Goal: Task Accomplishment & Management: Use online tool/utility

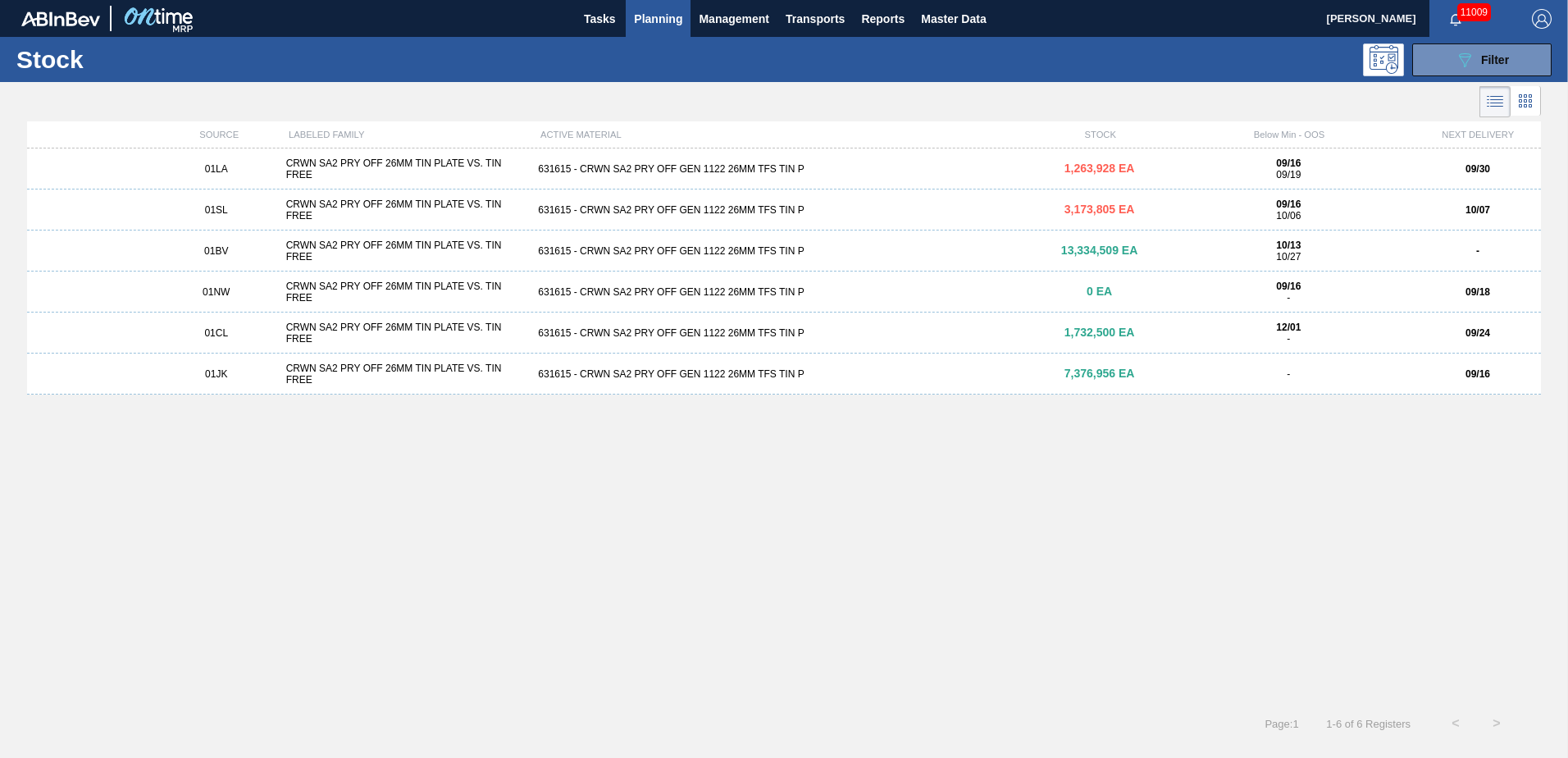
click at [662, 18] on span "Planning" at bounding box center [658, 19] width 48 height 19
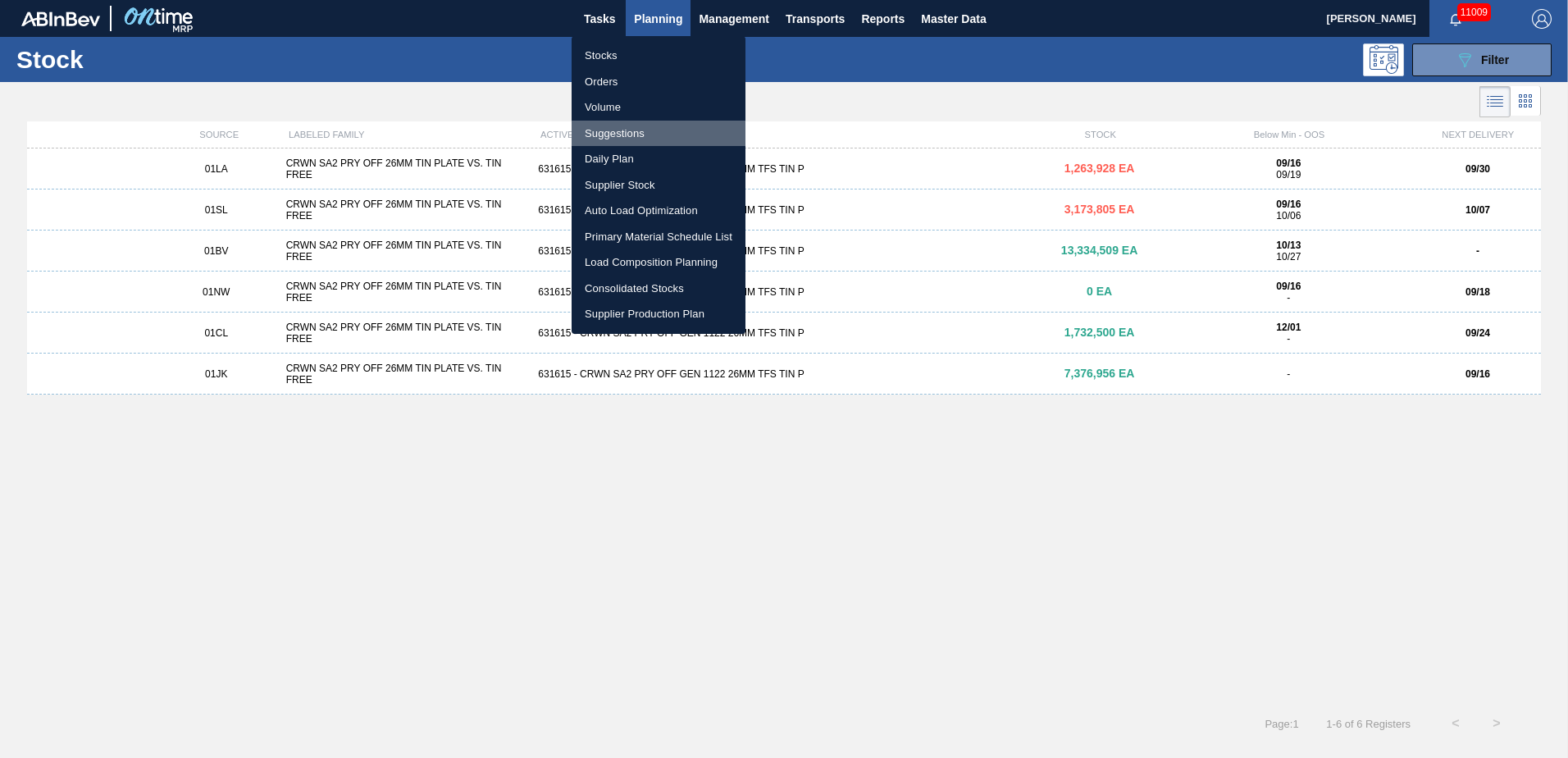
drag, startPoint x: 624, startPoint y: 141, endPoint x: 940, endPoint y: 128, distance: 316.3
click at [625, 143] on li "Suggestions" at bounding box center [659, 133] width 174 height 26
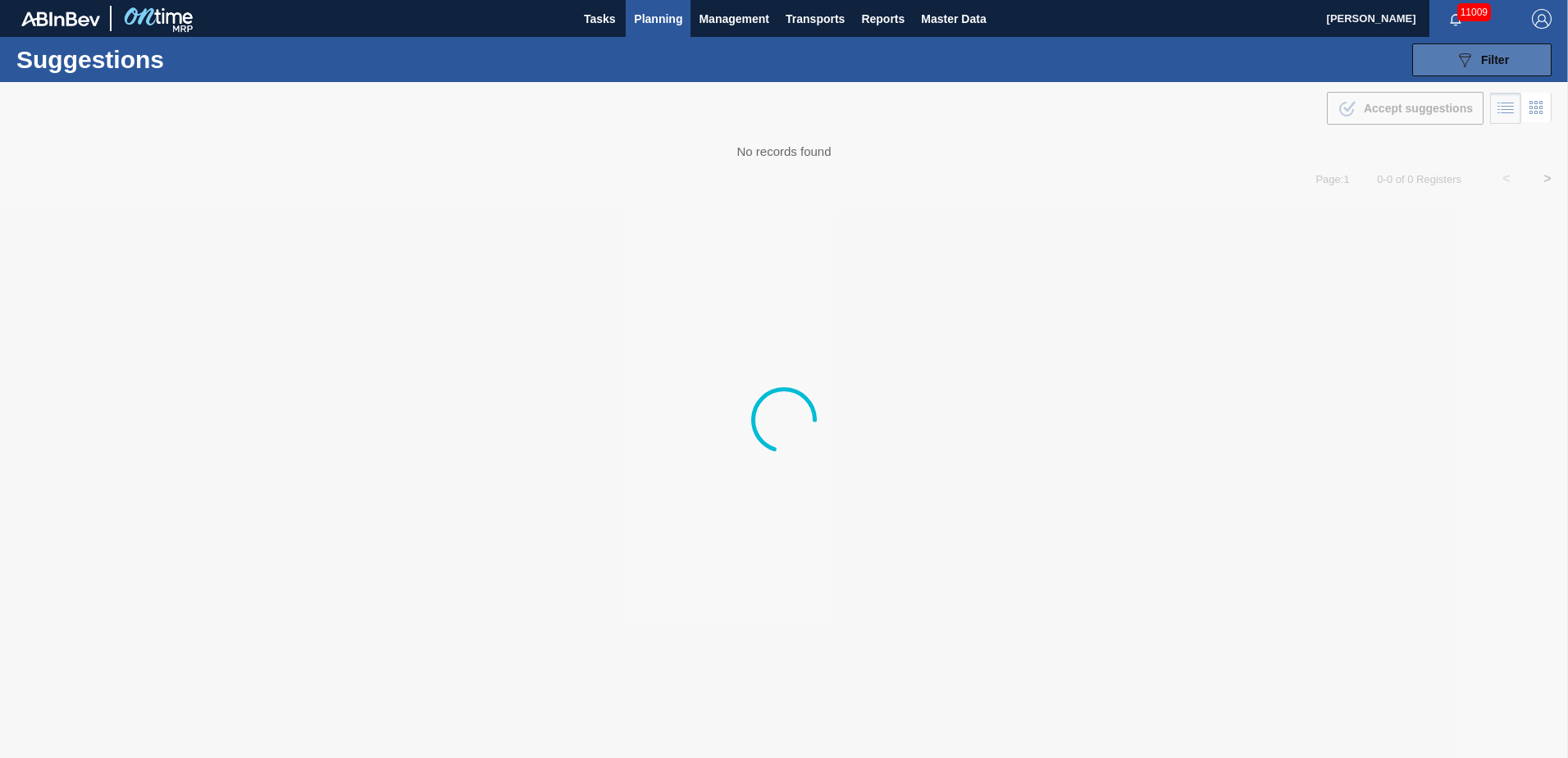
click at [1469, 43] on button "089F7B8B-B2A5-4AFE-B5C0-19BA573D28AC Filter" at bounding box center [1481, 59] width 140 height 32
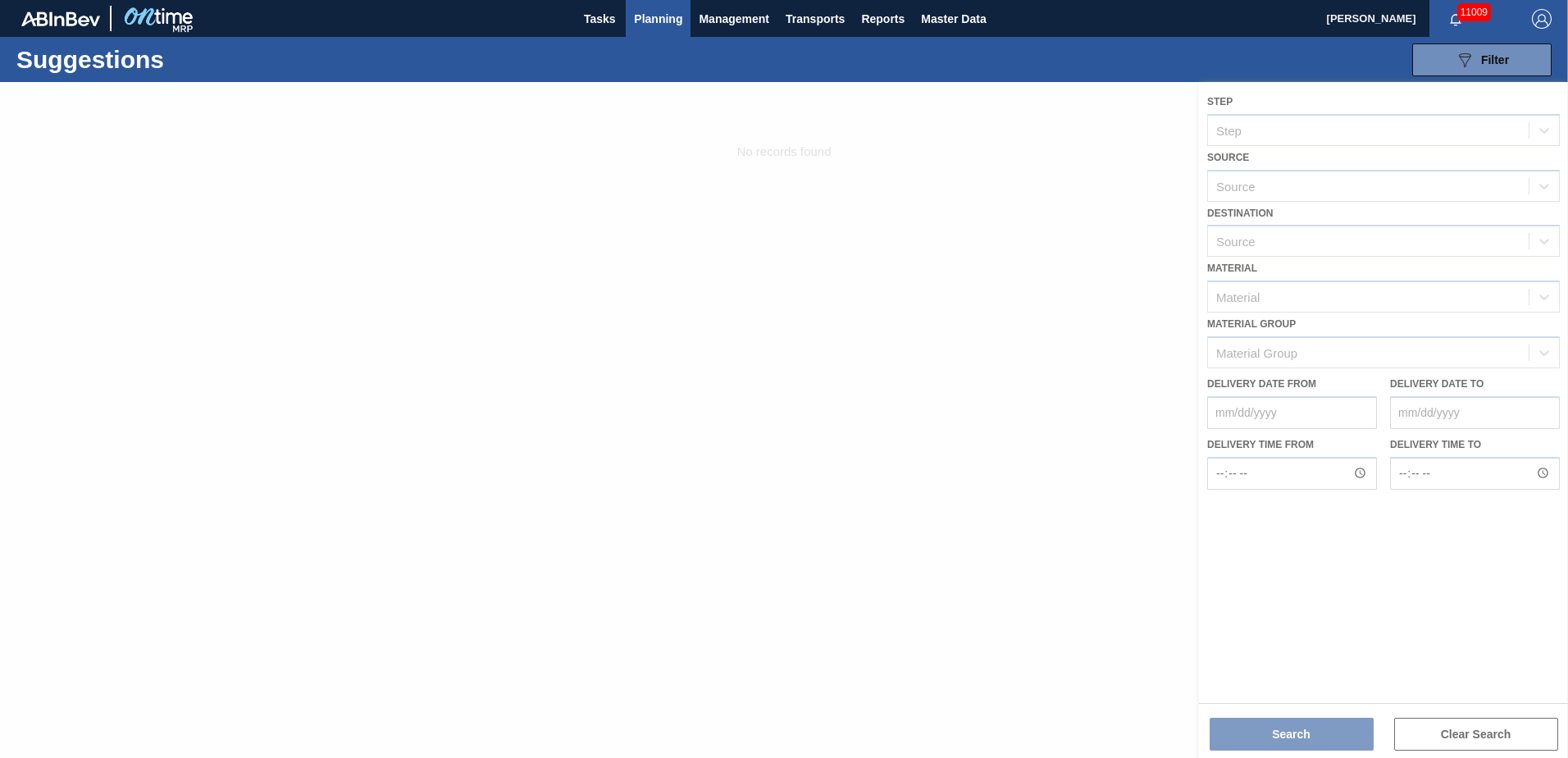
drag, startPoint x: 1514, startPoint y: 594, endPoint x: 1142, endPoint y: 523, distance: 378.7
click at [1489, 581] on div at bounding box center [784, 420] width 1568 height 676
click at [1031, 466] on div at bounding box center [784, 420] width 1568 height 676
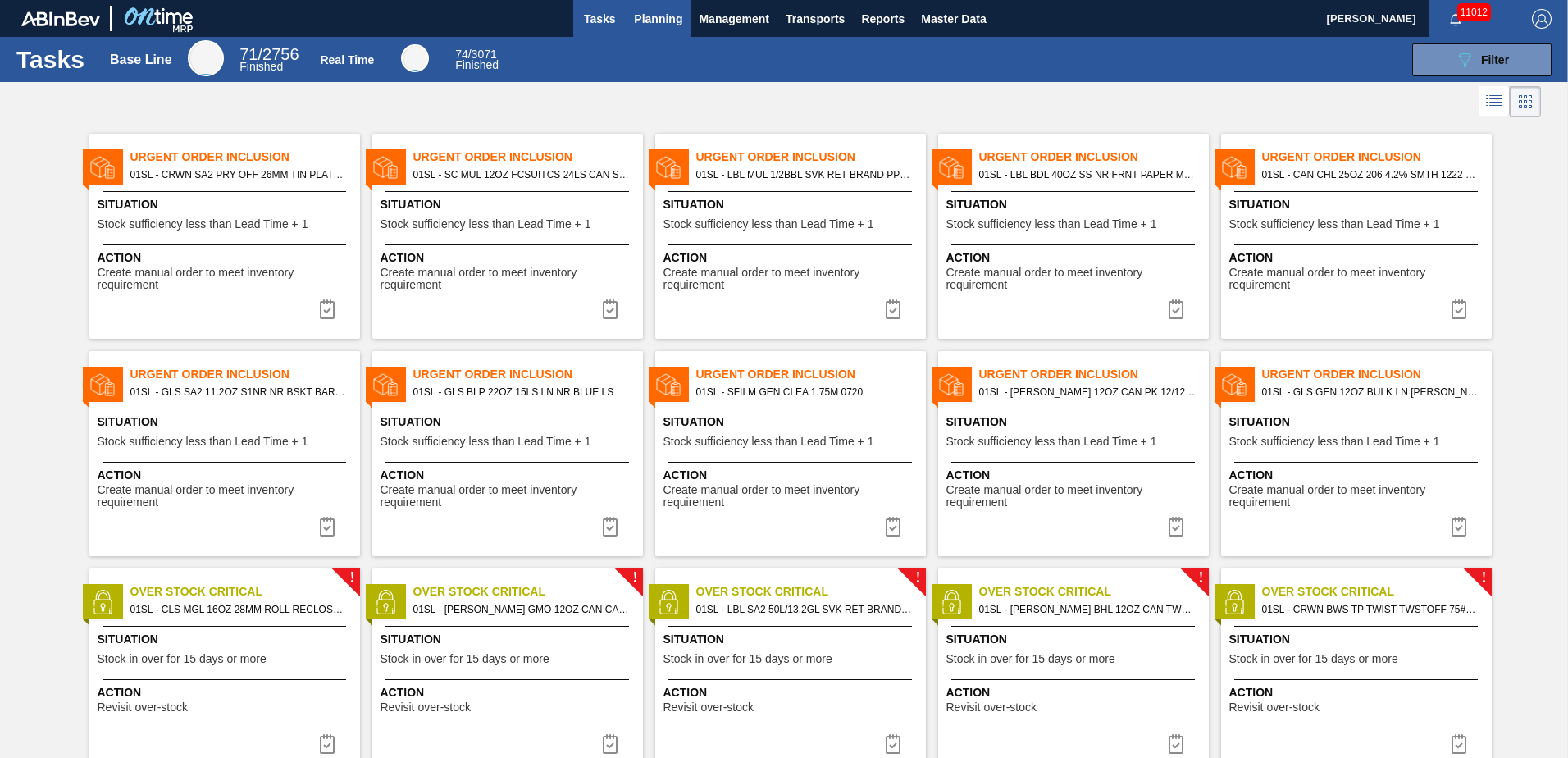
click at [641, 22] on span "Planning" at bounding box center [658, 19] width 48 height 19
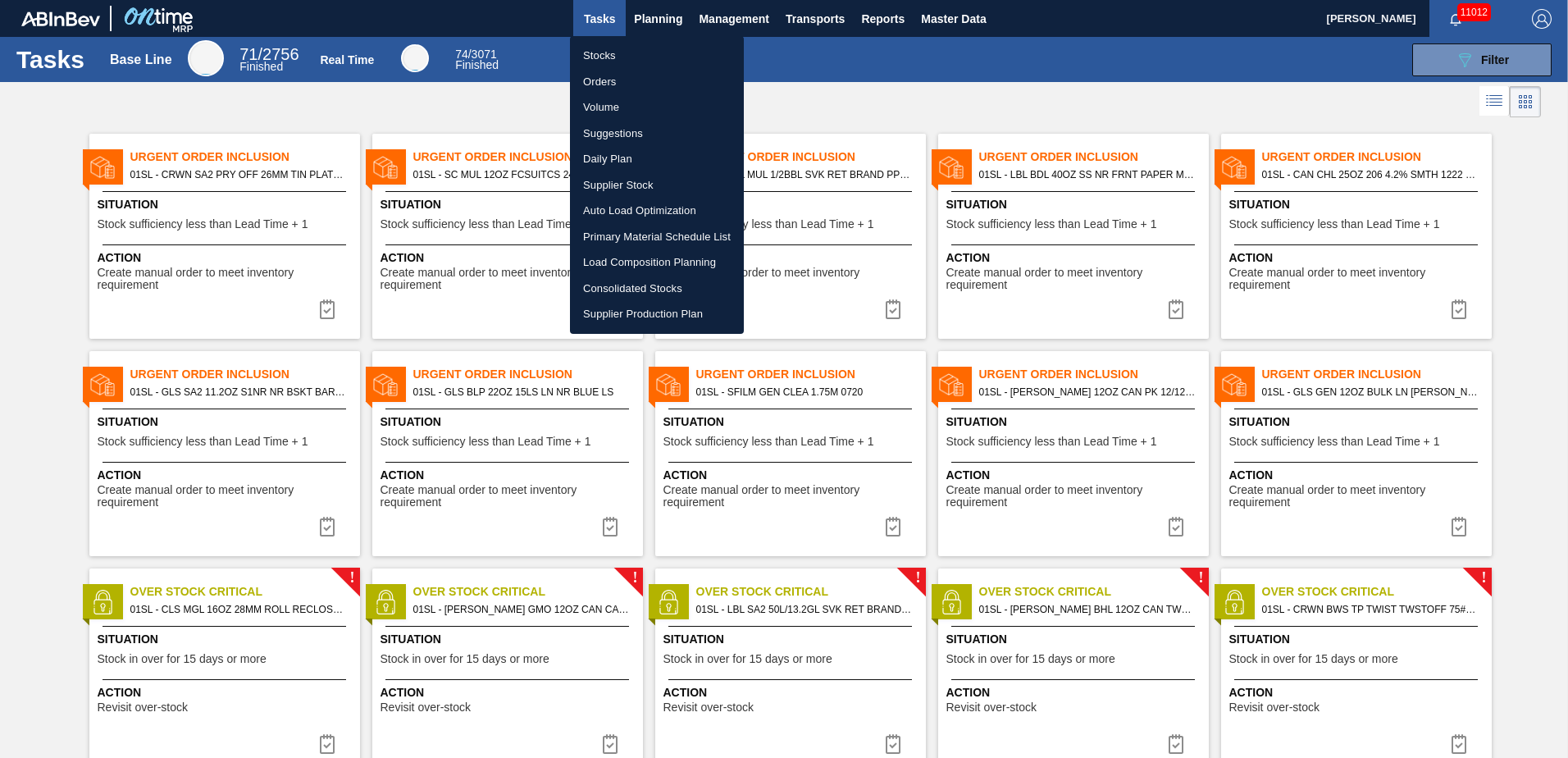
click at [625, 126] on li "Suggestions" at bounding box center [657, 133] width 174 height 26
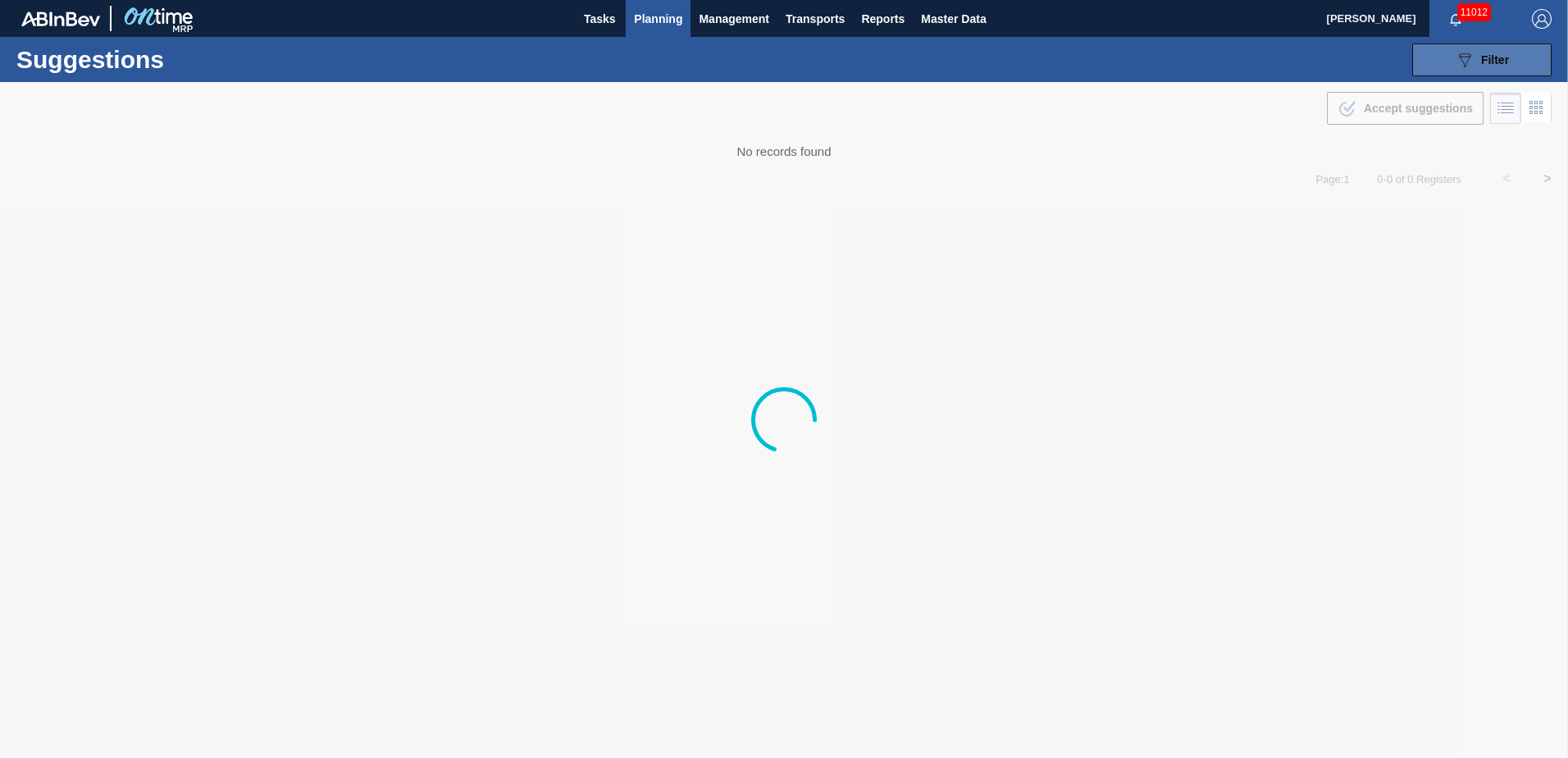
click at [1544, 55] on button "089F7B8B-B2A5-4AFE-B5C0-19BA573D28AC Filter" at bounding box center [1481, 59] width 140 height 32
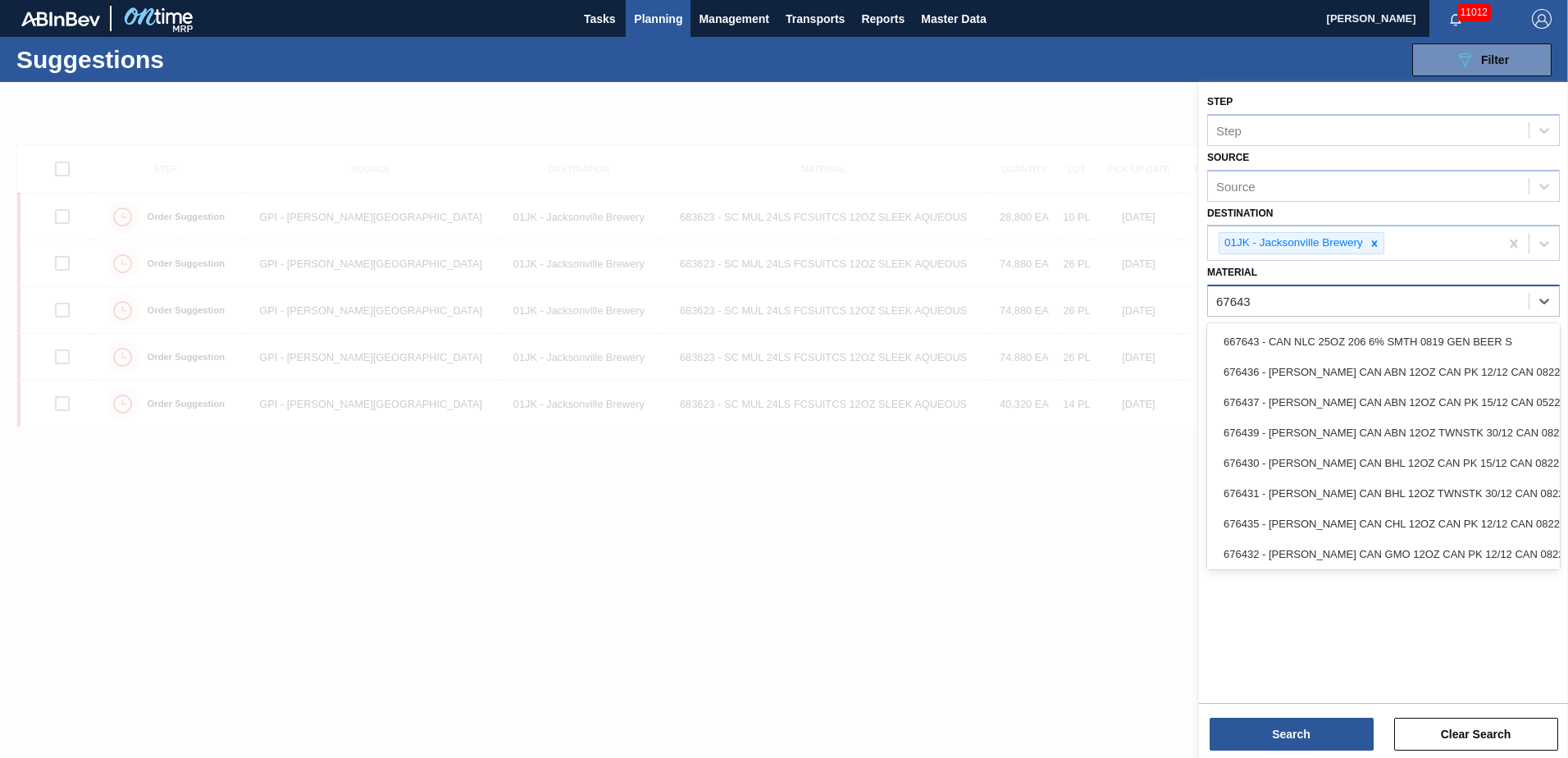
type input "676437"
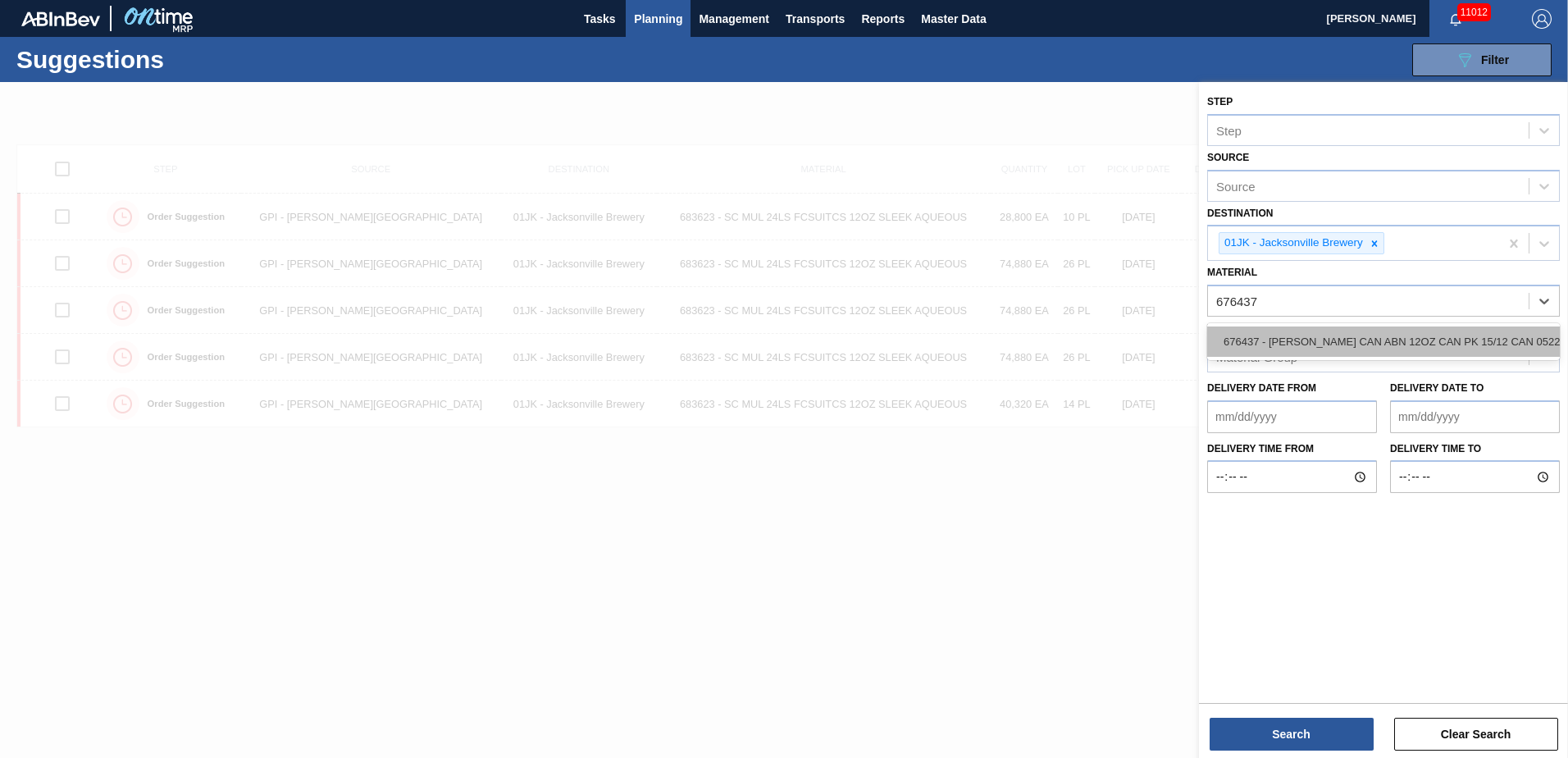
click at [1481, 345] on div "676437 - [PERSON_NAME] CAN ABN 12OZ CAN PK 15/12 CAN 0522" at bounding box center [1383, 342] width 352 height 31
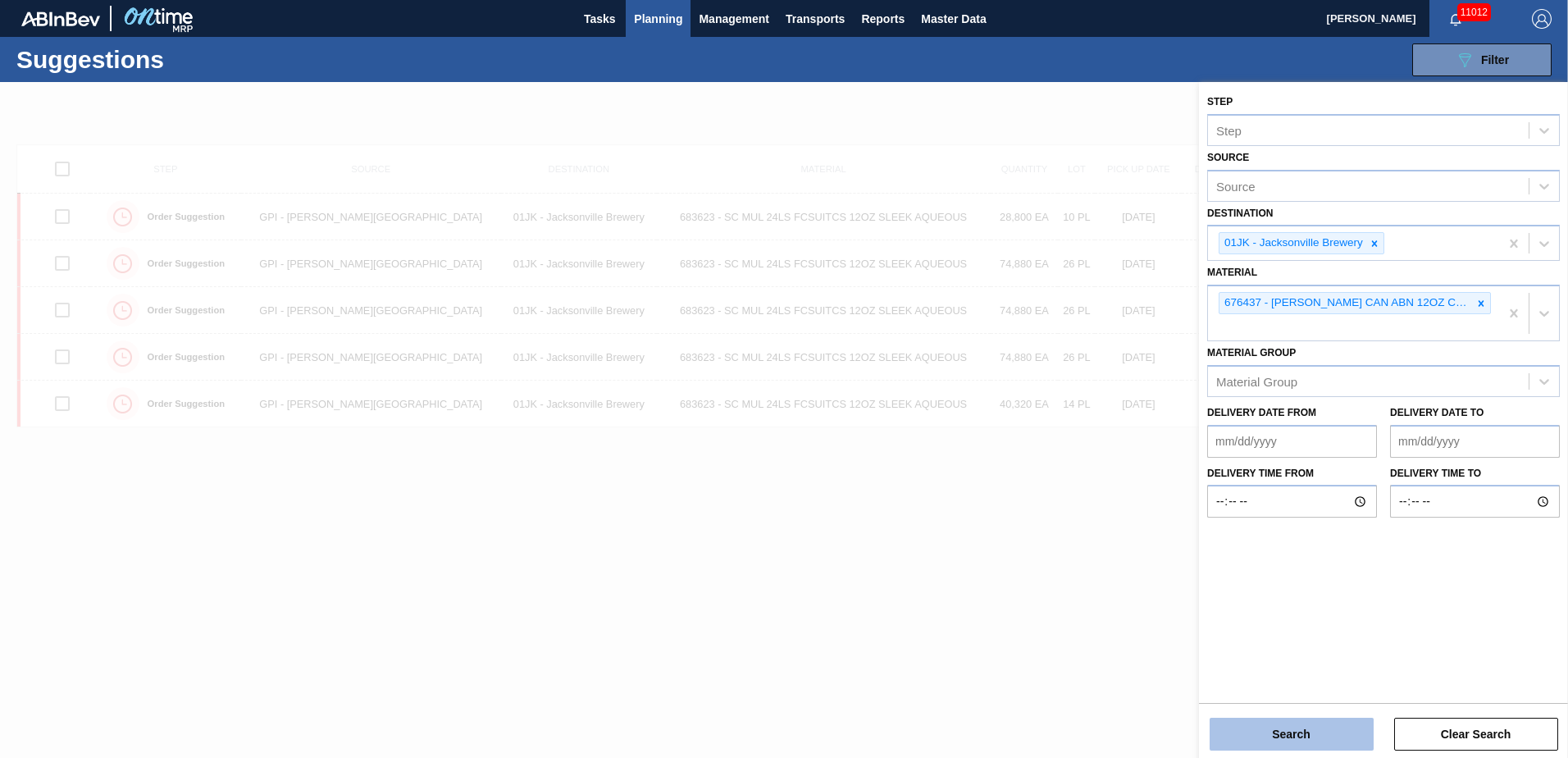
click at [1251, 727] on button "Search" at bounding box center [1290, 734] width 164 height 32
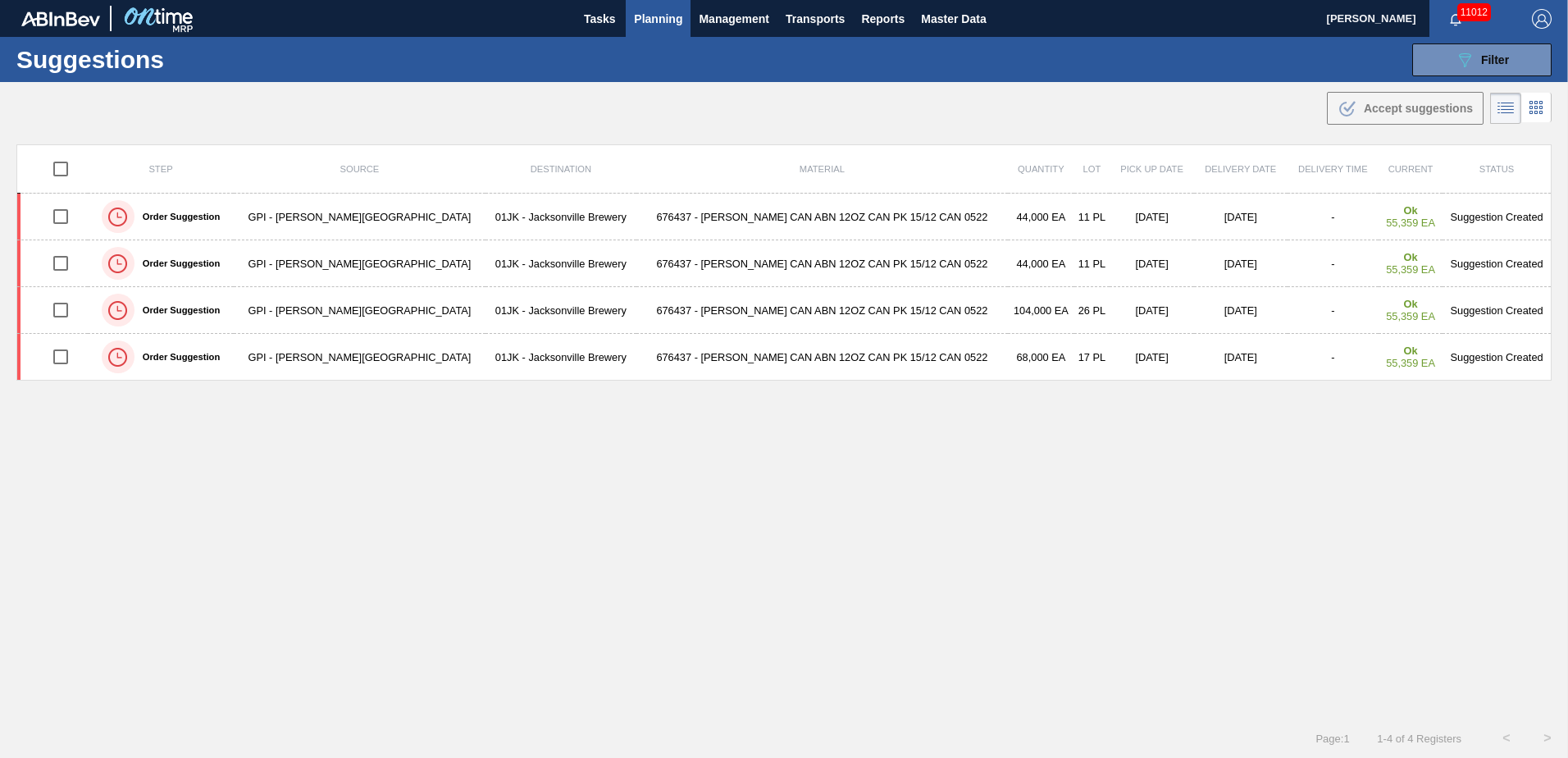
drag, startPoint x: 735, startPoint y: 212, endPoint x: 1557, endPoint y: 385, distance: 840.0
click at [736, 213] on td "676437 - CARR CAN ABN 12OZ CAN PK 15/12 CAN 0522" at bounding box center [822, 217] width 372 height 47
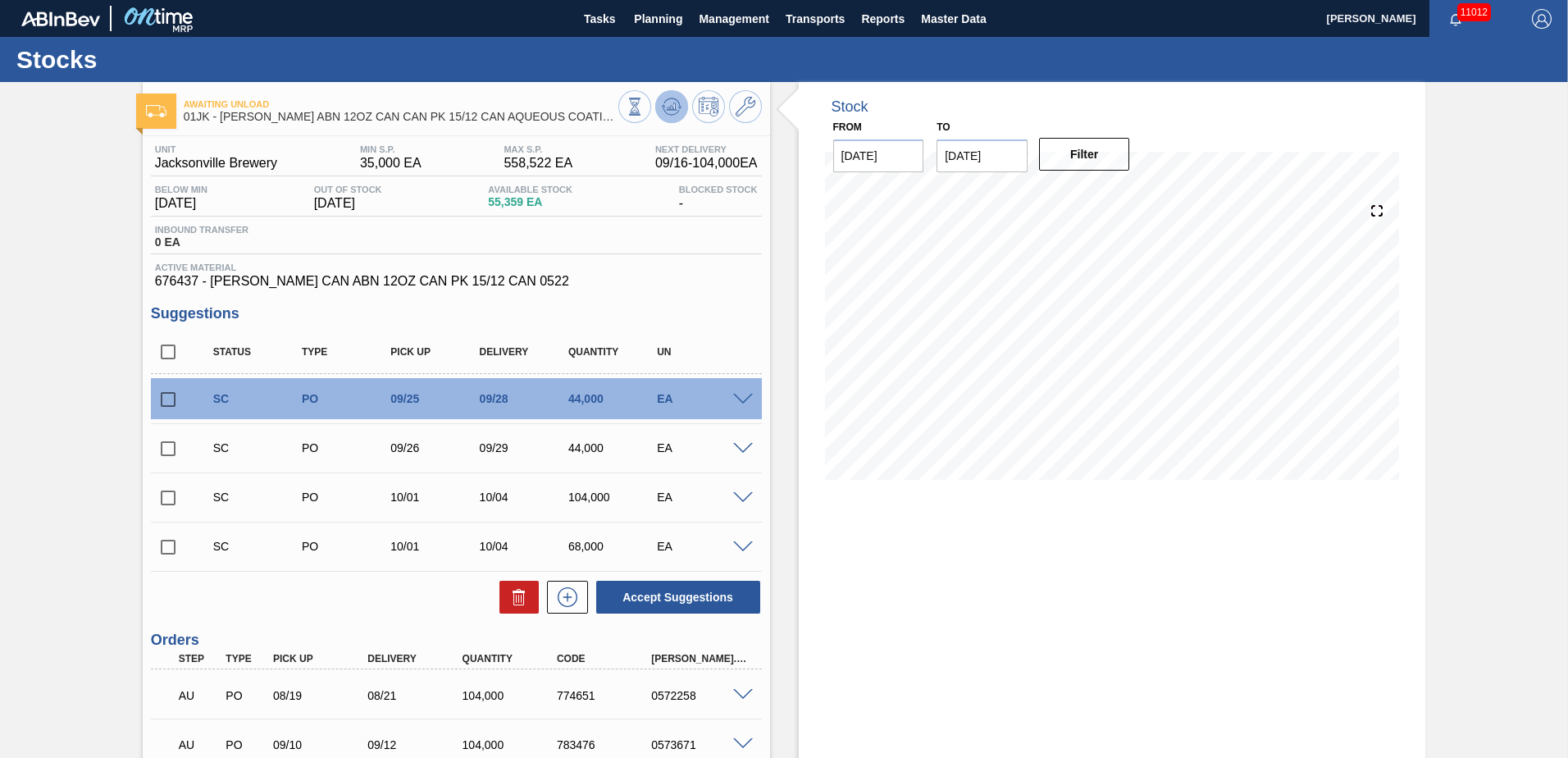
click at [661, 109] on icon at bounding box center [671, 106] width 19 height 19
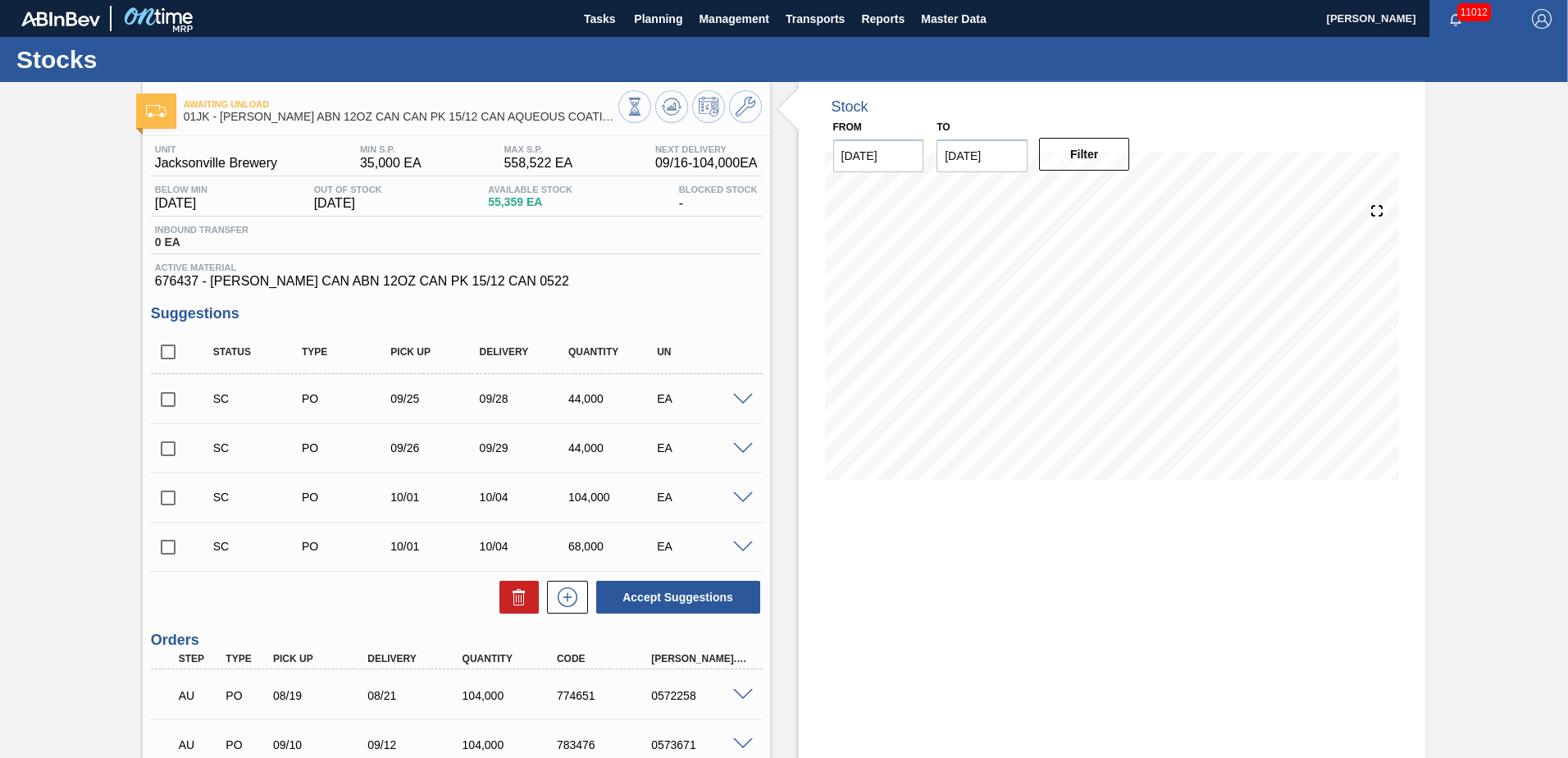
click at [740, 446] on span at bounding box center [742, 449] width 19 height 12
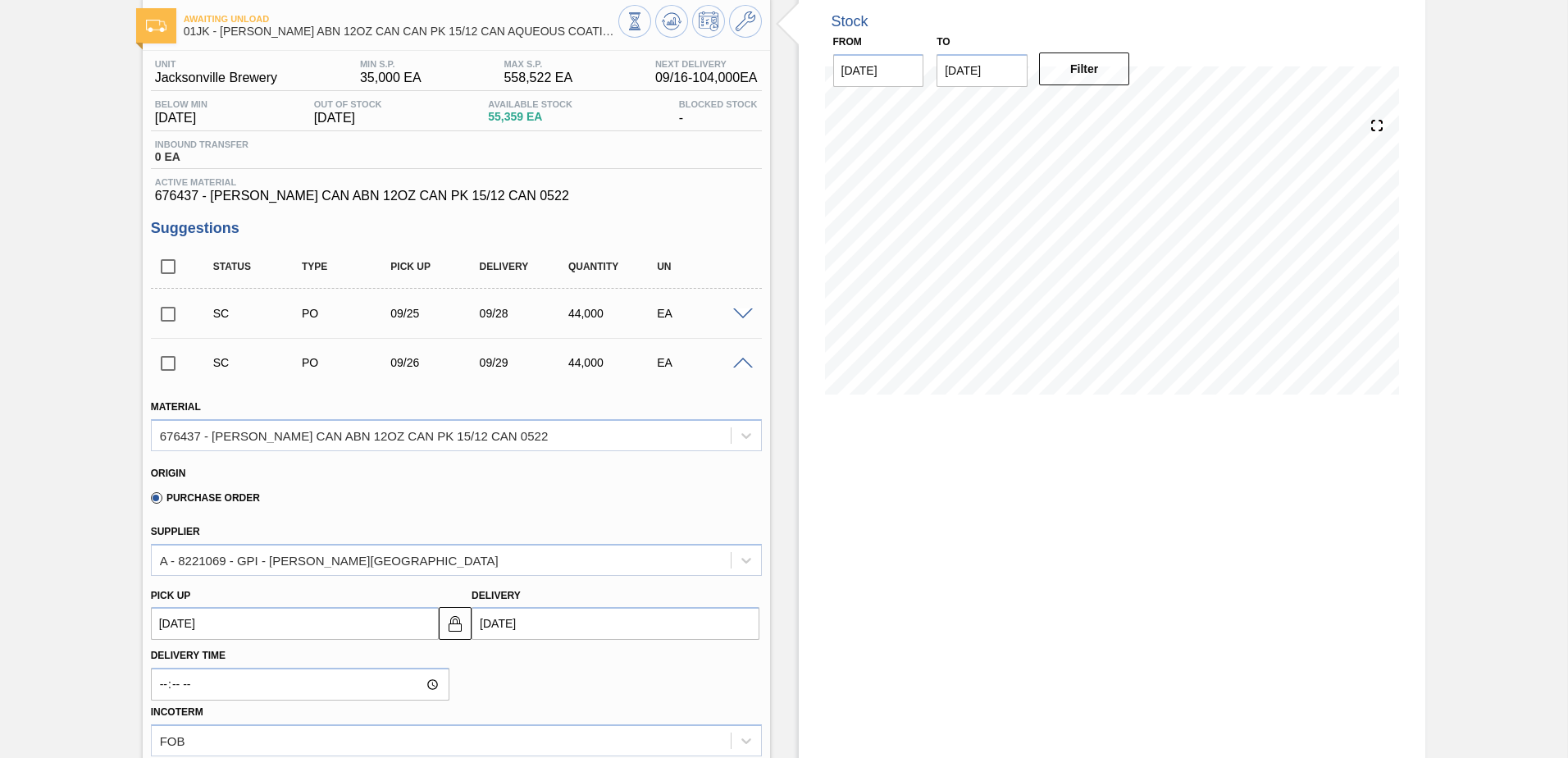
scroll to position [82, 0]
click at [745, 361] on span at bounding box center [742, 367] width 19 height 12
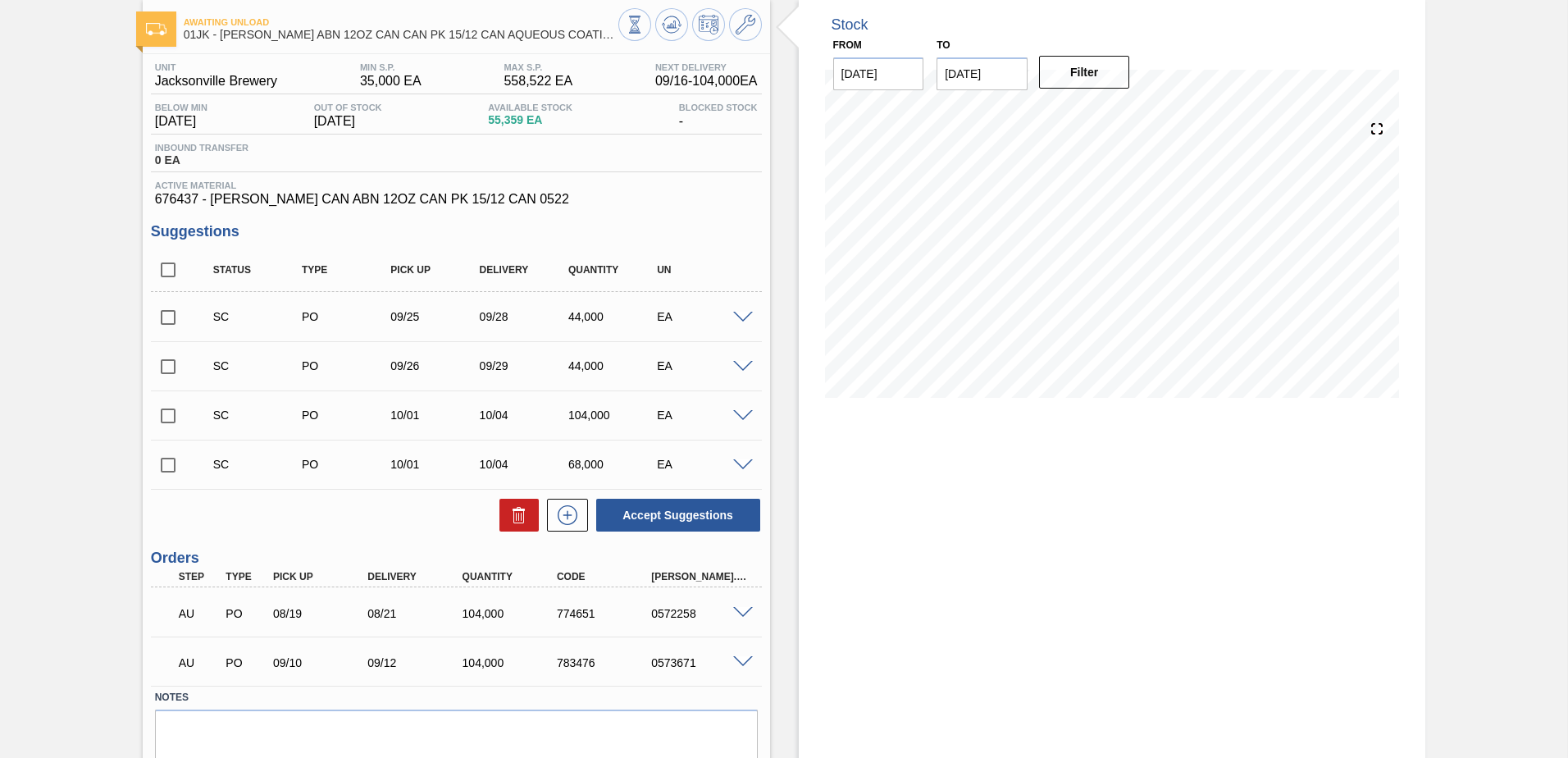
click at [744, 462] on span at bounding box center [742, 465] width 19 height 12
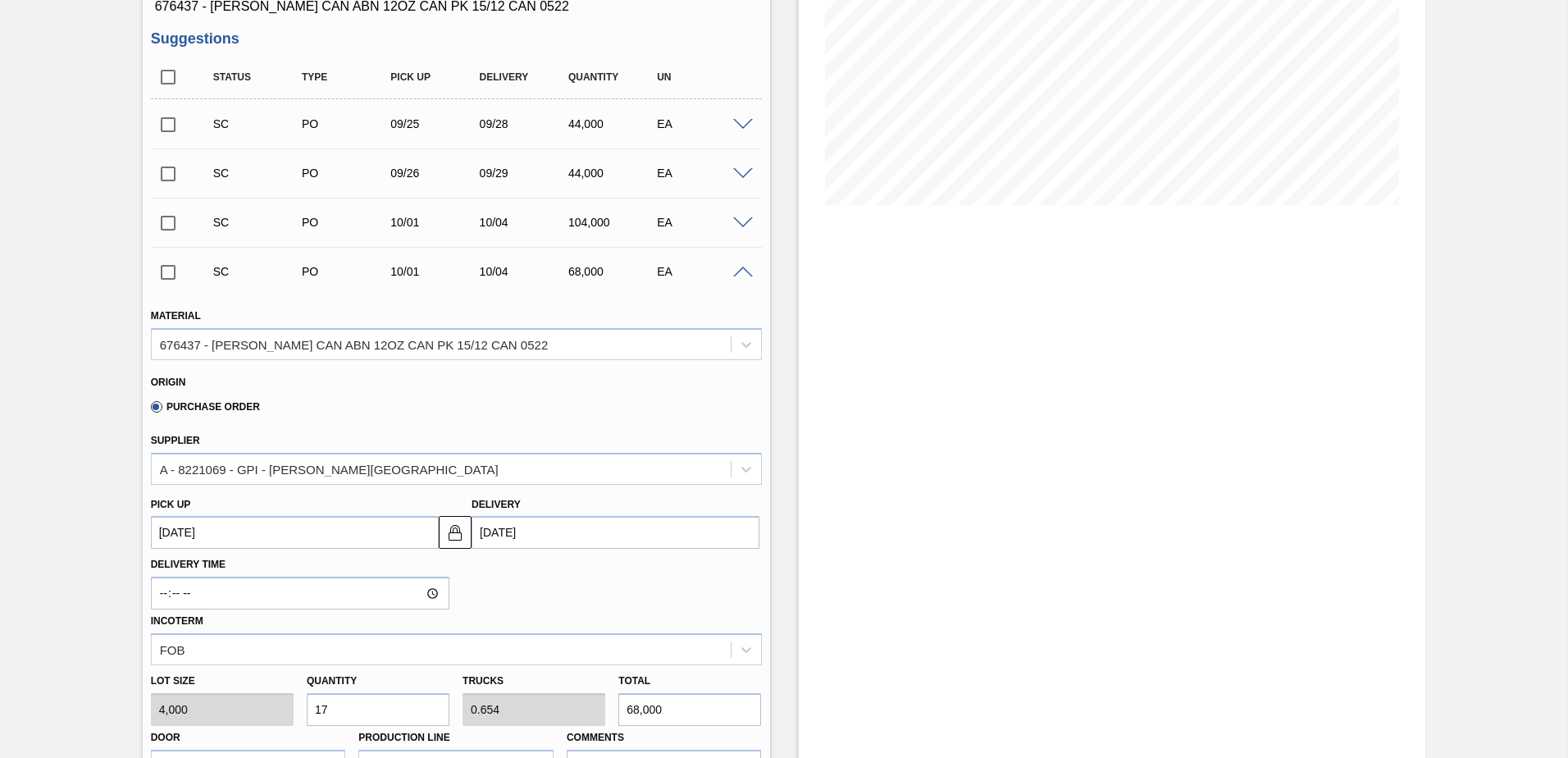
scroll to position [246, 0]
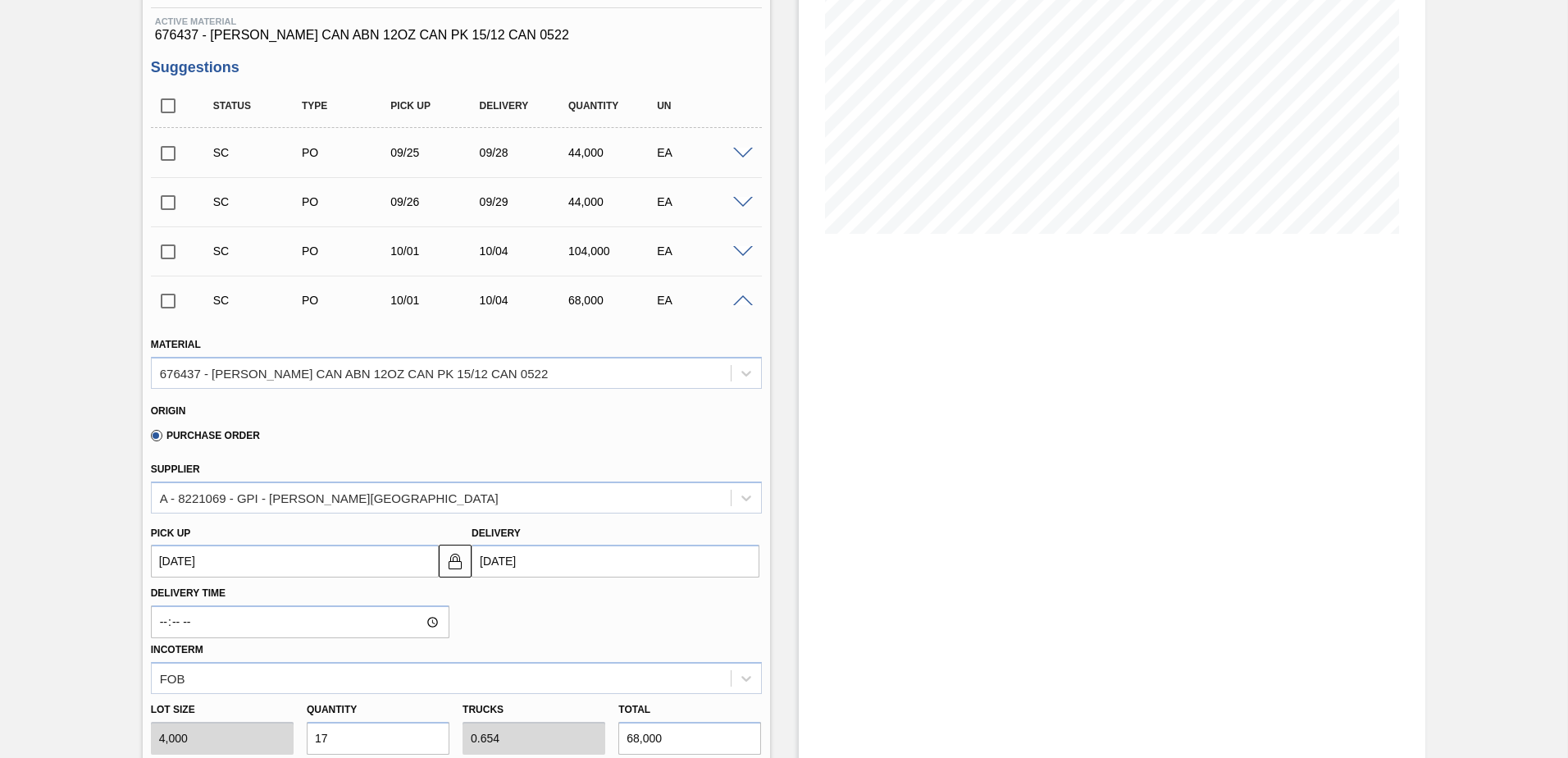
click at [745, 307] on div "SC PO 10/01 10/04 68,000 EA" at bounding box center [456, 300] width 611 height 41
click at [746, 296] on span at bounding box center [742, 301] width 19 height 12
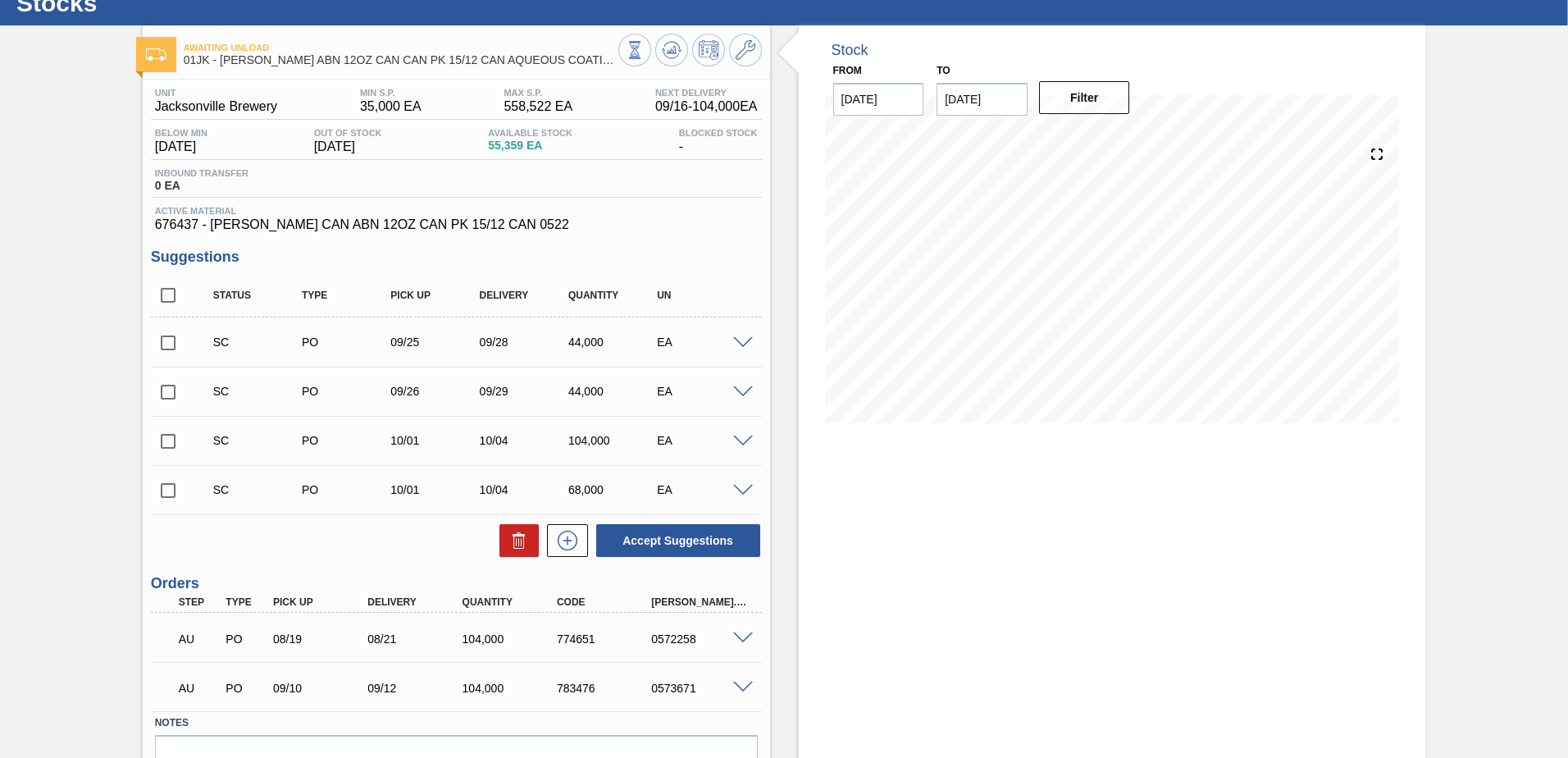
scroll to position [0, 0]
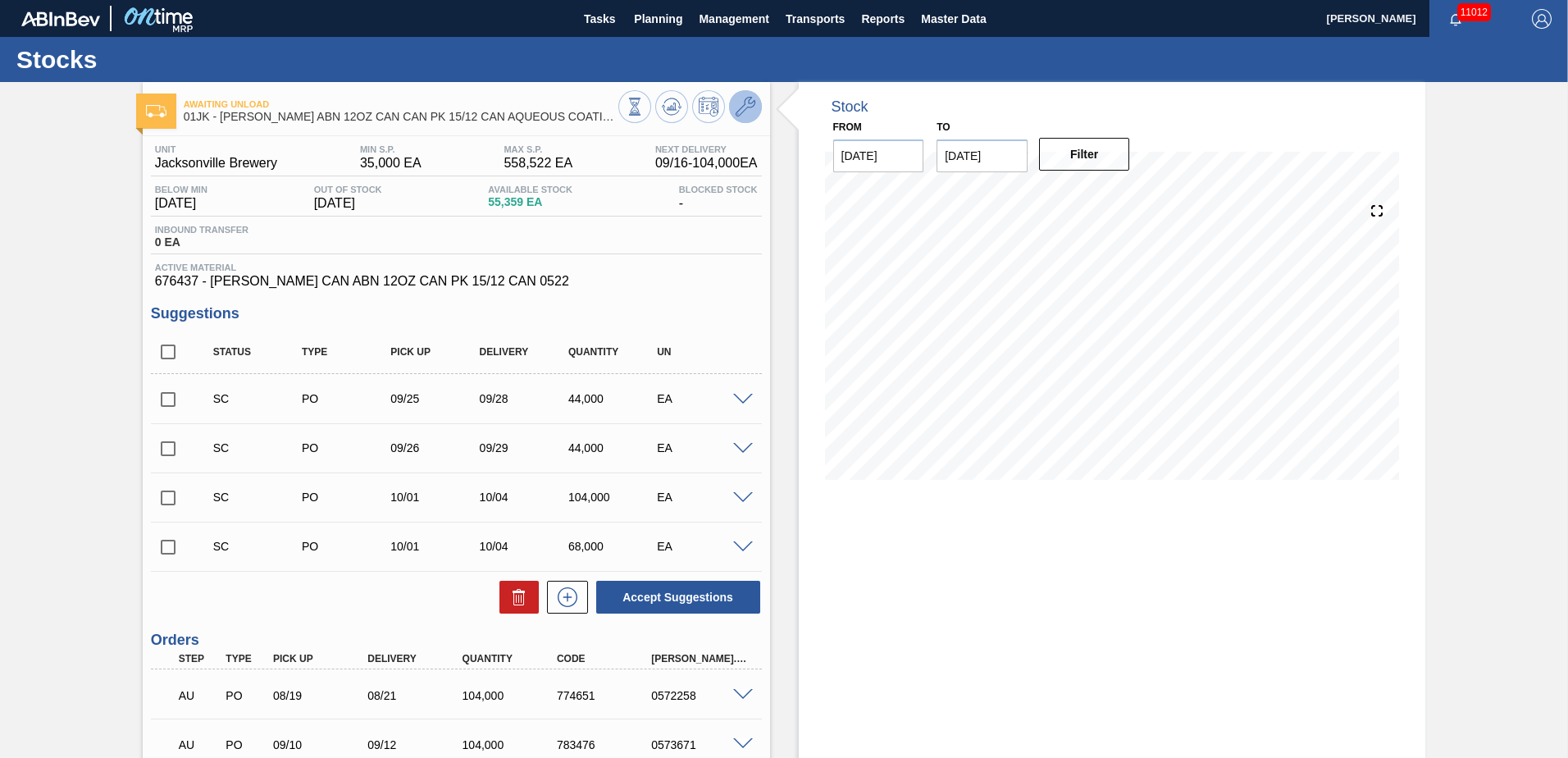
click at [756, 102] on button at bounding box center [745, 106] width 32 height 32
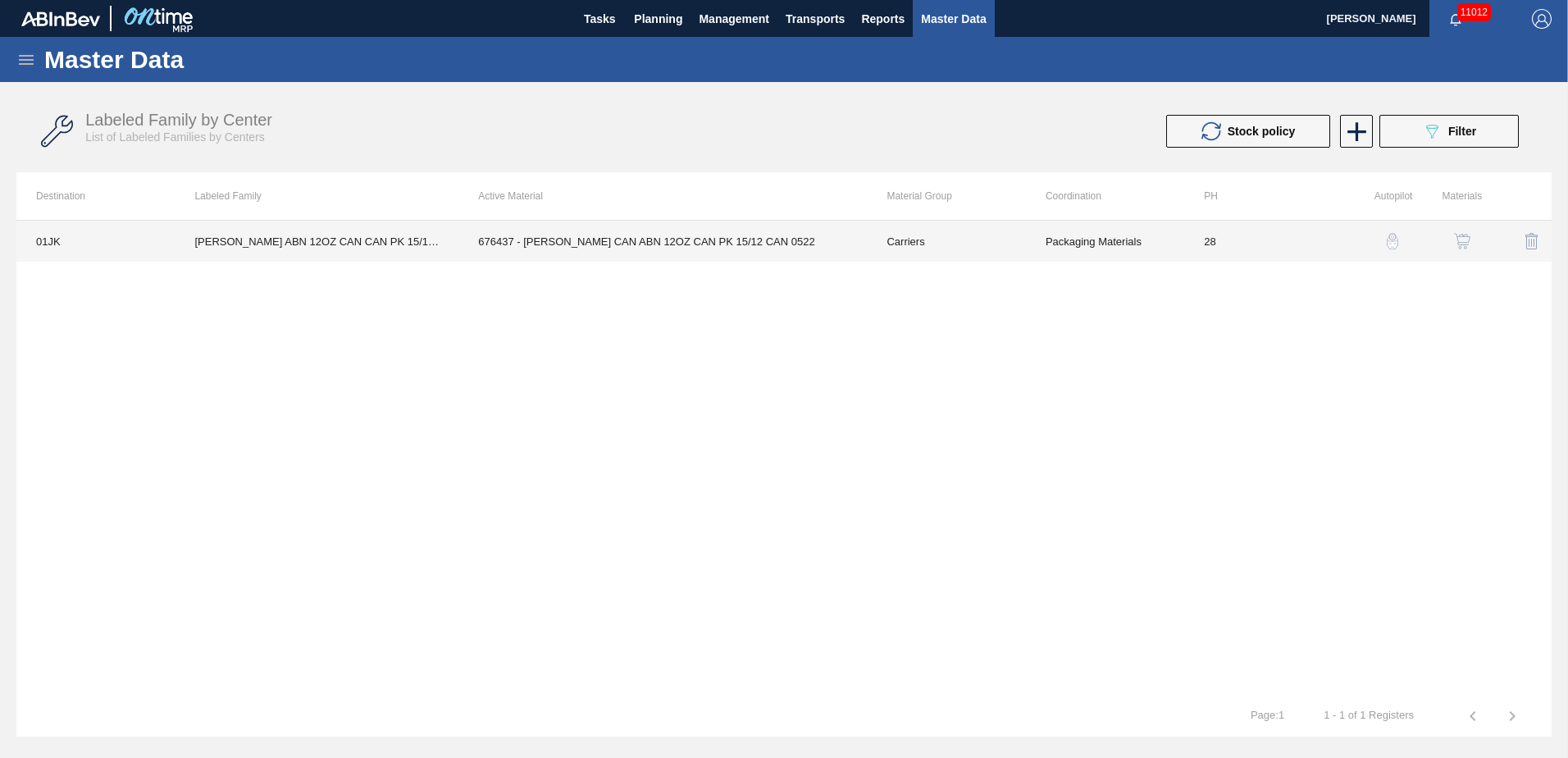
click at [1265, 244] on td "28" at bounding box center [1263, 241] width 158 height 41
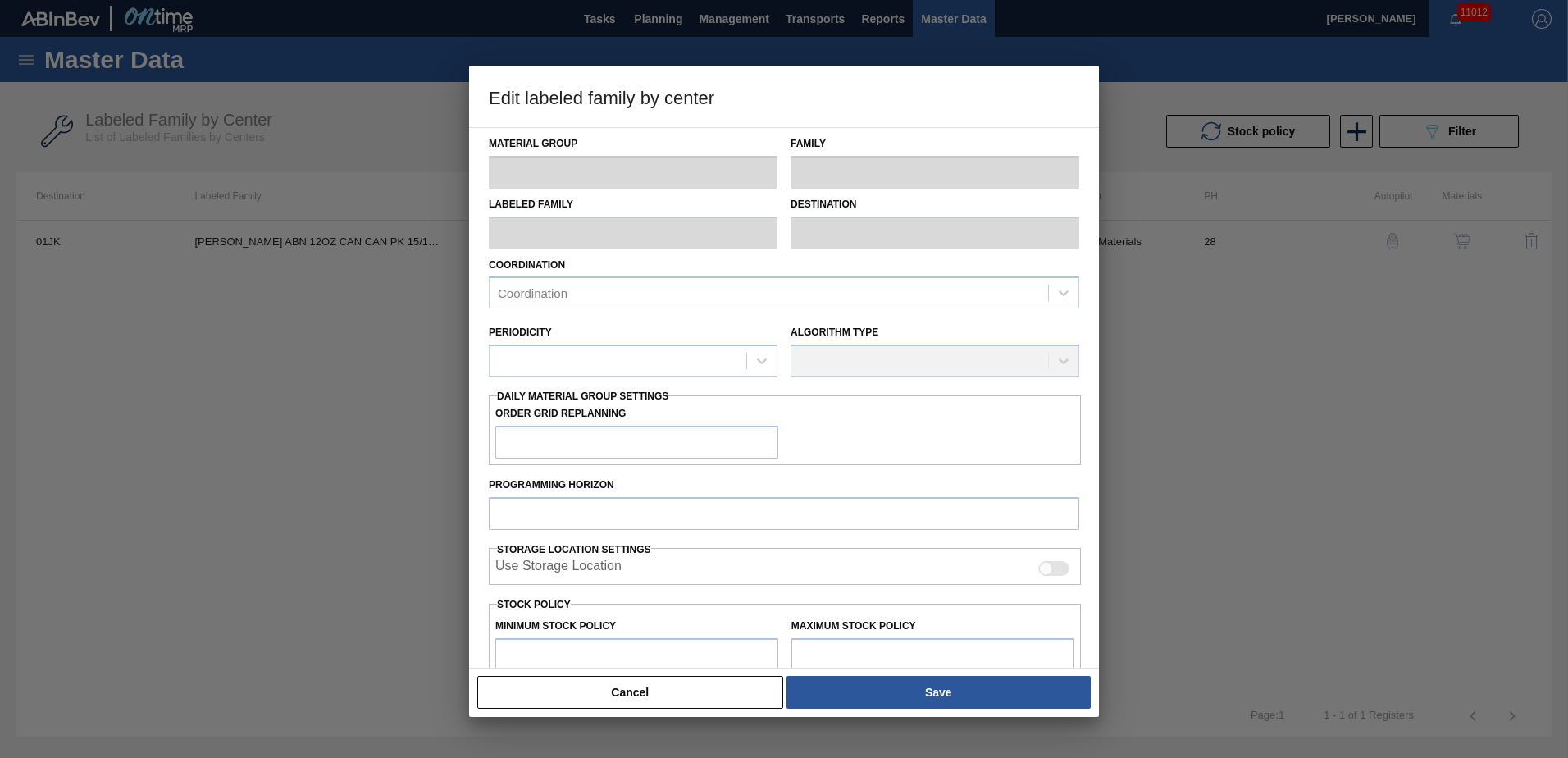
type input "Carriers"
type input "Can Carriers"
type input "CARR ABN 12OZ CAN CAN PK 15/12 CAN AQUEOUS COATING"
type input "01JK - Jacksonville Brewery"
type input "28"
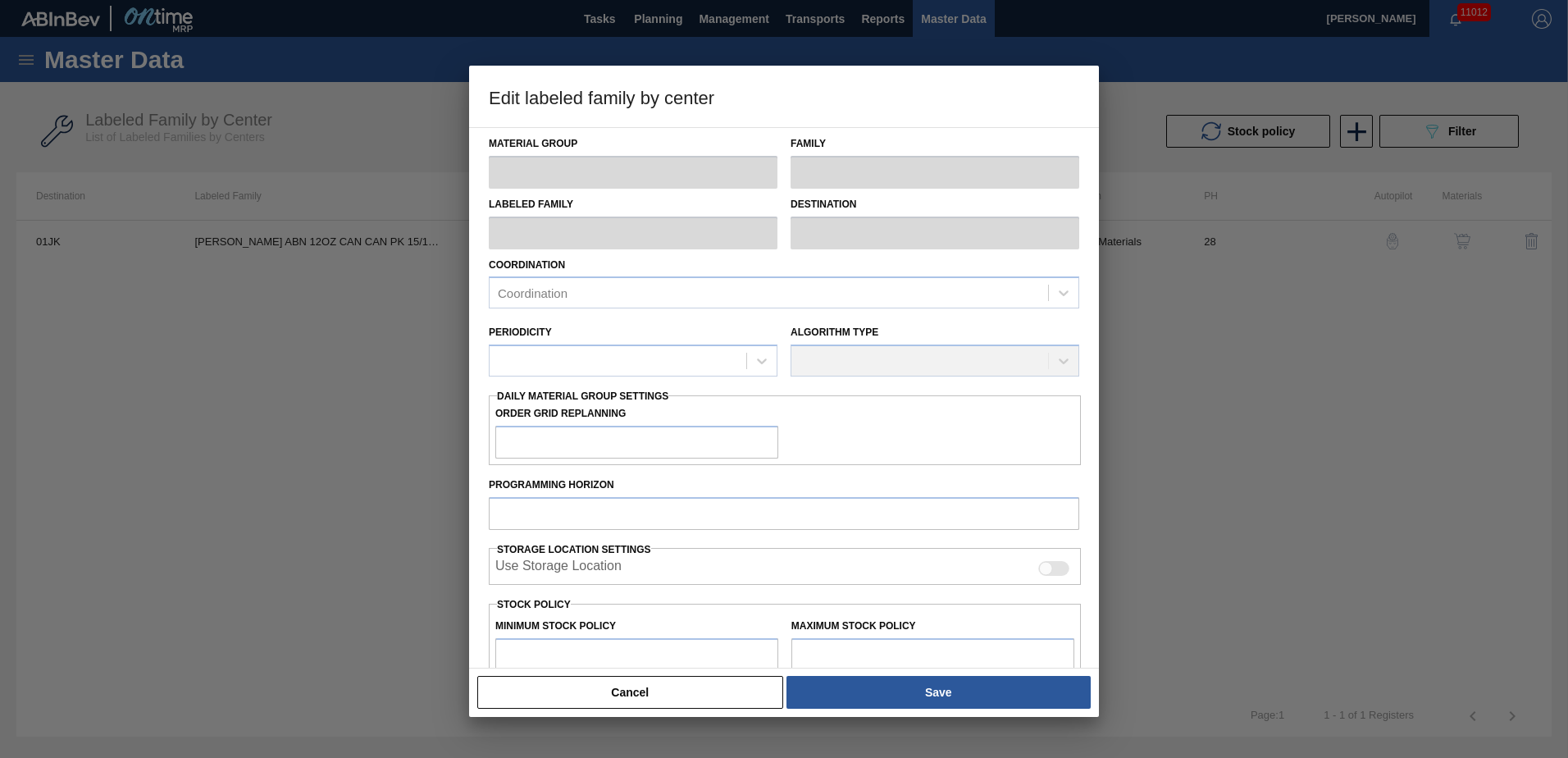
type input "35,000"
type input "558,522"
type input "0"
type input "35,000"
checkbox input "true"
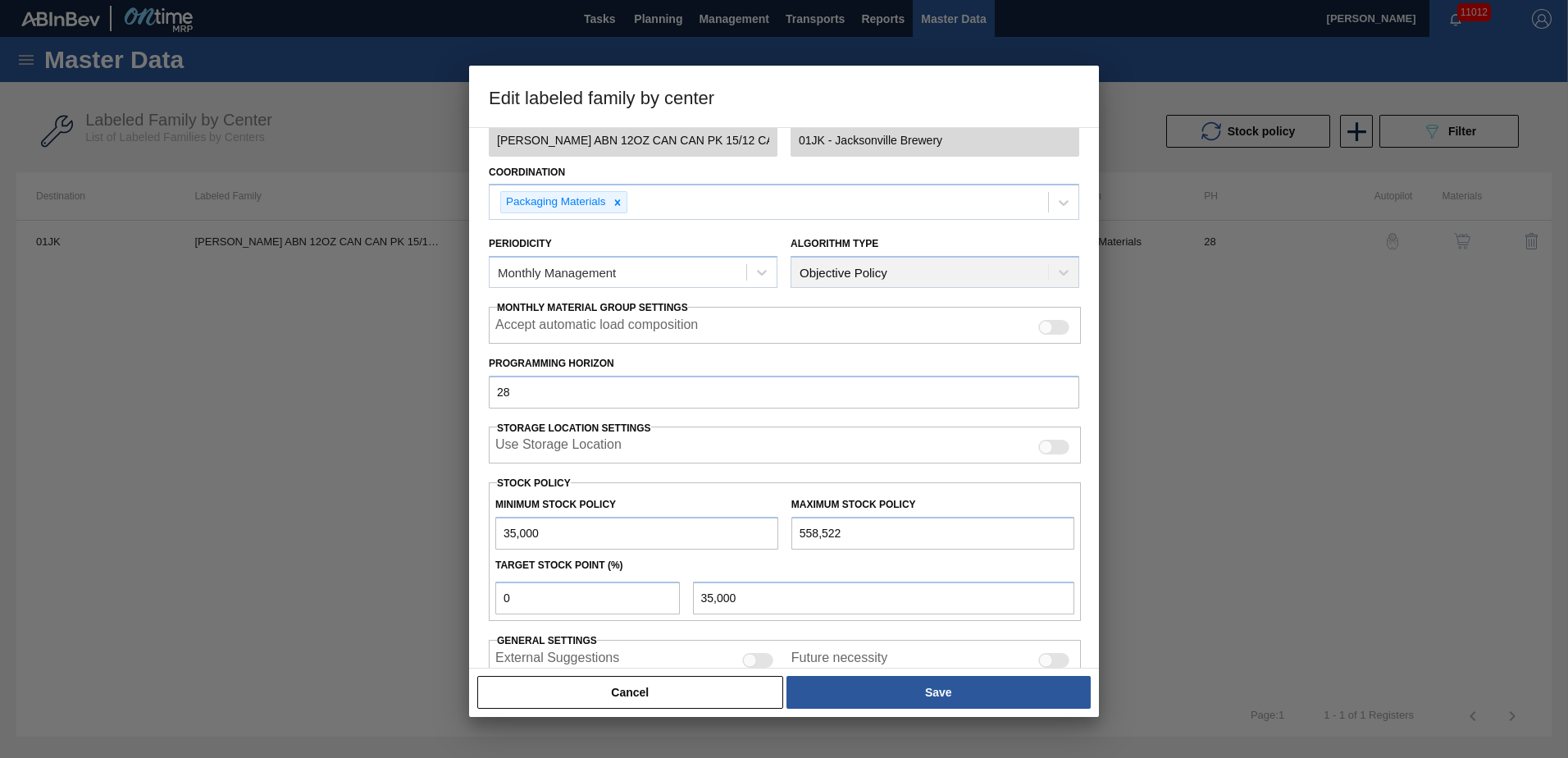
scroll to position [164, 0]
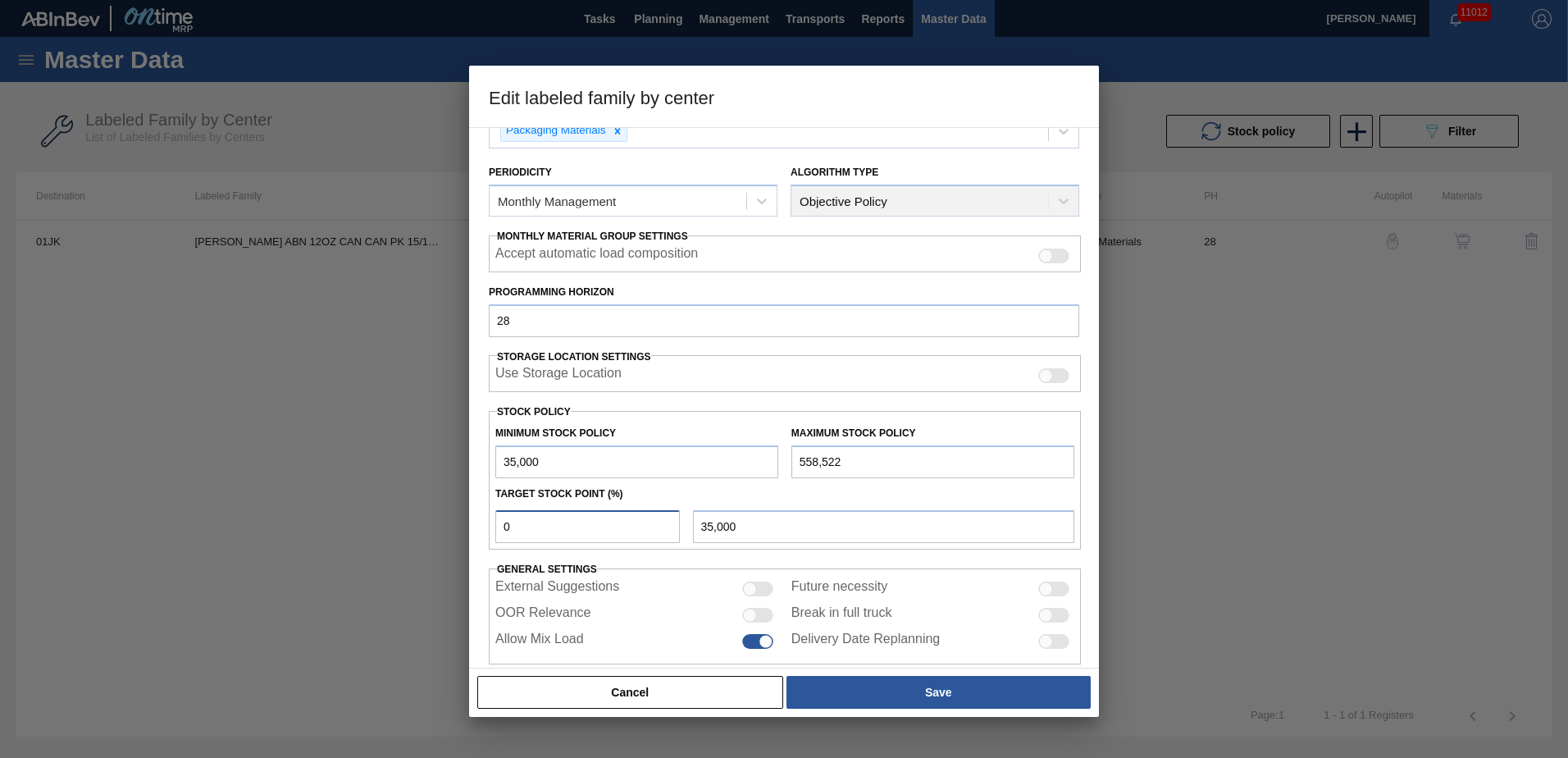
click at [631, 532] on input "0" at bounding box center [586, 526] width 184 height 32
type input "2"
type input "45,470"
type input "20"
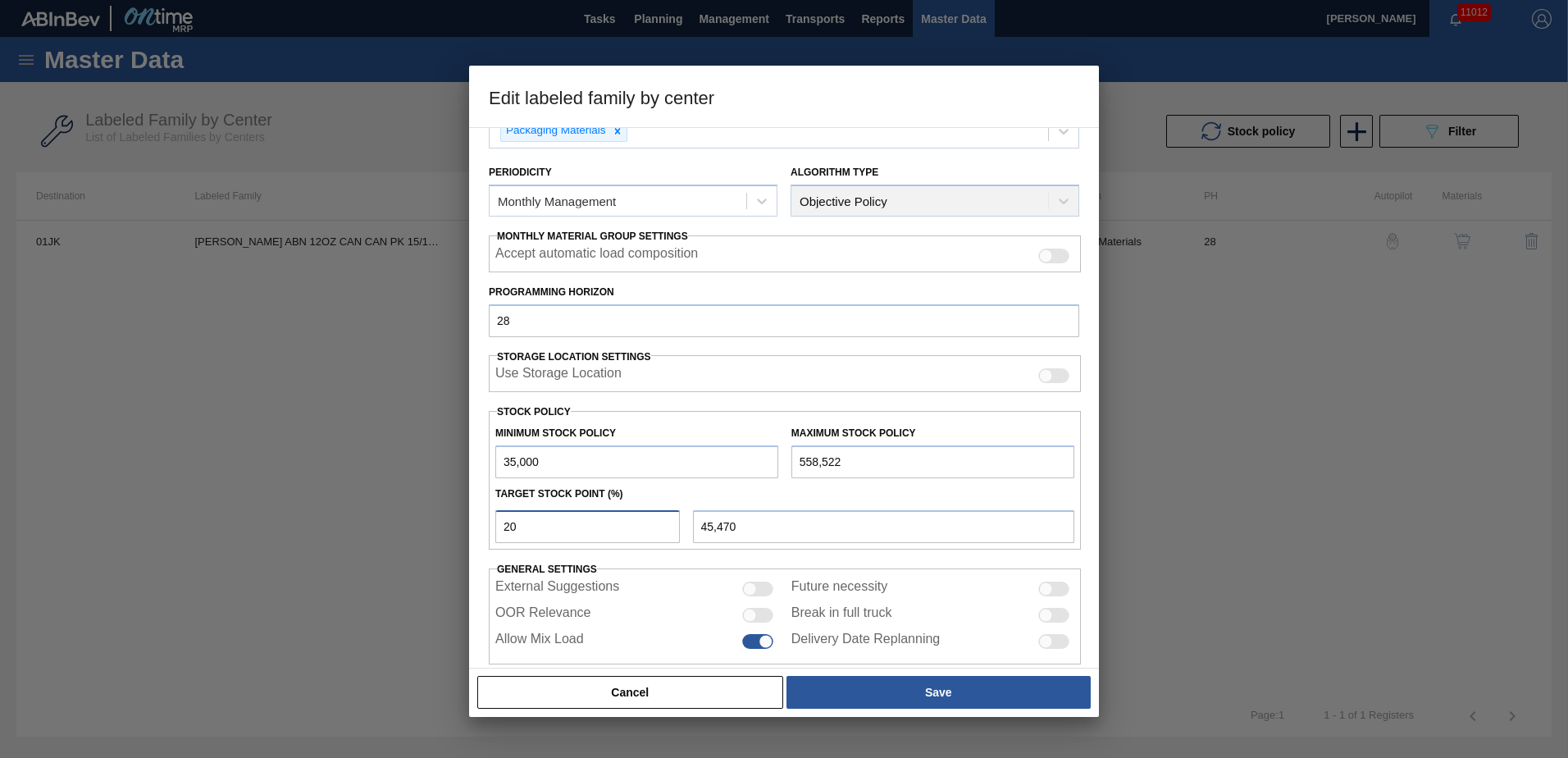
type input "139,704"
type input "2"
type input "45,470"
type input "35,000"
type input "1"
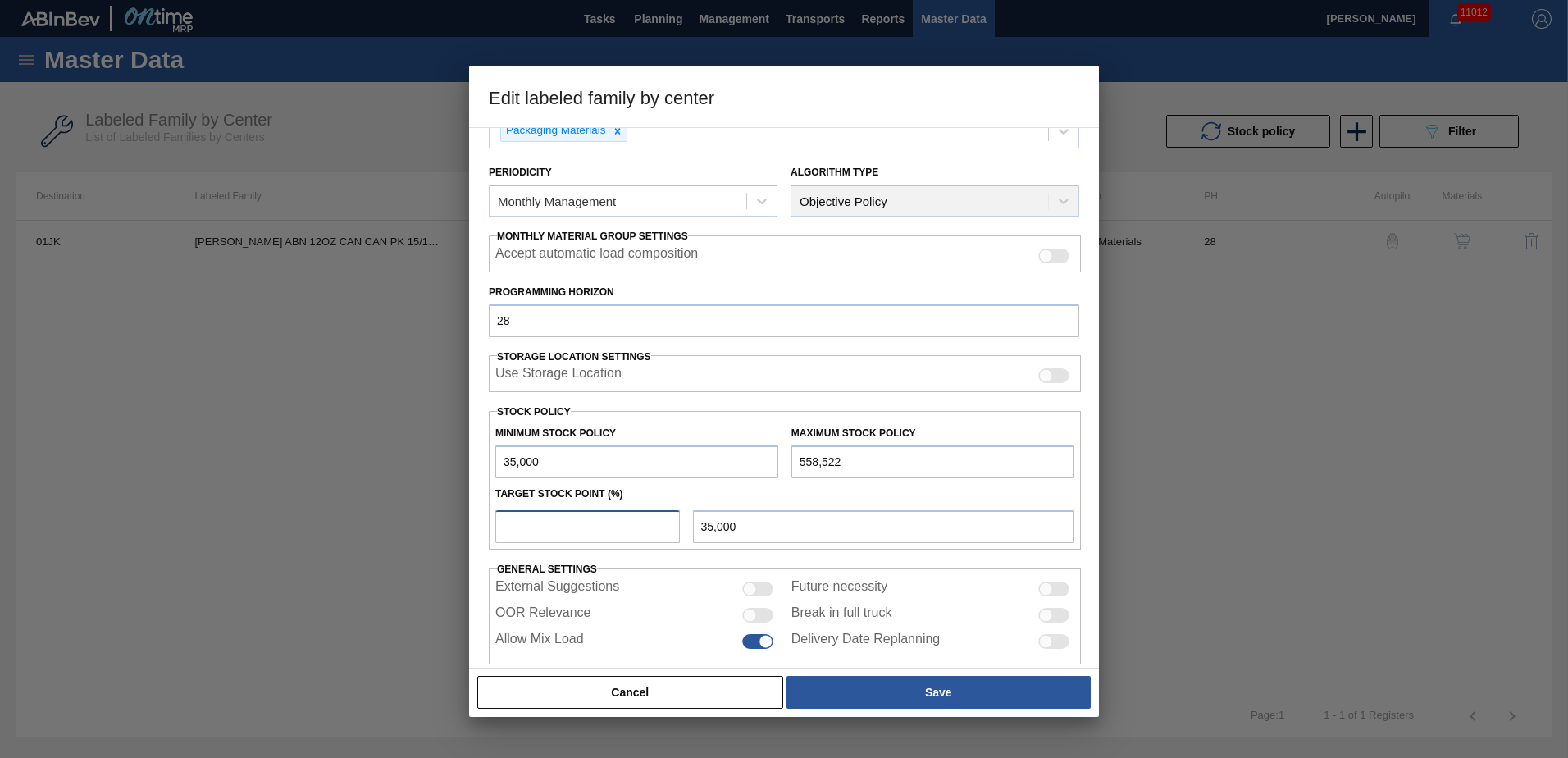
type input "40,235"
type input "18"
type input "129,234"
click at [631, 532] on input "18" at bounding box center [586, 526] width 184 height 32
type input "1"
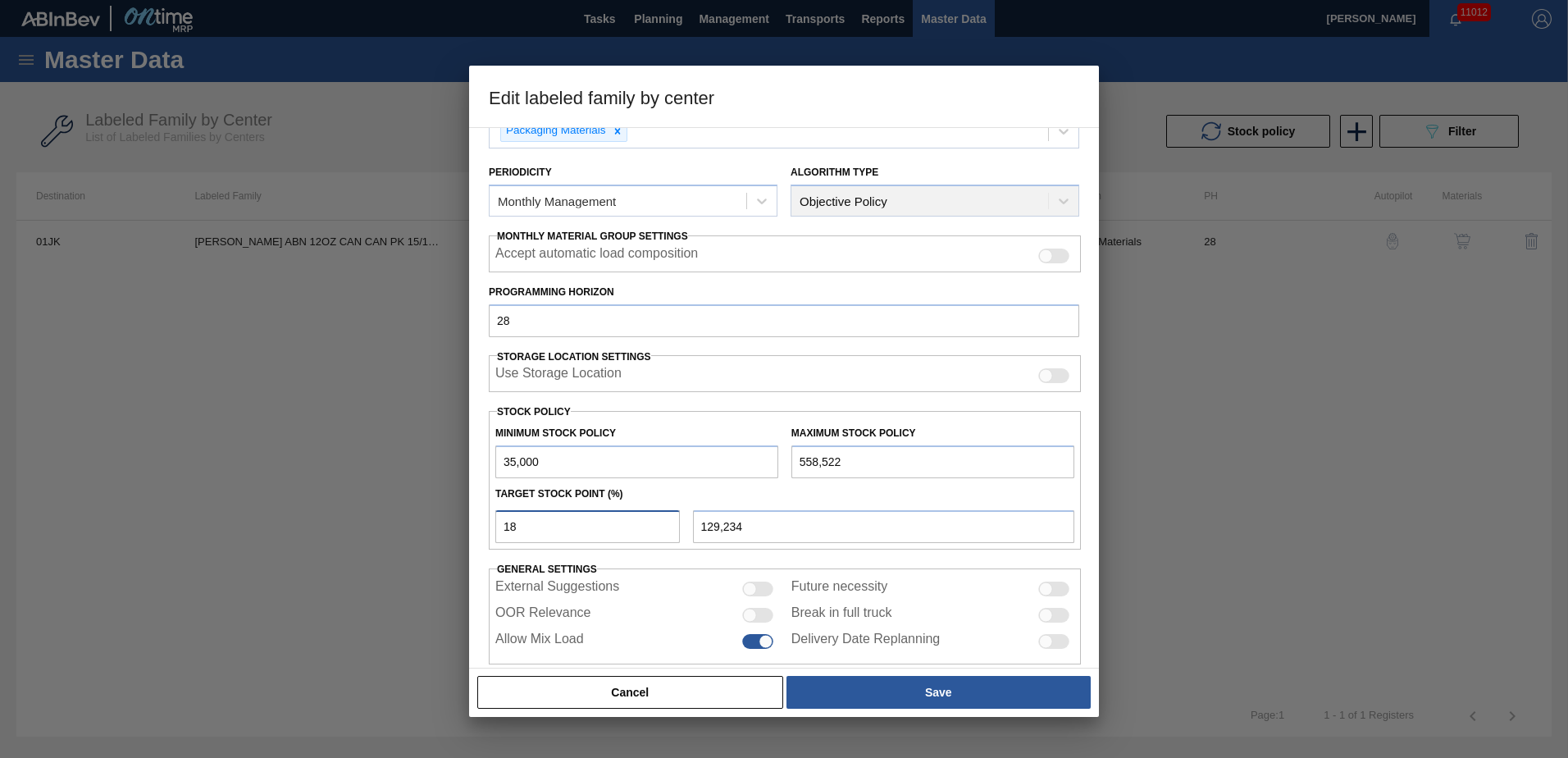
type input "40,235"
type input "35,000"
type input "1"
type input "40,235"
type input "10"
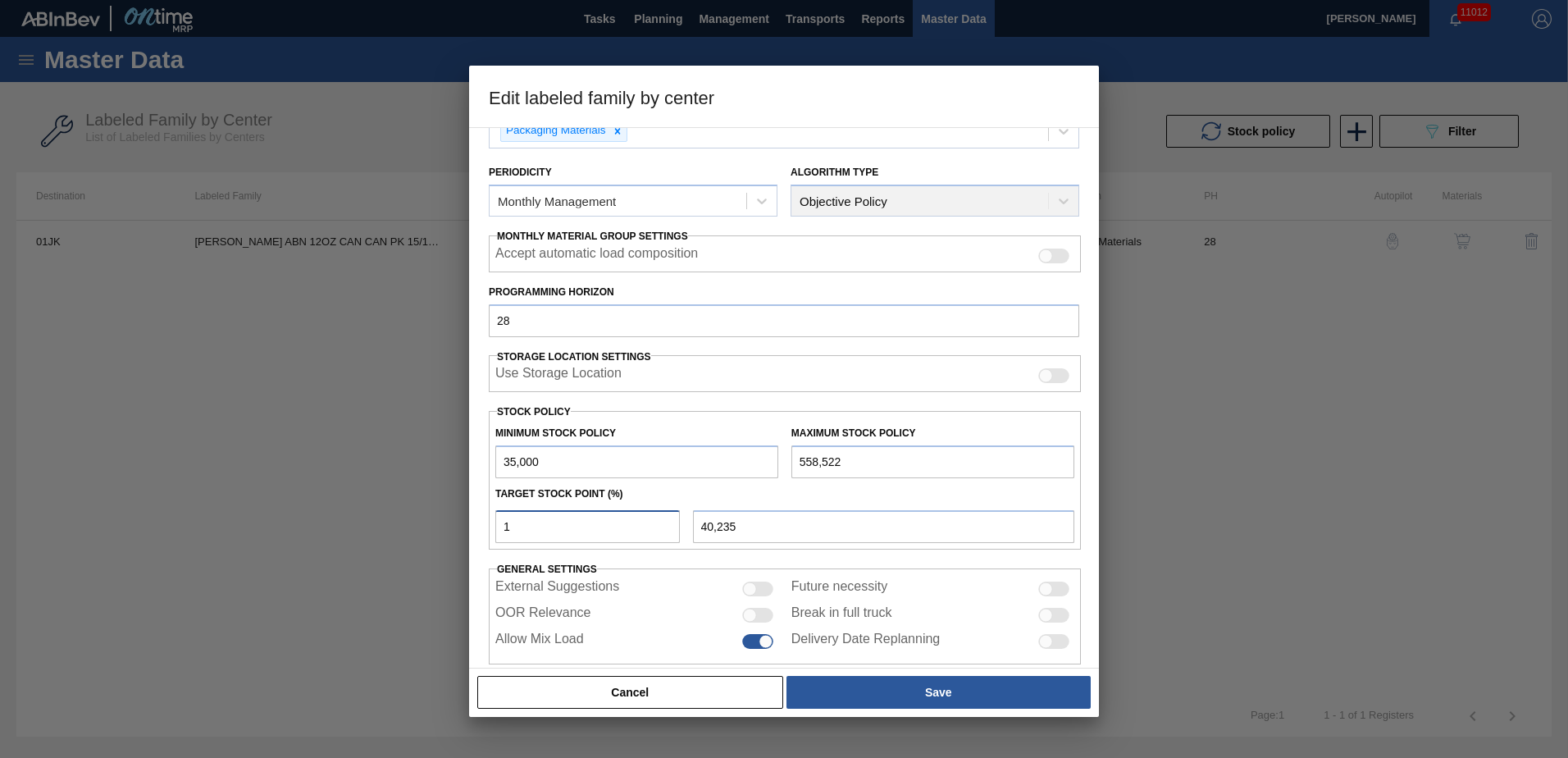
type input "87,352"
type input "1"
type input "40,235"
type input "35,000"
type input "1"
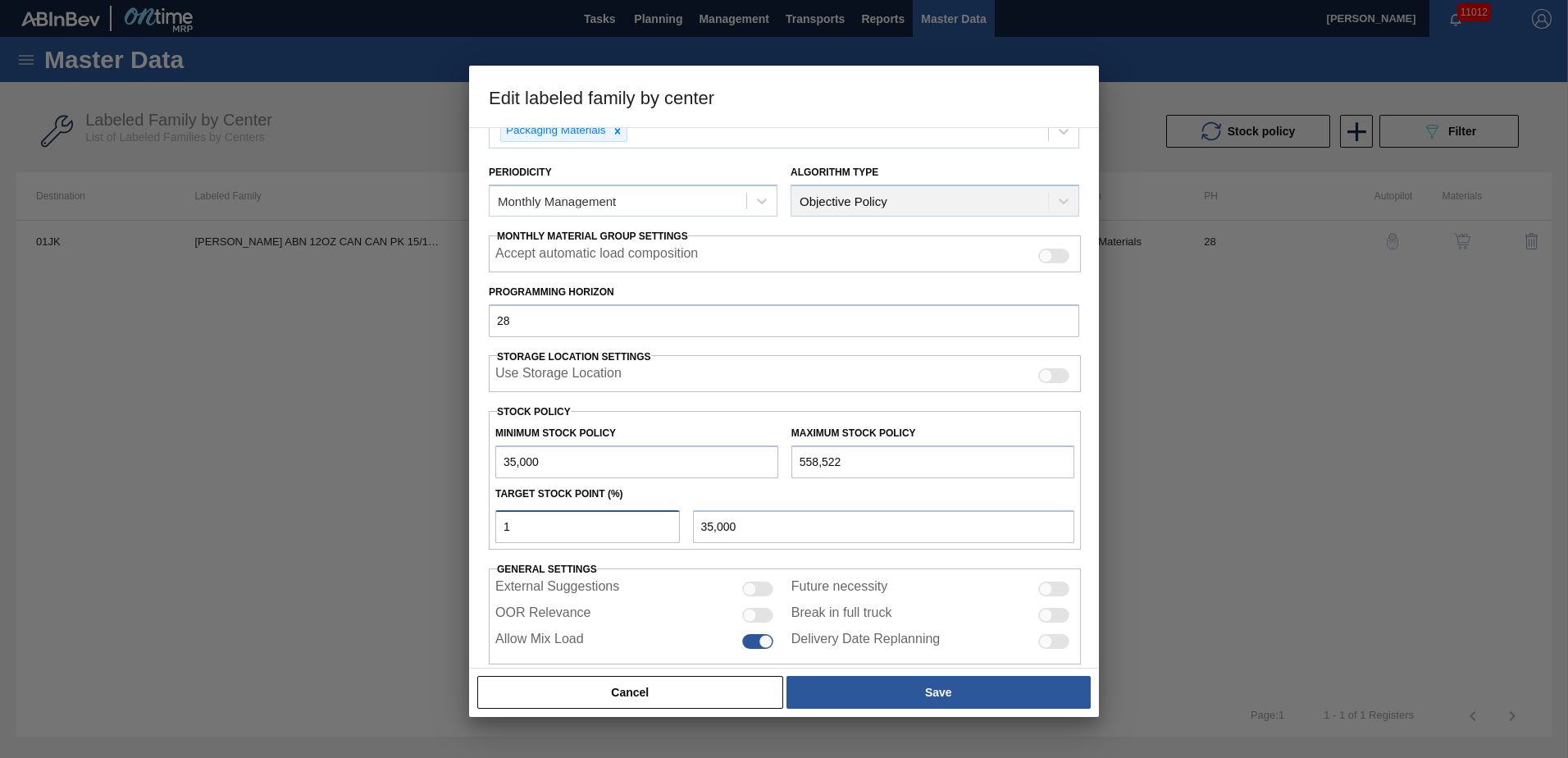
type input "40,235"
type input "15"
type input "113,528"
type input "1"
type input "40,235"
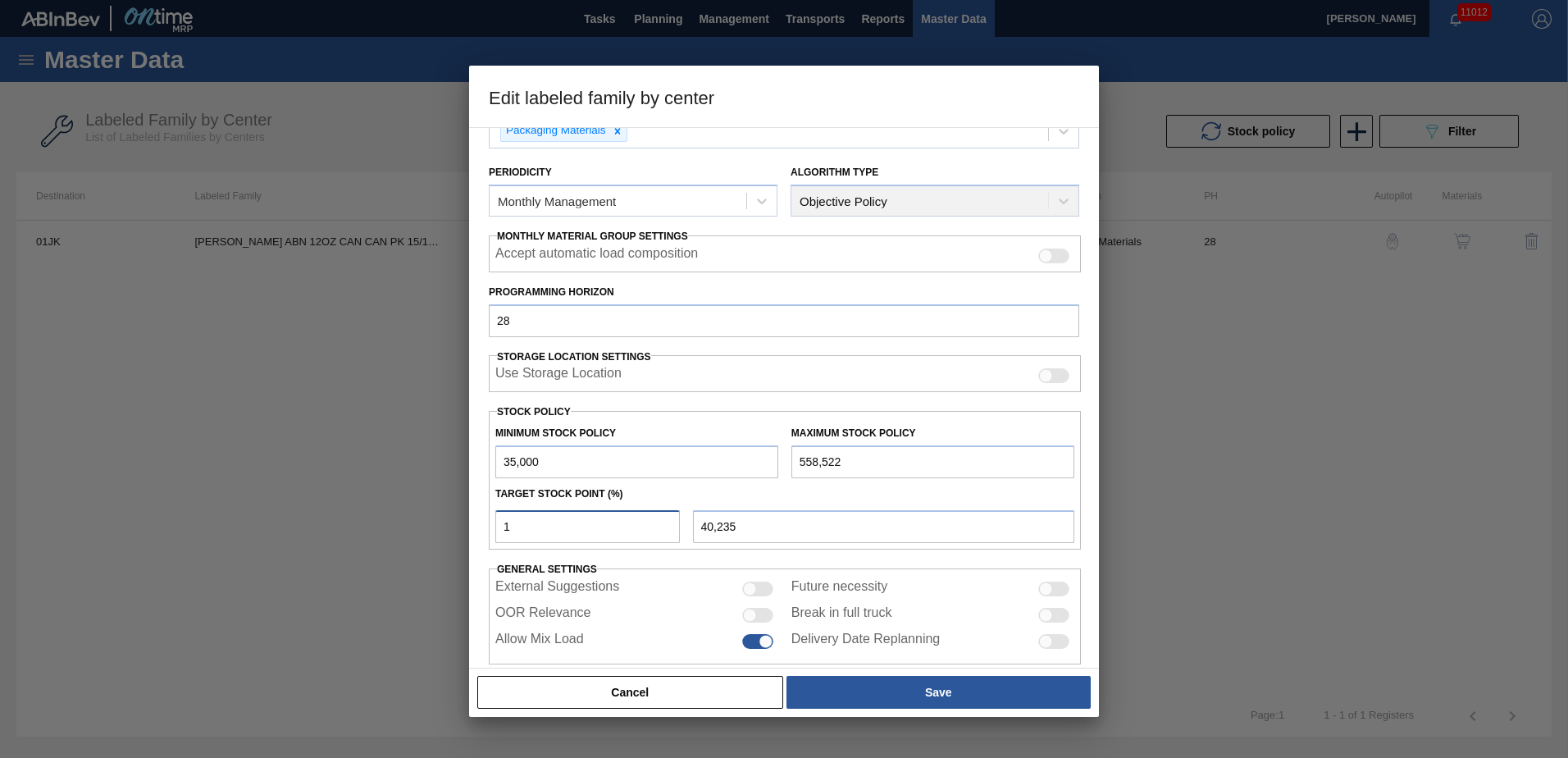
type input "12"
type input "97,823"
type input "1"
type input "40,235"
type input "13"
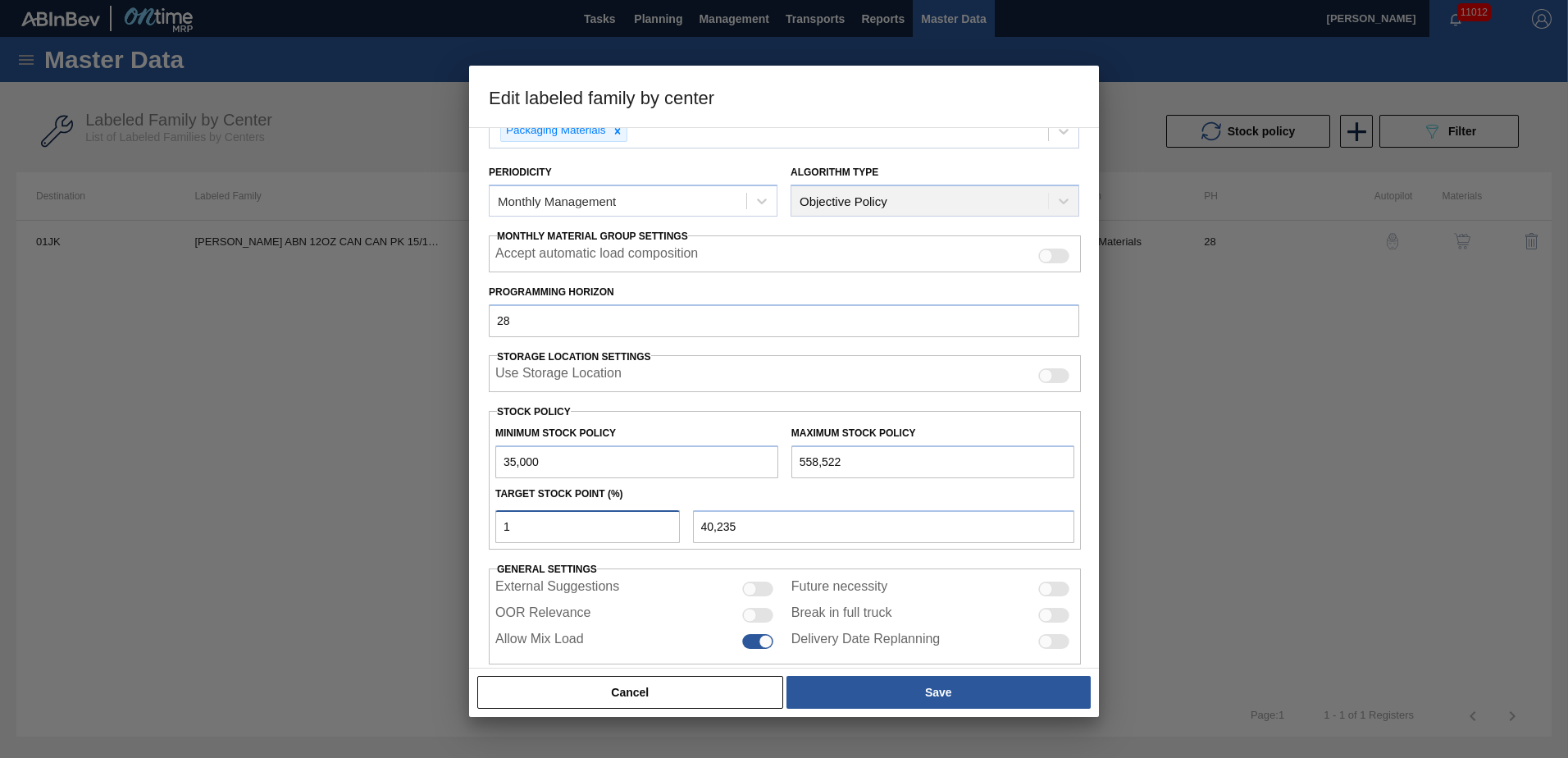
type input "103,058"
type input "1"
type input "40,235"
type input "14"
type input "108,293"
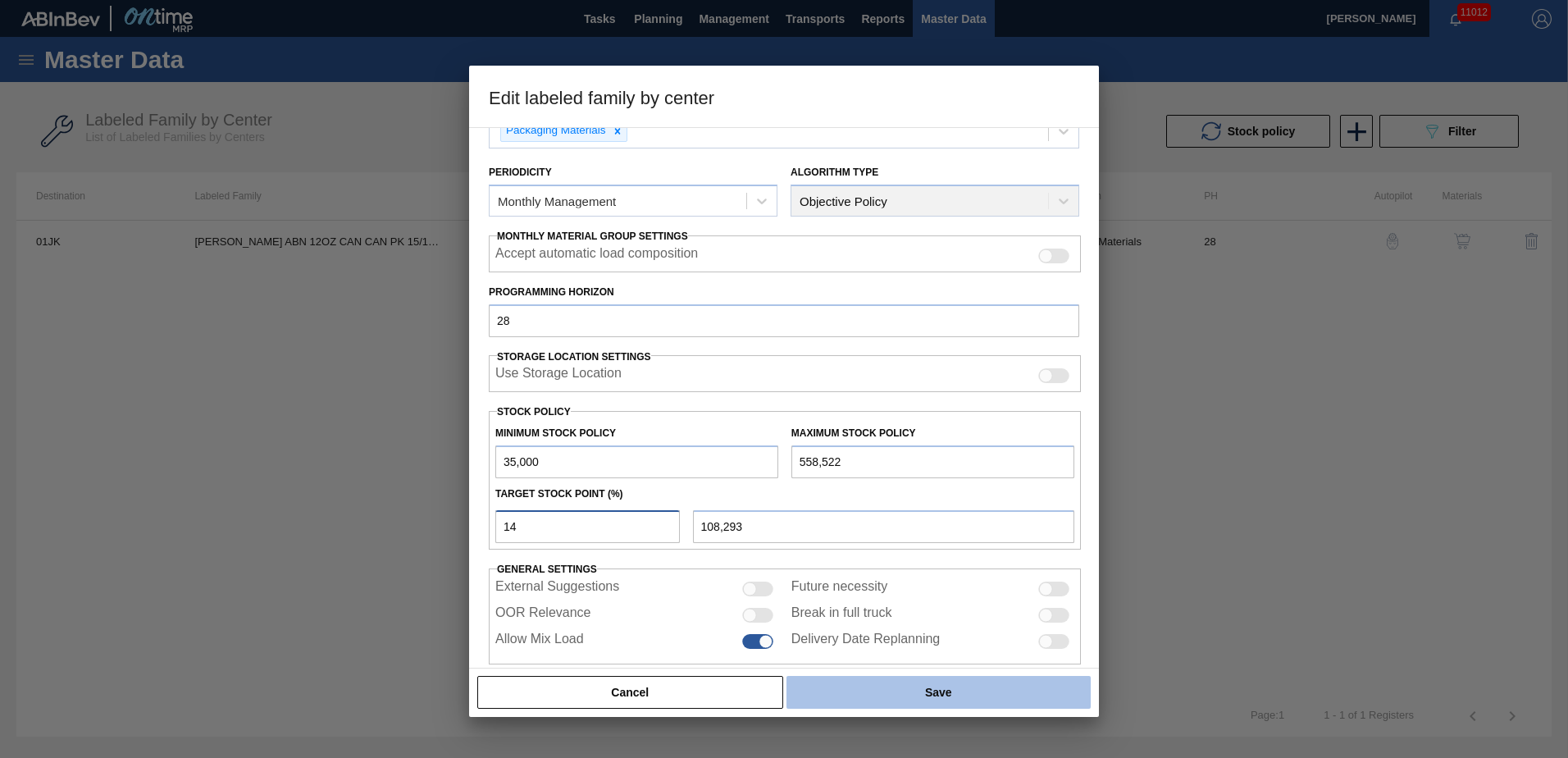
type input "14"
click at [978, 698] on button "Save" at bounding box center [938, 691] width 304 height 32
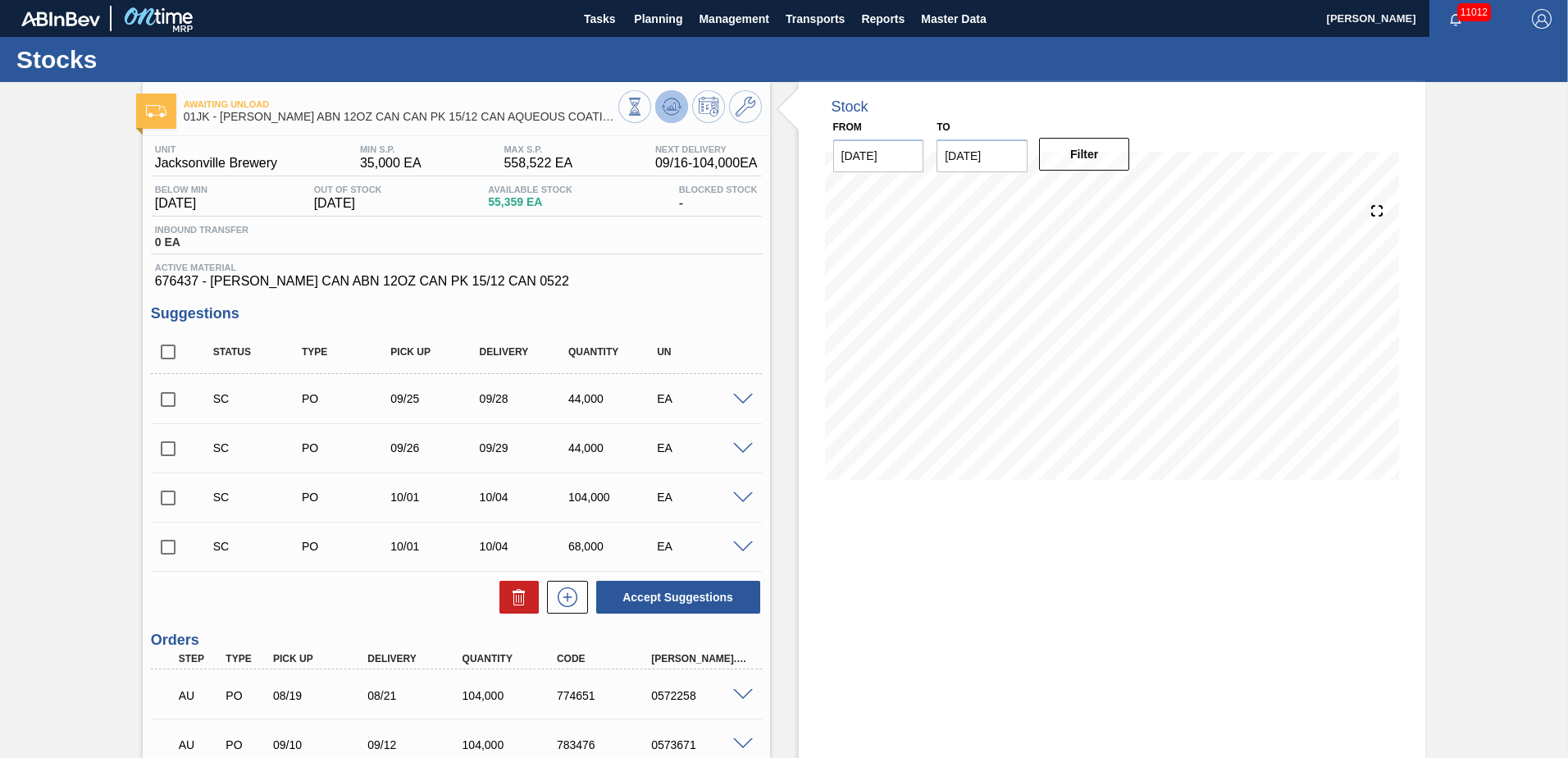
click at [671, 117] on span at bounding box center [671, 106] width 19 height 19
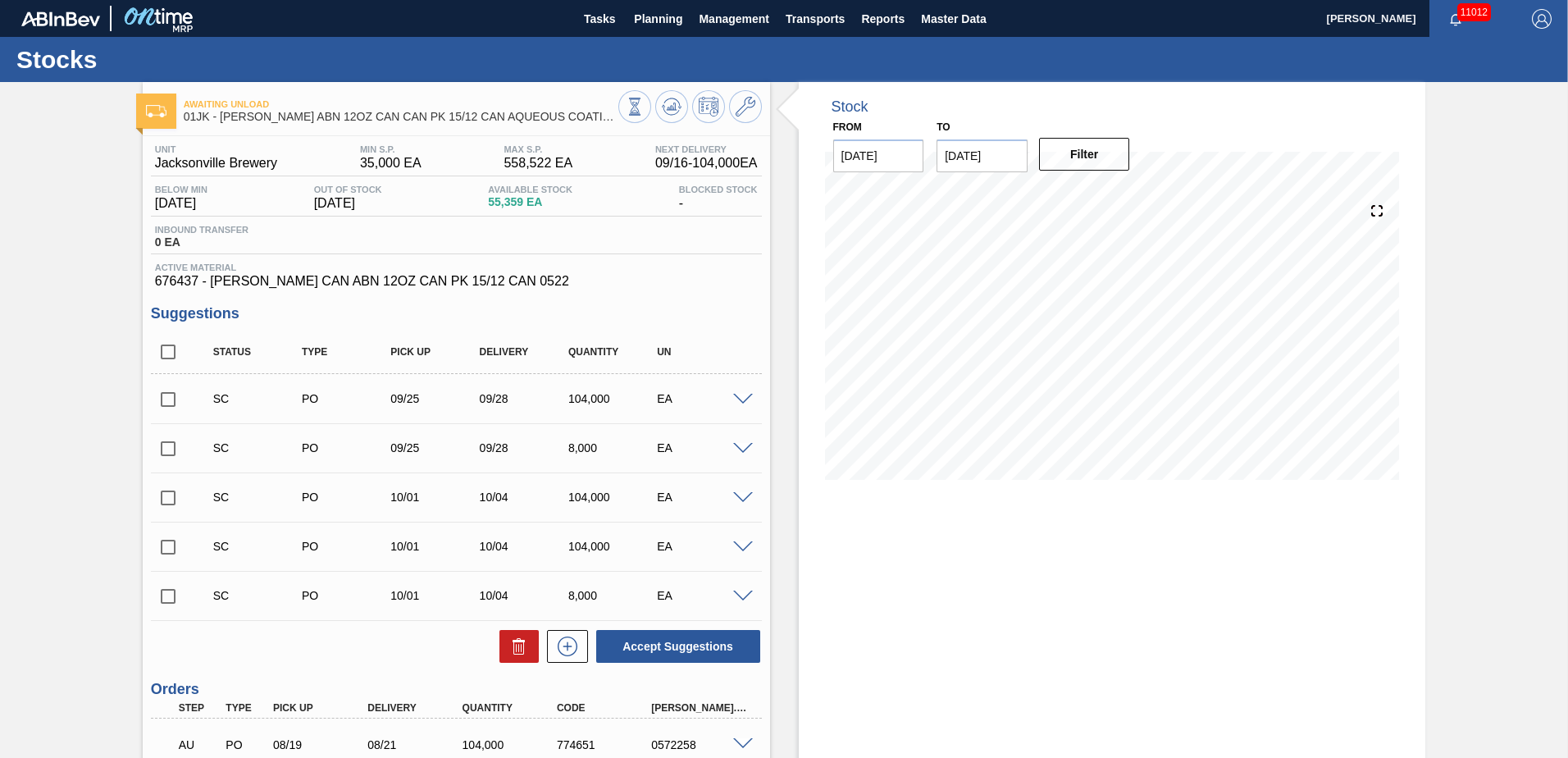
click at [968, 152] on input "[DATE]" at bounding box center [982, 155] width 91 height 32
click at [1112, 201] on div "September 2025" at bounding box center [1035, 194] width 197 height 14
click at [1111, 198] on div "September 2025" at bounding box center [1035, 194] width 197 height 14
click at [1116, 197] on button "Next Month" at bounding box center [1120, 195] width 11 height 11
click at [956, 276] on div "5" at bounding box center [956, 275] width 22 height 22
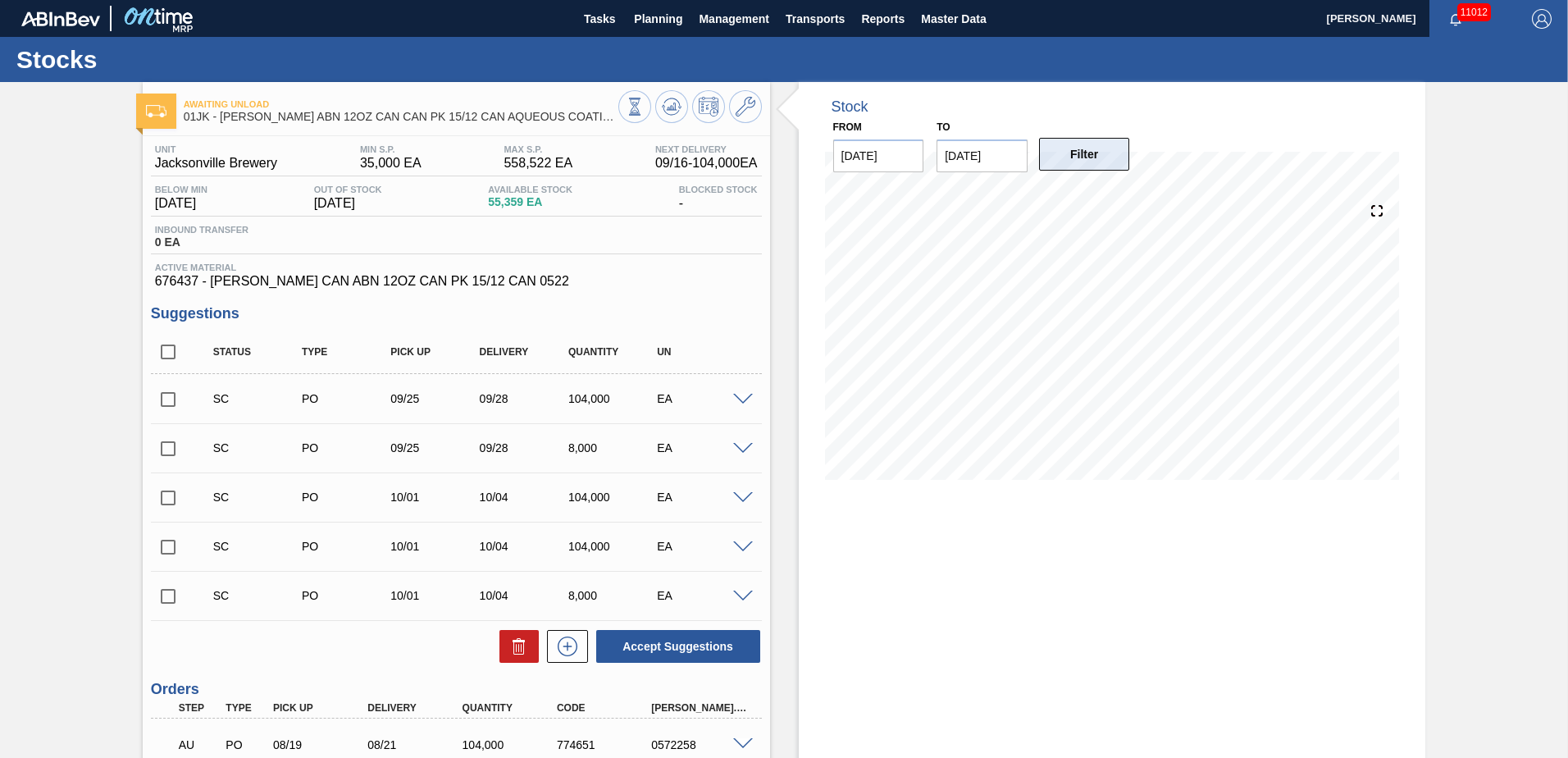
click at [1103, 153] on button "Filter" at bounding box center [1084, 154] width 91 height 32
click at [746, 447] on span at bounding box center [742, 449] width 19 height 12
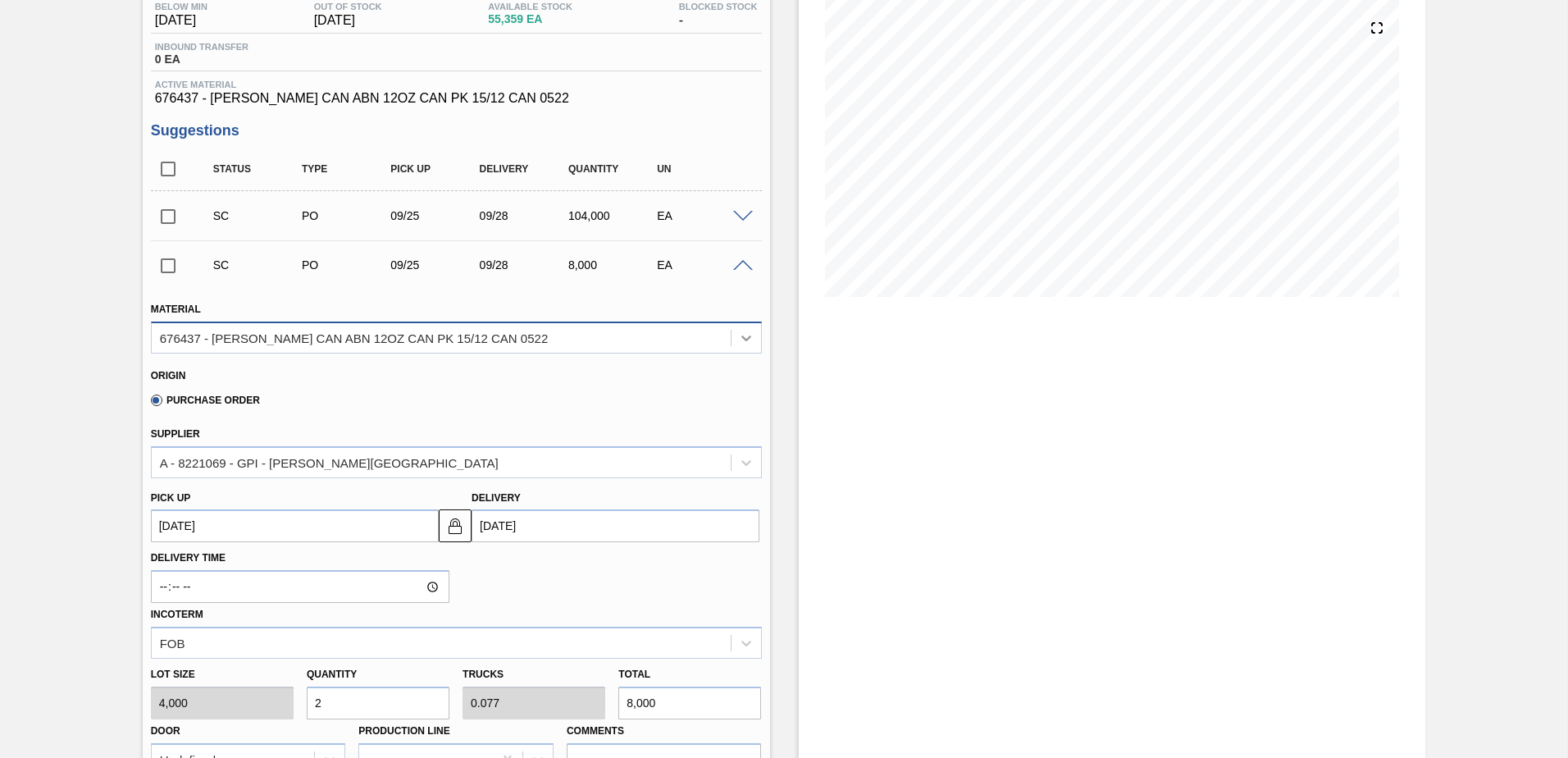
scroll to position [164, 0]
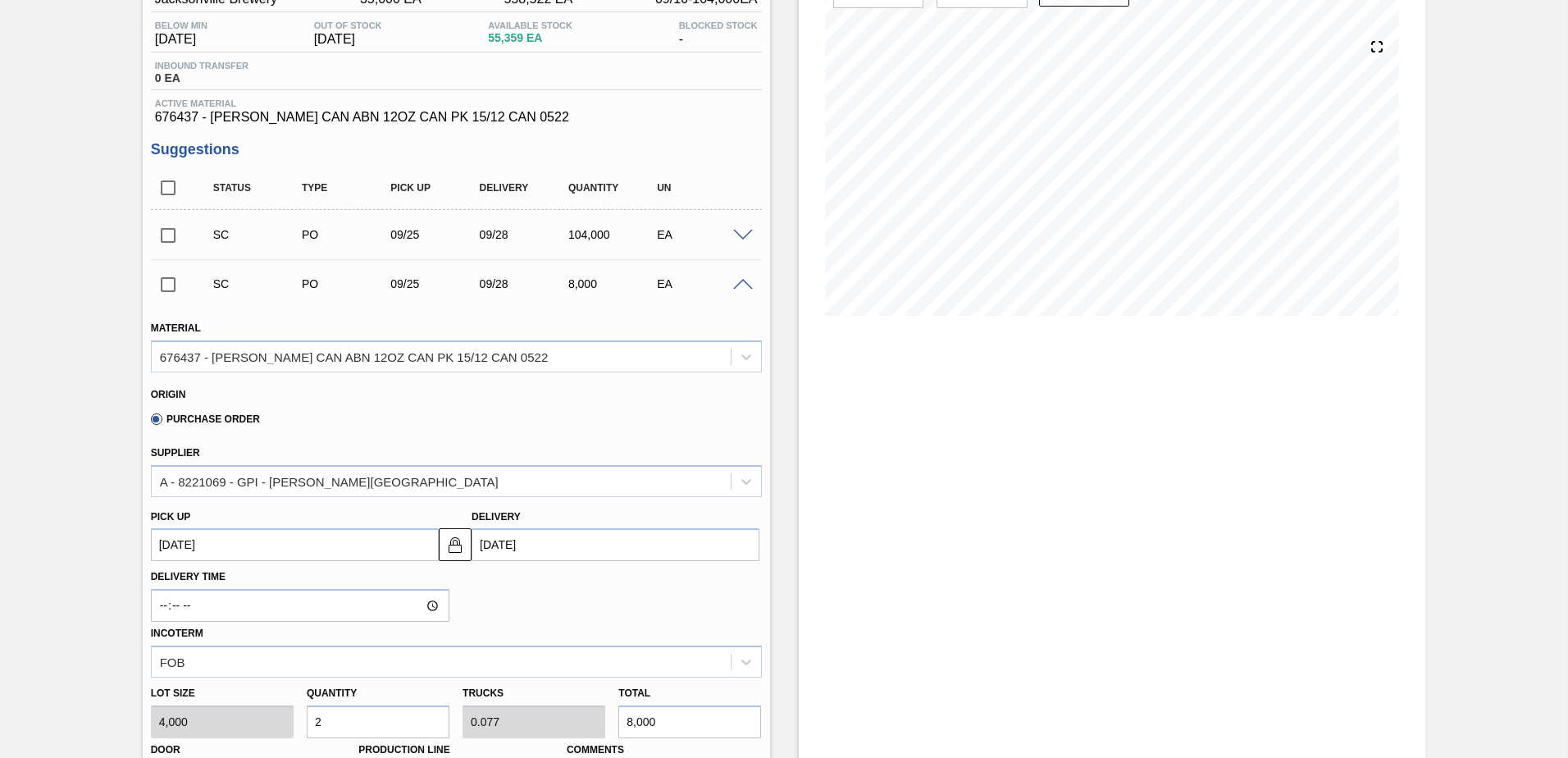
click at [750, 285] on span at bounding box center [742, 284] width 19 height 12
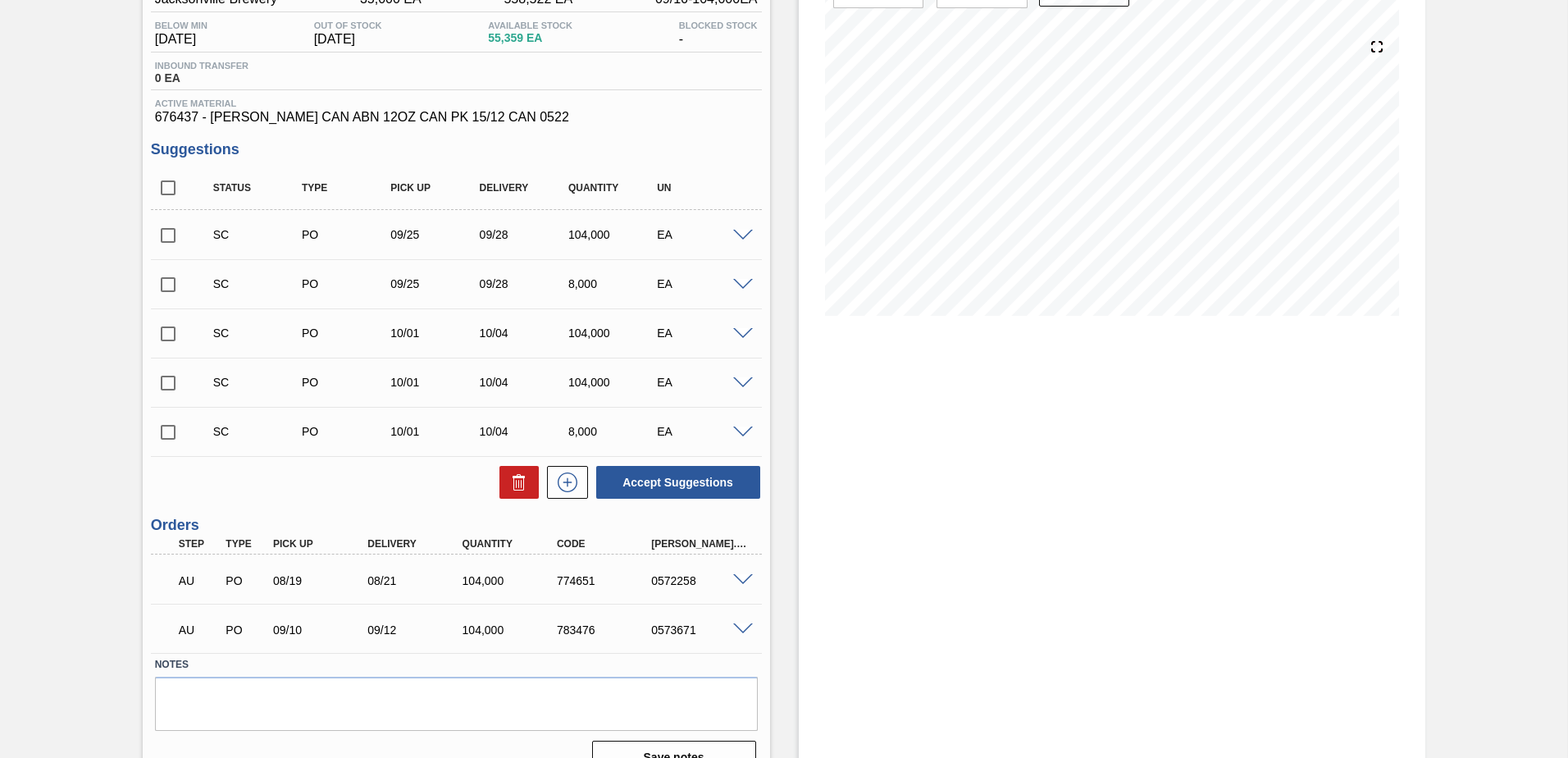
click at [749, 285] on span at bounding box center [742, 284] width 19 height 12
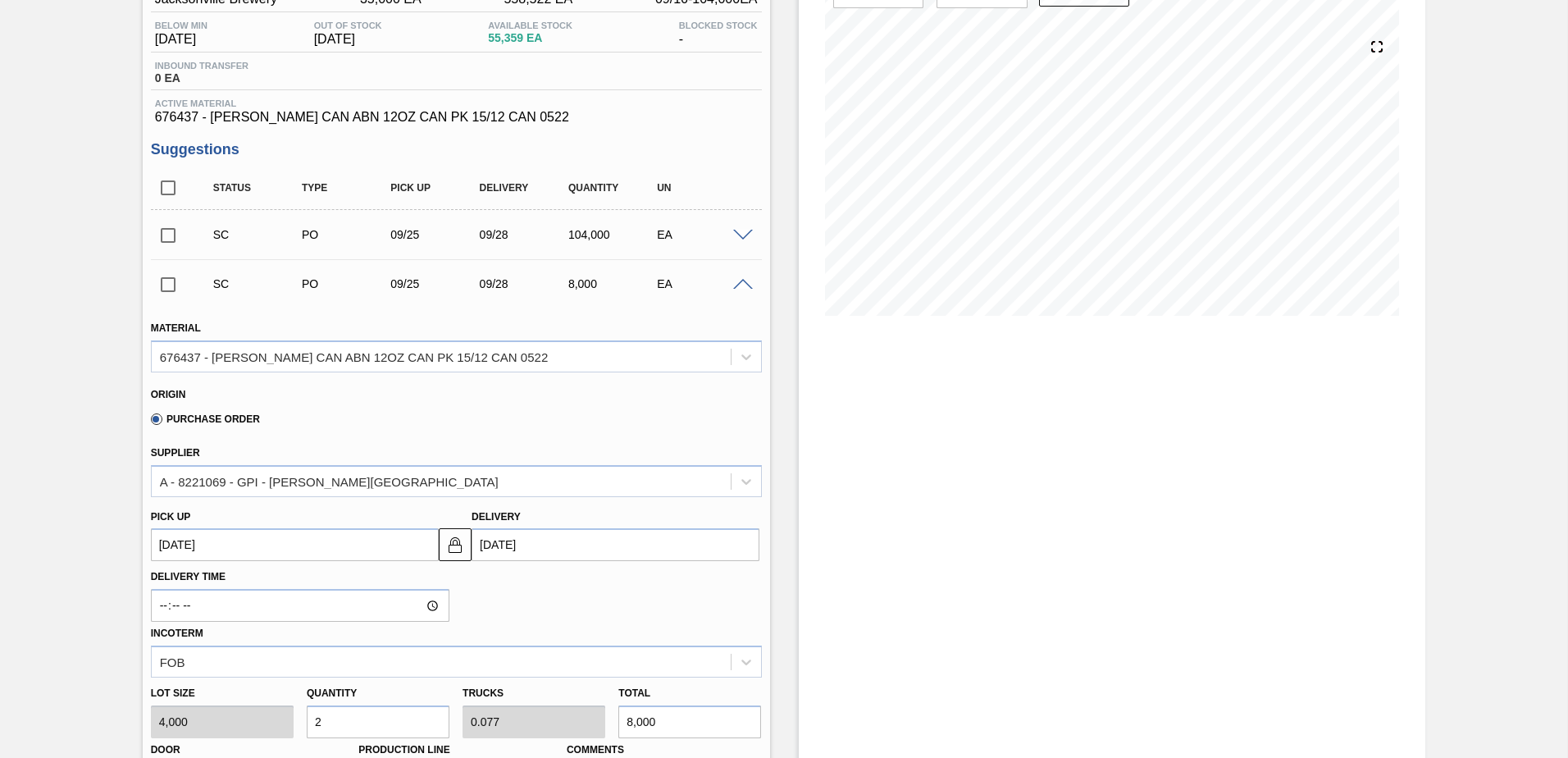
click at [751, 283] on div at bounding box center [745, 283] width 32 height 12
click at [741, 284] on span at bounding box center [742, 284] width 19 height 12
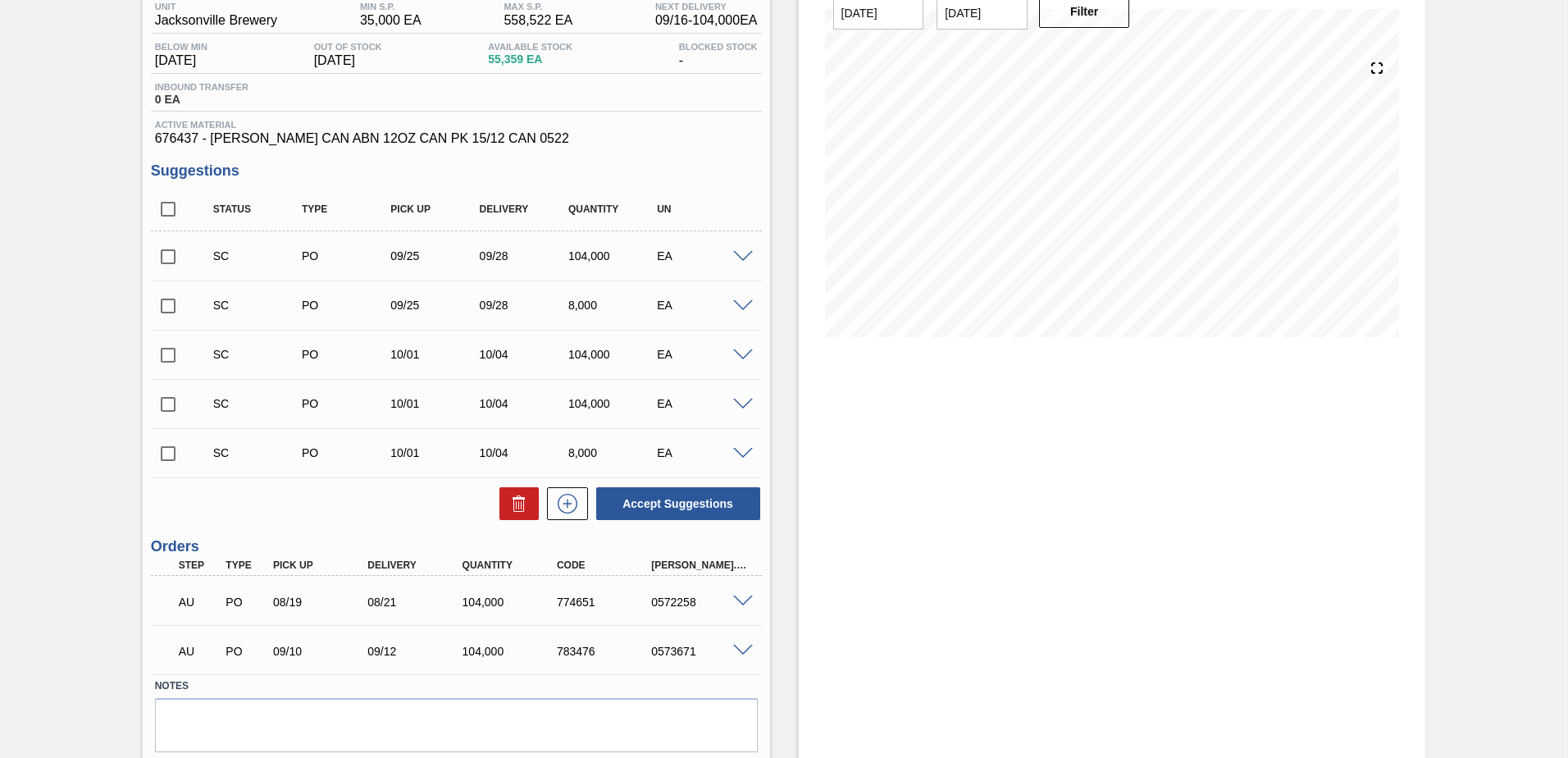
scroll to position [0, 0]
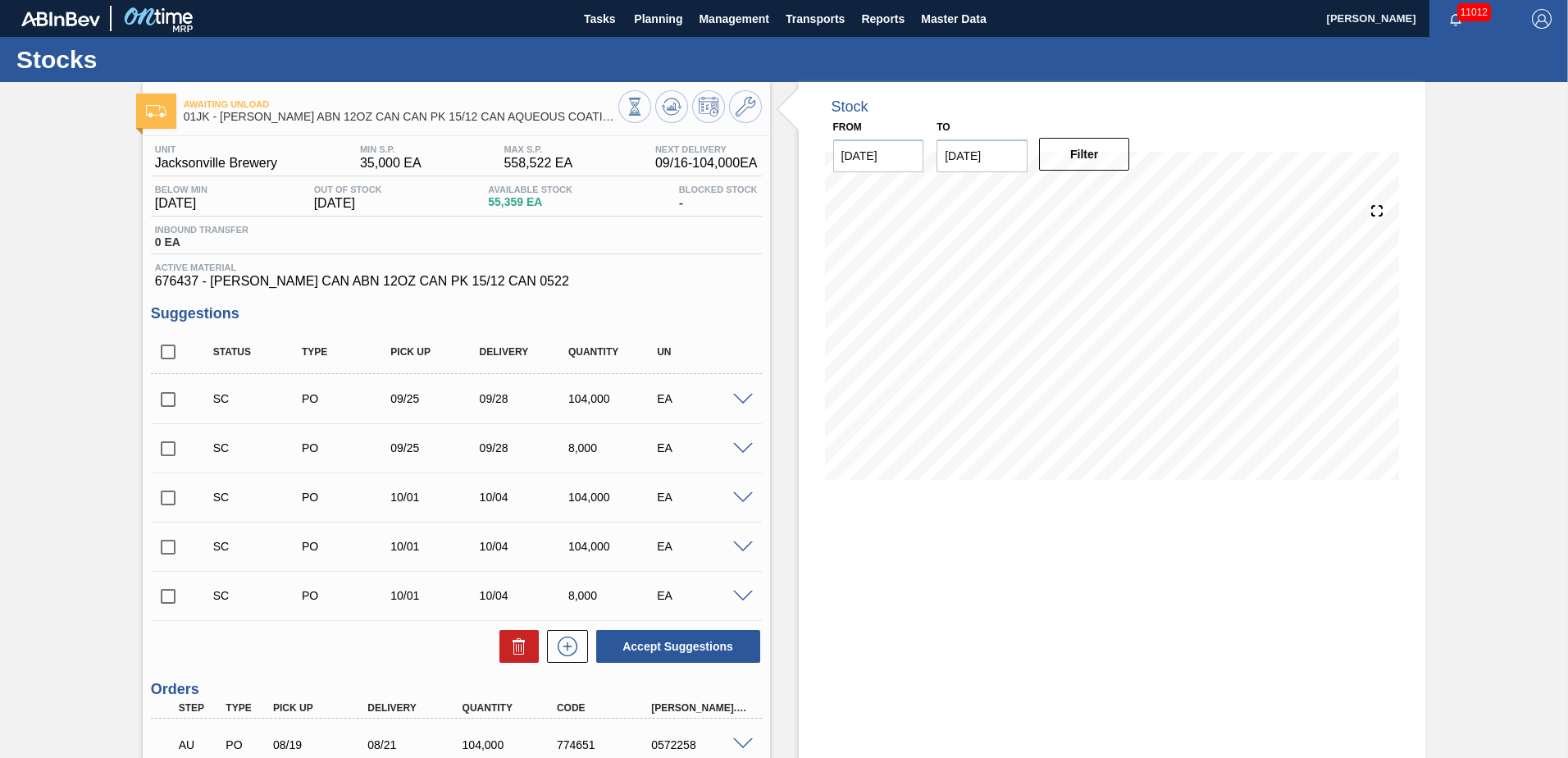
click at [1011, 158] on input "[DATE]" at bounding box center [982, 155] width 91 height 32
click at [963, 299] on div "12" at bounding box center [956, 301] width 22 height 22
type input "[DATE]"
click at [1115, 162] on button "Filter" at bounding box center [1084, 154] width 91 height 32
click at [667, 115] on icon at bounding box center [671, 106] width 19 height 19
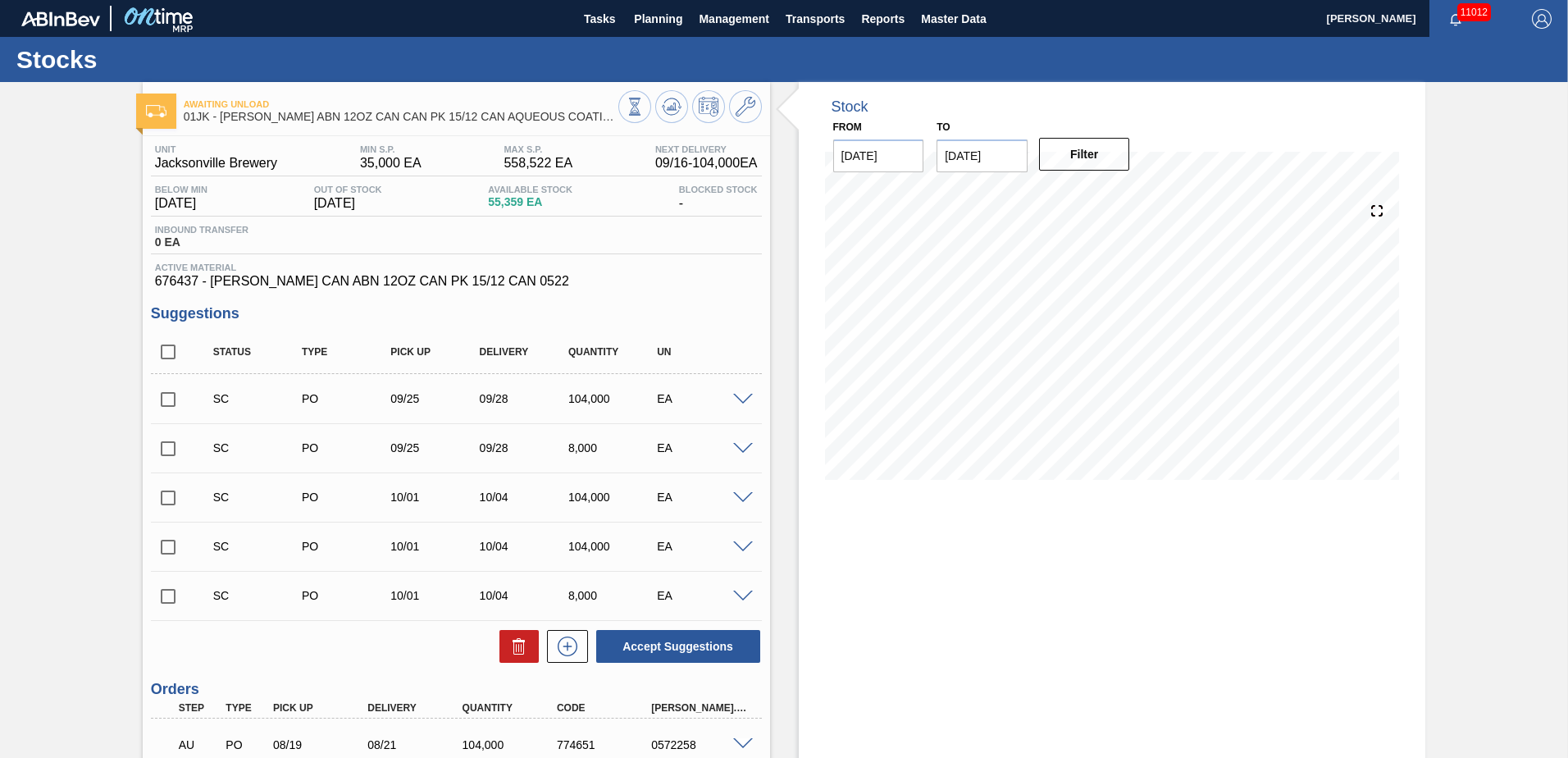
click at [168, 404] on input "checkbox" at bounding box center [167, 399] width 34 height 34
checkbox input "true"
click at [173, 492] on input "checkbox" at bounding box center [167, 497] width 34 height 34
checkbox input "true"
click at [169, 538] on input "checkbox" at bounding box center [167, 547] width 34 height 34
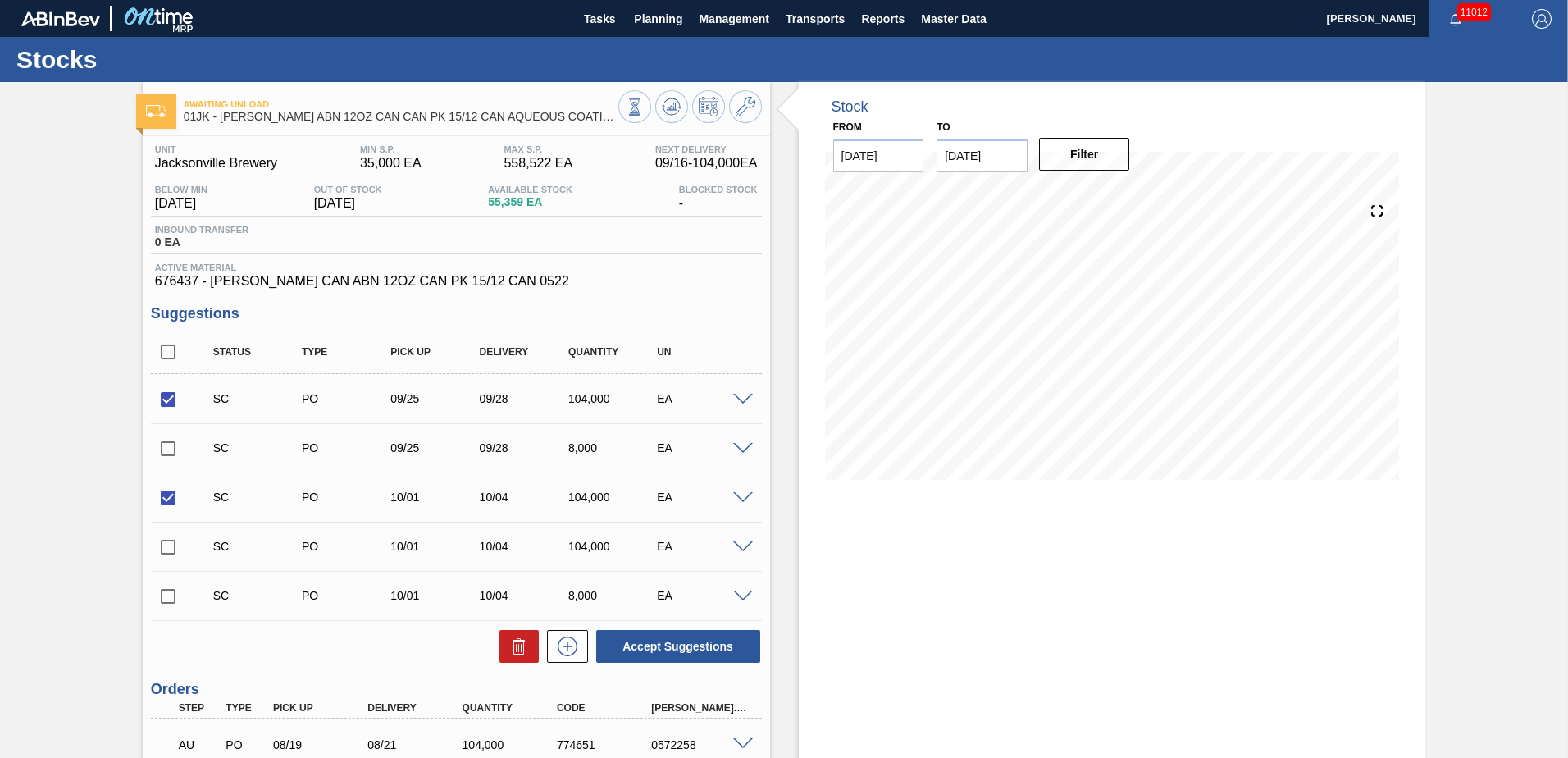
checkbox input "true"
click at [663, 642] on button "Accept Suggestions" at bounding box center [677, 646] width 164 height 32
checkbox input "false"
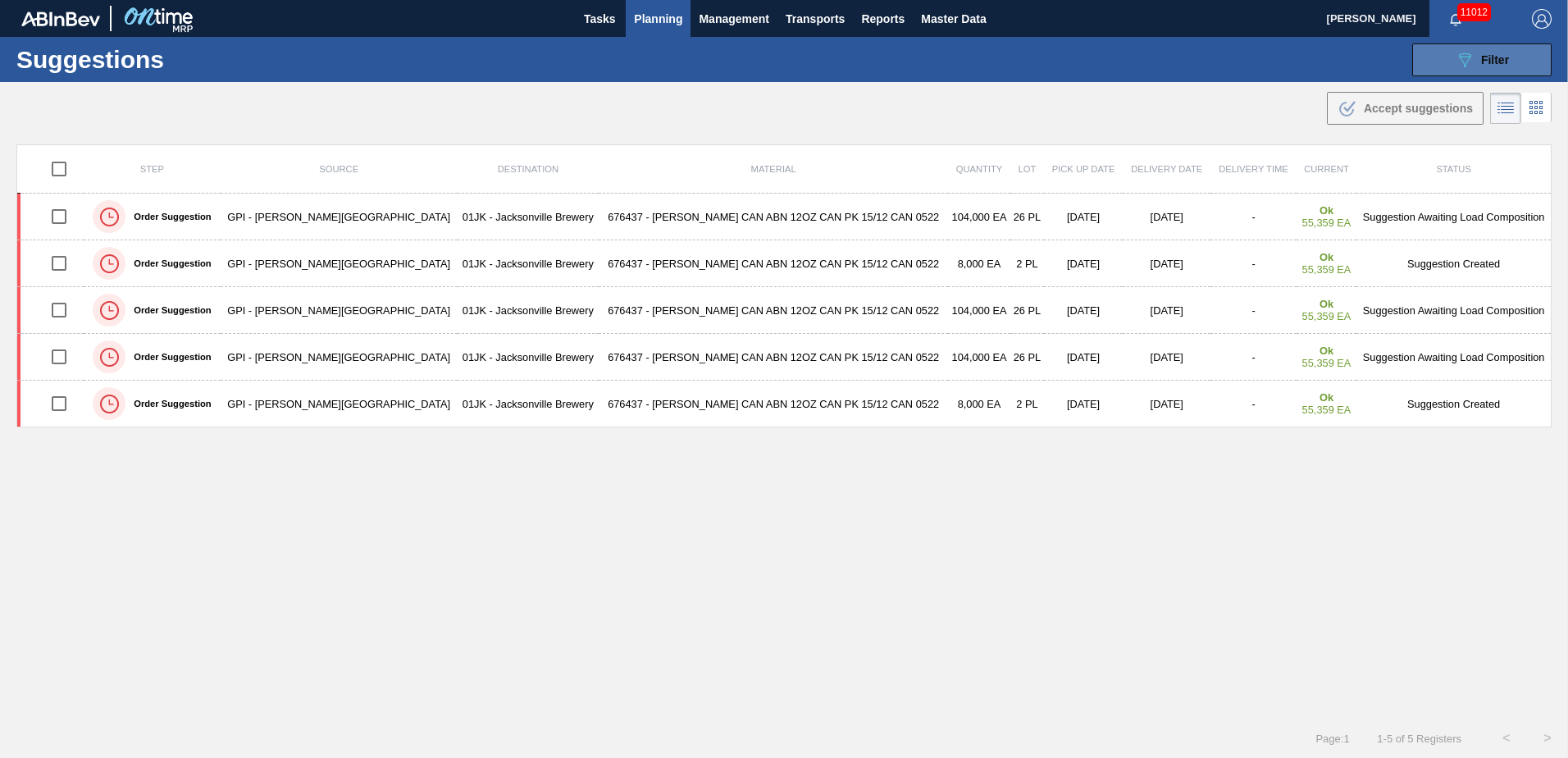
click at [1480, 68] on div "089F7B8B-B2A5-4AFE-B5C0-19BA573D28AC Filter" at bounding box center [1481, 59] width 54 height 19
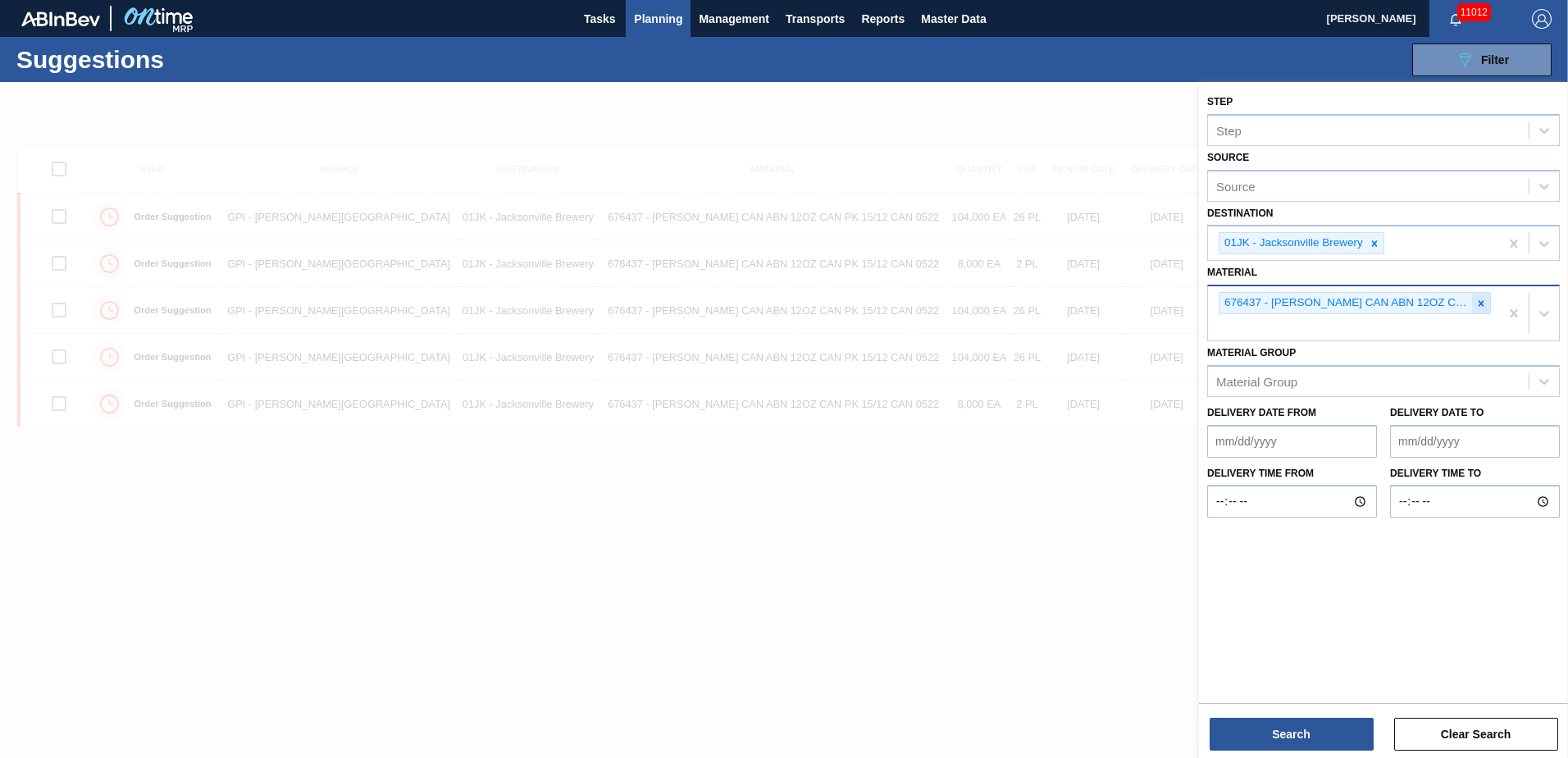
click at [1486, 300] on div at bounding box center [1480, 303] width 18 height 20
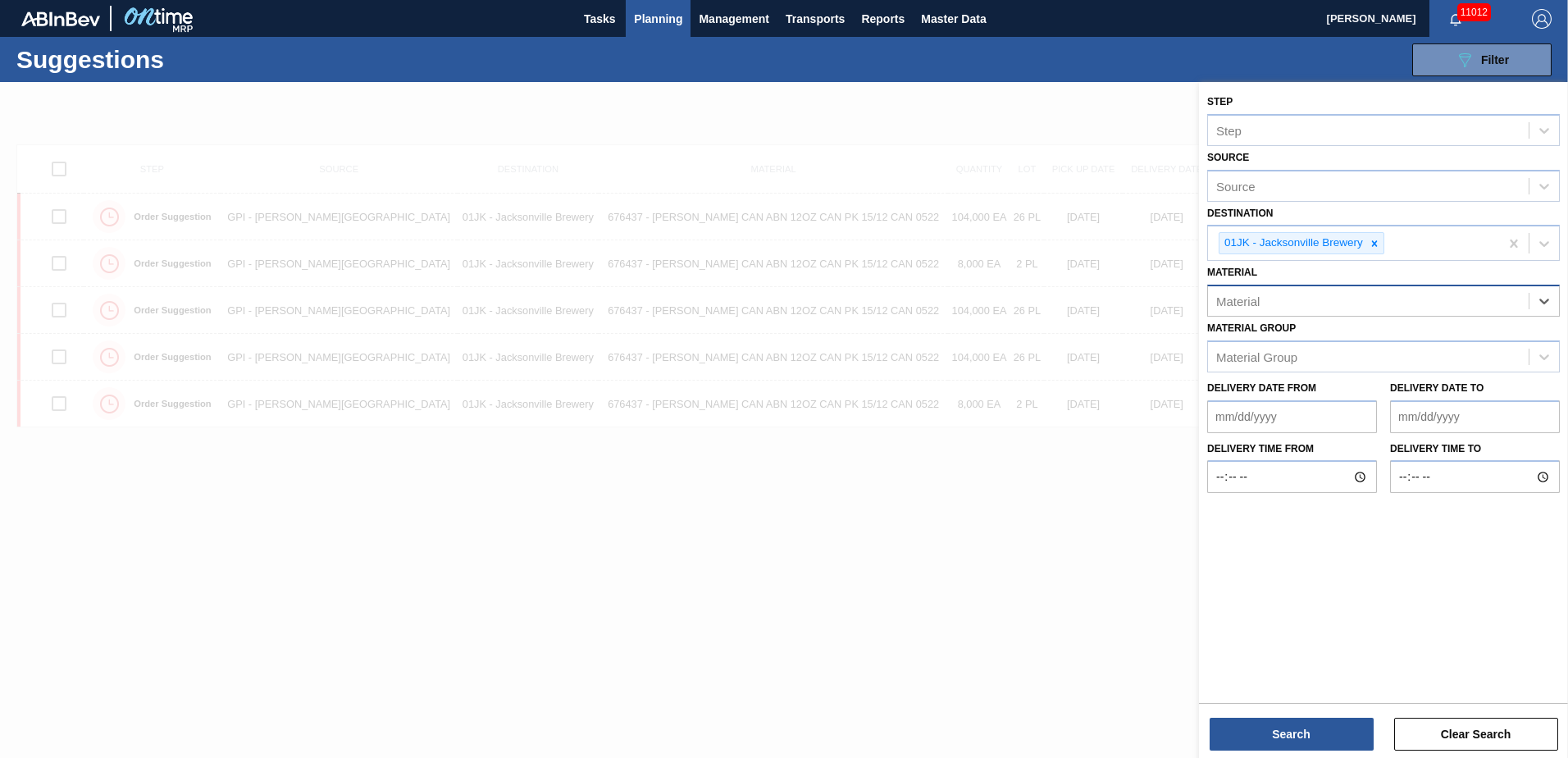
click at [1475, 304] on div "Material" at bounding box center [1368, 302] width 321 height 24
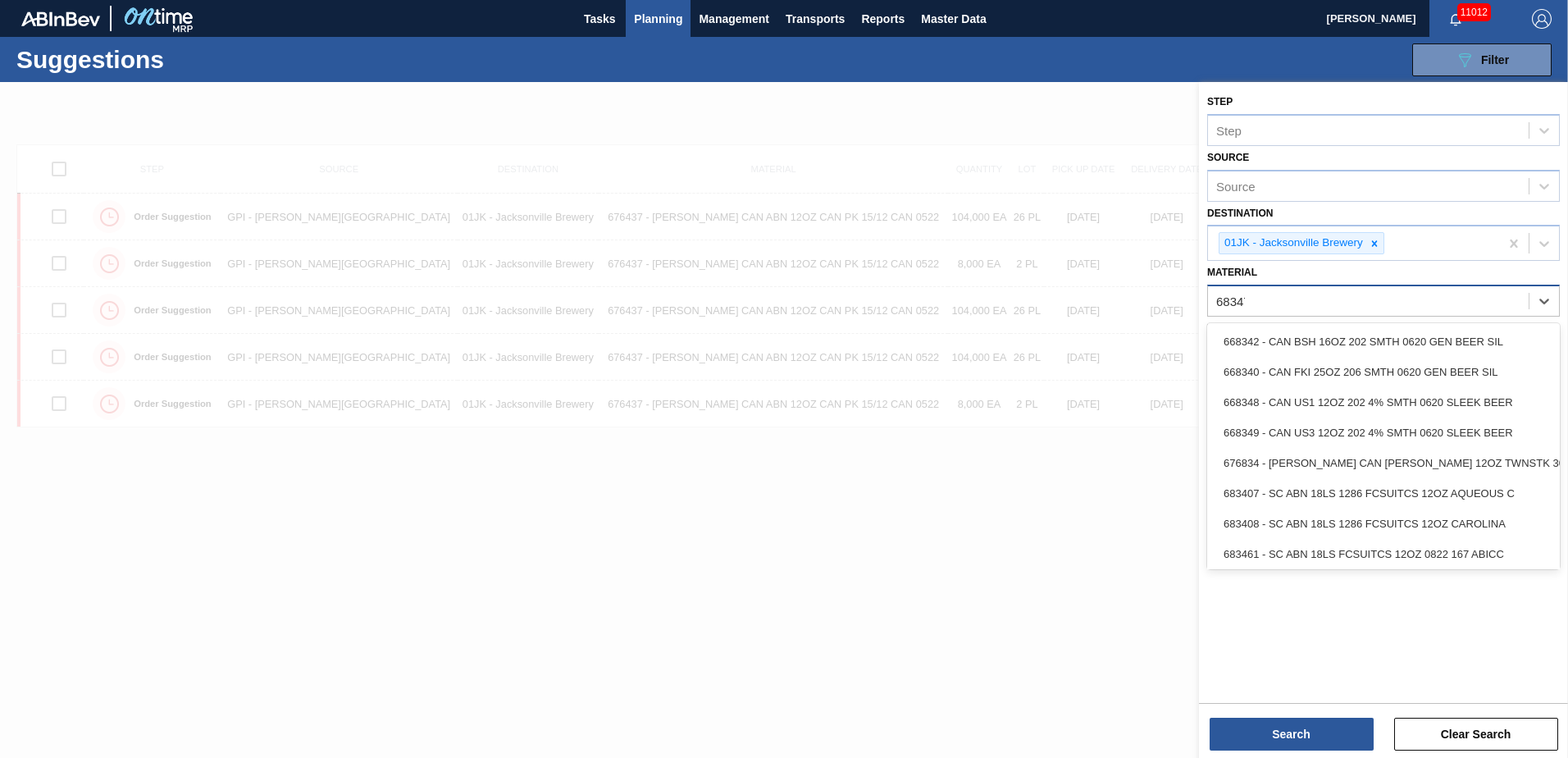
type input "683479"
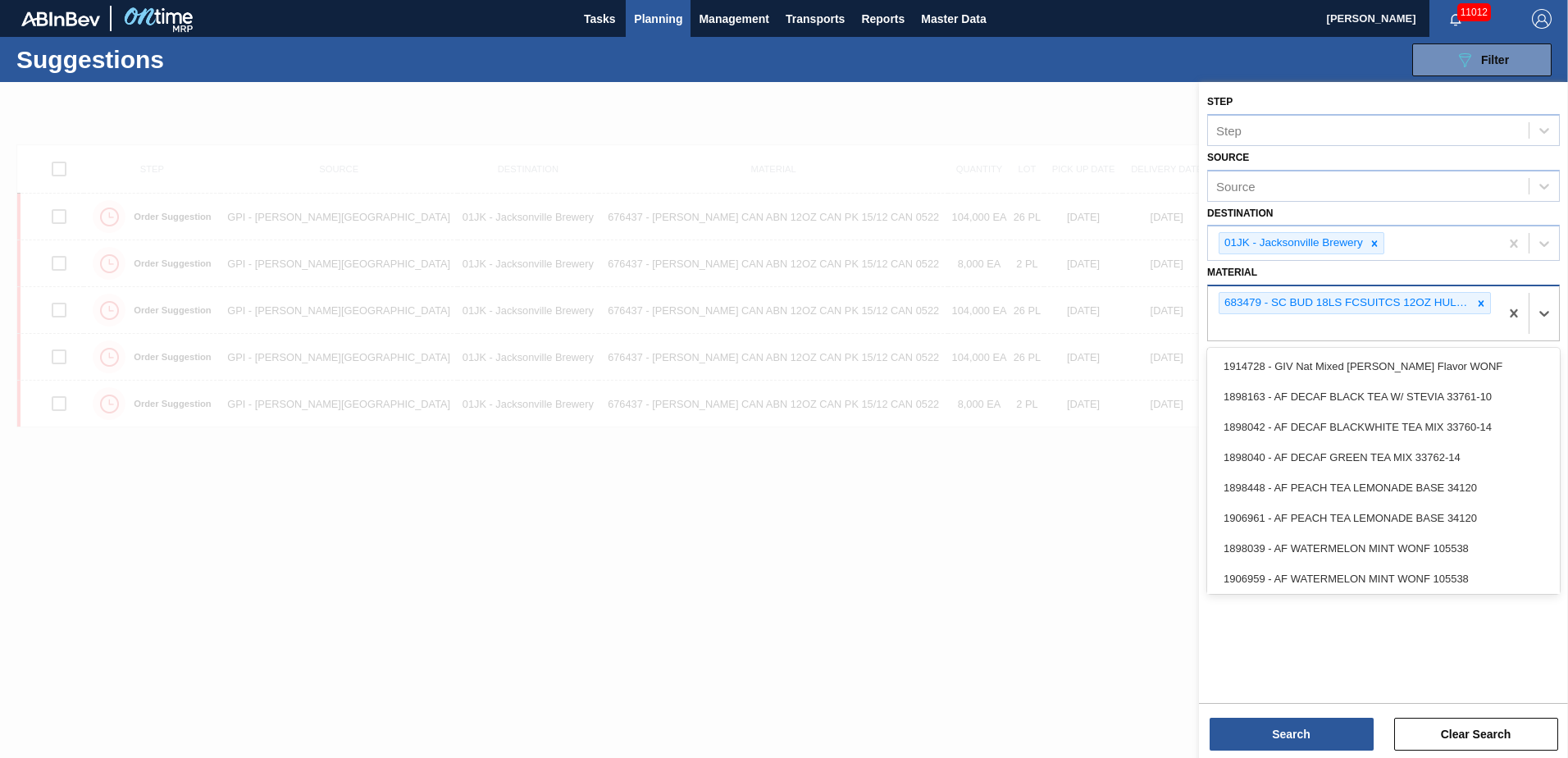
click at [1271, 325] on div "683479 - SC BUD 18LS FCSUITCS 12OZ HULK HANDLE 09" at bounding box center [1353, 313] width 291 height 54
type input "683462"
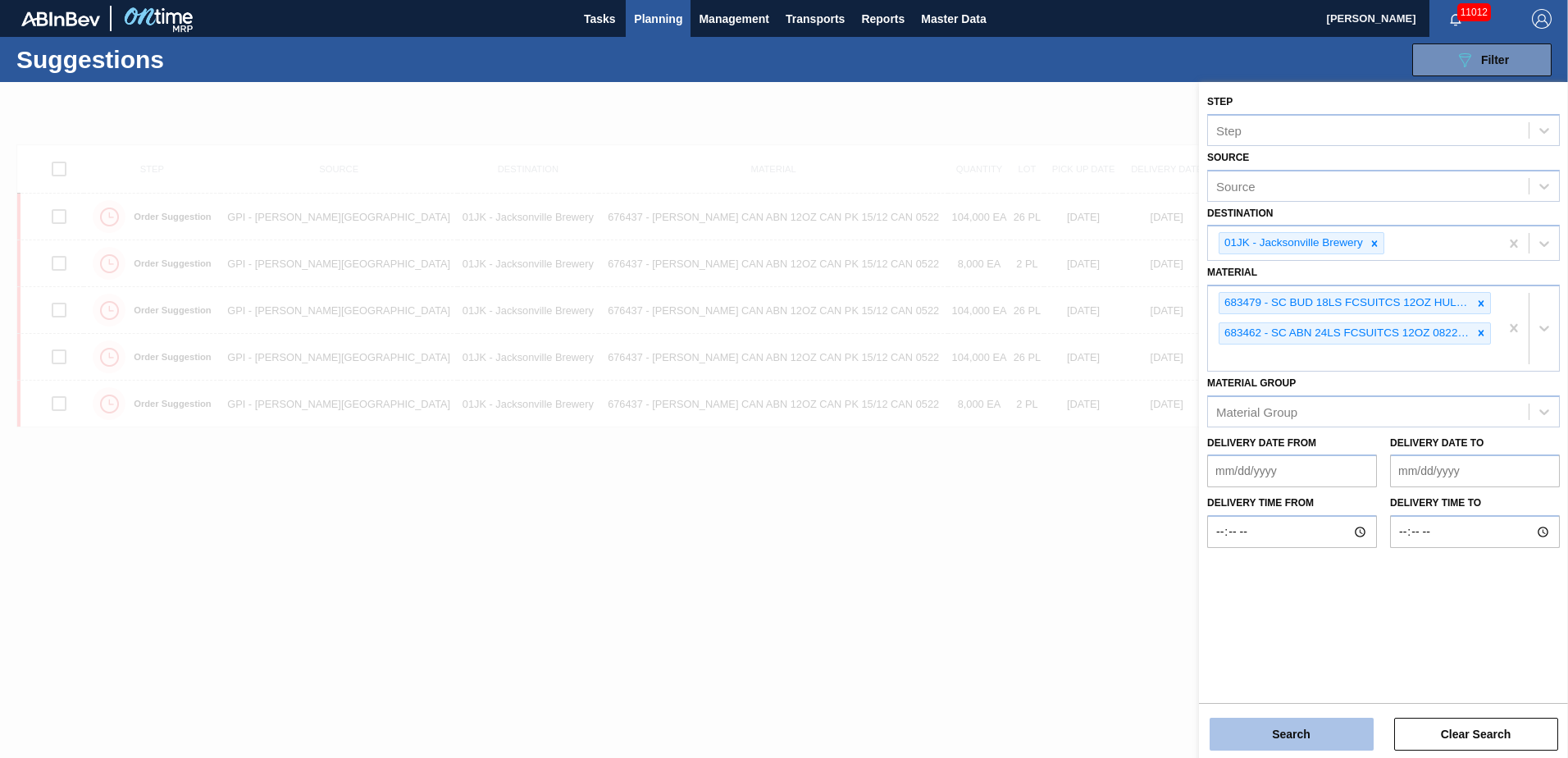
click at [1295, 739] on button "Search" at bounding box center [1290, 734] width 164 height 32
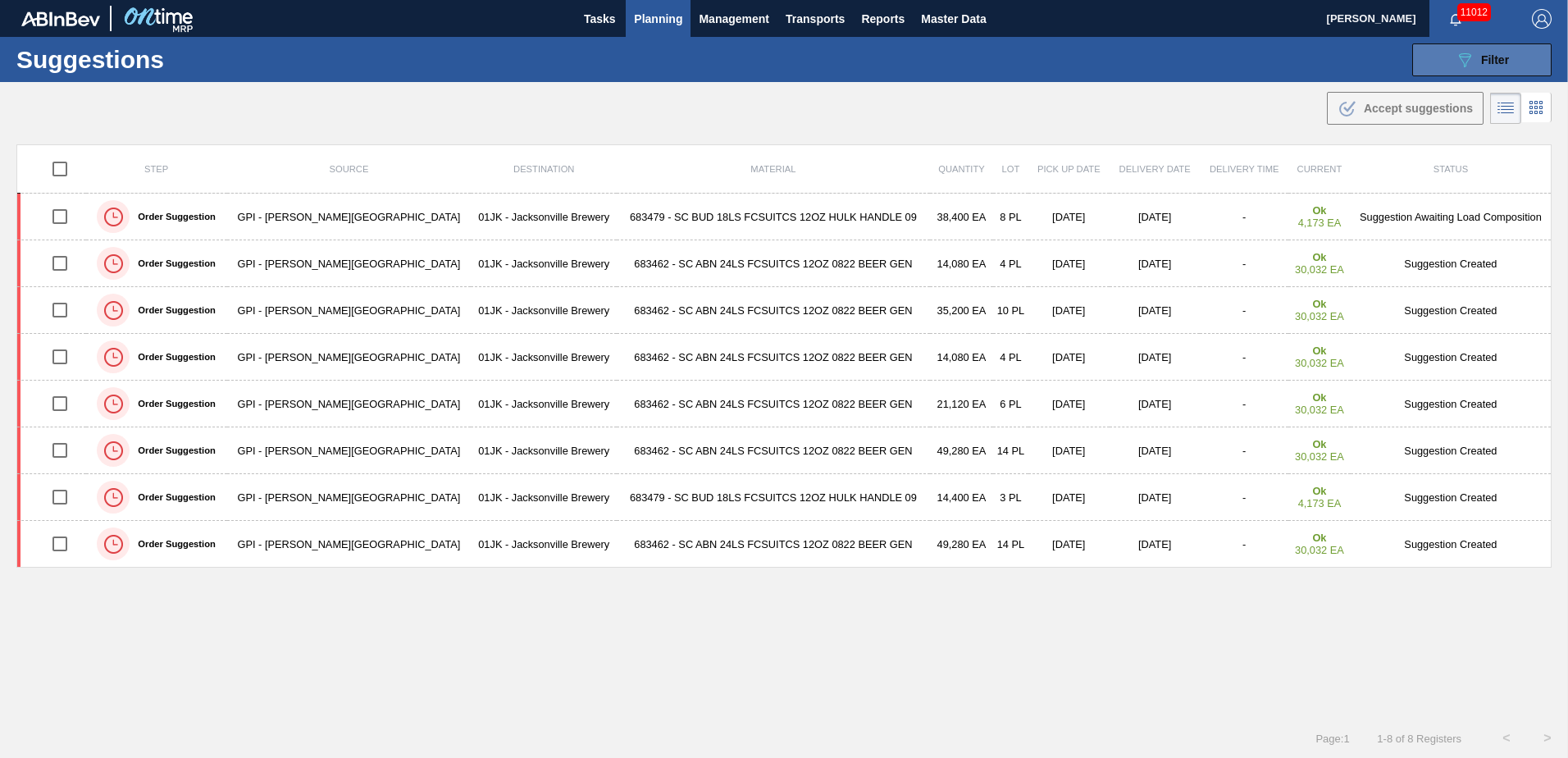
click at [1444, 72] on button "089F7B8B-B2A5-4AFE-B5C0-19BA573D28AC Filter" at bounding box center [1481, 59] width 140 height 32
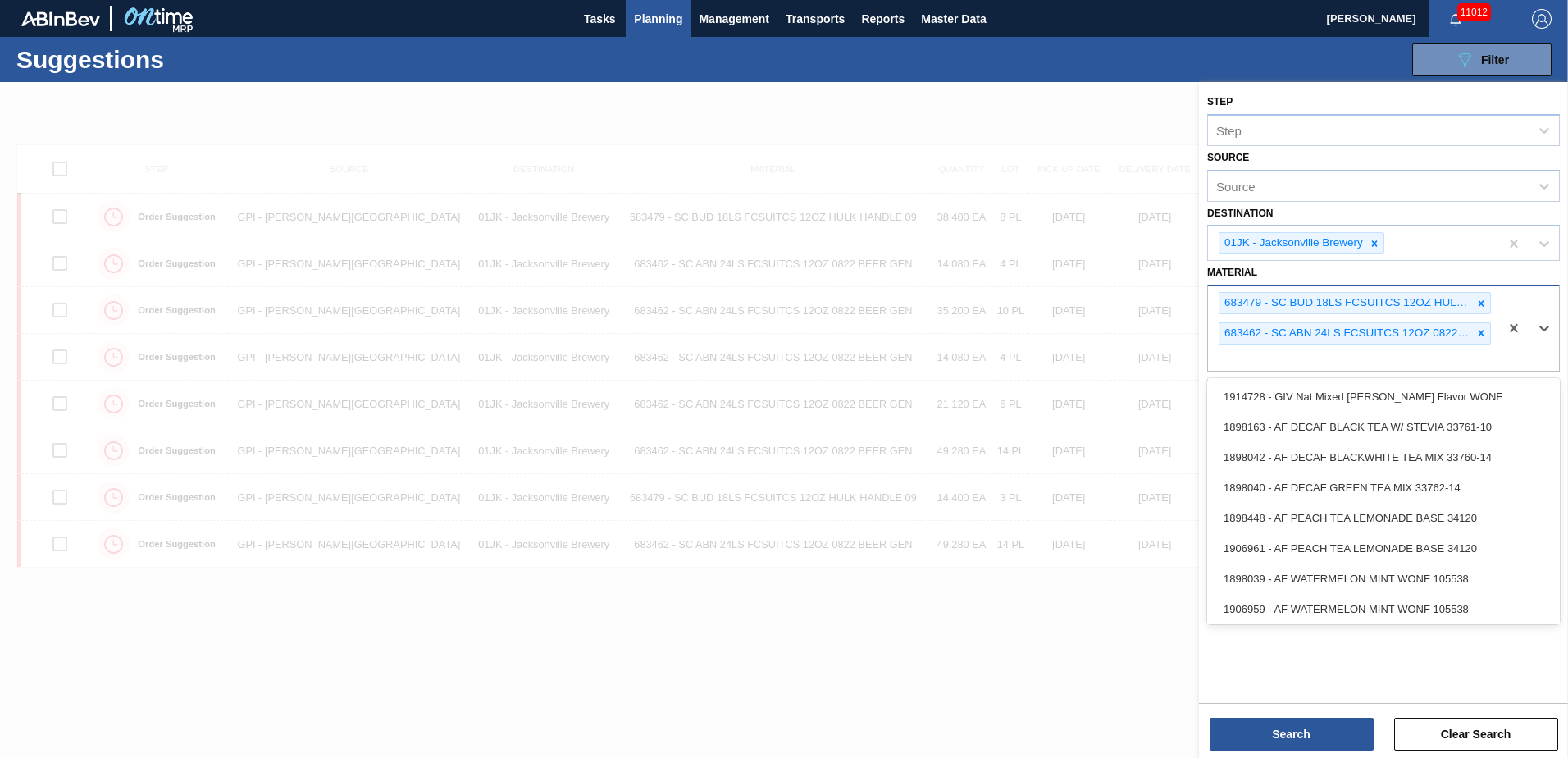
click at [1331, 359] on div "683479 - SC BUD 18LS FCSUITCS 12OZ HULK HANDLE 09 683462 - SC ABN 24LS FCSUITCS…" at bounding box center [1353, 328] width 291 height 84
click at [1038, 625] on div at bounding box center [784, 461] width 1568 height 758
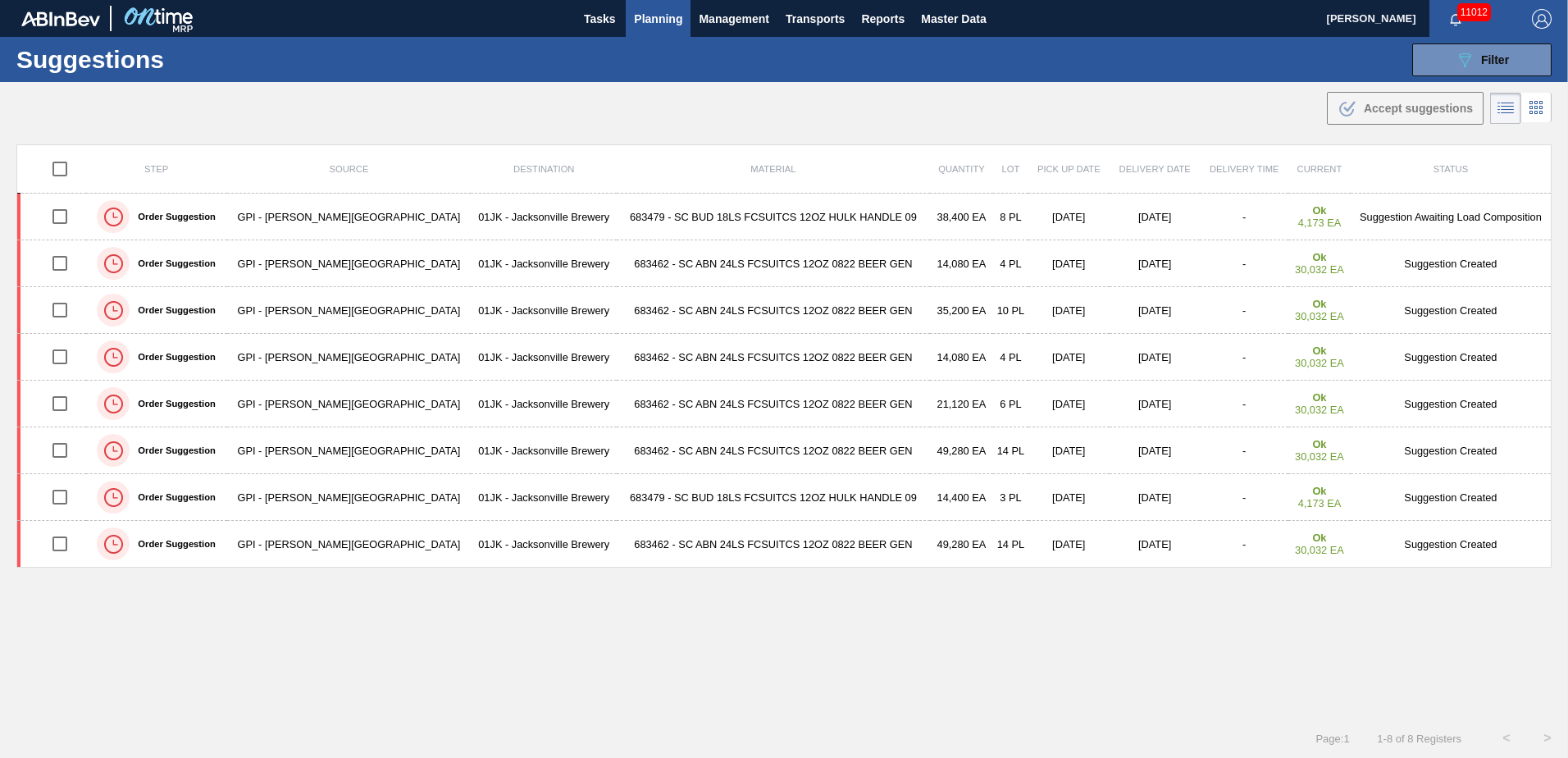
click at [1146, 43] on div "Suggestions 089F7B8B-B2A5-4AFE-B5C0-19BA573D28AC Filter Step Step Source Source…" at bounding box center [784, 59] width 1568 height 45
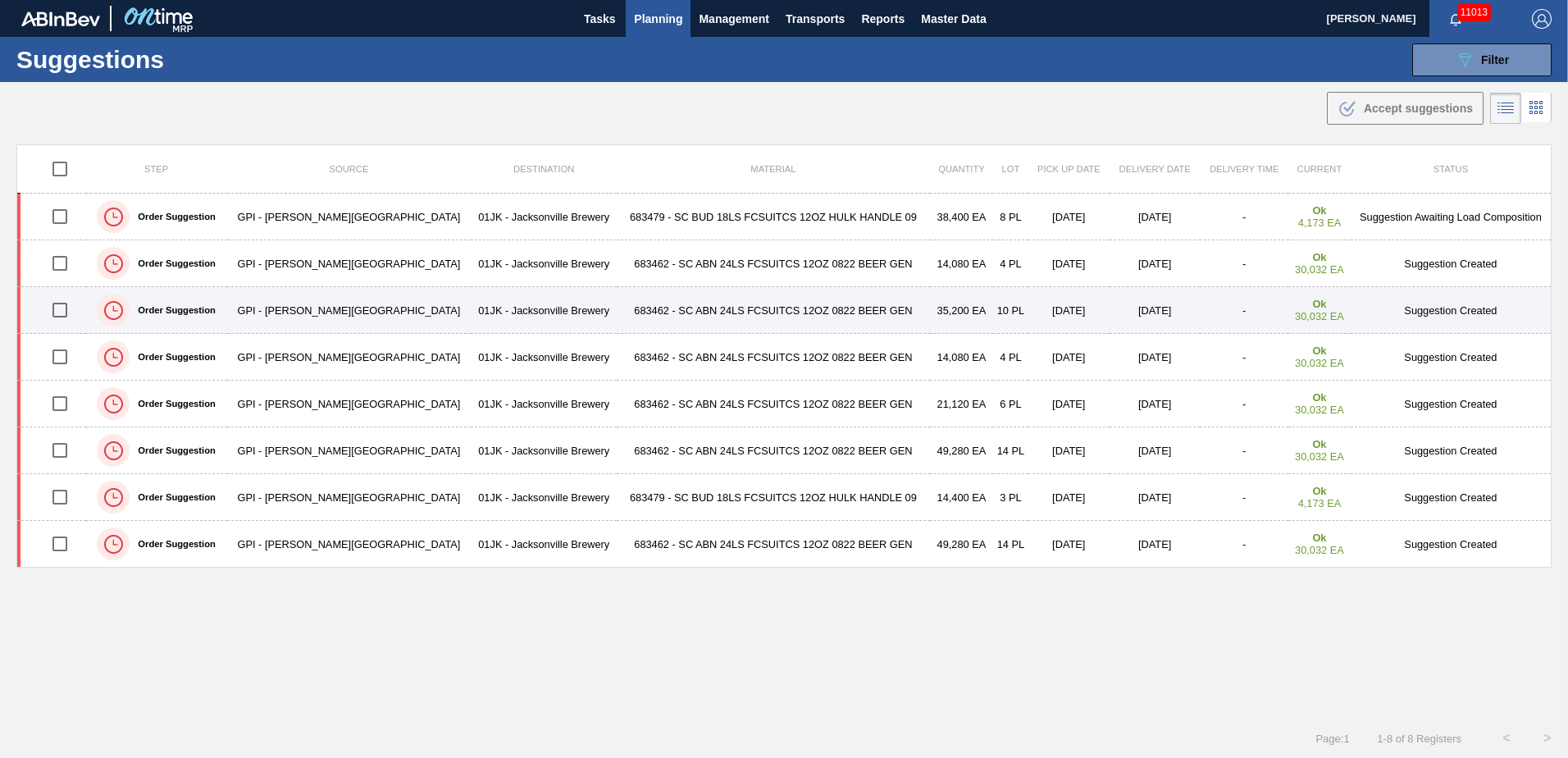
drag, startPoint x: 67, startPoint y: 352, endPoint x: 63, endPoint y: 326, distance: 26.3
click at [65, 351] on input "checkbox" at bounding box center [59, 356] width 34 height 34
checkbox input "true"
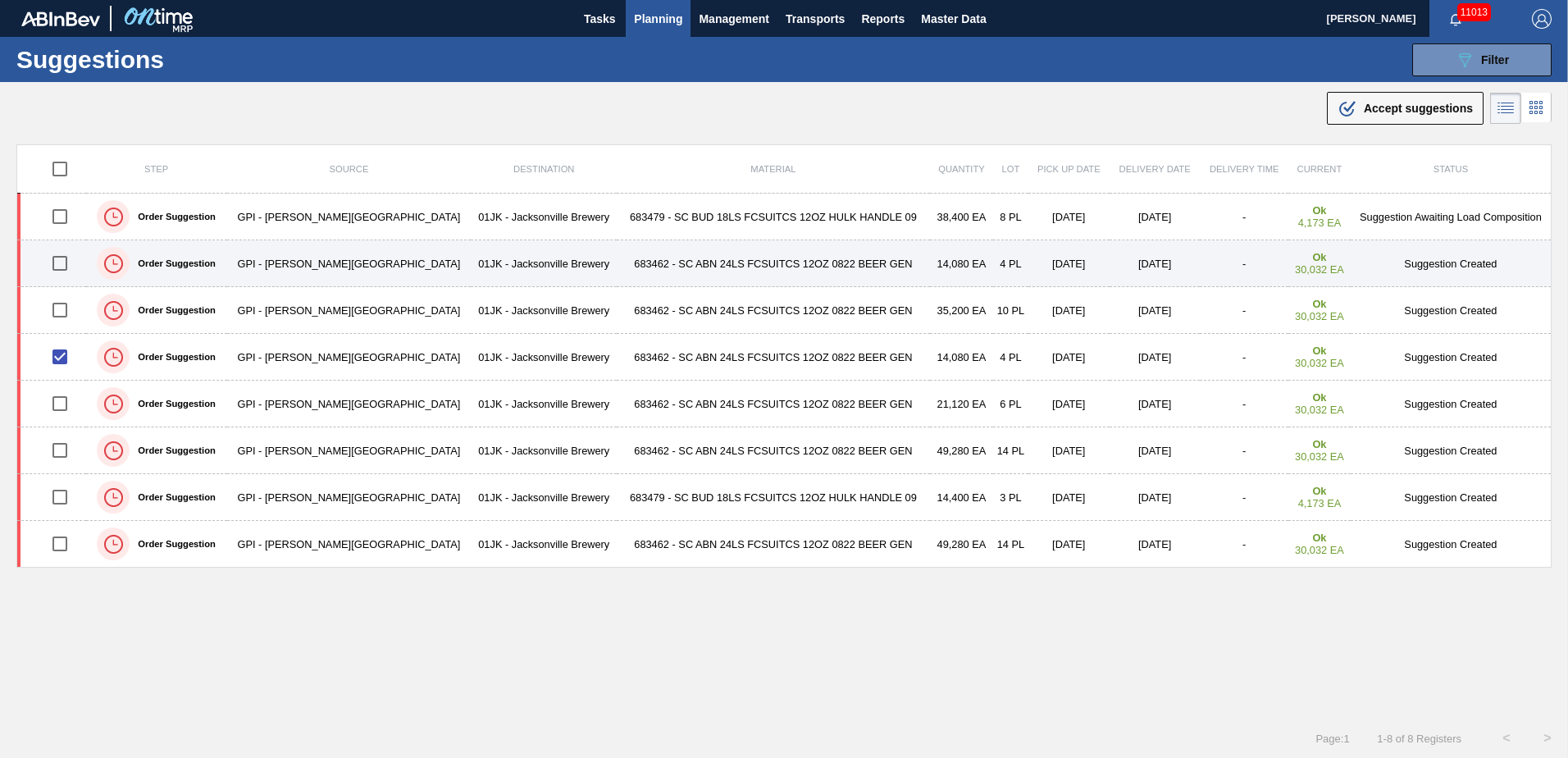
click at [64, 267] on input "checkbox" at bounding box center [59, 263] width 34 height 34
checkbox input "true"
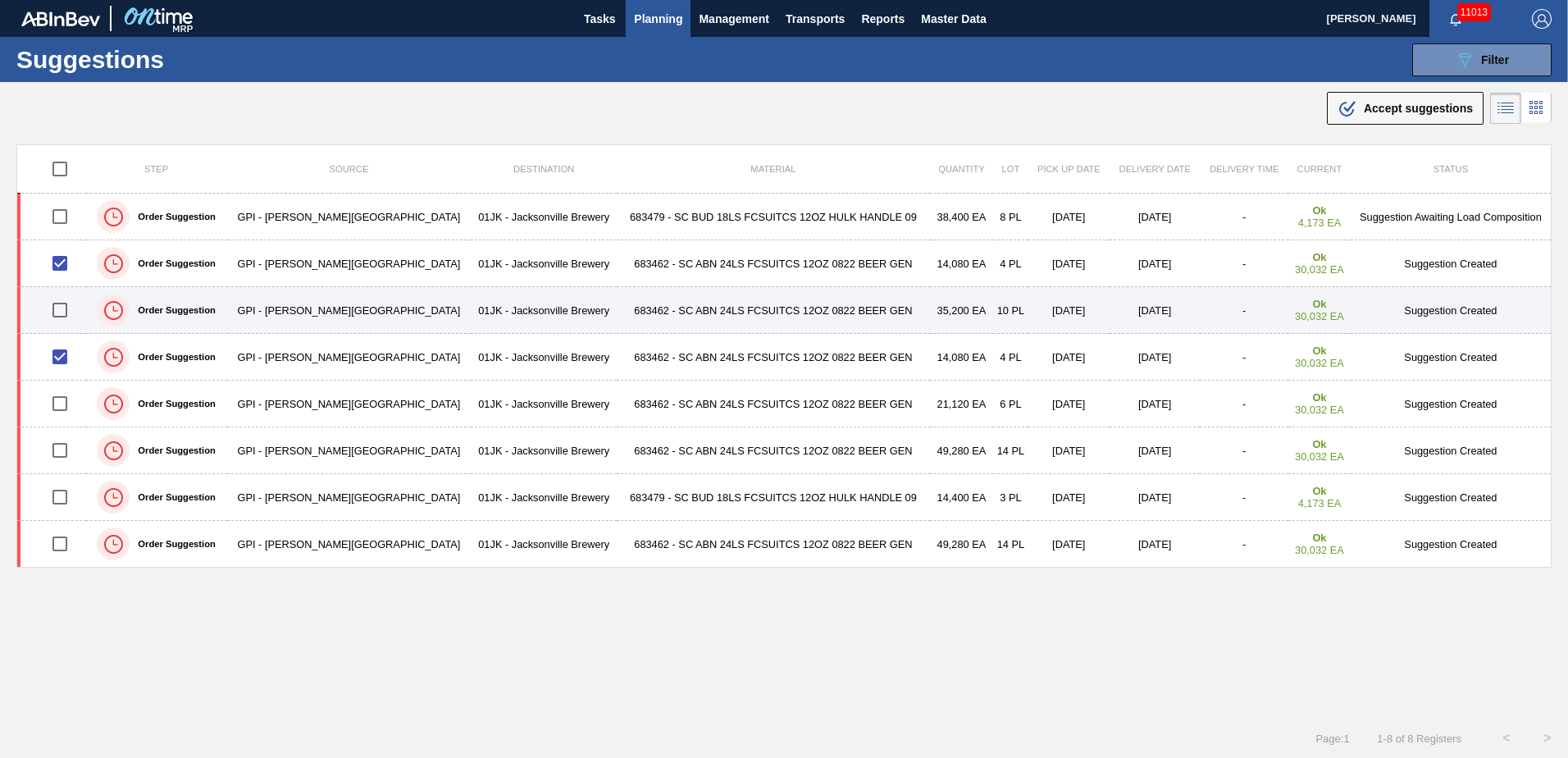
click at [64, 309] on input "checkbox" at bounding box center [59, 309] width 34 height 34
checkbox input "true"
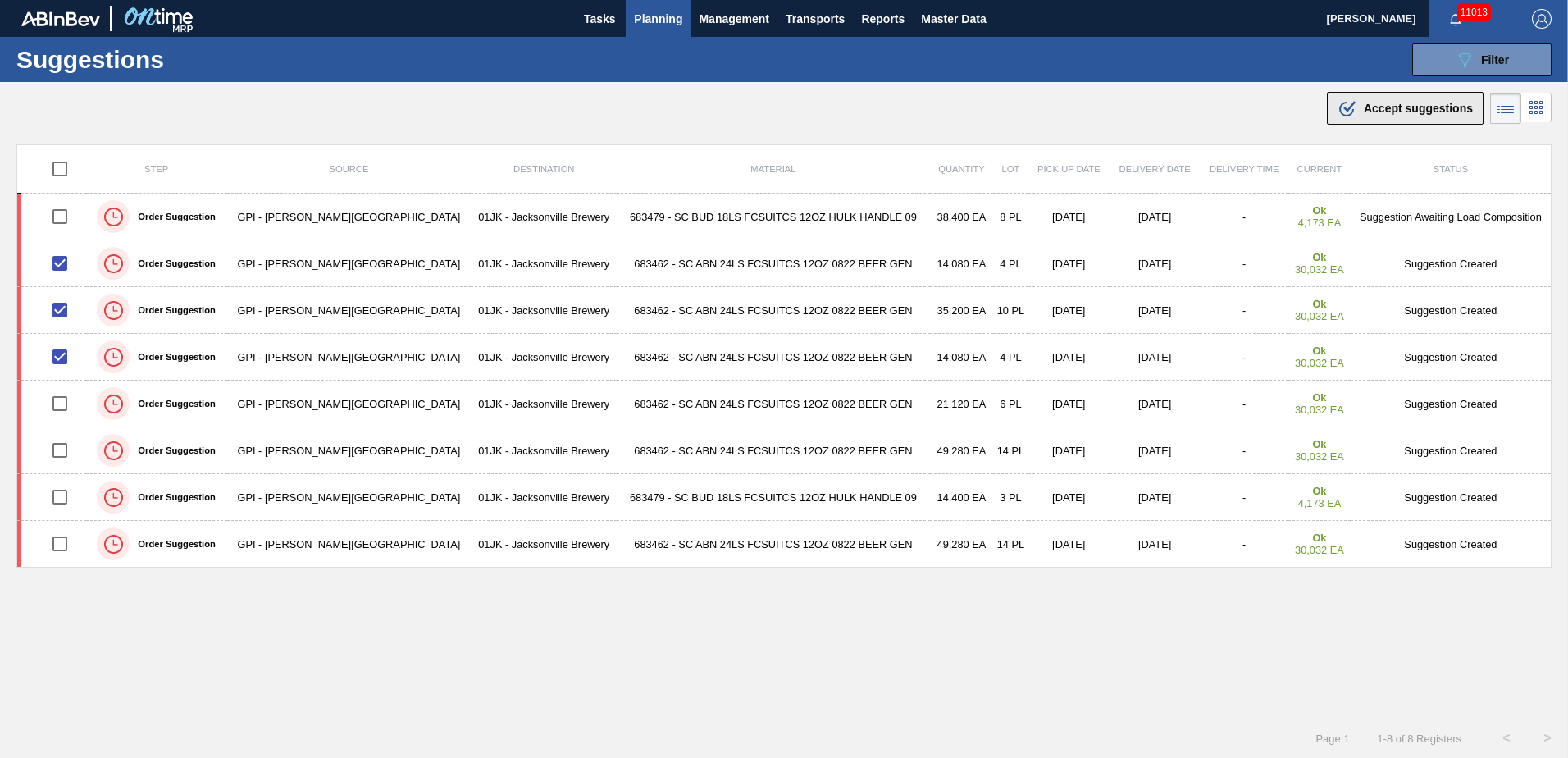
click at [1366, 101] on div ".b{fill:var(--color-action-default)} Accept suggestions" at bounding box center [1405, 107] width 135 height 19
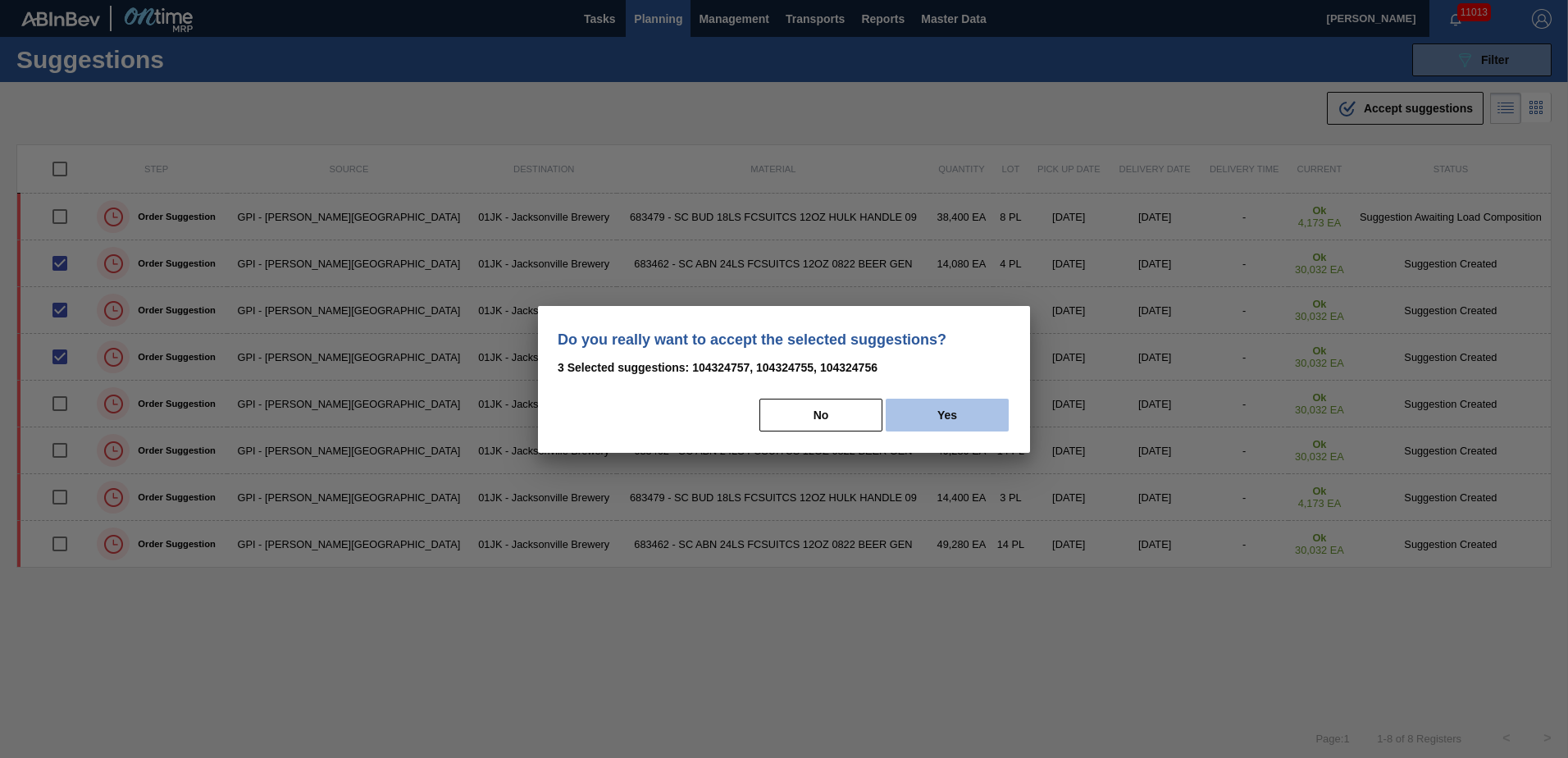
click at [986, 399] on button "Yes" at bounding box center [946, 415] width 123 height 32
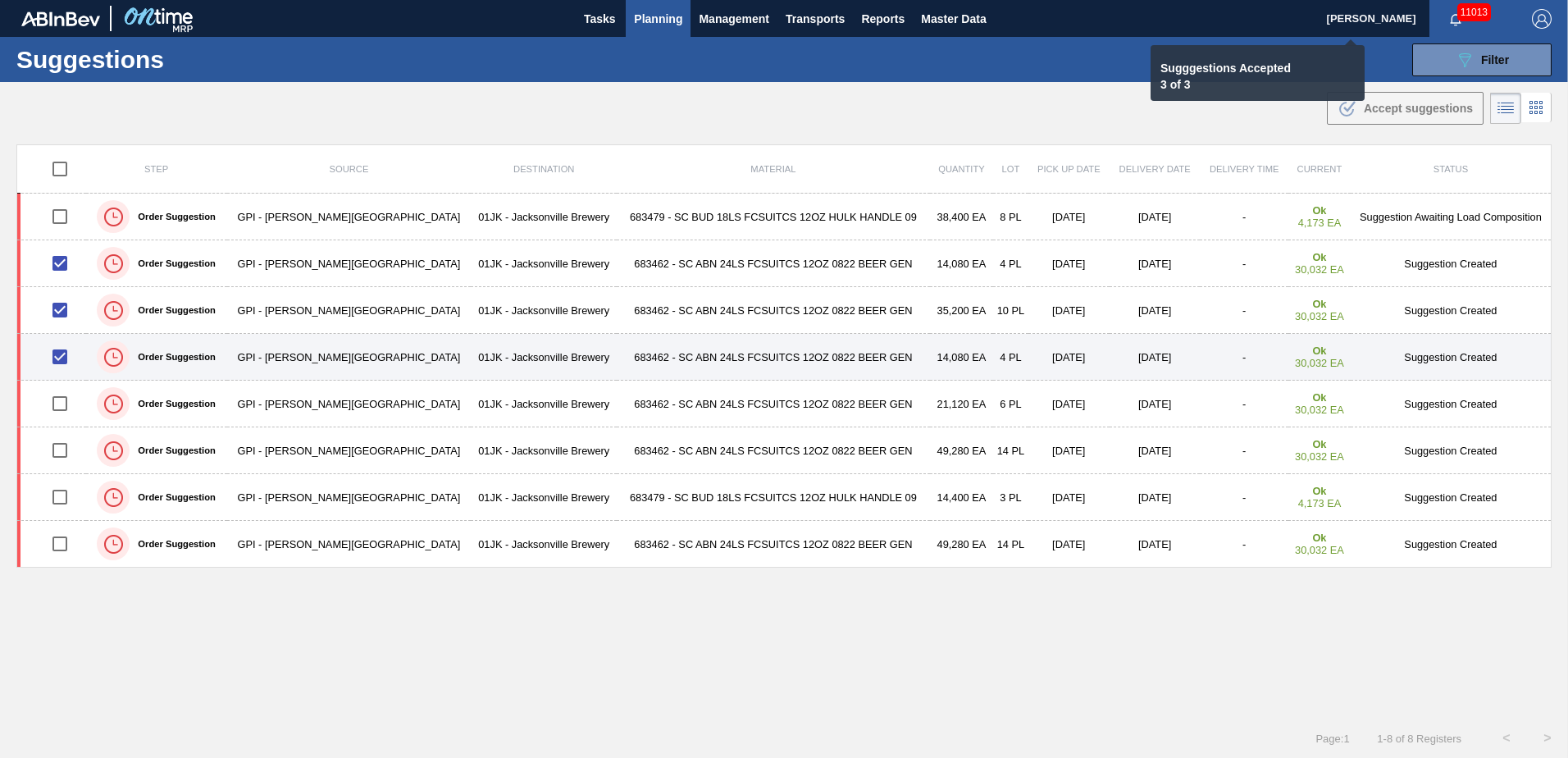
checkbox input "false"
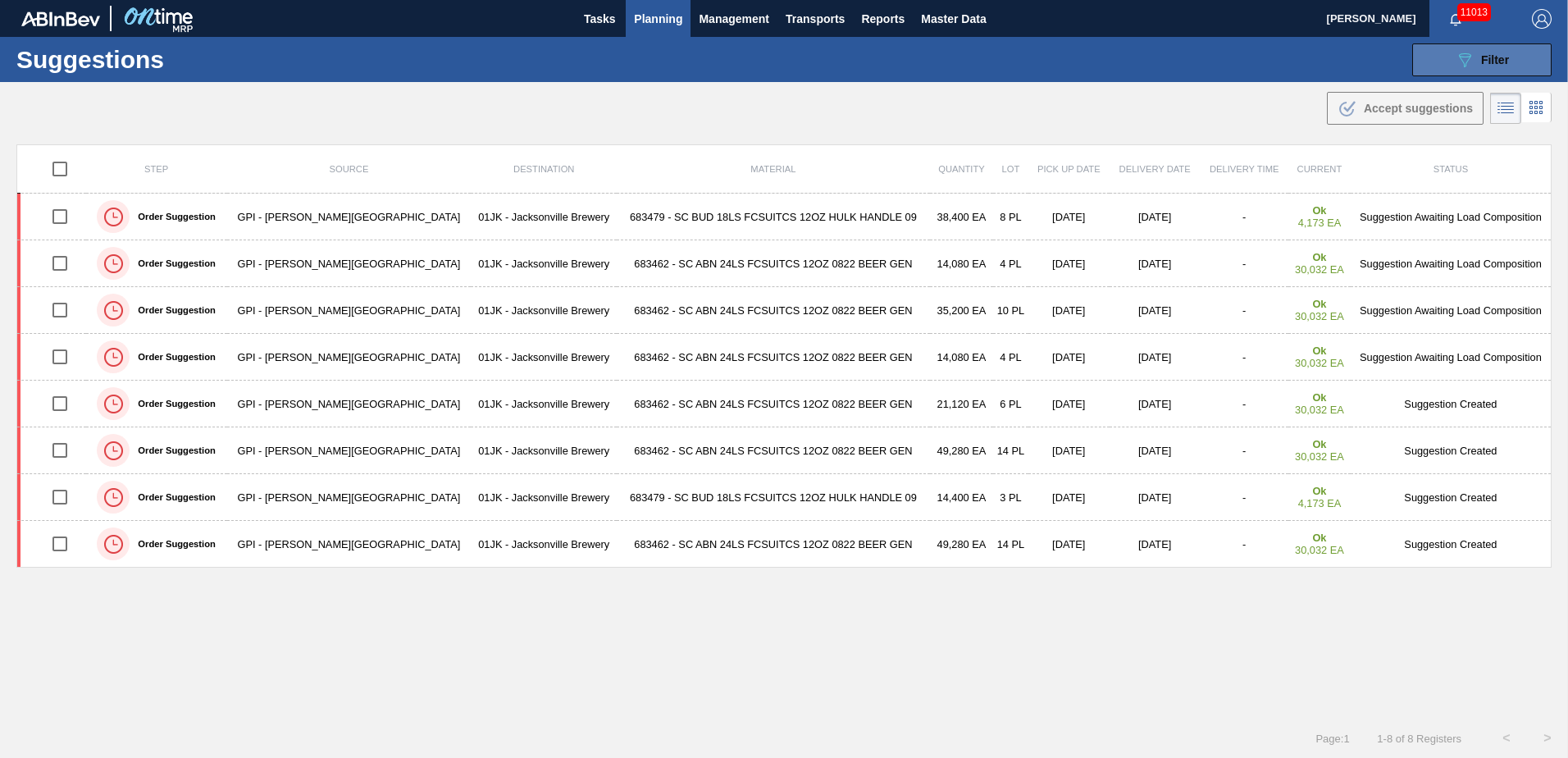
click at [1467, 72] on button "089F7B8B-B2A5-4AFE-B5C0-19BA573D28AC Filter" at bounding box center [1481, 59] width 140 height 32
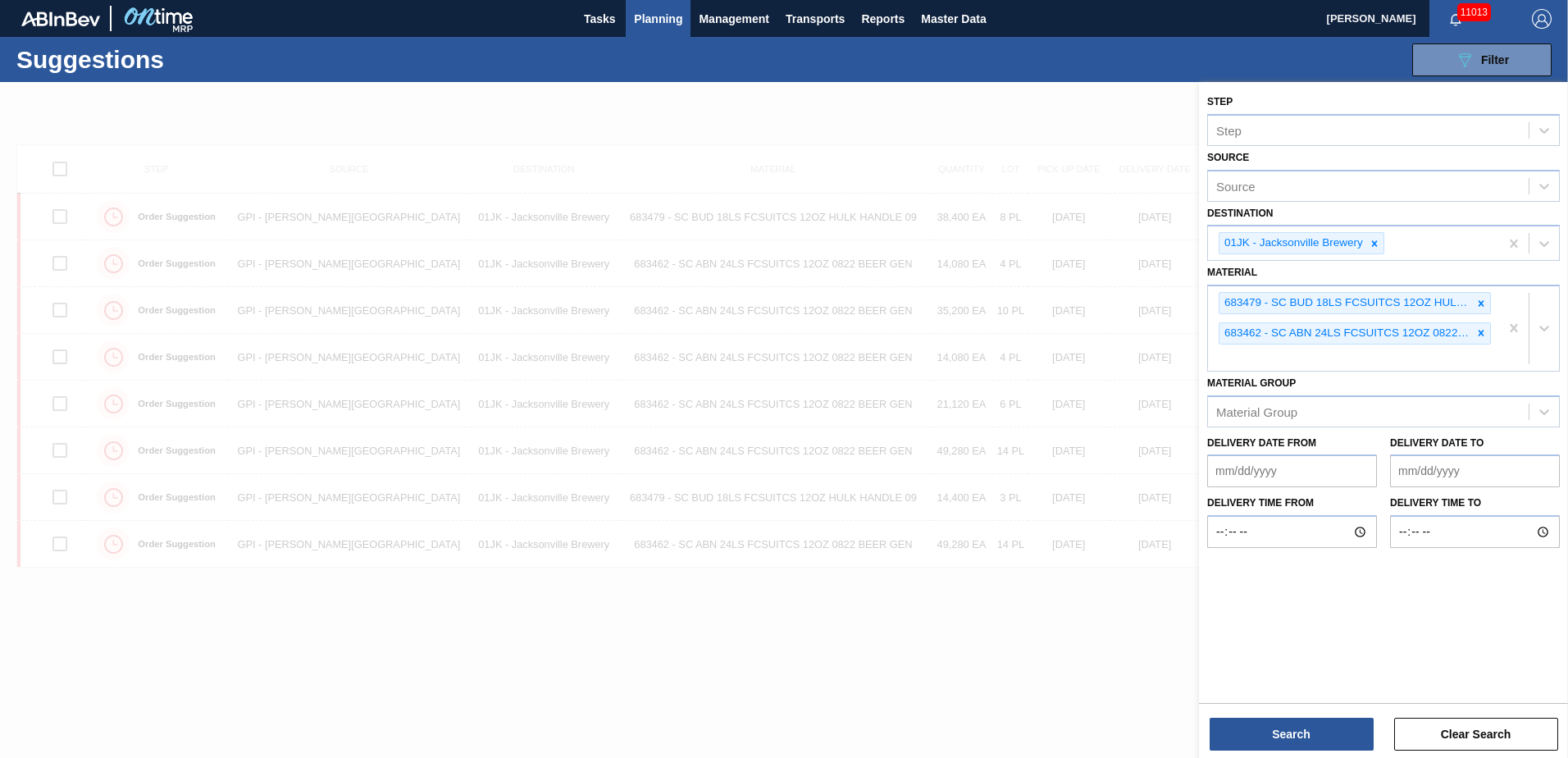
drag, startPoint x: 1525, startPoint y: 329, endPoint x: 1518, endPoint y: 329, distance: 7.0
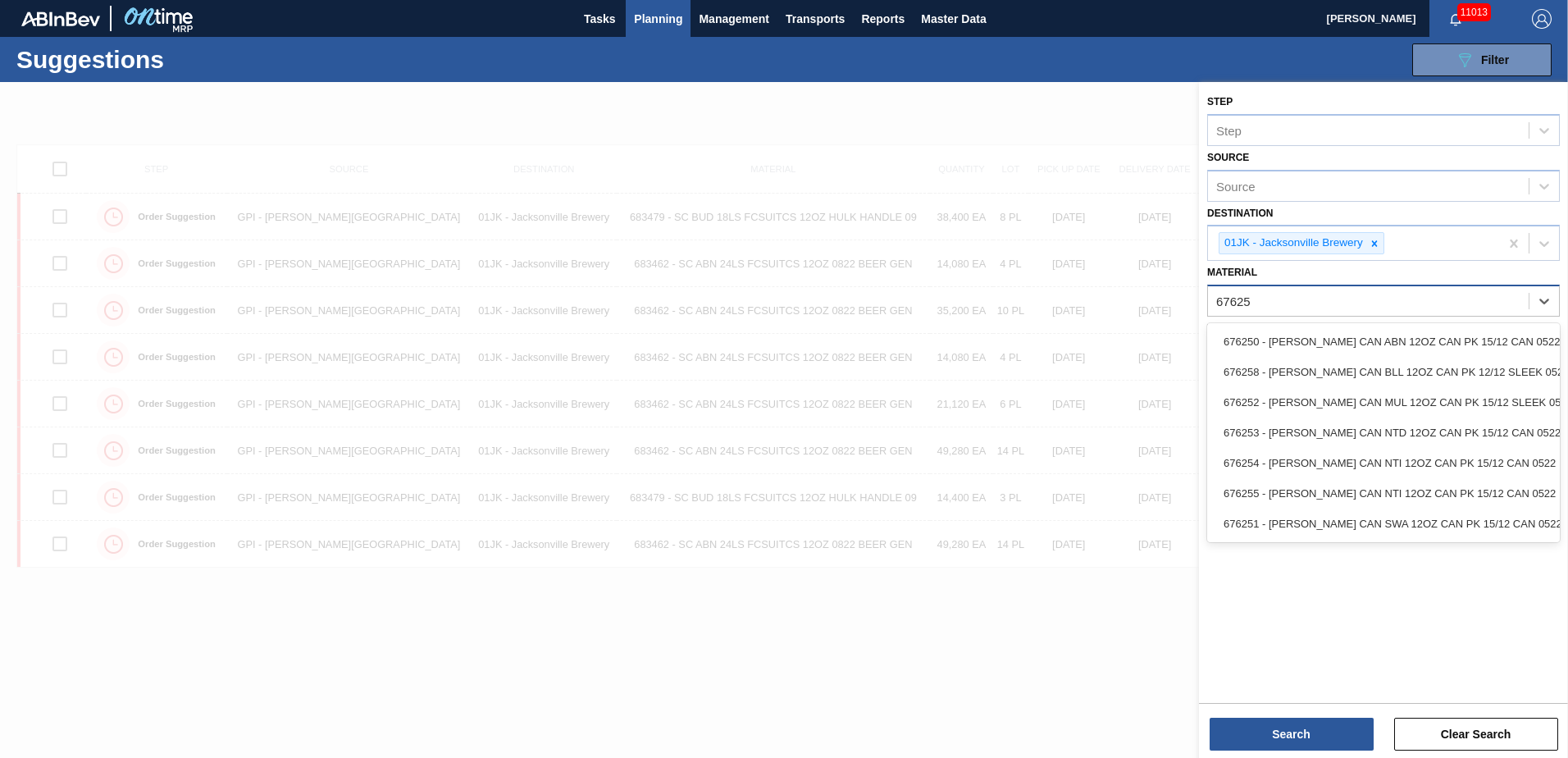
type input "676253"
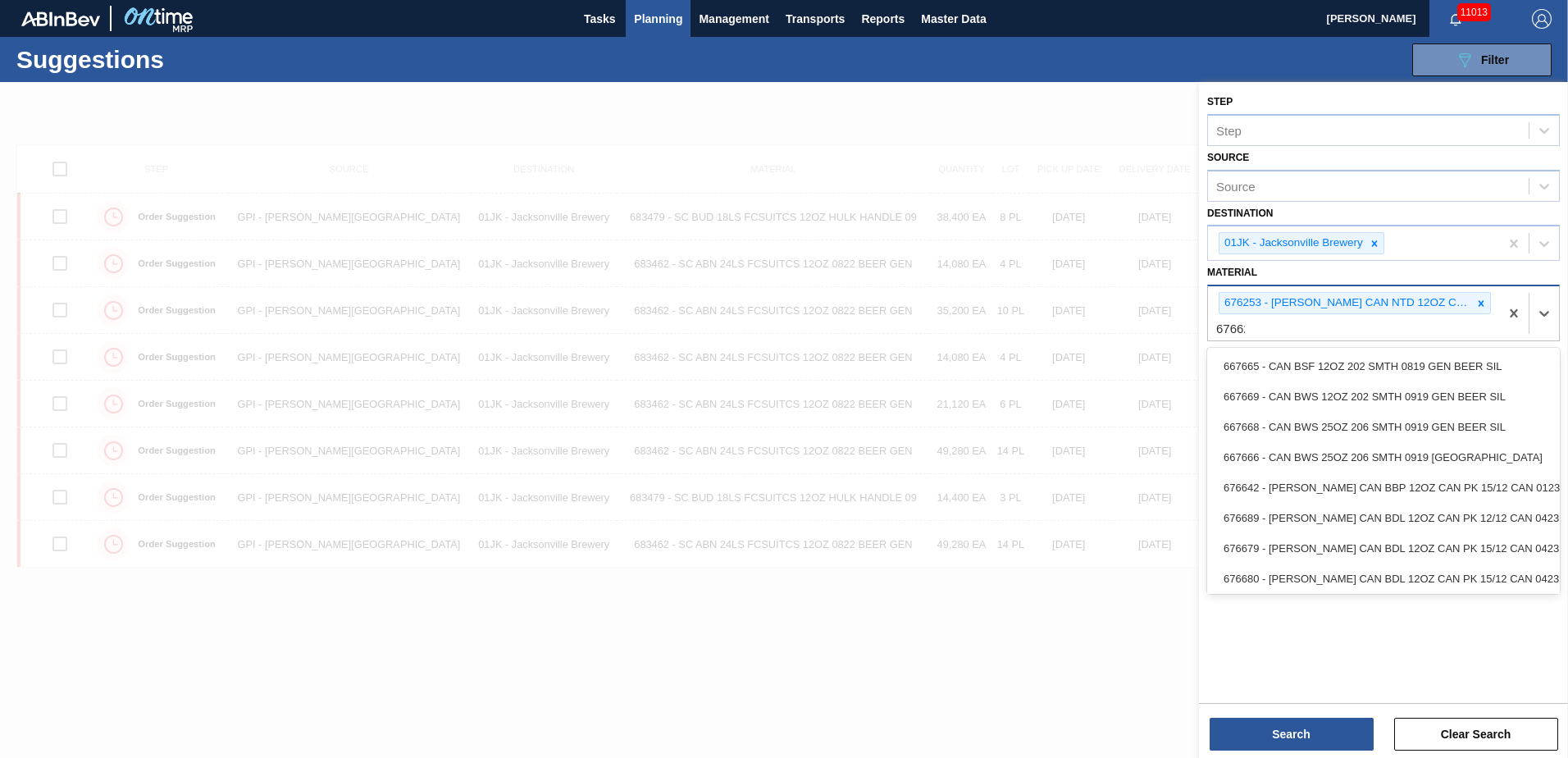
type input "676623"
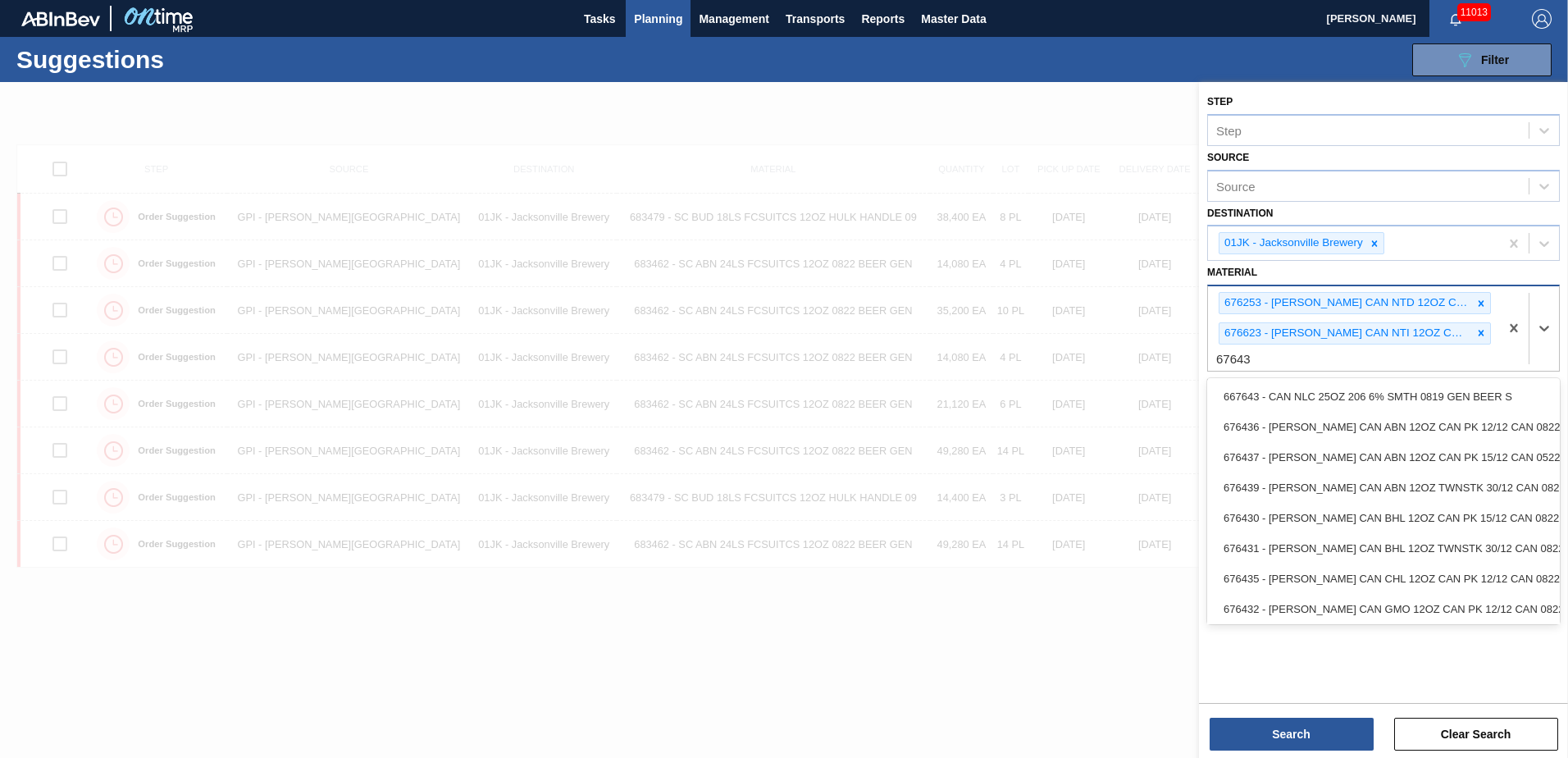
type input "676437"
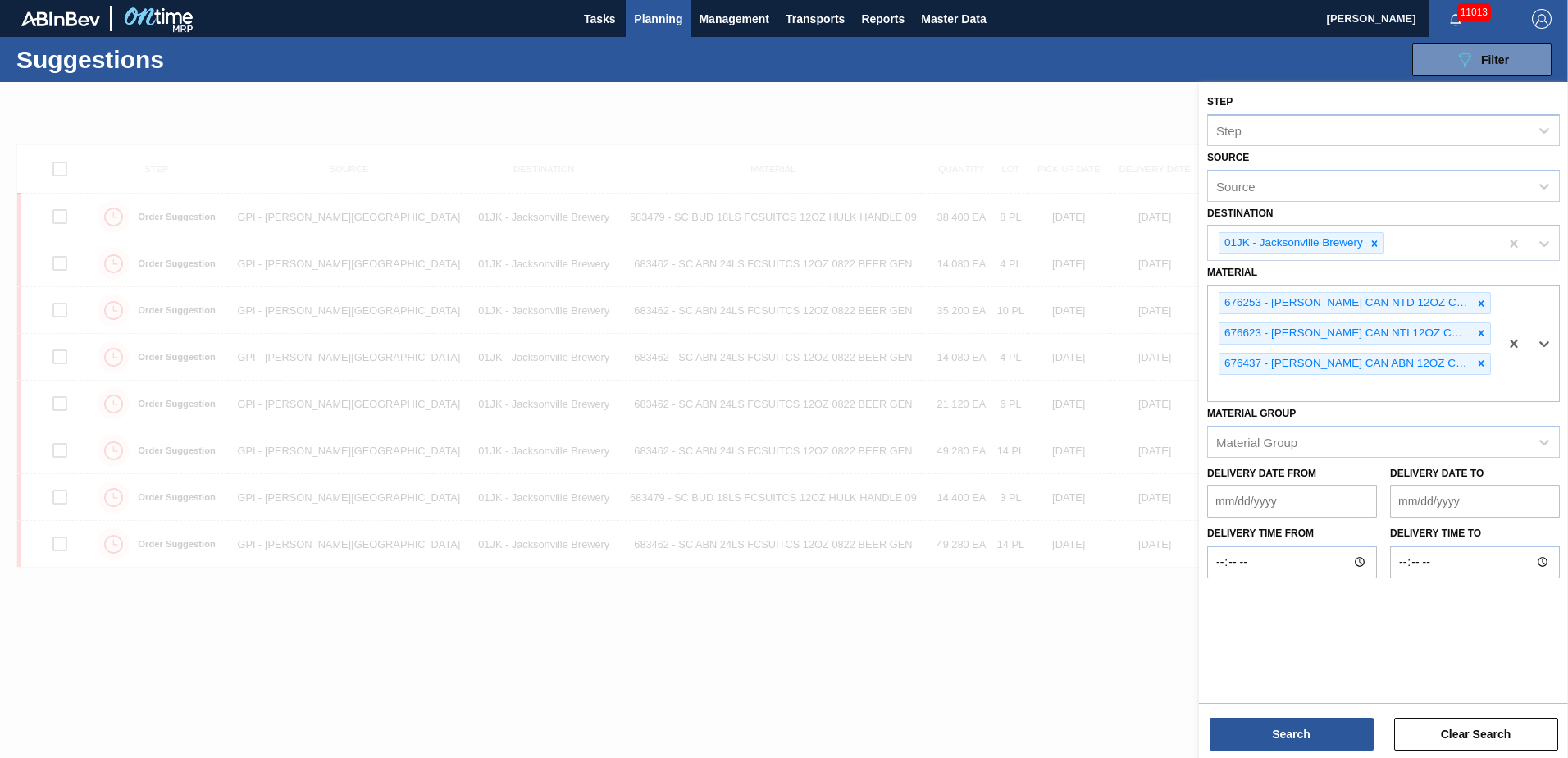
click at [1334, 716] on div "Search Clear Search" at bounding box center [1383, 727] width 369 height 46
click at [1331, 725] on button "Search" at bounding box center [1290, 734] width 164 height 32
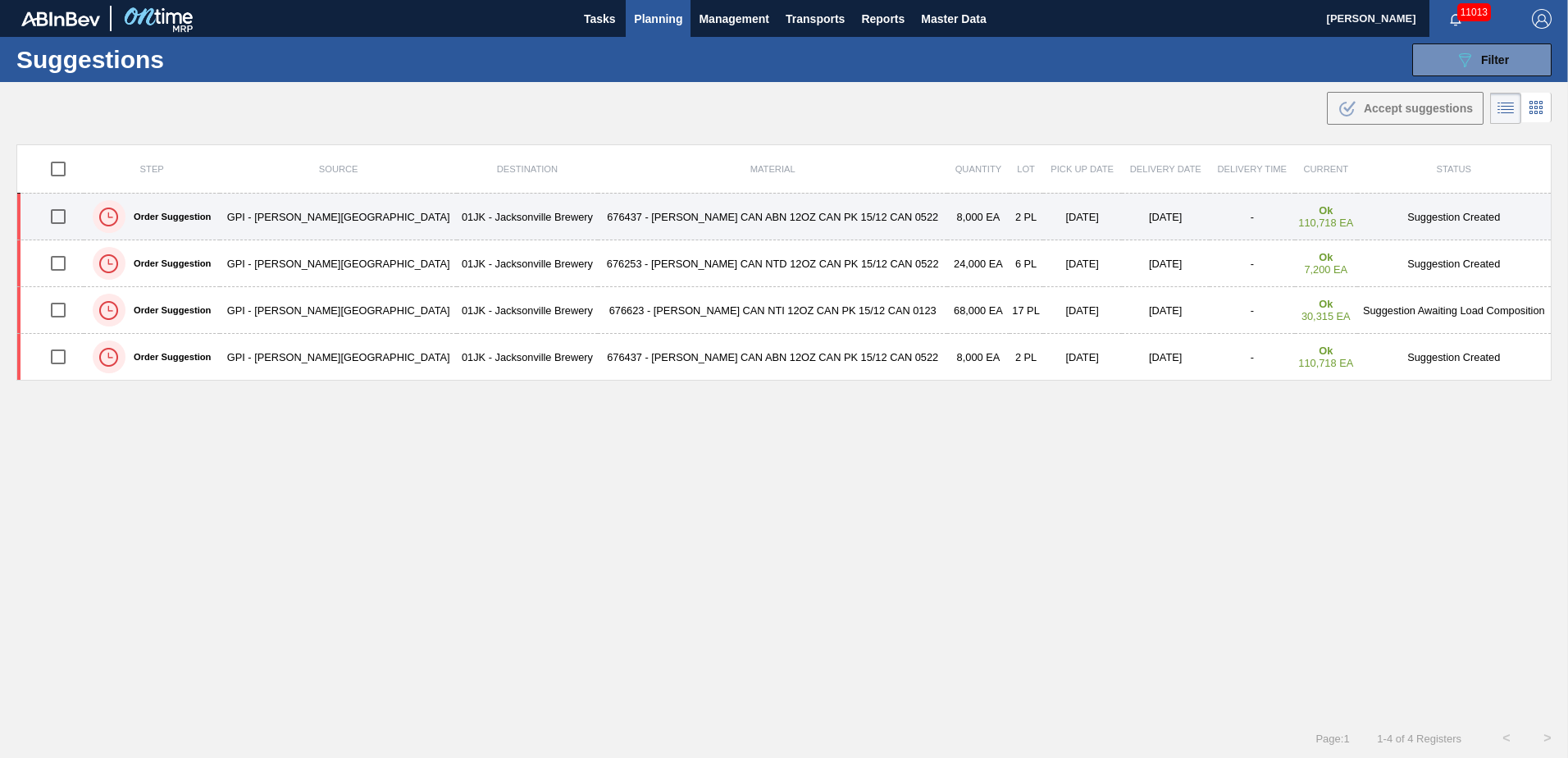
drag, startPoint x: 73, startPoint y: 258, endPoint x: 70, endPoint y: 218, distance: 40.1
click at [72, 257] on input "checkbox" at bounding box center [57, 263] width 34 height 34
checkbox input "true"
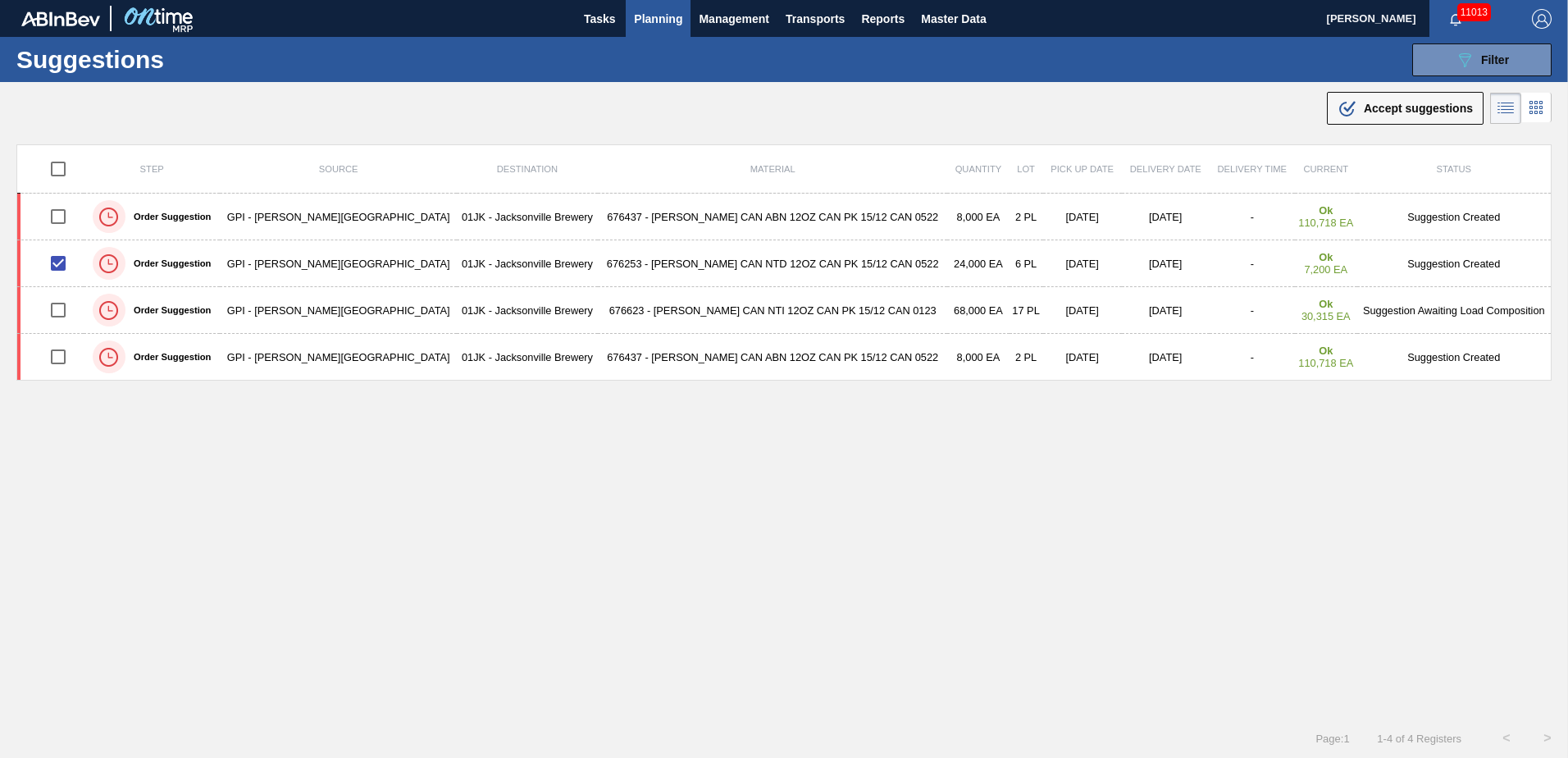
click at [68, 191] on th at bounding box center [51, 169] width 67 height 48
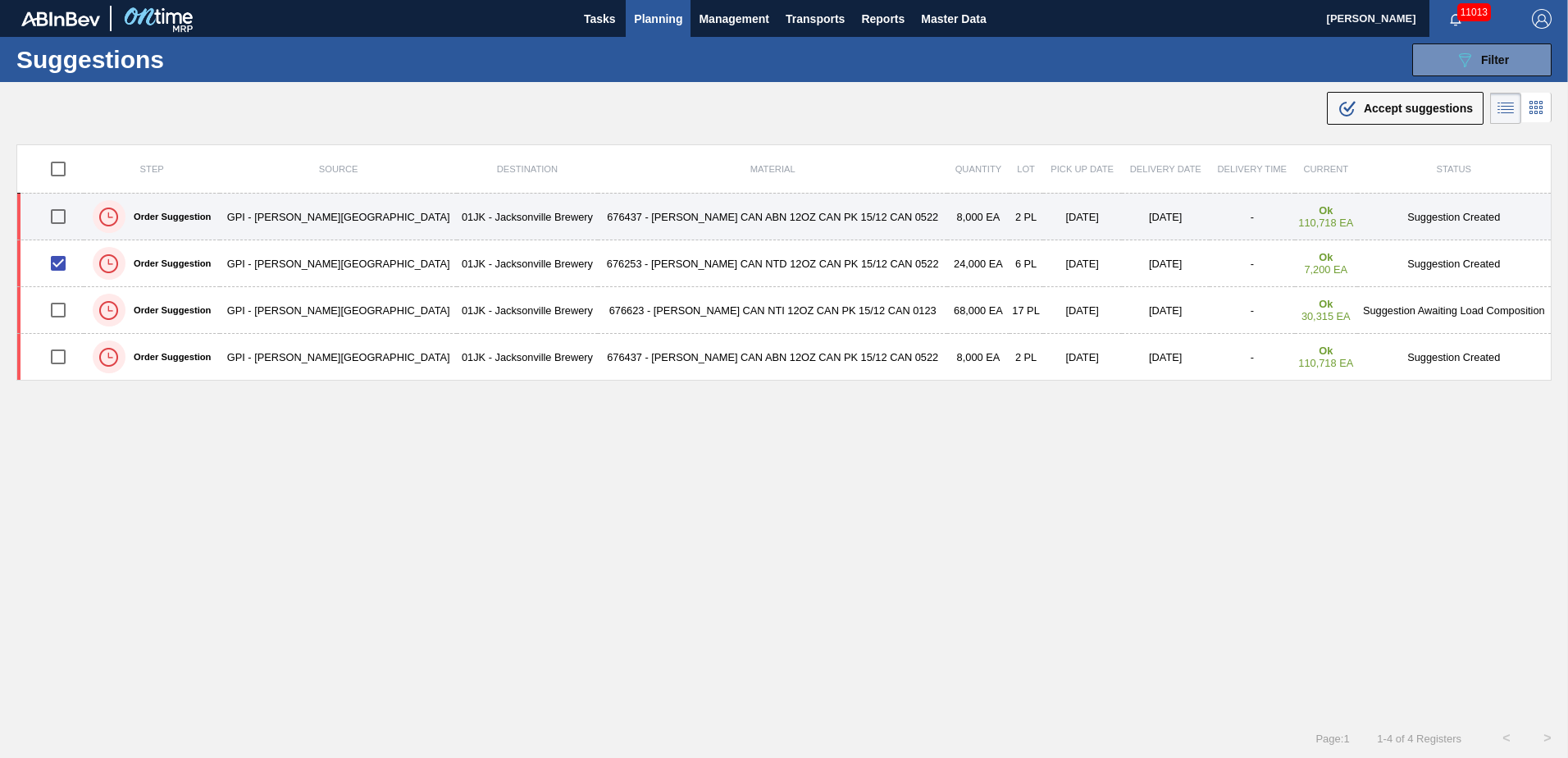
click at [68, 221] on input "checkbox" at bounding box center [57, 216] width 34 height 34
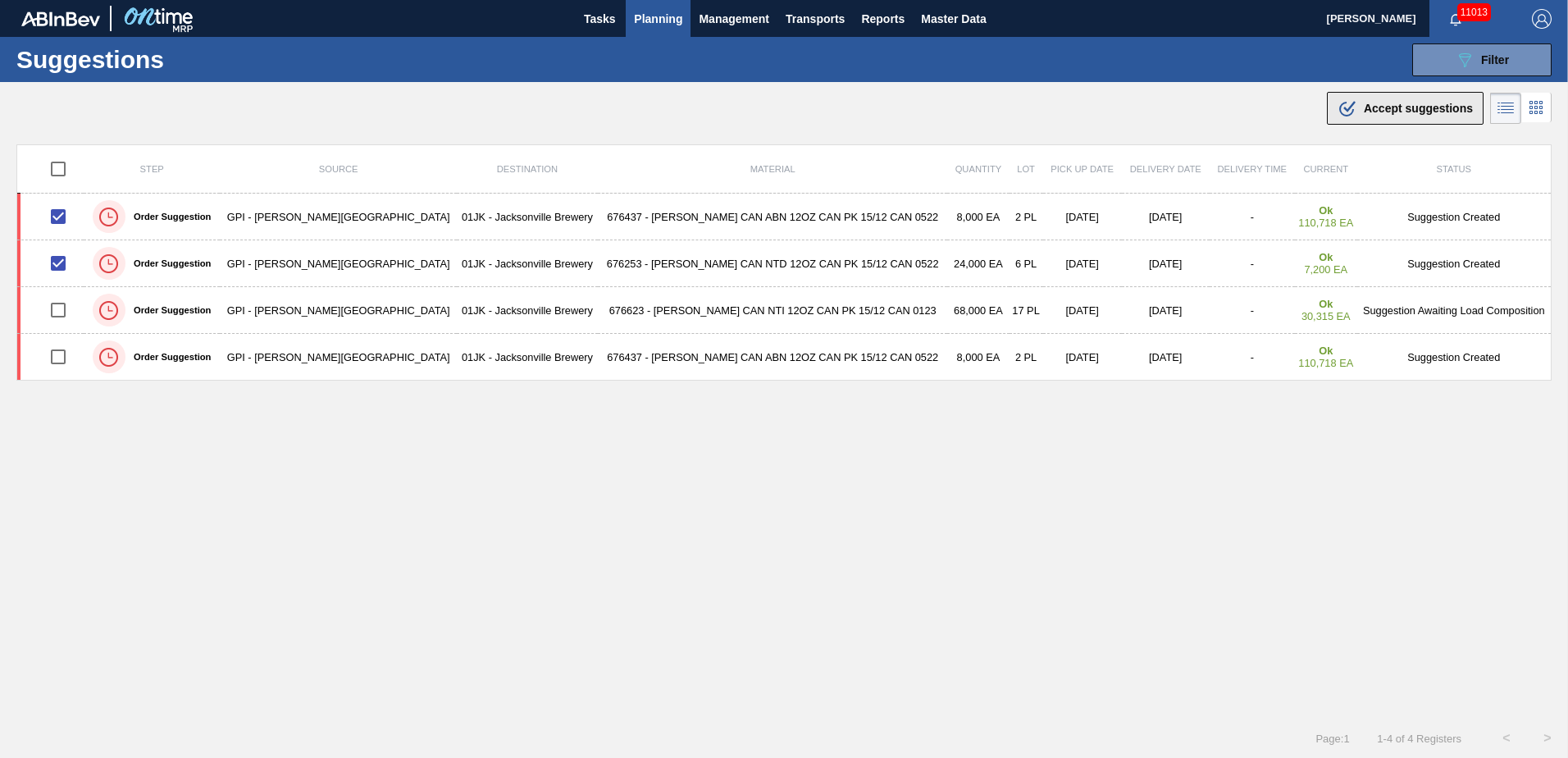
click at [1410, 118] on div ".b{fill:var(--color-action-default)} Accept suggestions" at bounding box center [1405, 107] width 135 height 19
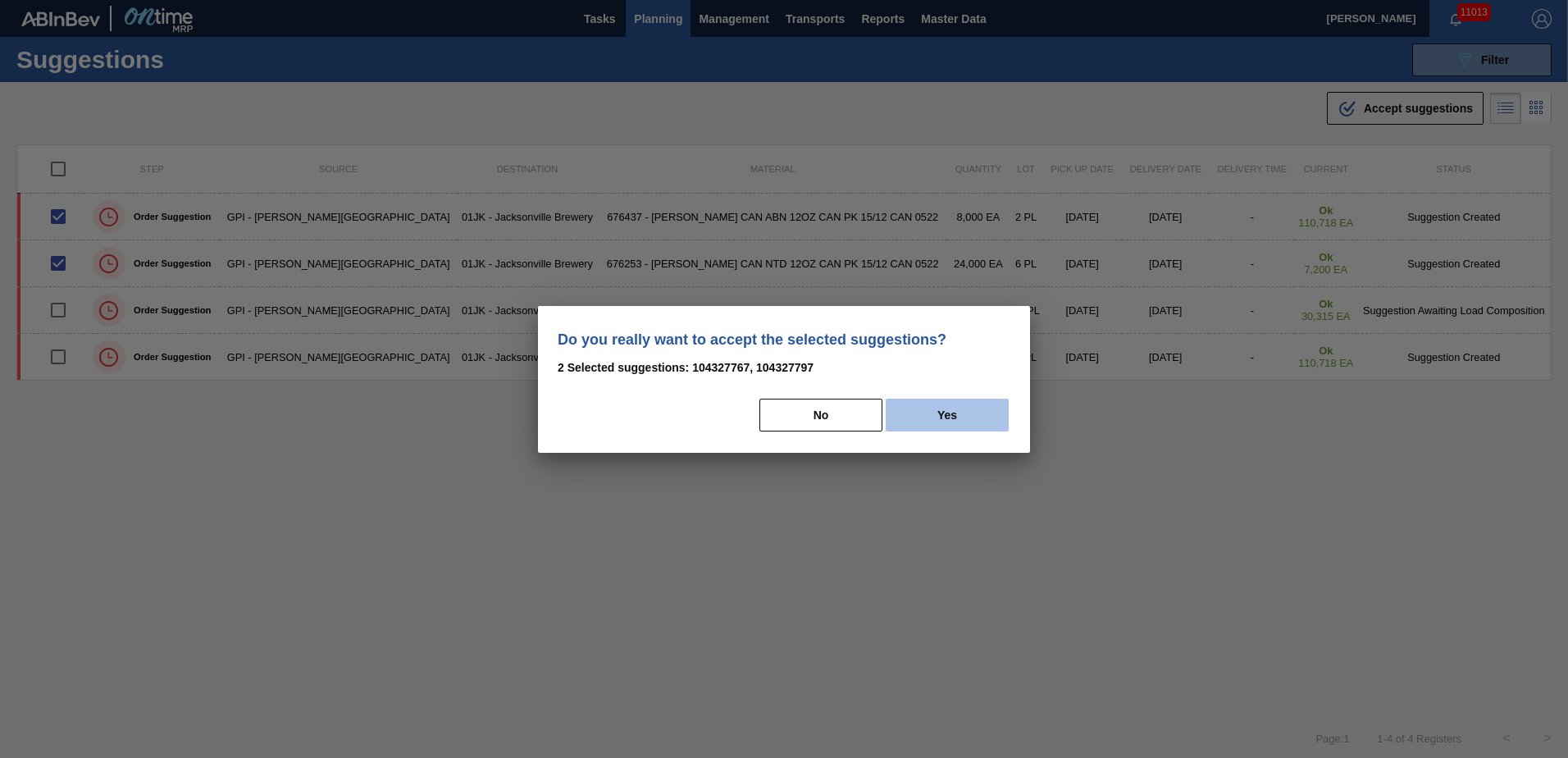
click at [920, 403] on button "Yes" at bounding box center [946, 415] width 123 height 32
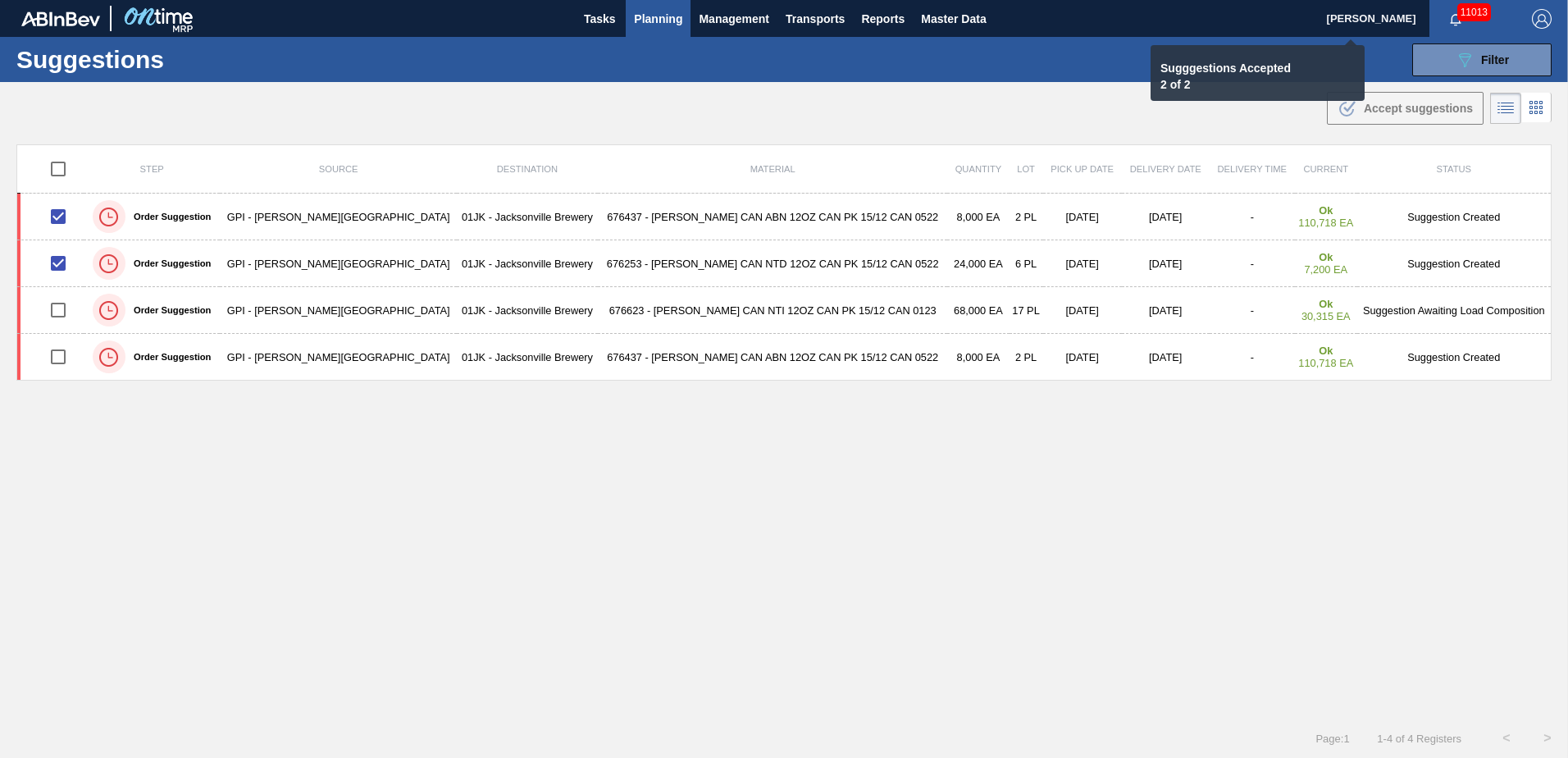
checkbox input "false"
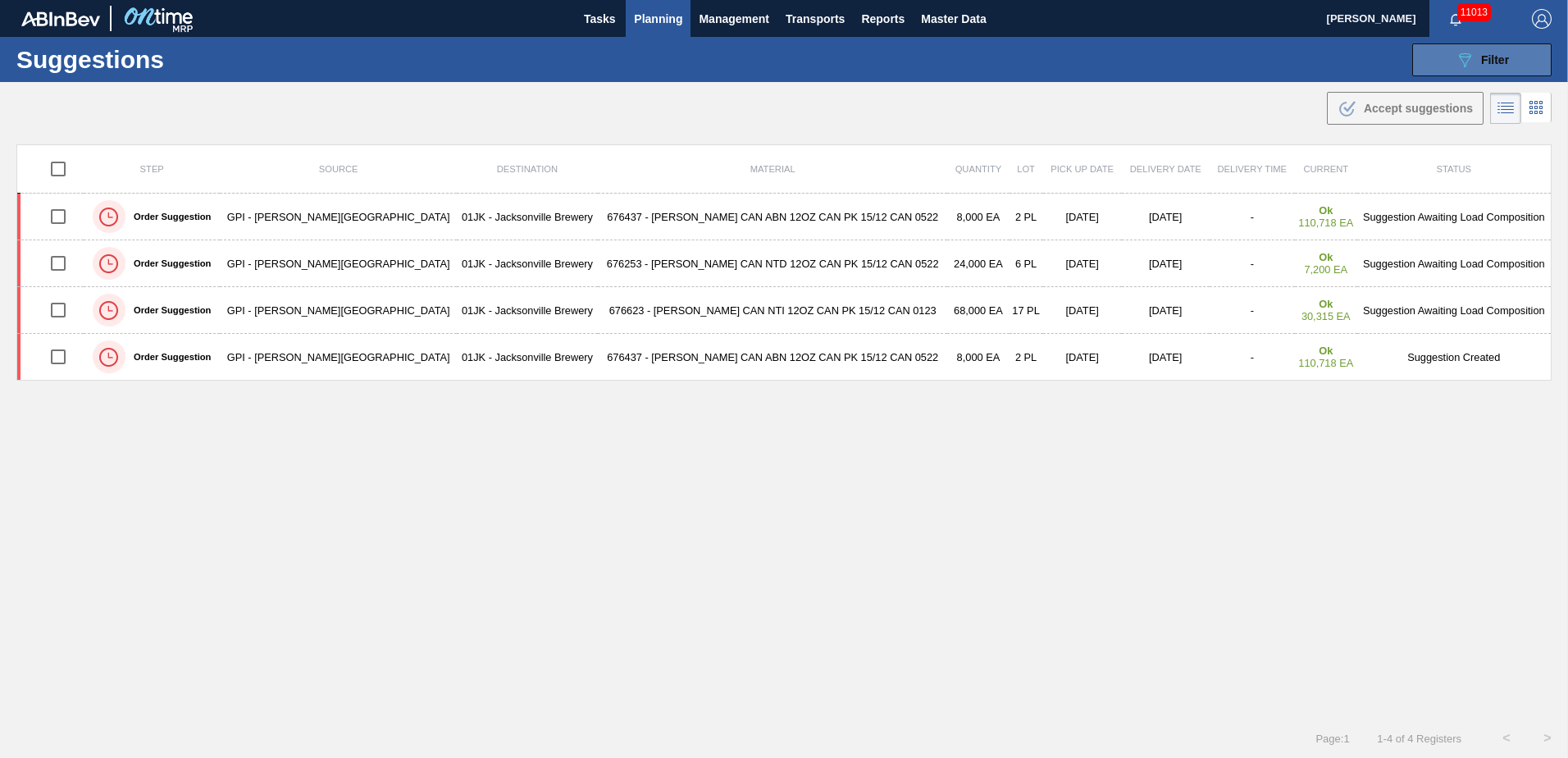
click at [1501, 47] on button "089F7B8B-B2A5-4AFE-B5C0-19BA573D28AC Filter" at bounding box center [1481, 59] width 140 height 32
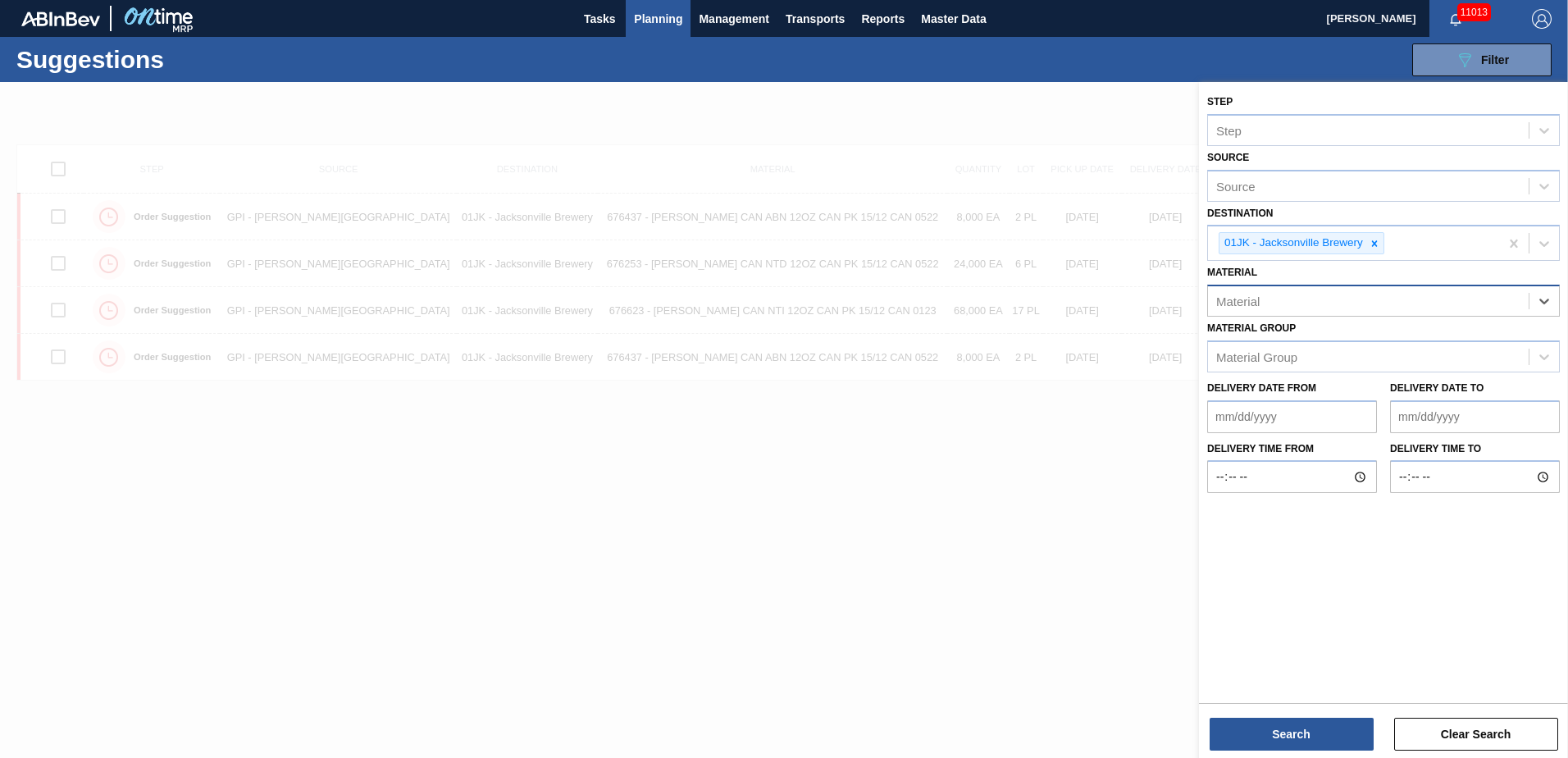
click at [1289, 304] on div "Material" at bounding box center [1368, 302] width 321 height 24
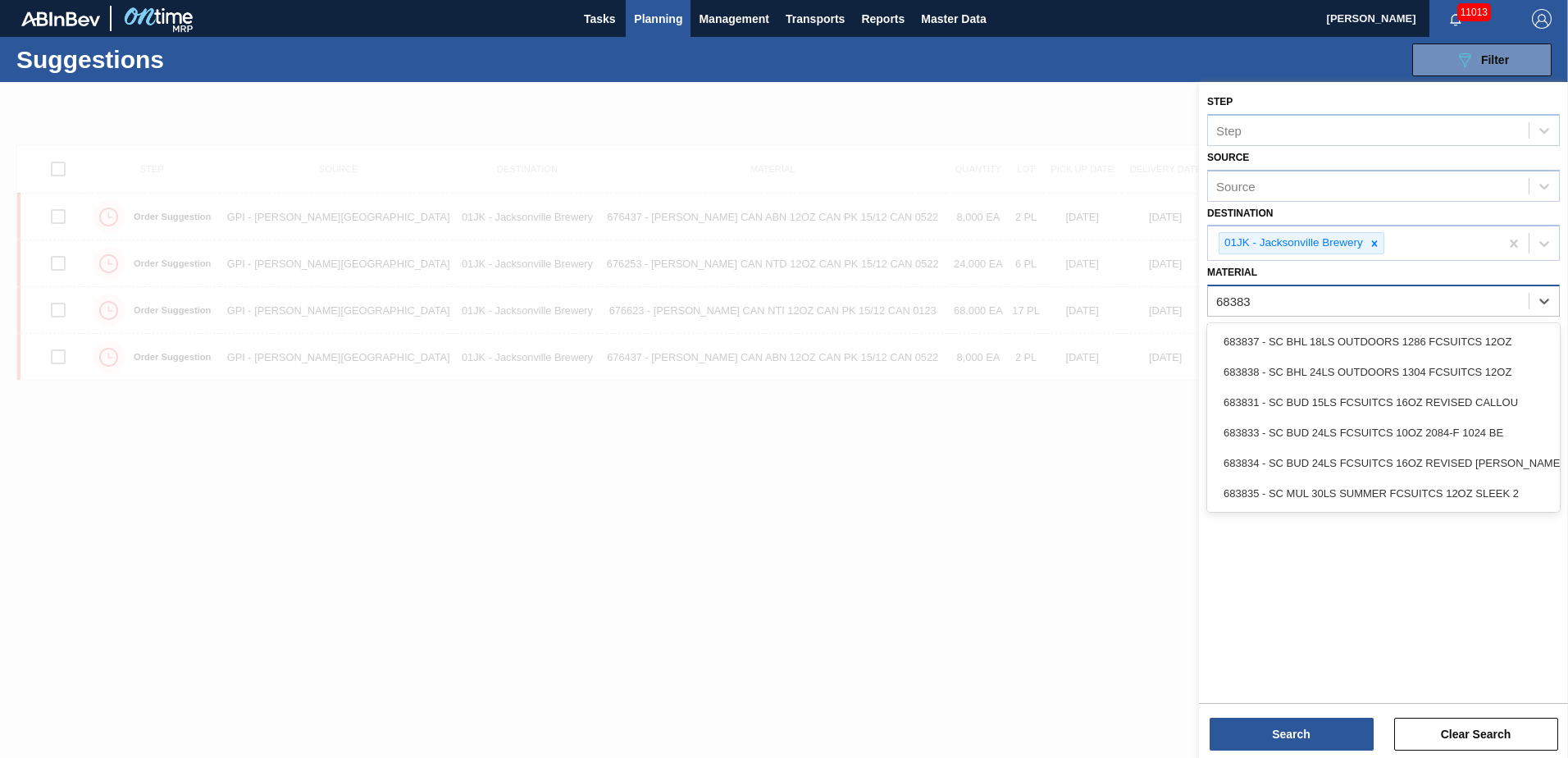
type input "683838"
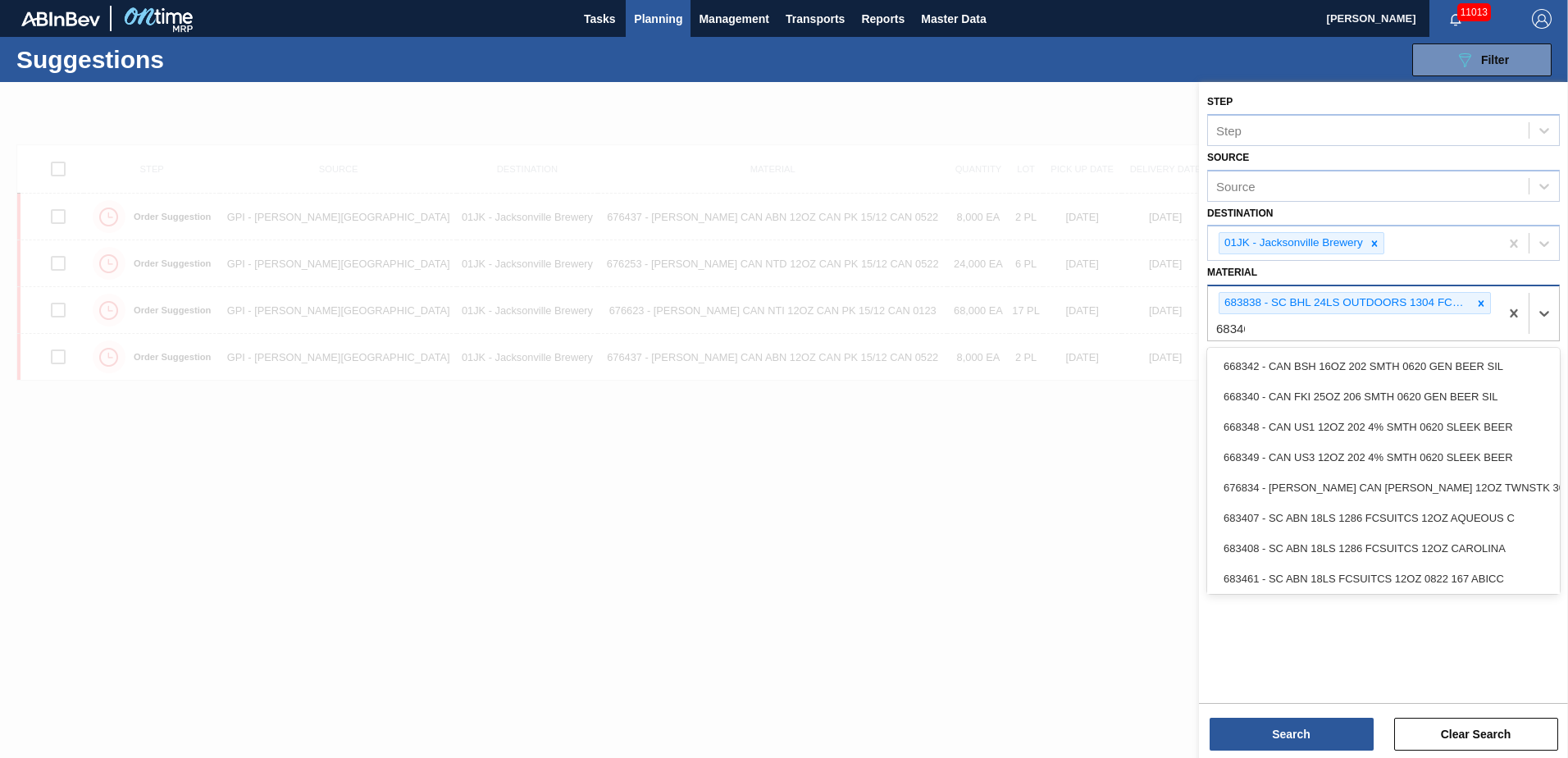
type input "683462"
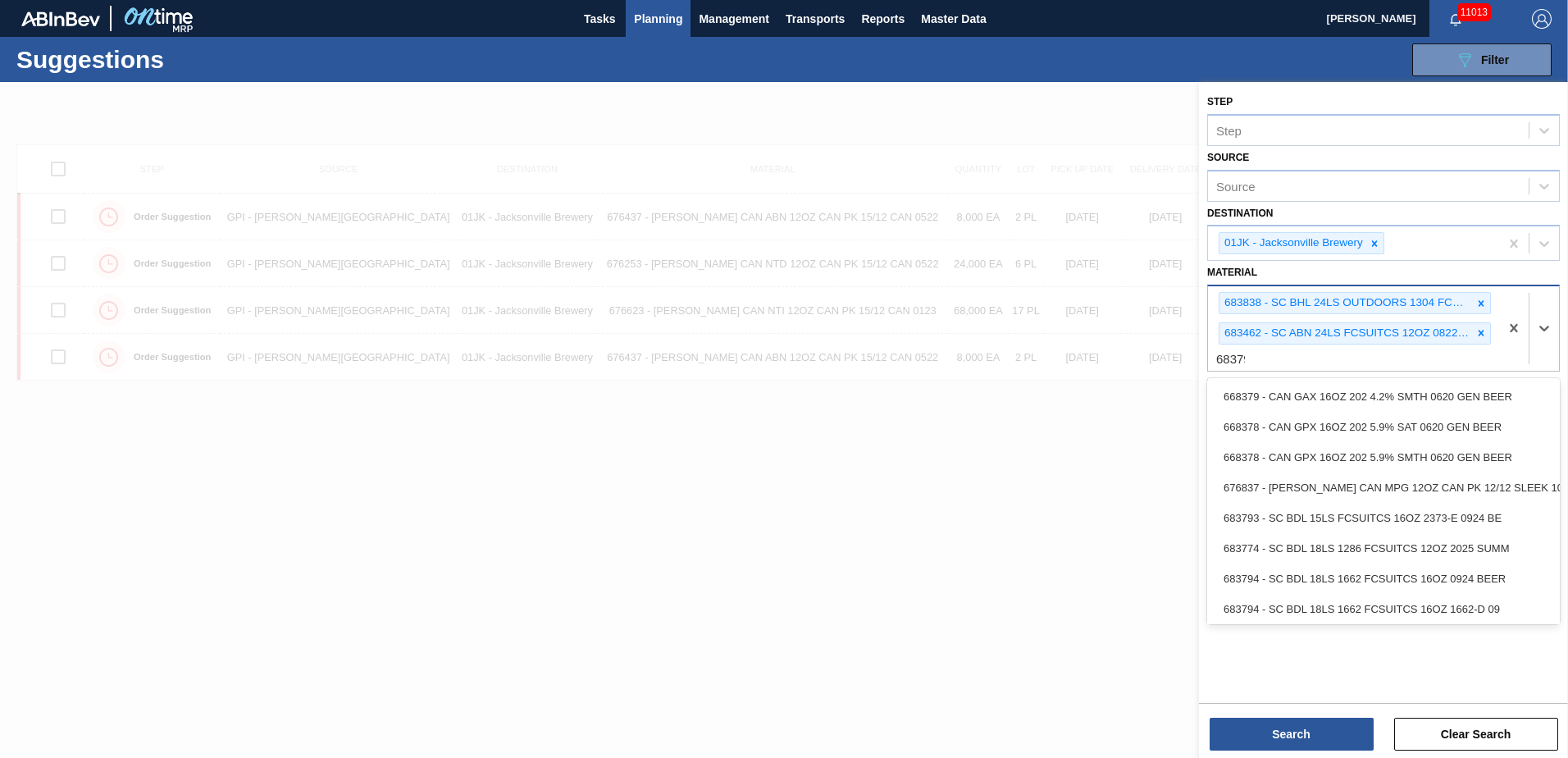
type input "683792"
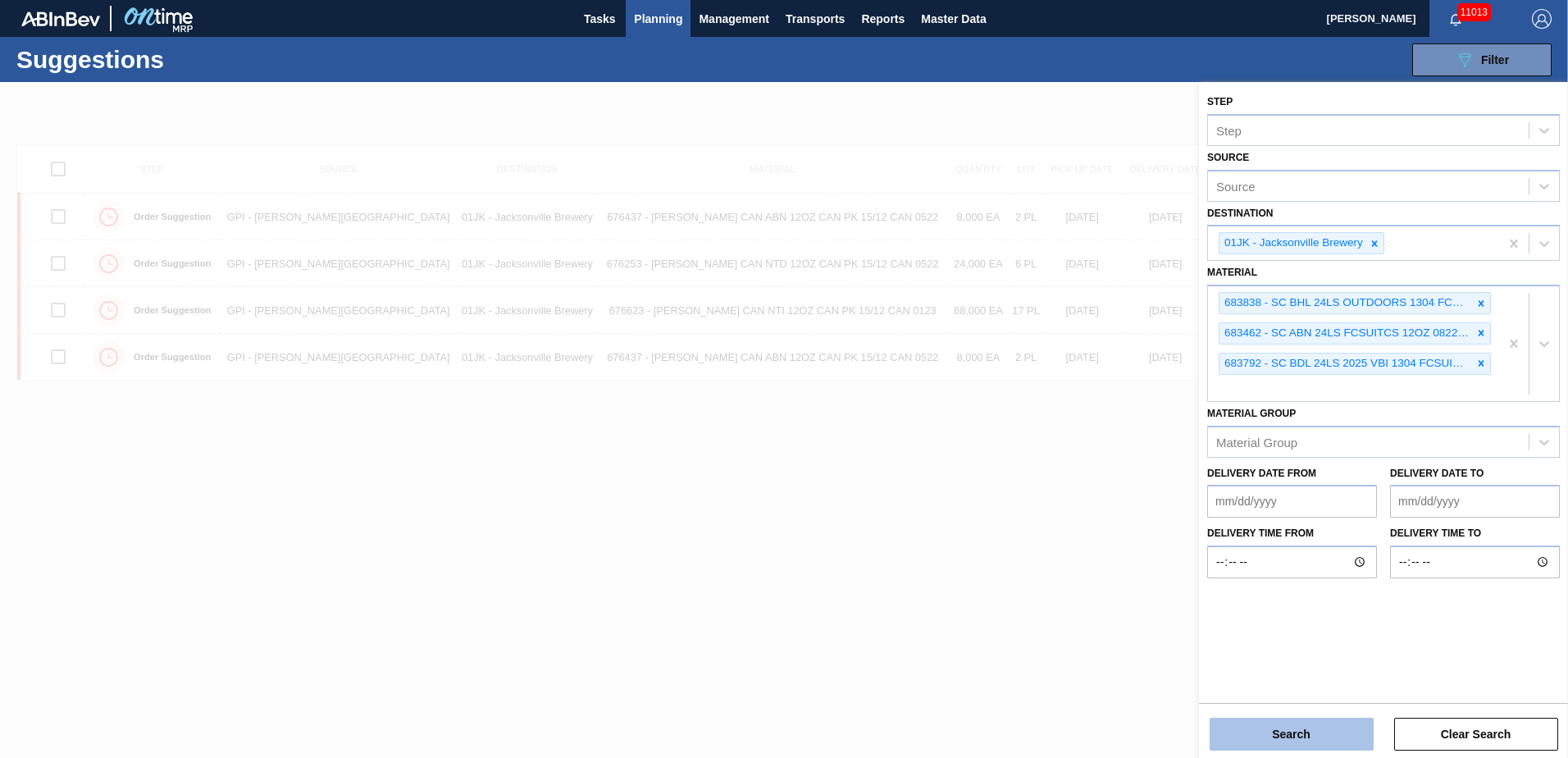
click at [1344, 724] on button "Search" at bounding box center [1290, 734] width 164 height 32
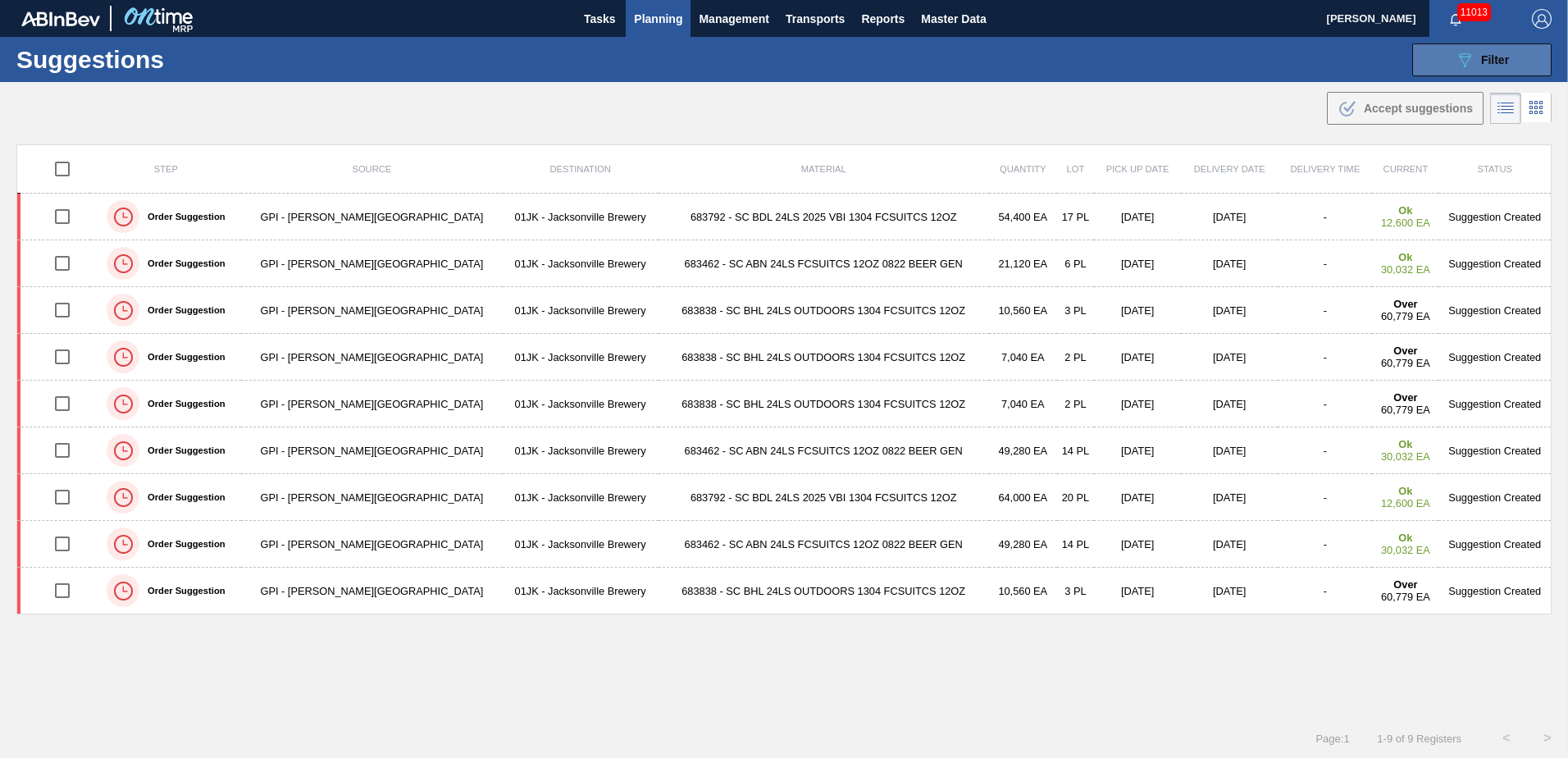
click at [1531, 49] on button "089F7B8B-B2A5-4AFE-B5C0-19BA573D28AC Filter" at bounding box center [1481, 59] width 140 height 32
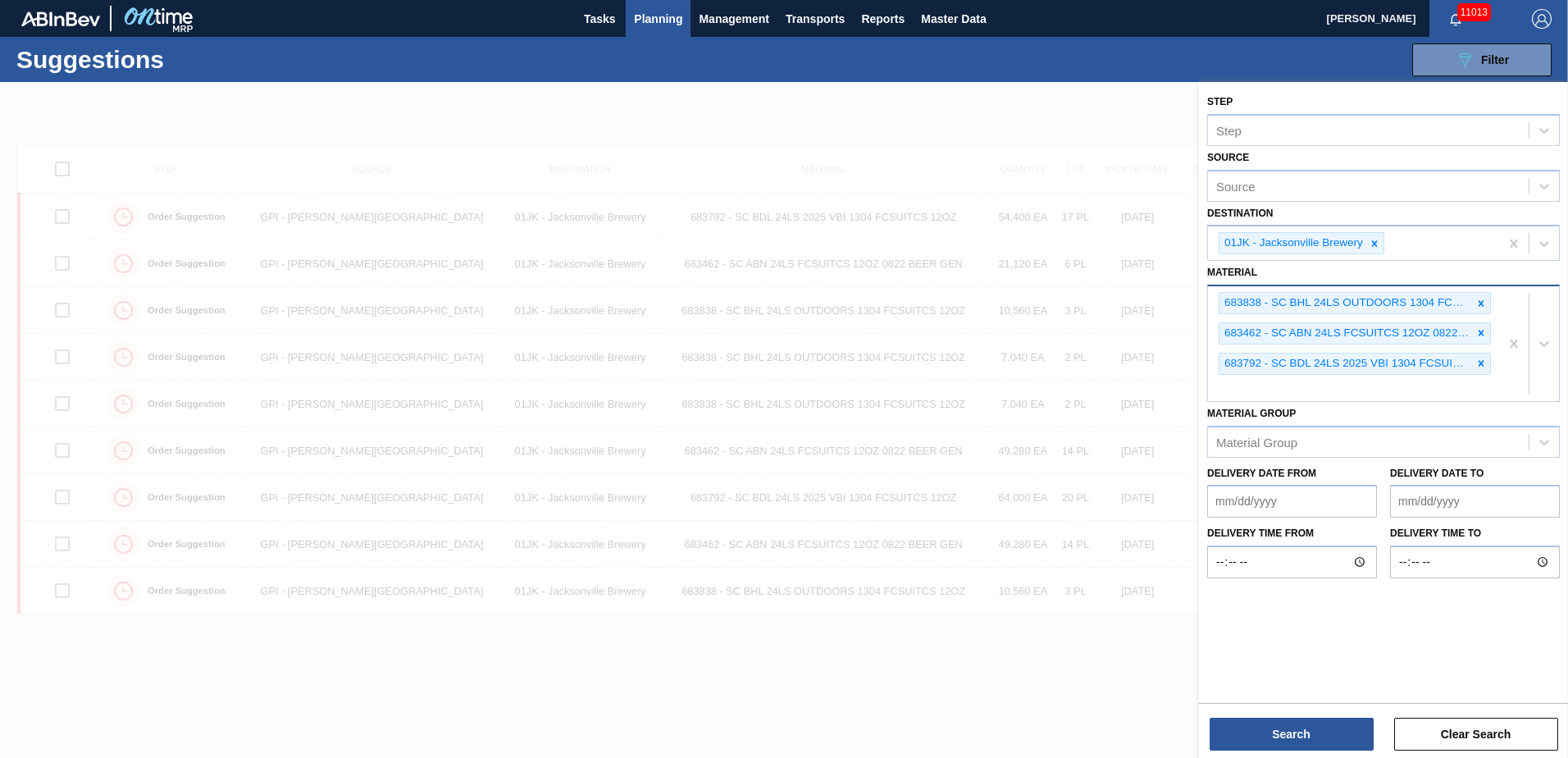
click at [1384, 400] on div "683838 - SC BHL 24LS OUTDOORS 1304 FCSUITCS 12OZ 683462 - SC ABN 24LS FCSUITCS …" at bounding box center [1353, 343] width 291 height 115
click at [1374, 375] on div "683838 - SC BHL 24LS OUTDOORS 1304 FCSUITCS 12OZ 683462 - SC ABN 24LS FCSUITCS …" at bounding box center [1353, 343] width 291 height 115
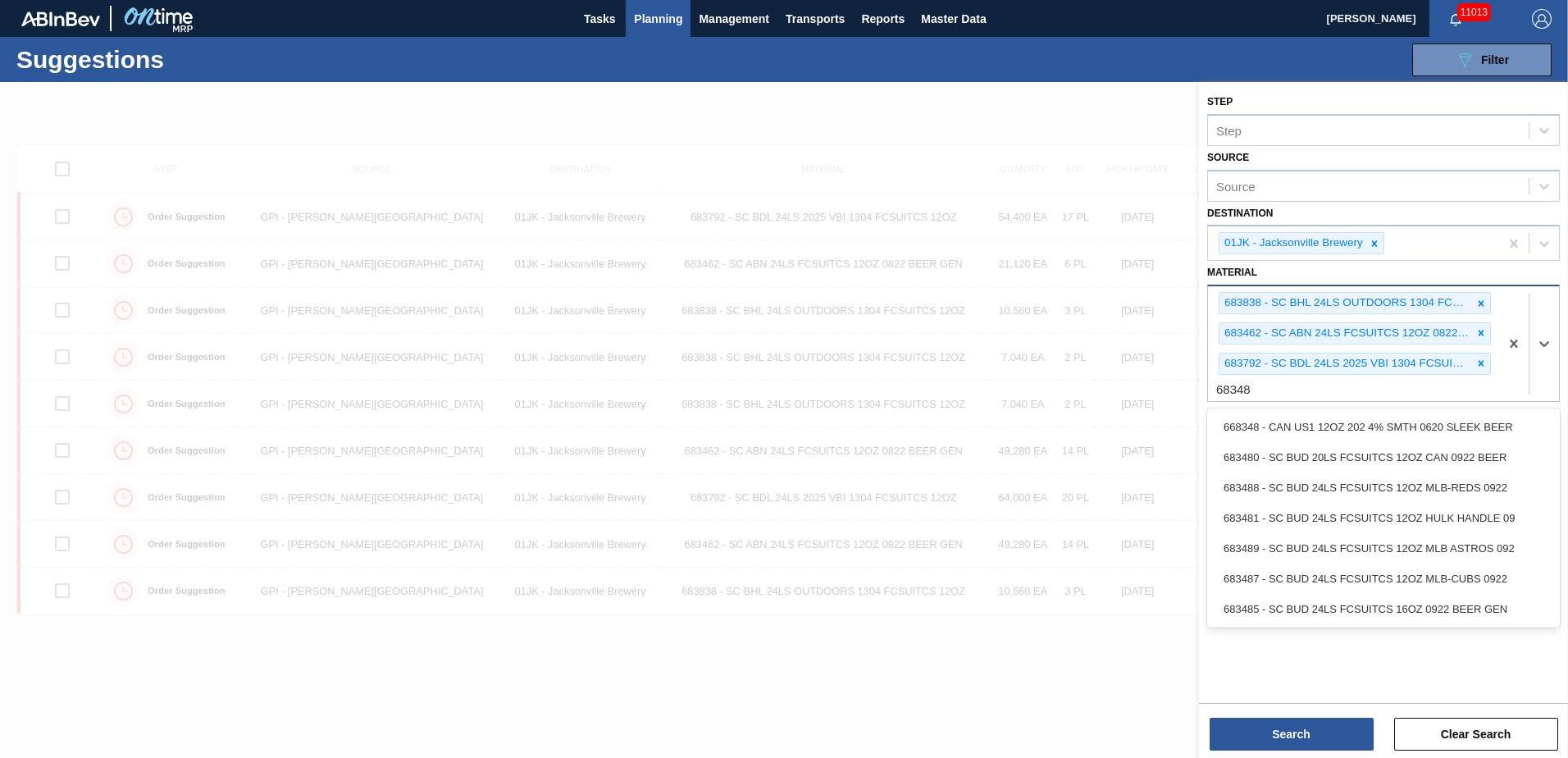
type input "683481"
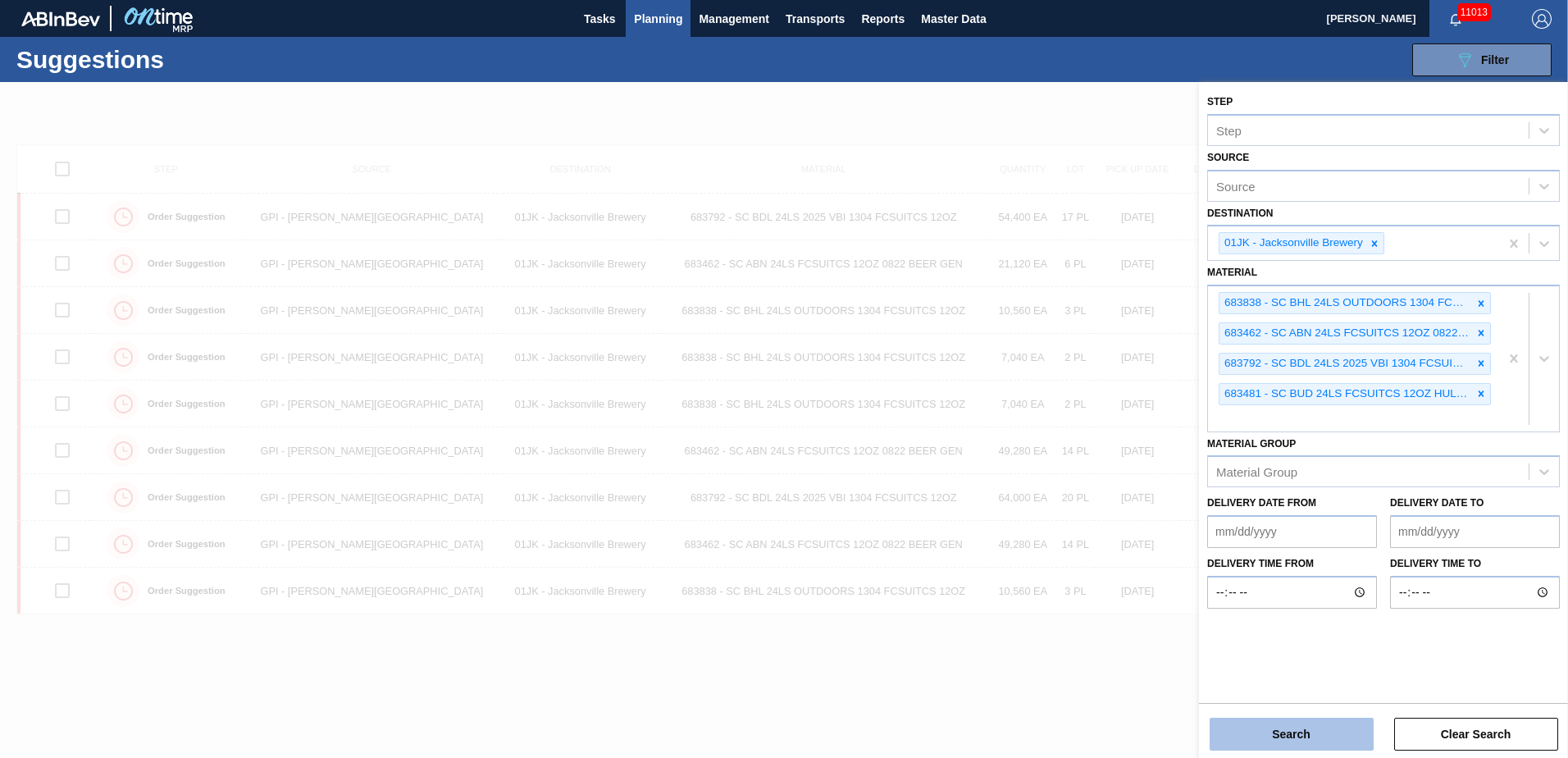
click at [1364, 727] on button "Search" at bounding box center [1290, 734] width 164 height 32
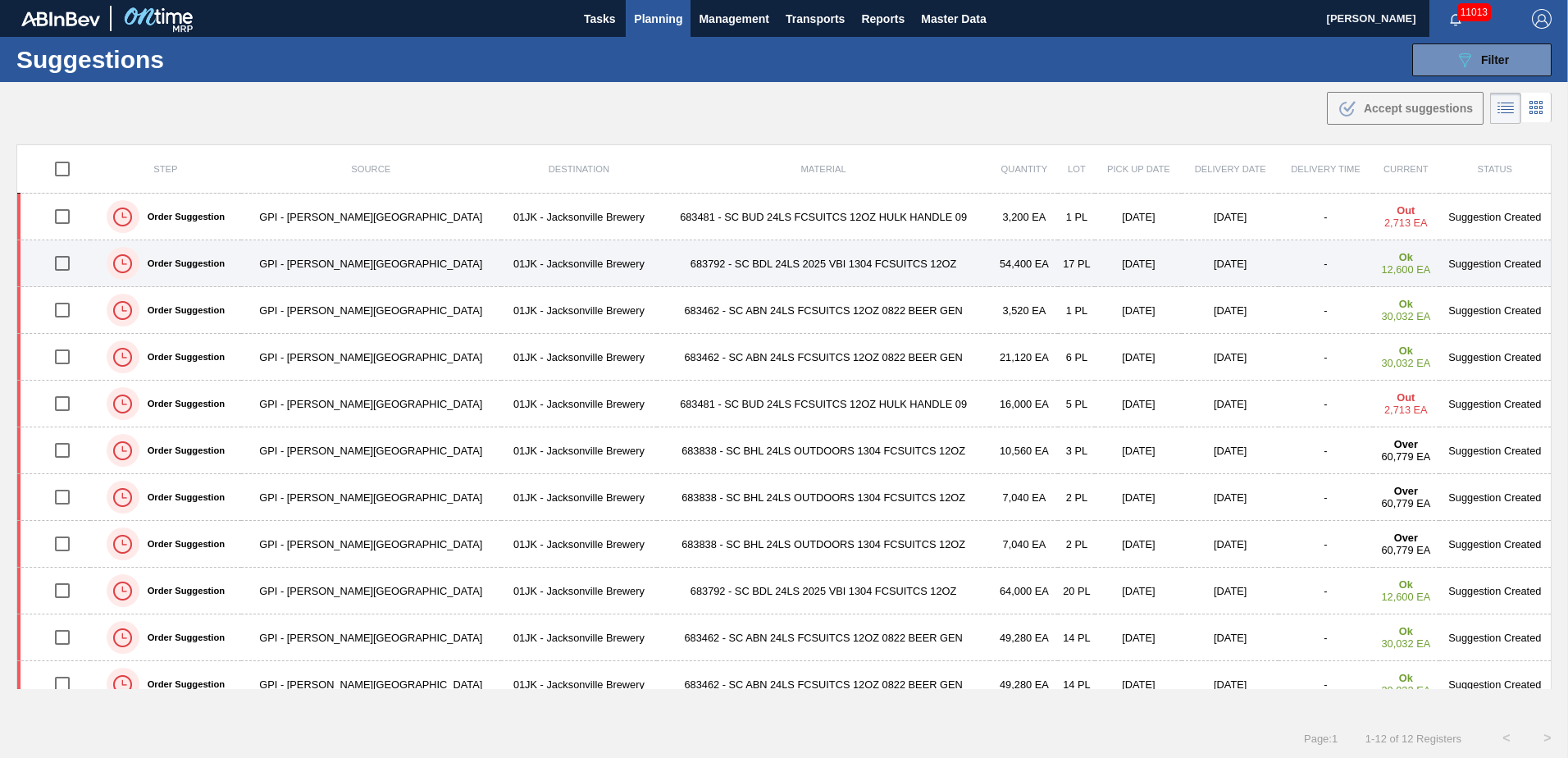
drag, startPoint x: 76, startPoint y: 257, endPoint x: 69, endPoint y: 278, distance: 22.1
click at [76, 257] on input "checkbox" at bounding box center [62, 263] width 34 height 34
checkbox input "true"
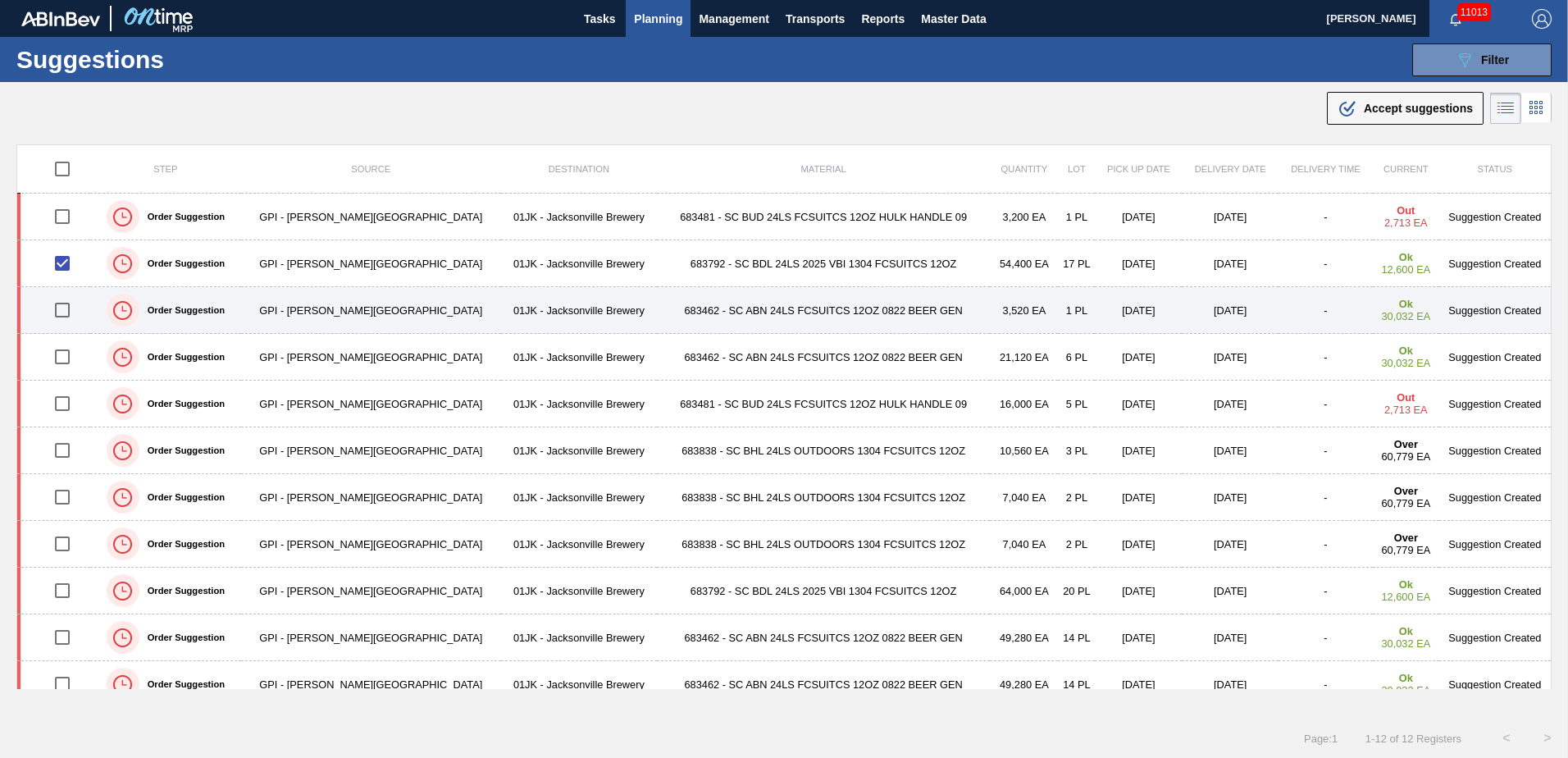
click at [64, 319] on input "checkbox" at bounding box center [62, 309] width 34 height 34
checkbox input "true"
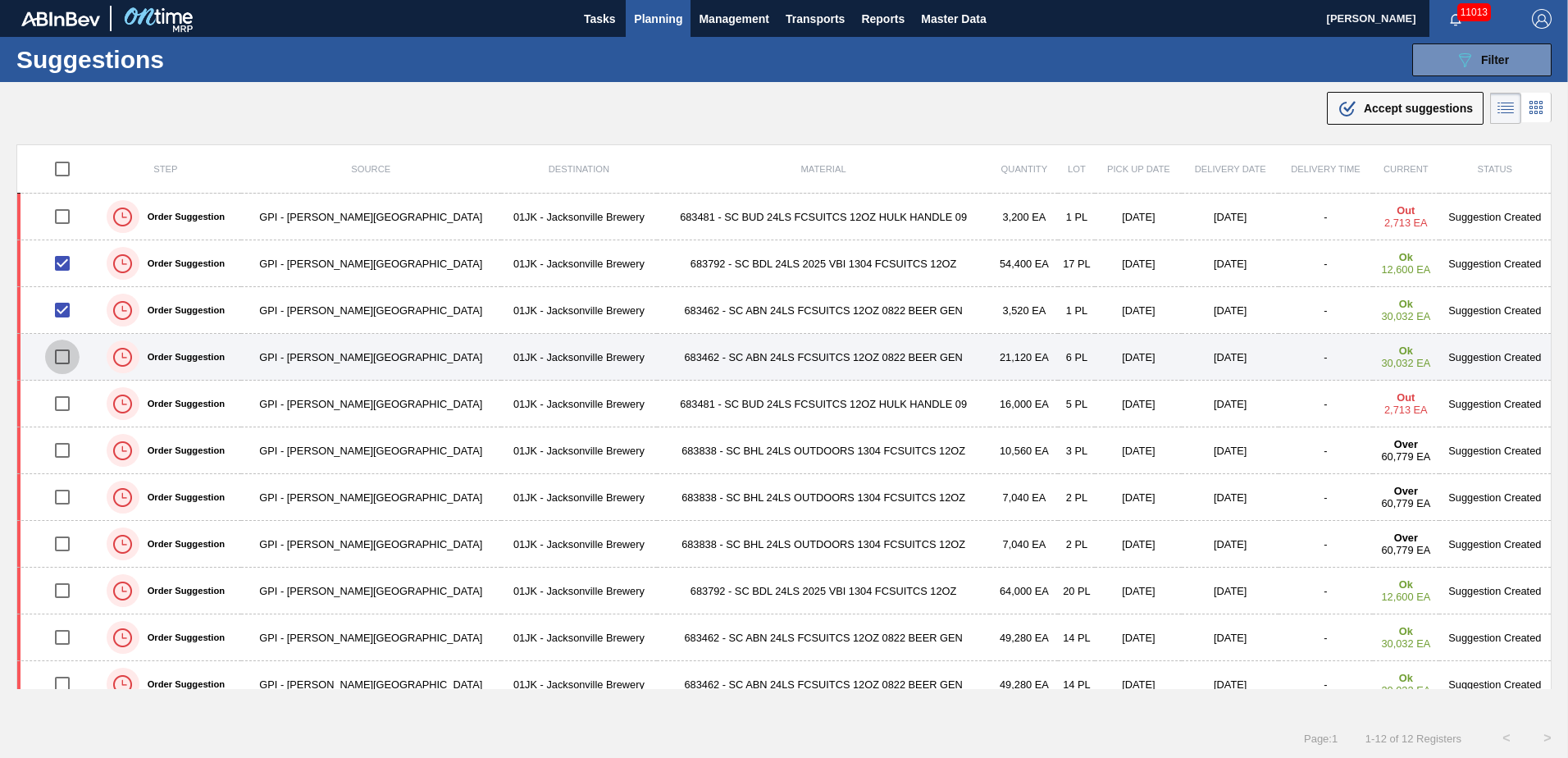
click at [66, 354] on input "checkbox" at bounding box center [62, 356] width 34 height 34
checkbox input "true"
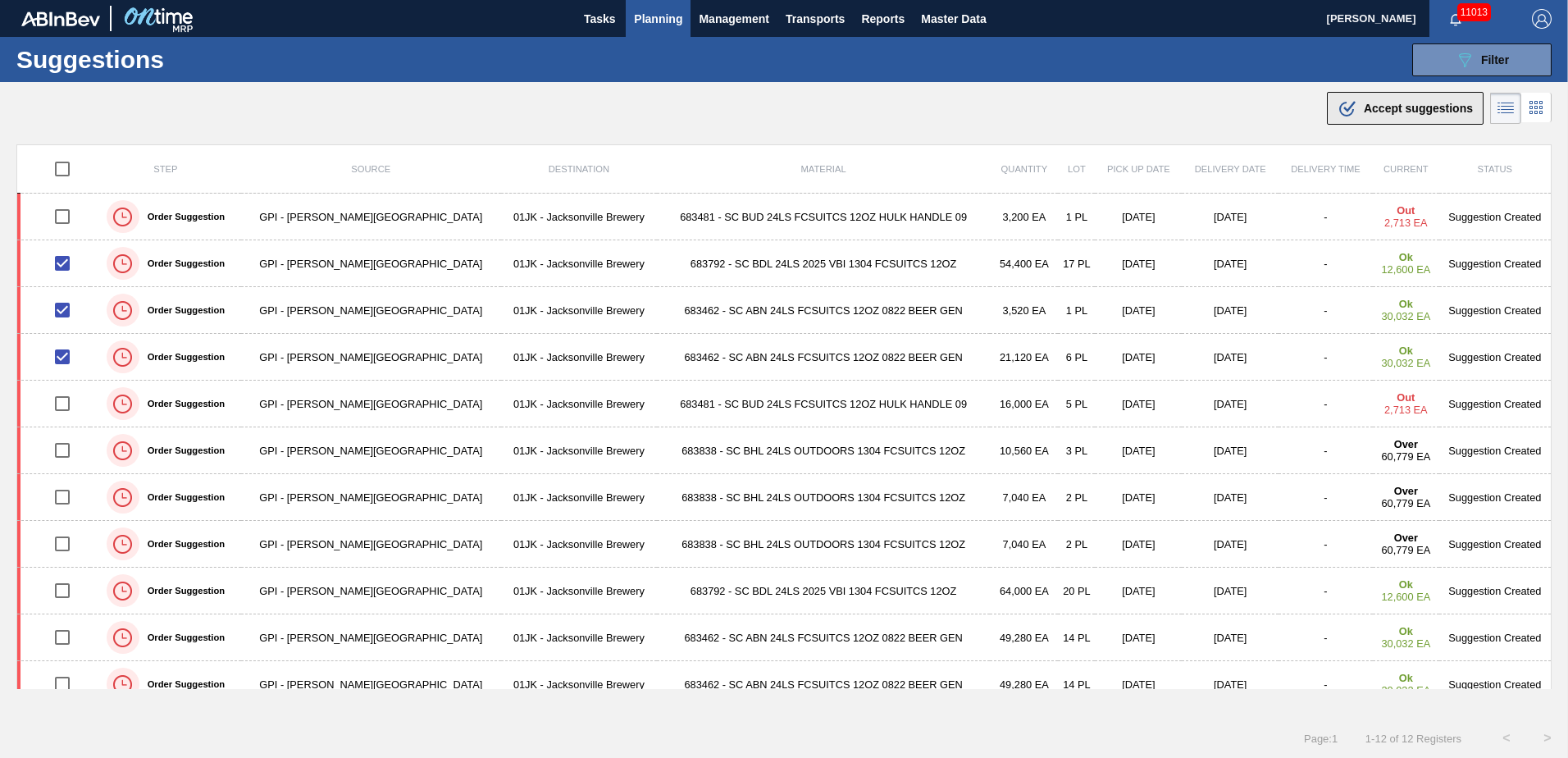
click at [1378, 111] on span "Accept suggestions" at bounding box center [1418, 108] width 109 height 13
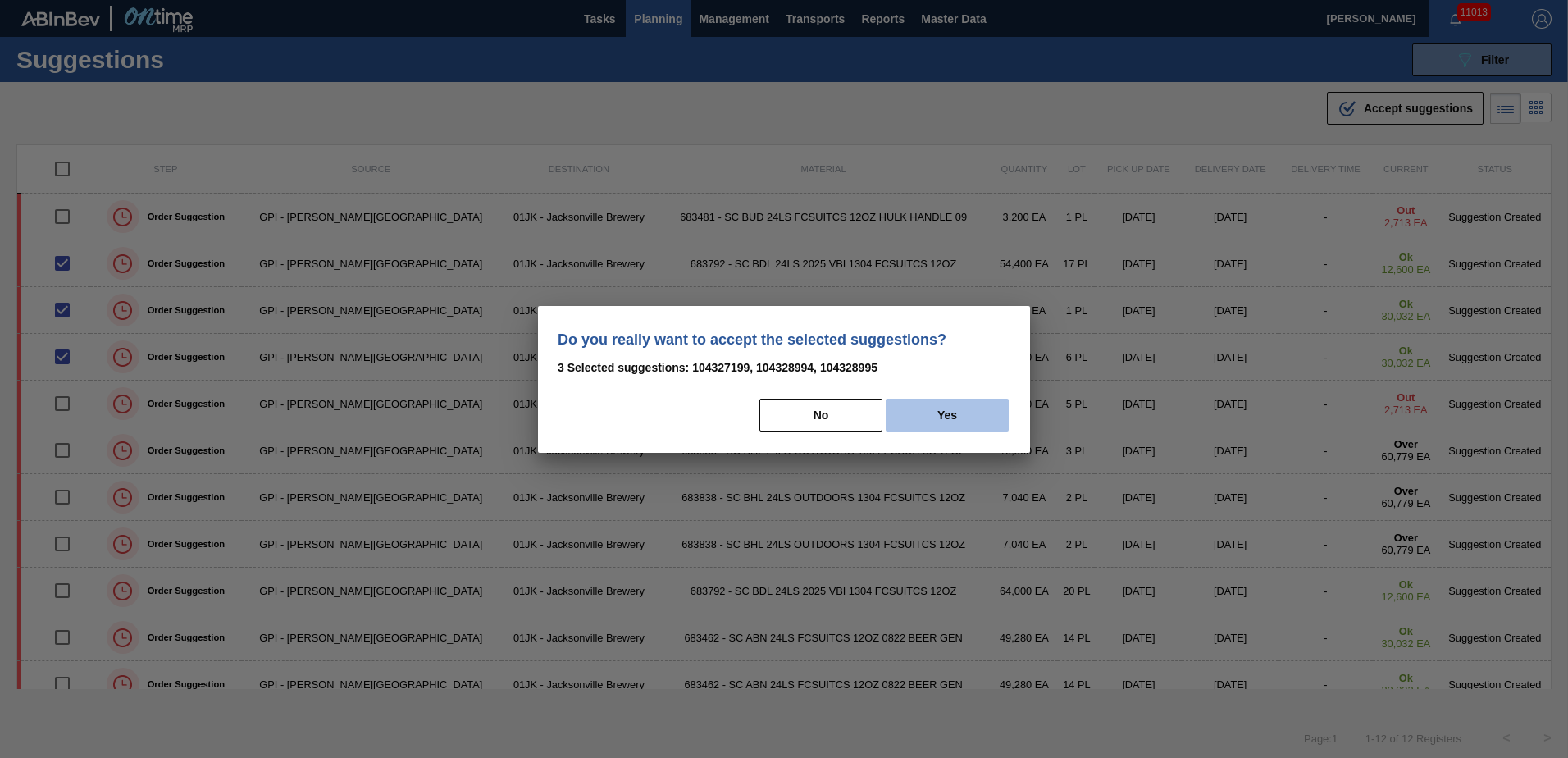
click at [965, 421] on button "Yes" at bounding box center [946, 415] width 123 height 32
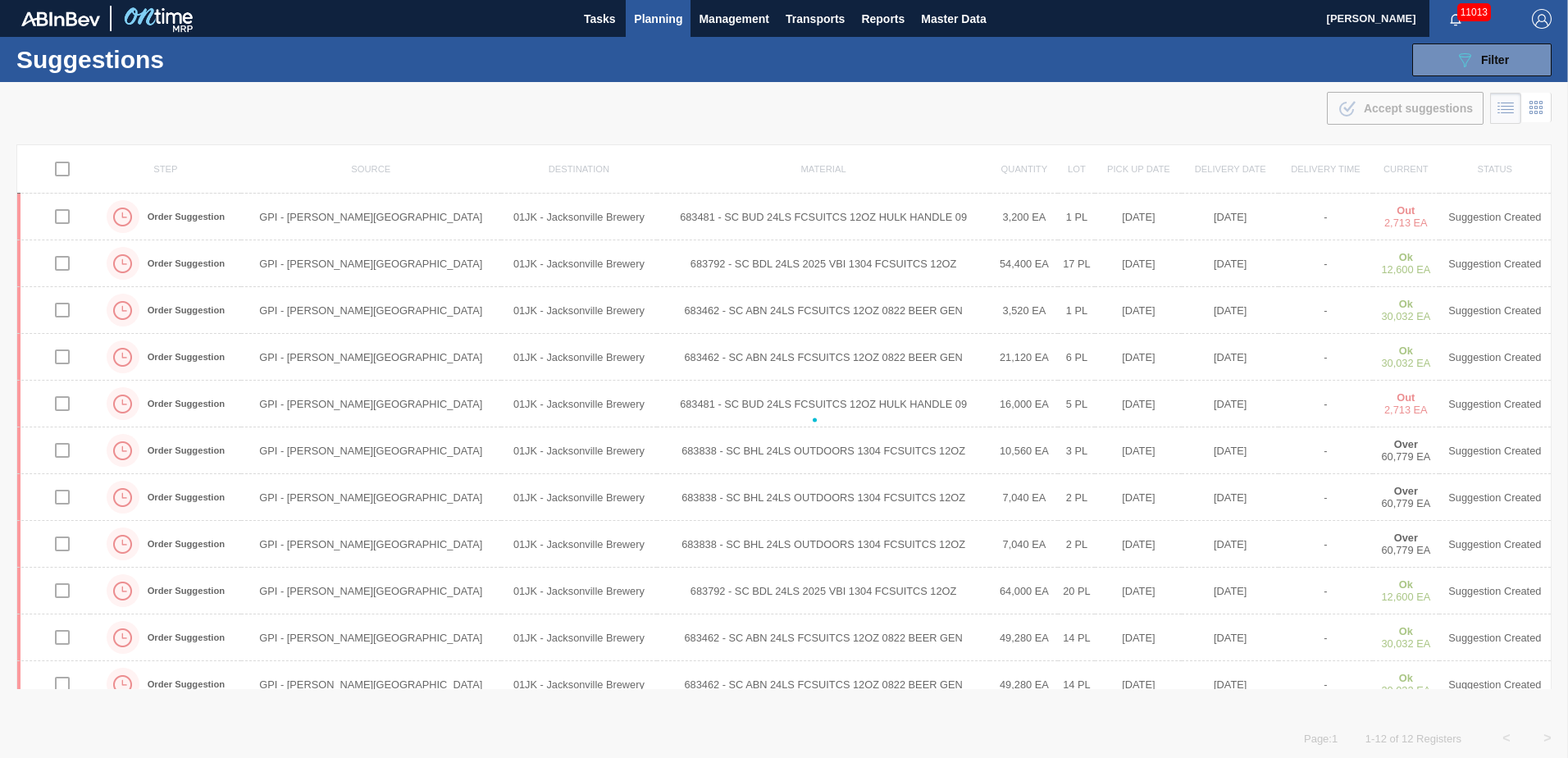
checkbox input "false"
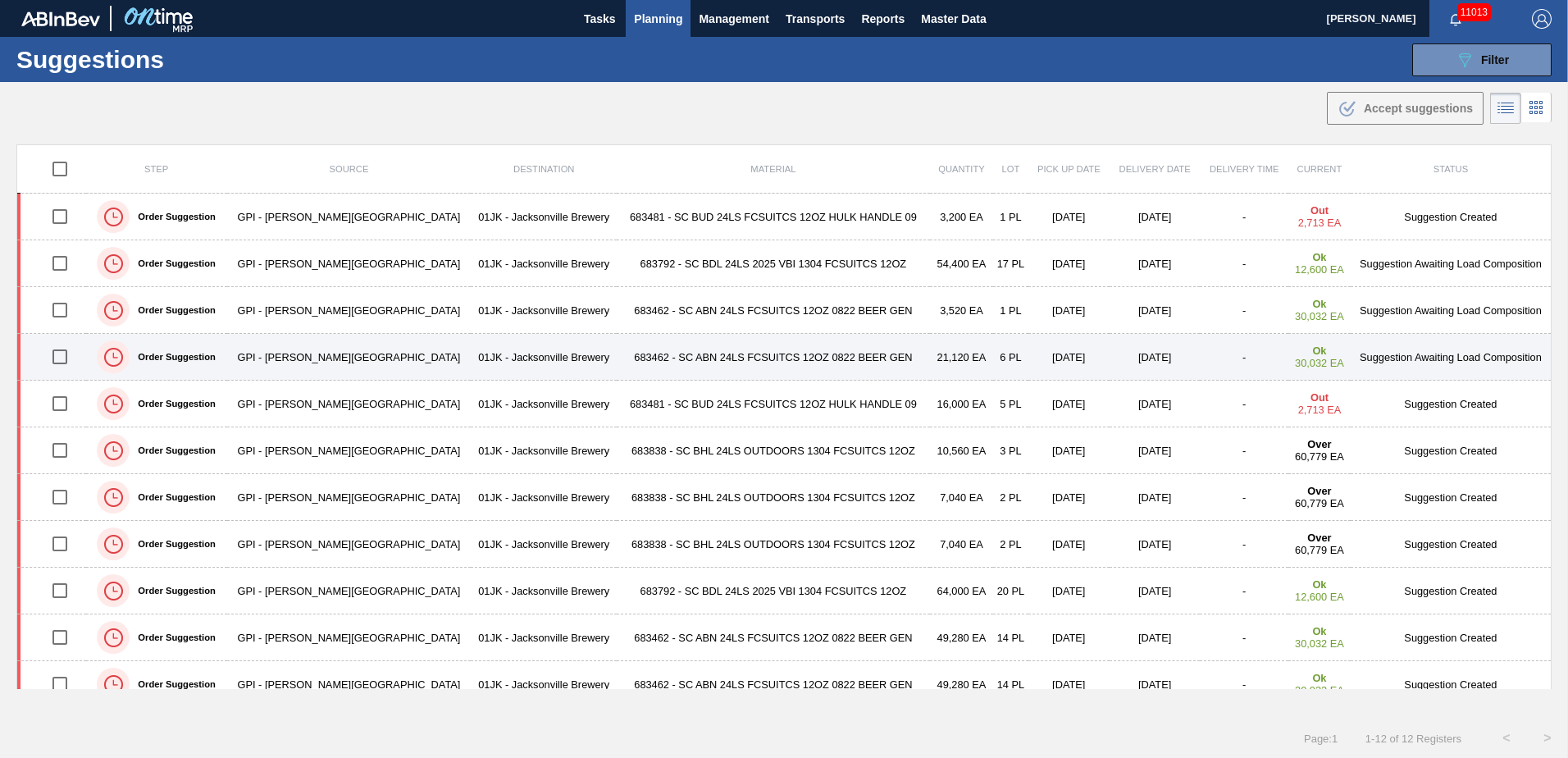
drag, startPoint x: 68, startPoint y: 404, endPoint x: 68, endPoint y: 371, distance: 33.0
click at [68, 404] on input "checkbox" at bounding box center [59, 403] width 34 height 34
checkbox input "true"
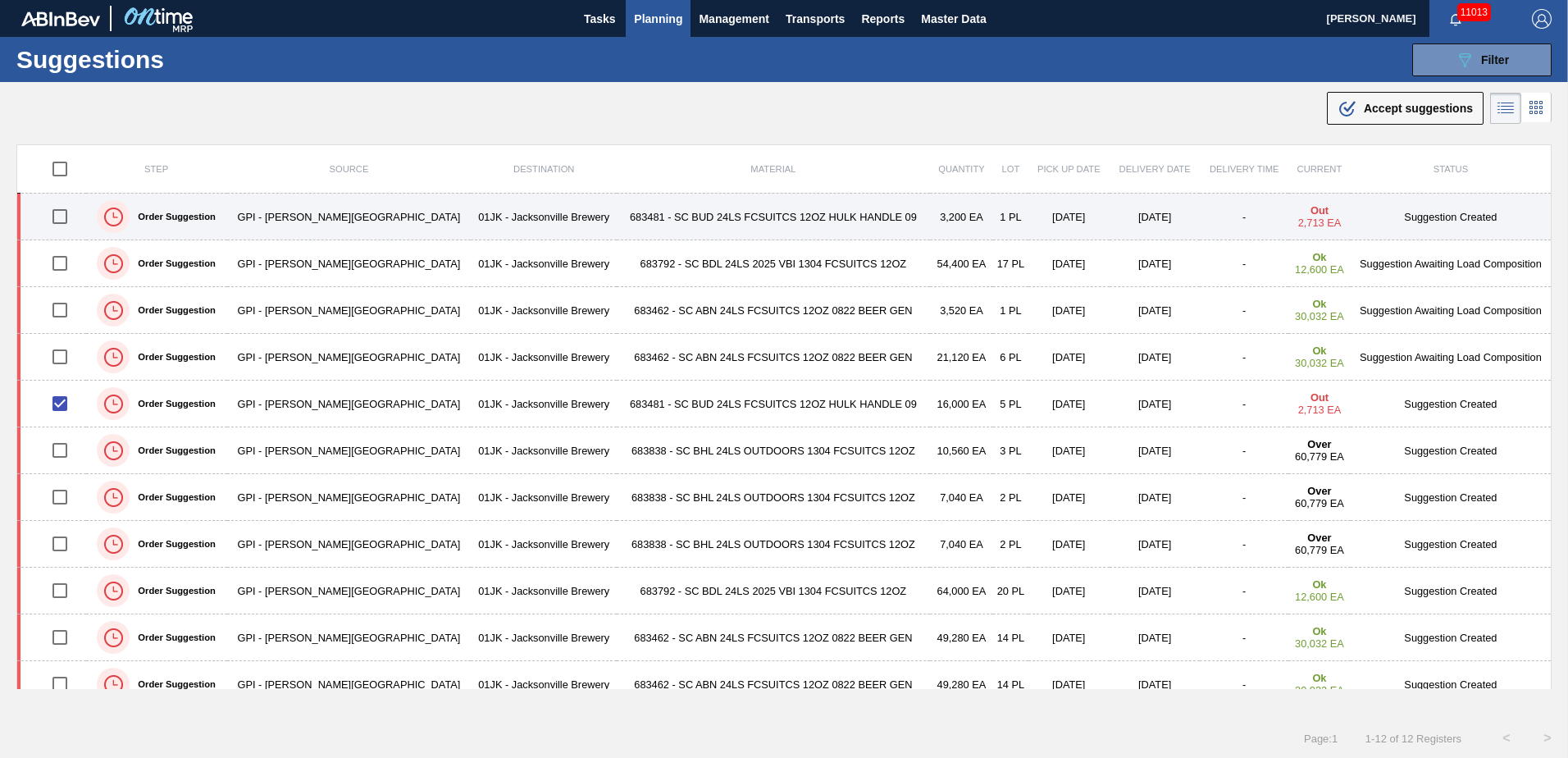
click at [62, 225] on input "checkbox" at bounding box center [59, 216] width 34 height 34
checkbox input "true"
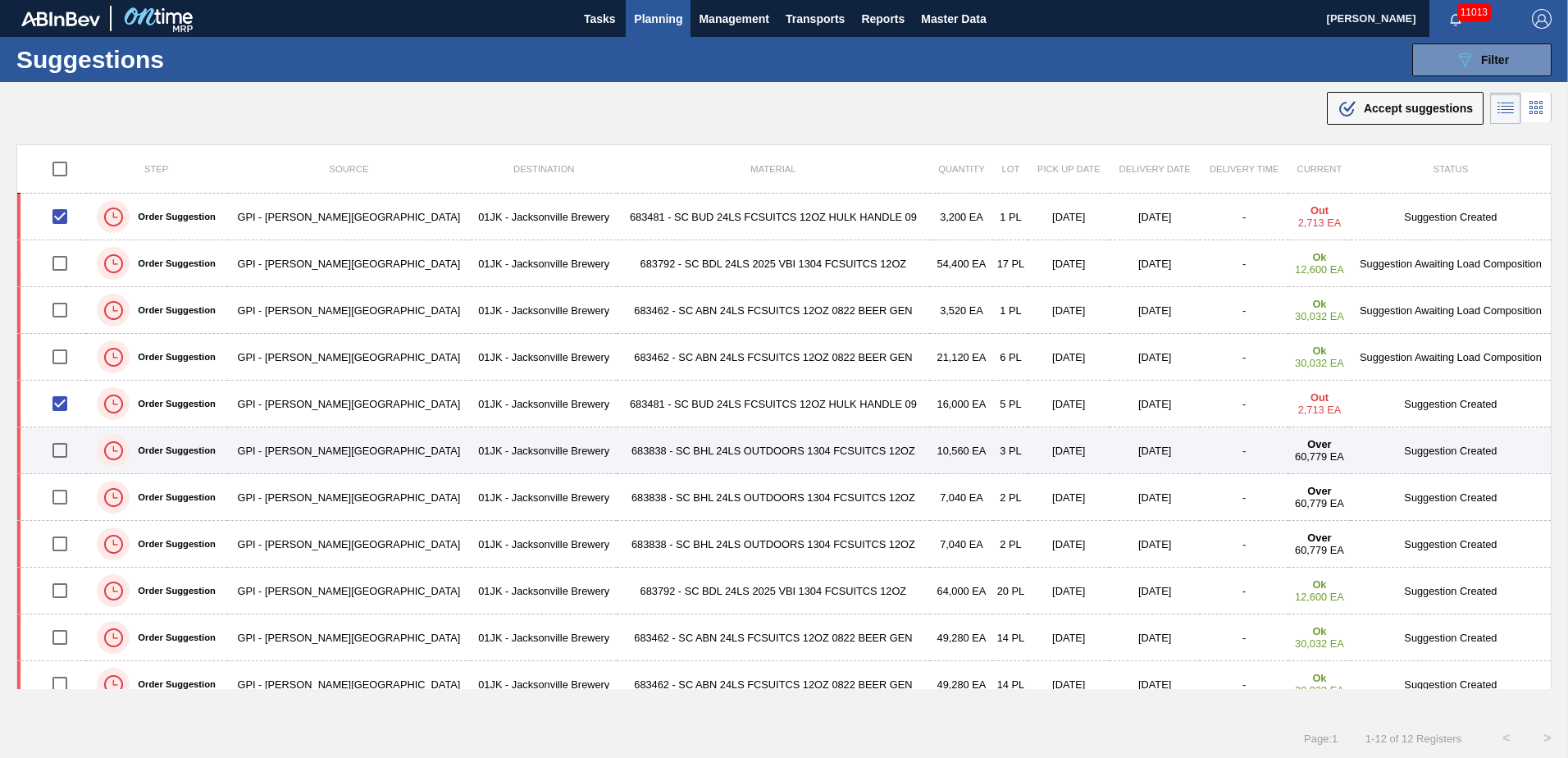
click at [71, 451] on input "checkbox" at bounding box center [59, 450] width 34 height 34
checkbox input "true"
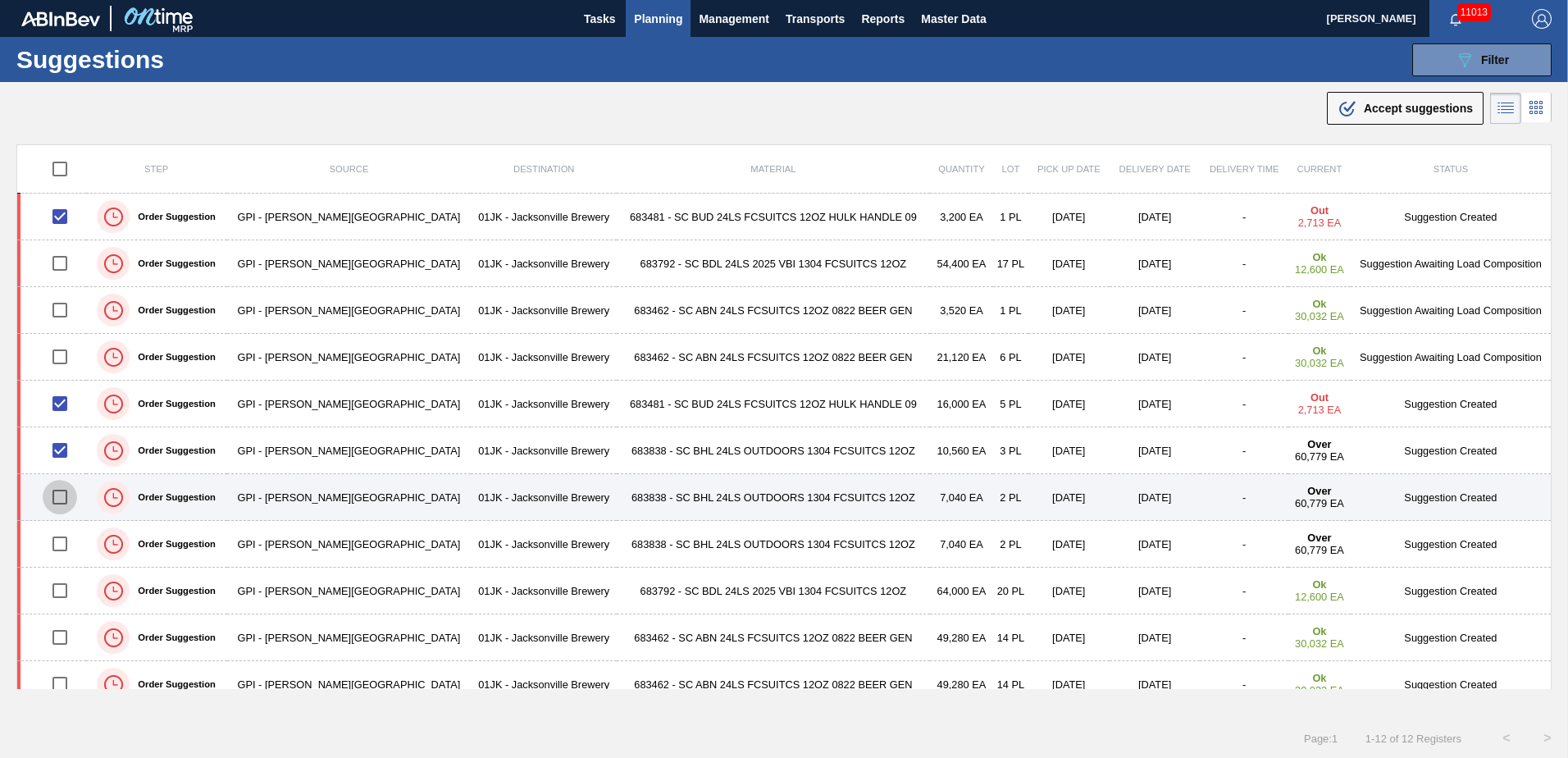
click at [68, 502] on input "checkbox" at bounding box center [59, 497] width 34 height 34
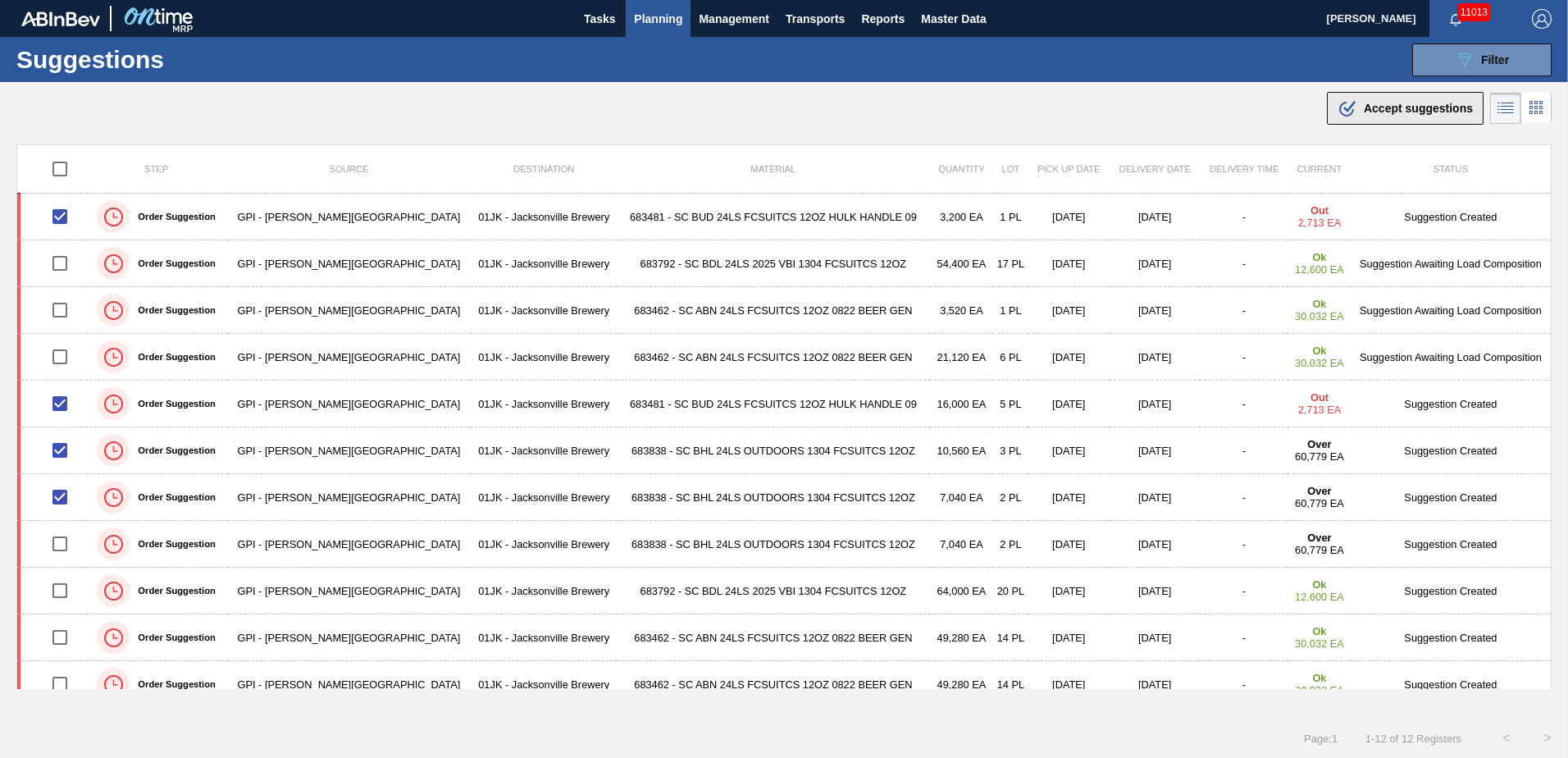
click at [1367, 105] on span "Accept suggestions" at bounding box center [1418, 108] width 109 height 13
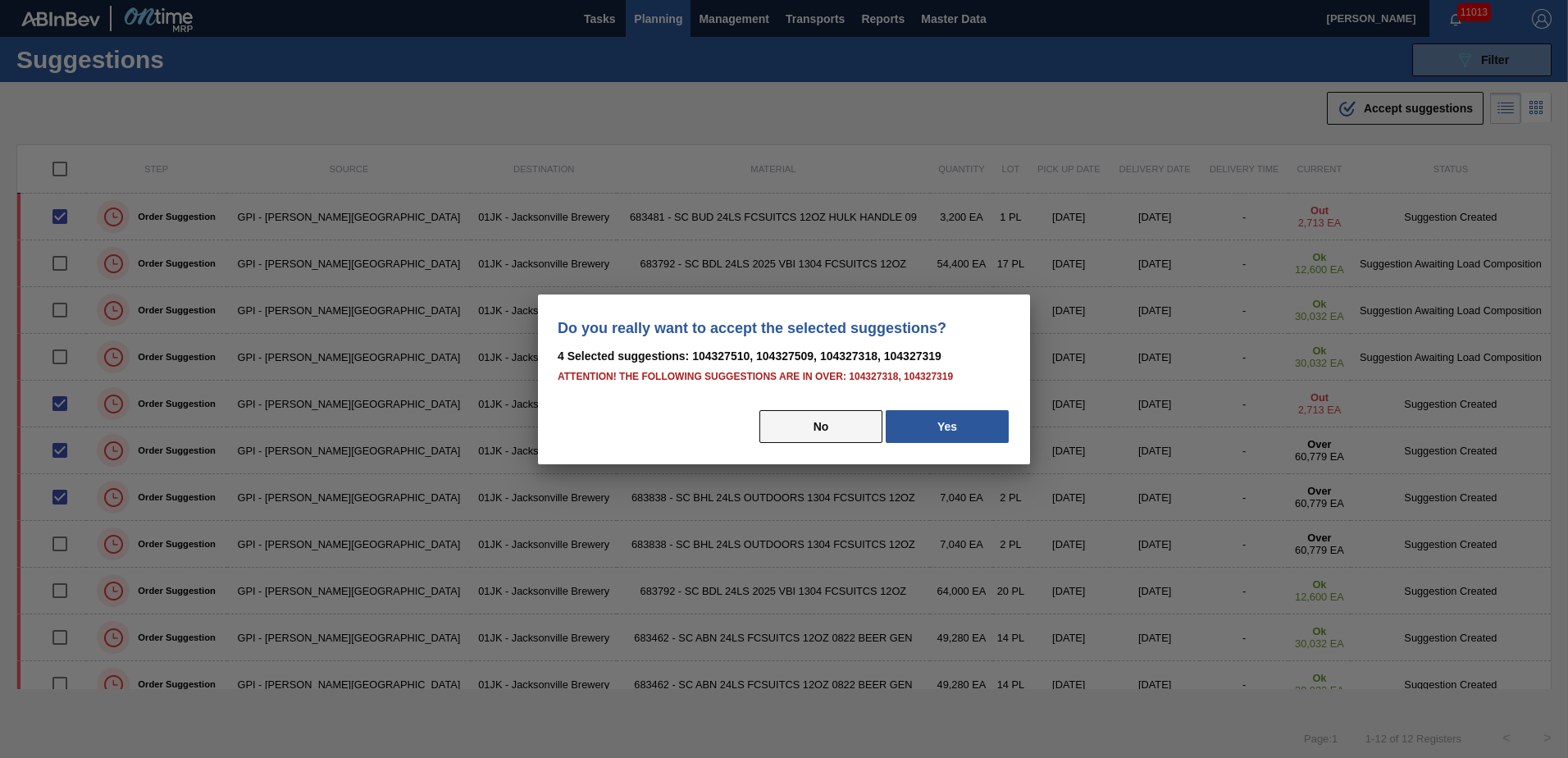
click at [827, 416] on button "No" at bounding box center [821, 426] width 123 height 32
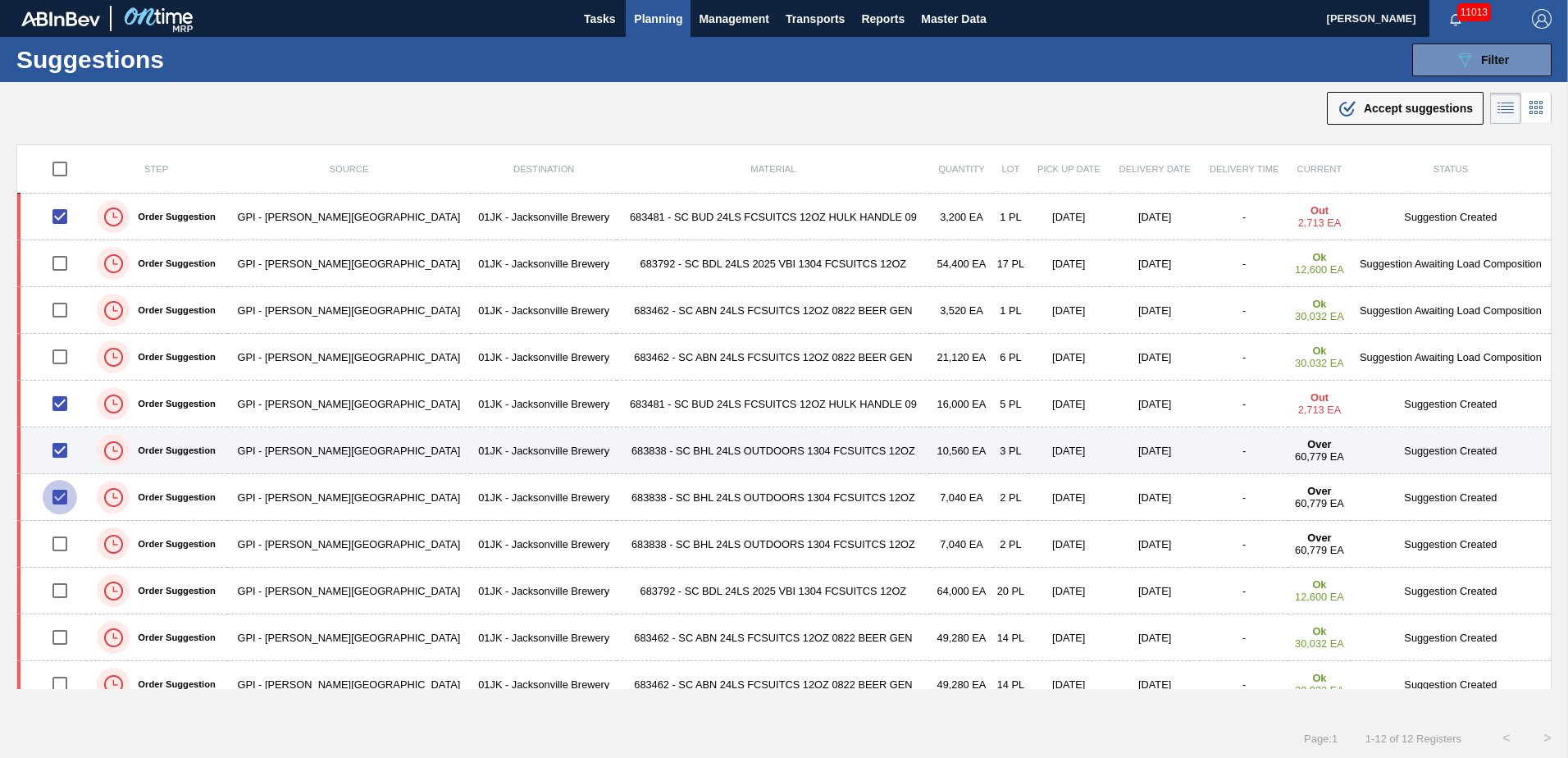
drag, startPoint x: 68, startPoint y: 492, endPoint x: 68, endPoint y: 461, distance: 31.0
click at [68, 491] on input "checkbox" at bounding box center [59, 497] width 34 height 34
checkbox input "false"
click at [68, 461] on input "checkbox" at bounding box center [59, 450] width 34 height 34
checkbox input "false"
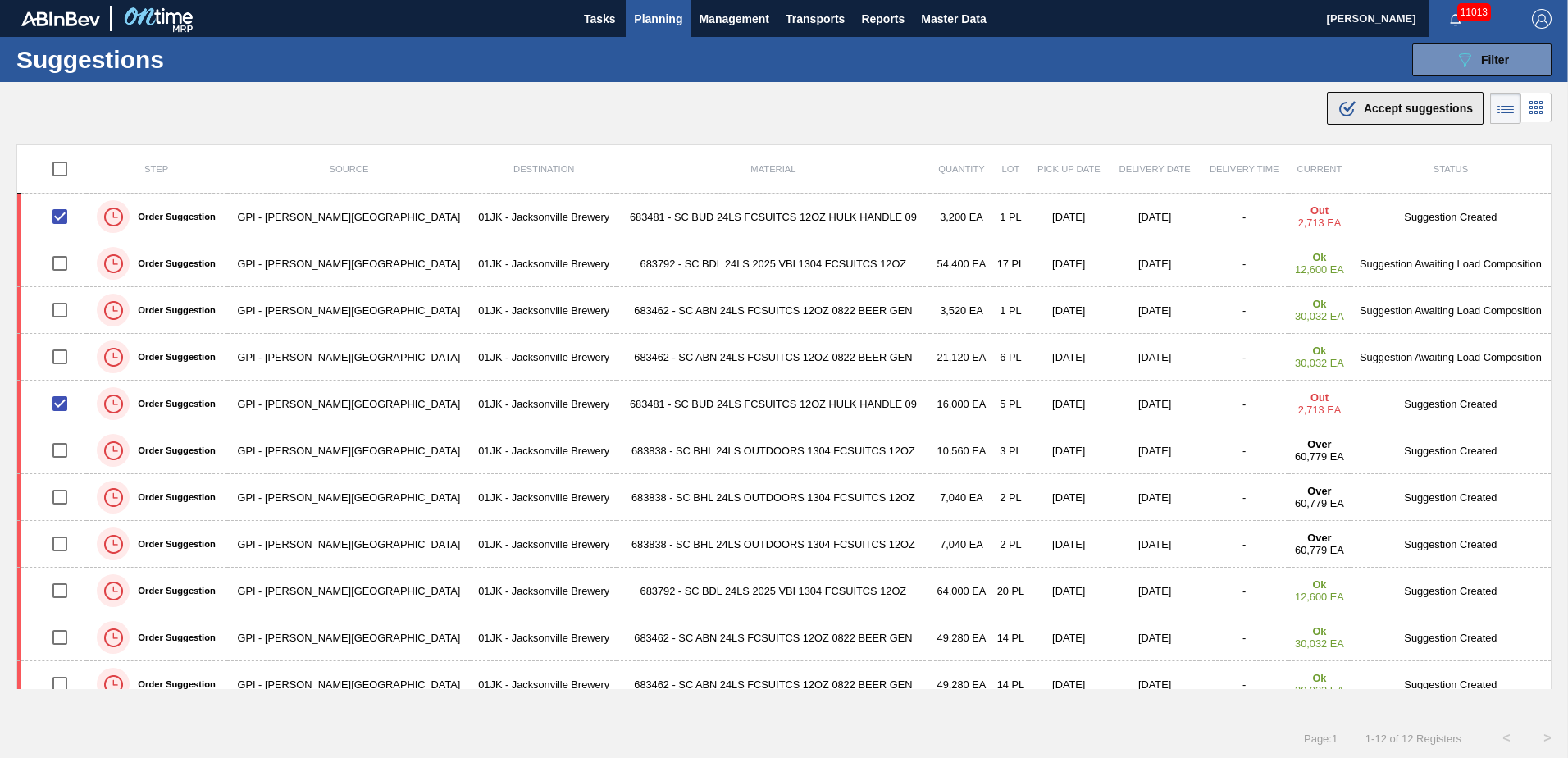
click at [1373, 98] on div ".b{fill:var(--color-action-default)} Accept suggestions" at bounding box center [1405, 107] width 135 height 19
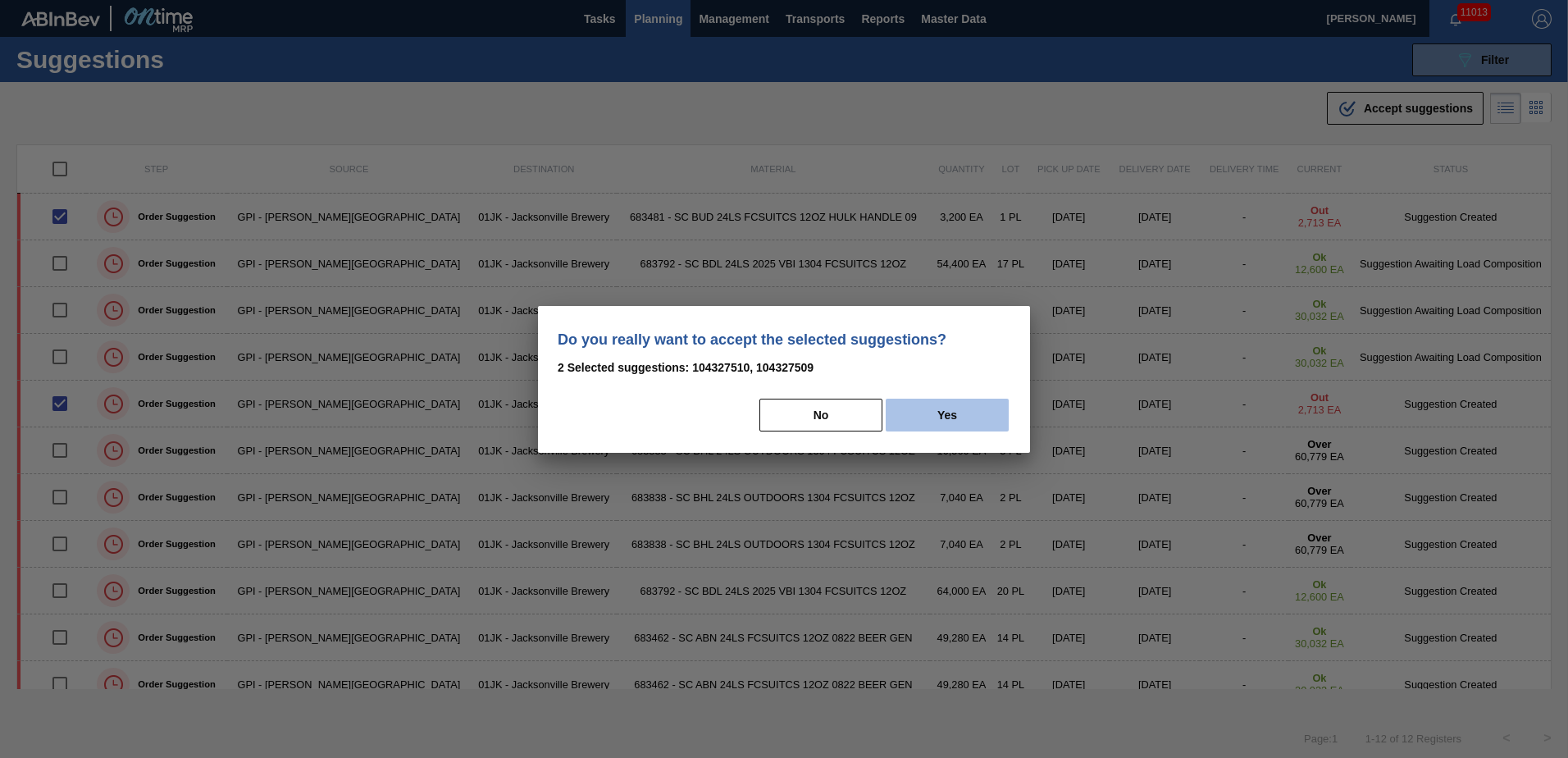
click at [956, 415] on button "Yes" at bounding box center [946, 415] width 123 height 32
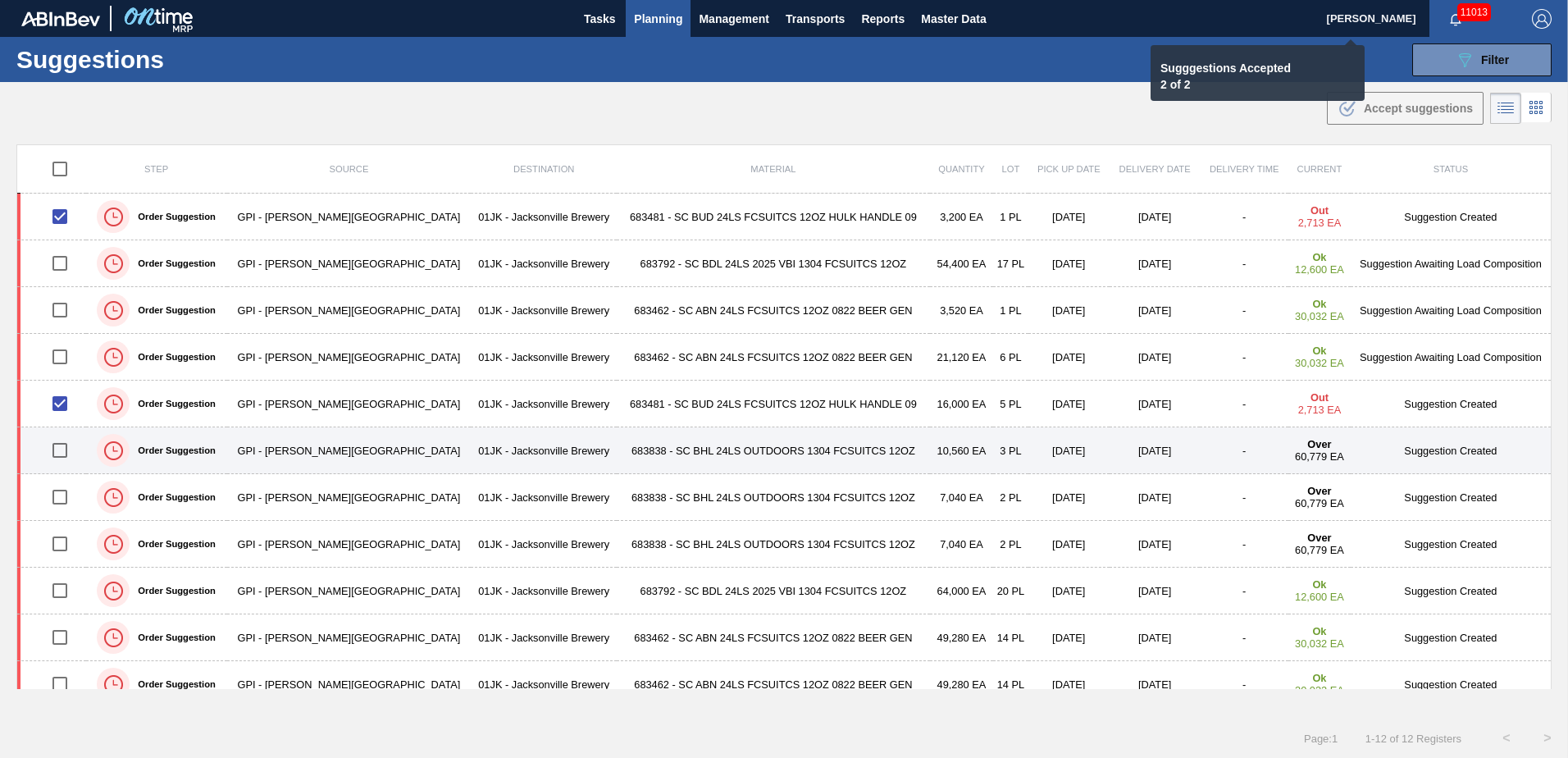
checkbox input "false"
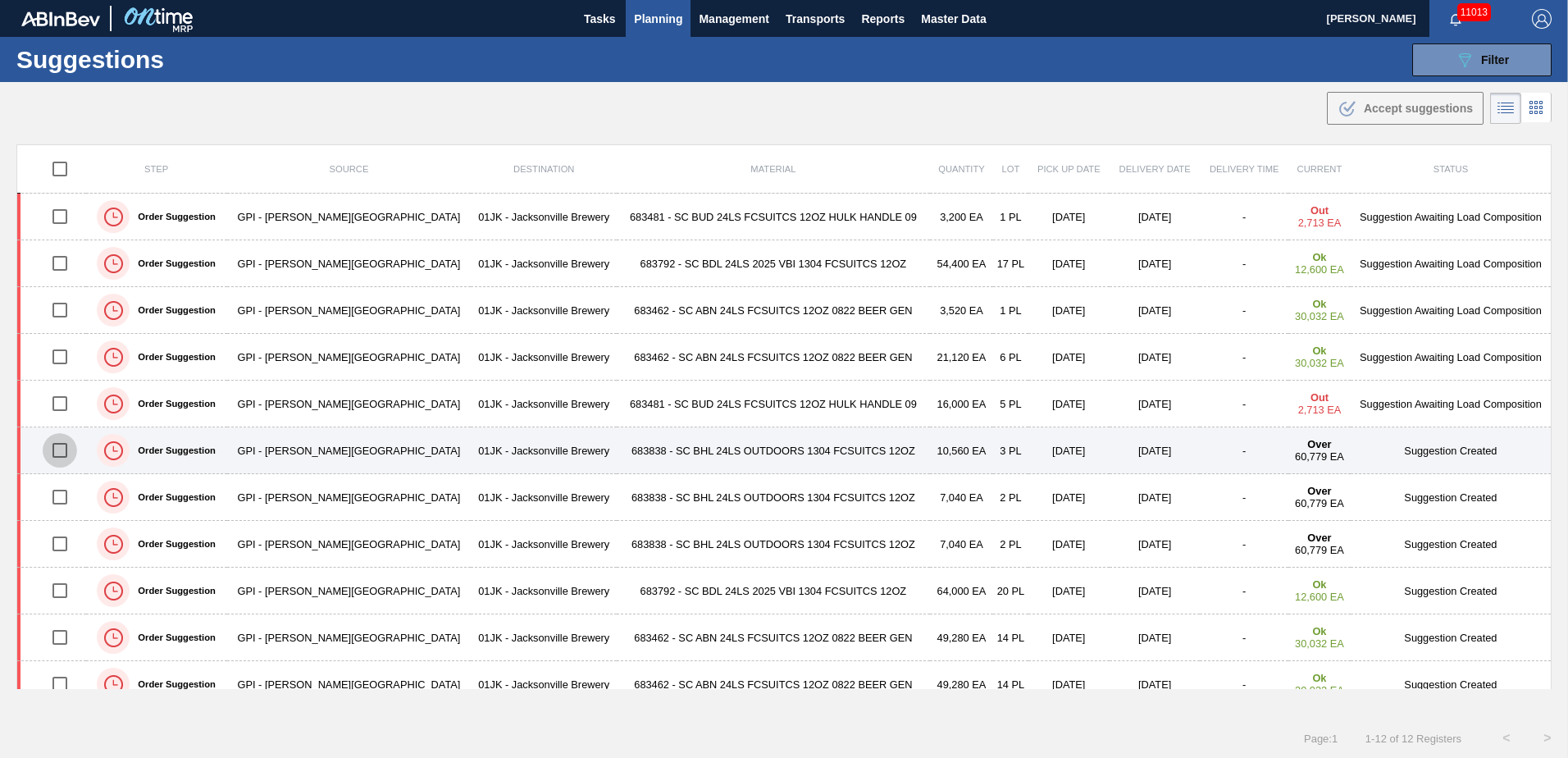
click at [65, 452] on input "checkbox" at bounding box center [59, 450] width 34 height 34
checkbox input "true"
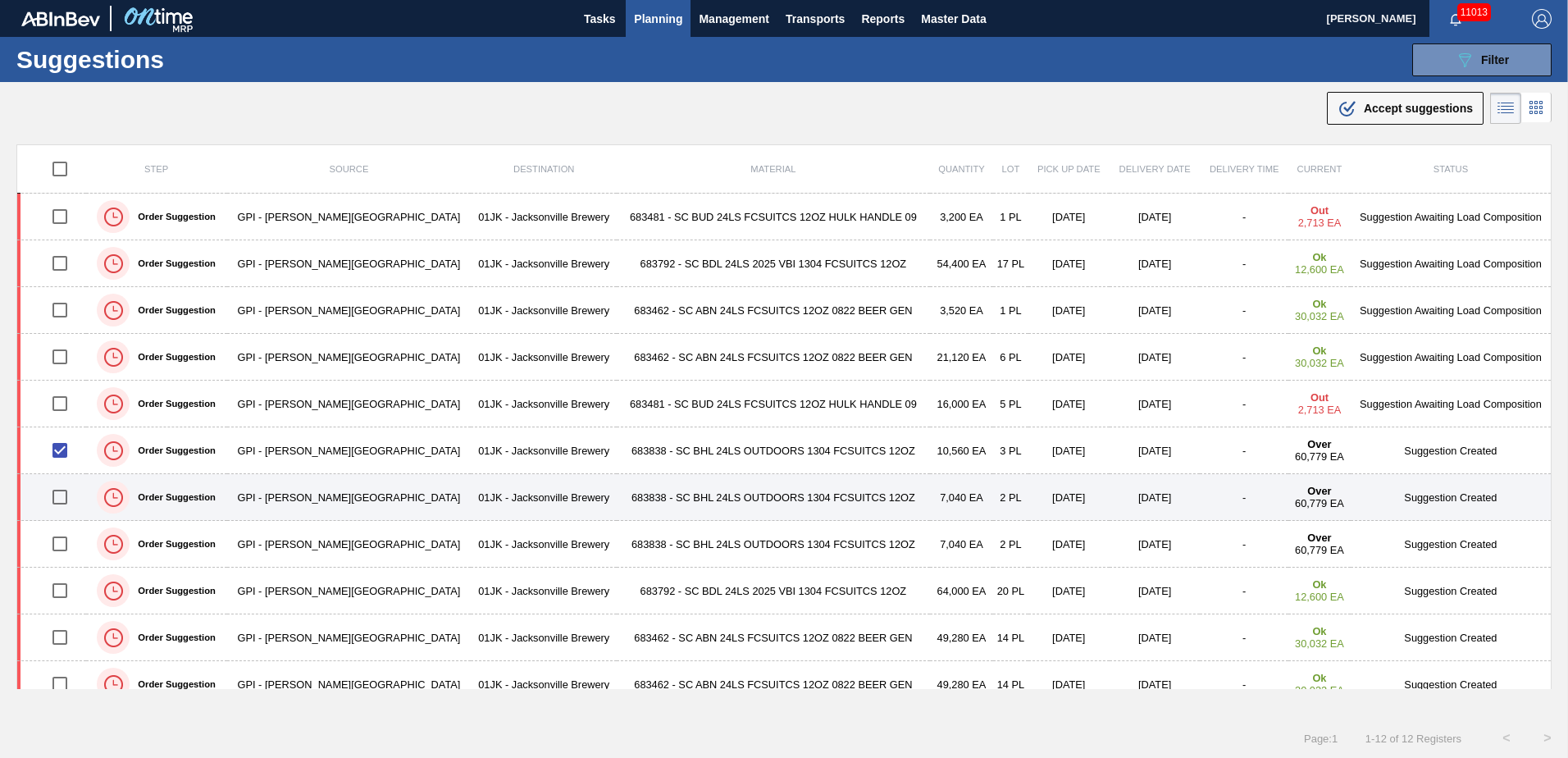
click at [65, 490] on input "checkbox" at bounding box center [59, 497] width 34 height 34
checkbox input "true"
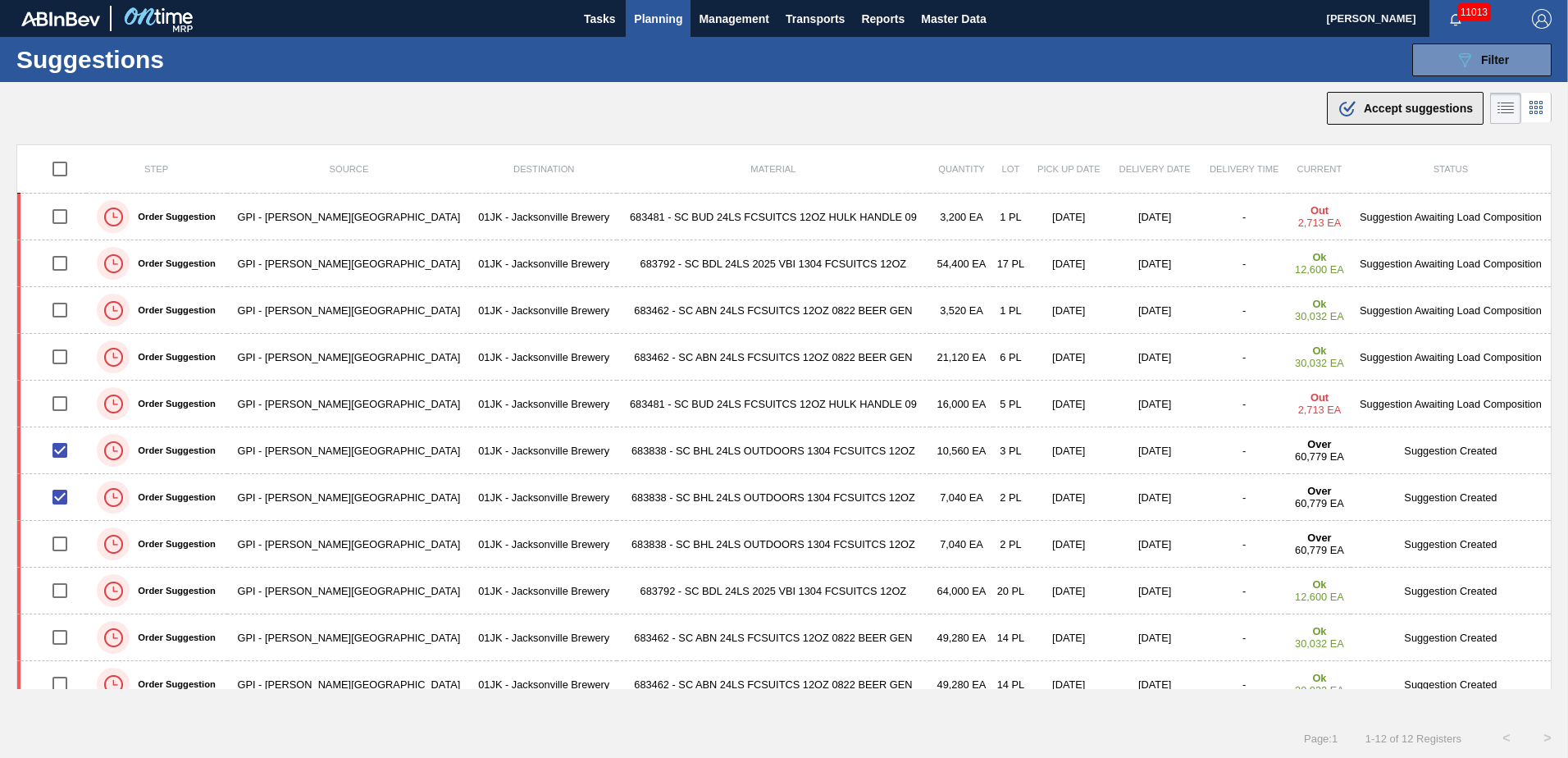
click at [1381, 111] on span "Accept suggestions" at bounding box center [1418, 108] width 109 height 13
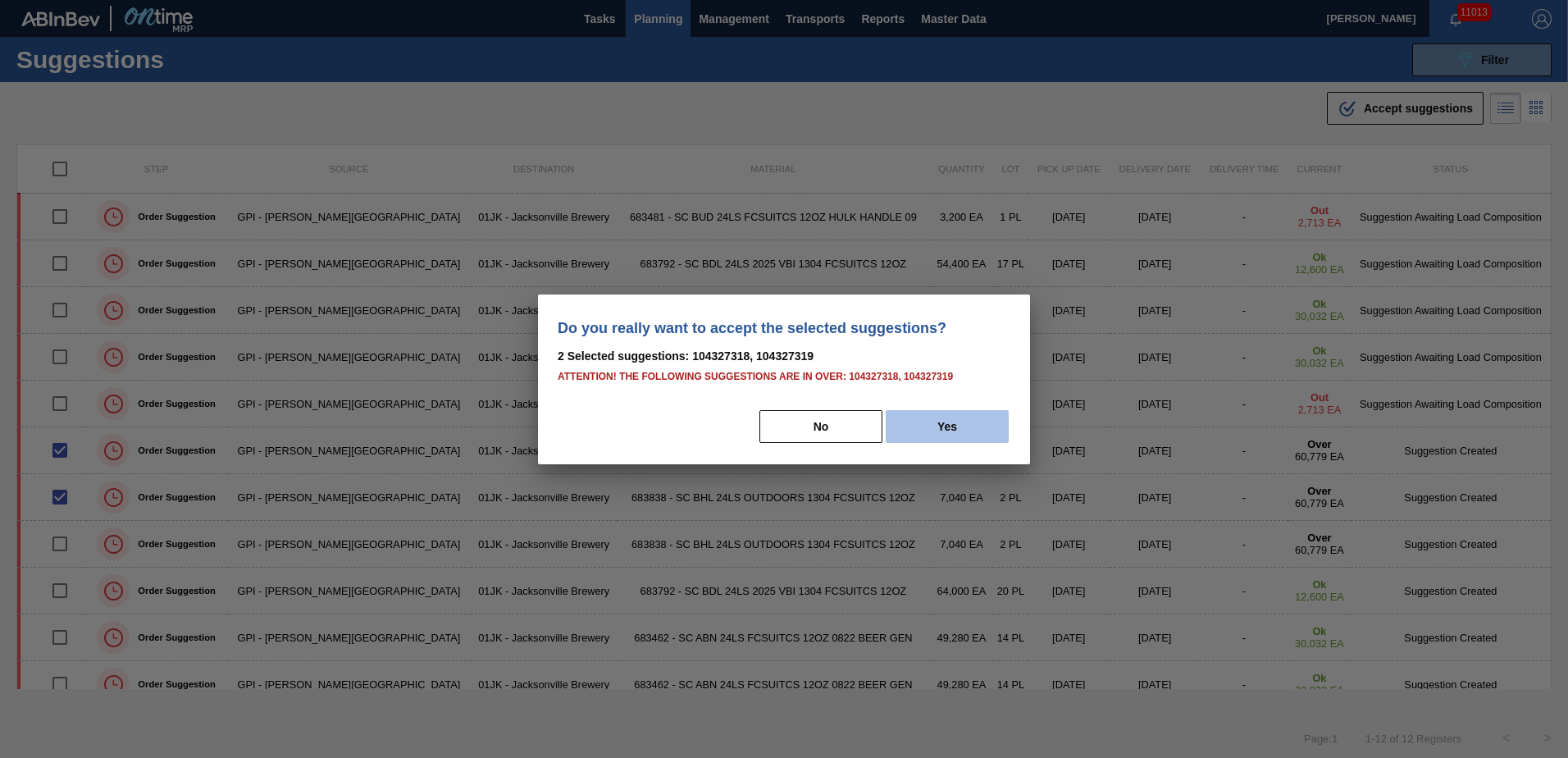
click at [978, 421] on button "Yes" at bounding box center [946, 426] width 123 height 32
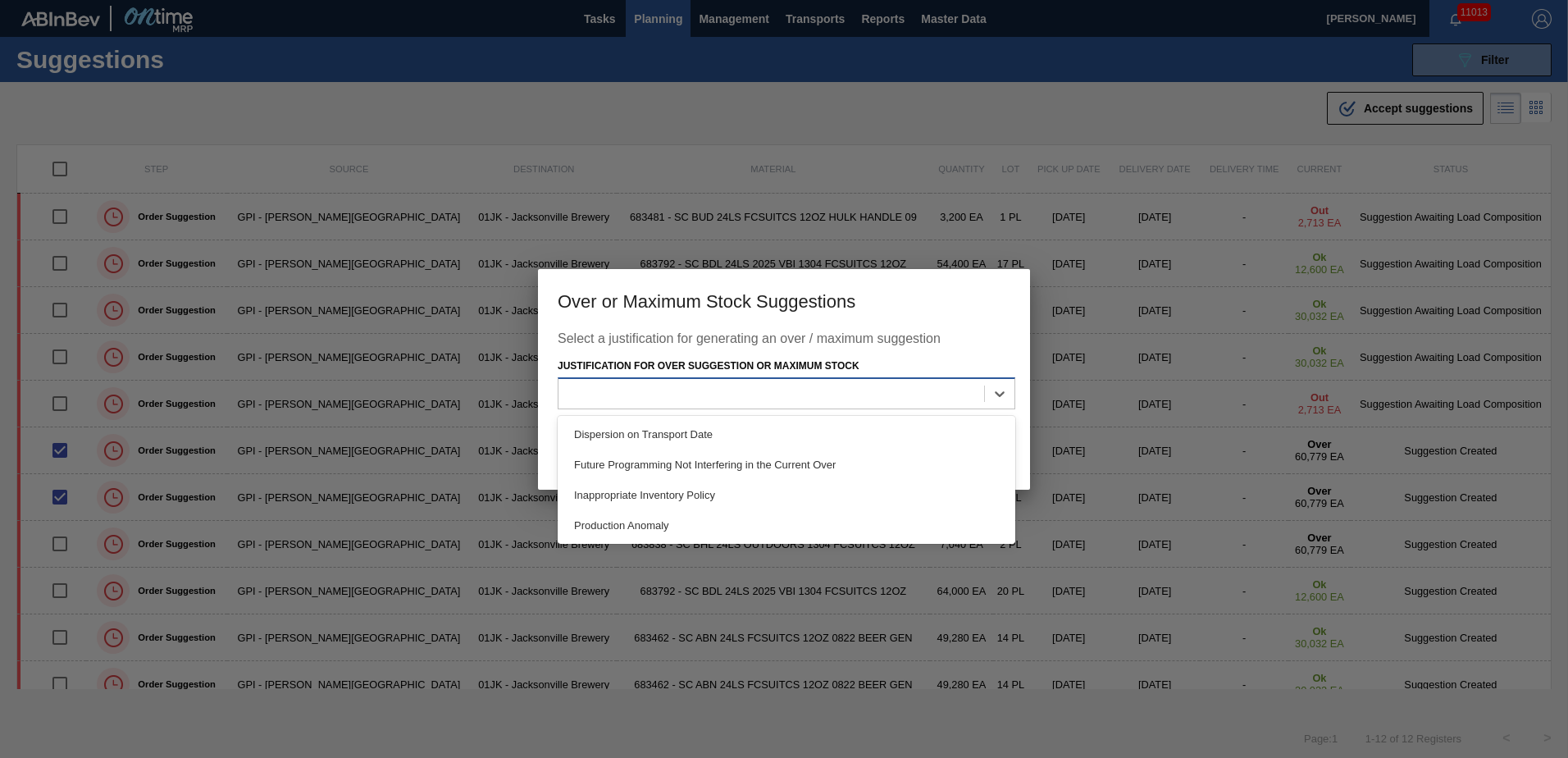
click at [967, 391] on div at bounding box center [772, 394] width 426 height 24
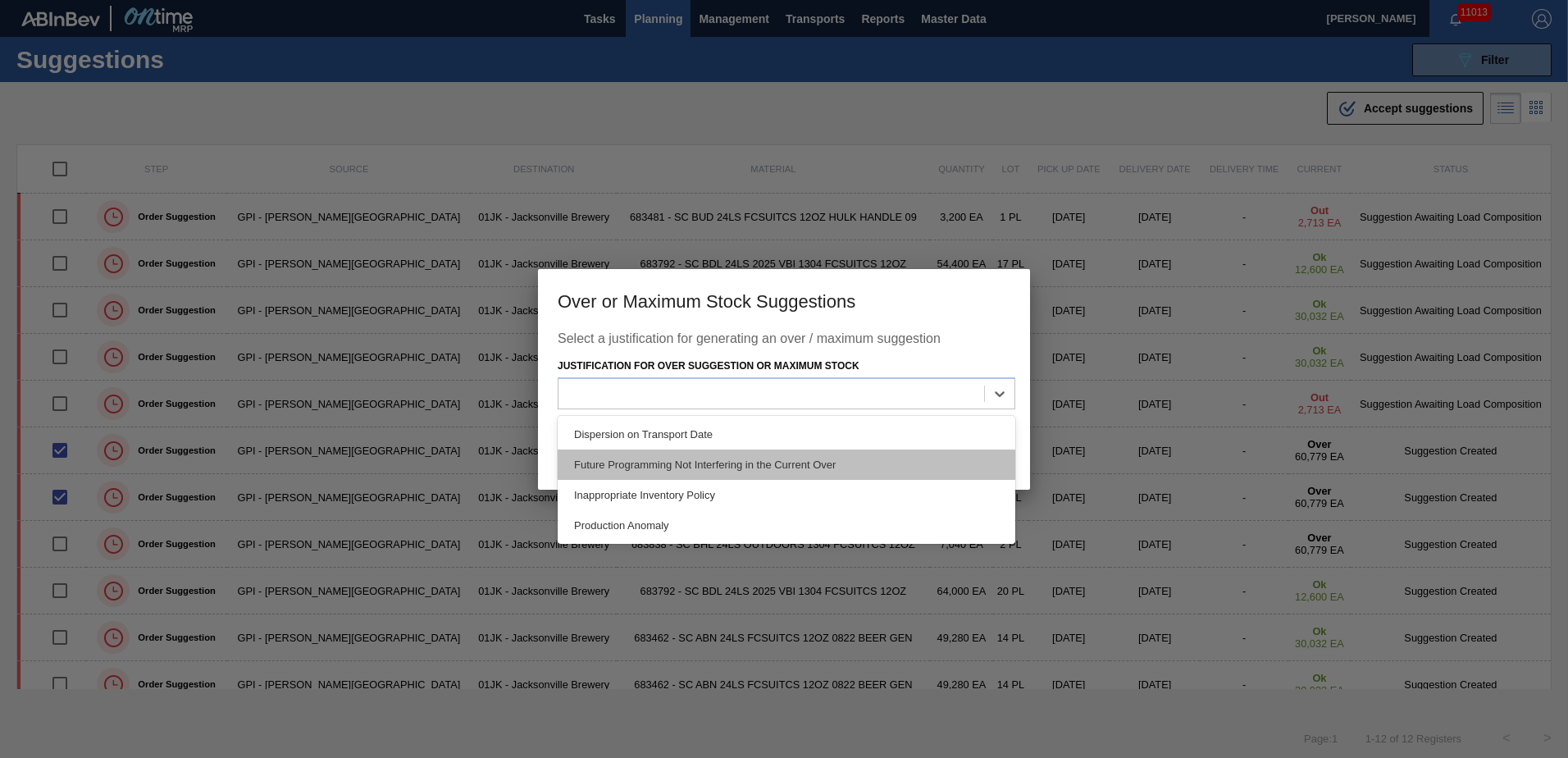
click at [822, 473] on div "Future Programming Not Interfering in the Current Over" at bounding box center [786, 465] width 458 height 31
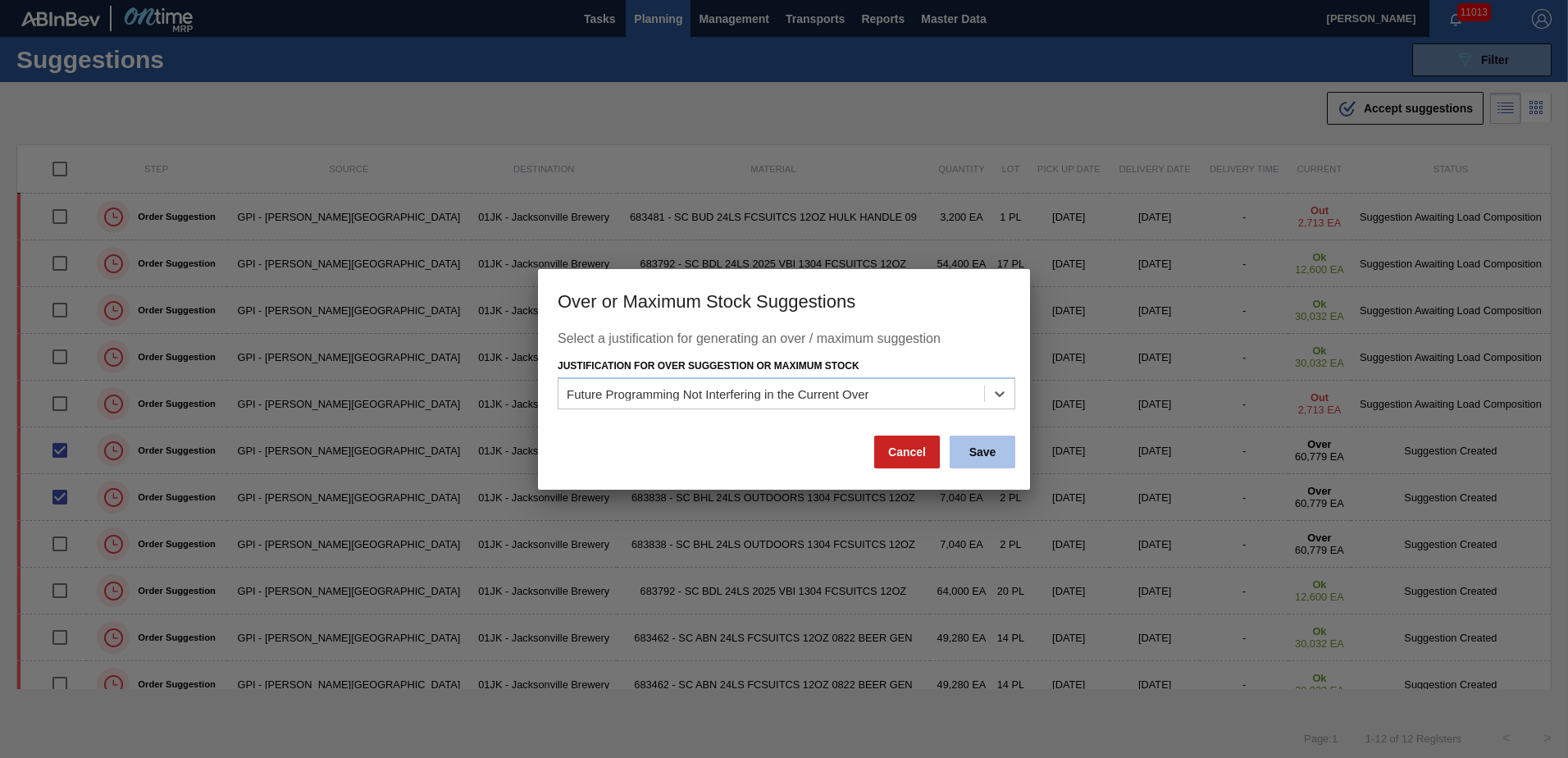
click at [999, 458] on button "Save" at bounding box center [982, 452] width 66 height 32
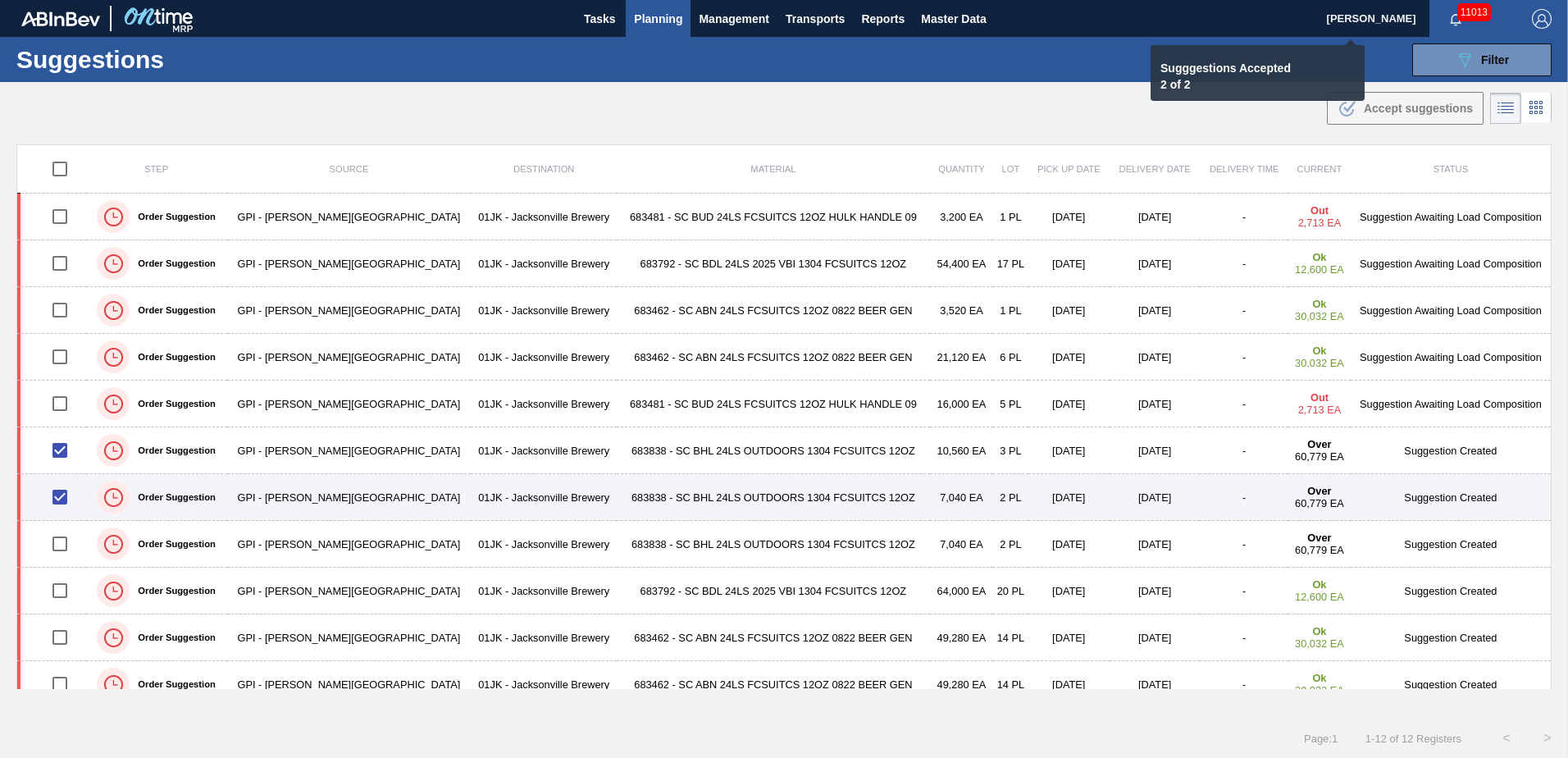
checkbox input "false"
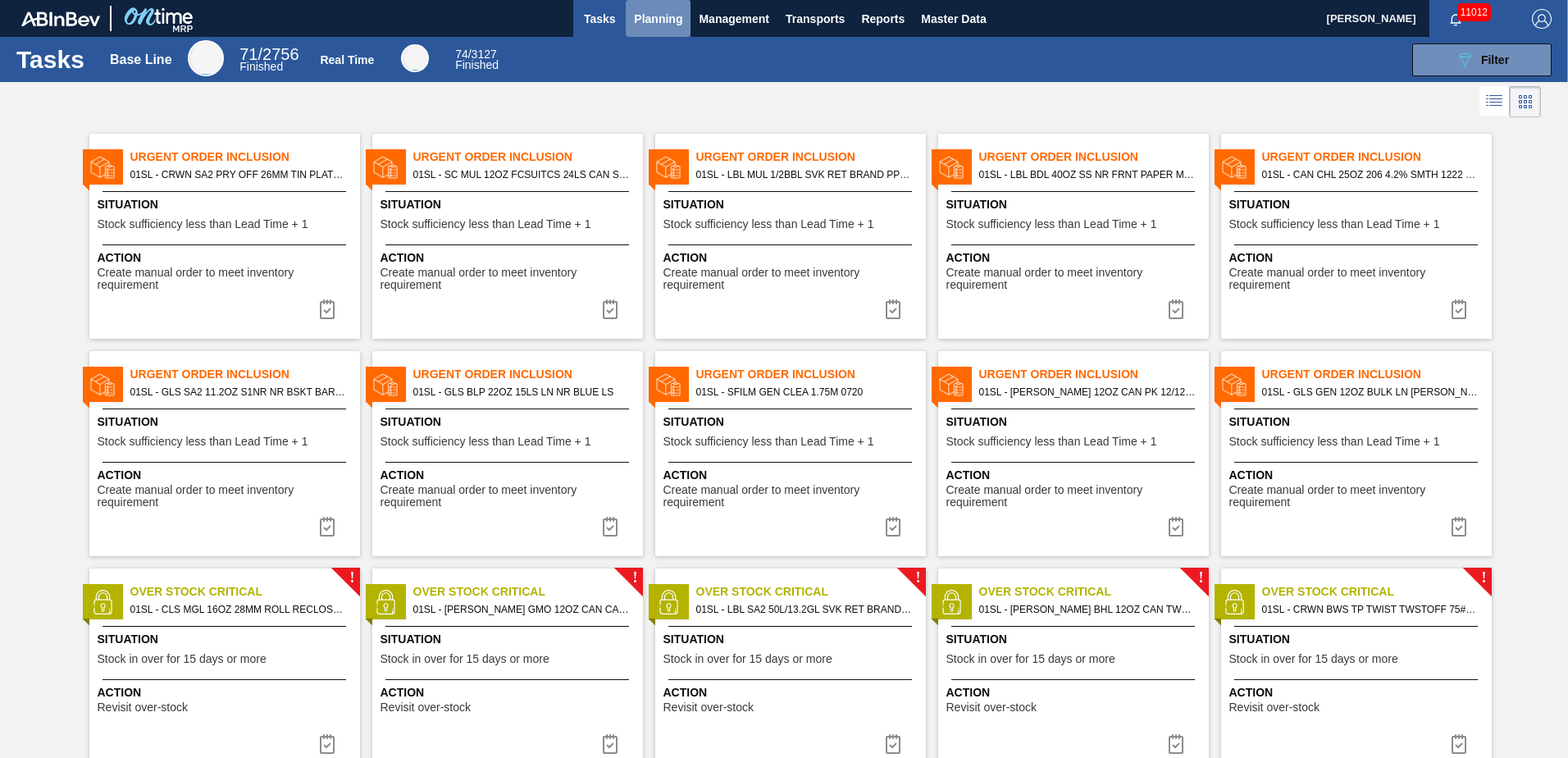
click at [665, 19] on span "Planning" at bounding box center [658, 19] width 48 height 19
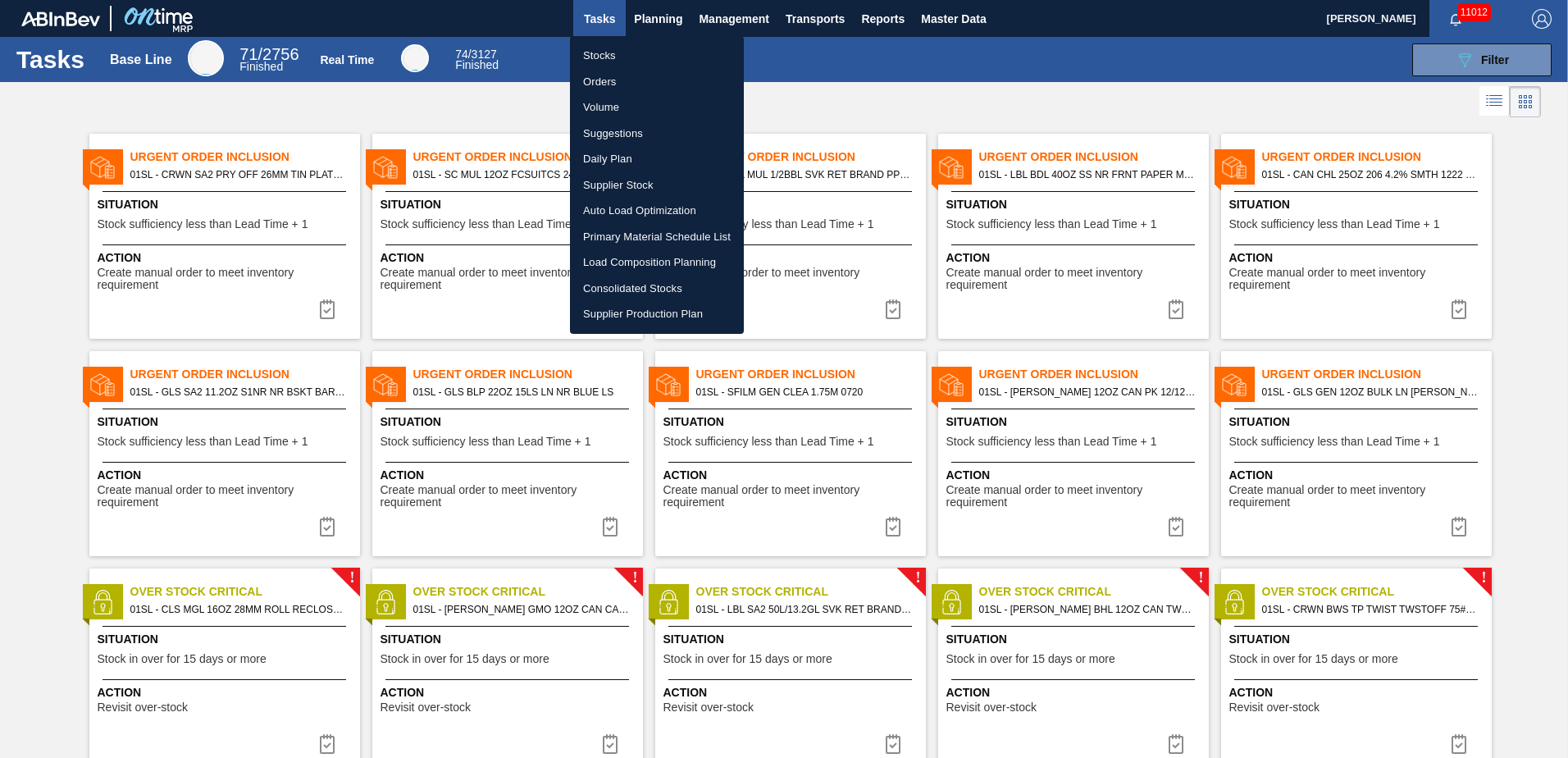
click at [670, 248] on li "Primary Material Schedule List" at bounding box center [657, 237] width 174 height 26
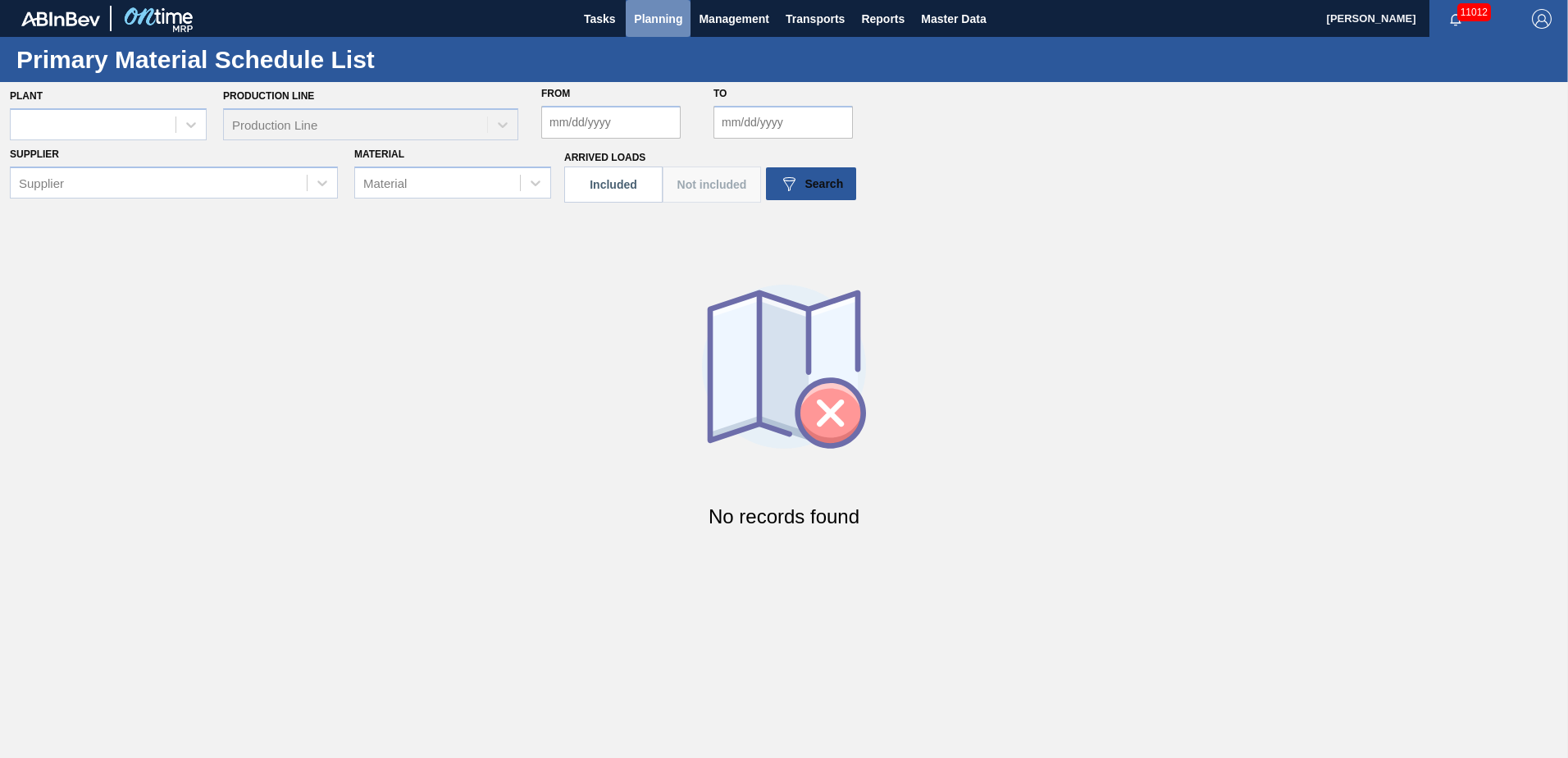
click at [636, 32] on button "Planning" at bounding box center [658, 19] width 65 height 37
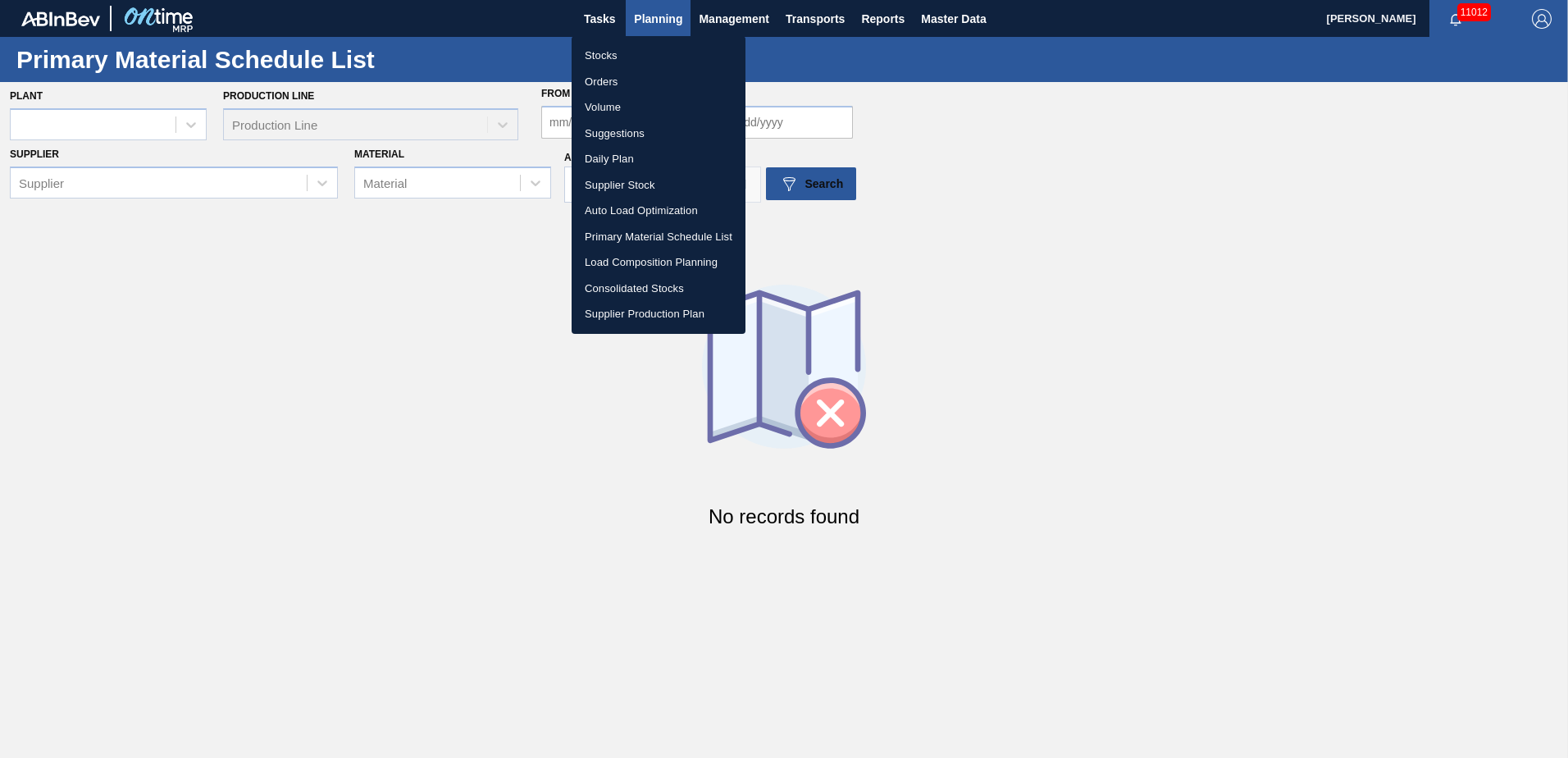
click at [661, 258] on li "Load Composition Planning" at bounding box center [659, 262] width 174 height 26
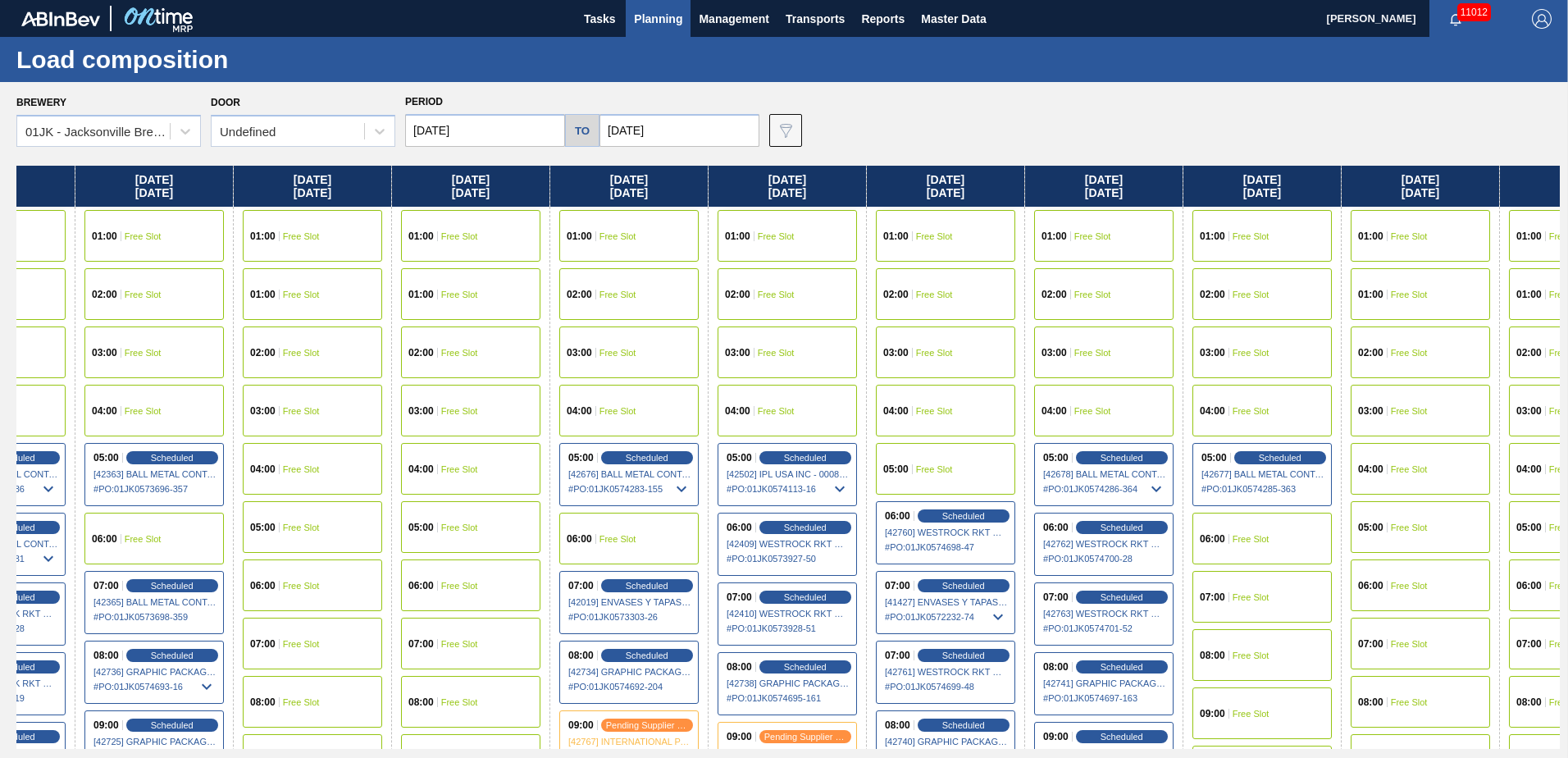
drag, startPoint x: 1270, startPoint y: 379, endPoint x: 518, endPoint y: 384, distance: 752.0
click at [520, 389] on div "[DATE] 01:00 Free Slot 01:00 Free Slot 02:00 Free Slot 03:00 Free Slot 04:00 Fr…" at bounding box center [788, 457] width 1543 height 583
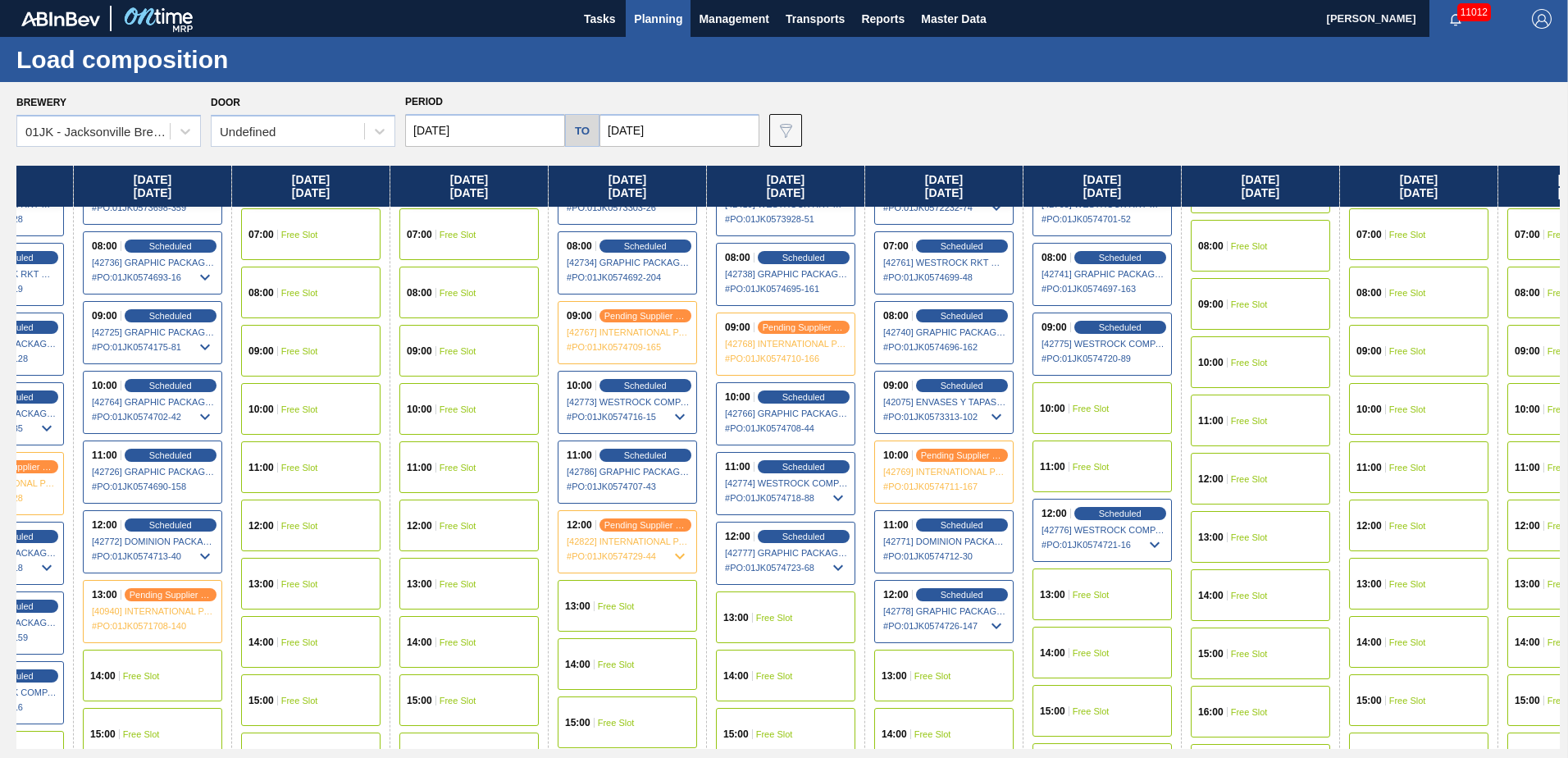
scroll to position [410, 734]
click at [989, 661] on div "13:00 Free Slot" at bounding box center [944, 675] width 140 height 52
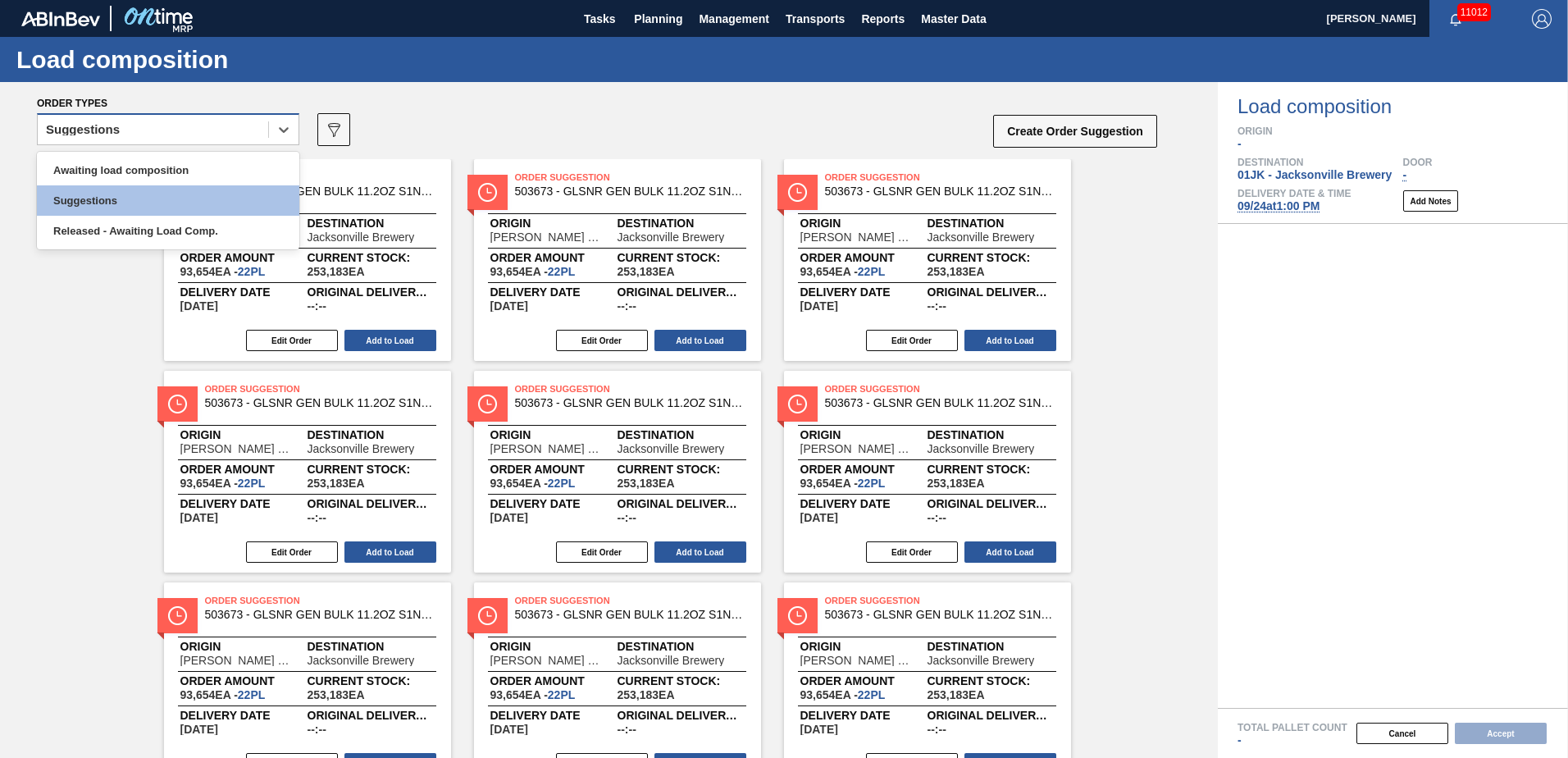
click at [262, 139] on div "Suggestions" at bounding box center [153, 130] width 230 height 24
click at [236, 176] on div "Awaiting load composition" at bounding box center [168, 170] width 263 height 31
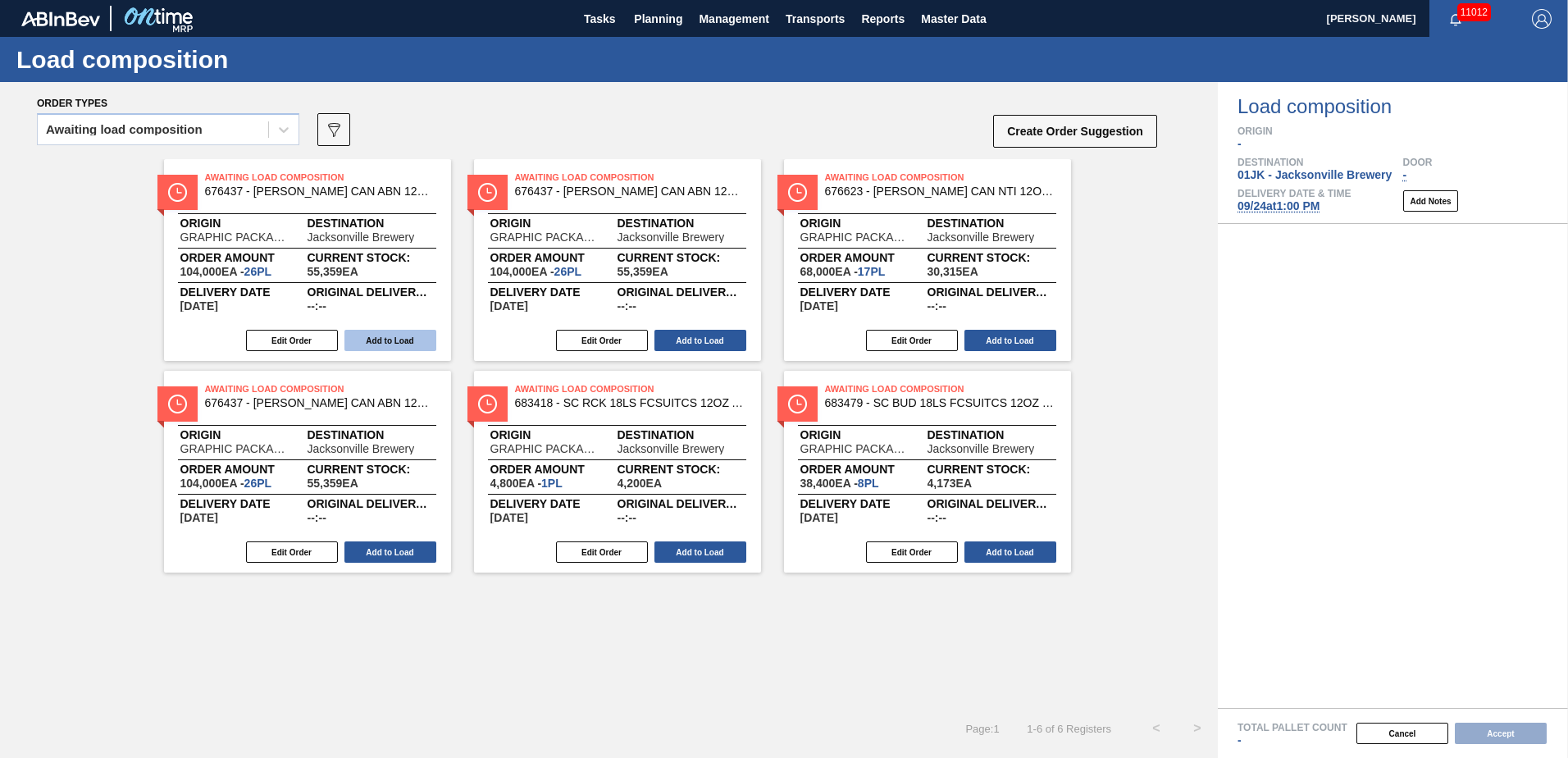
click at [383, 345] on button "Add to Load" at bounding box center [389, 340] width 92 height 21
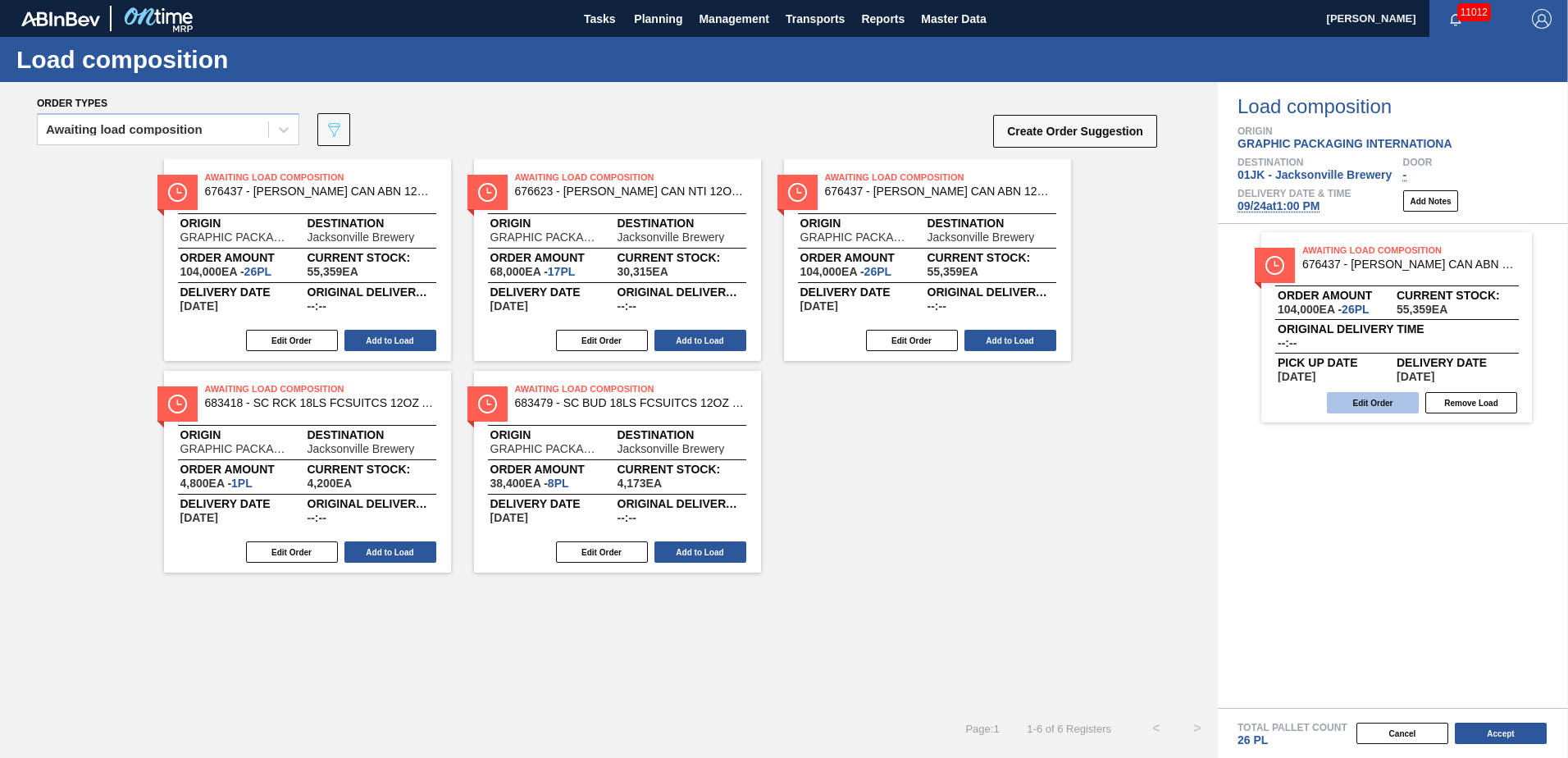
click at [1374, 408] on button "Edit Order" at bounding box center [1372, 403] width 92 height 21
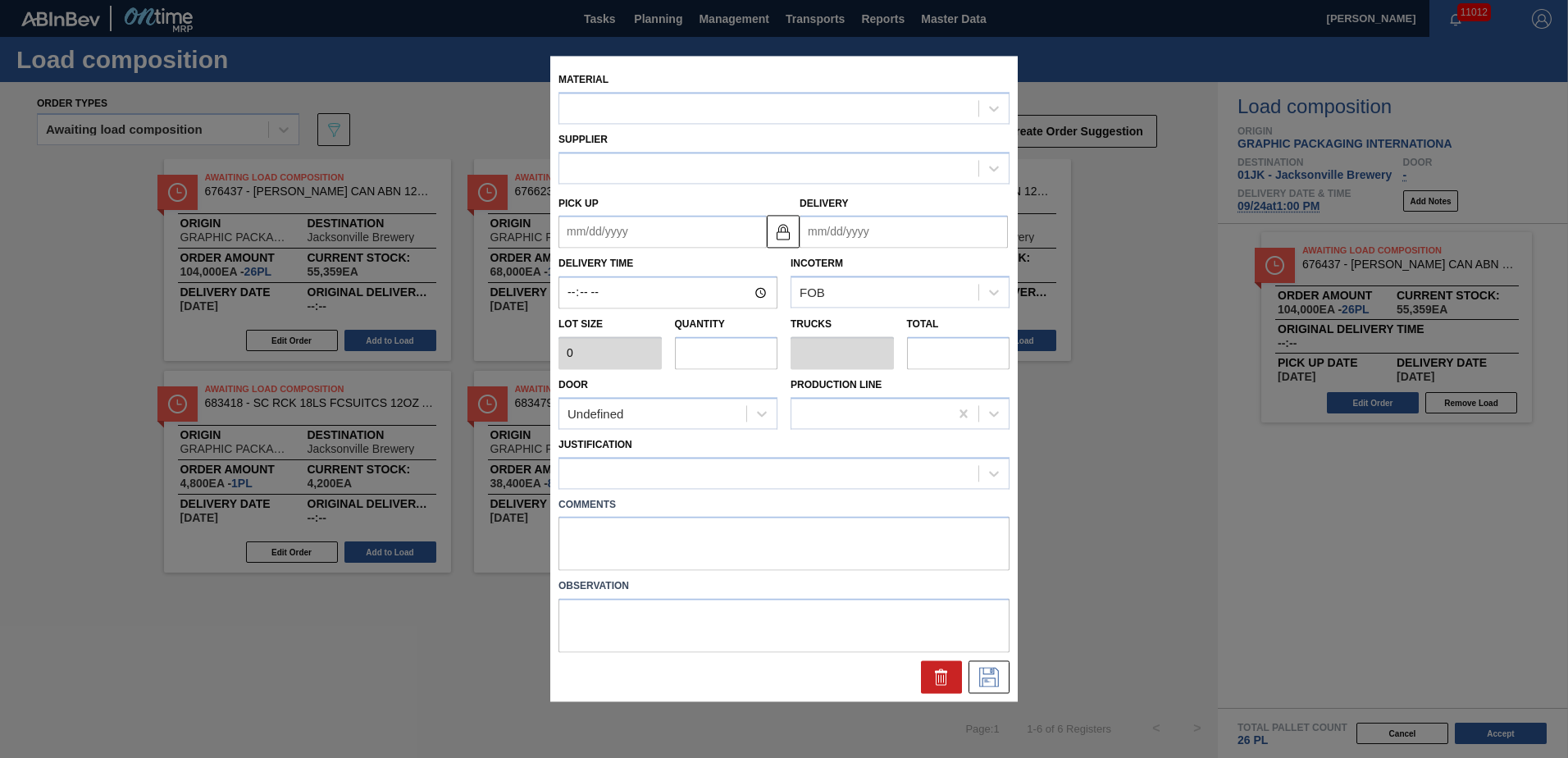
type input "4,000"
type input "26"
type input "1"
type input "104,000"
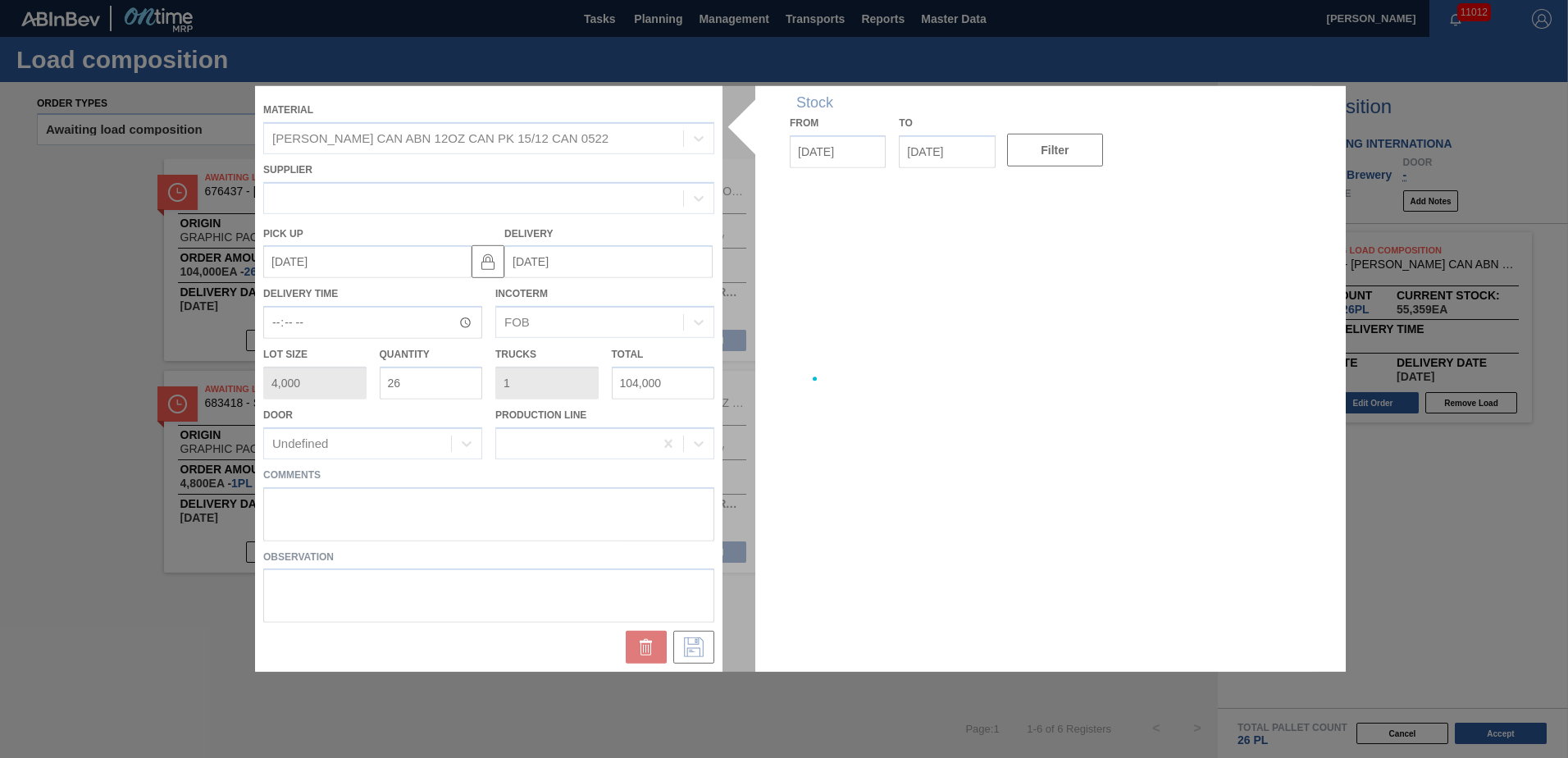
type up "[DATE]"
type input "[DATE]"
click at [828, 523] on div "Stock From [DATE] to [DATE] Filter" at bounding box center [1050, 379] width 590 height 586
click at [547, 529] on div at bounding box center [784, 379] width 1057 height 586
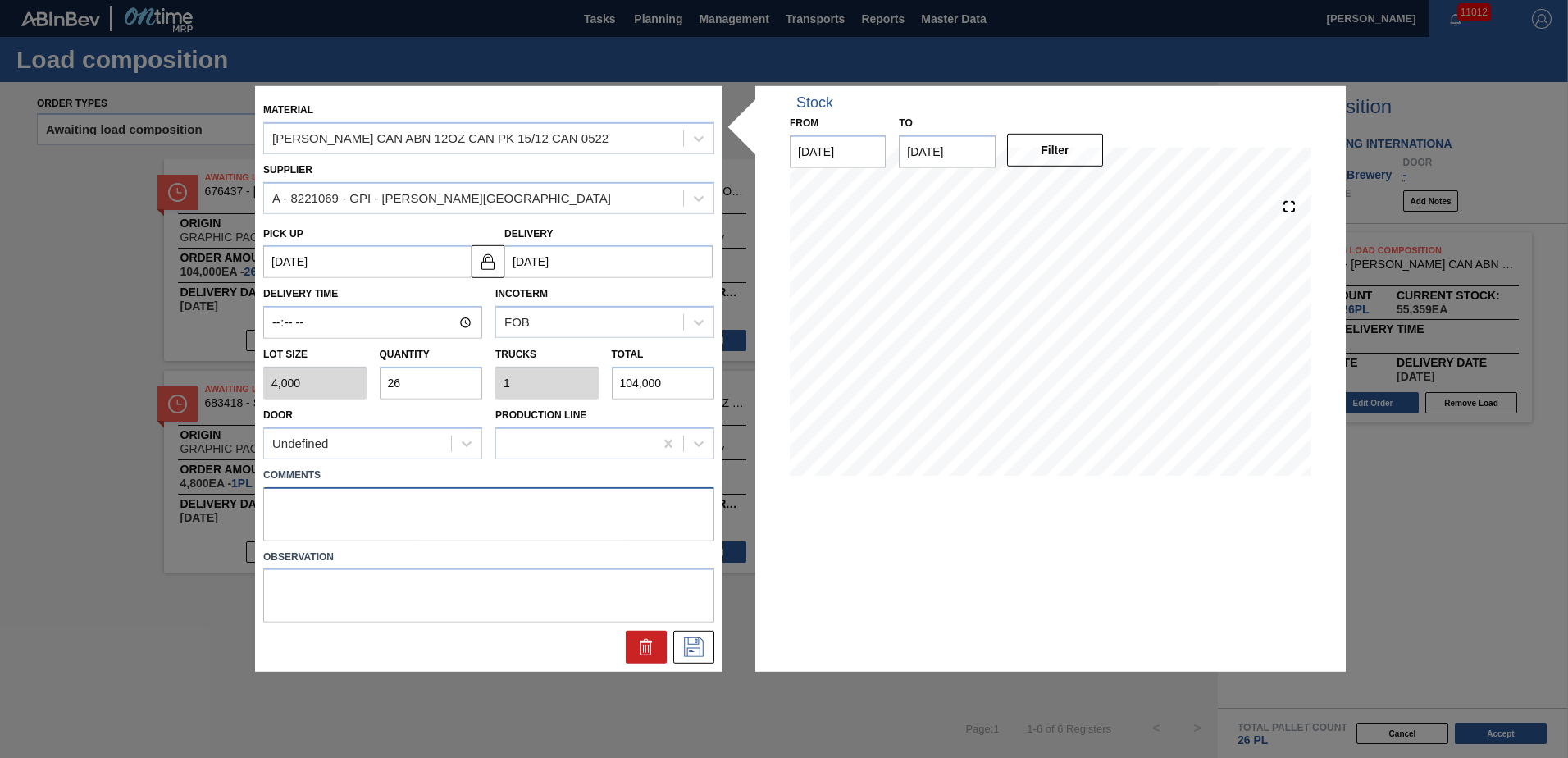
click at [503, 510] on textarea at bounding box center [488, 514] width 451 height 54
type textarea "DROP"
click at [684, 631] on button at bounding box center [694, 647] width 41 height 32
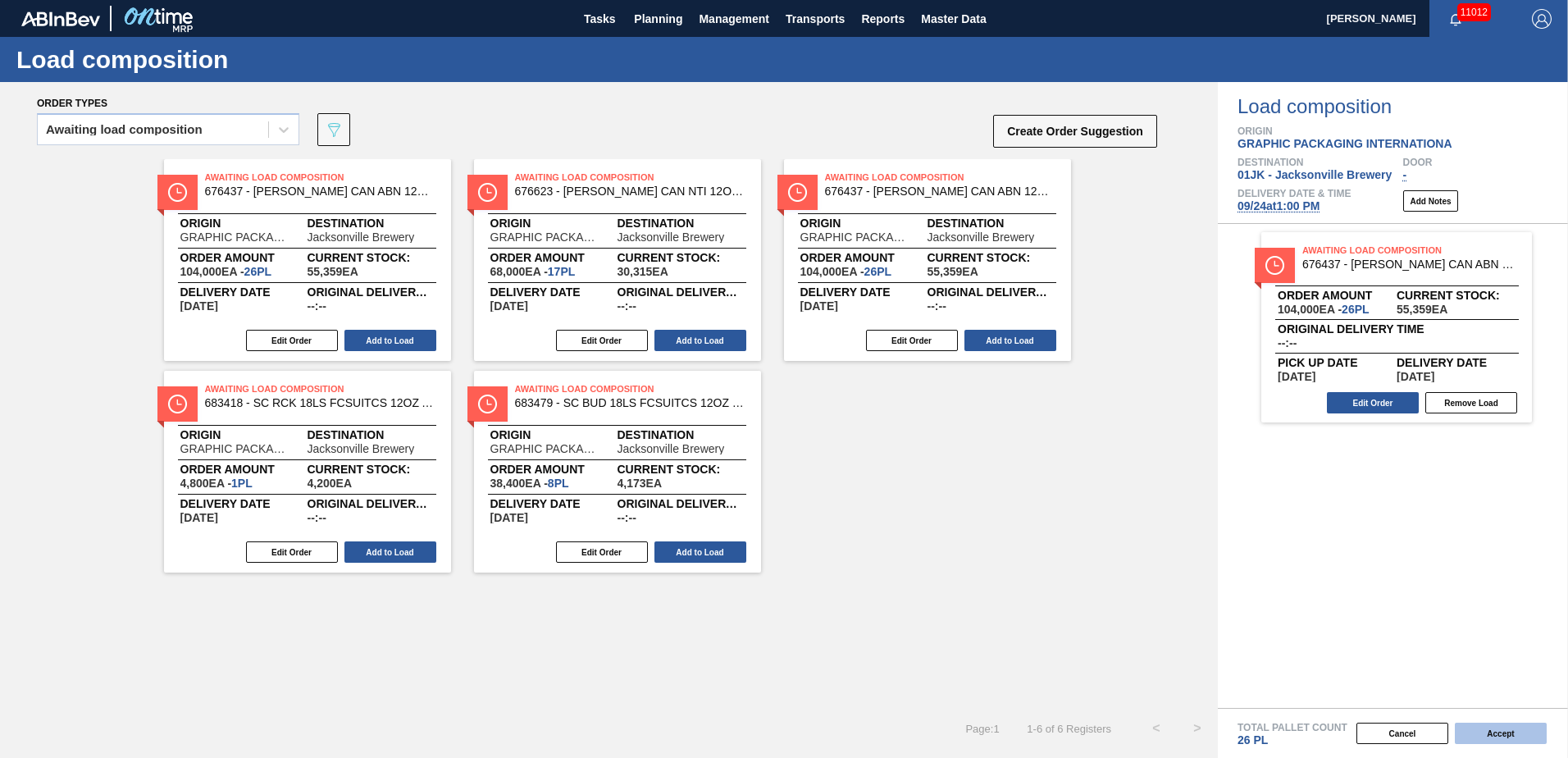
click at [1490, 739] on button "Accept" at bounding box center [1500, 733] width 92 height 21
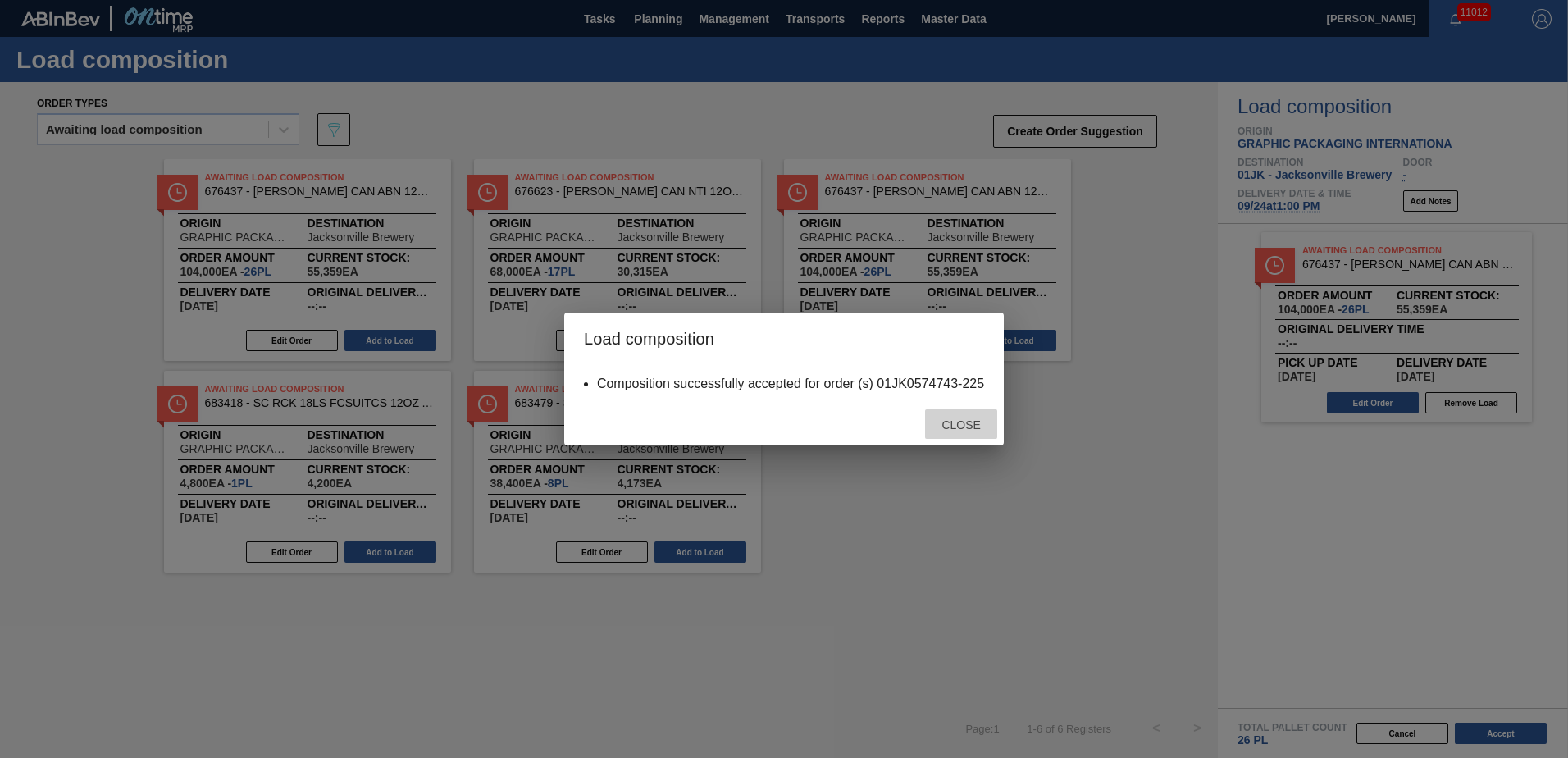
click at [973, 426] on span "Close" at bounding box center [960, 425] width 65 height 13
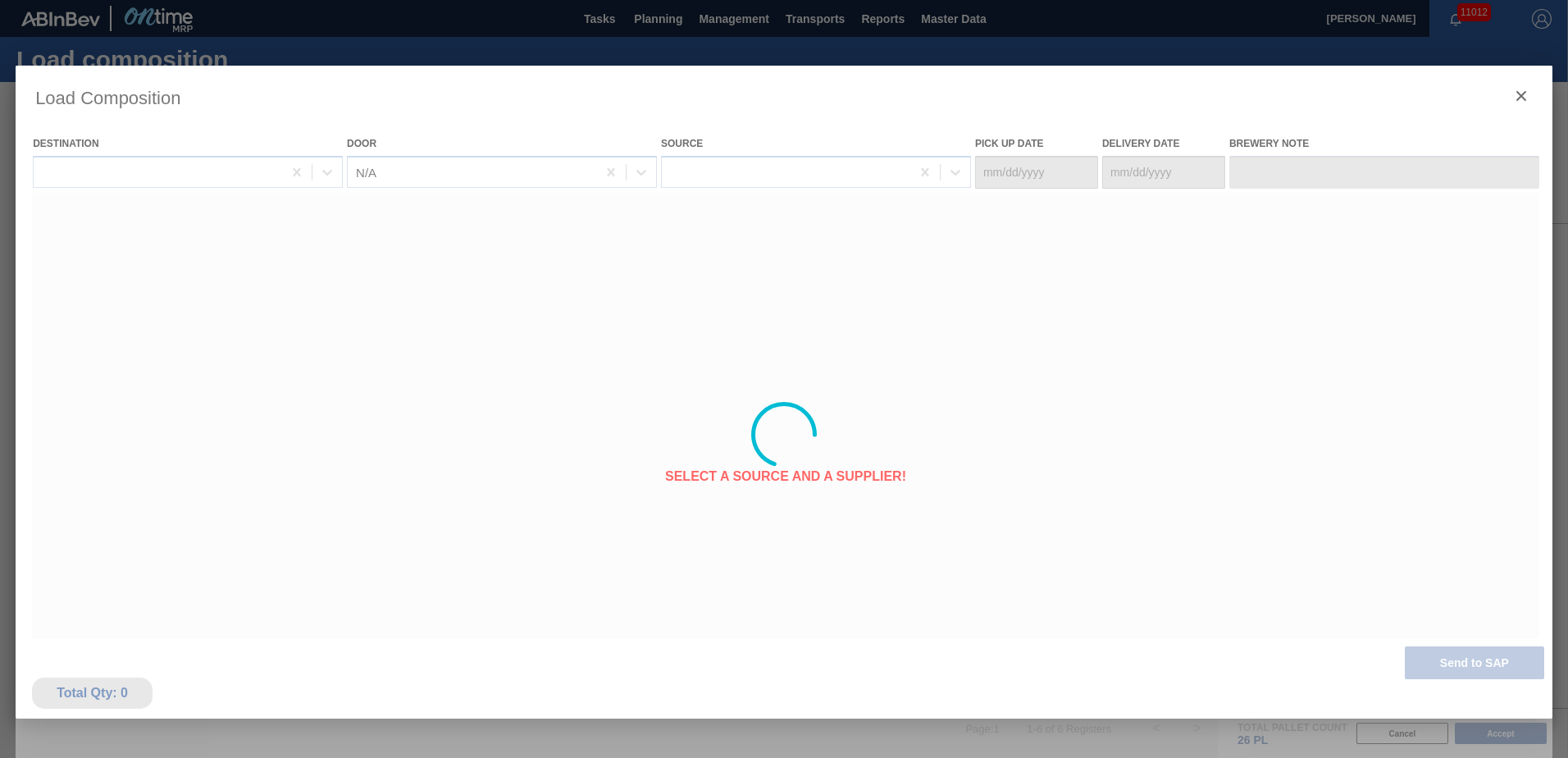
type Date "[DATE]"
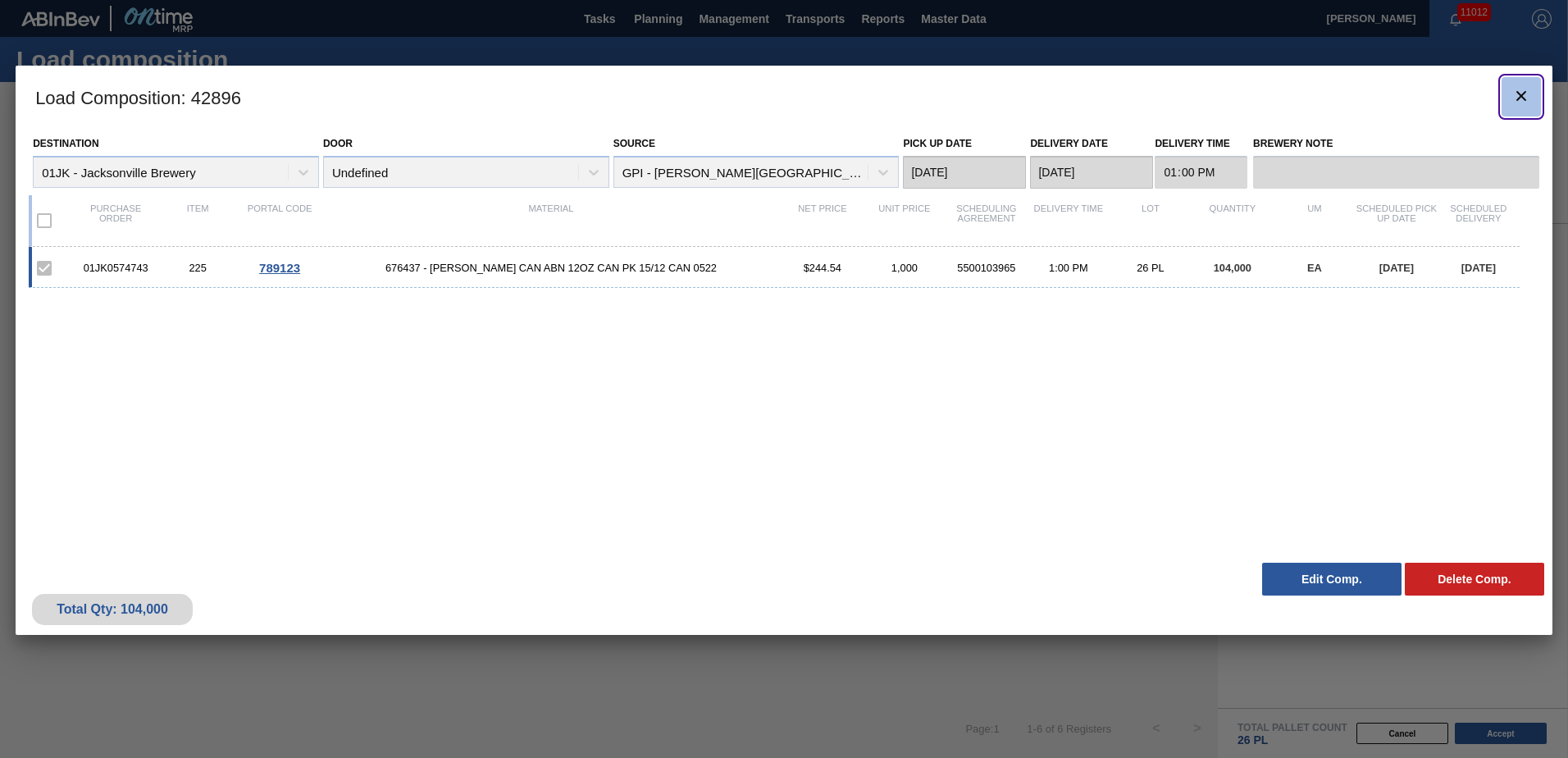
click at [1533, 95] on button "botão de ícone" at bounding box center [1521, 96] width 40 height 40
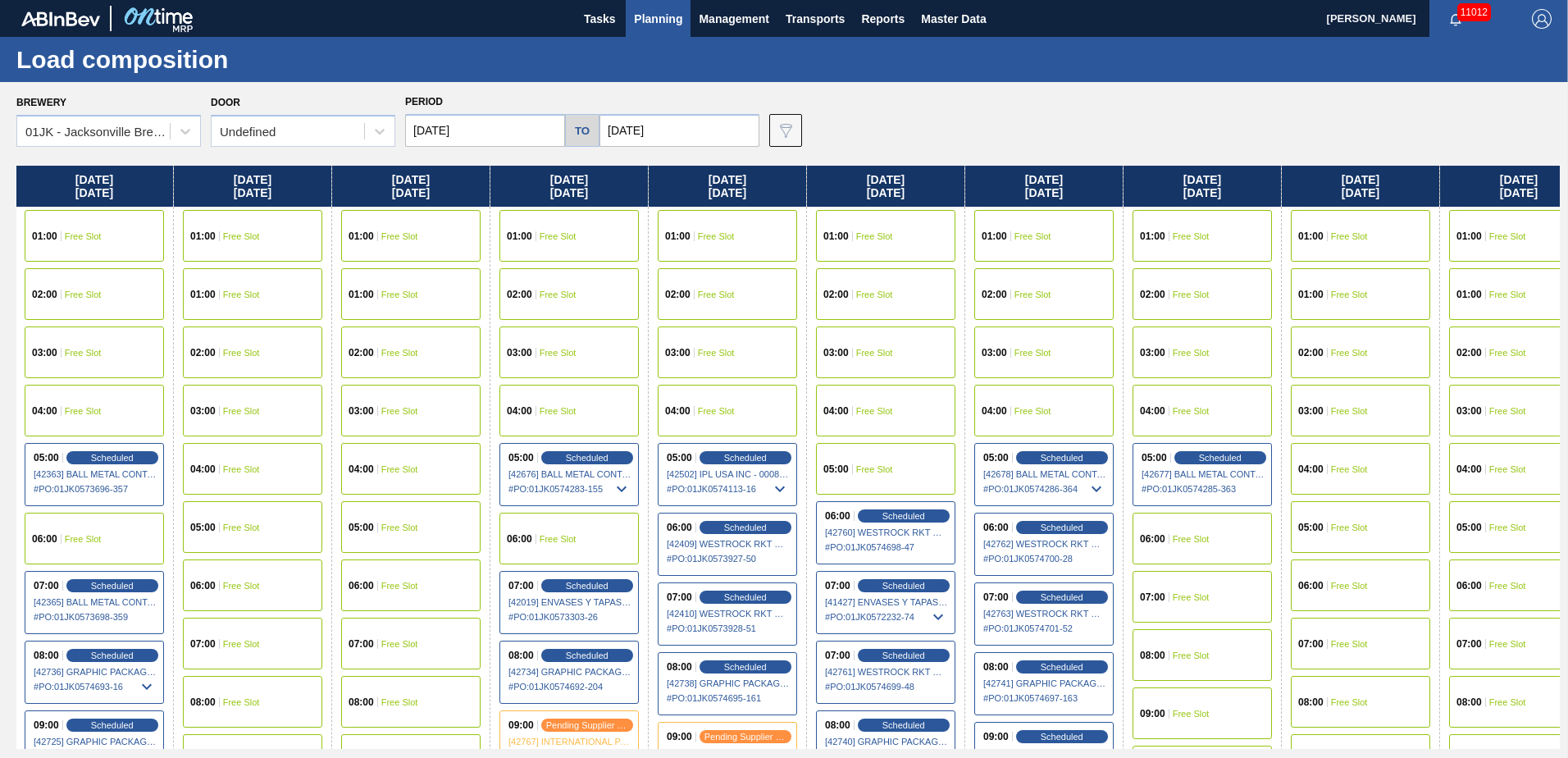
scroll to position [0, 798]
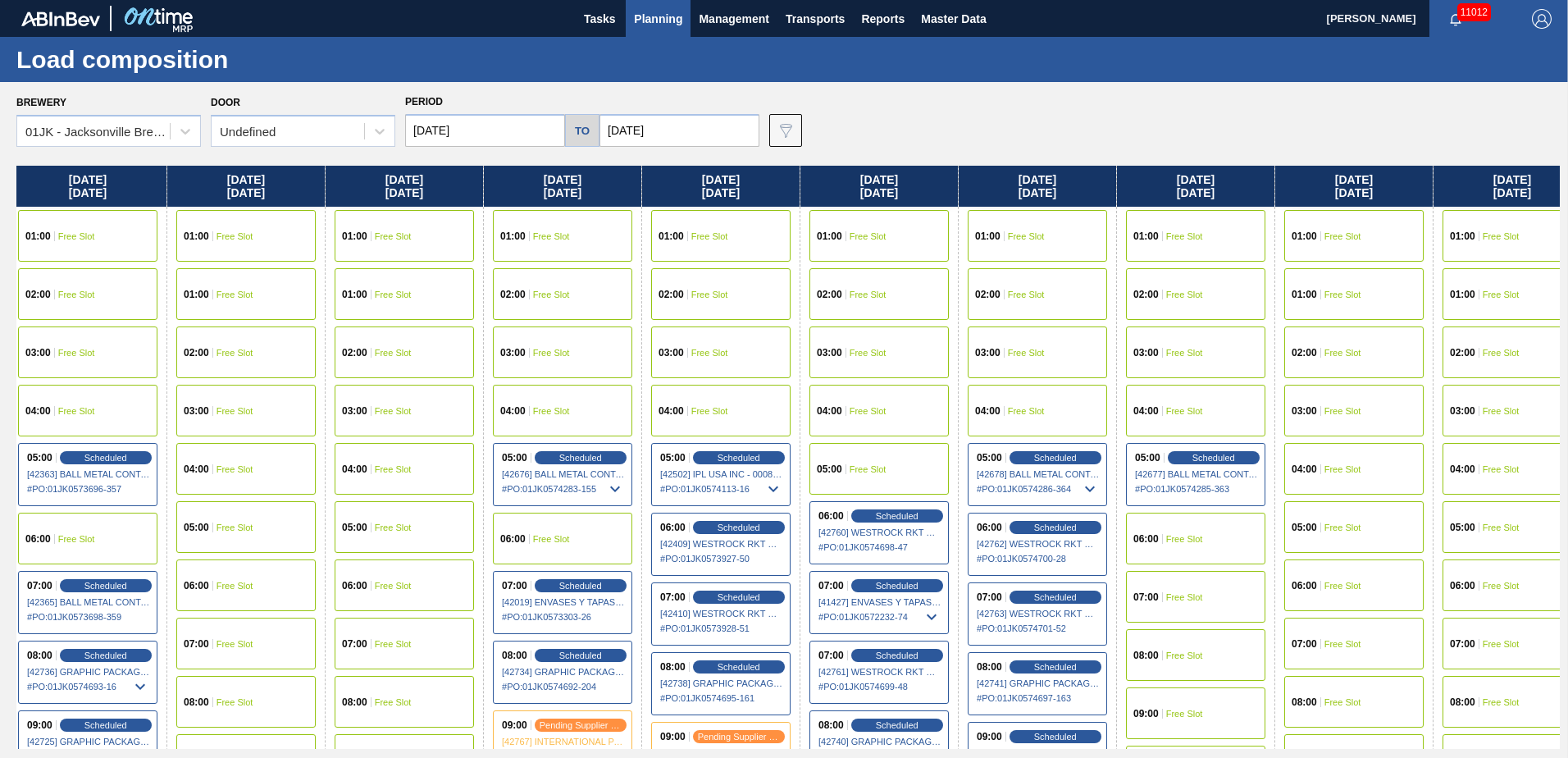
drag, startPoint x: 1293, startPoint y: 445, endPoint x: 496, endPoint y: 480, distance: 797.8
click at [483, 482] on div "[DATE] 01:00 Free Slot 01:00 Free Slot 02:00 Free Slot 03:00 Free Slot 04:00 Fr…" at bounding box center [788, 457] width 1543 height 583
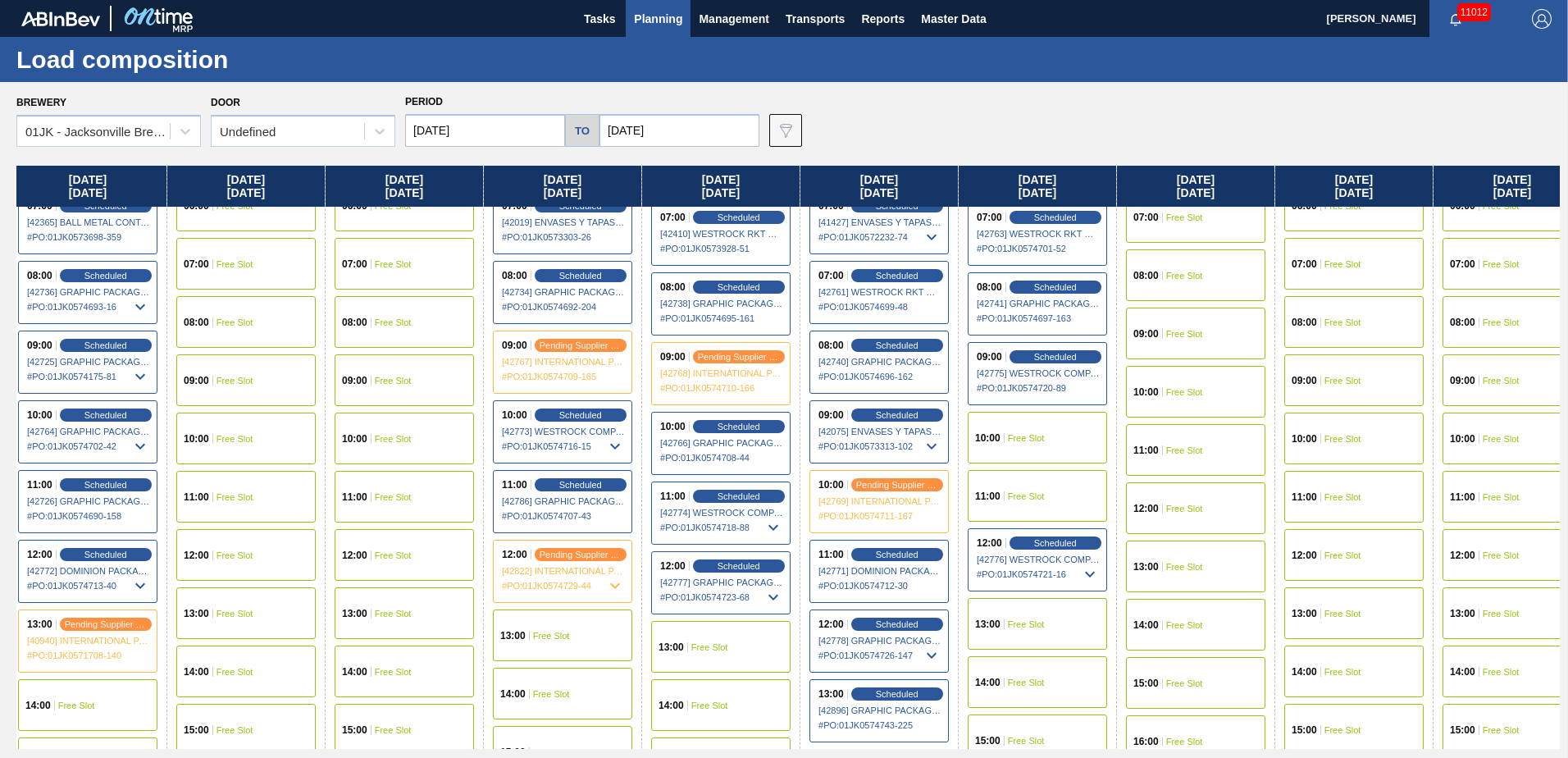
scroll to position [410, 798]
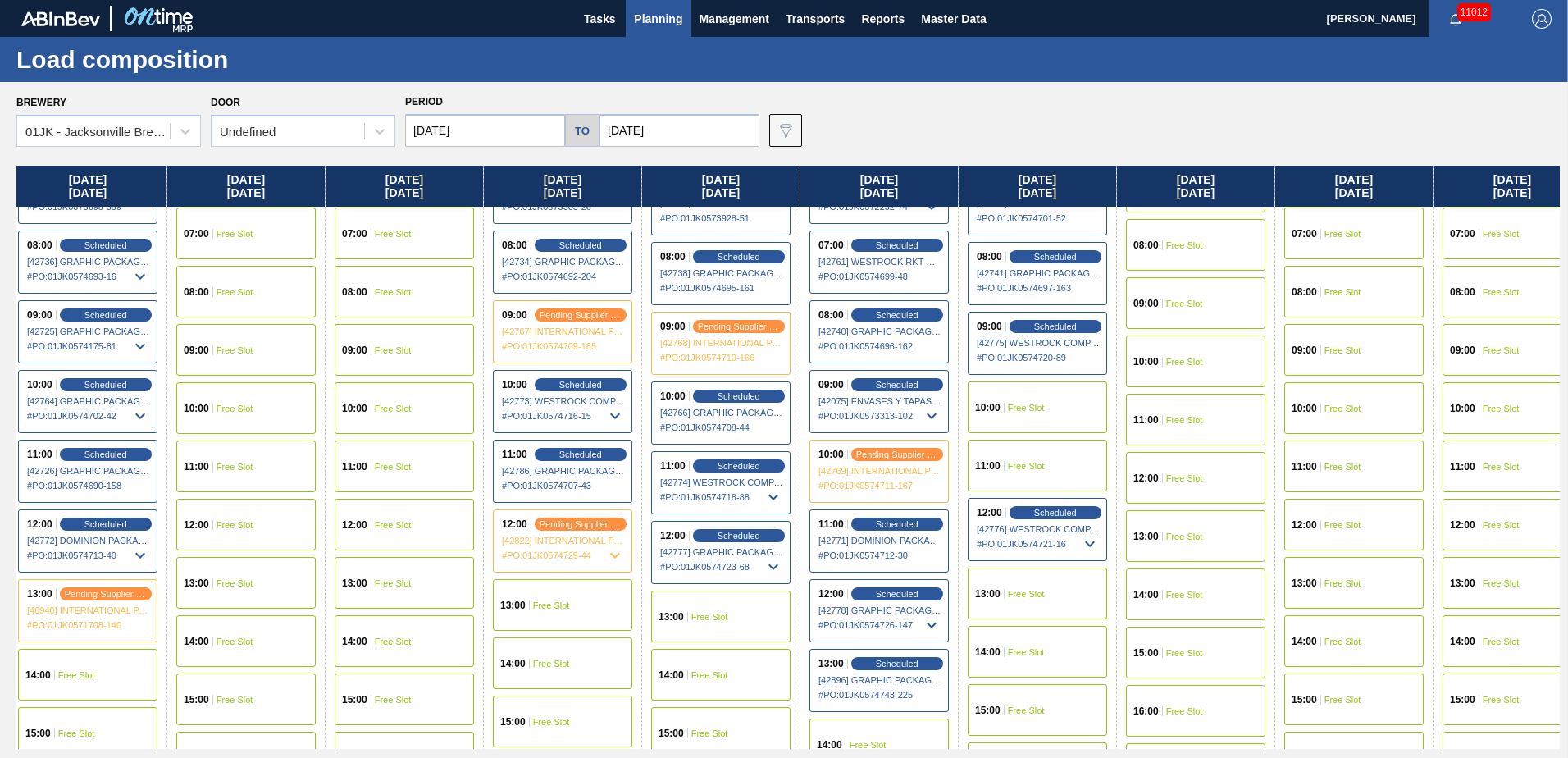
click at [1008, 473] on div "11:00 Free Slot" at bounding box center [1037, 466] width 140 height 52
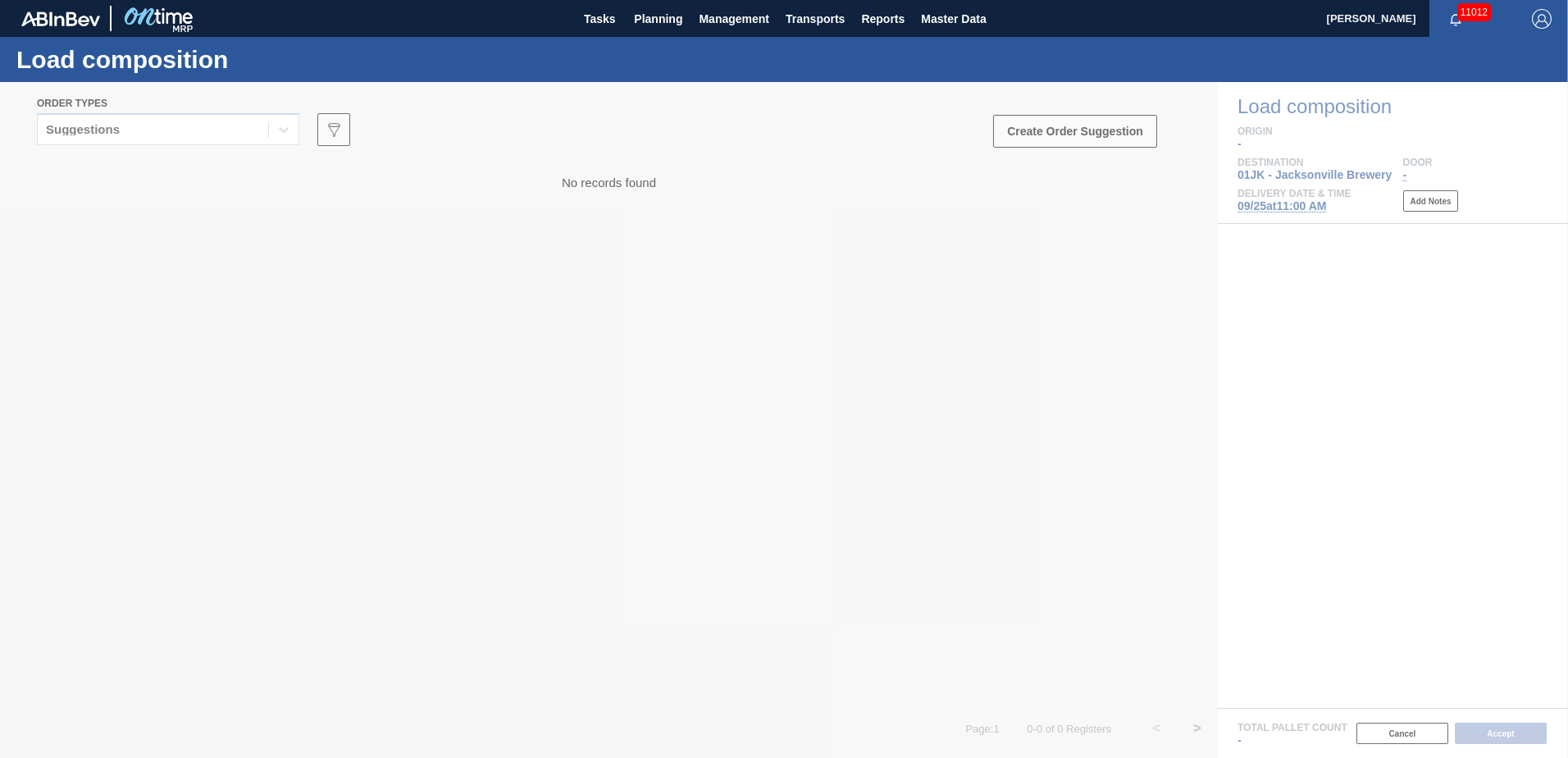
click at [245, 132] on div at bounding box center [784, 420] width 1568 height 676
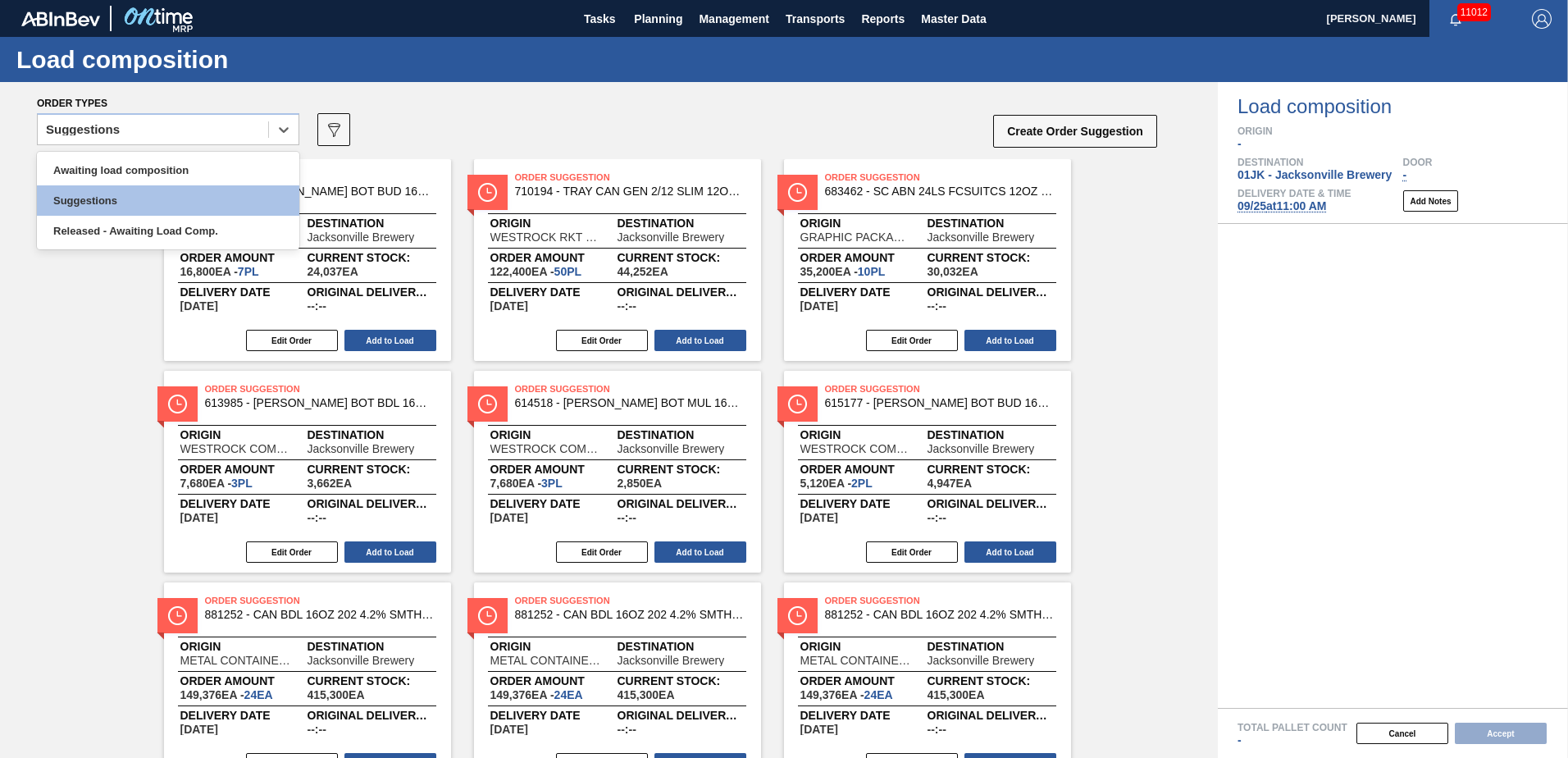
click at [267, 140] on div "Suggestions" at bounding box center [153, 130] width 230 height 24
click at [191, 155] on div "Awaiting load composition" at bounding box center [168, 170] width 263 height 31
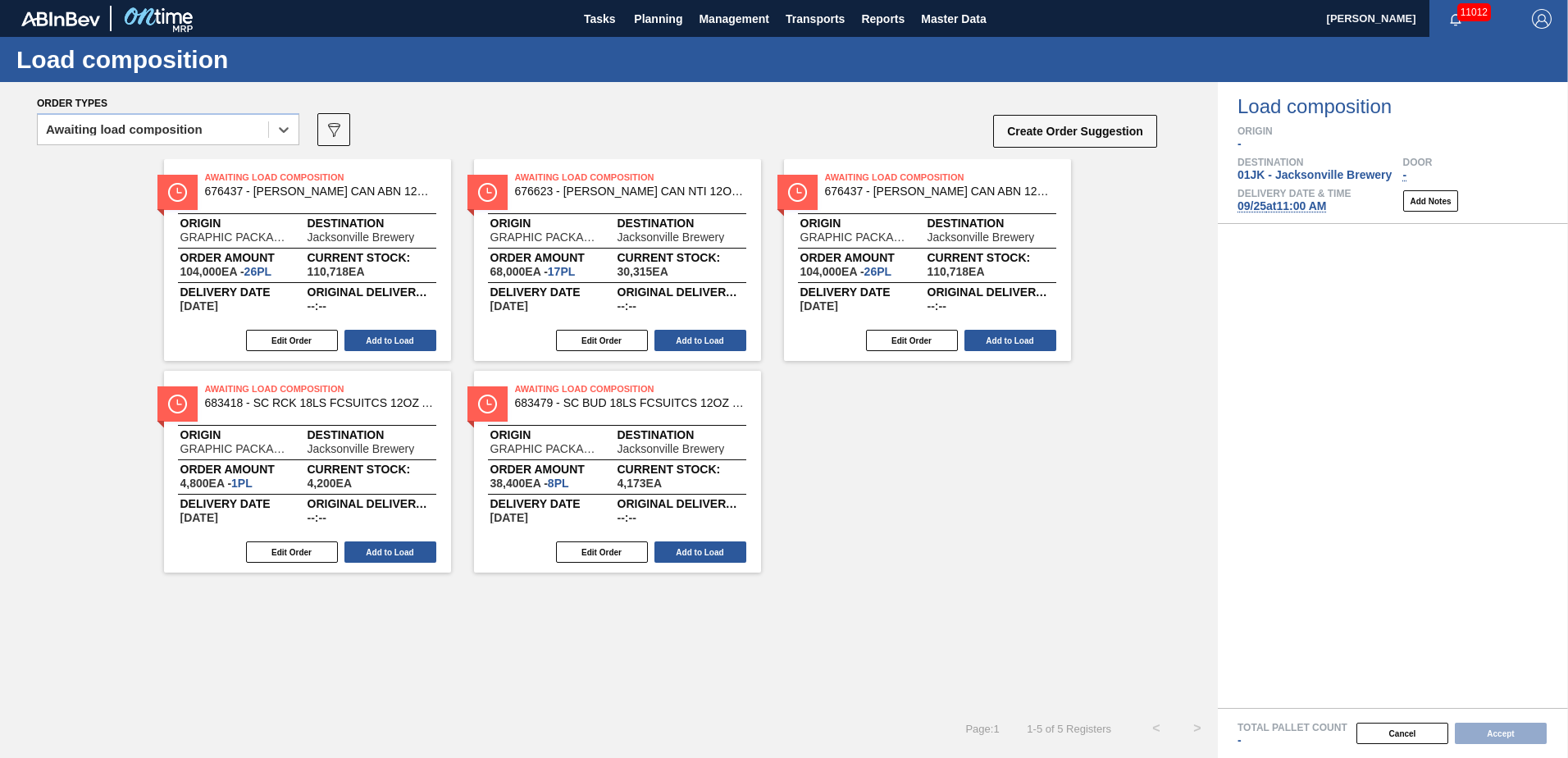
click at [385, 328] on div "Awaiting Load Composition 676437 - [PERSON_NAME] CAN ABN 12OZ CAN PK 15/12 CAN …" at bounding box center [307, 260] width 287 height 202
click at [391, 342] on button "Add to Load" at bounding box center [389, 340] width 92 height 21
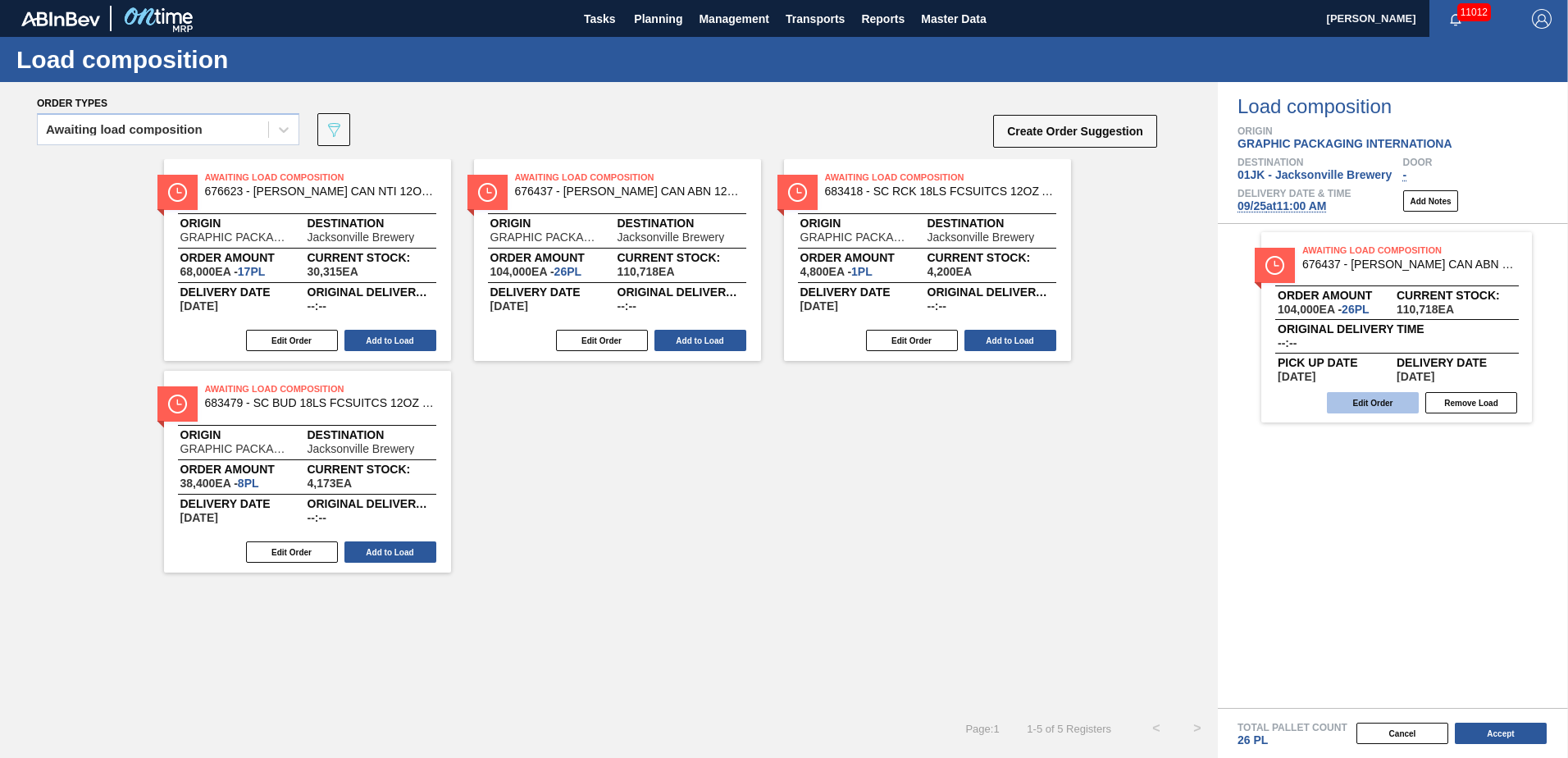
click at [1396, 404] on button "Edit Order" at bounding box center [1372, 403] width 92 height 21
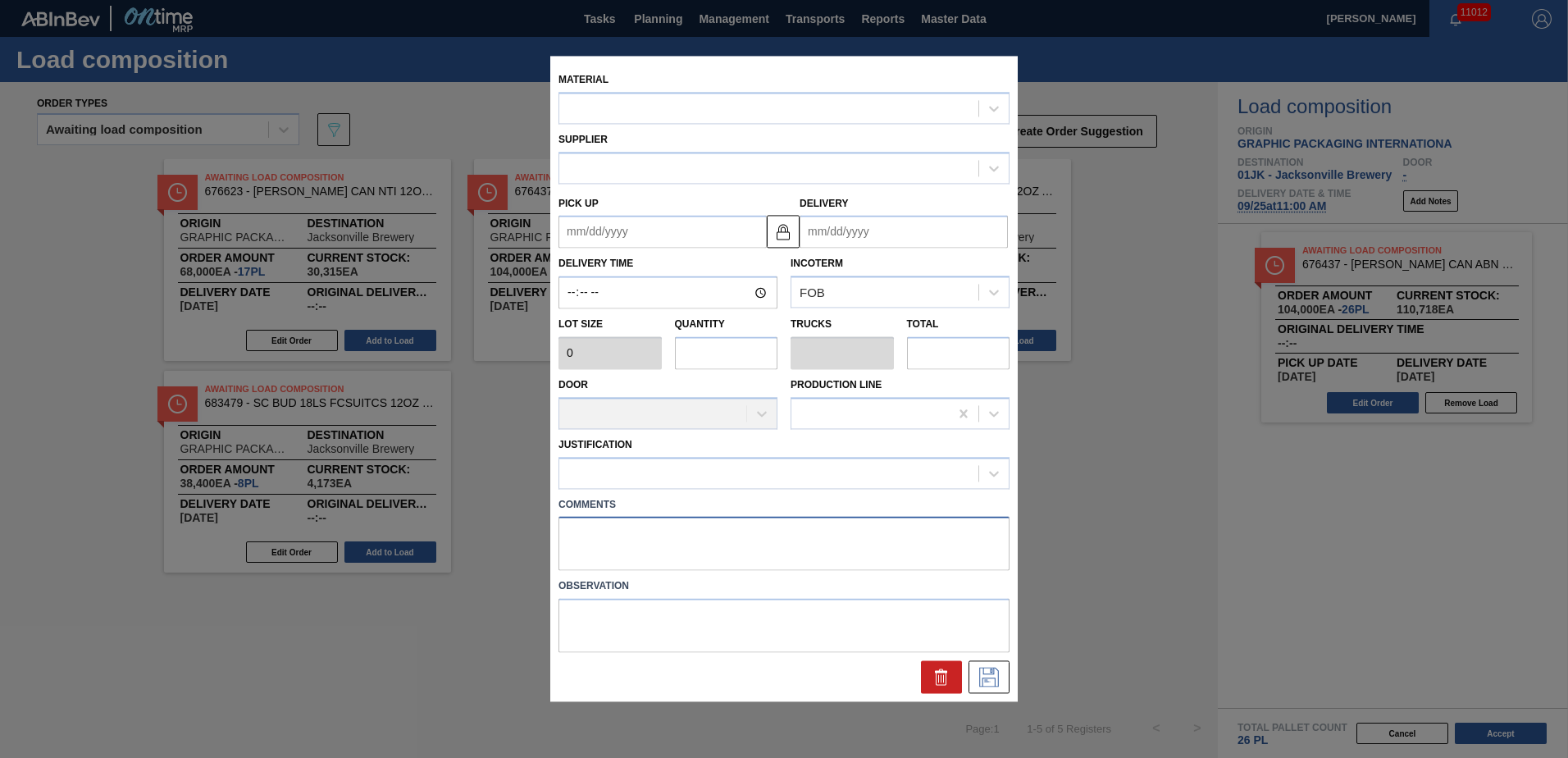
click at [760, 536] on textarea at bounding box center [784, 543] width 451 height 54
type textarea "DROP"
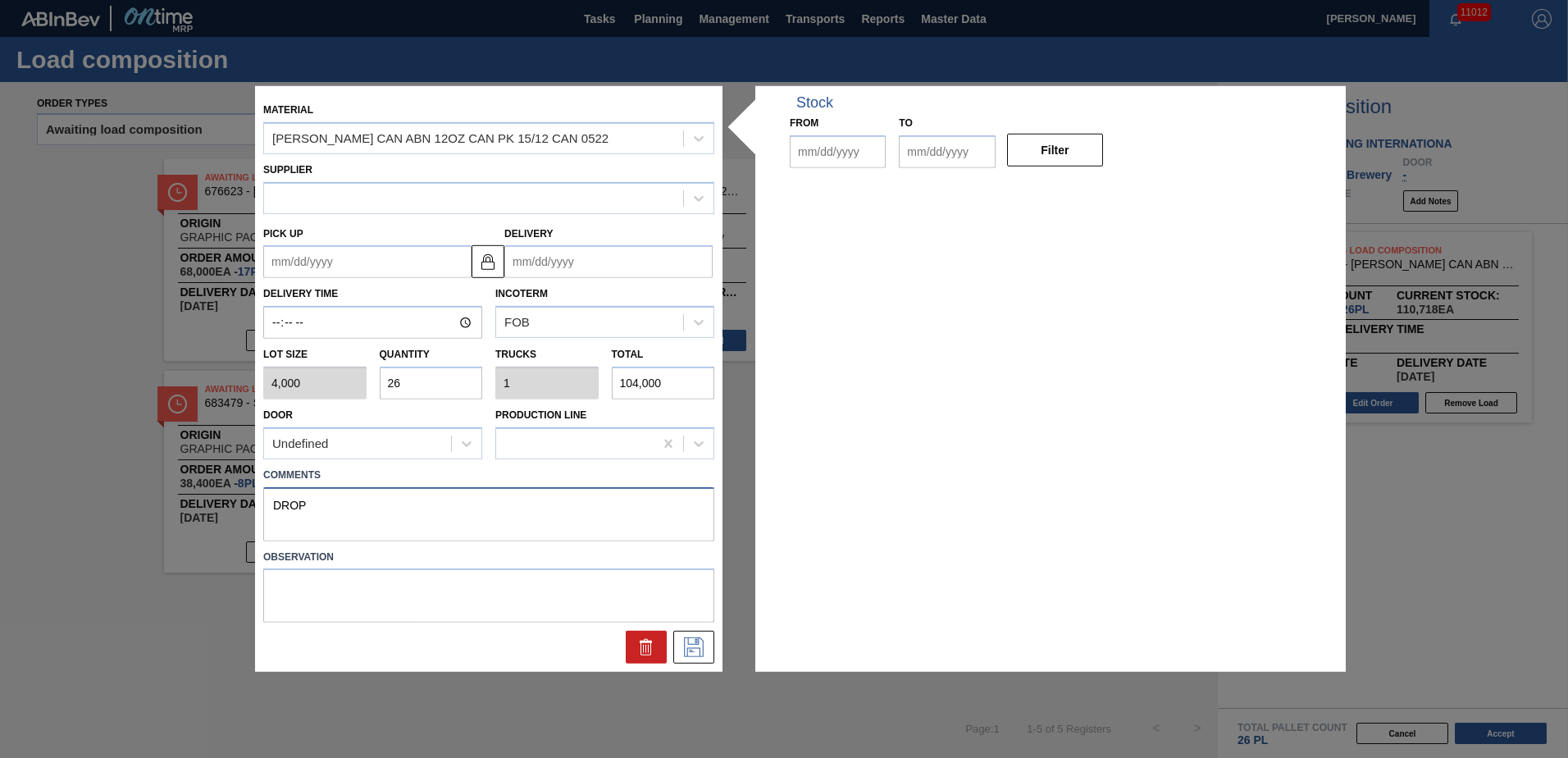
type input "4,000"
type input "26"
type input "1"
type input "104,000"
type up "[DATE]"
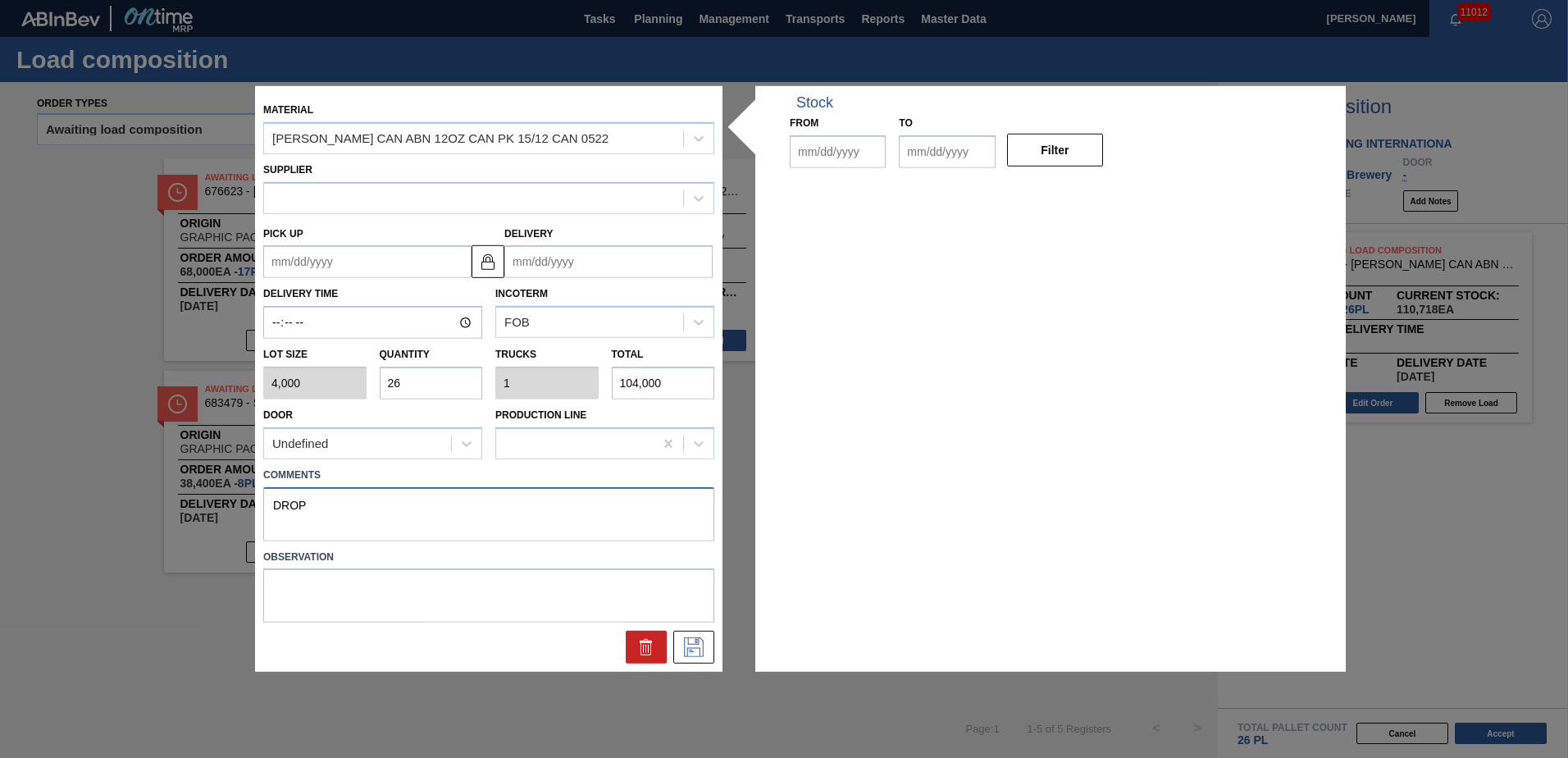
type input "[DATE]"
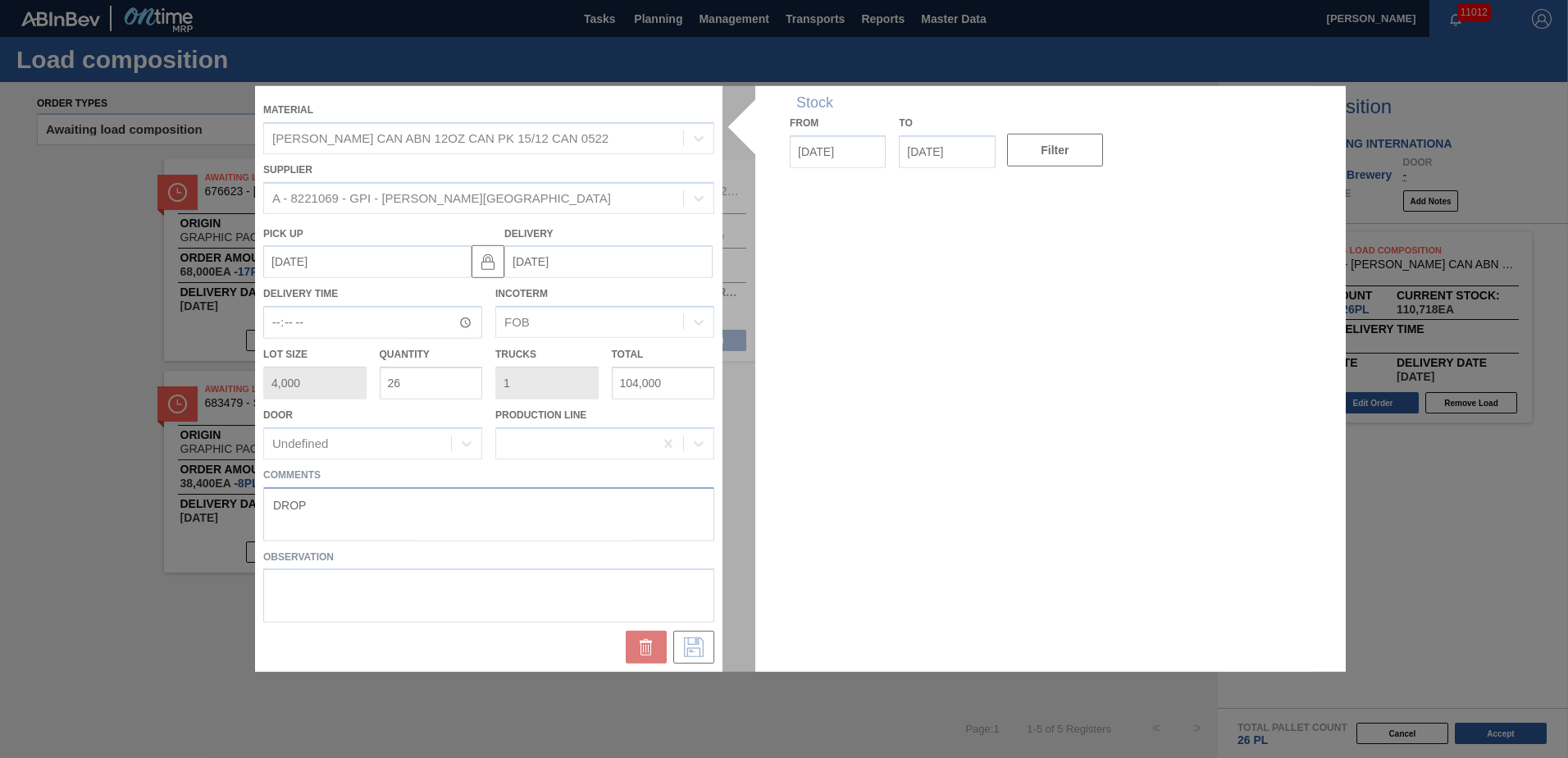
type textarea "DROP"
click at [549, 559] on div at bounding box center [784, 379] width 1057 height 586
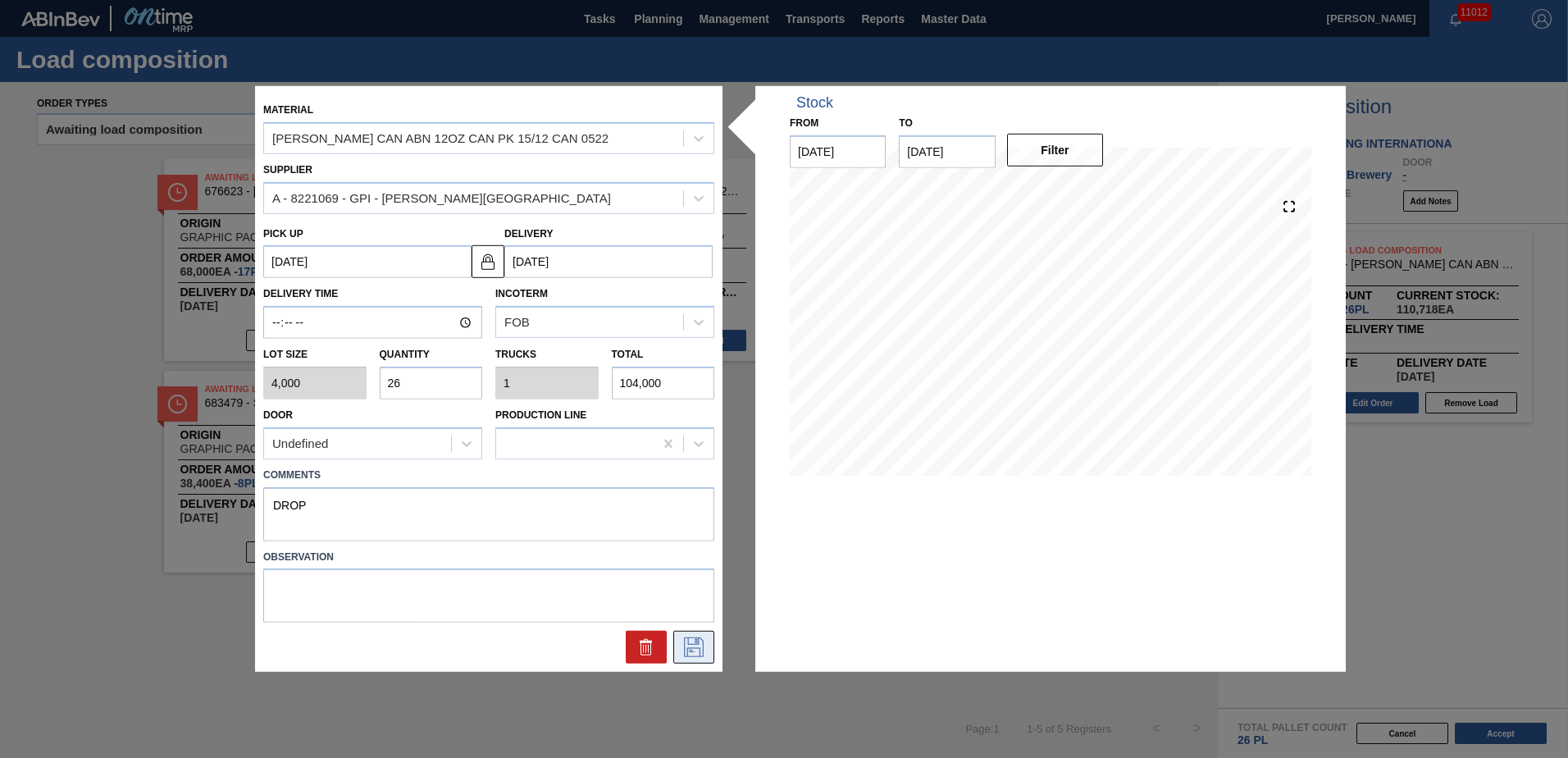
click at [701, 655] on icon at bounding box center [694, 647] width 26 height 19
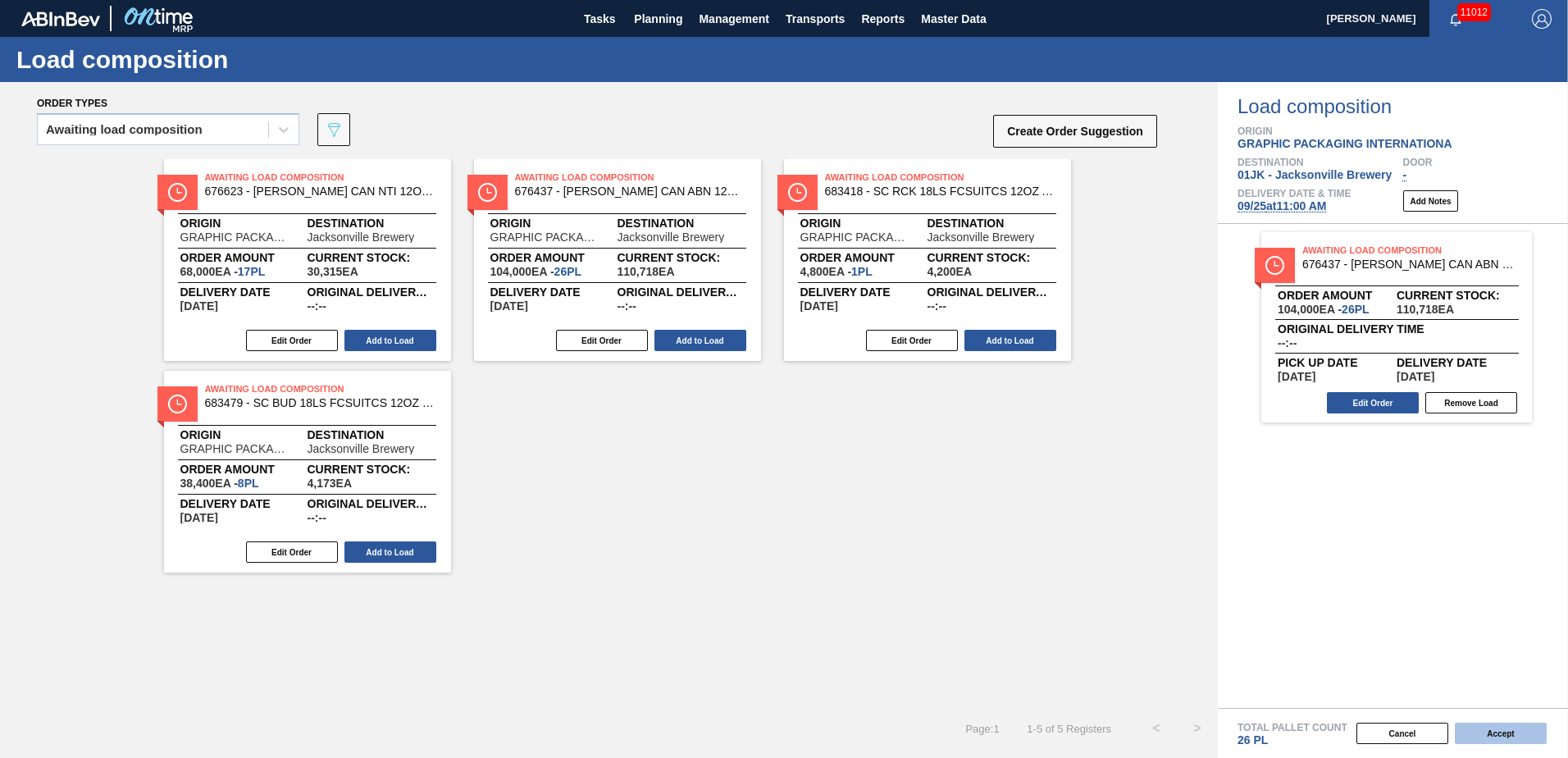
click at [1501, 730] on button "Accept" at bounding box center [1500, 733] width 92 height 21
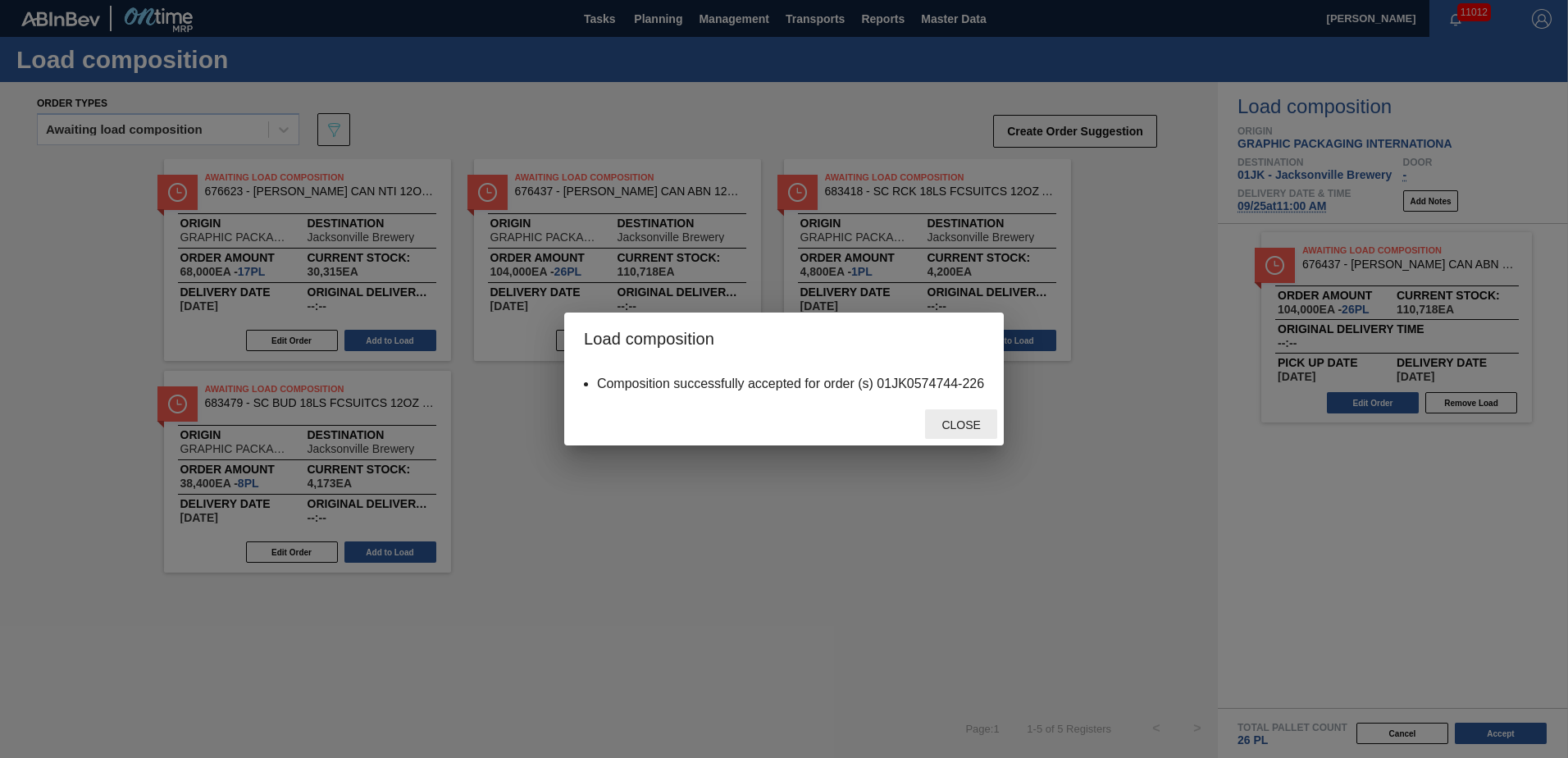
click at [950, 436] on div "Close" at bounding box center [961, 424] width 72 height 31
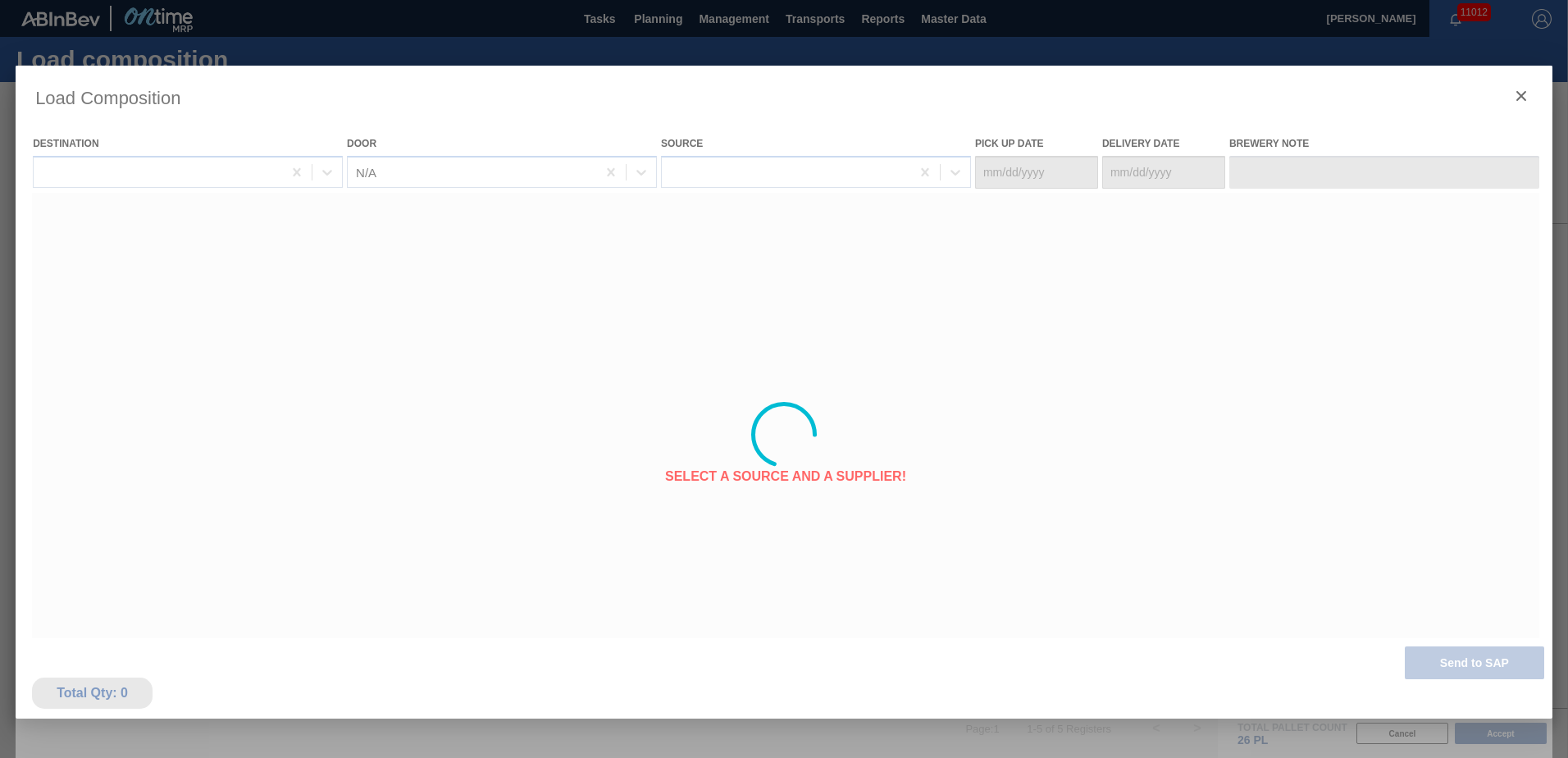
type Date "[DATE]"
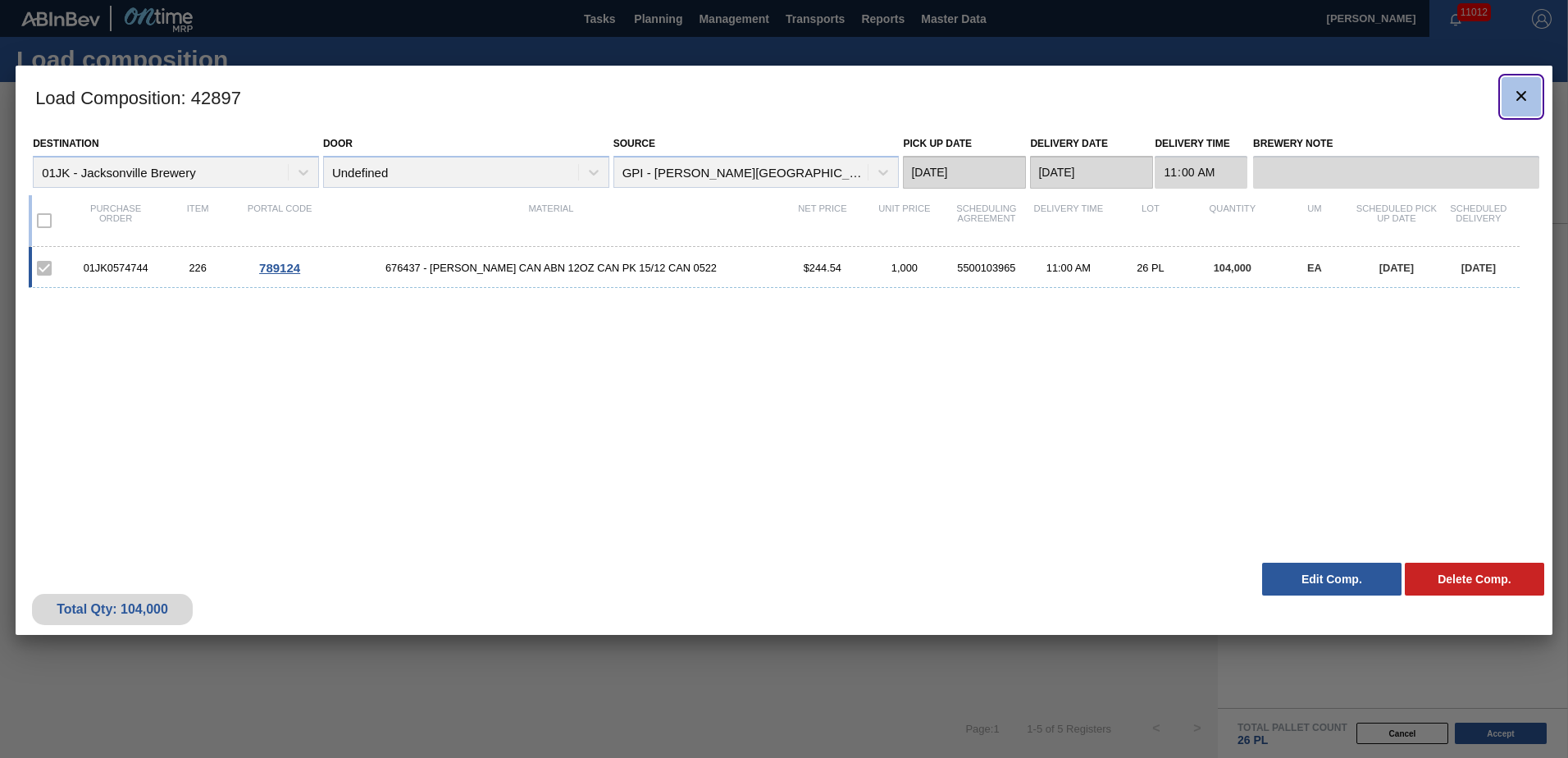
click at [1525, 101] on icon "botão de ícone" at bounding box center [1521, 95] width 19 height 19
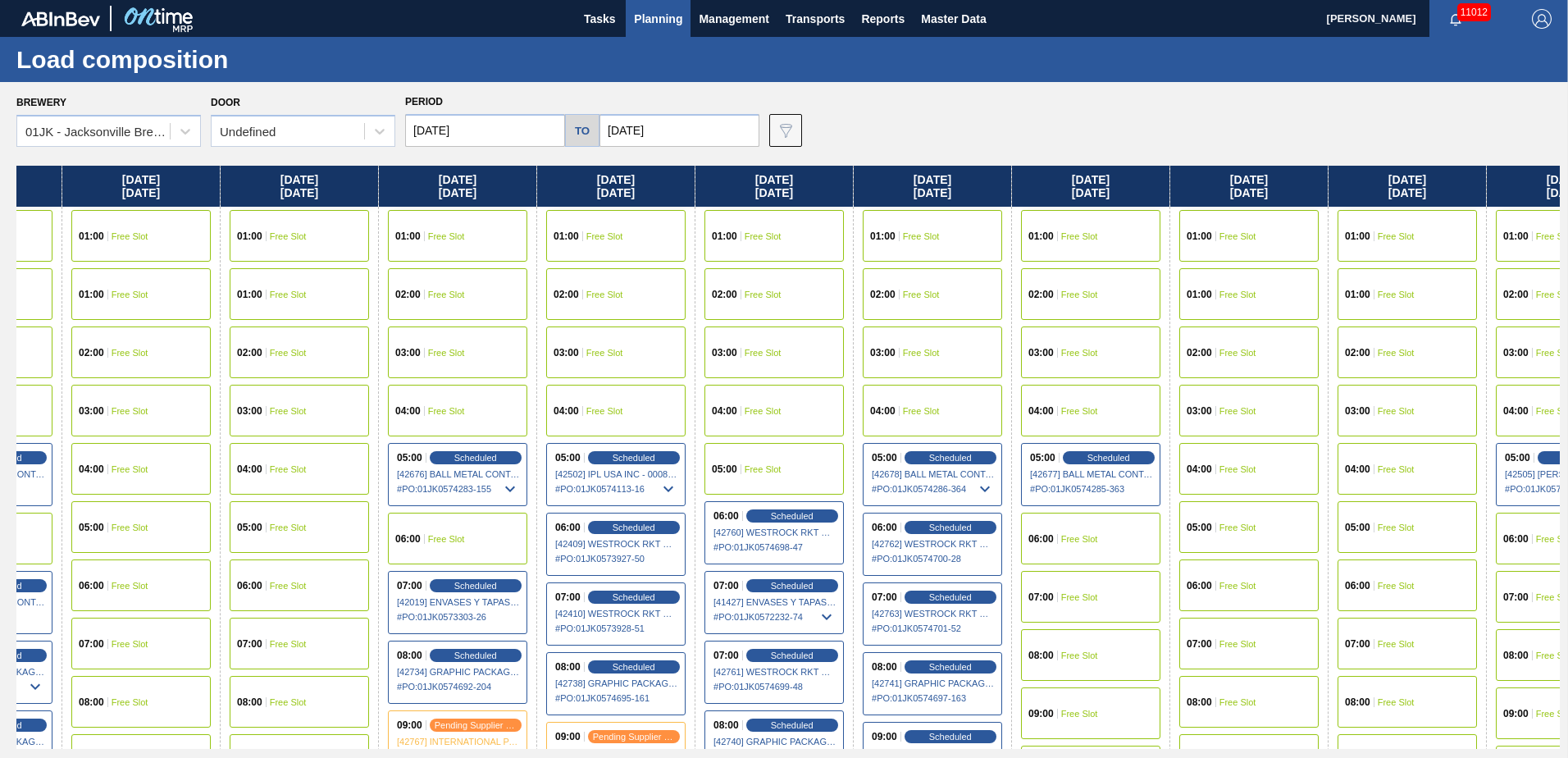
drag, startPoint x: 1303, startPoint y: 429, endPoint x: 666, endPoint y: 317, distance: 646.8
click at [560, 342] on div "[DATE] 01:00 Free Slot 01:00 Free Slot 02:00 Free Slot 03:00 Free Slot 04:00 Fr…" at bounding box center [788, 457] width 1543 height 583
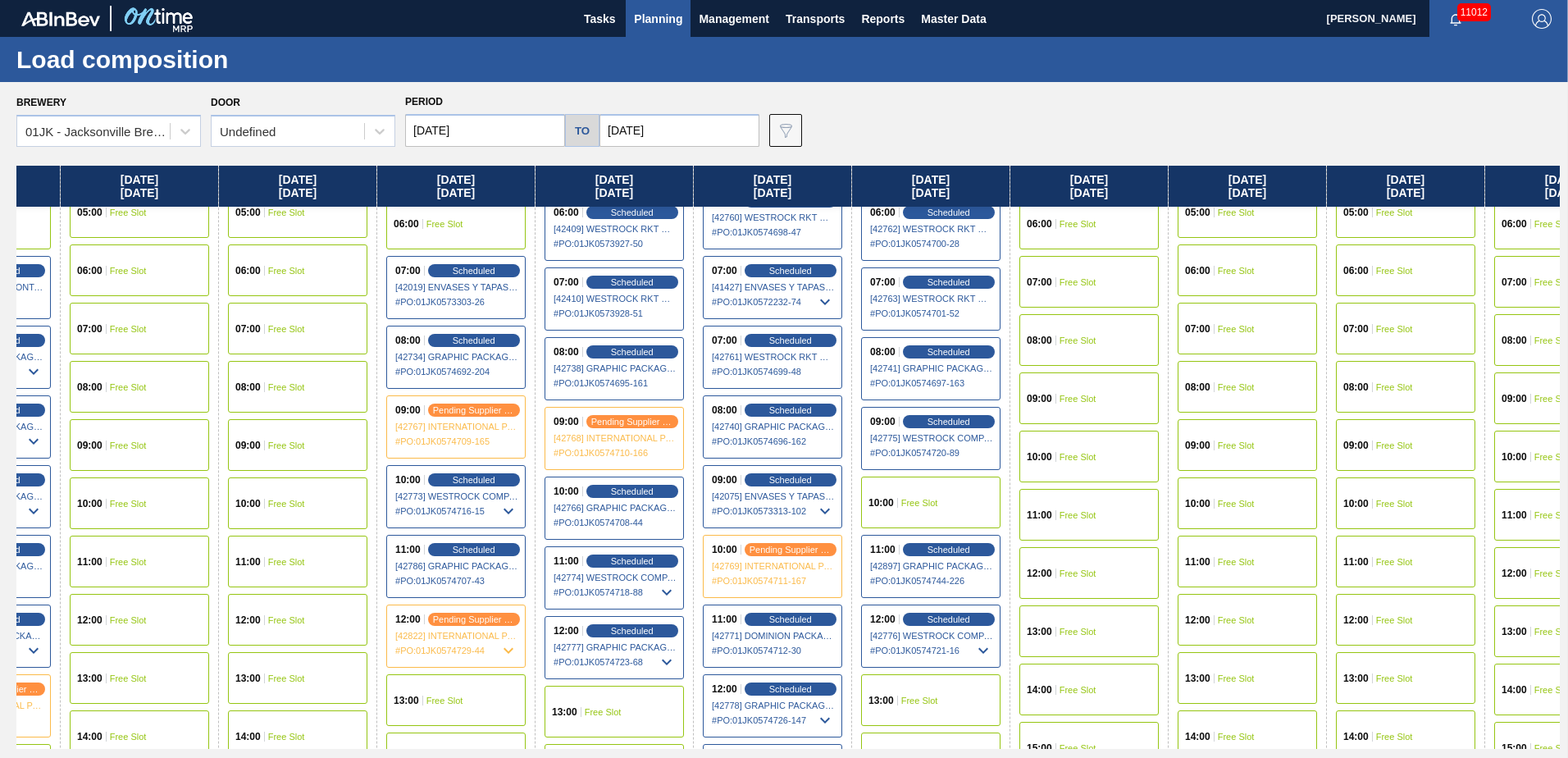
scroll to position [329, 906]
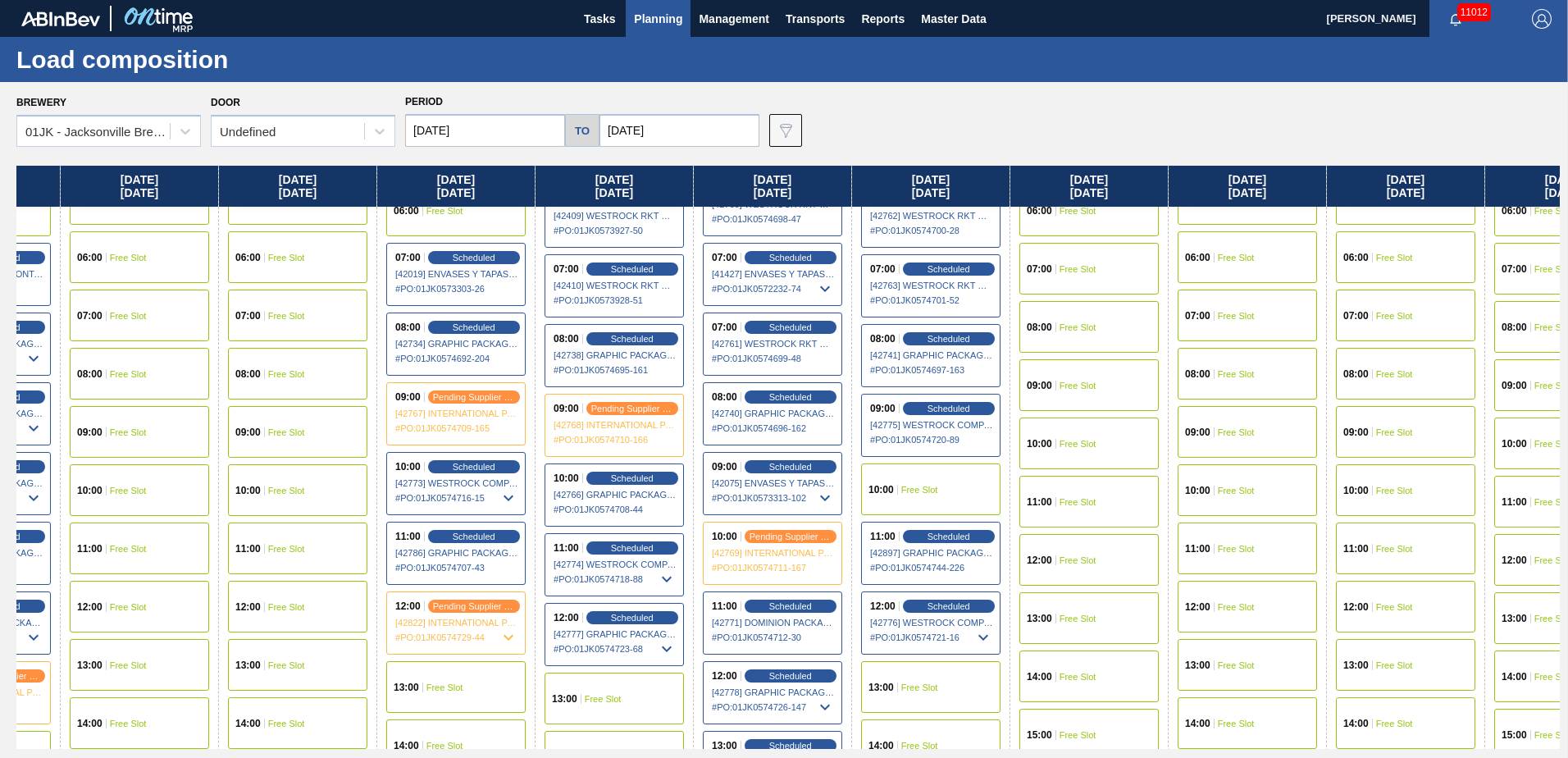
click at [1055, 455] on div "10:00 Free Slot" at bounding box center [1089, 443] width 140 height 52
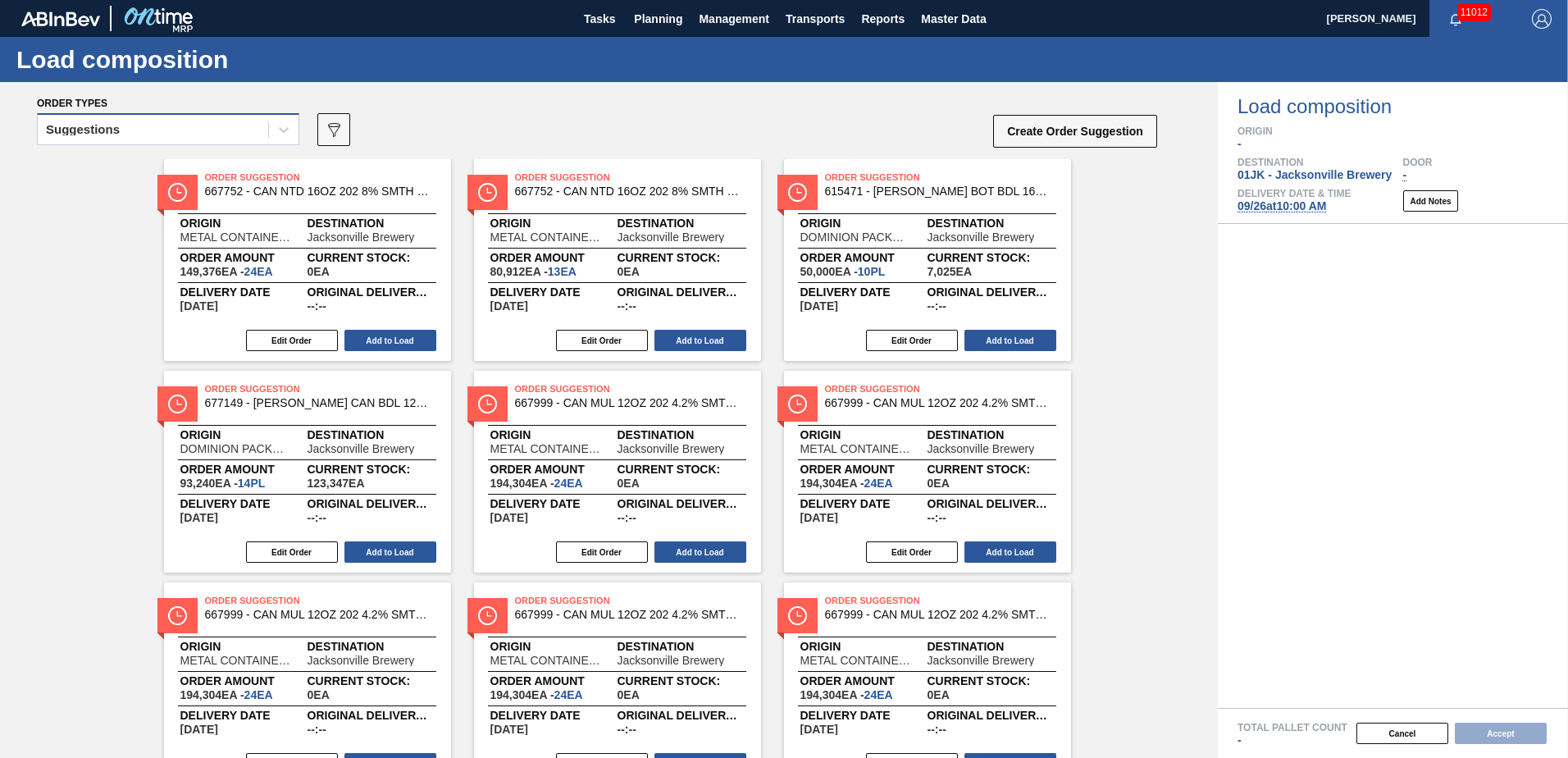
click at [252, 126] on div "Suggestions" at bounding box center [153, 130] width 230 height 24
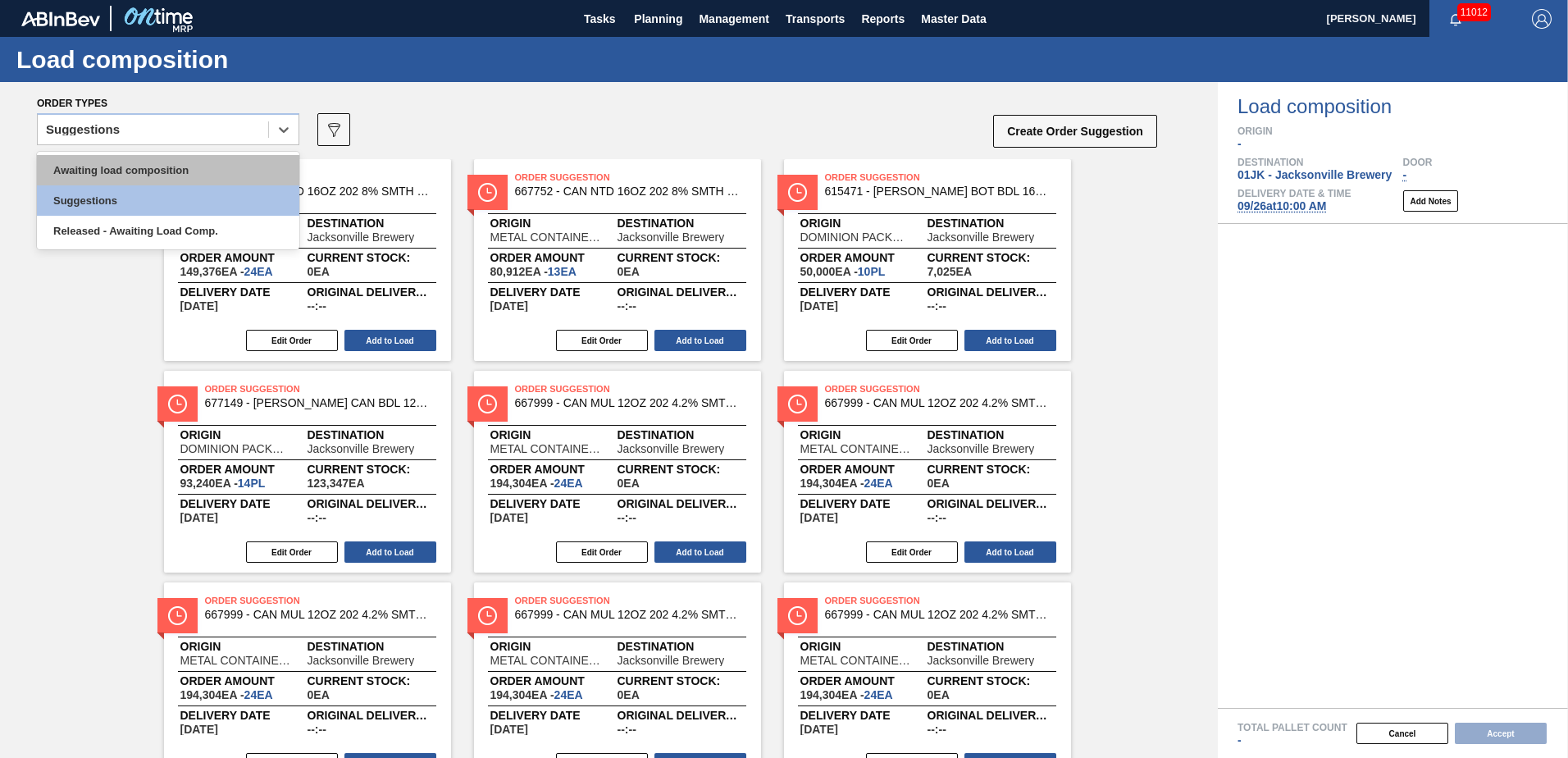
click at [194, 184] on div "Awaiting load composition" at bounding box center [168, 170] width 263 height 31
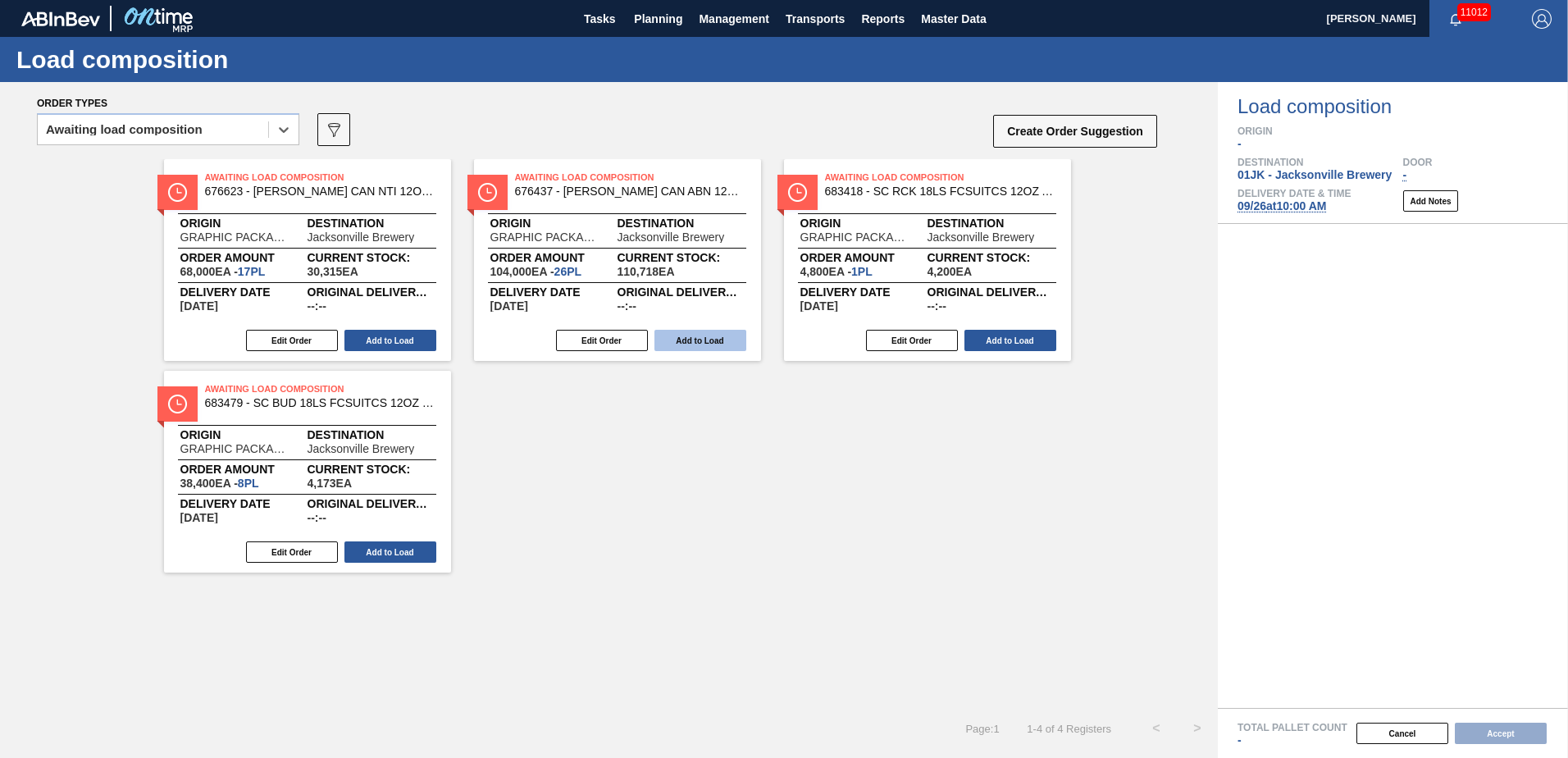
click at [722, 339] on button "Add to Load" at bounding box center [699, 340] width 92 height 21
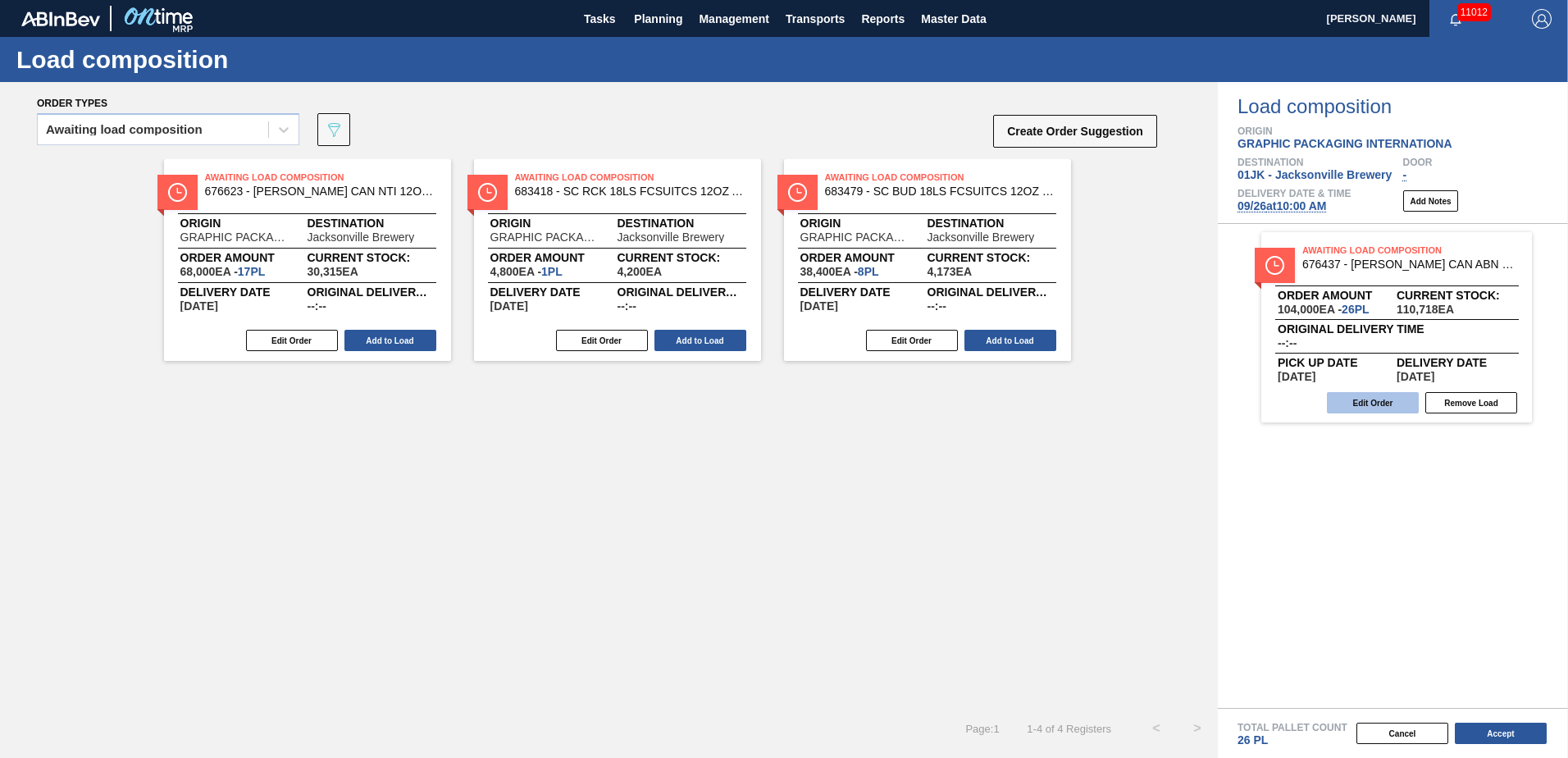
click at [1382, 405] on button "Edit Order" at bounding box center [1372, 403] width 92 height 21
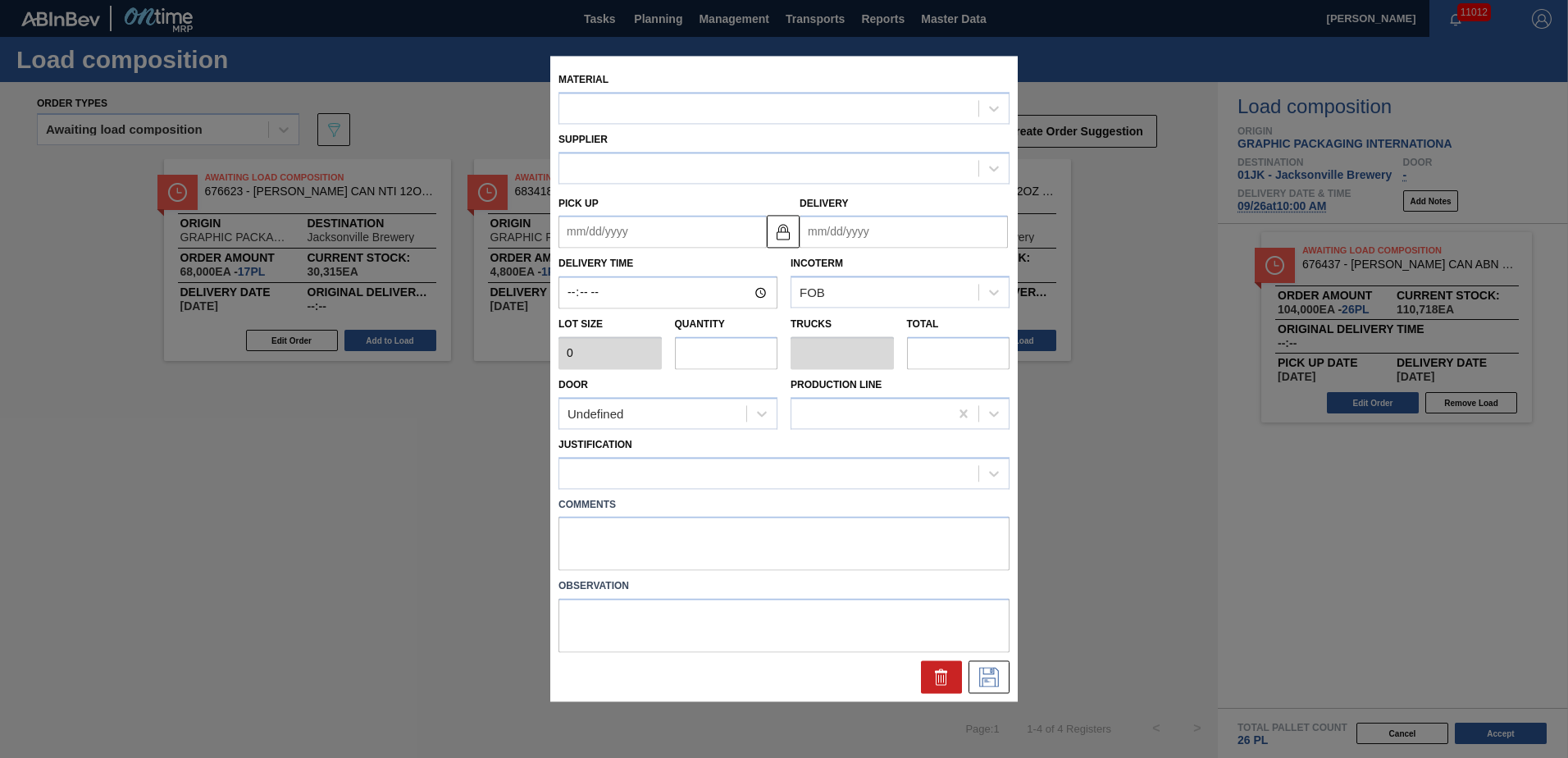
type input "4,000"
type input "26"
type input "1"
type input "104,000"
type up "[DATE]"
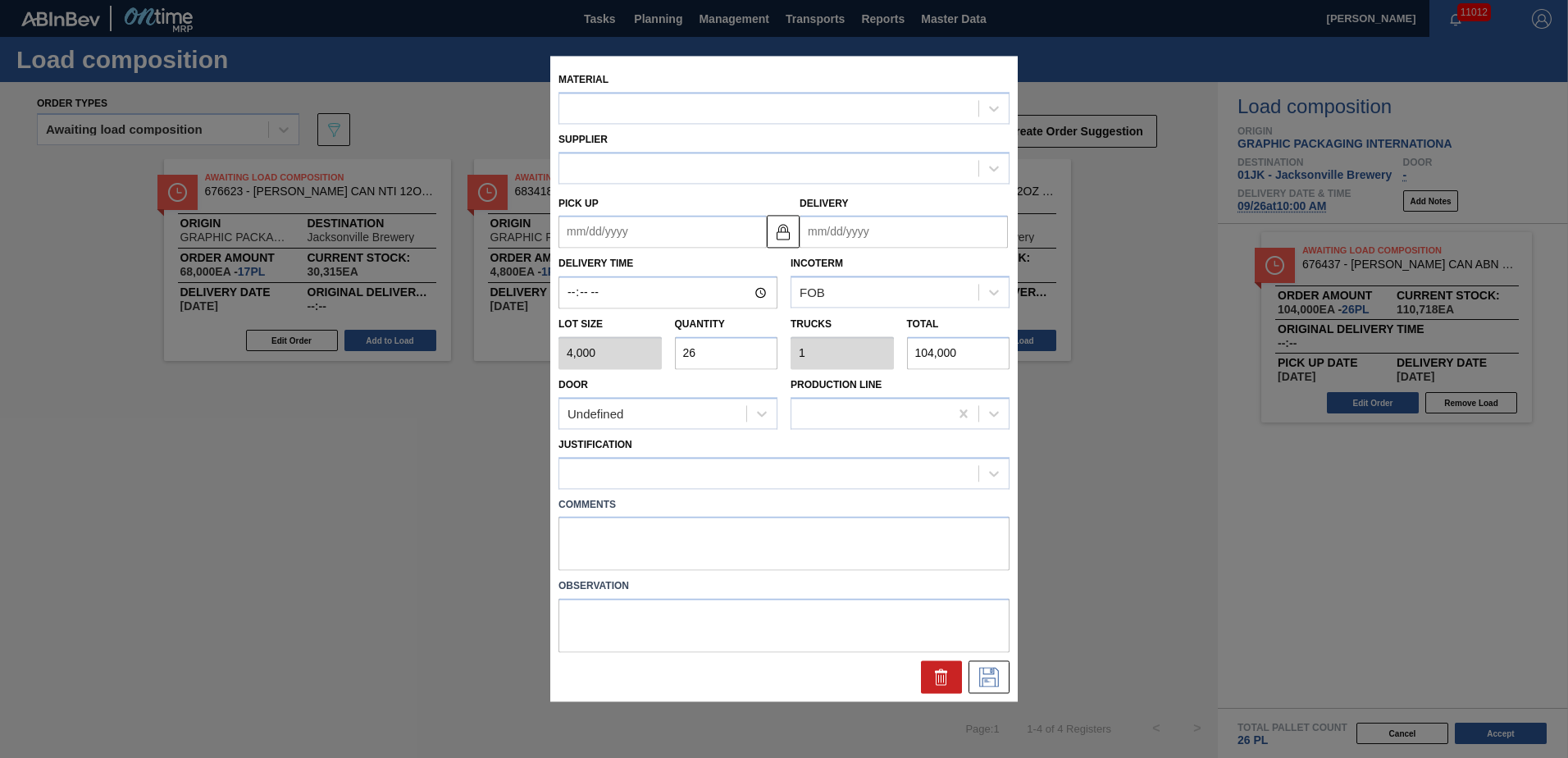
type input "[DATE]"
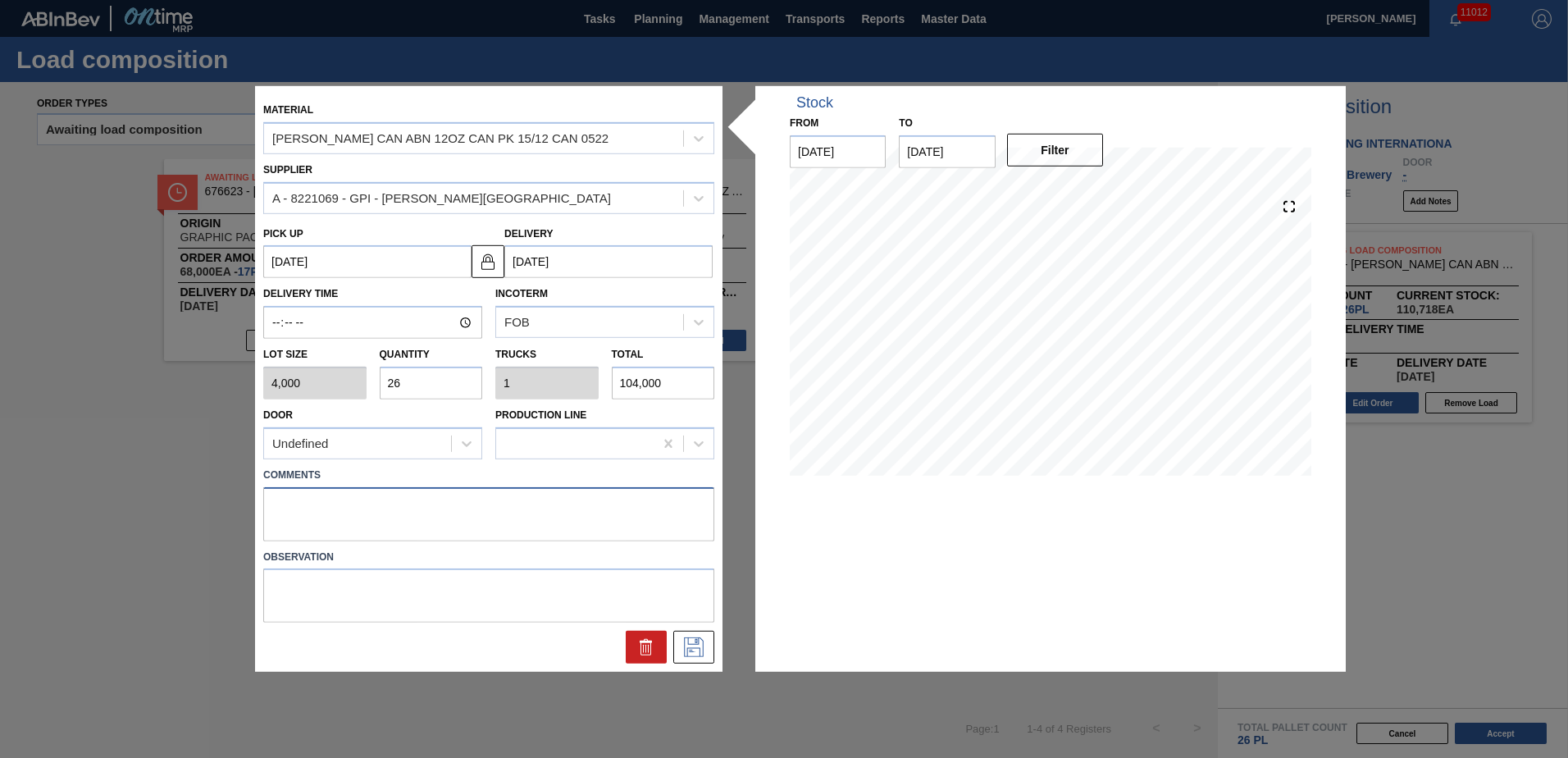
drag, startPoint x: 342, startPoint y: 526, endPoint x: 354, endPoint y: 507, distance: 22.5
click at [344, 523] on textarea at bounding box center [488, 514] width 451 height 54
type textarea "DROP"
click at [682, 645] on icon at bounding box center [694, 647] width 26 height 19
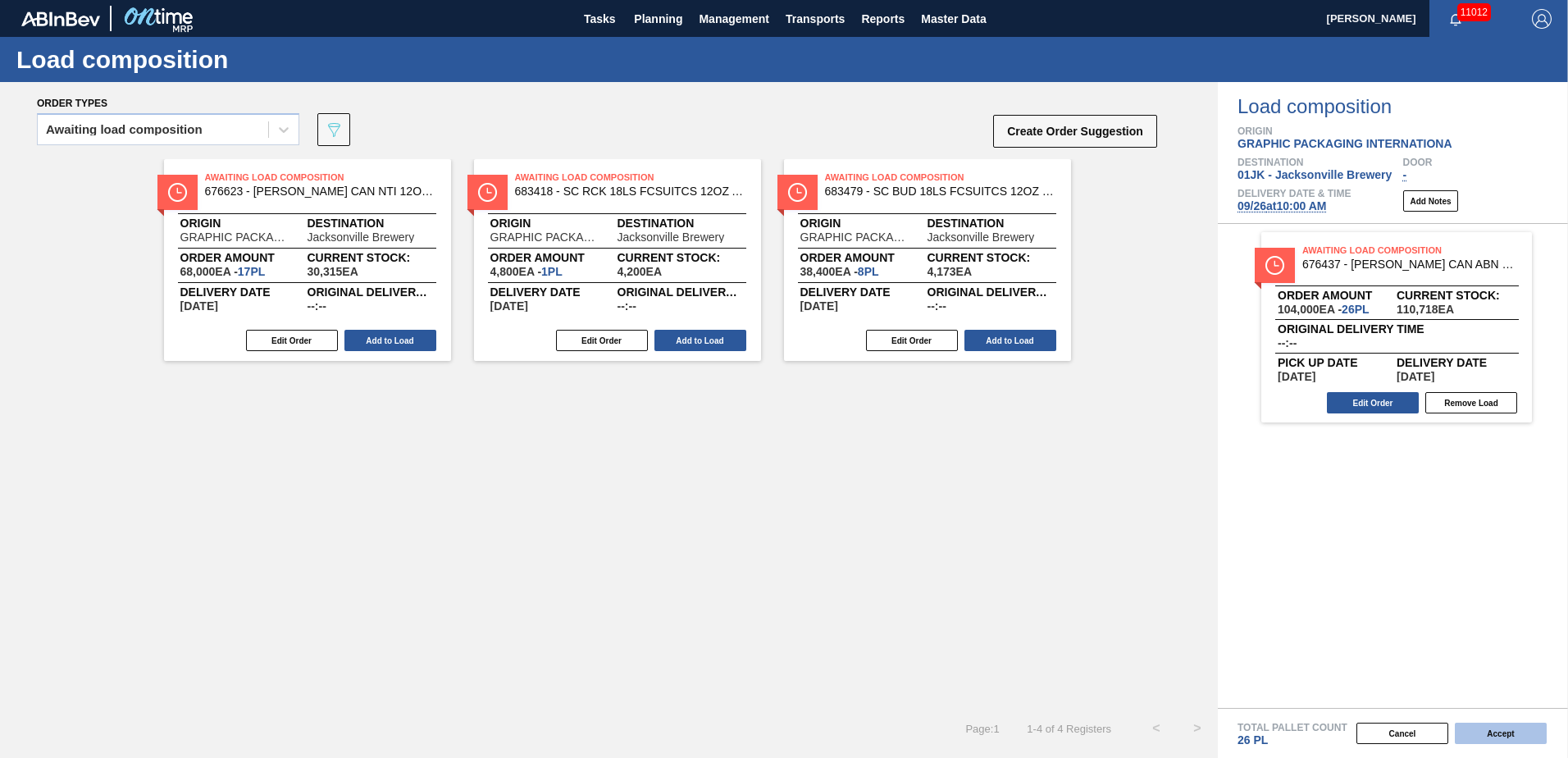
click at [1520, 730] on button "Accept" at bounding box center [1500, 733] width 92 height 21
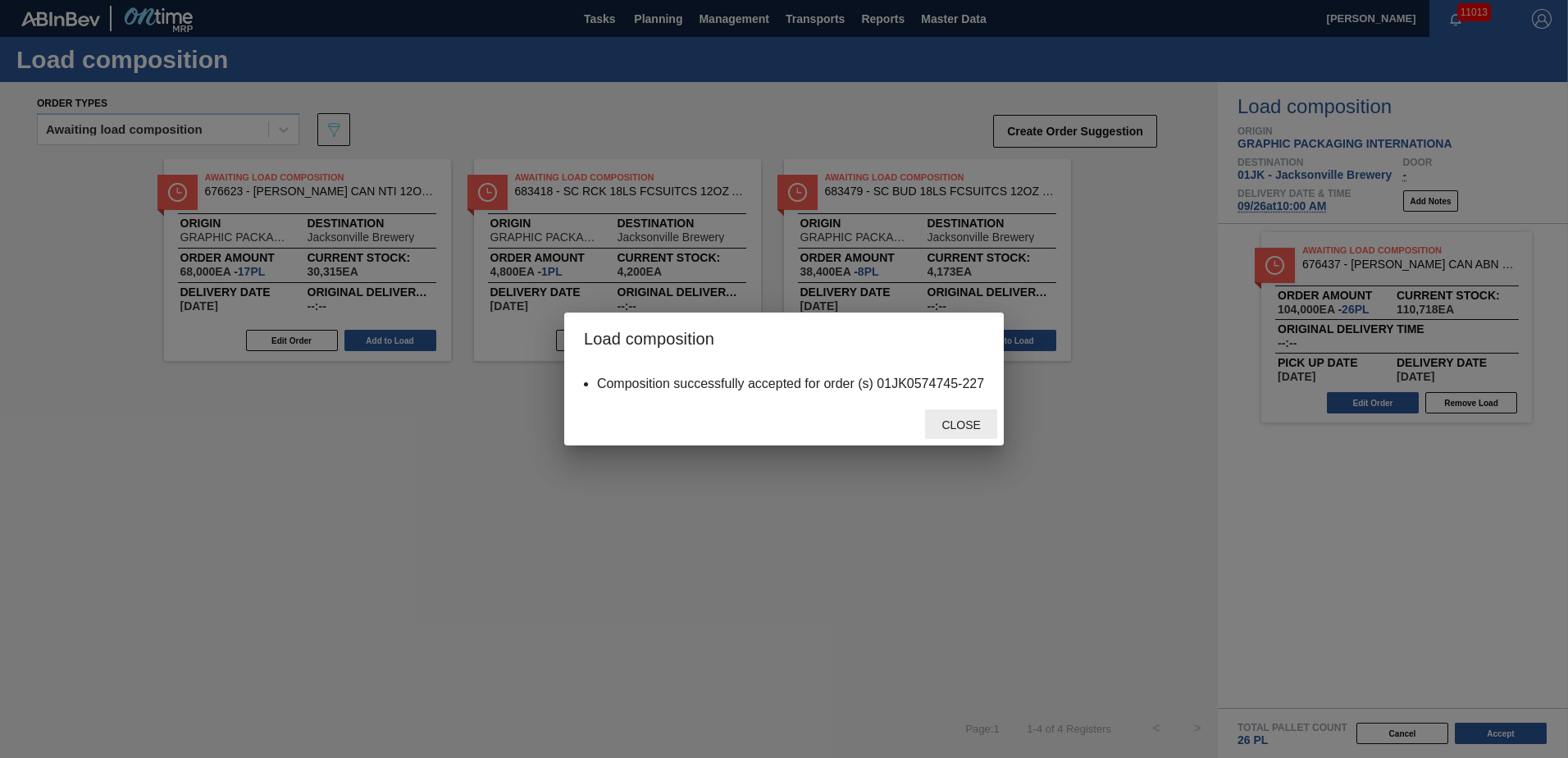
click at [978, 421] on span "Close" at bounding box center [960, 425] width 65 height 13
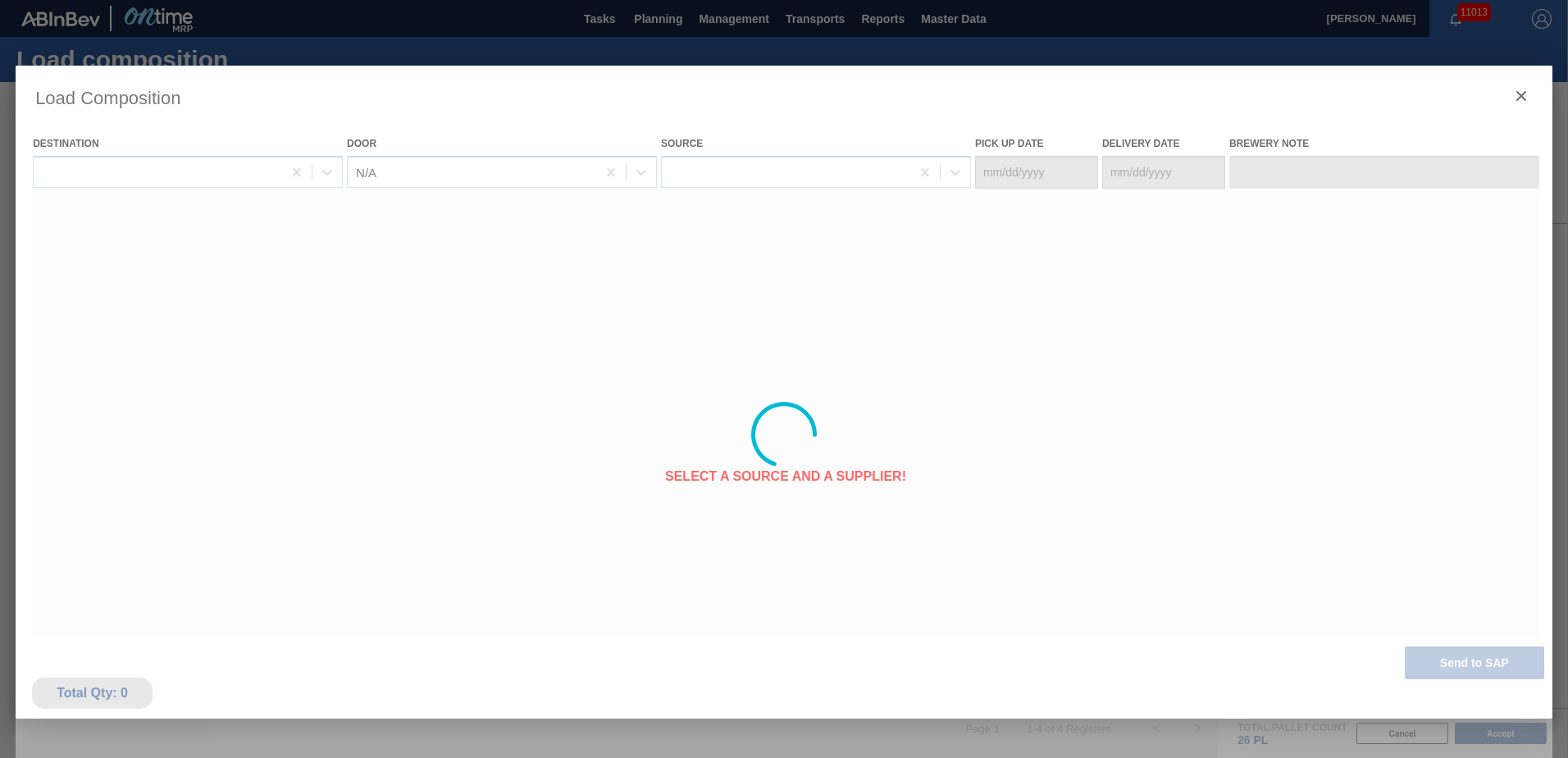
type Date "[DATE]"
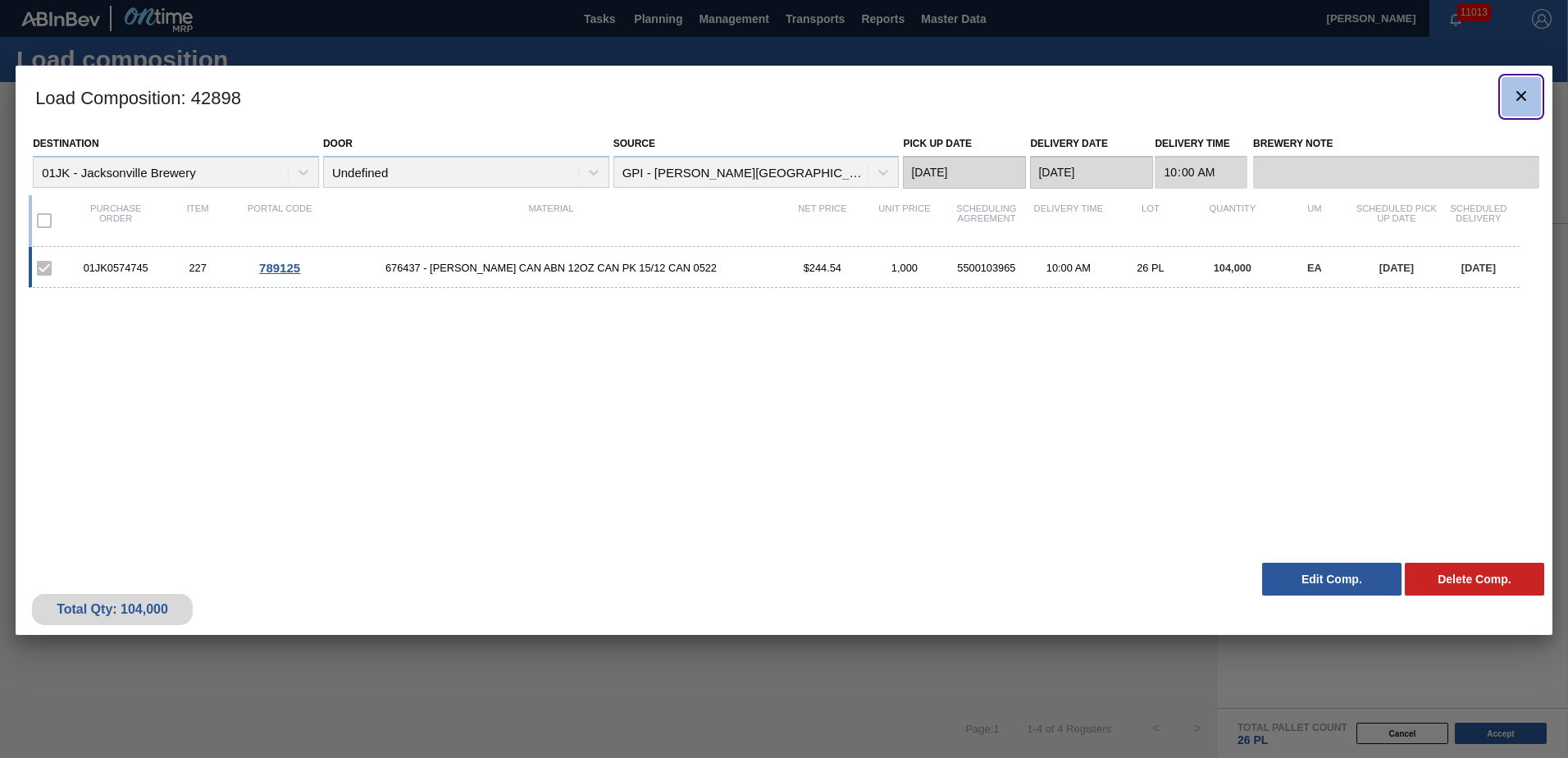
click at [1518, 96] on icon "botão de ícone" at bounding box center [1521, 95] width 19 height 19
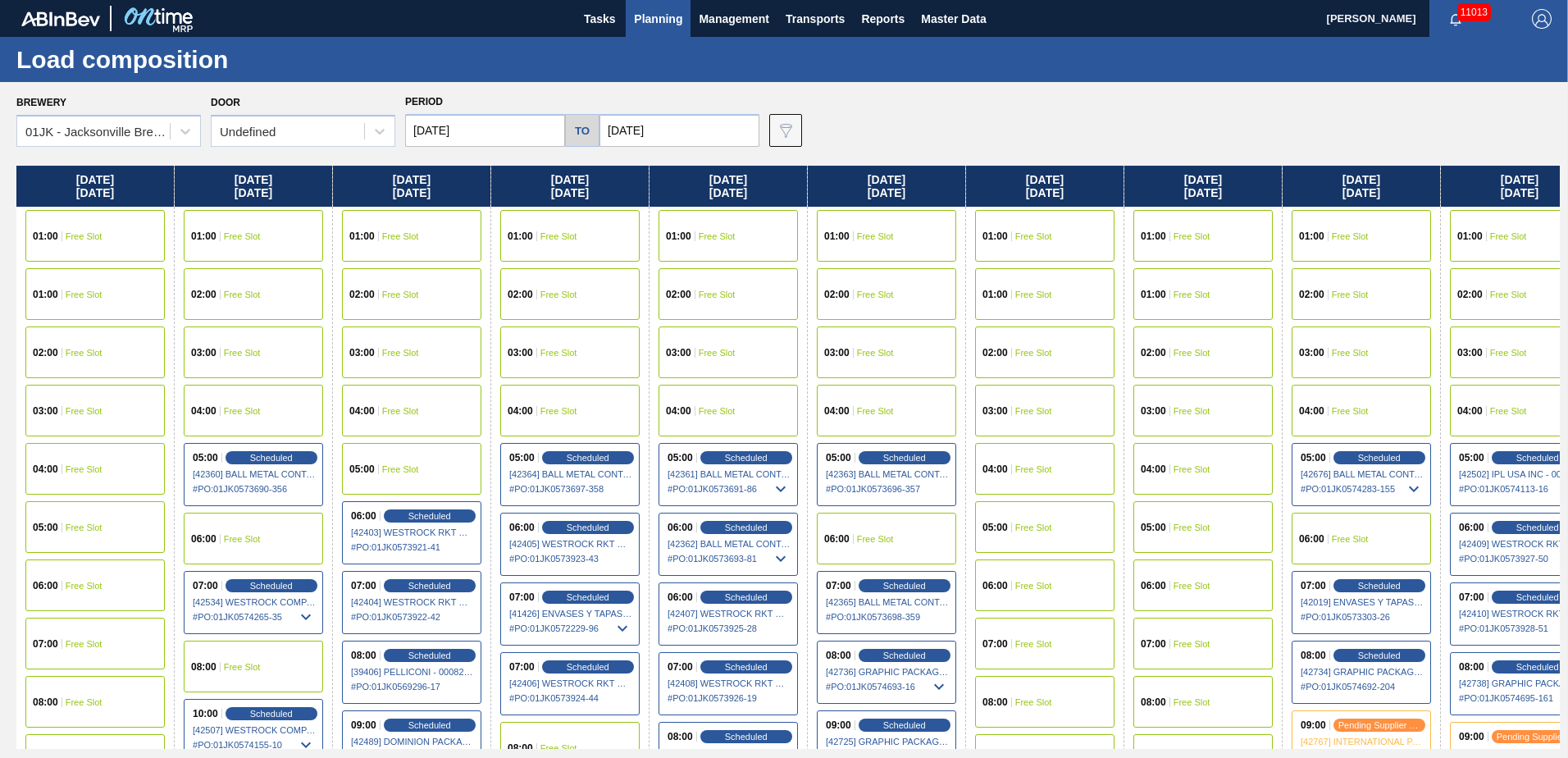
scroll to position [0, 220]
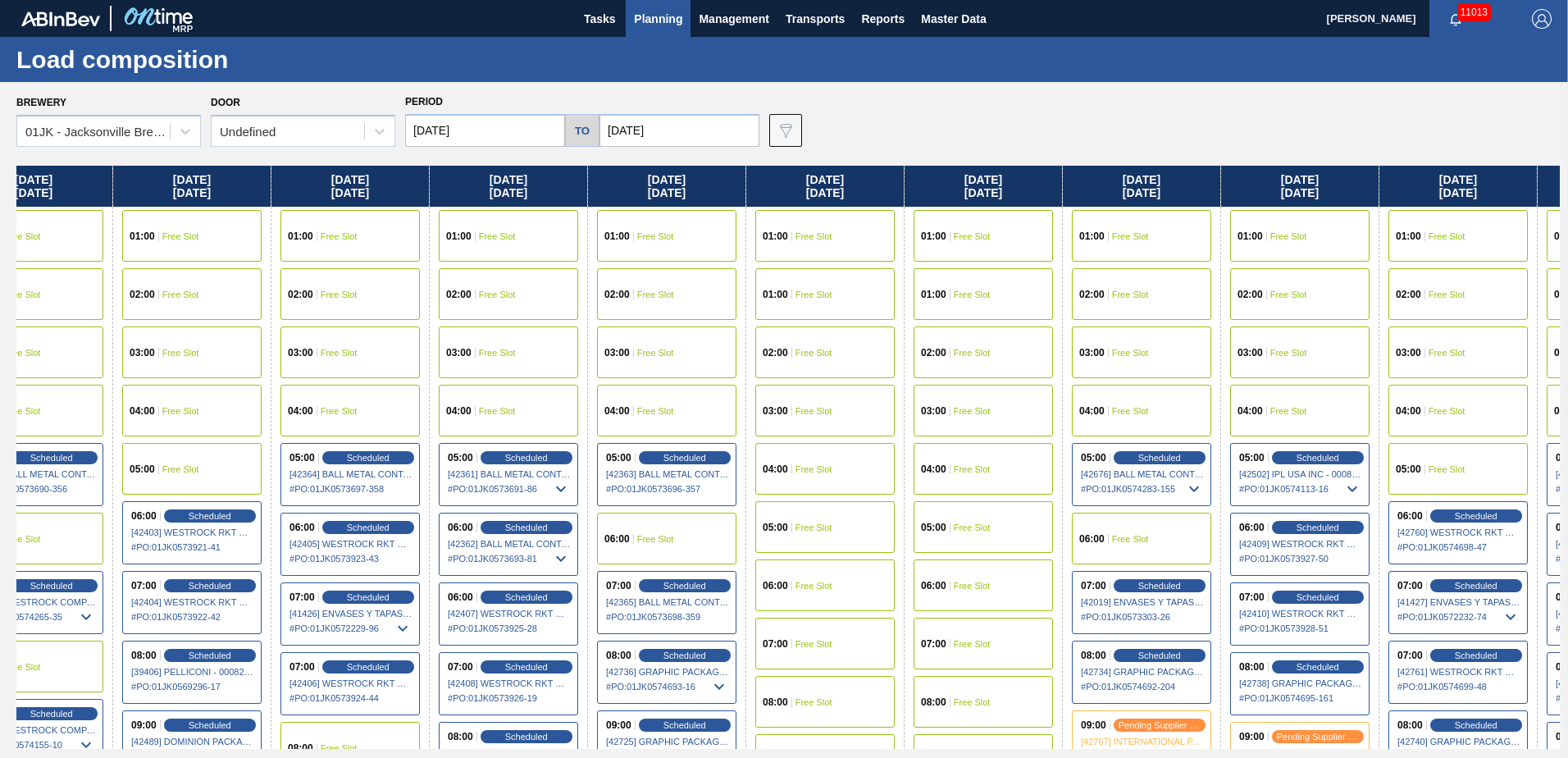
drag, startPoint x: 1278, startPoint y: 221, endPoint x: 1045, endPoint y: 228, distance: 233.1
click at [1045, 228] on div "[DATE] 01:00 Free Slot 01:00 Free Slot 02:00 Free Slot 03:00 Free Slot 04:00 Fr…" at bounding box center [788, 457] width 1543 height 583
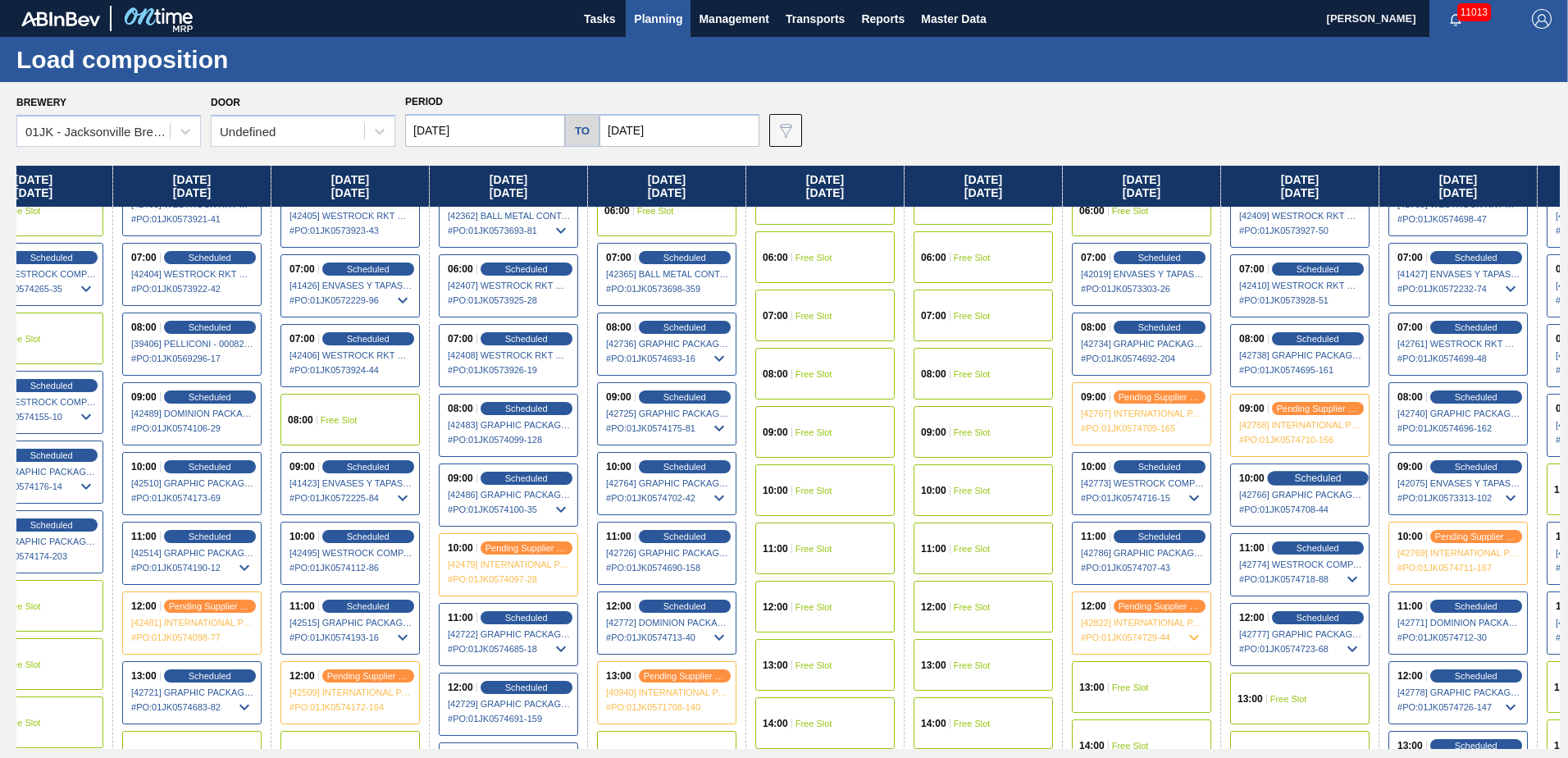
scroll to position [410, 220]
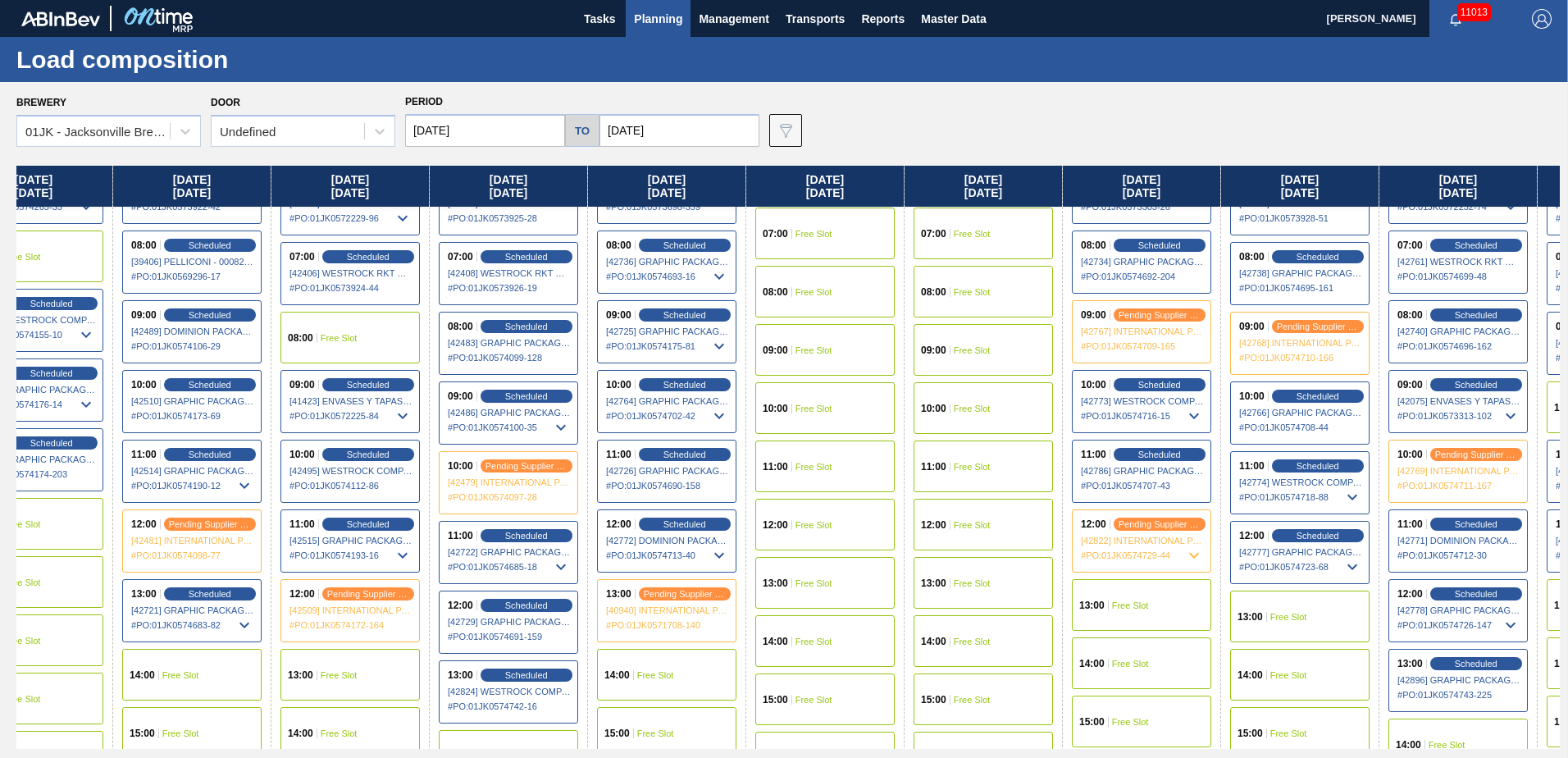
click at [1338, 633] on div "13:00 Free Slot" at bounding box center [1300, 616] width 140 height 52
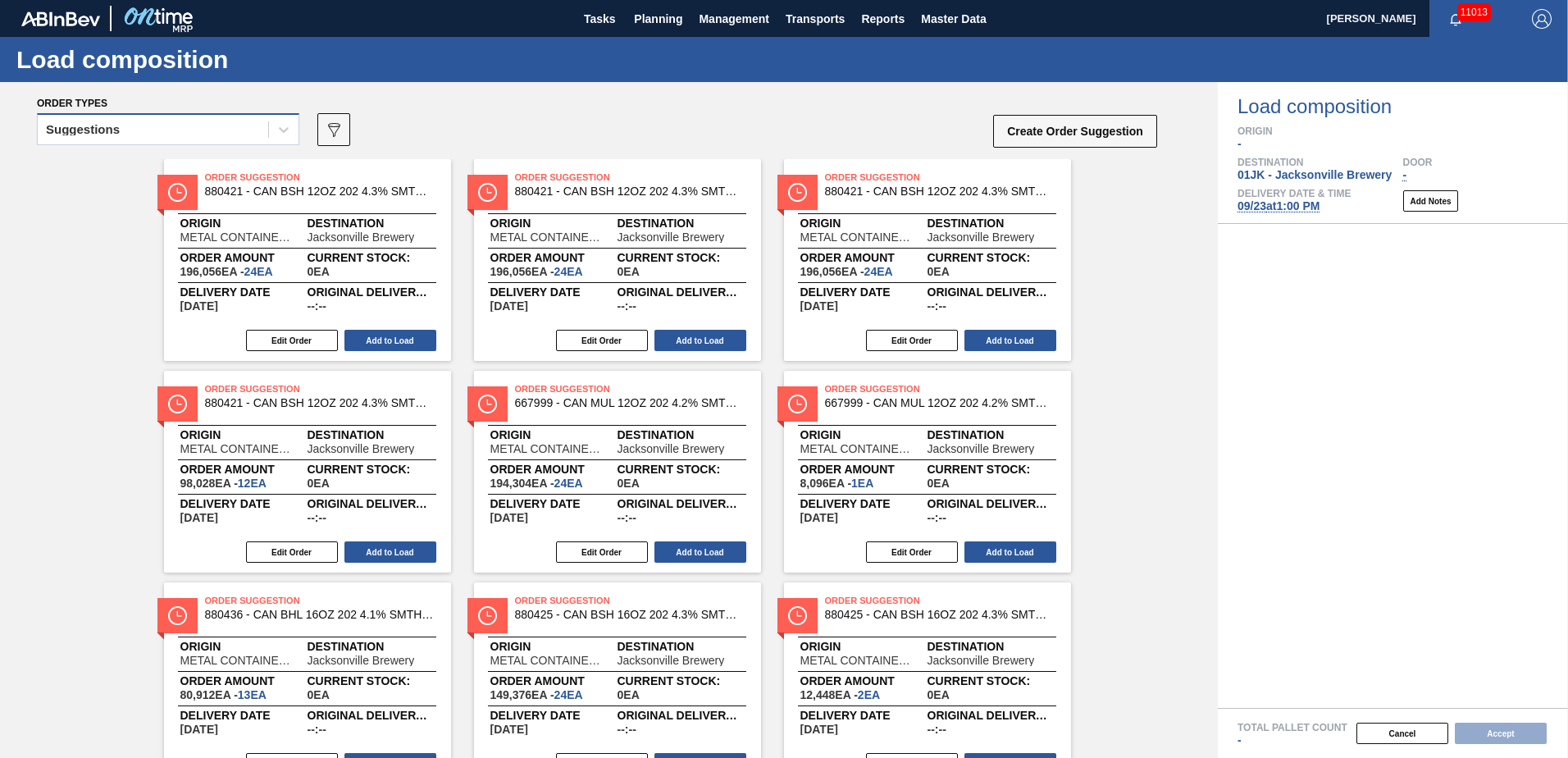
click at [226, 118] on div "Suggestions" at bounding box center [153, 130] width 230 height 24
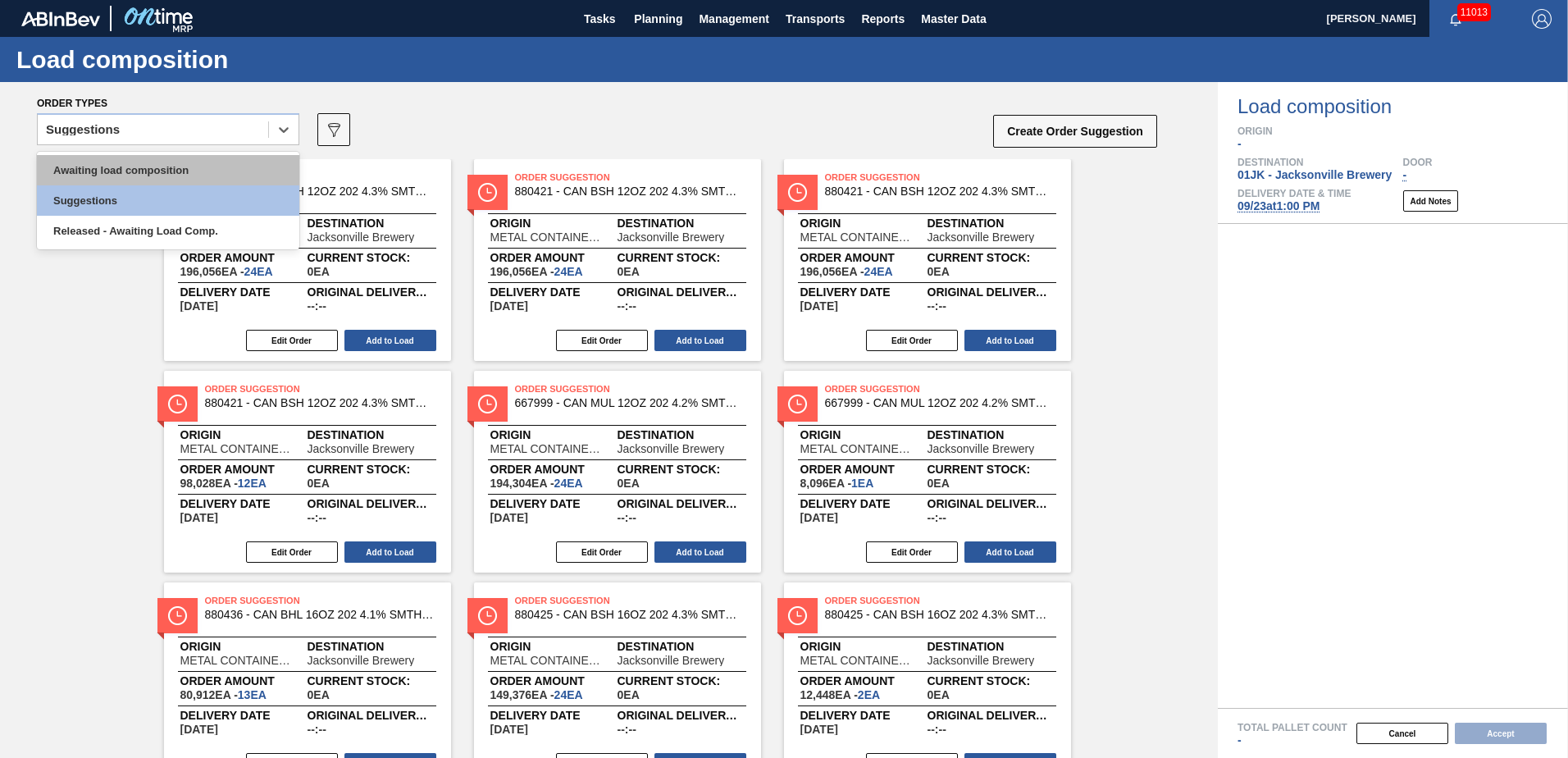
click at [159, 176] on div "Awaiting load composition" at bounding box center [168, 170] width 263 height 31
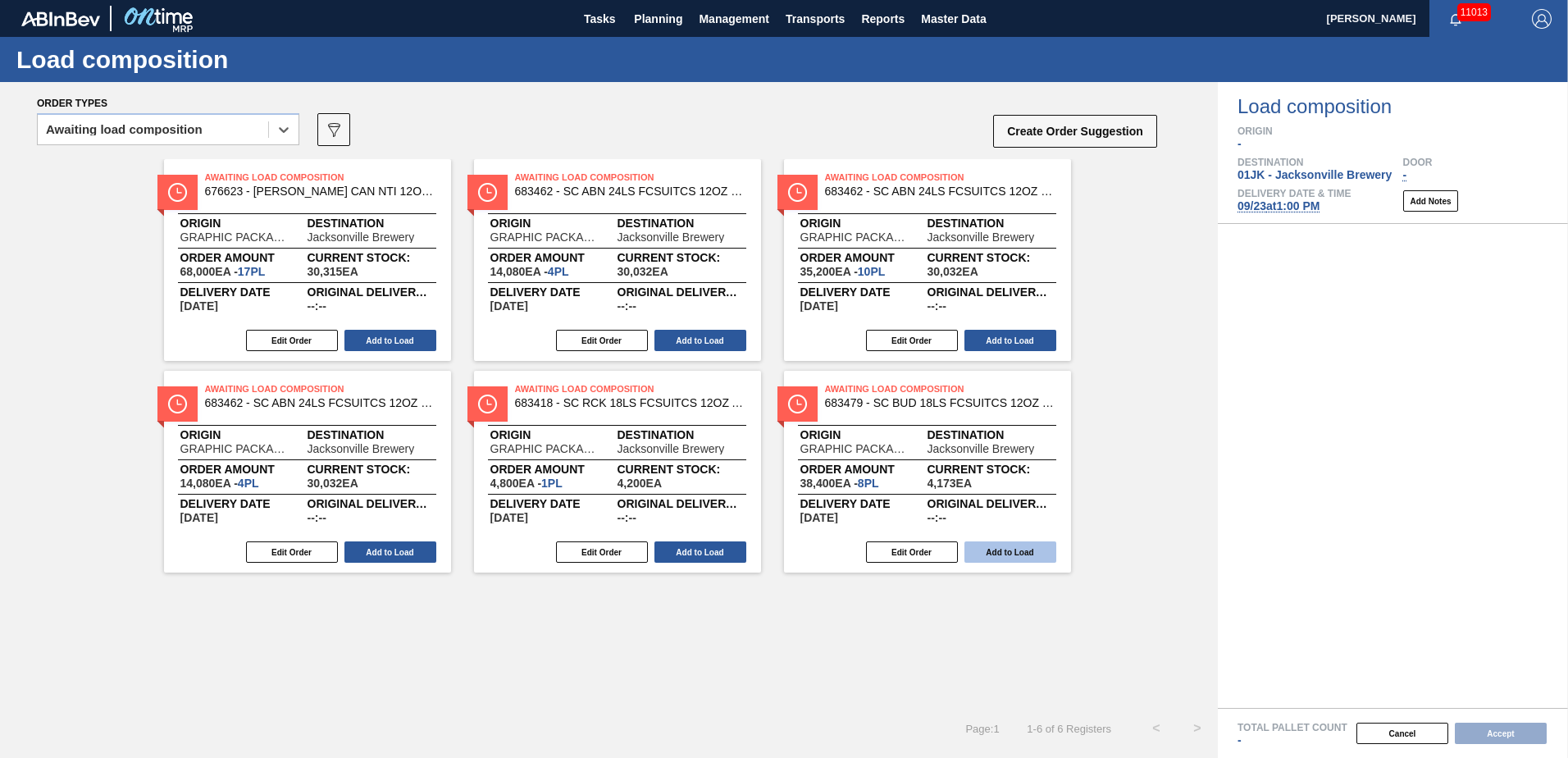
click at [992, 558] on button "Add to Load" at bounding box center [1009, 552] width 92 height 21
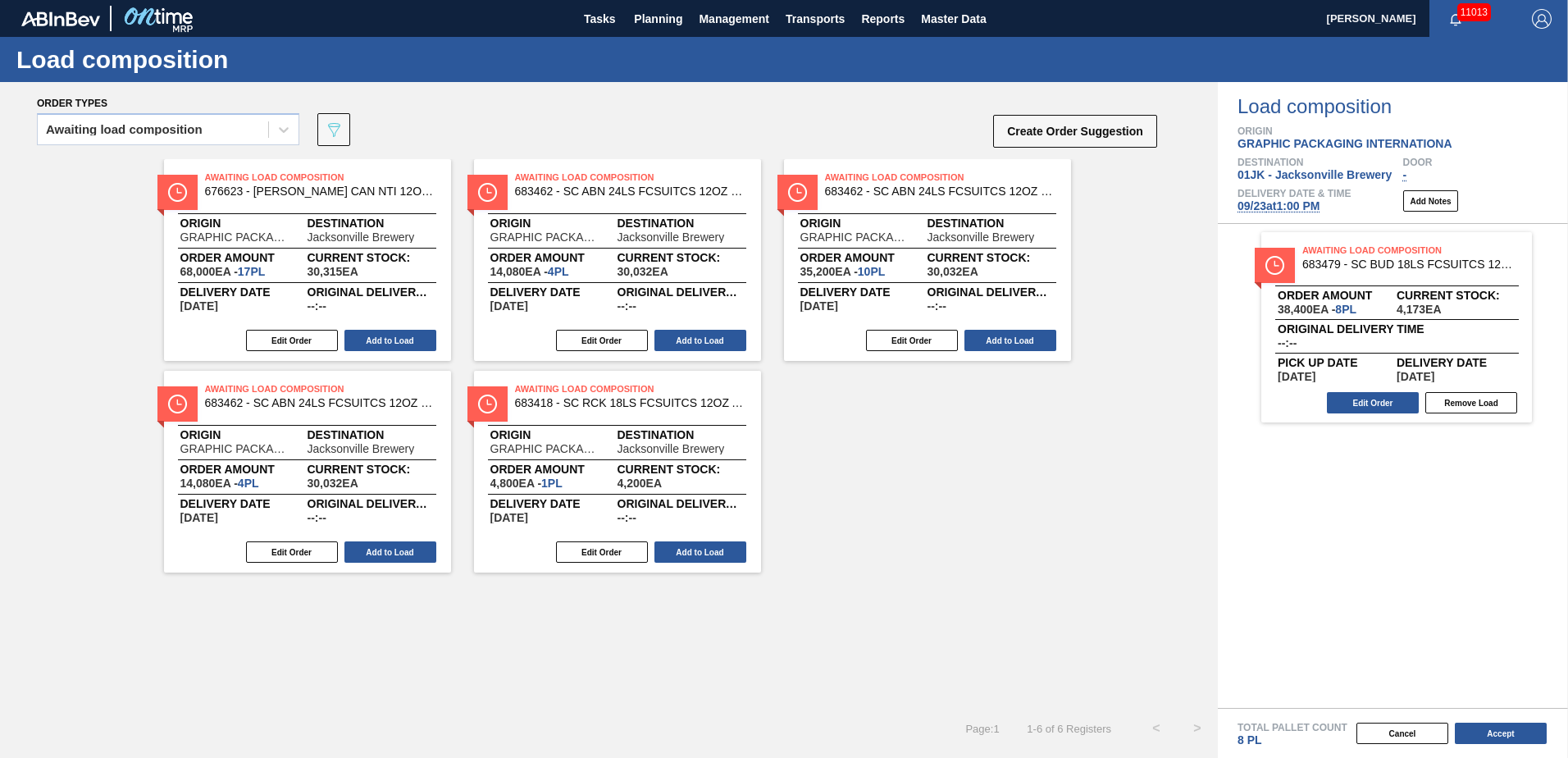
click at [682, 564] on div "Edit Order Add to Load" at bounding box center [611, 552] width 274 height 25
click at [684, 558] on button "Add to Load" at bounding box center [699, 552] width 92 height 21
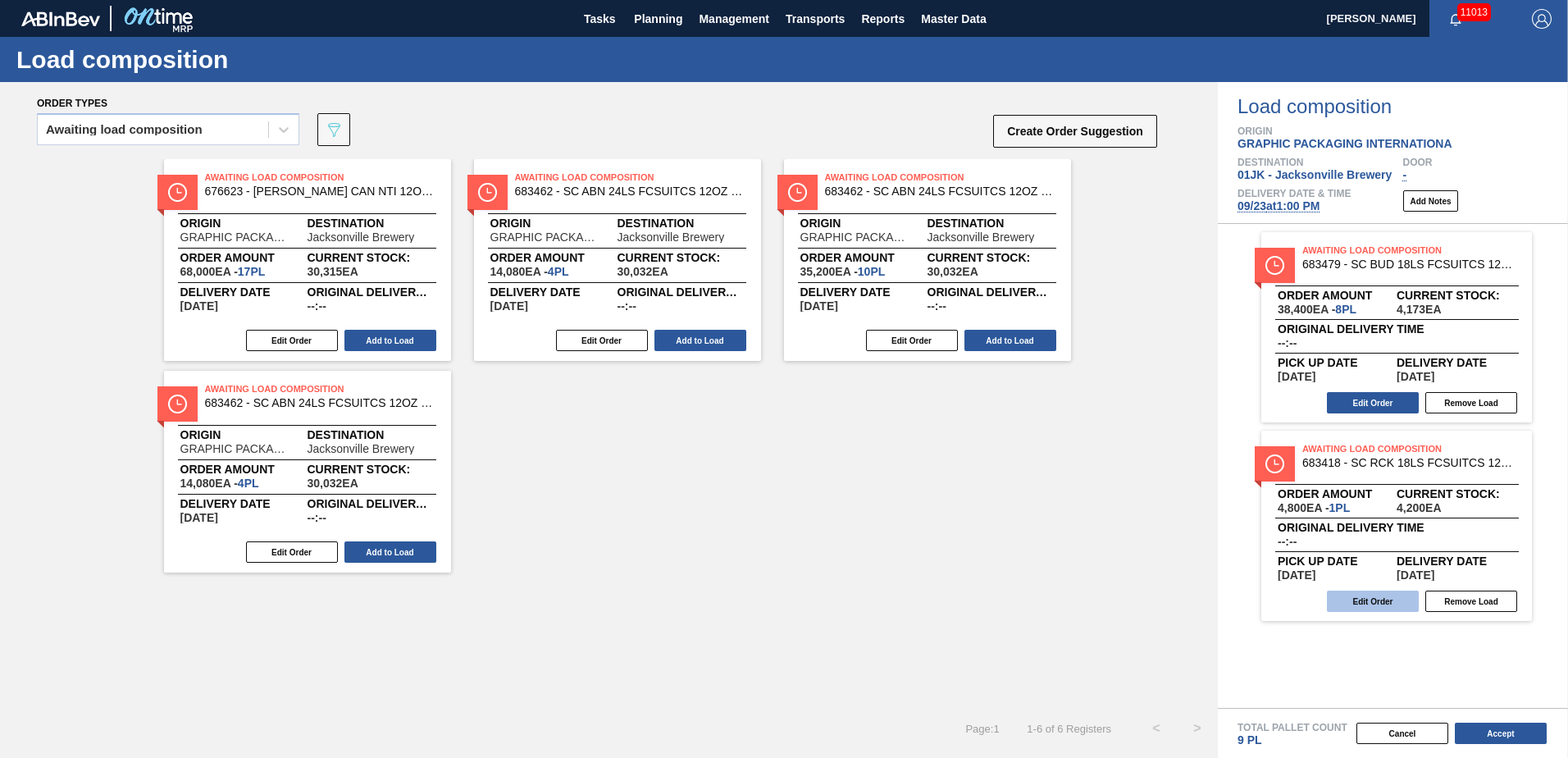
click at [1355, 595] on button "Edit Order" at bounding box center [1372, 601] width 92 height 21
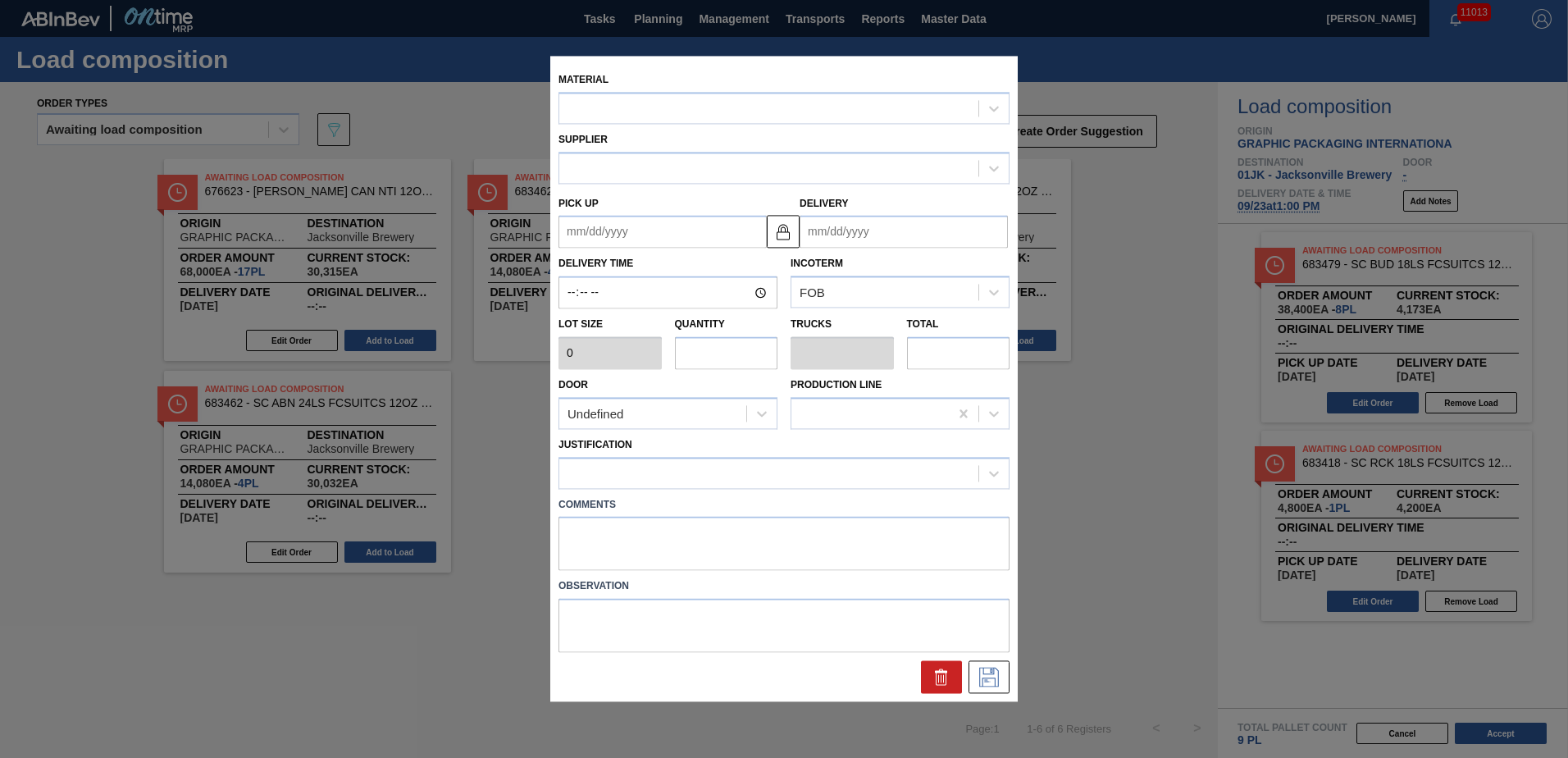
type input "4,800"
type input "1"
type input "0.042"
type input "4,800"
type textarea "TAIL, DROP"
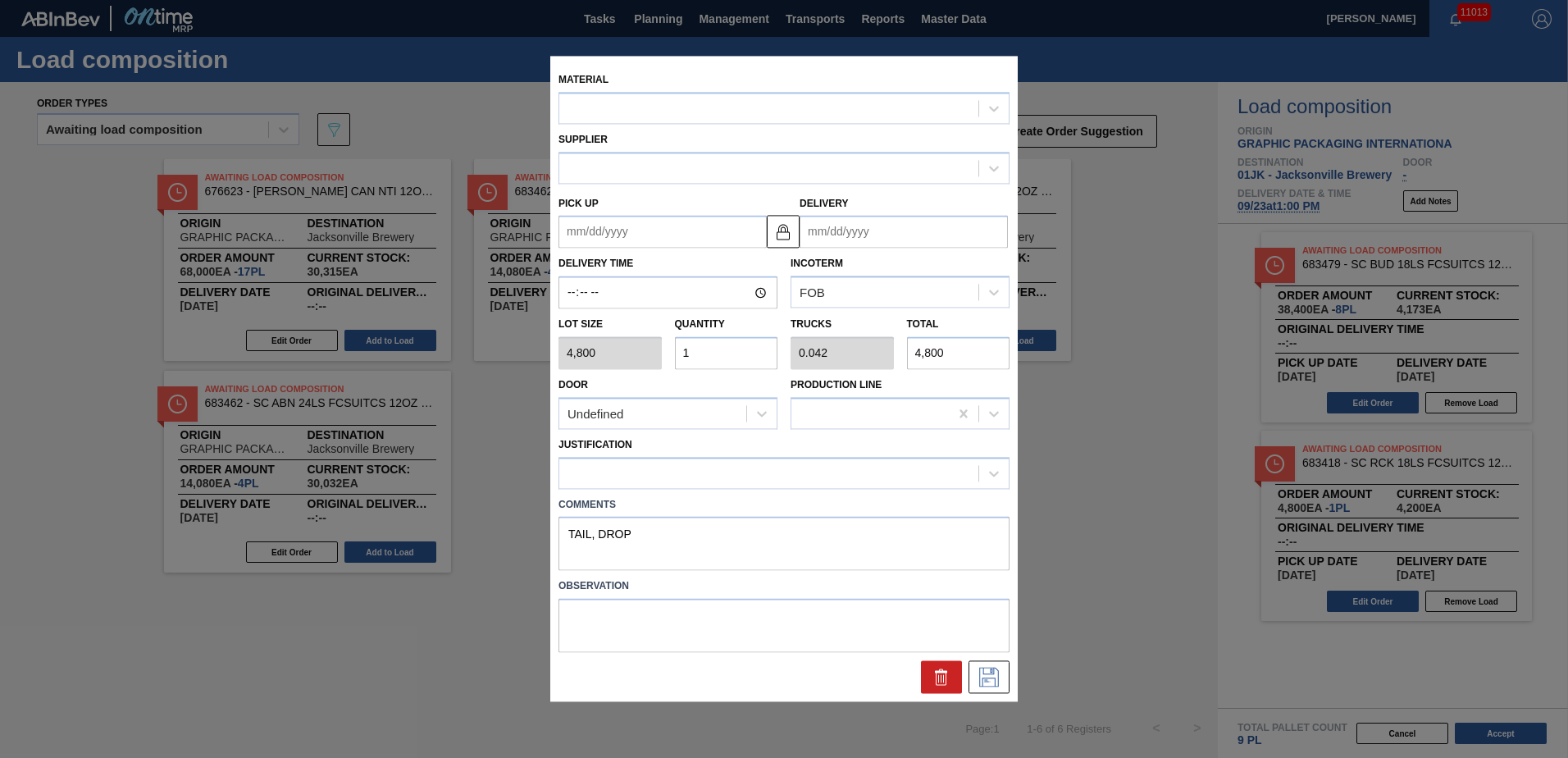
type up "[DATE]"
type input "[DATE]"
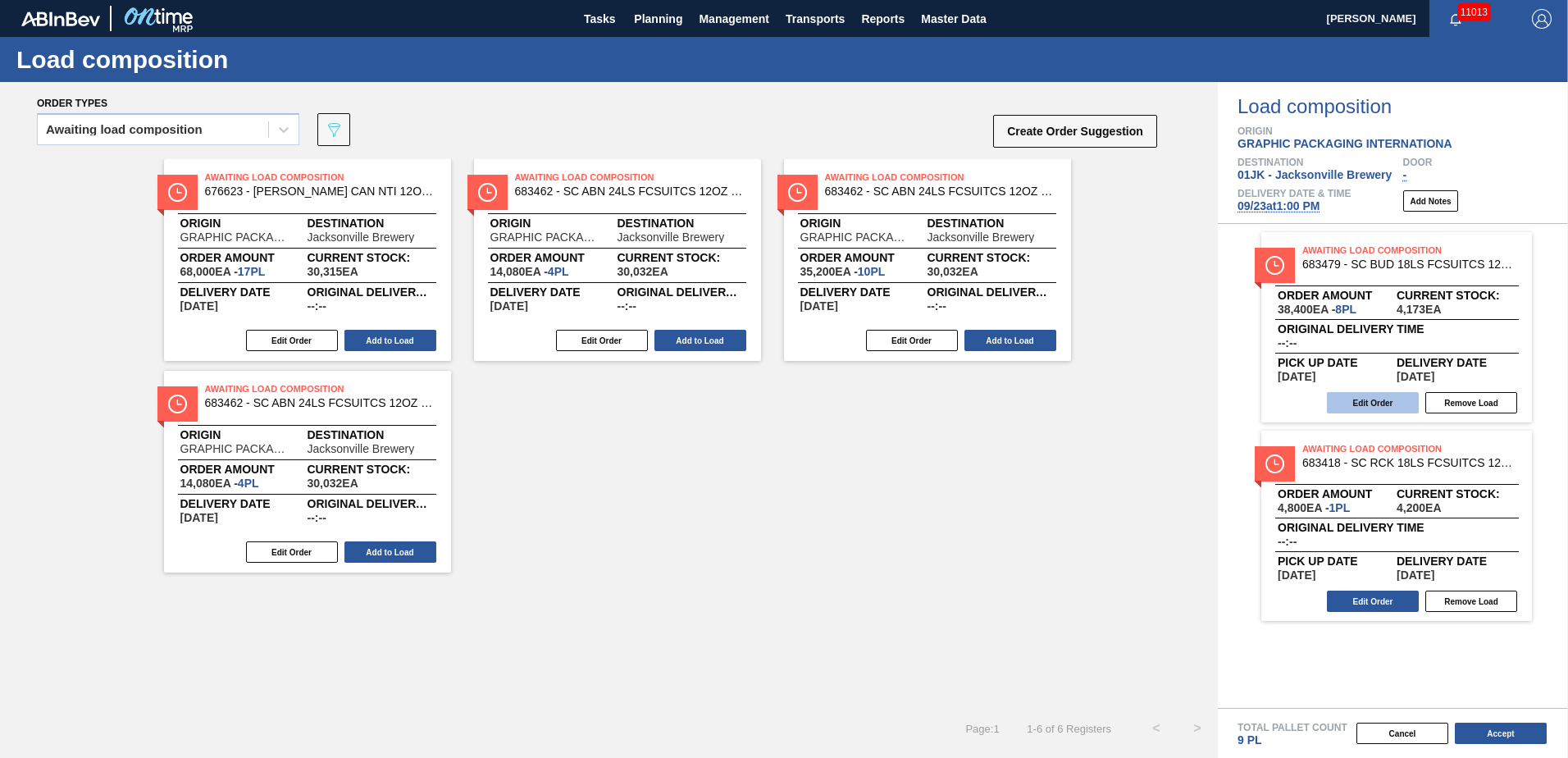
click at [1379, 400] on button "Edit Order" at bounding box center [1372, 403] width 92 height 21
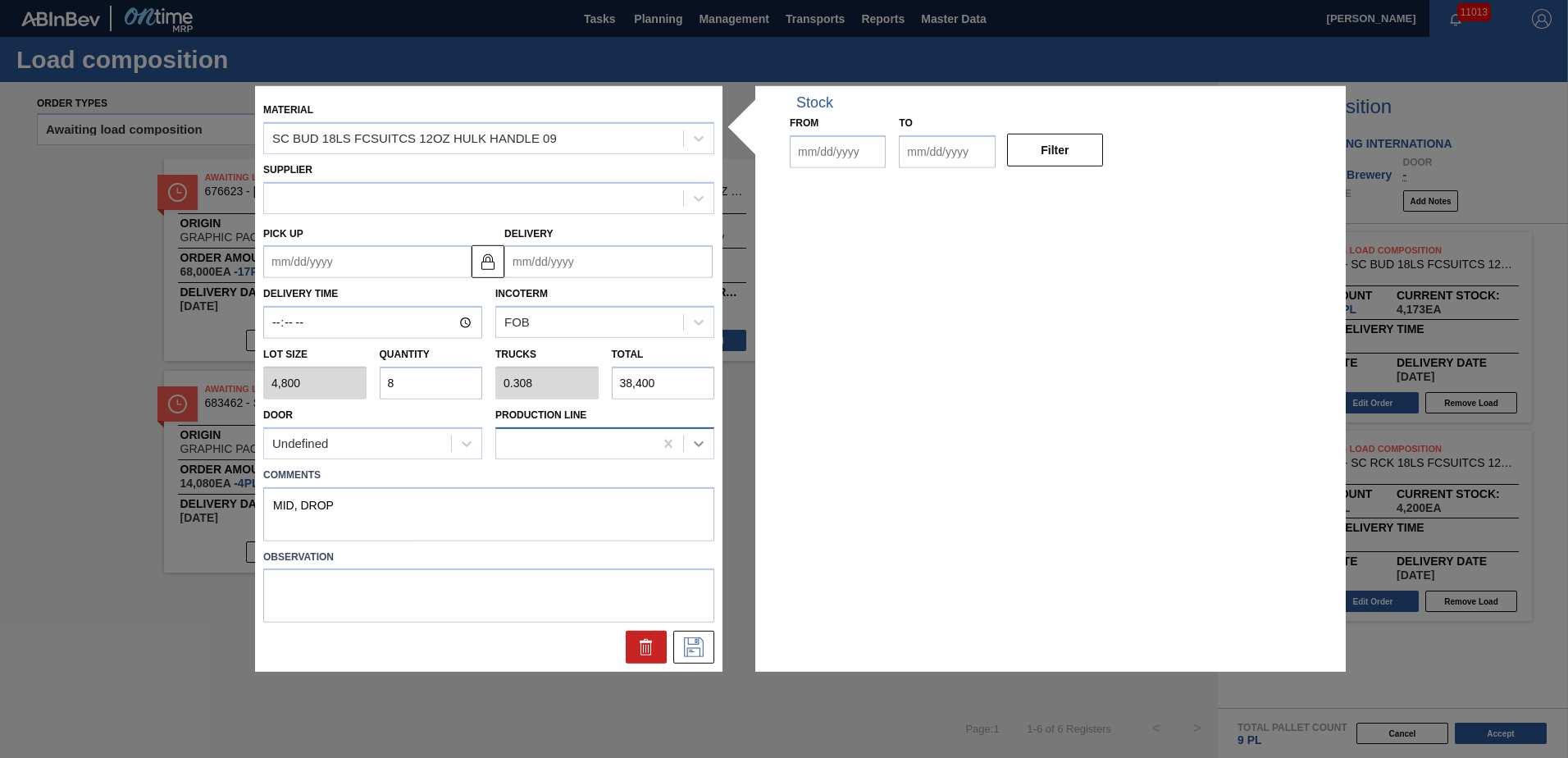
type input "4,800"
type input "8"
type input "0.308"
type input "38,400"
type textarea "MID, DROP"
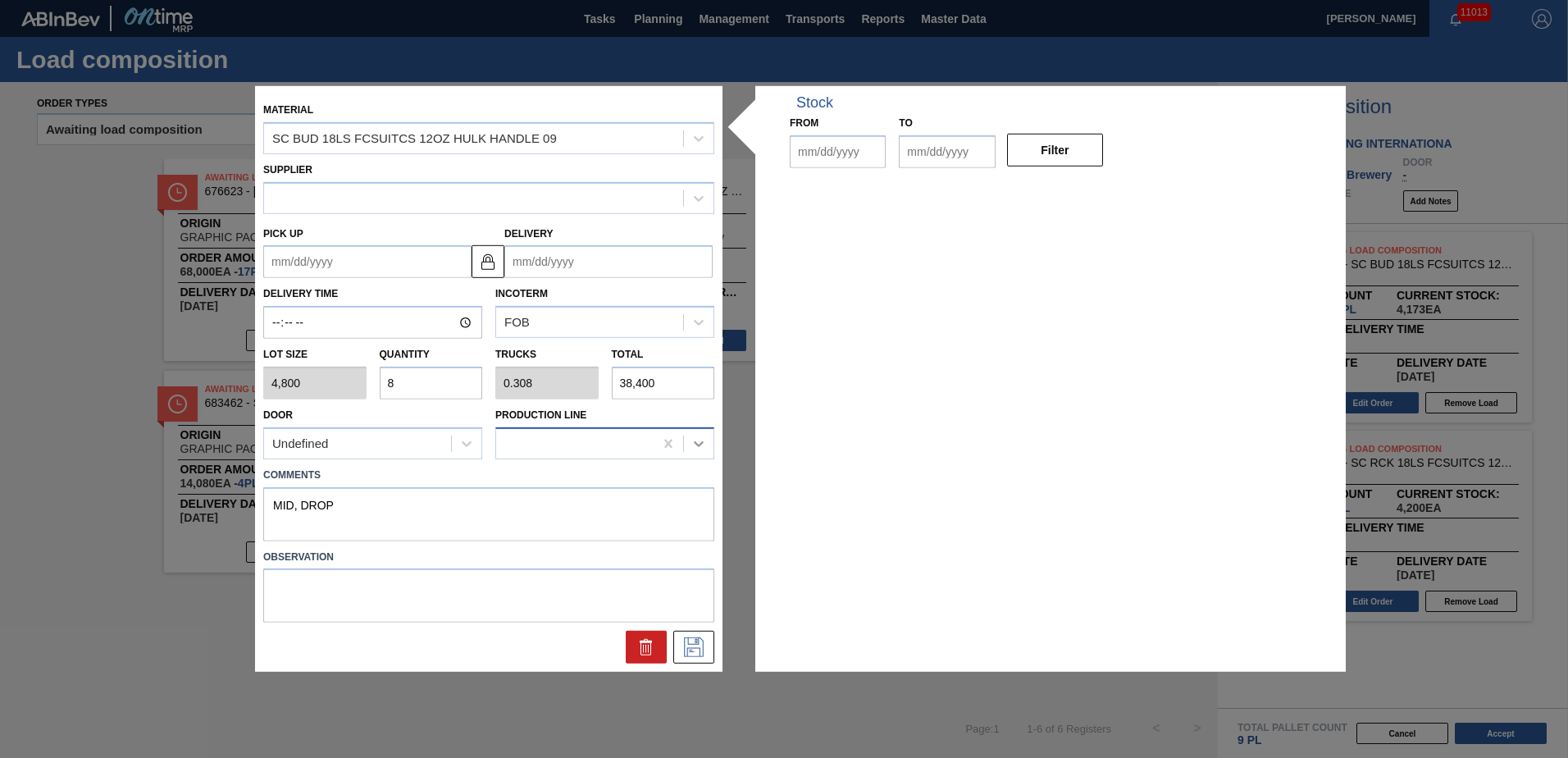
type up "[DATE]"
type input "[DATE]"
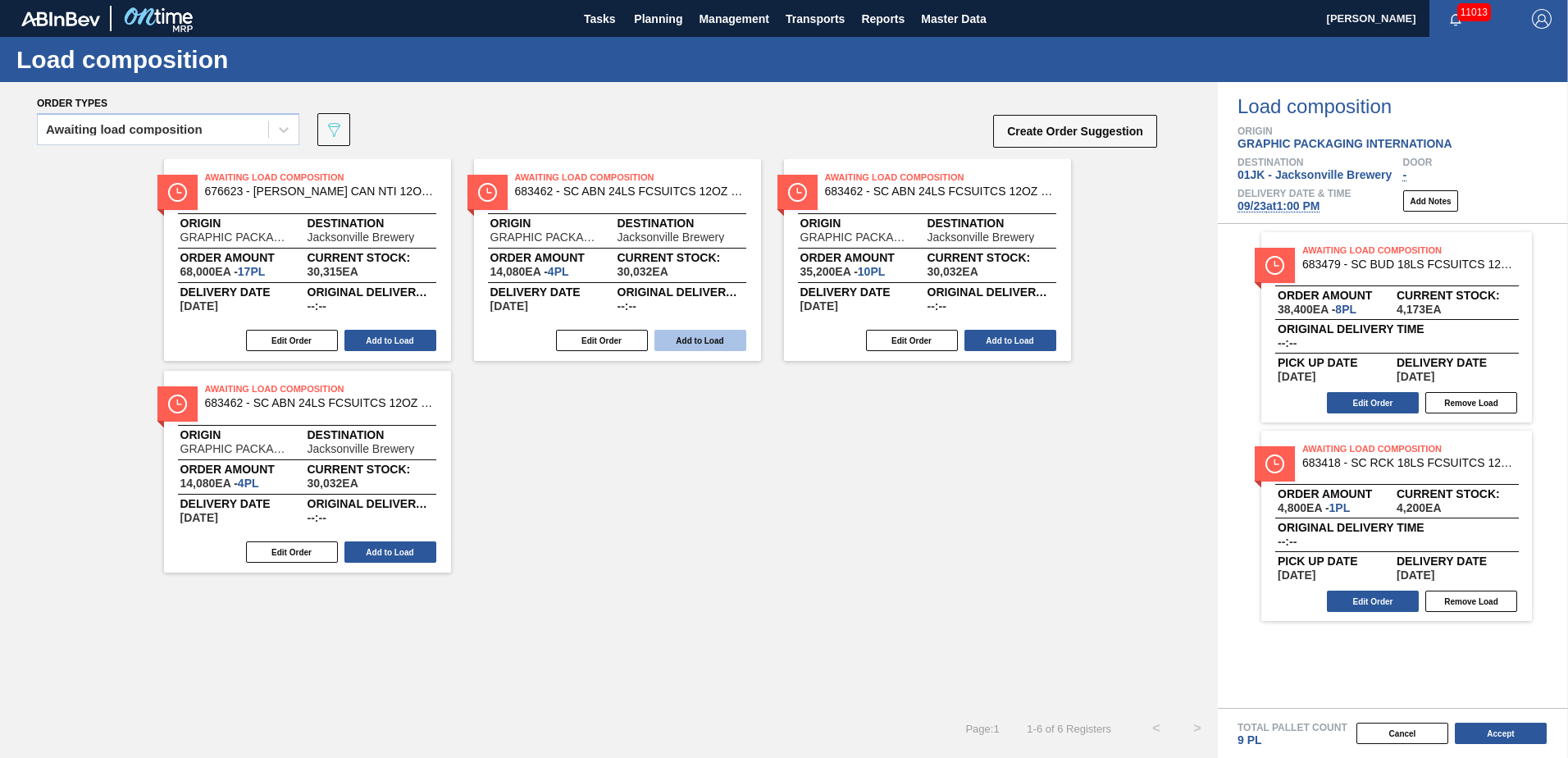
click at [711, 343] on button "Add to Load" at bounding box center [699, 340] width 92 height 21
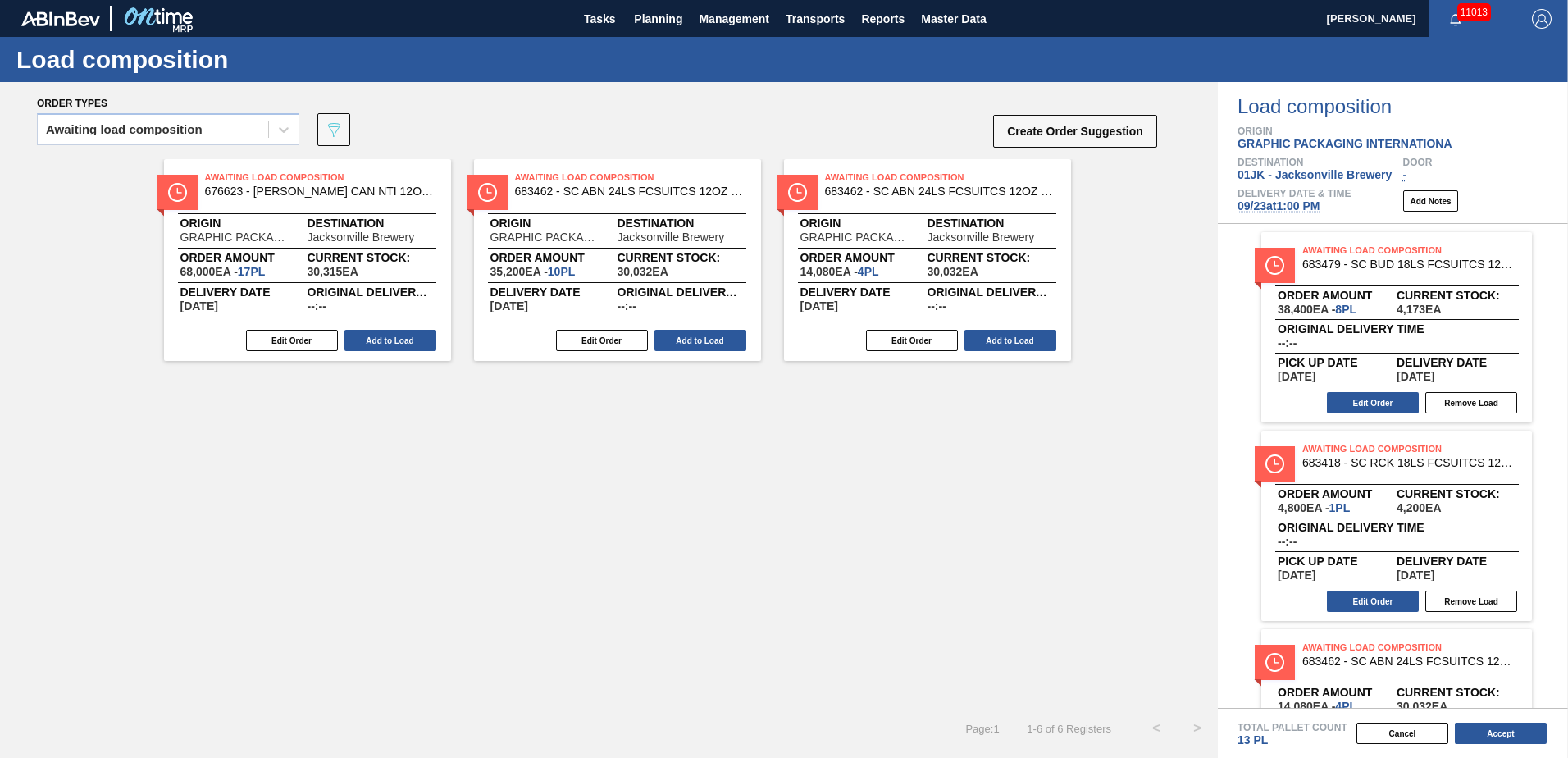
click at [711, 343] on button "Add to Load" at bounding box center [699, 340] width 92 height 21
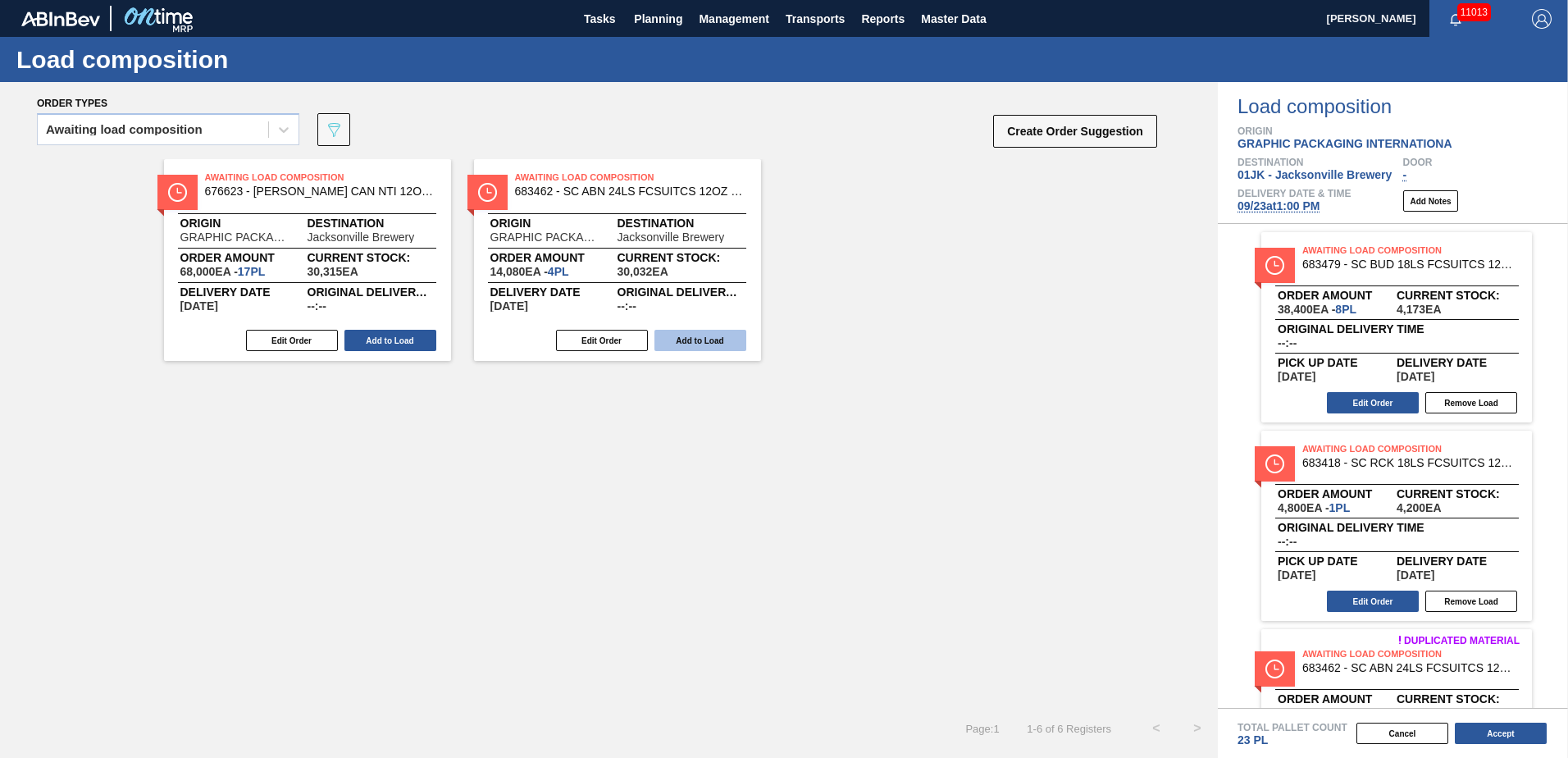
click at [712, 343] on button "Add to Load" at bounding box center [699, 340] width 92 height 21
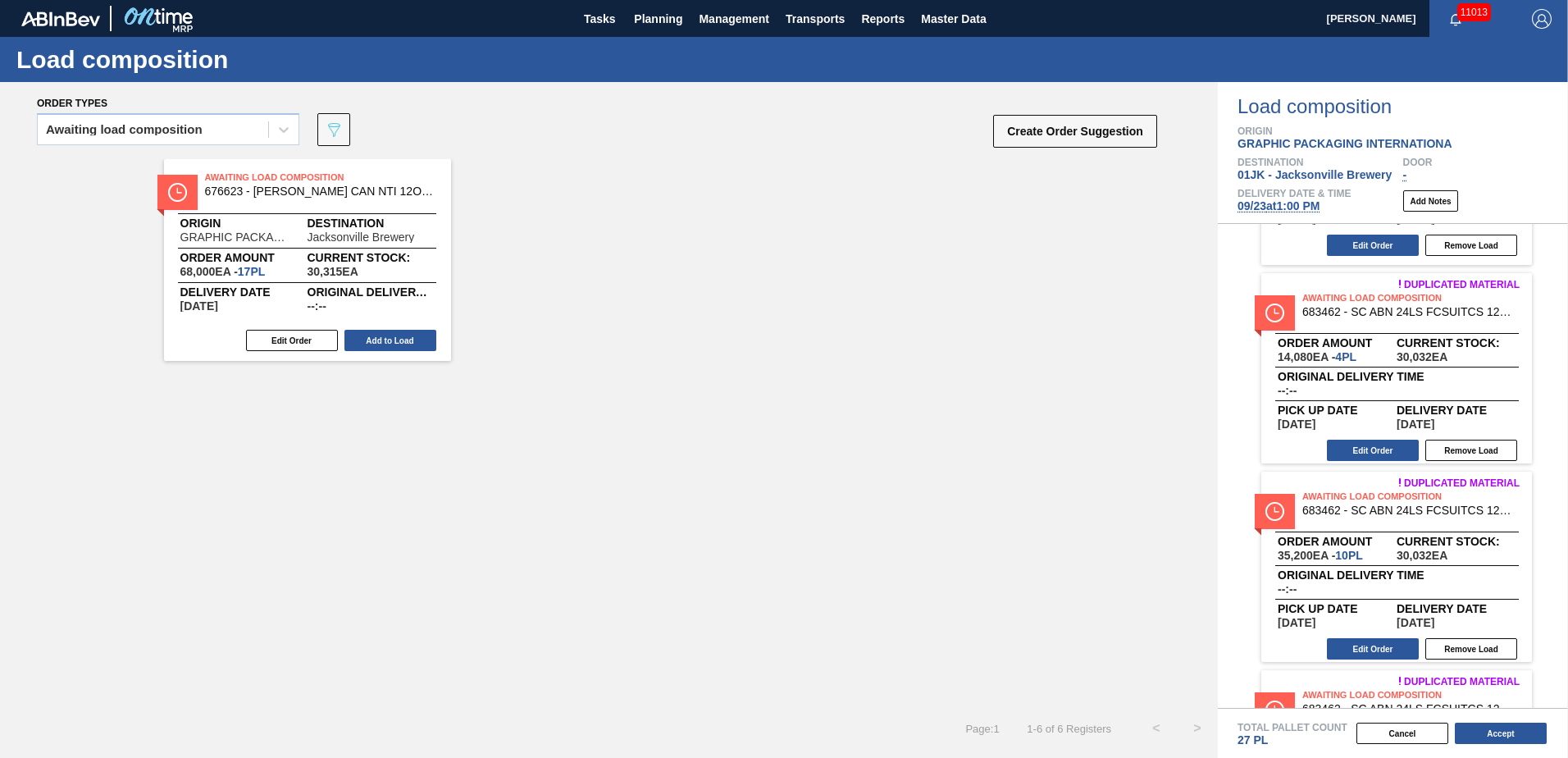
scroll to position [353, 0]
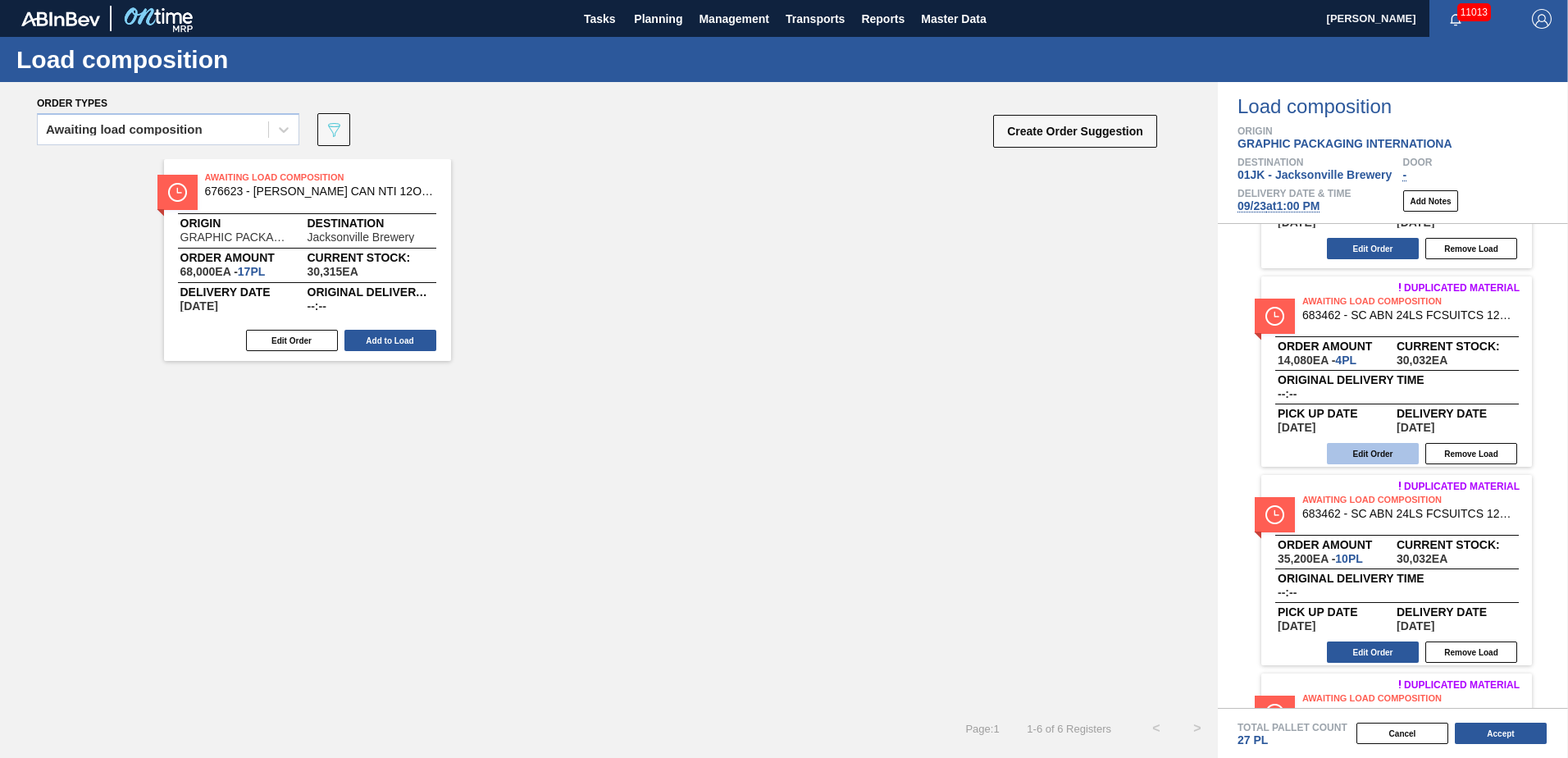
click at [1360, 459] on button "Edit Order" at bounding box center [1372, 454] width 92 height 21
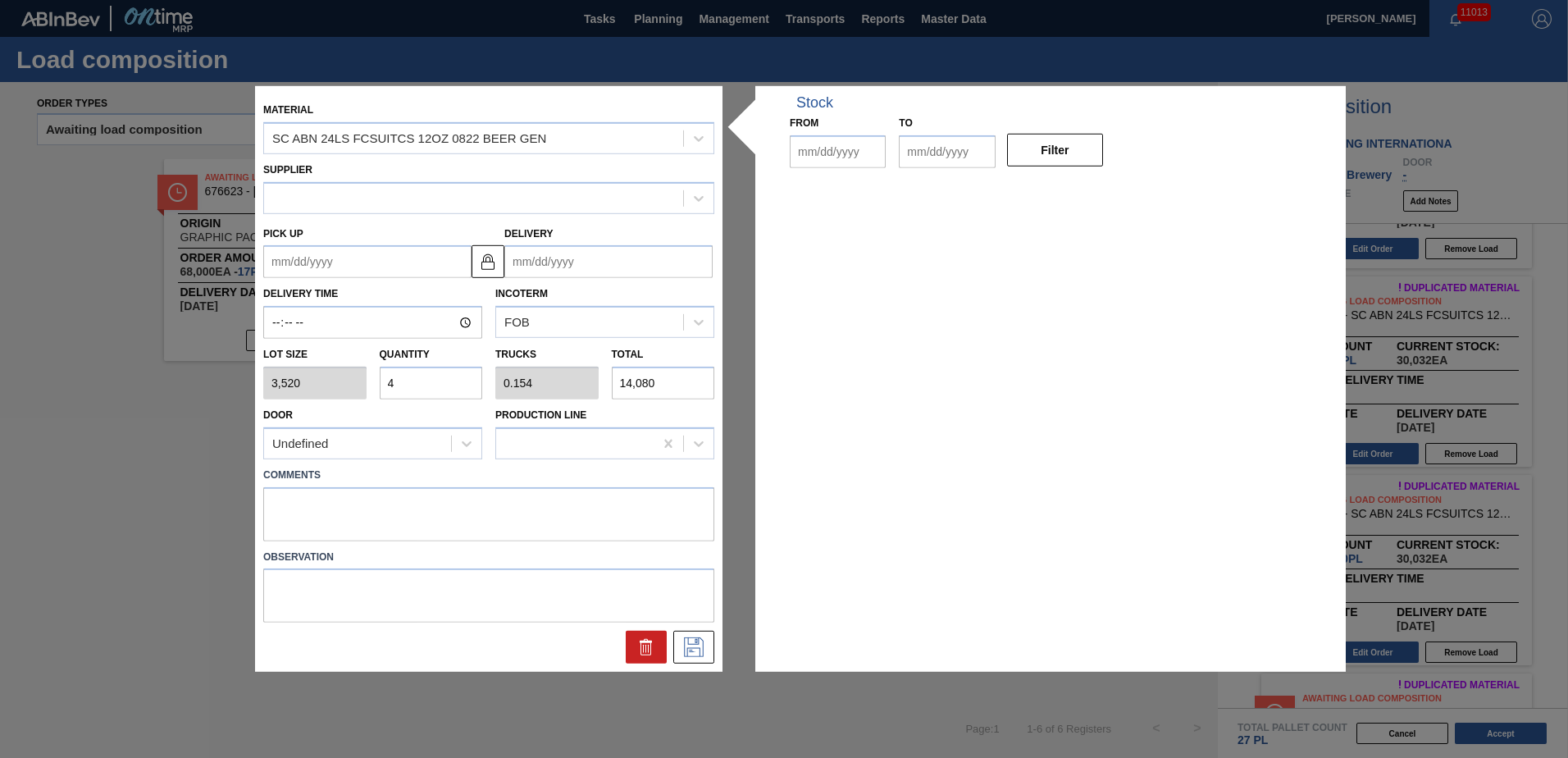
type input "3,520"
type input "4"
type input "0.154"
type input "14,080"
type up "[DATE]"
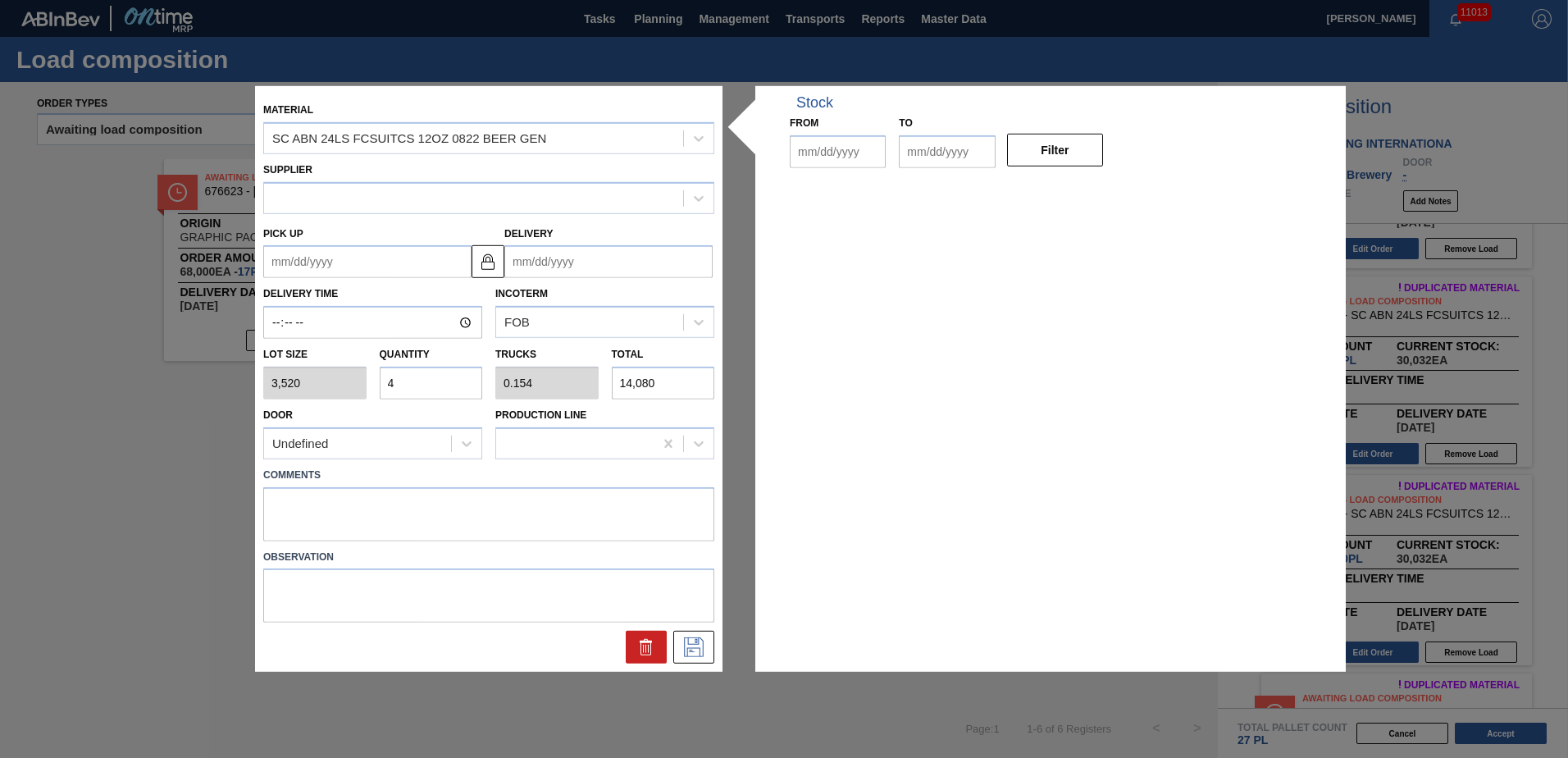
type input "[DATE]"
click at [401, 387] on input "4" at bounding box center [431, 382] width 104 height 32
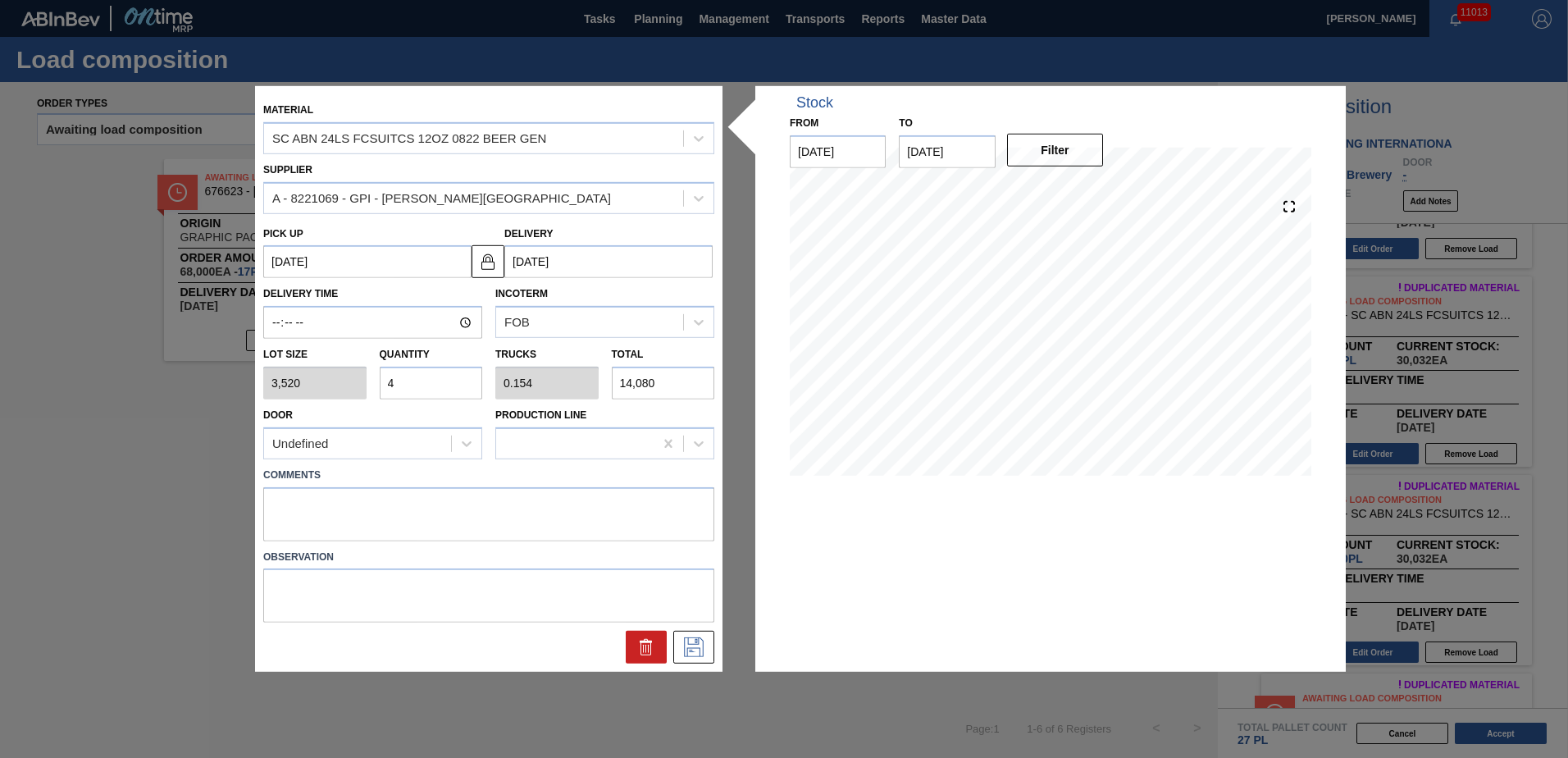
type input "3"
type input "0.115"
type input "10,560"
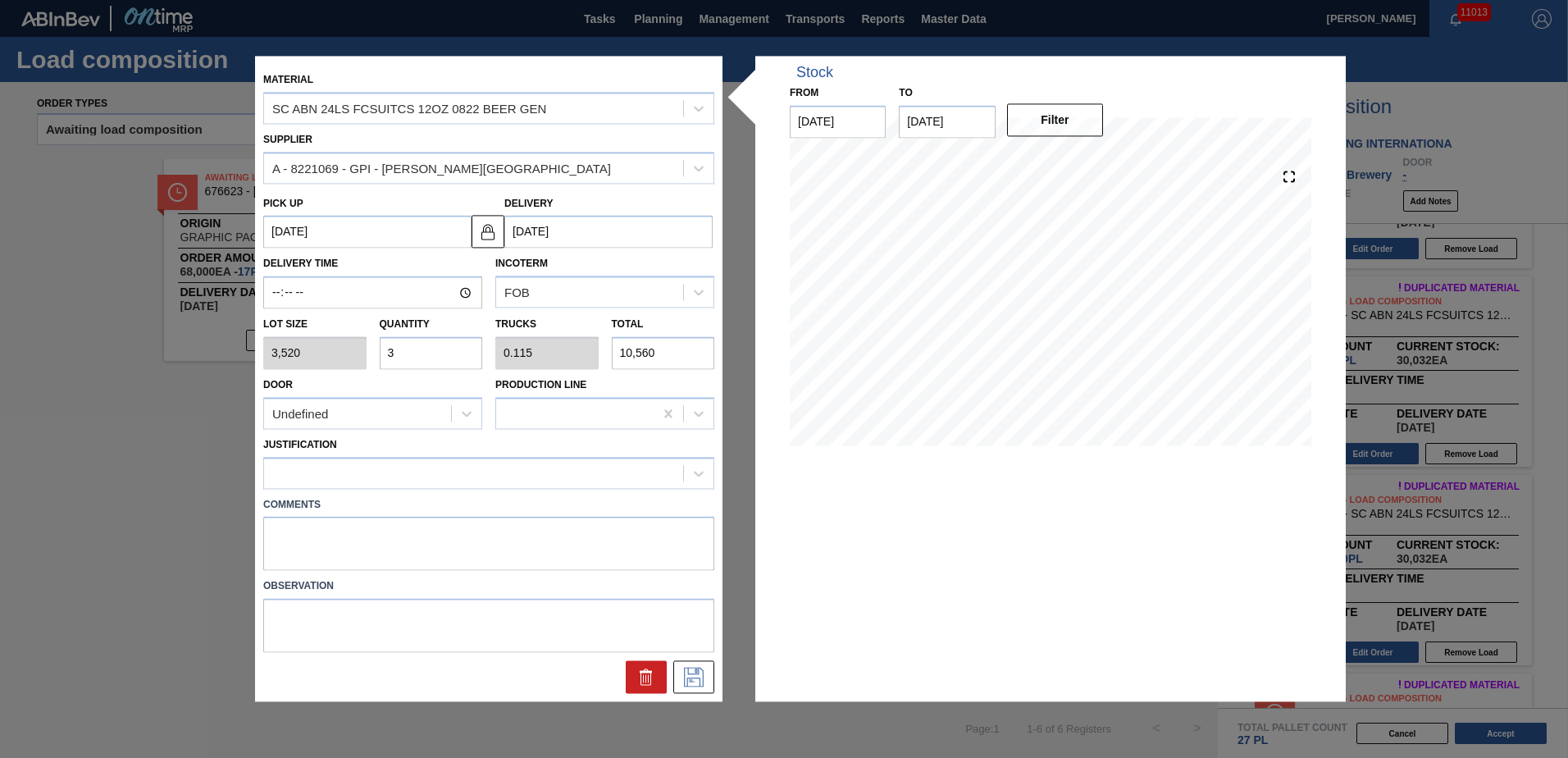
type input "3"
click at [437, 509] on label "Comments" at bounding box center [488, 505] width 451 height 24
click at [437, 490] on div "Comments" at bounding box center [488, 529] width 464 height 82
click at [438, 480] on div at bounding box center [473, 473] width 419 height 24
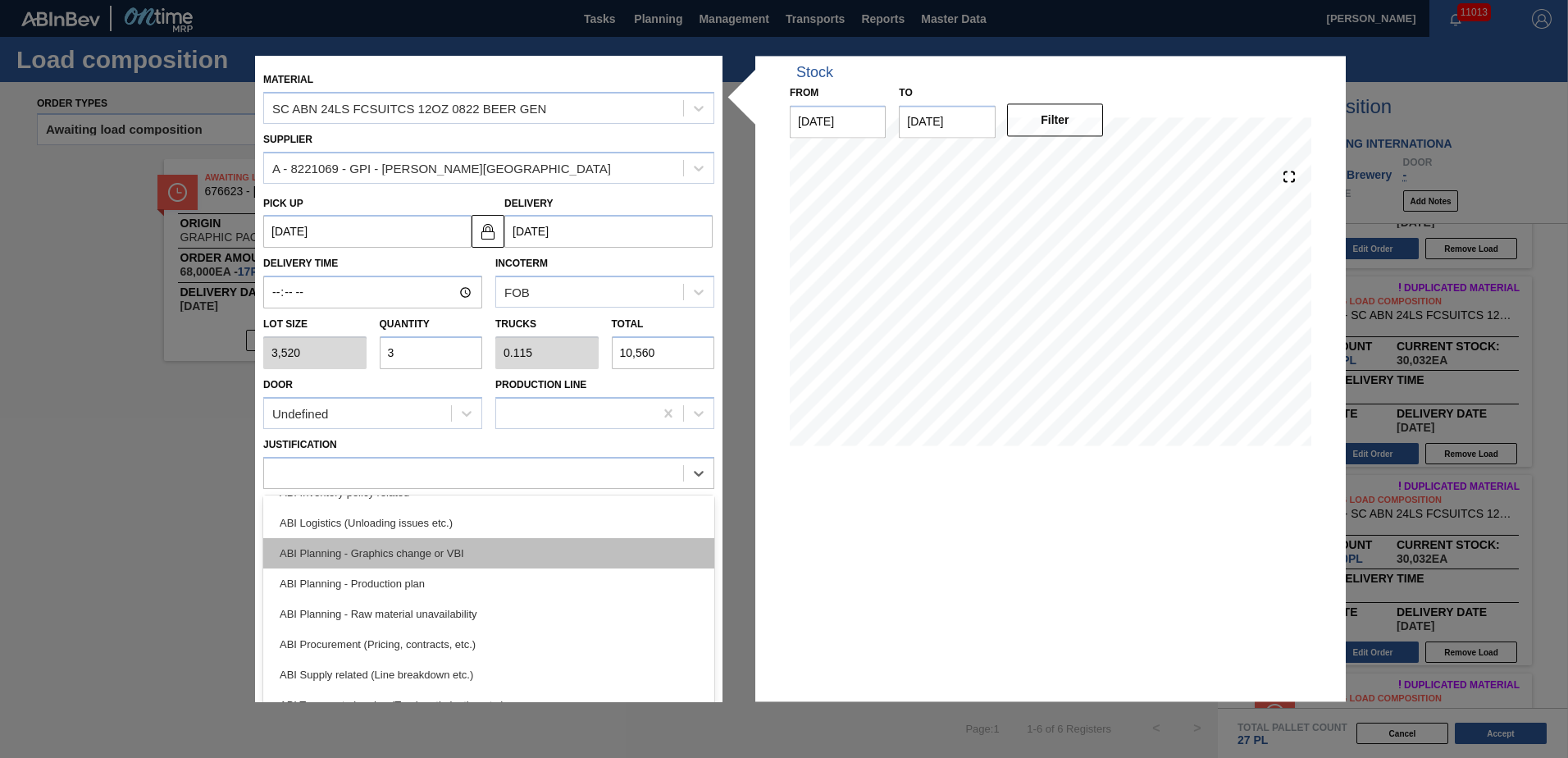
scroll to position [164, 0]
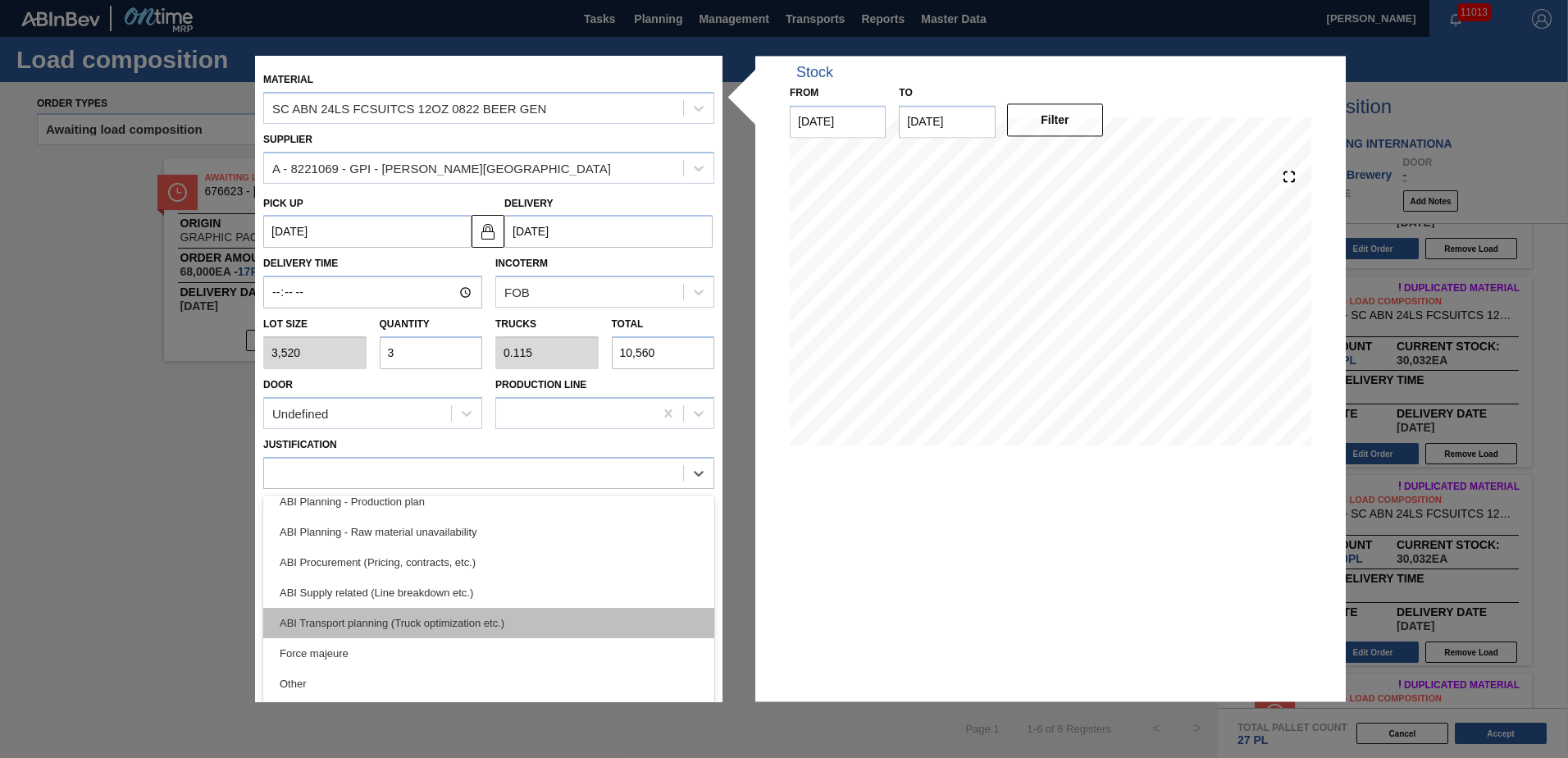
click at [461, 622] on div "ABI Transport planning (Truck optimization etc.)" at bounding box center [488, 623] width 451 height 31
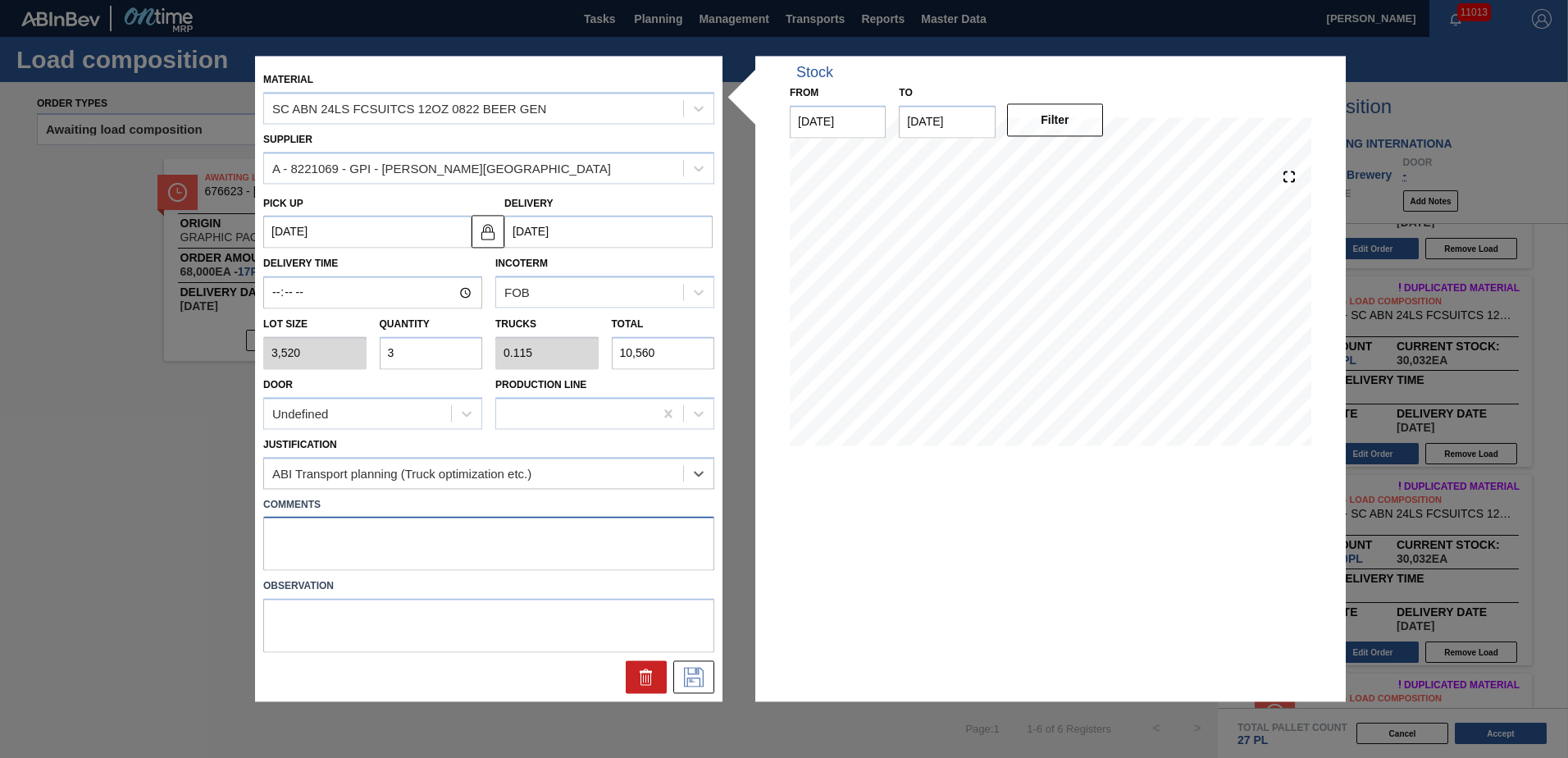
drag, startPoint x: 378, startPoint y: 560, endPoint x: 378, endPoint y: 552, distance: 8.0
click at [378, 557] on textarea at bounding box center [488, 543] width 451 height 54
type textarea "NOSE, DROP"
click at [698, 677] on icon at bounding box center [694, 677] width 26 height 19
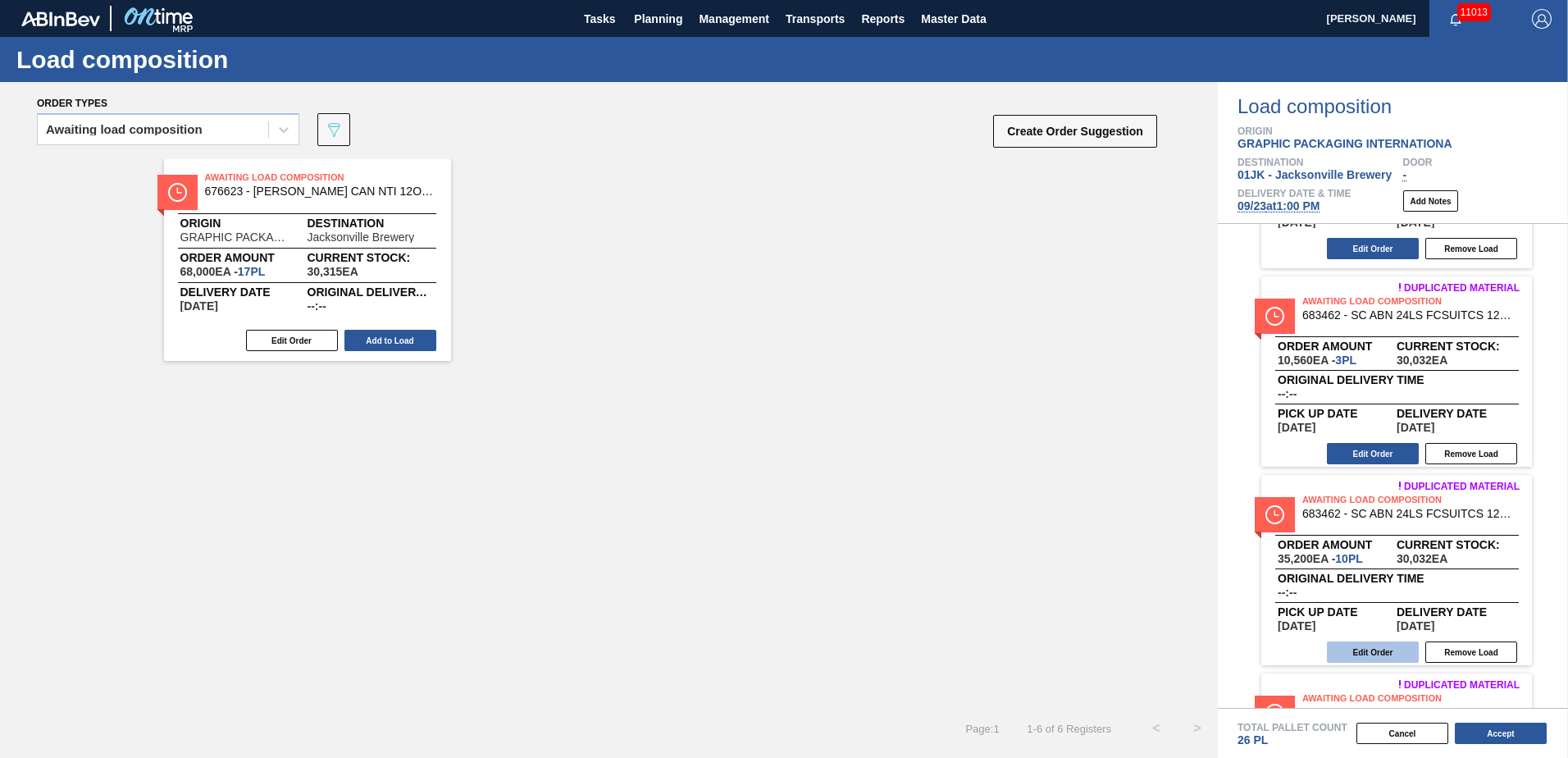
click at [1376, 646] on button "Edit Order" at bounding box center [1372, 652] width 92 height 21
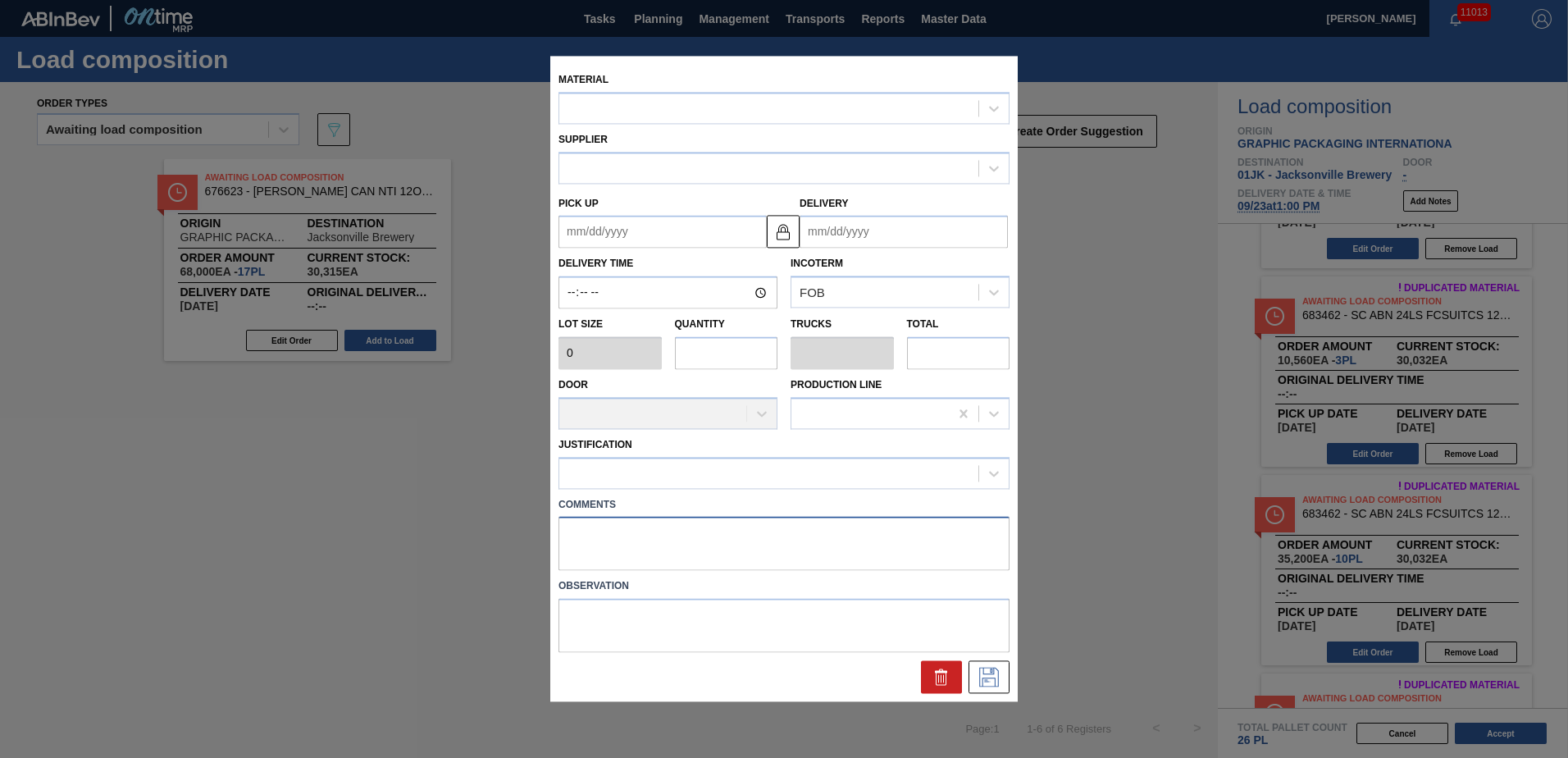
click at [566, 521] on textarea at bounding box center [784, 543] width 451 height 54
type textarea "NO"
type input "3,520"
type input "10"
type input "0.385"
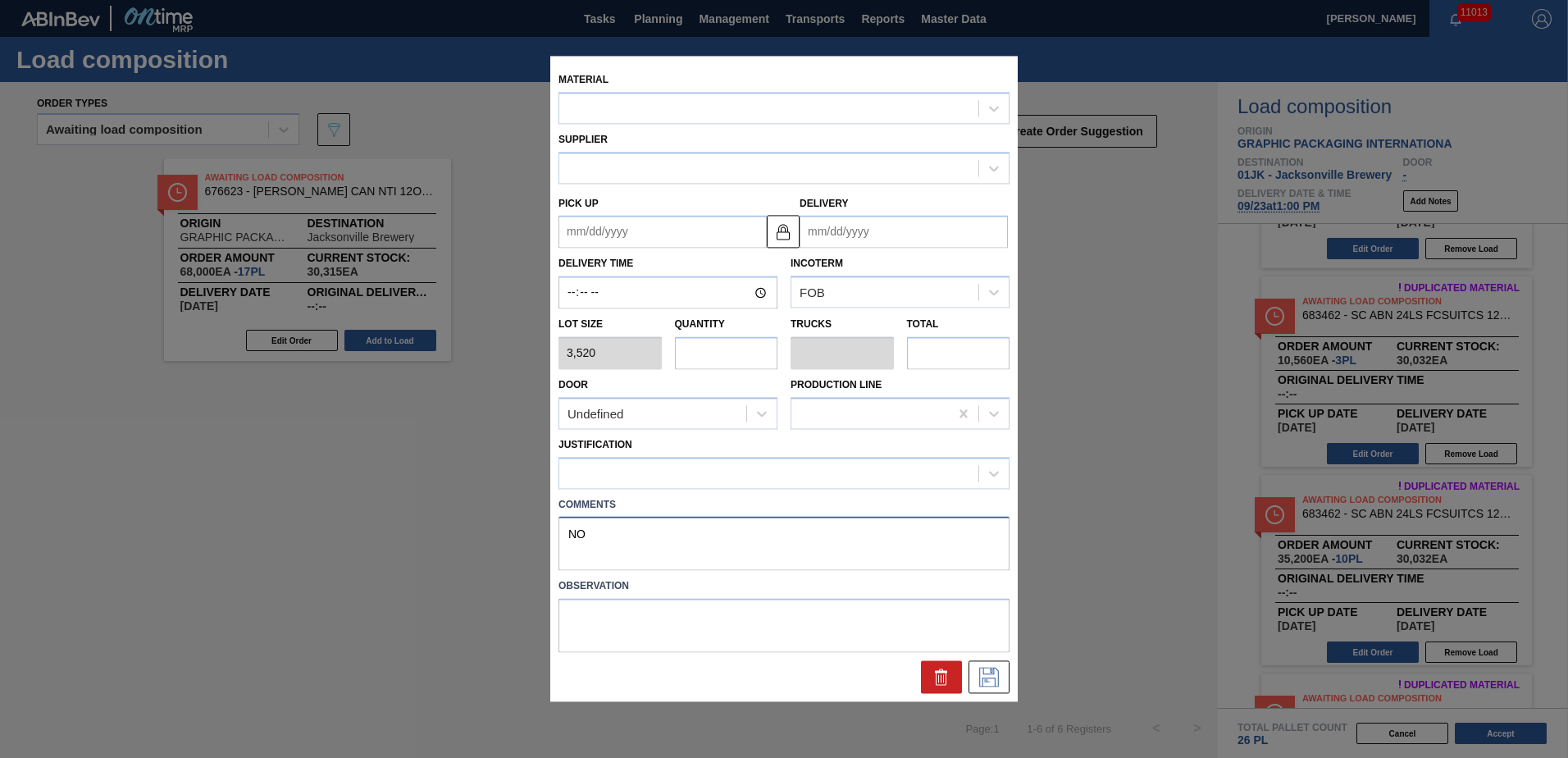
type input "35,200"
type textarea "NOS"
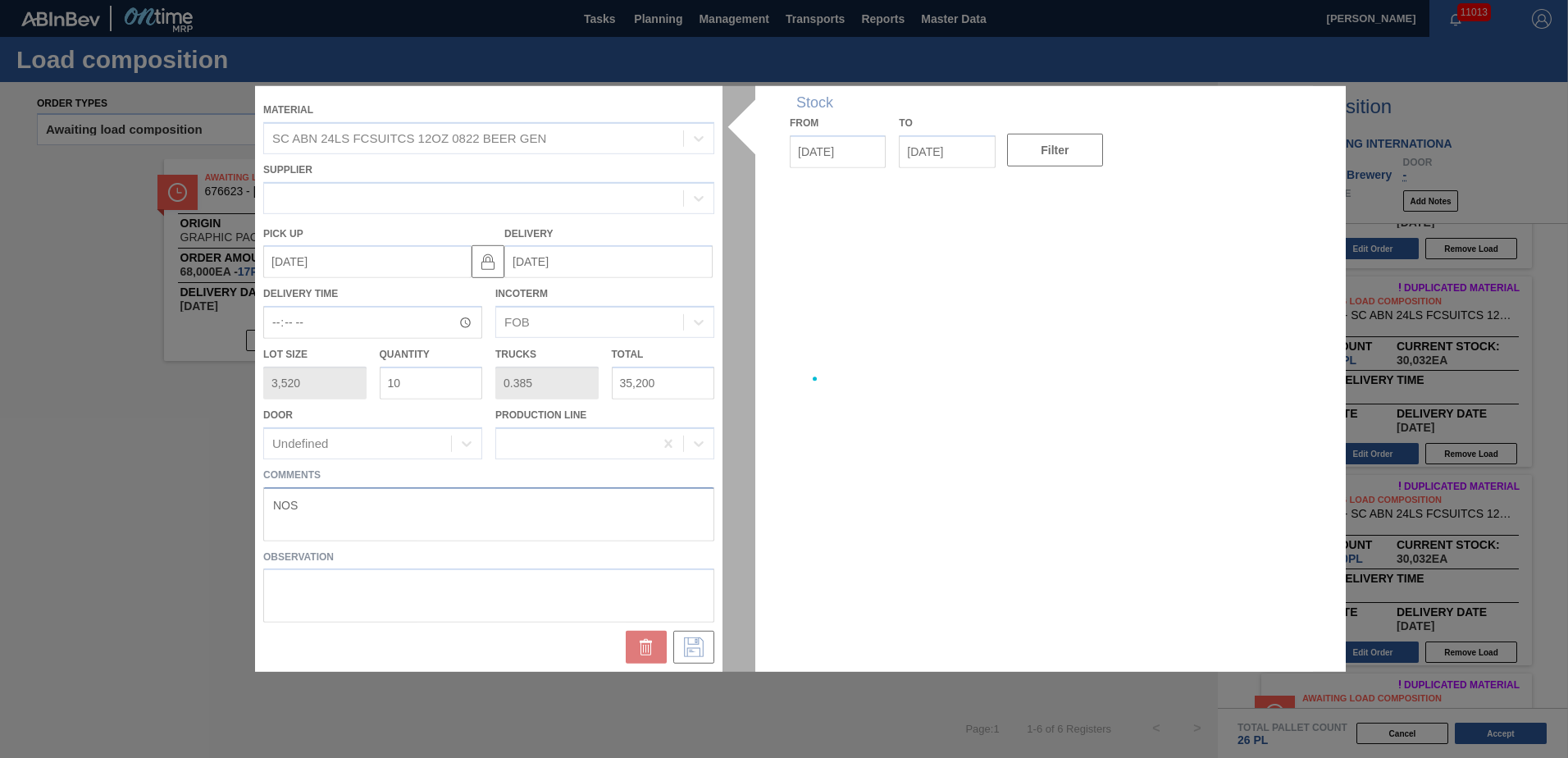
type up "[DATE]"
type input "[DATE]"
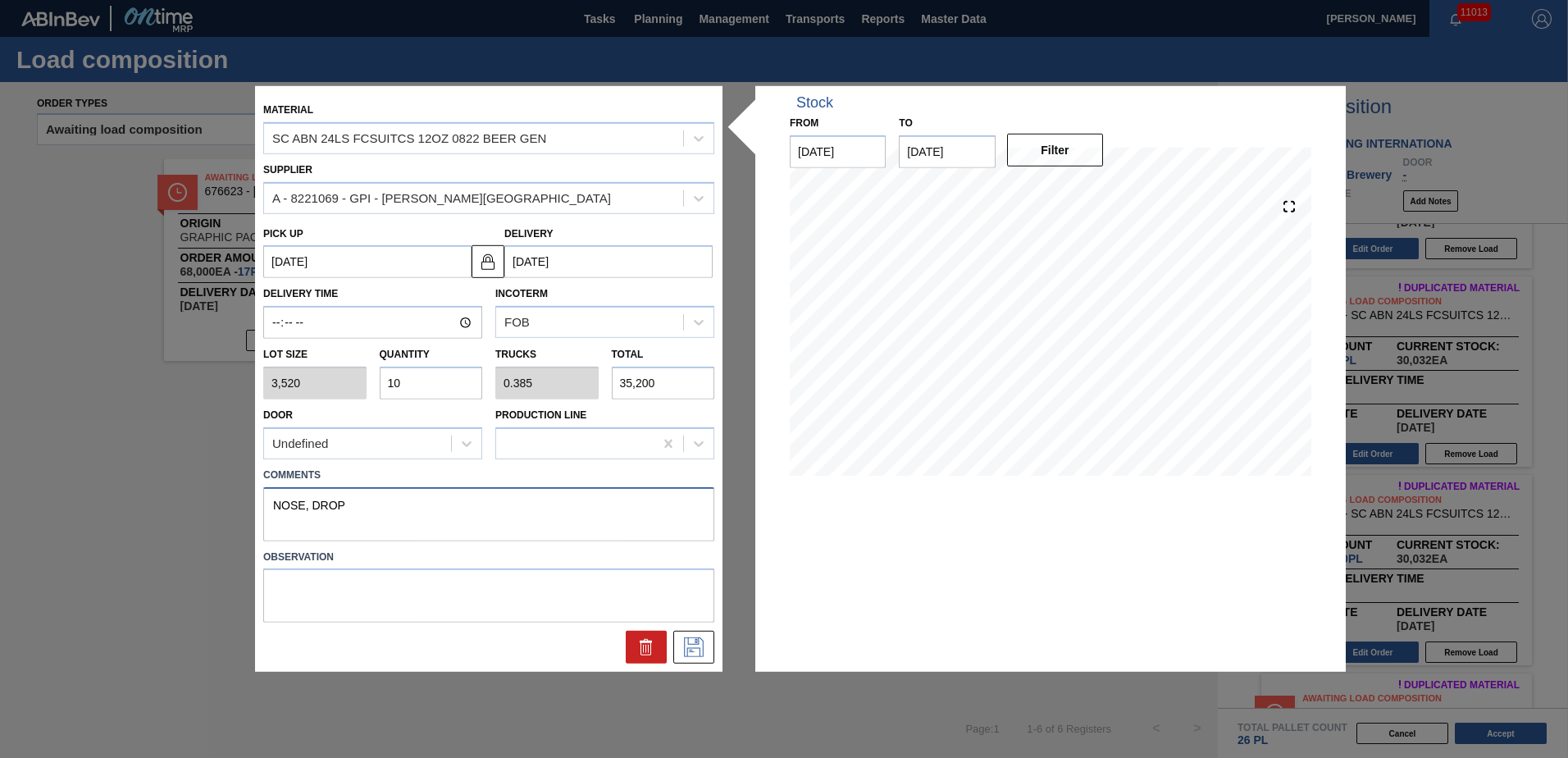
type textarea "NOSE, DROP"
click at [716, 550] on div "Observation" at bounding box center [488, 584] width 464 height 78
click at [696, 634] on button at bounding box center [694, 647] width 41 height 32
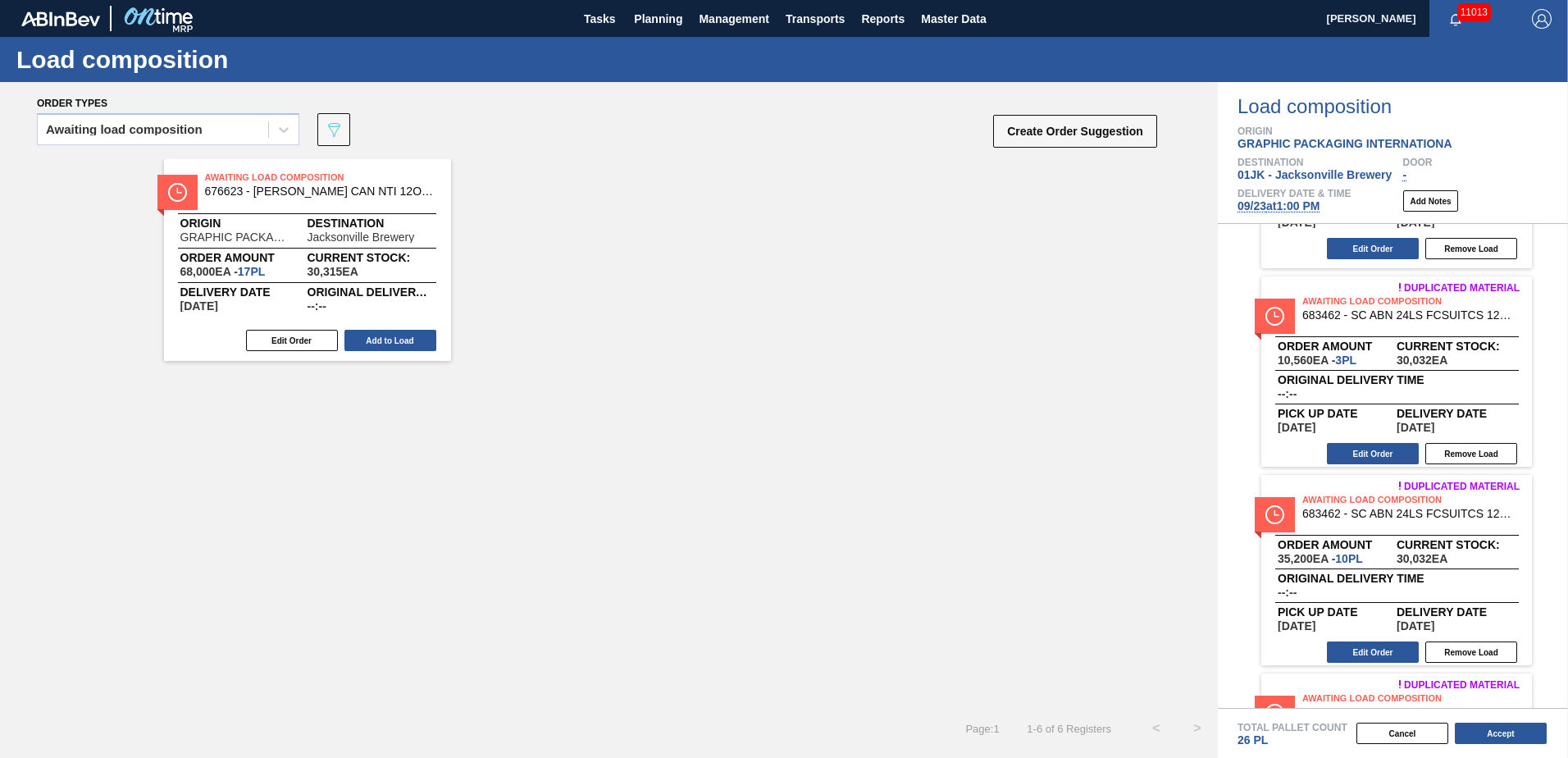
scroll to position [516, 0]
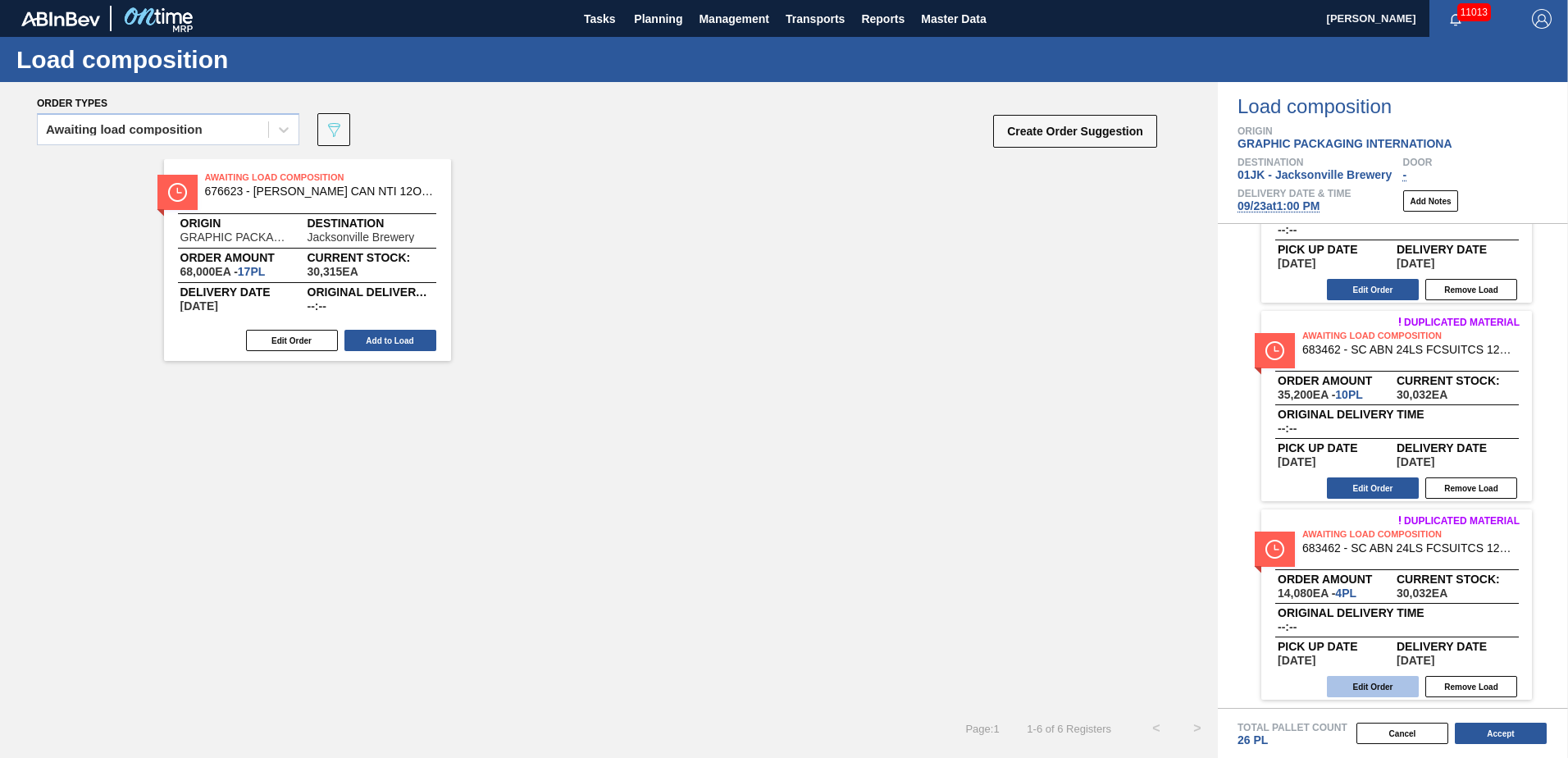
click at [1367, 682] on button "Edit Order" at bounding box center [1372, 686] width 92 height 21
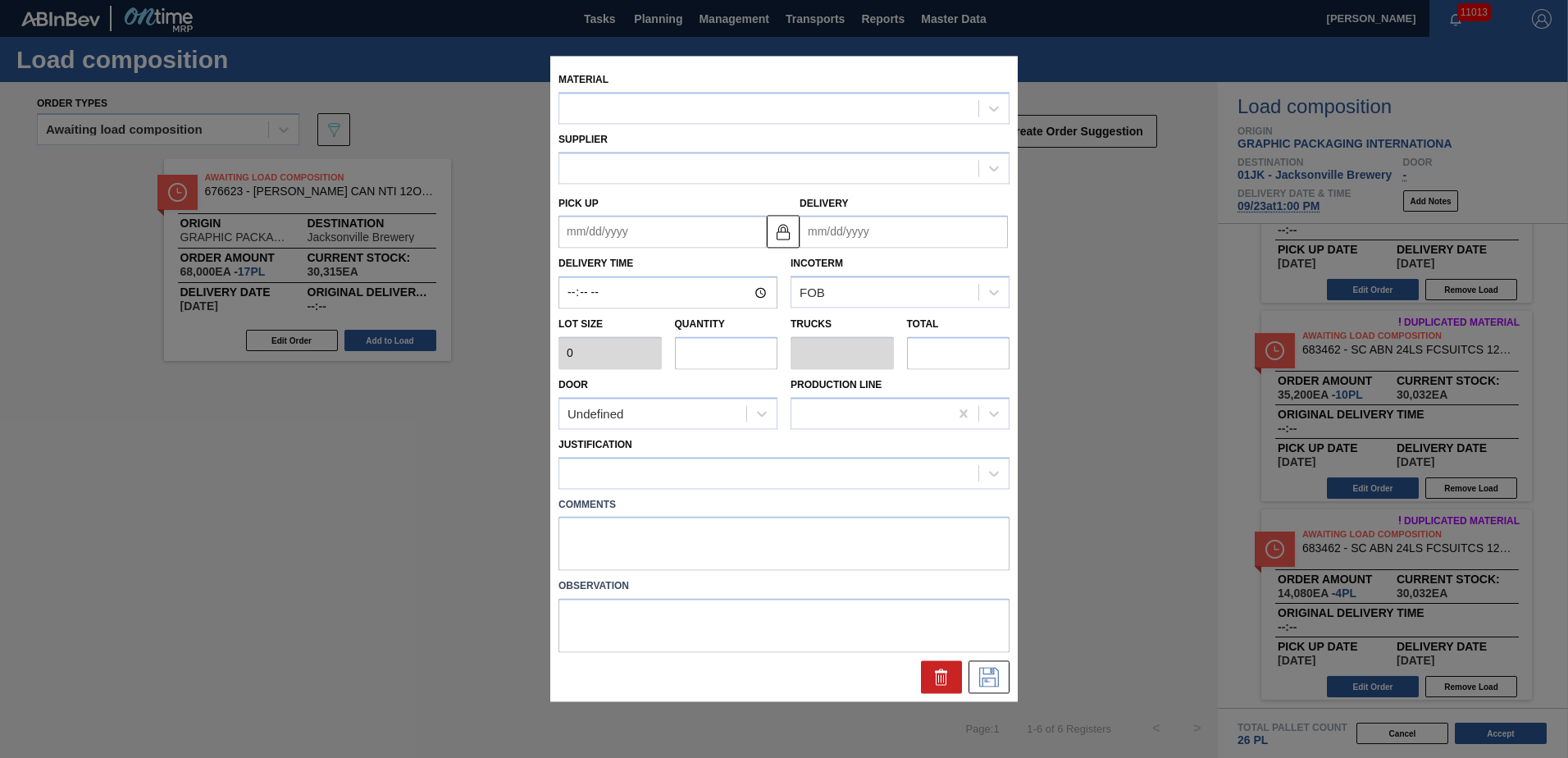
type input "3,520"
type input "4"
type input "0.154"
type input "14,080"
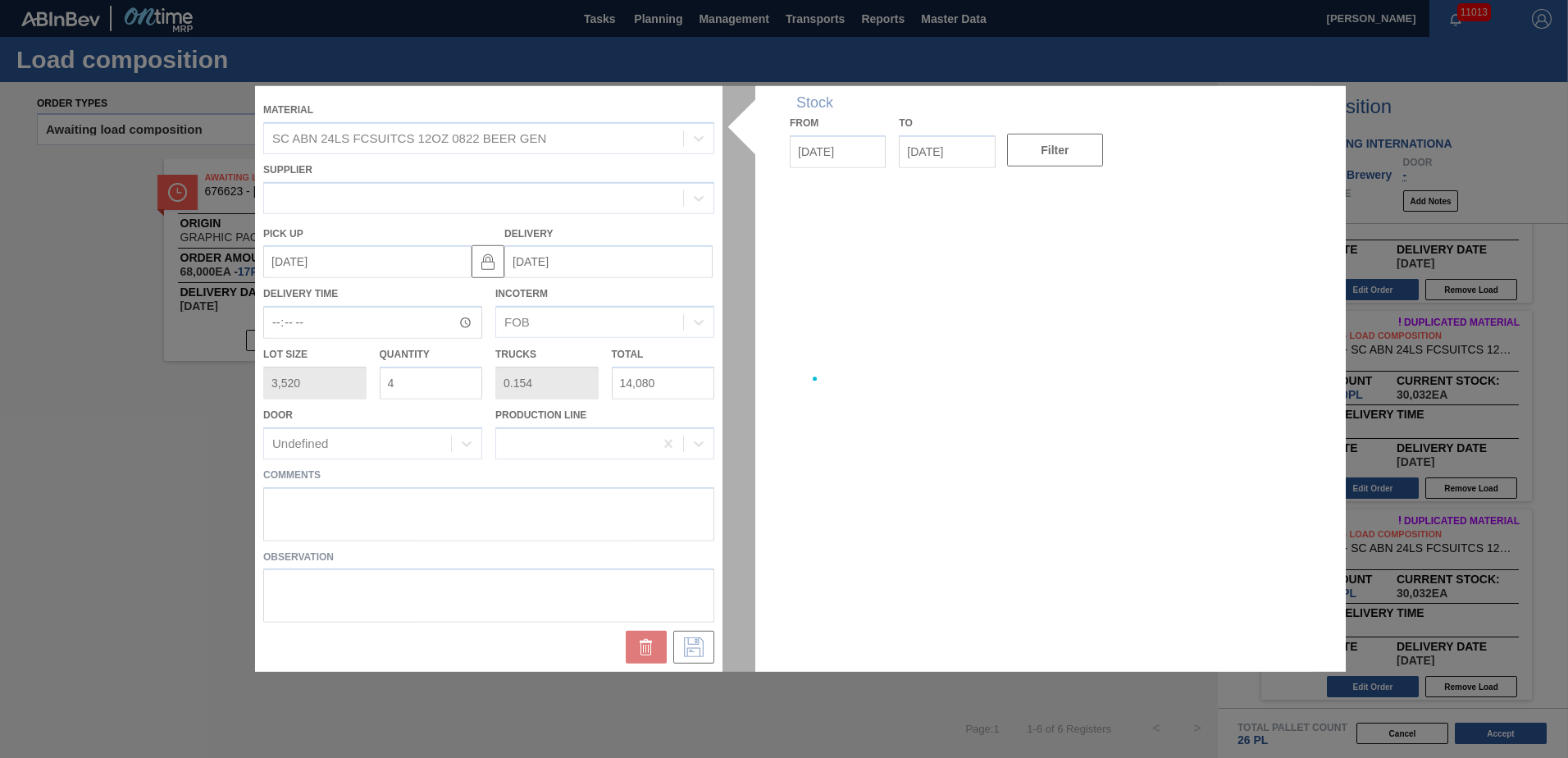
type up "[DATE]"
type input "[DATE]"
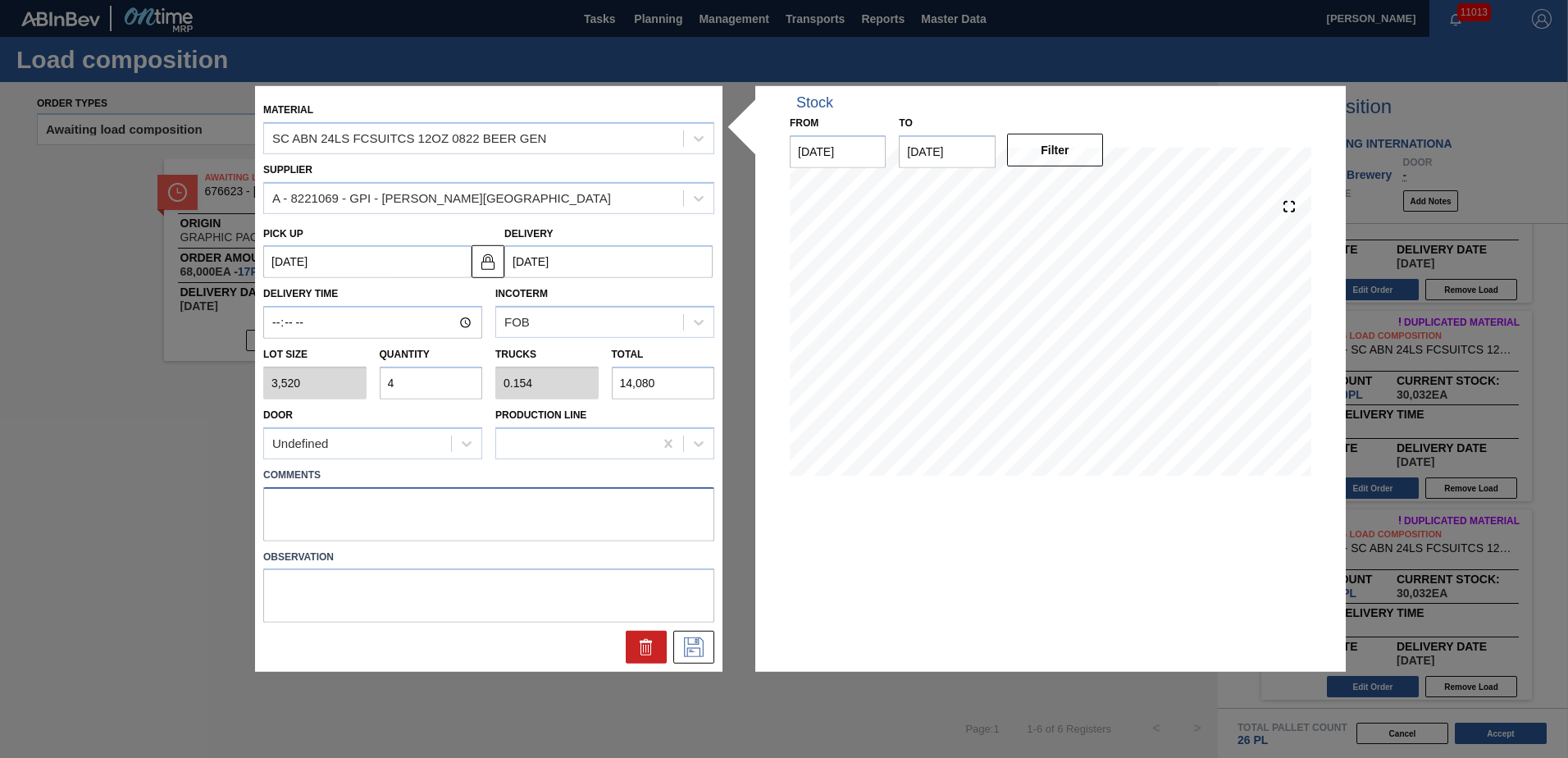
click at [455, 514] on textarea at bounding box center [488, 514] width 451 height 54
type textarea "NOSE, DROP"
click at [683, 646] on icon at bounding box center [694, 647] width 26 height 19
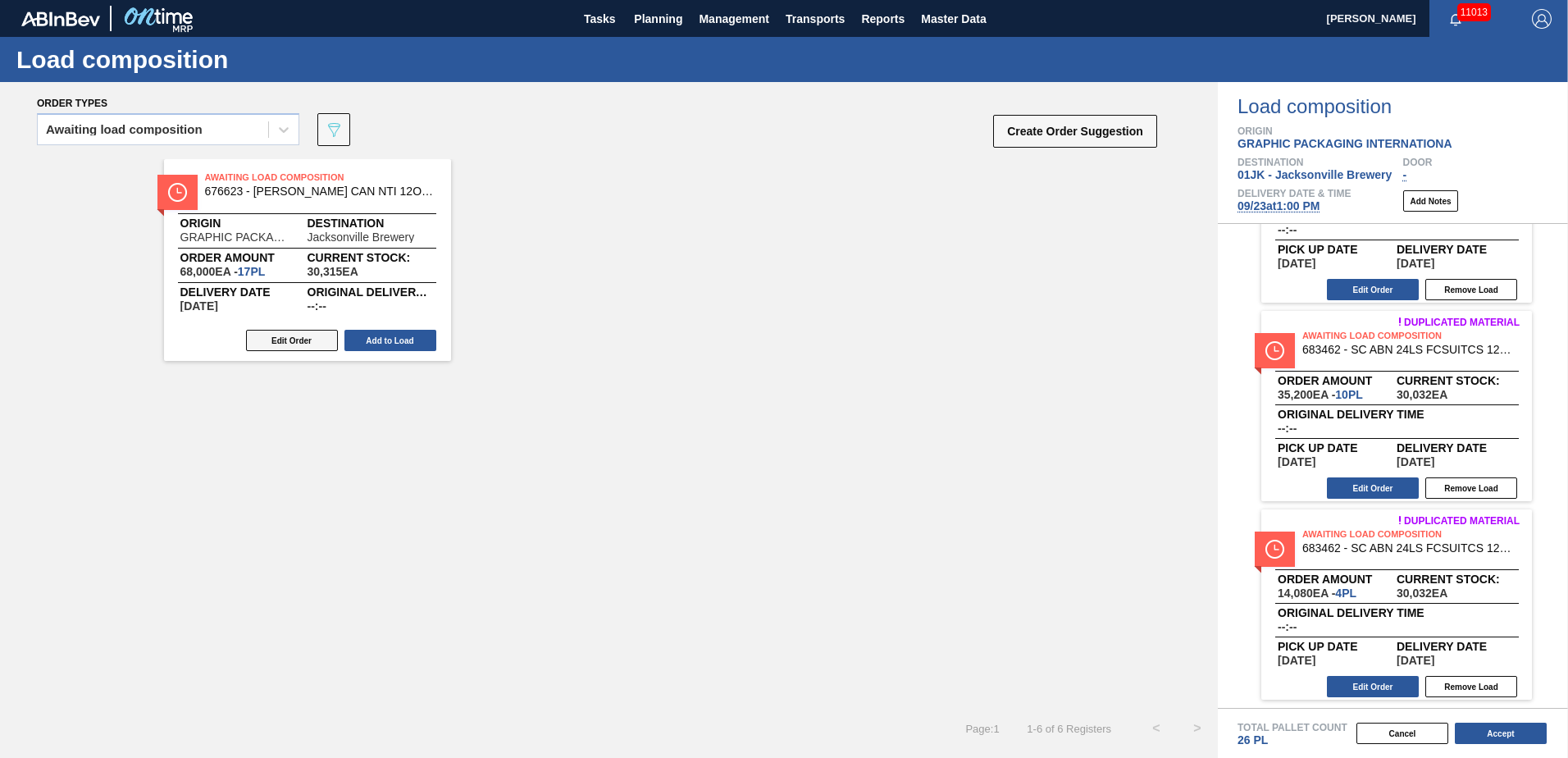
click at [289, 332] on button "Edit Order" at bounding box center [291, 340] width 92 height 21
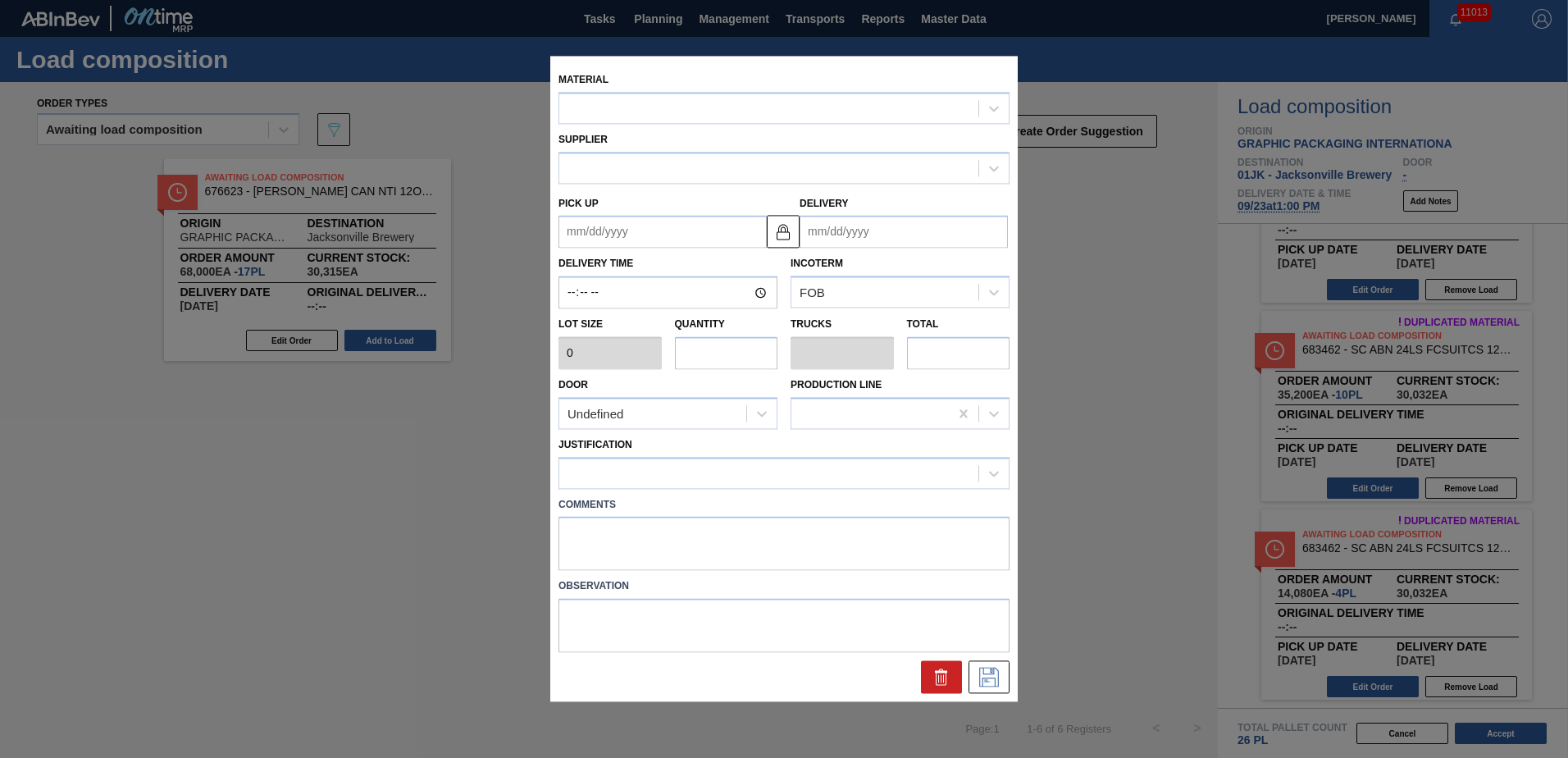
type input "4,000"
type input "17"
type input "0.708"
type input "68,000"
type textarea "NOSE, DROP"
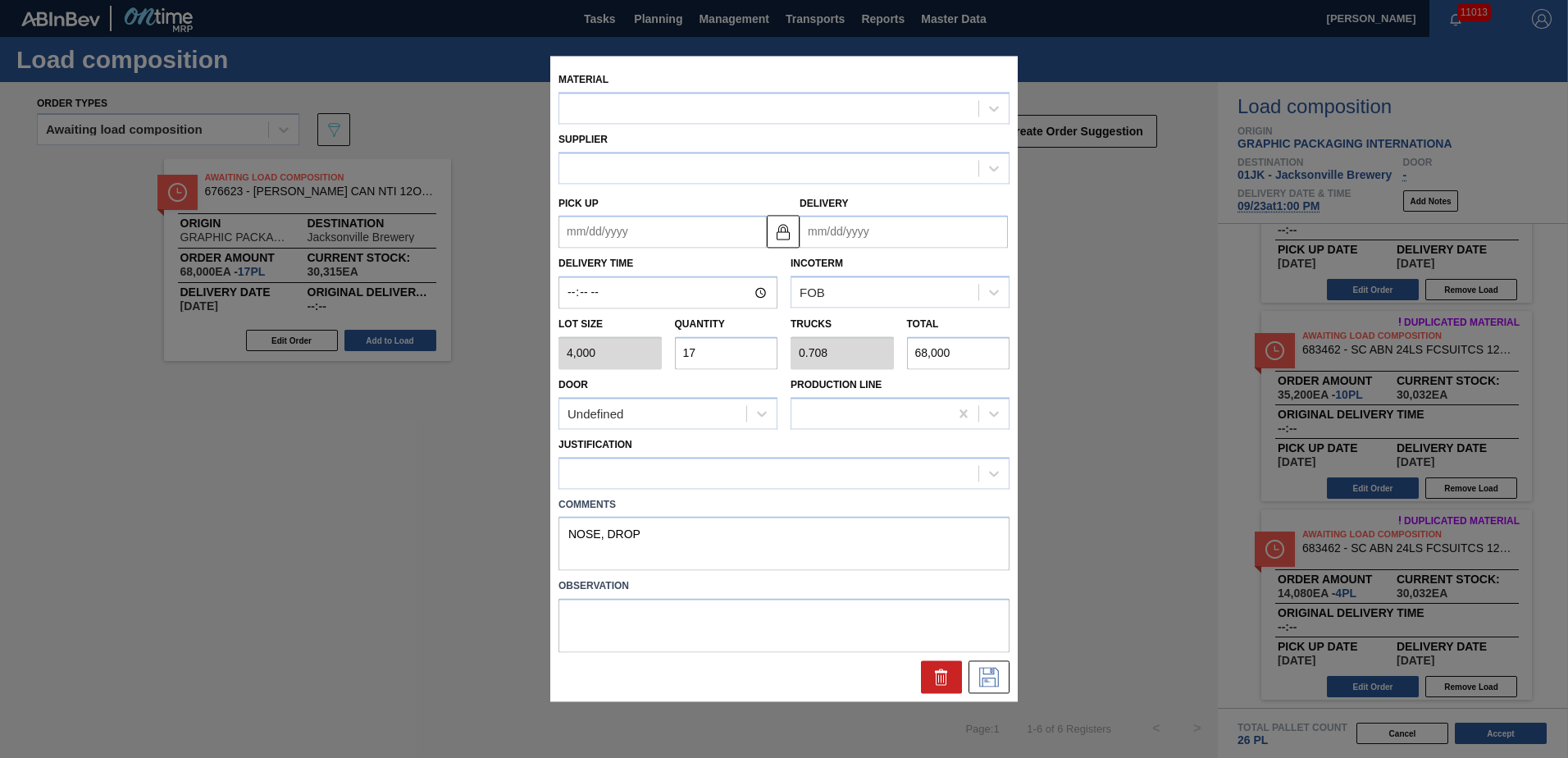
type up "[DATE]"
type input "[DATE]"
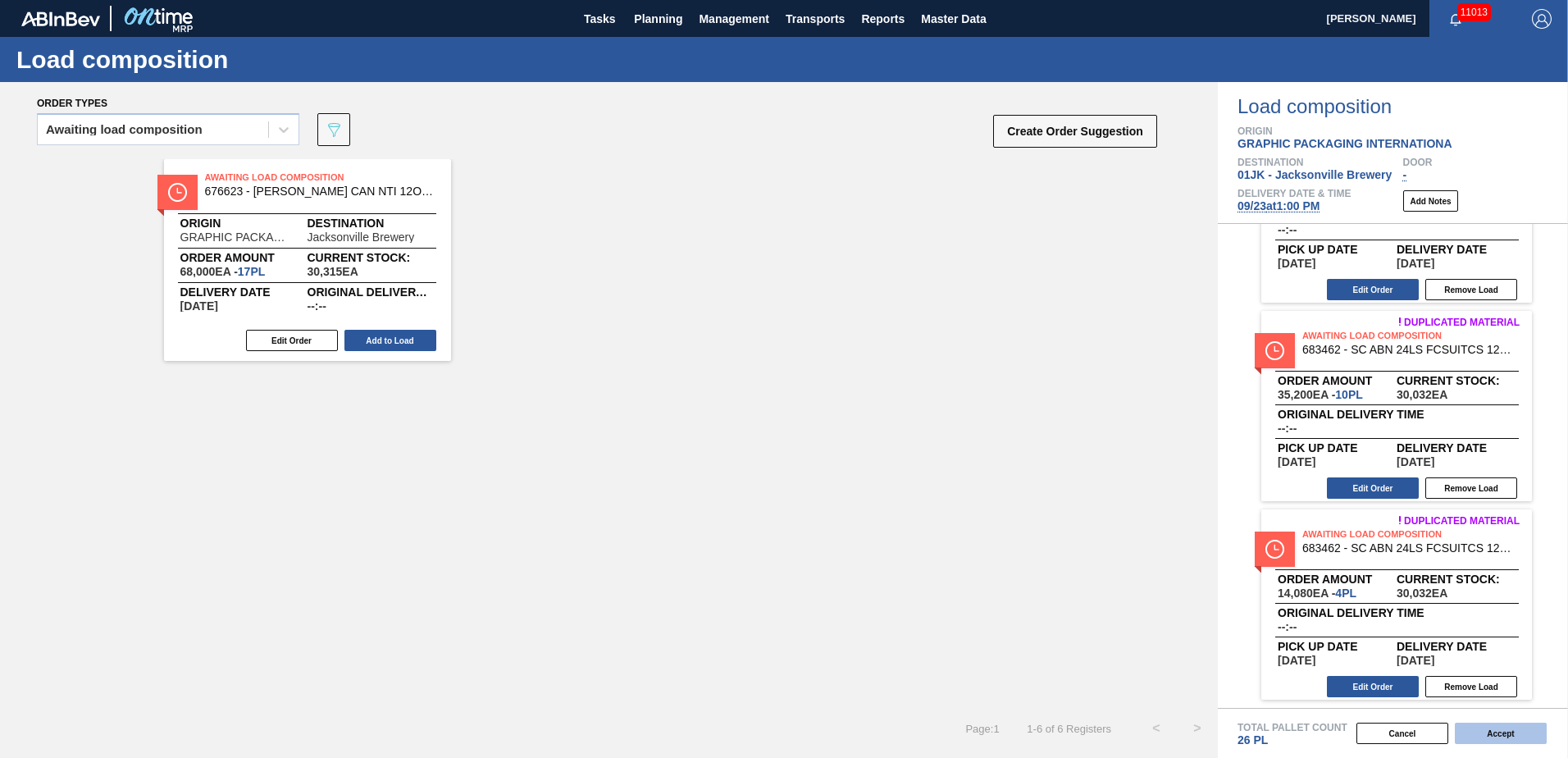
click at [1512, 731] on button "Accept" at bounding box center [1500, 733] width 92 height 21
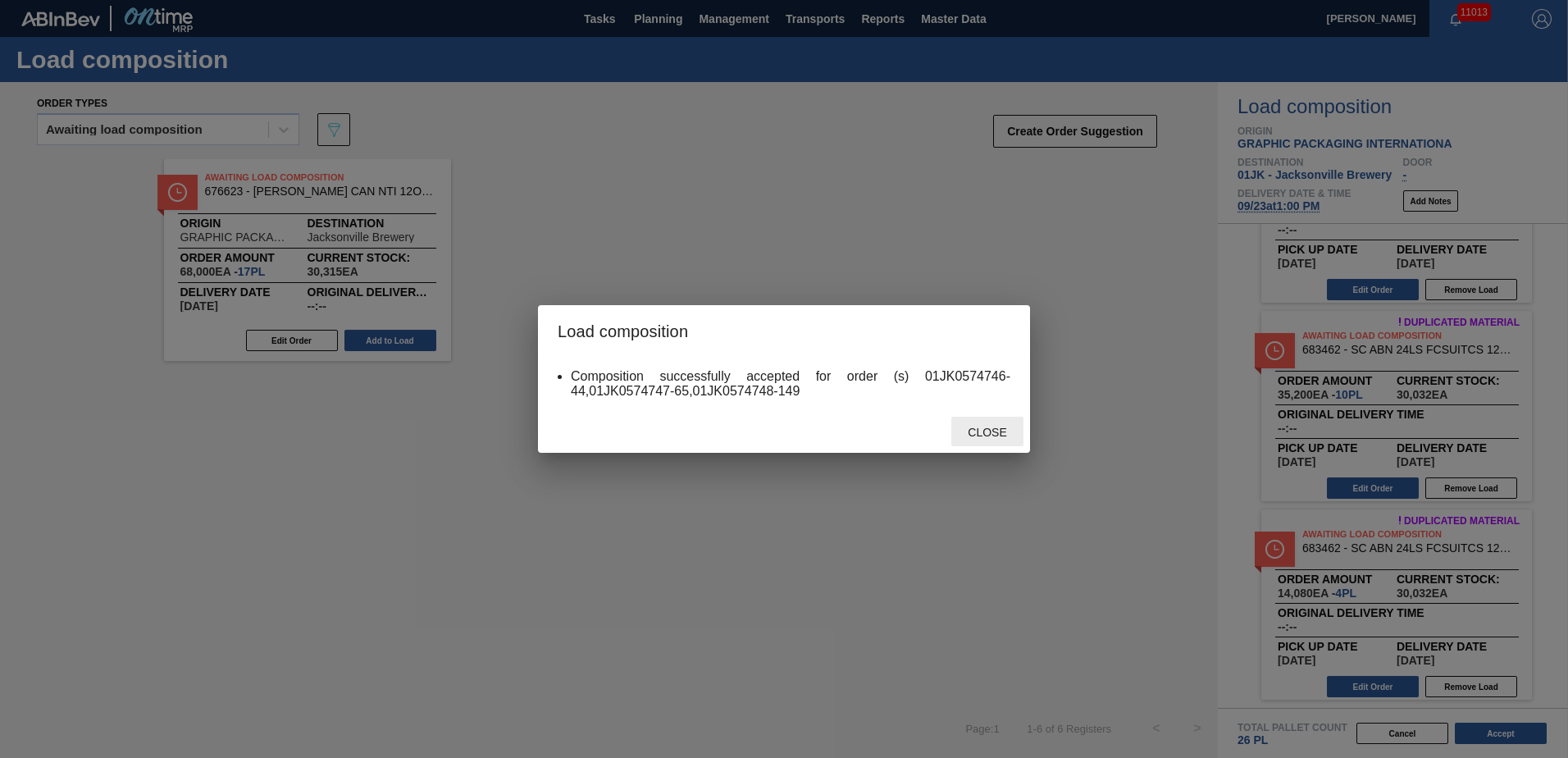
click at [989, 435] on span "Close" at bounding box center [987, 432] width 65 height 13
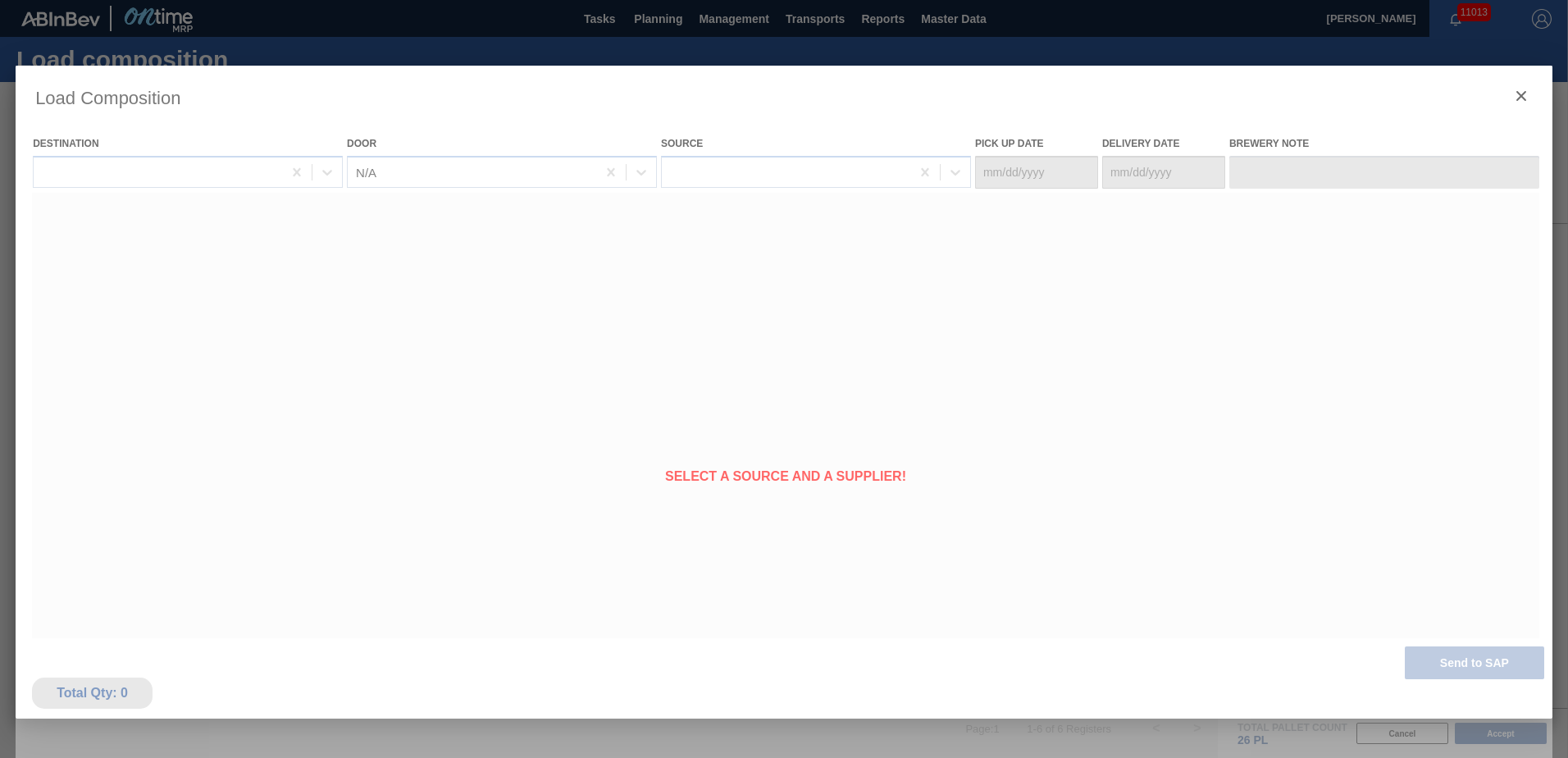
type Date "[DATE]"
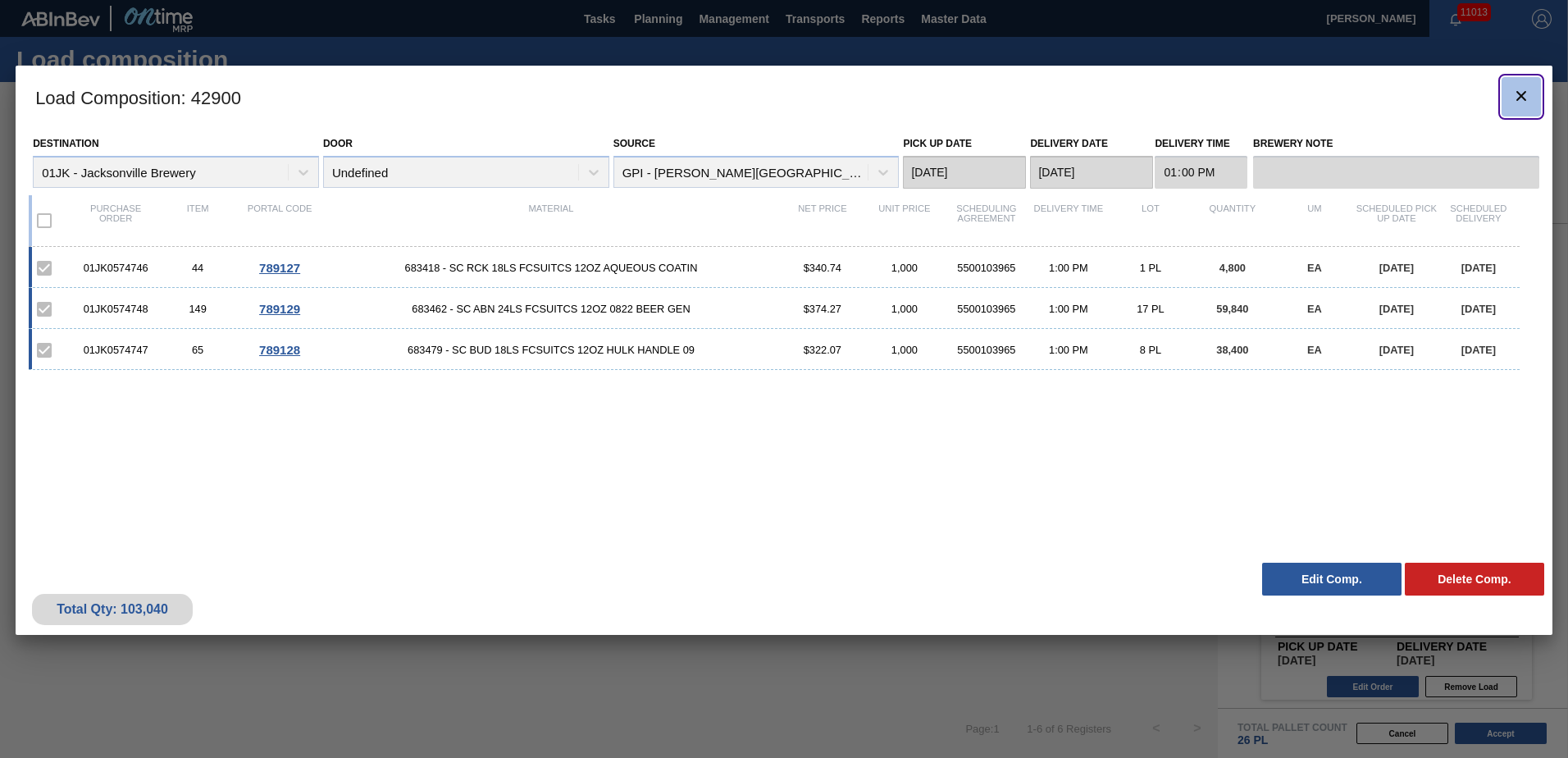
click at [1528, 105] on icon "botão de ícone" at bounding box center [1521, 95] width 19 height 19
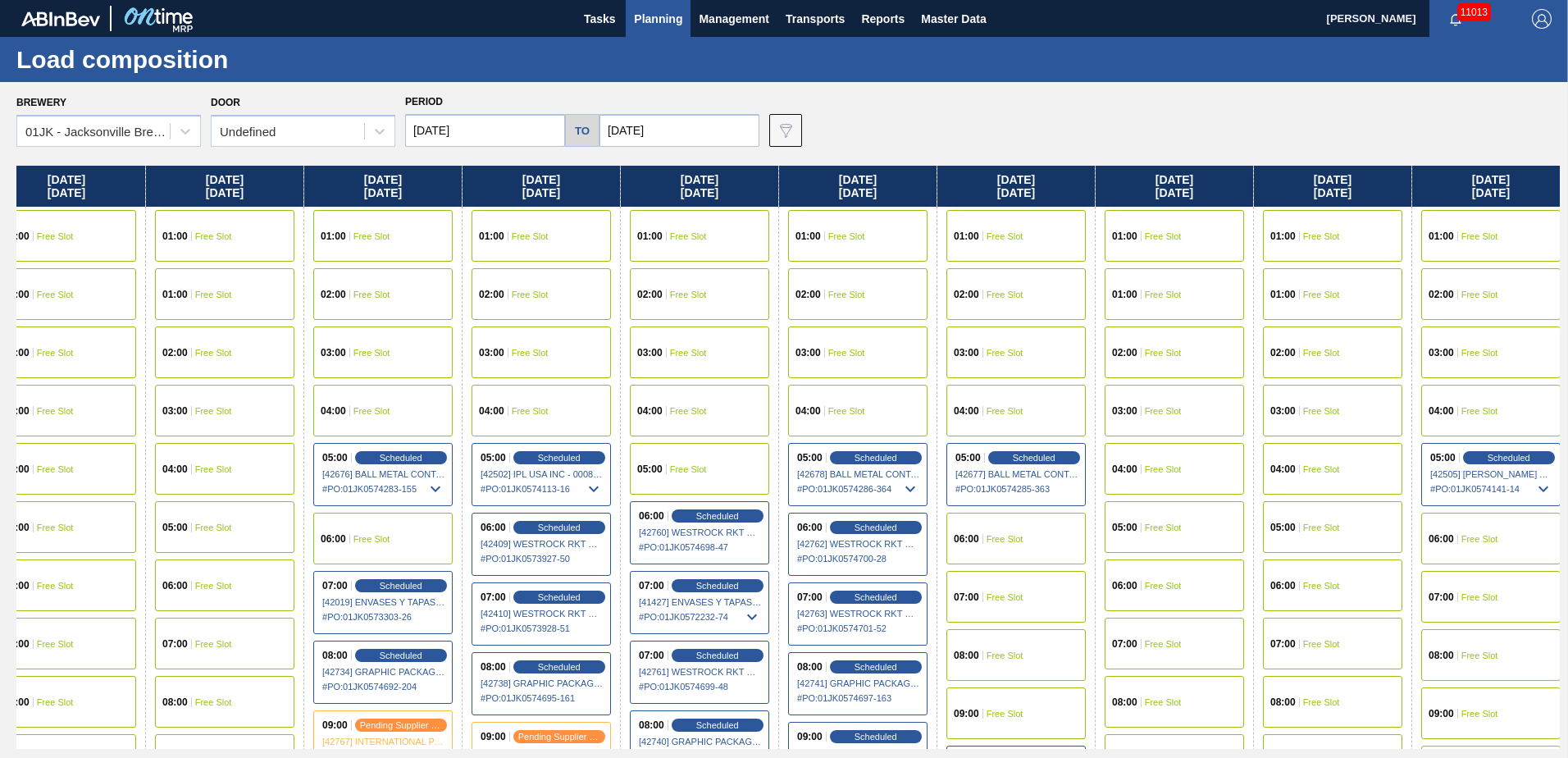
drag, startPoint x: 696, startPoint y: 267, endPoint x: 367, endPoint y: 221, distance: 332.2
click at [356, 241] on div "[DATE] 01:00 Free Slot 01:00 Free Slot 02:00 Free Slot 03:00 Free Slot 04:00 Fr…" at bounding box center [788, 457] width 1543 height 583
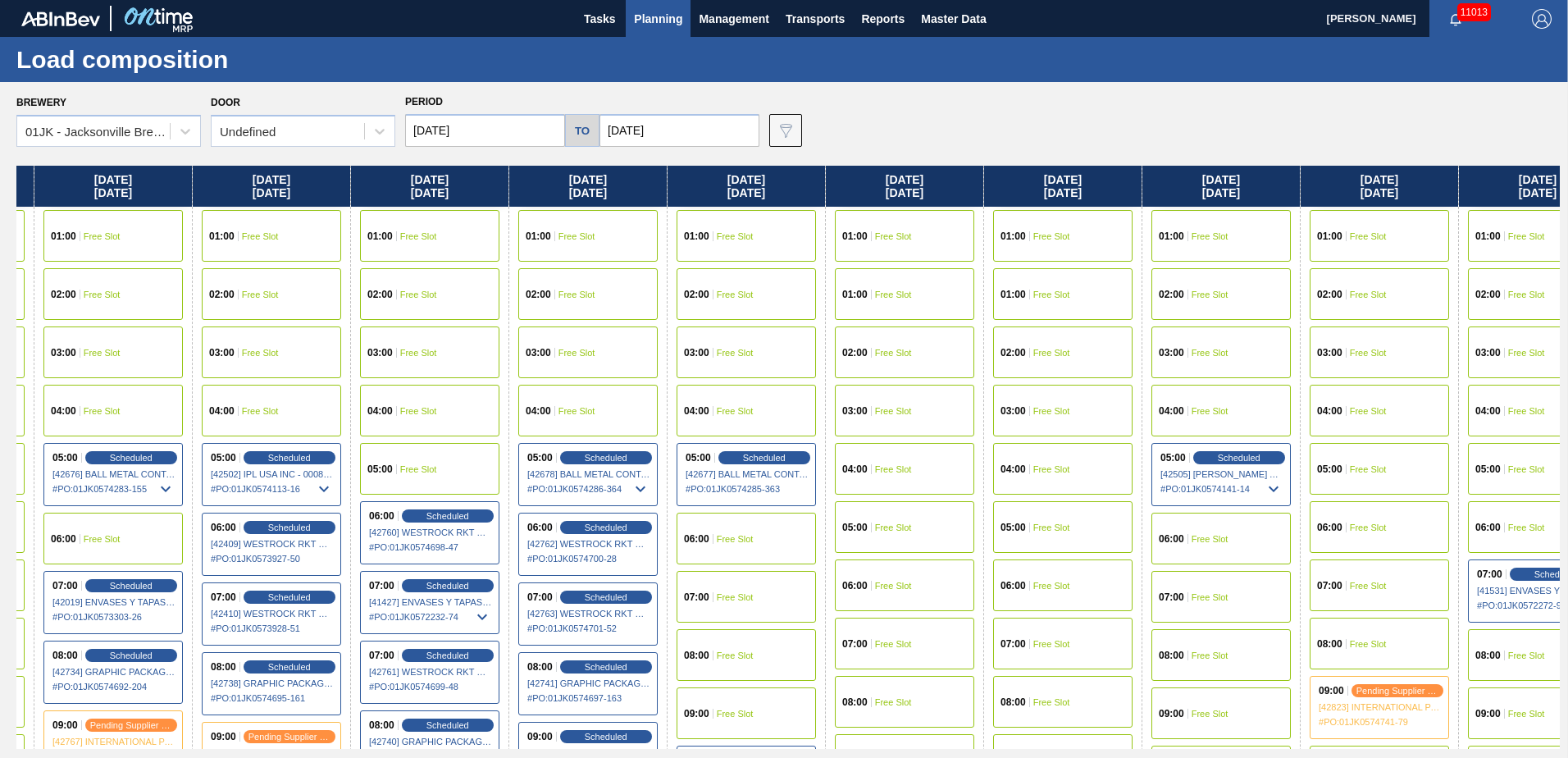
scroll to position [0, 1254]
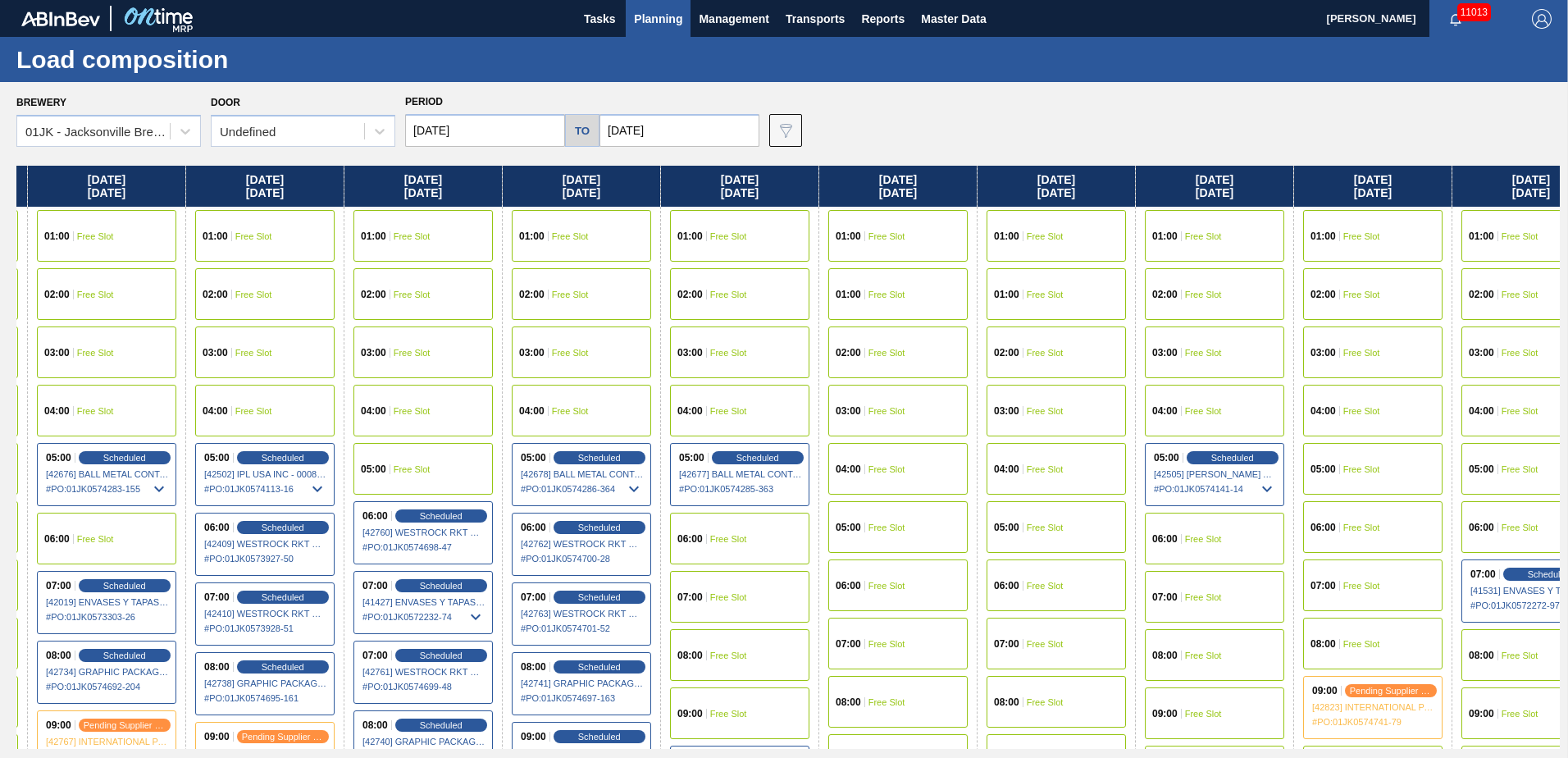
drag, startPoint x: 1158, startPoint y: 292, endPoint x: 969, endPoint y: 292, distance: 189.0
click at [968, 292] on div "[DATE] 01:00 Free Slot 01:00 Free Slot 02:00 Free Slot 03:00 Free Slot 04:00 Fr…" at bounding box center [788, 457] width 1543 height 583
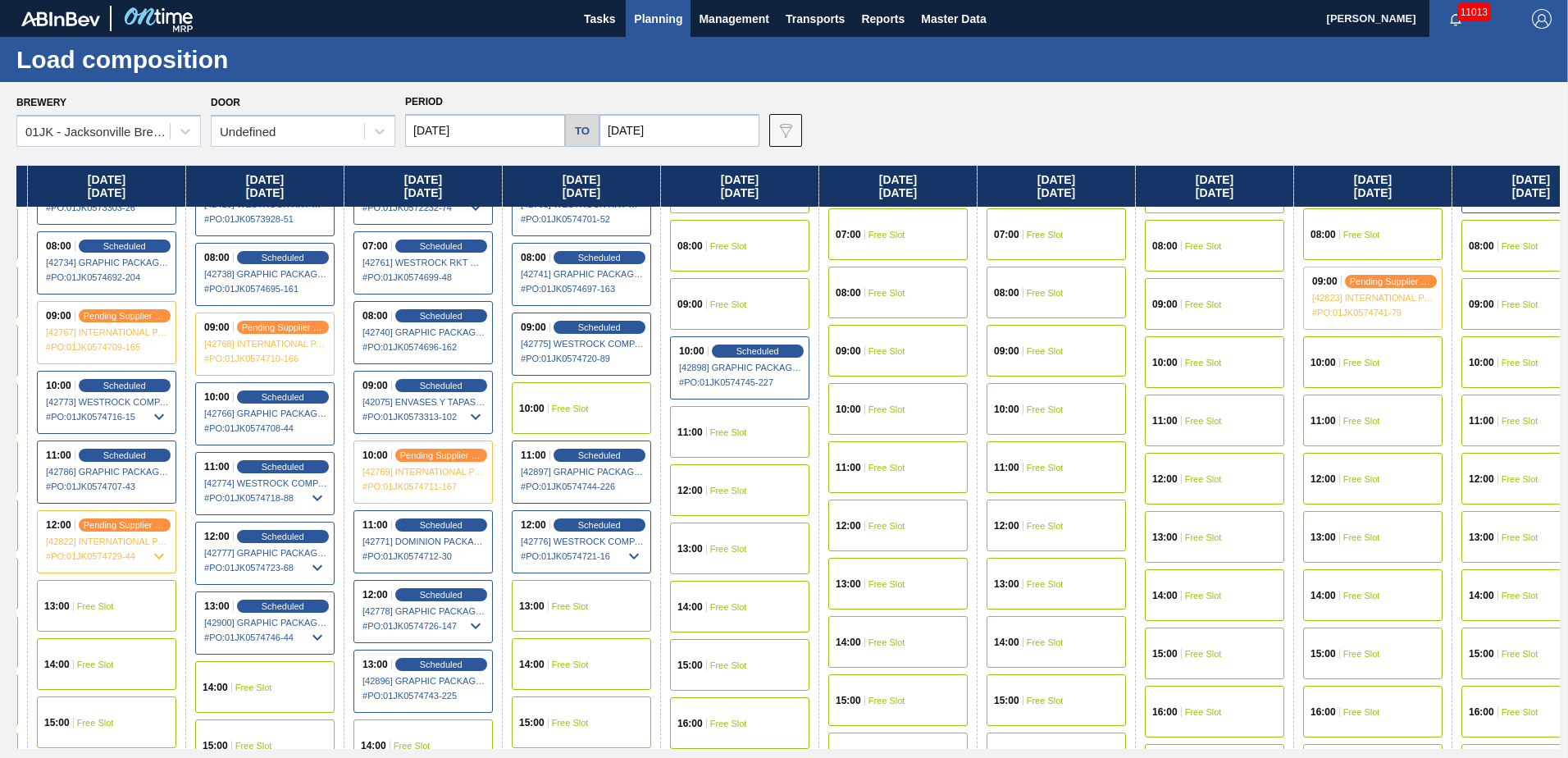
scroll to position [410, 1254]
click at [1201, 354] on div "10:00 Free Slot" at bounding box center [1214, 362] width 140 height 52
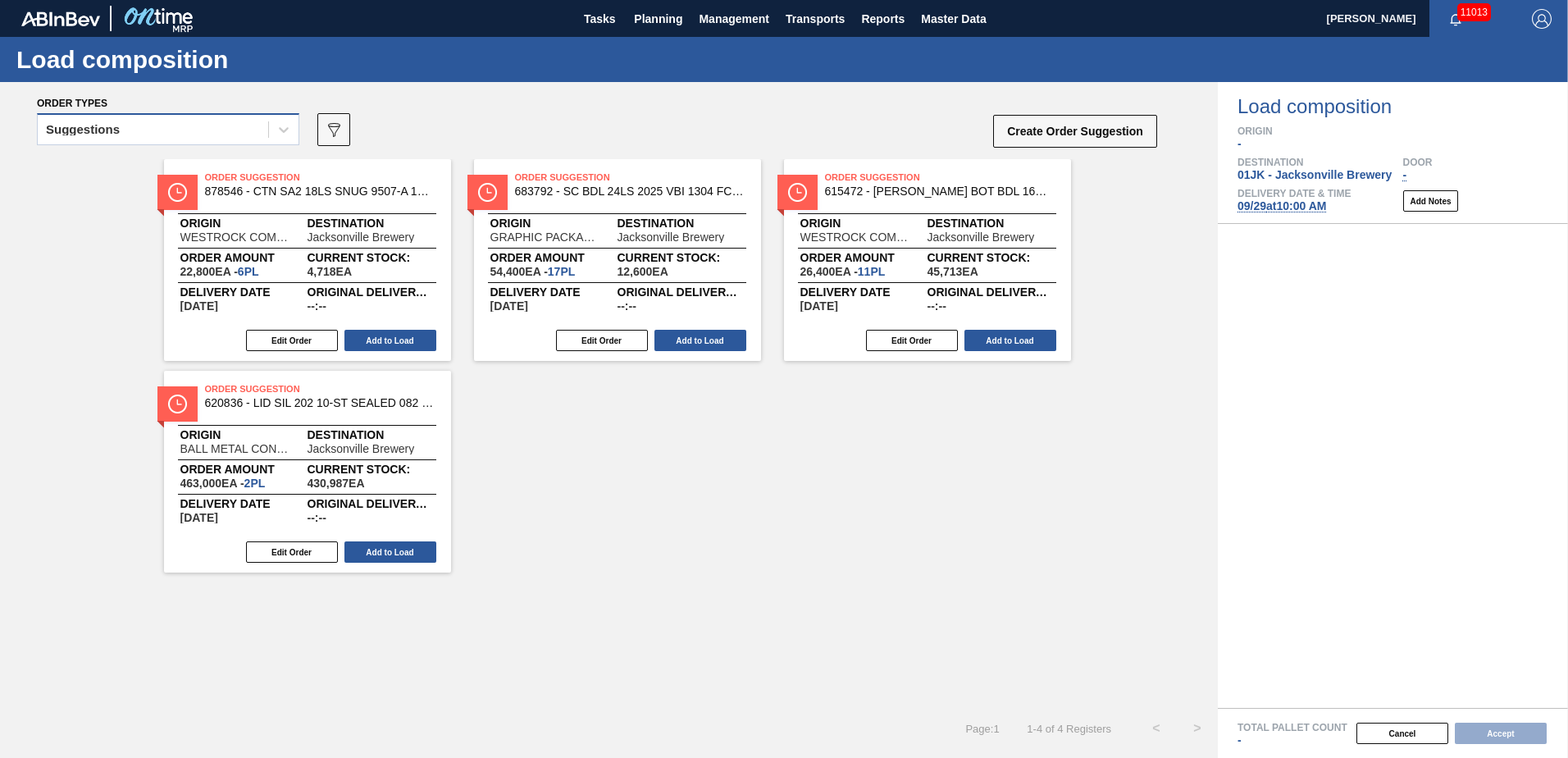
click at [255, 119] on div "Suggestions" at bounding box center [153, 130] width 230 height 24
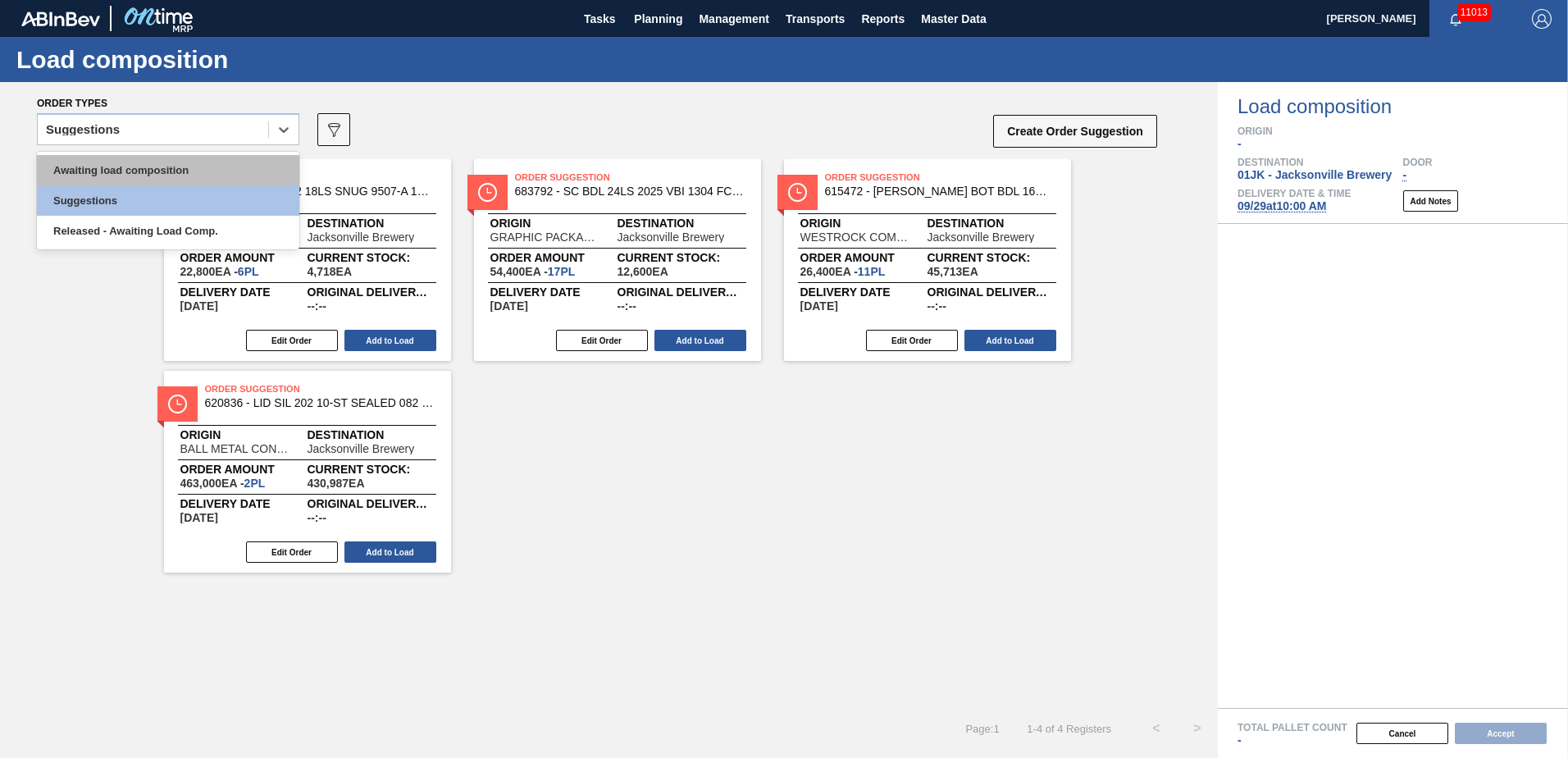
click at [208, 165] on div "Awaiting load composition" at bounding box center [168, 170] width 263 height 31
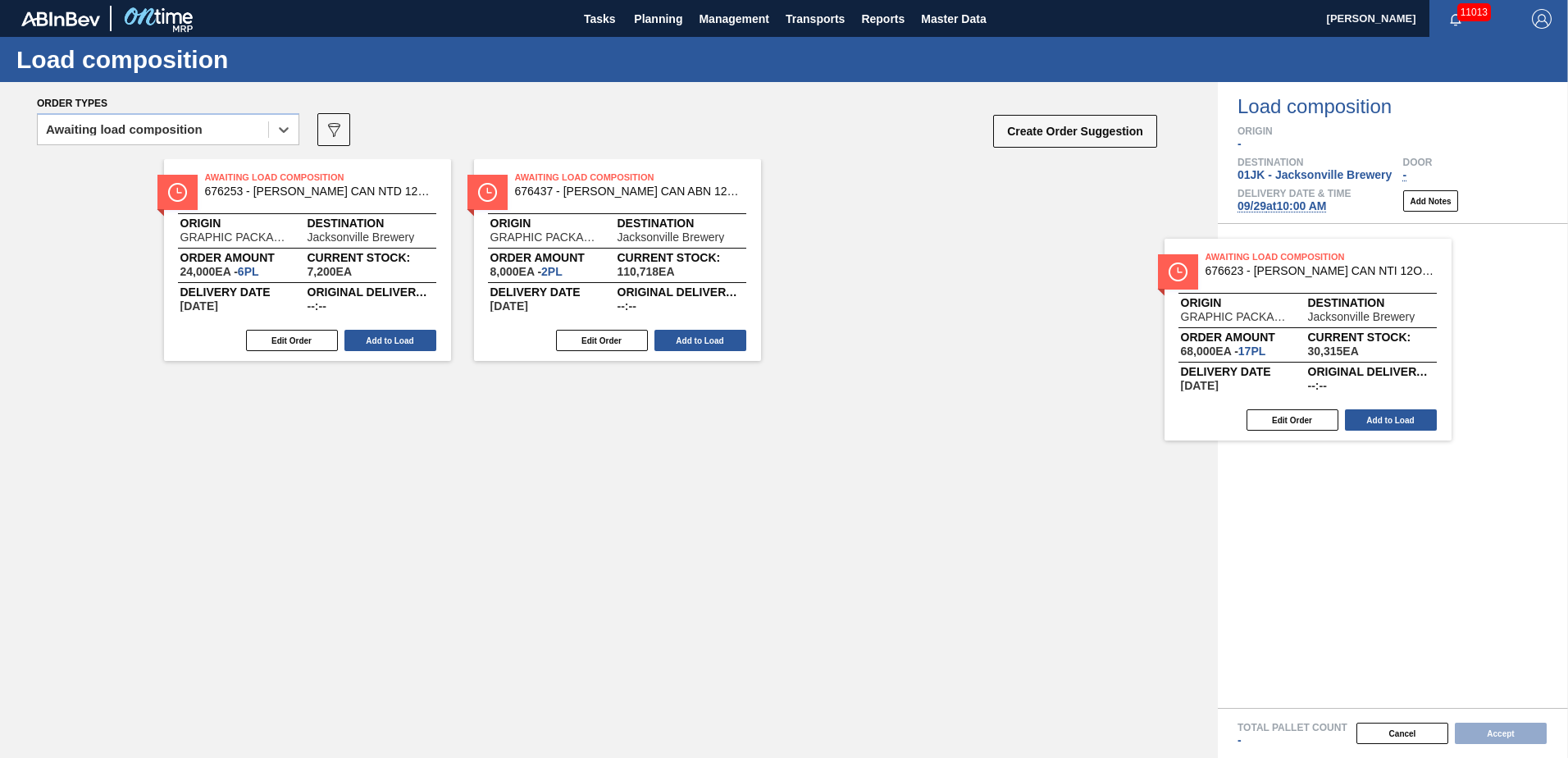
drag, startPoint x: 325, startPoint y: 212, endPoint x: 1349, endPoint y: 300, distance: 1027.8
click at [1349, 300] on div "Order types option Awaiting load composition, selected. Select is focused ,type…" at bounding box center [784, 420] width 1568 height 676
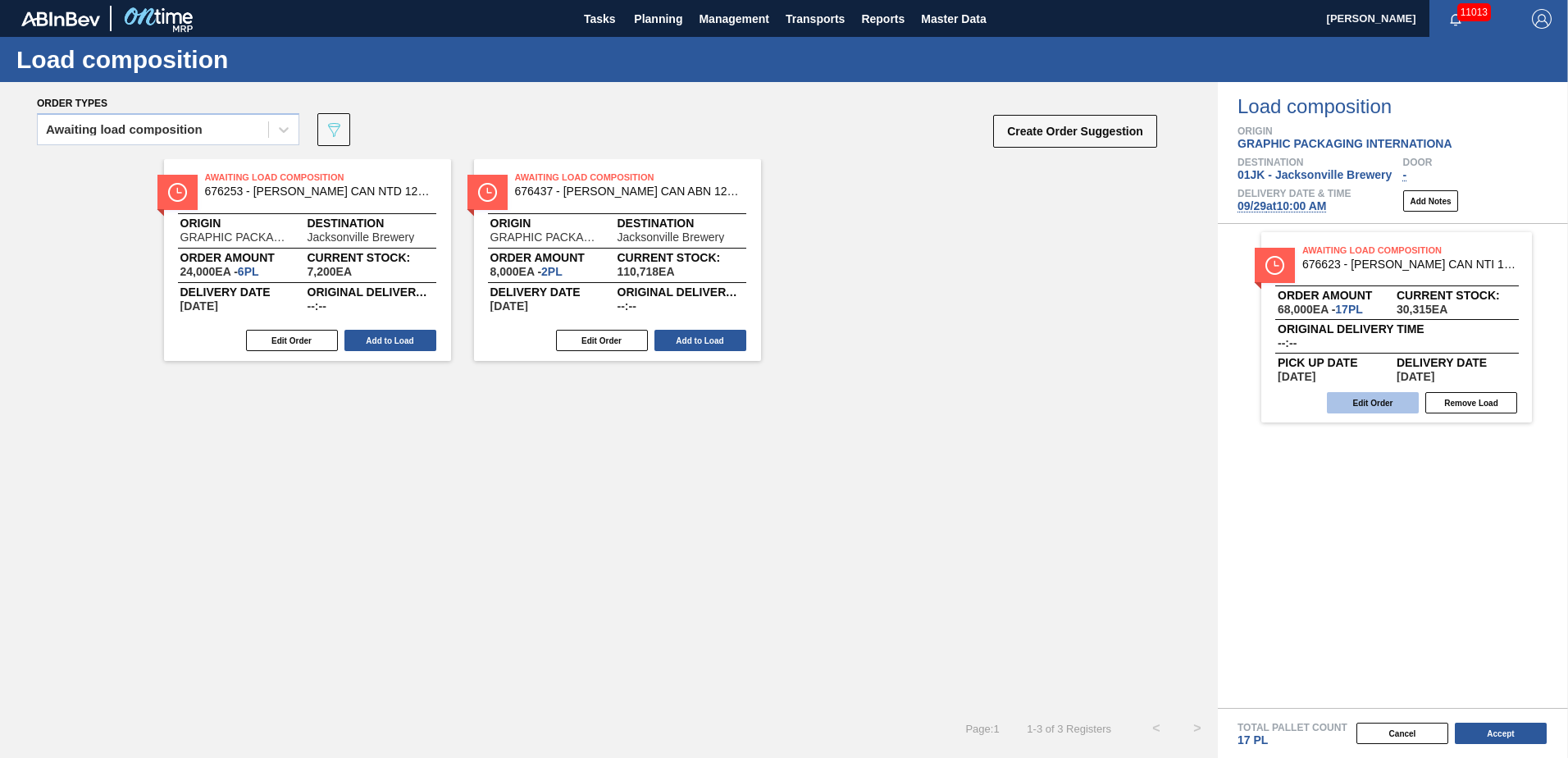
click at [1367, 408] on button "Edit Order" at bounding box center [1372, 403] width 92 height 21
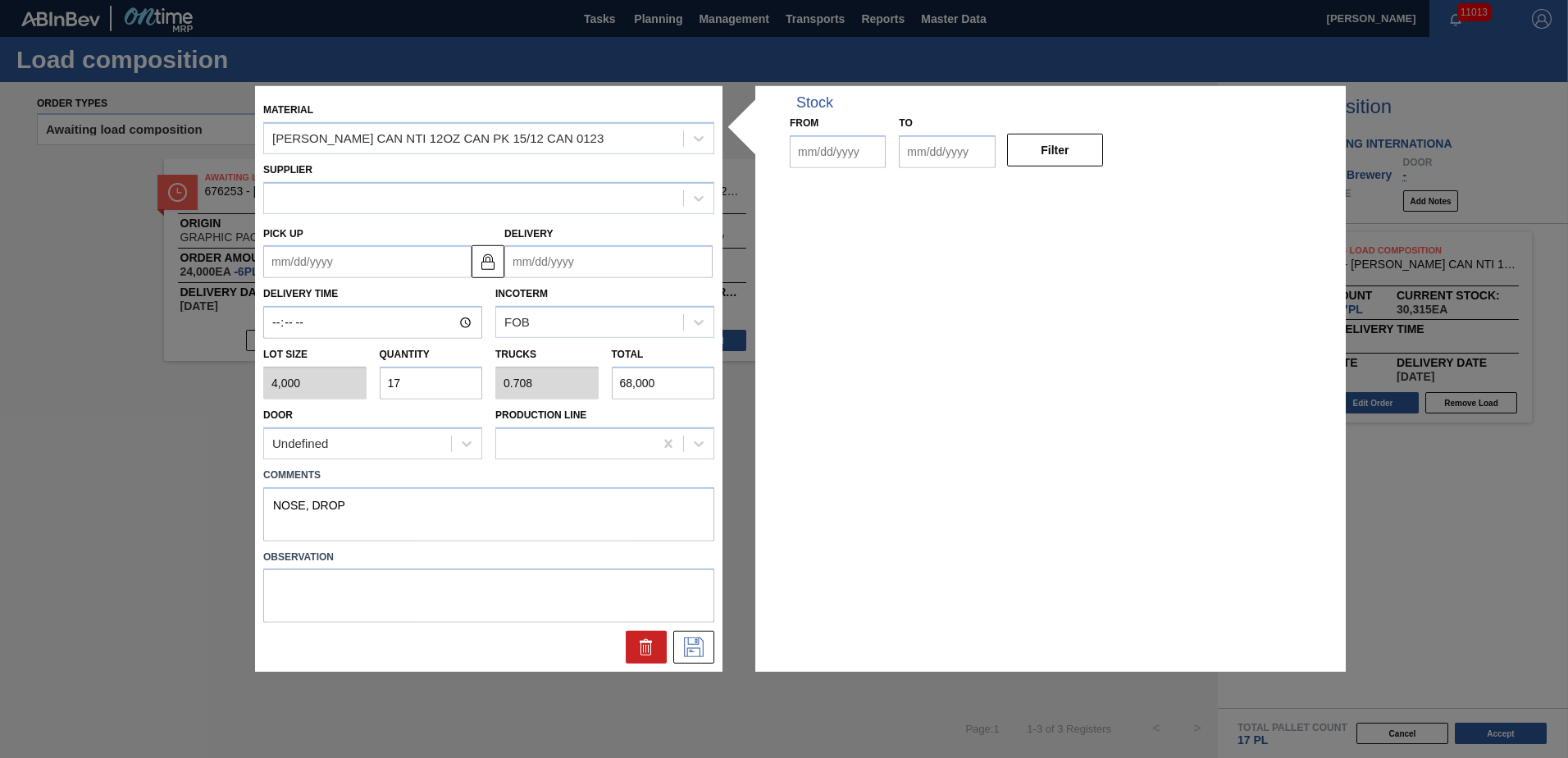
type input "4,000"
type input "17"
type input "0.708"
type input "68,000"
type textarea "NOSE, DROP"
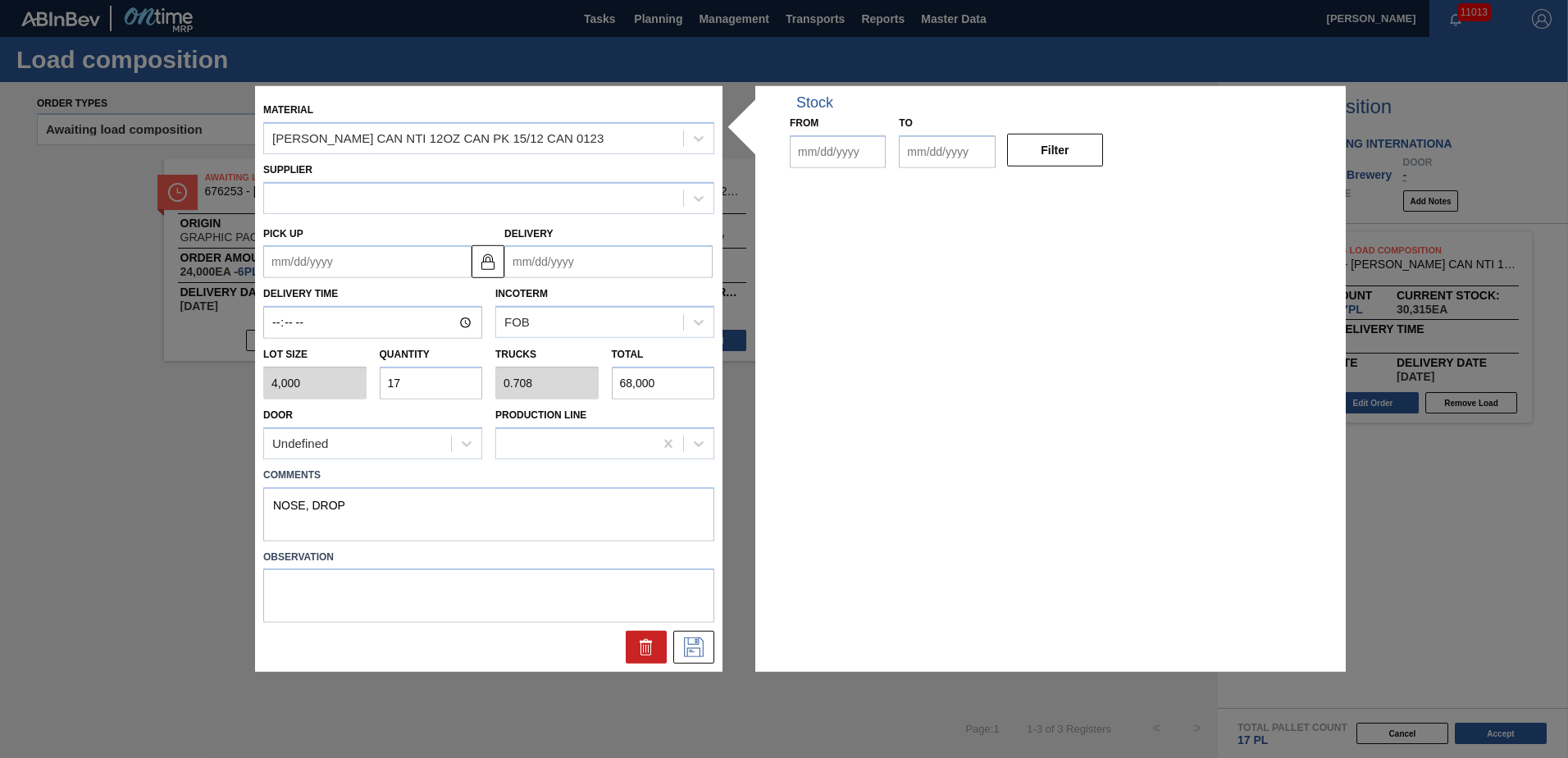
type up "[DATE]"
type input "[DATE]"
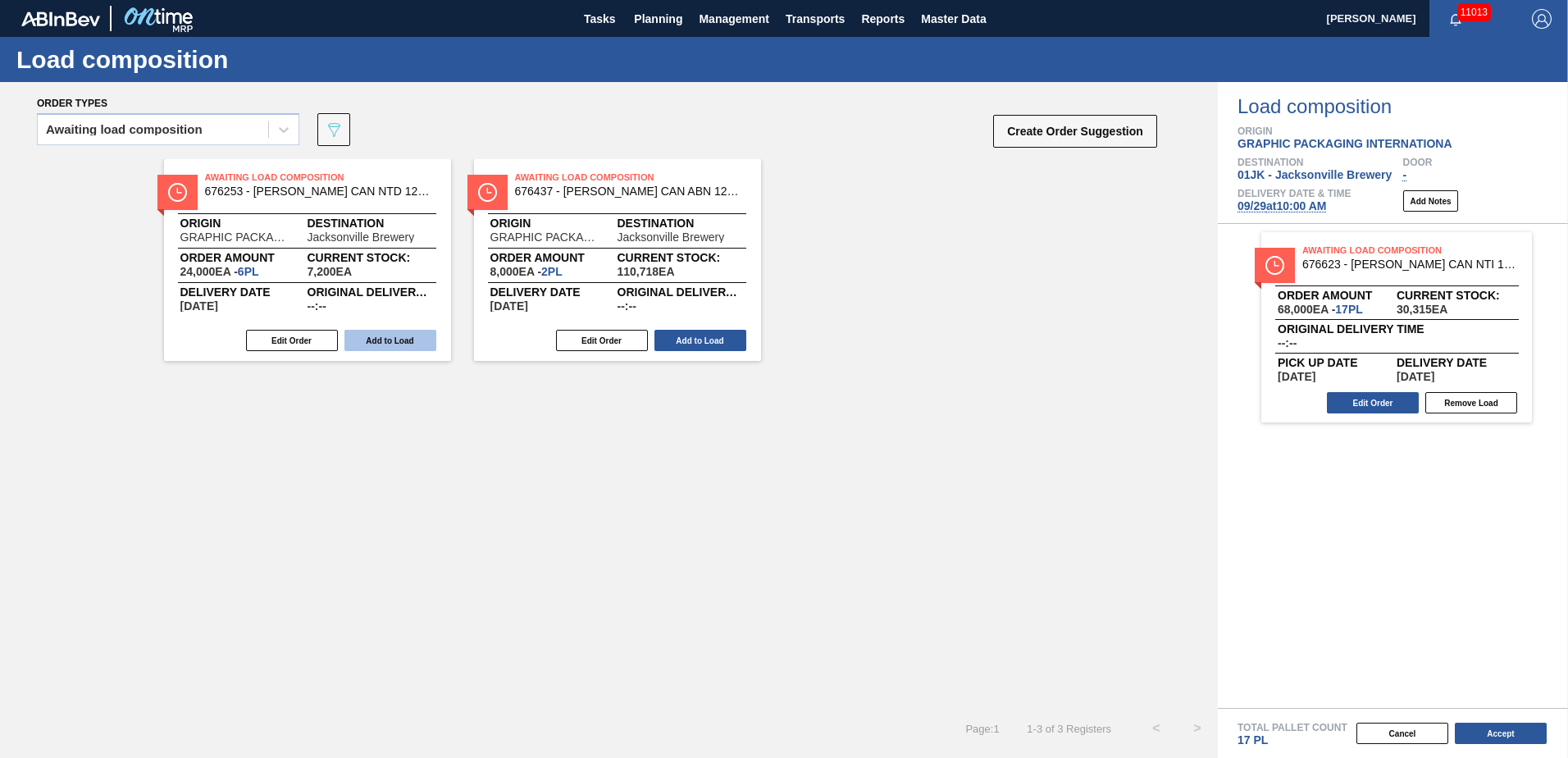
click at [386, 339] on button "Add to Load" at bounding box center [389, 340] width 92 height 21
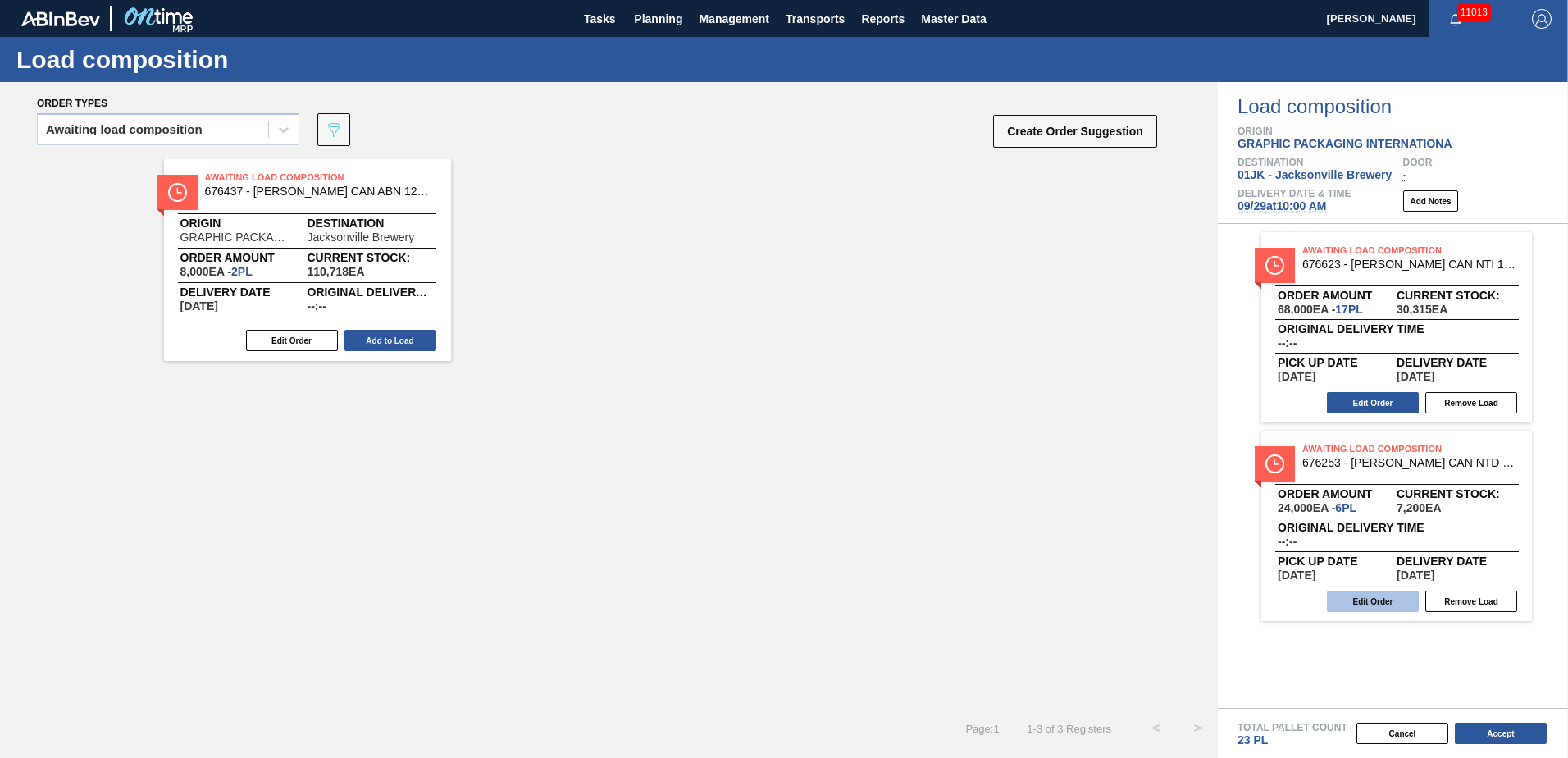
click at [1401, 603] on button "Edit Order" at bounding box center [1372, 601] width 92 height 21
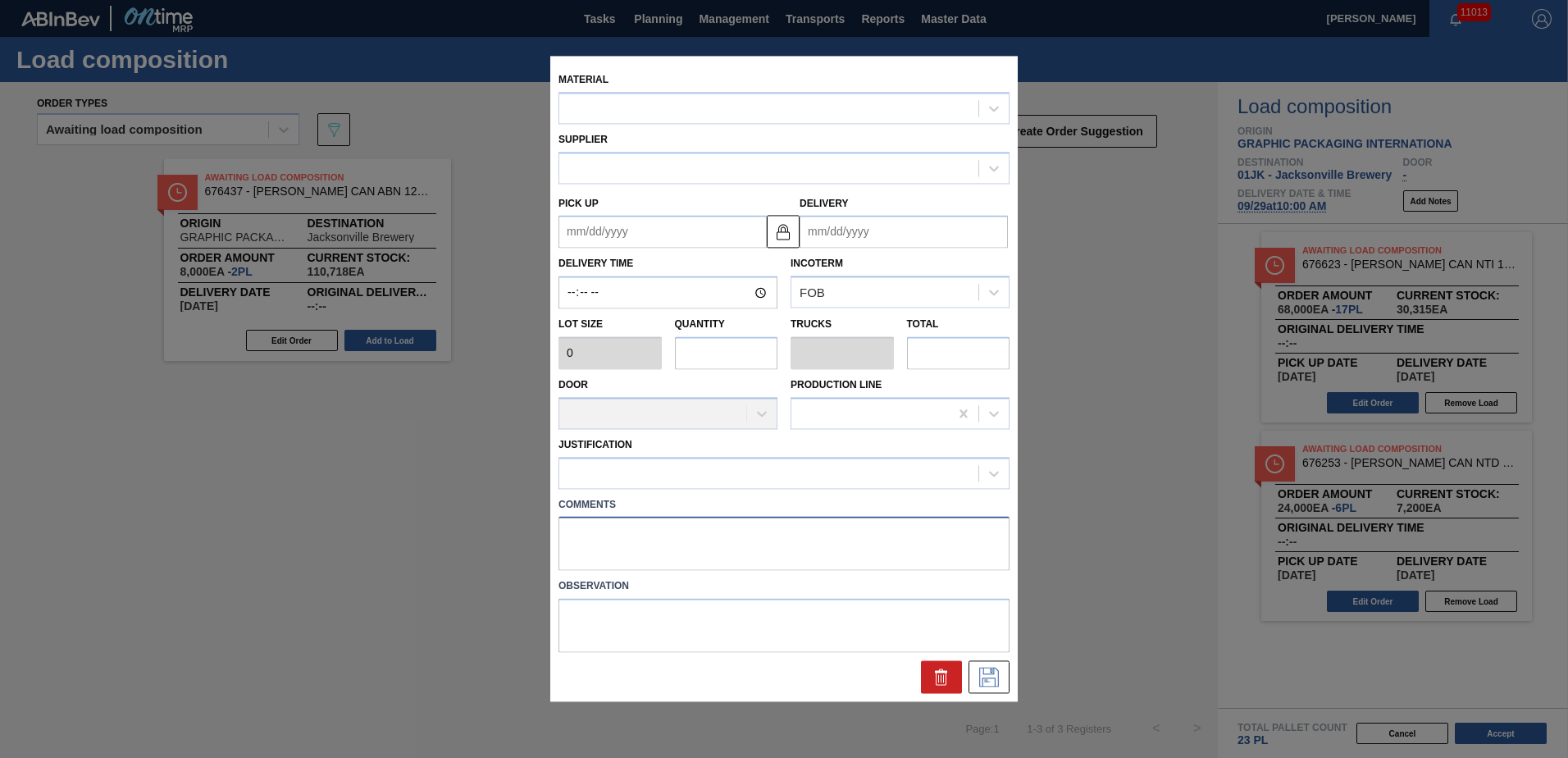
click at [800, 545] on textarea at bounding box center [784, 543] width 451 height 54
type textarea "M"
type input "4,000"
type input "6"
type input "0.231"
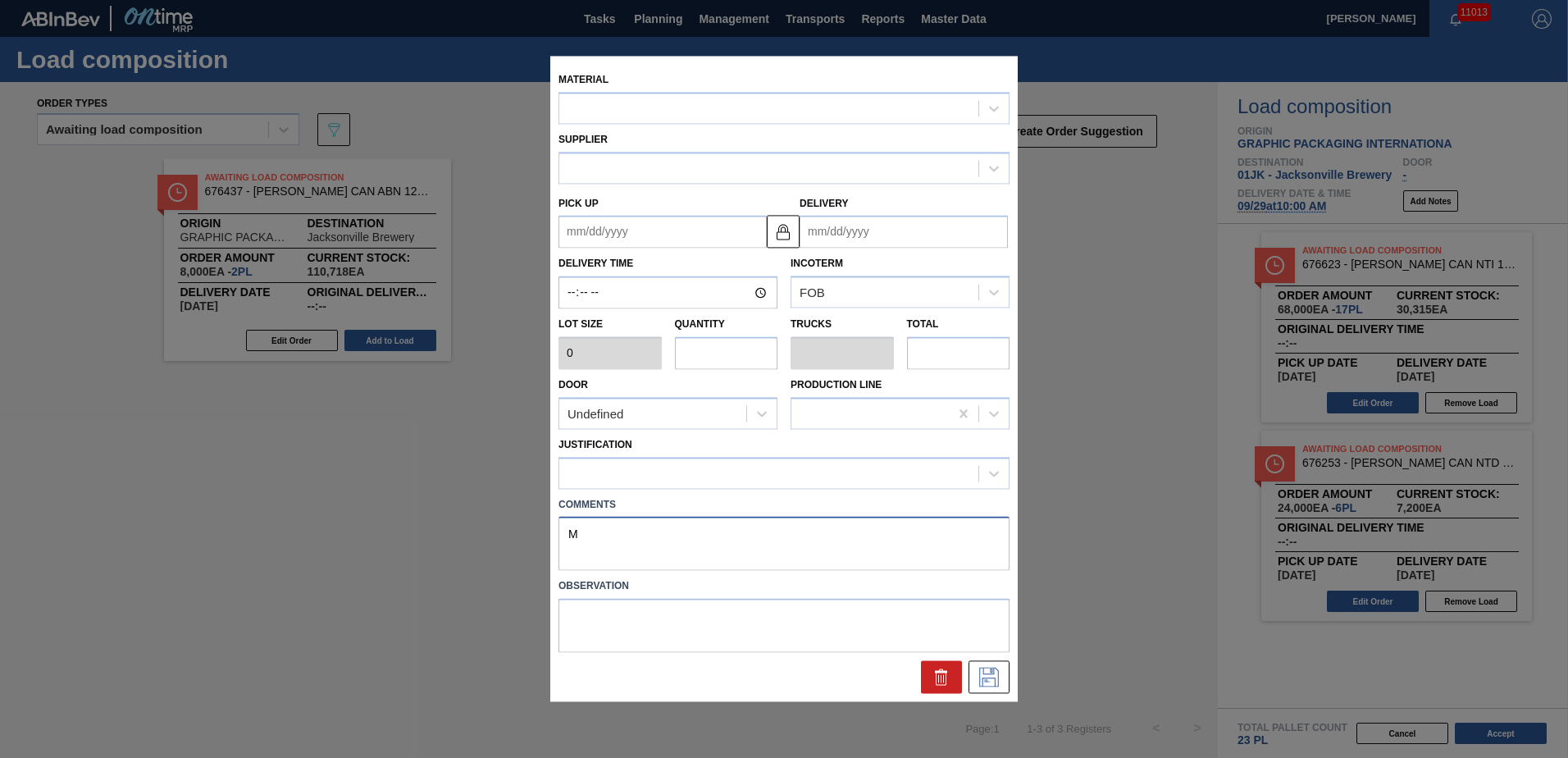
type input "24,000"
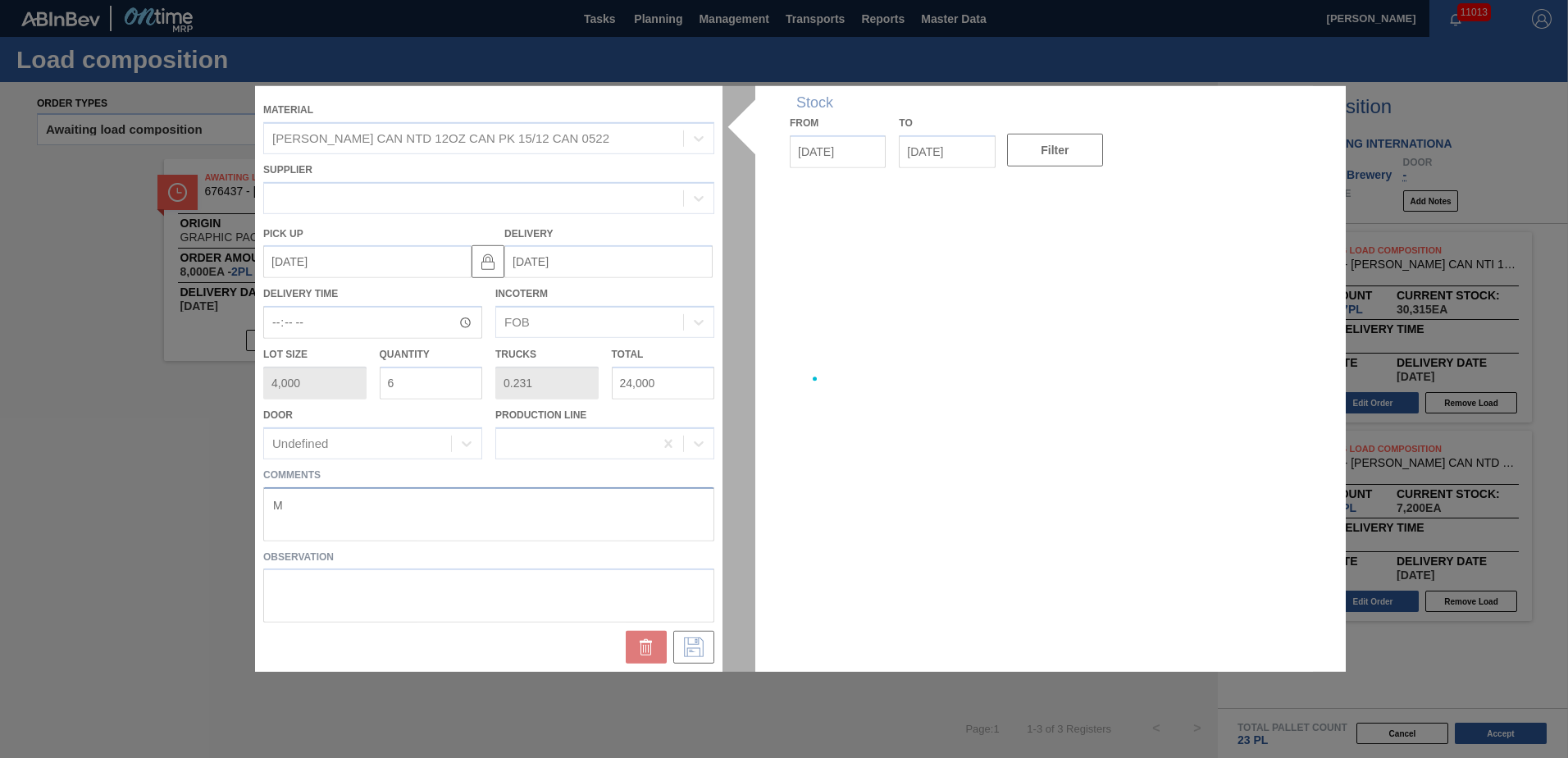
type up "[DATE]"
type input "[DATE]"
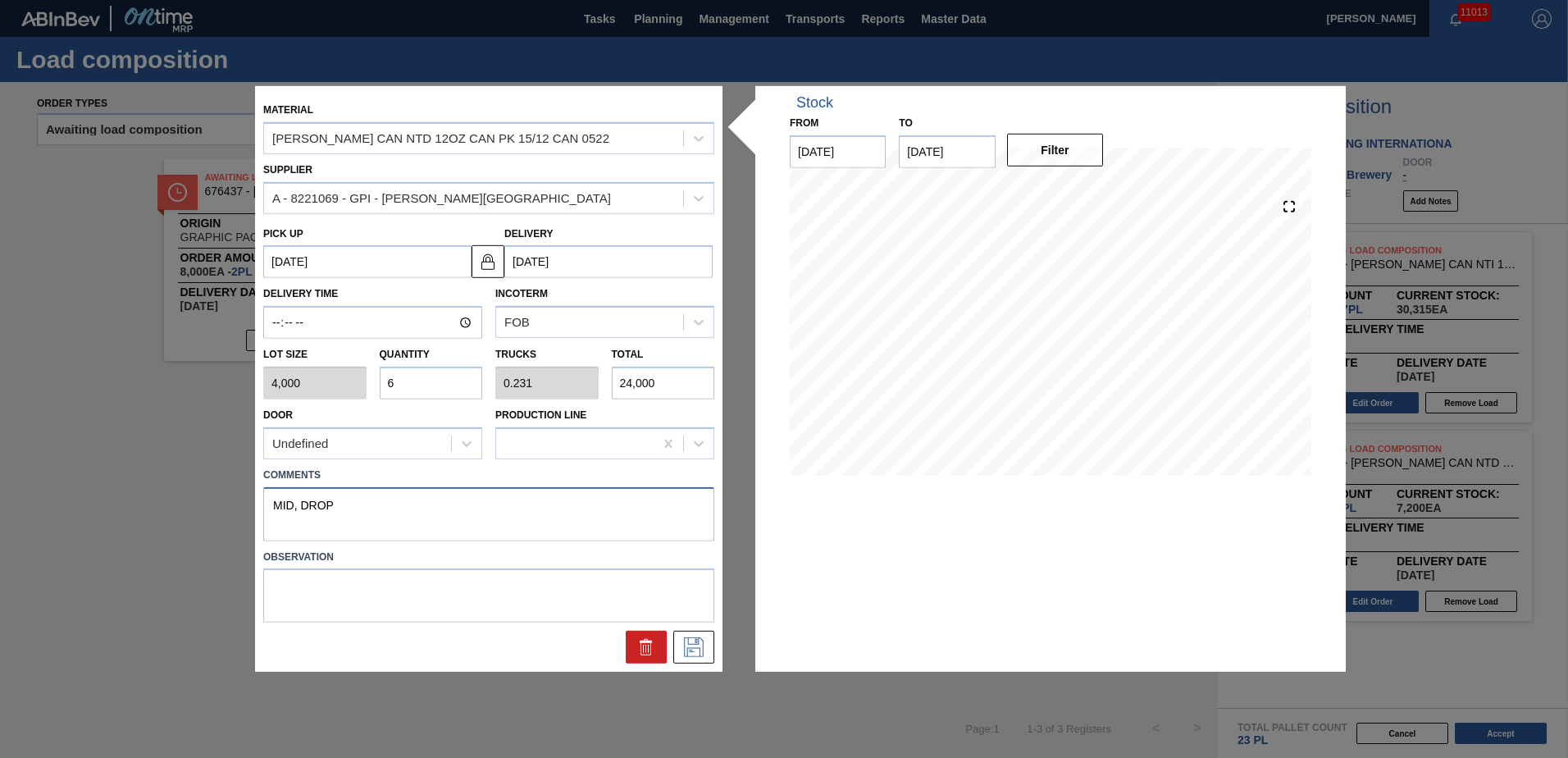
type textarea "MID, DROP"
click at [444, 559] on label "Observation" at bounding box center [488, 557] width 451 height 24
click at [691, 652] on icon at bounding box center [693, 645] width 8 height 13
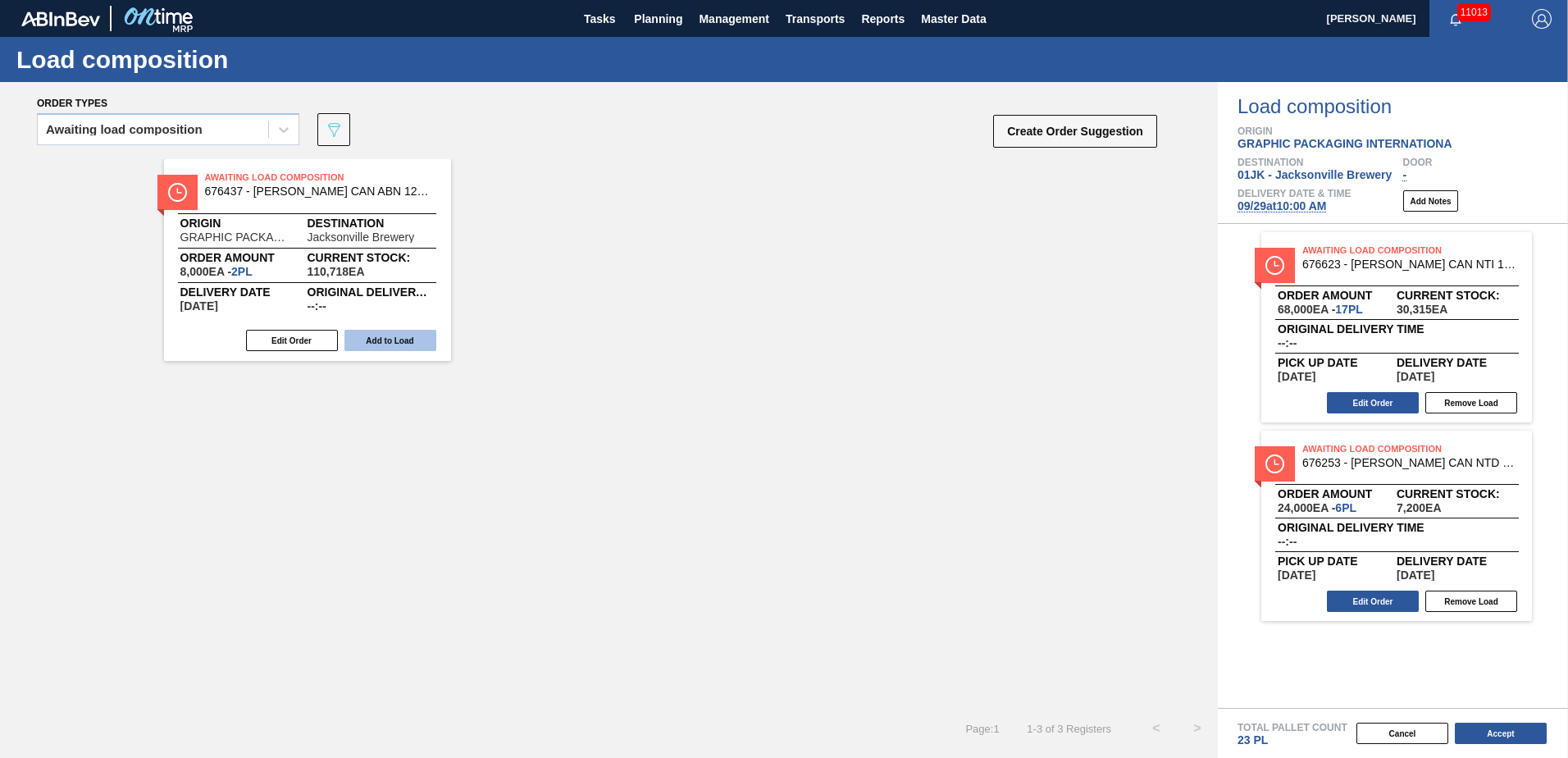
click at [384, 345] on button "Add to Load" at bounding box center [389, 340] width 92 height 21
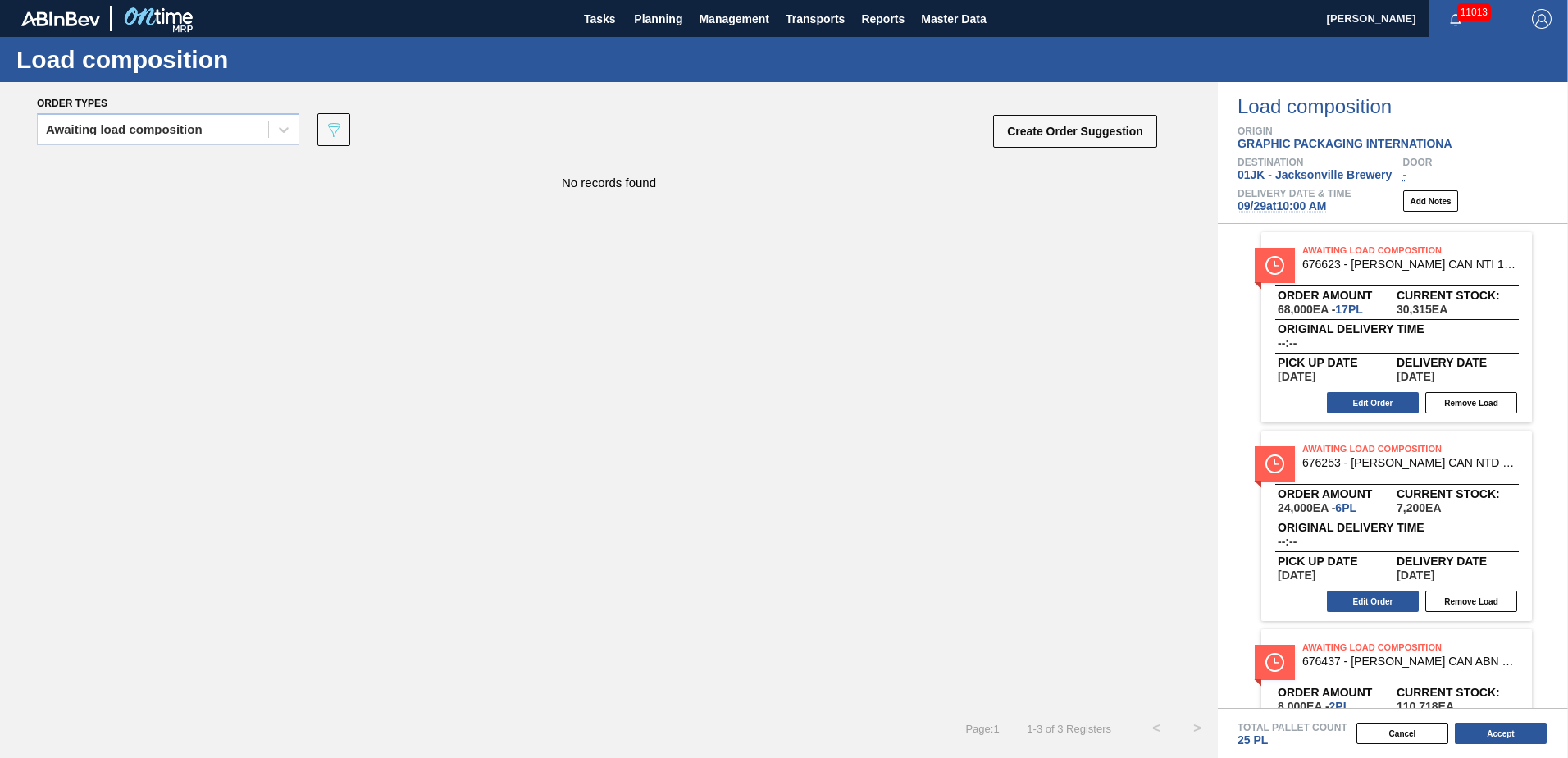
scroll to position [119, 0]
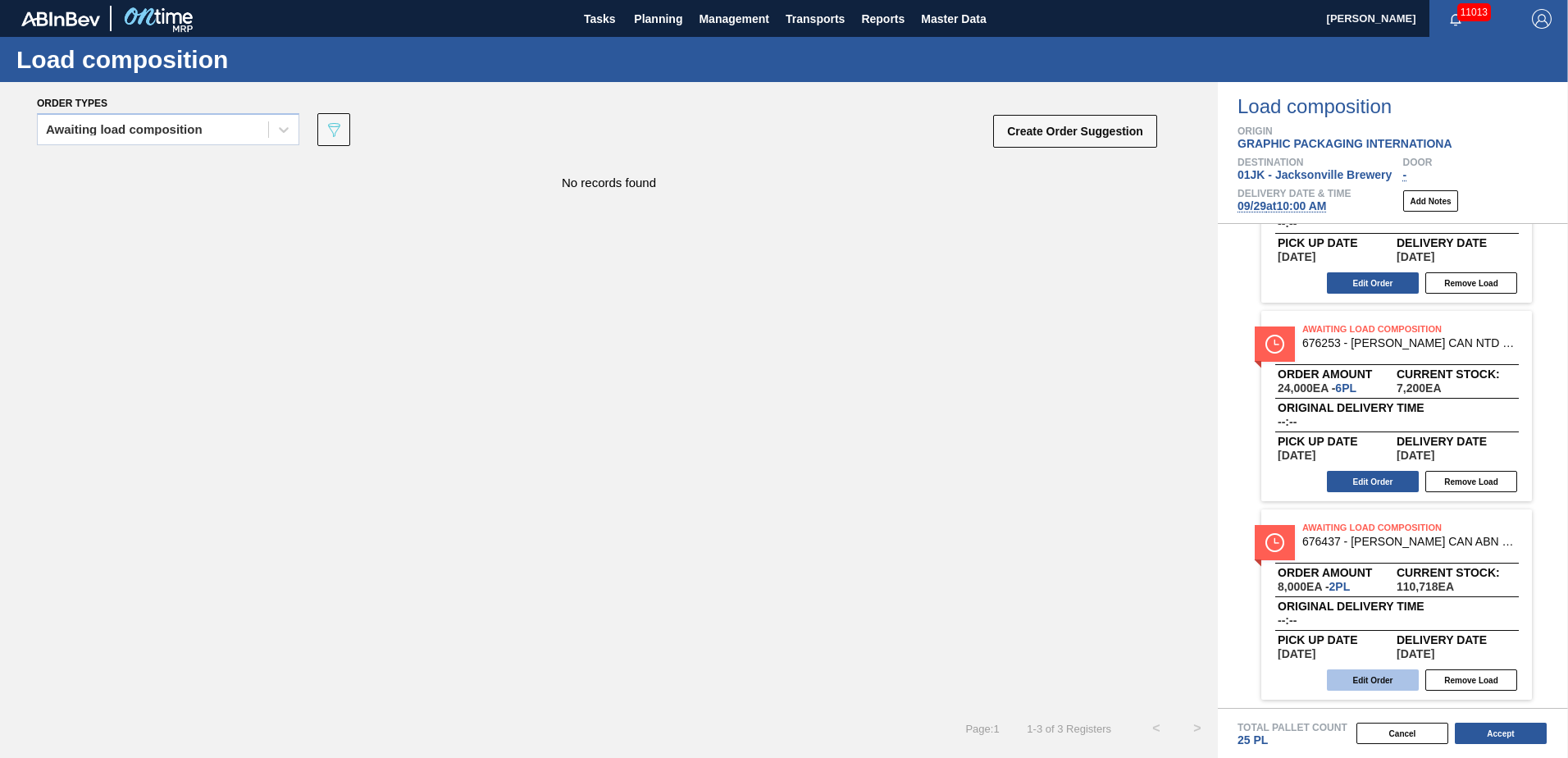
click at [1359, 680] on button "Edit Order" at bounding box center [1372, 679] width 92 height 21
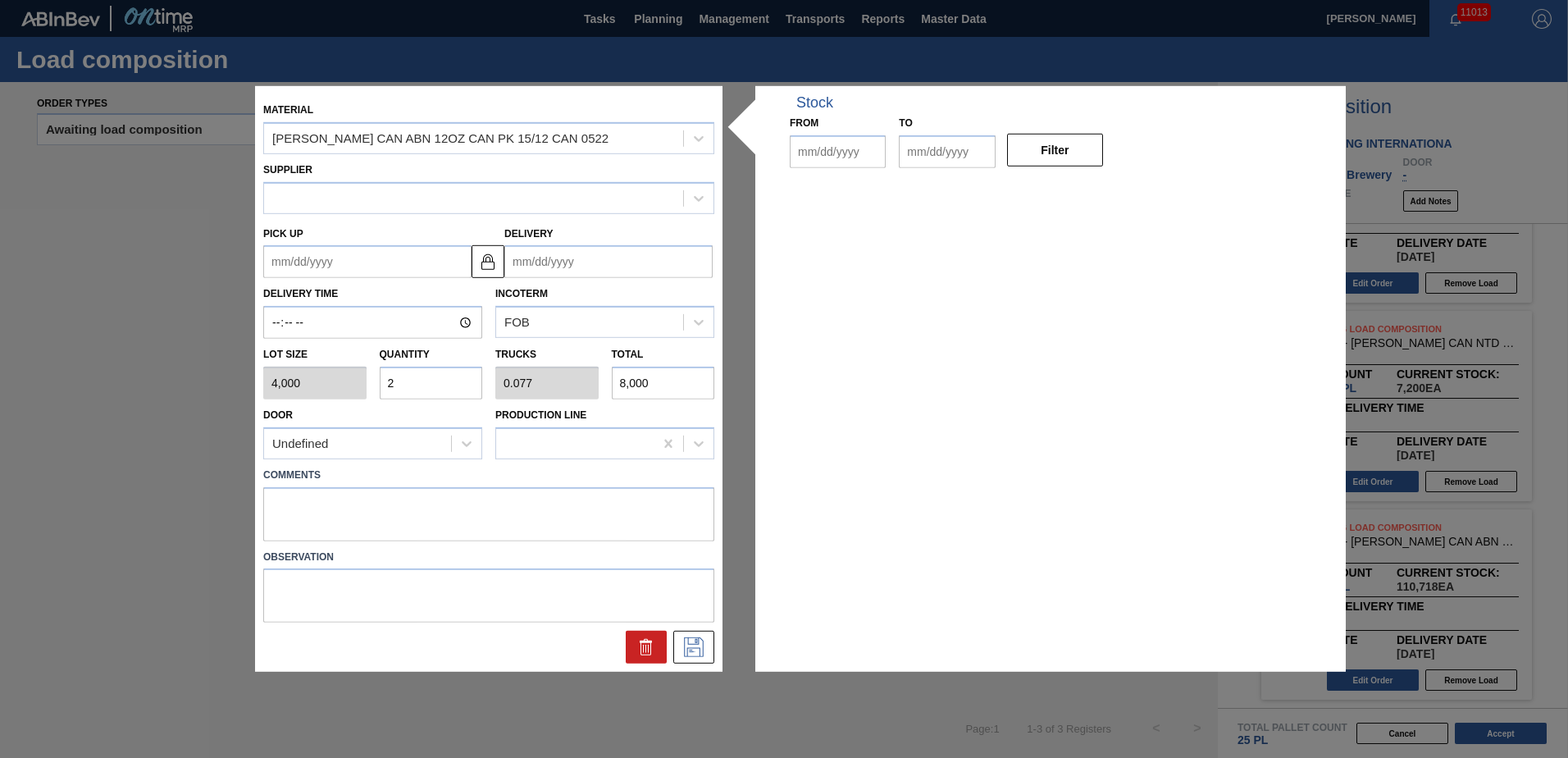
type input "4,000"
type input "2"
type input "0.077"
type input "8,000"
type up "[DATE]"
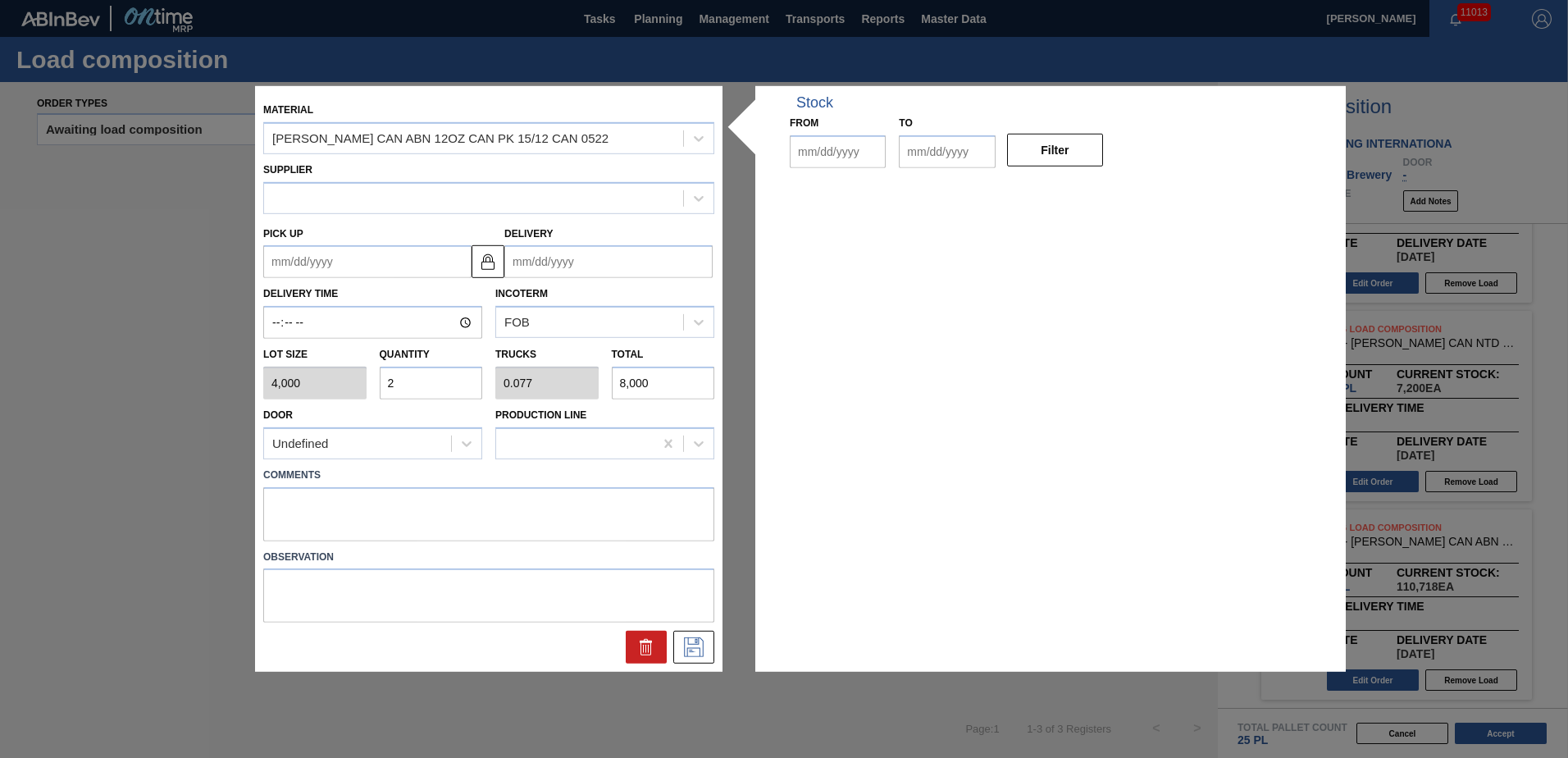
type input "[DATE]"
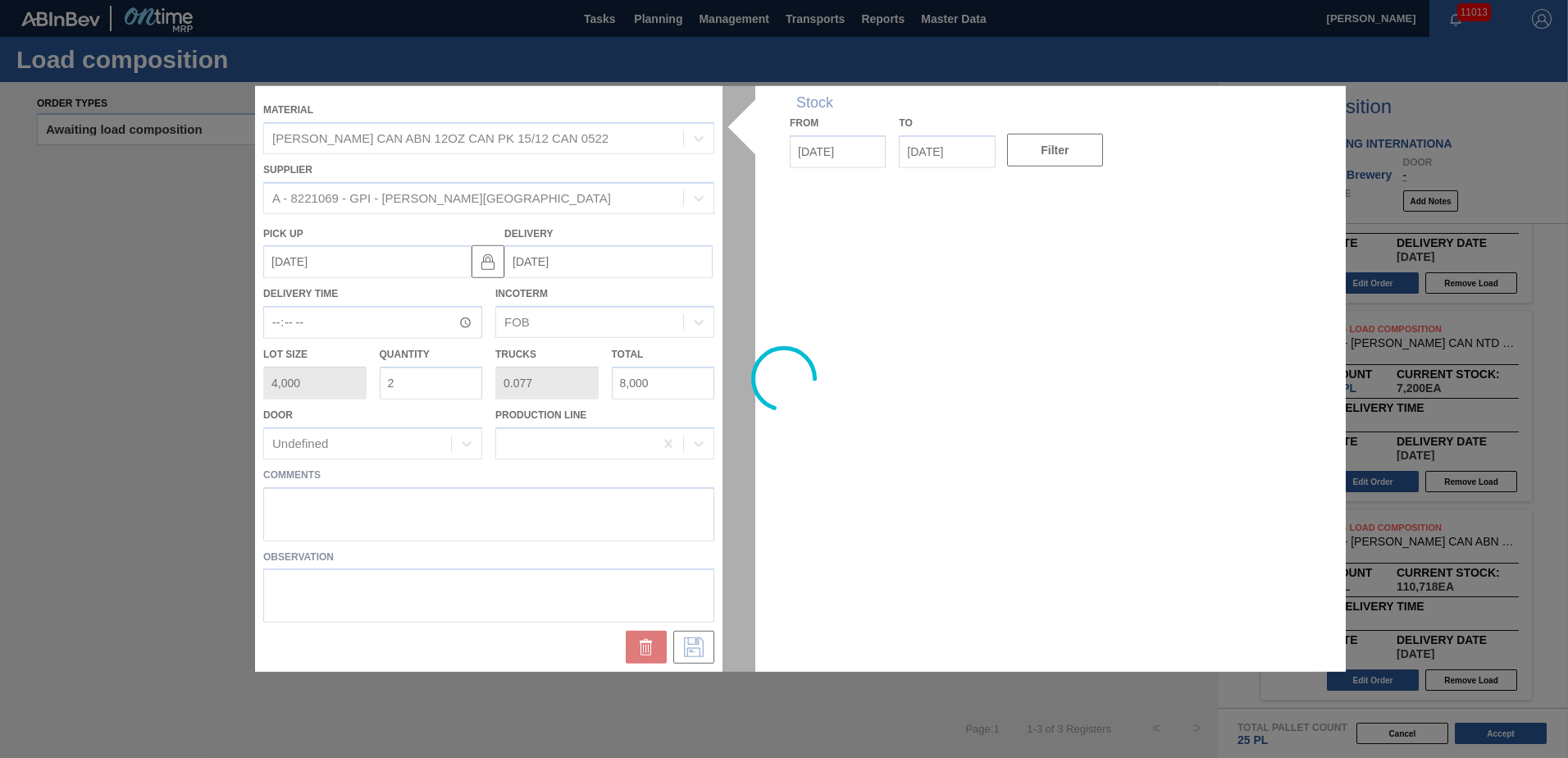
click at [421, 386] on div at bounding box center [784, 379] width 1057 height 586
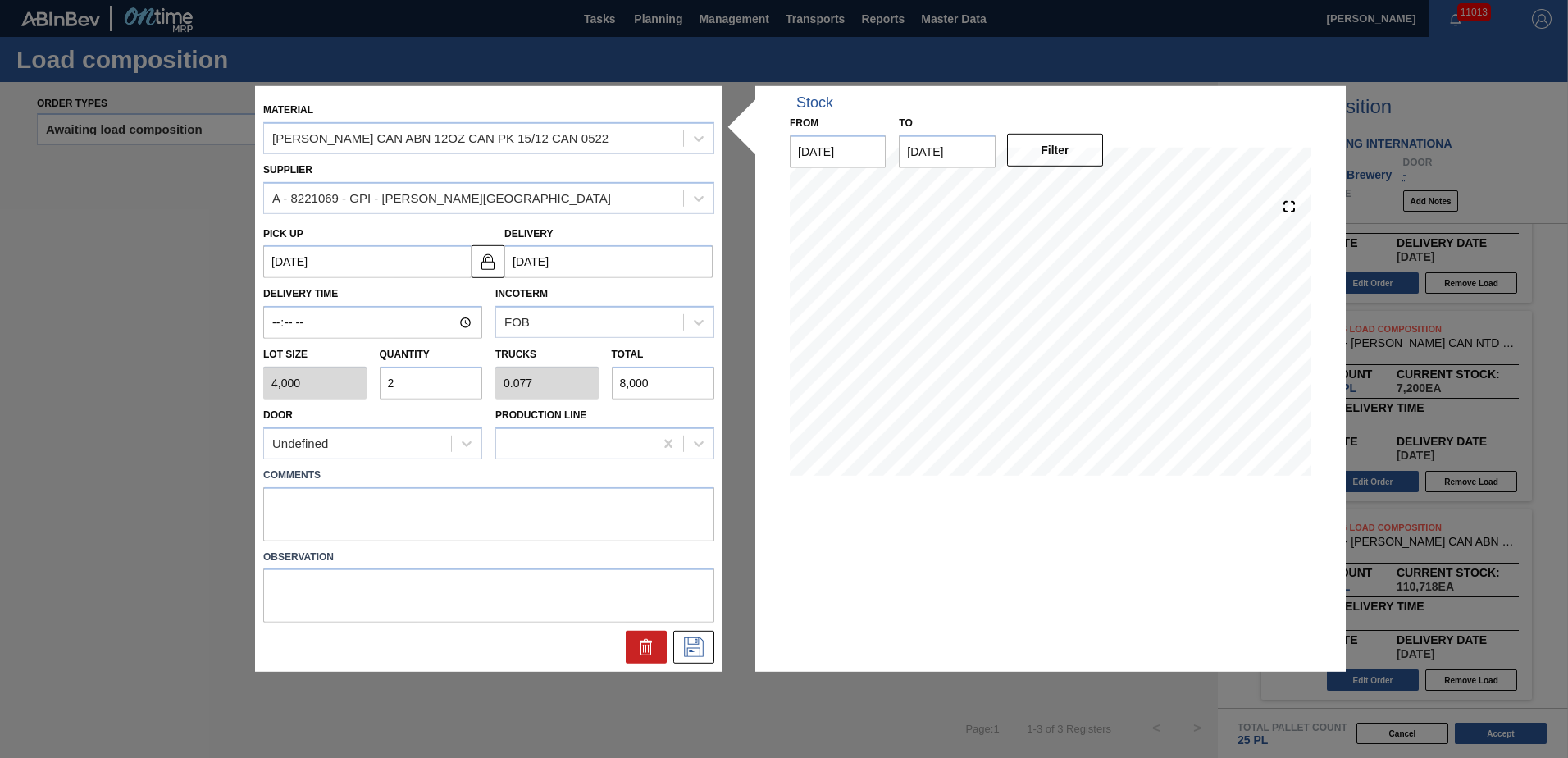
click at [406, 386] on input "2" at bounding box center [431, 382] width 104 height 32
type input "0"
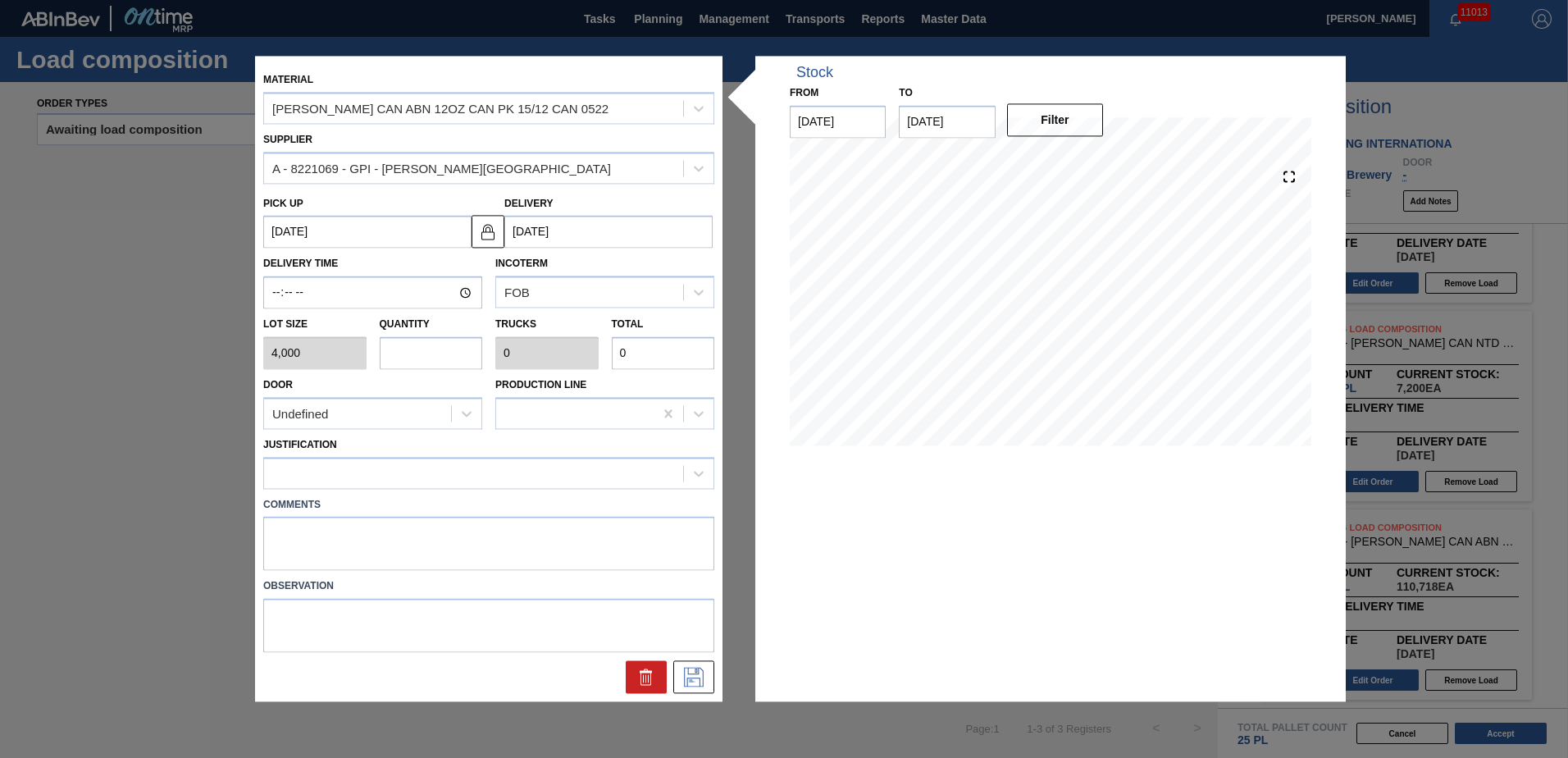
type input "3"
type input "0.115"
type input "12,000"
type input "3"
click at [400, 487] on div at bounding box center [488, 473] width 451 height 32
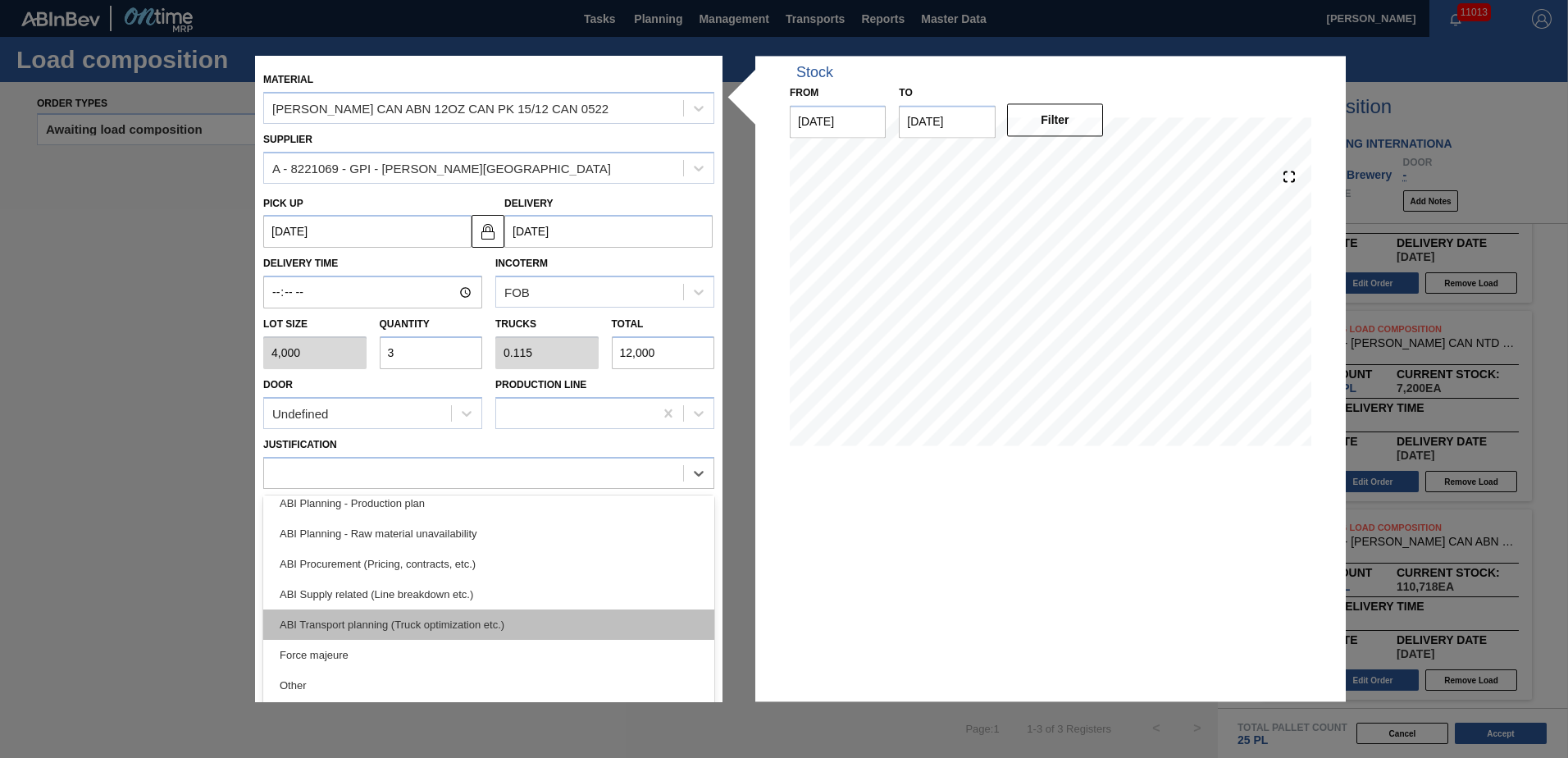
scroll to position [164, 0]
click at [434, 625] on div "ABI Transport planning (Truck optimization etc.)" at bounding box center [488, 623] width 451 height 31
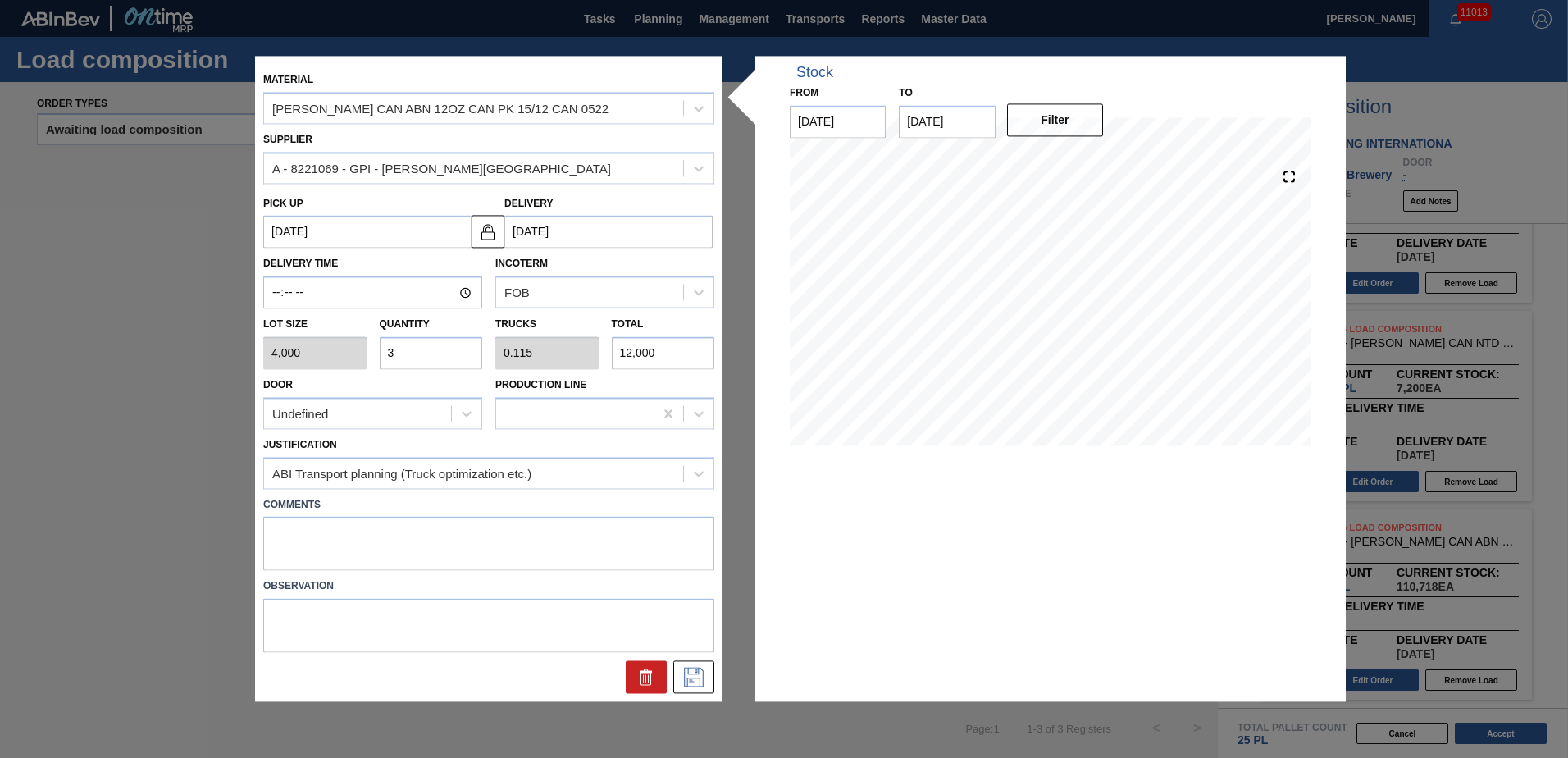
drag, startPoint x: 414, startPoint y: 578, endPoint x: 414, endPoint y: 552, distance: 26.0
click at [414, 563] on div "Material [PERSON_NAME] CAN ABN 12OZ CAN PK 15/12 CAN 0522 Supplier A - 8221069 …" at bounding box center [488, 379] width 451 height 629
click at [414, 552] on textarea at bounding box center [488, 543] width 451 height 54
click at [414, 541] on textarea at bounding box center [488, 543] width 451 height 54
type textarea "TAIL, DROP"
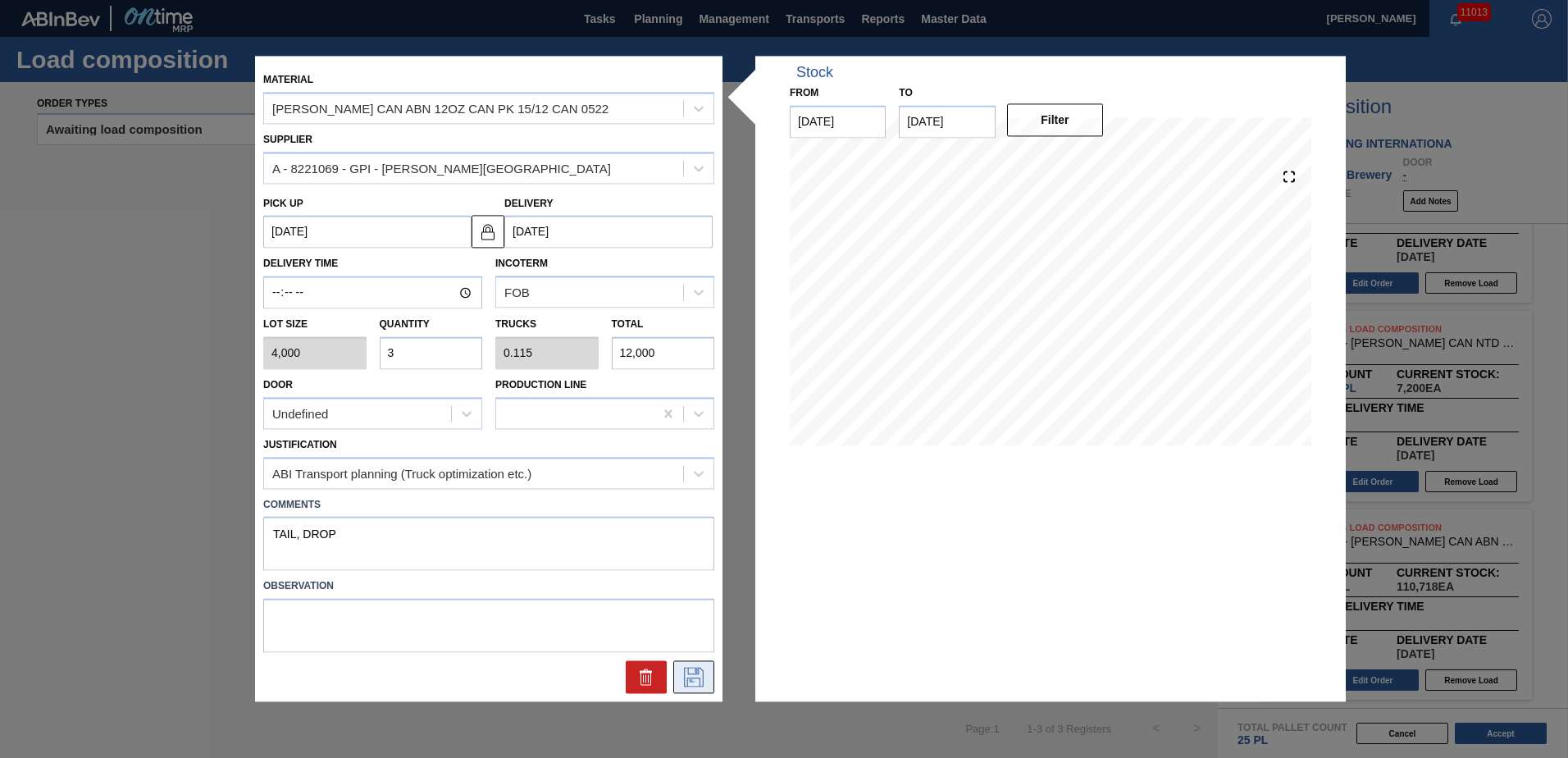
click at [691, 664] on button at bounding box center [694, 677] width 41 height 32
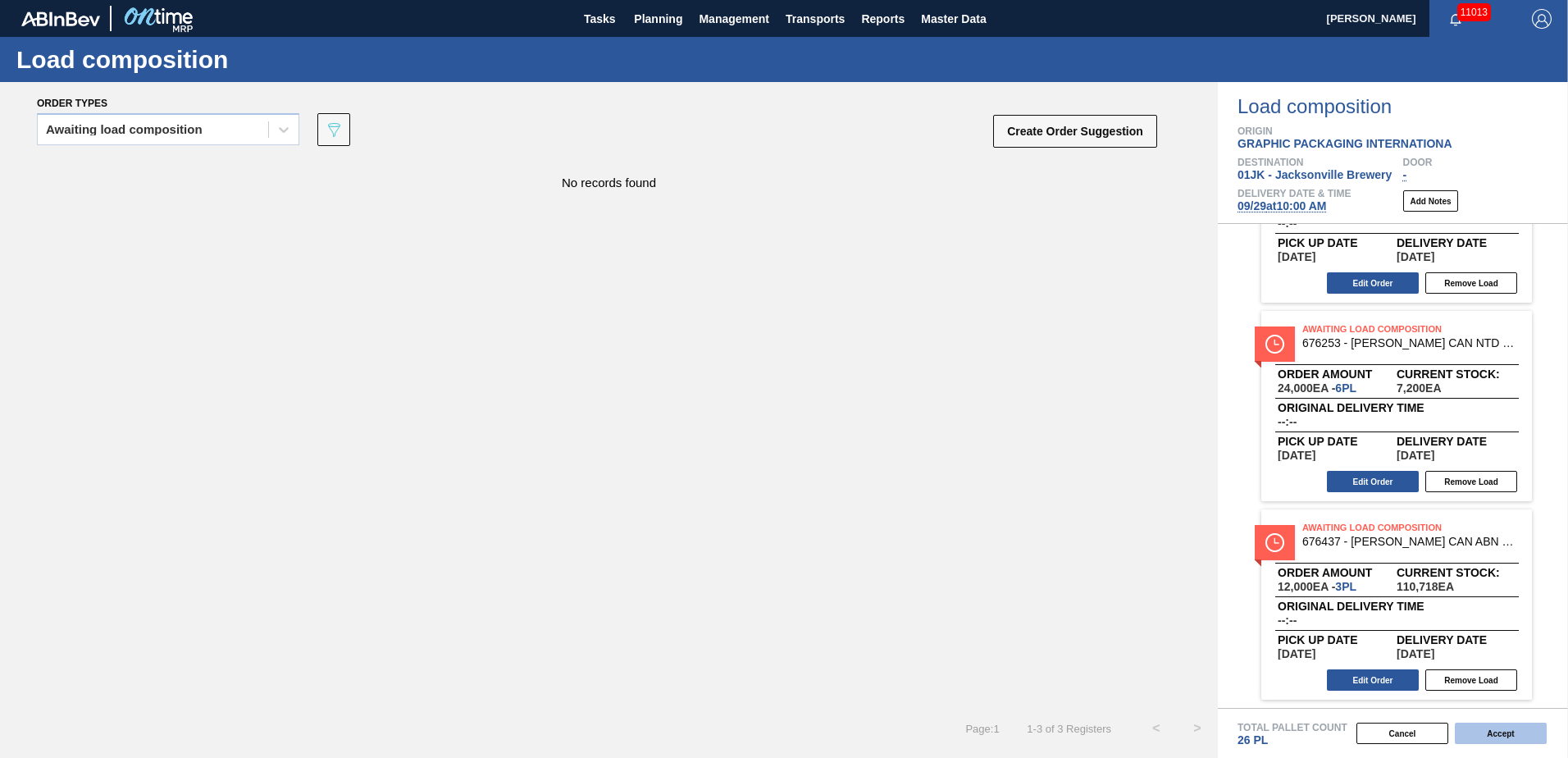
click at [1510, 723] on button "Accept" at bounding box center [1500, 733] width 92 height 21
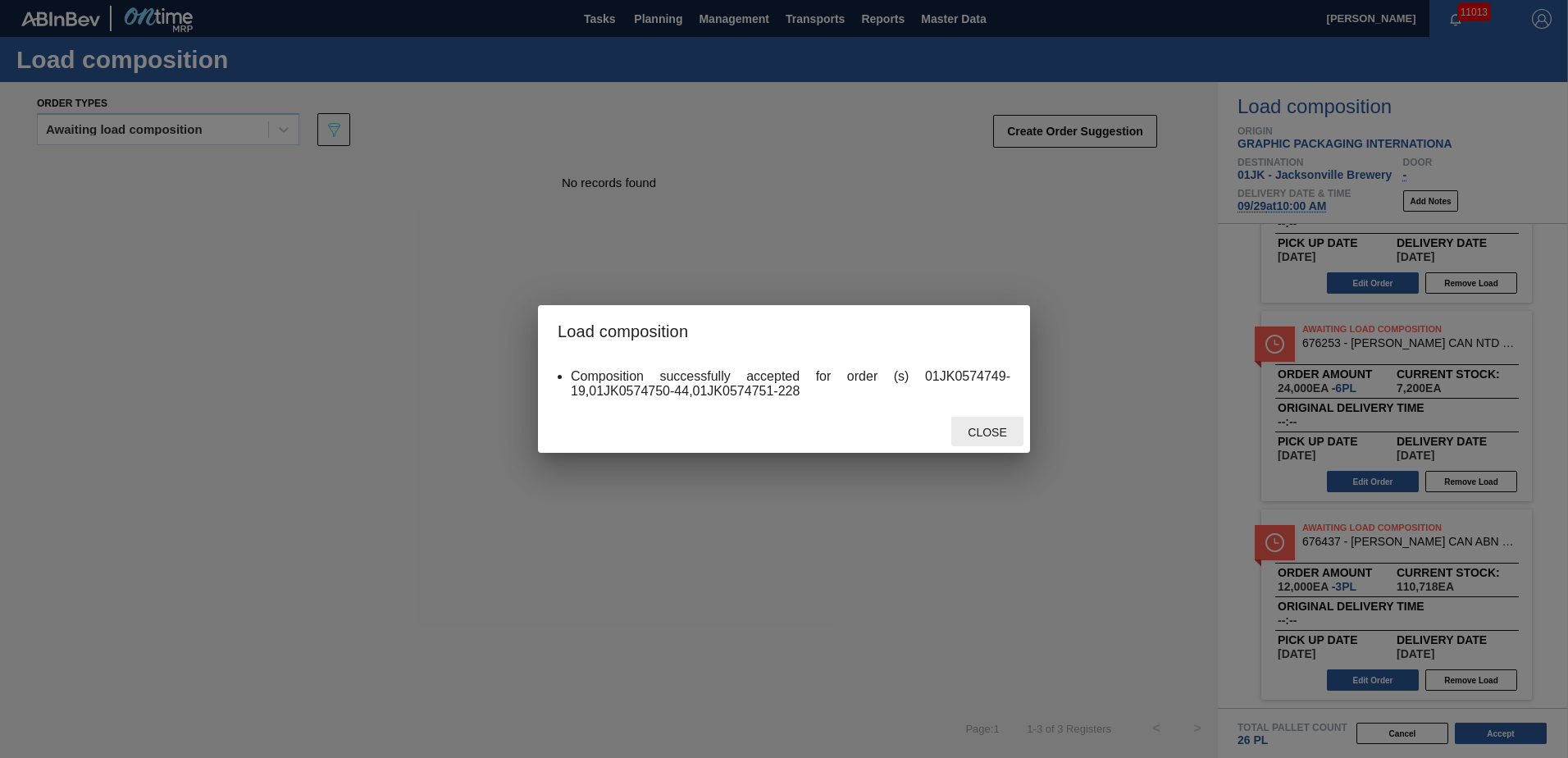
click at [1002, 437] on span "Close" at bounding box center [987, 432] width 65 height 13
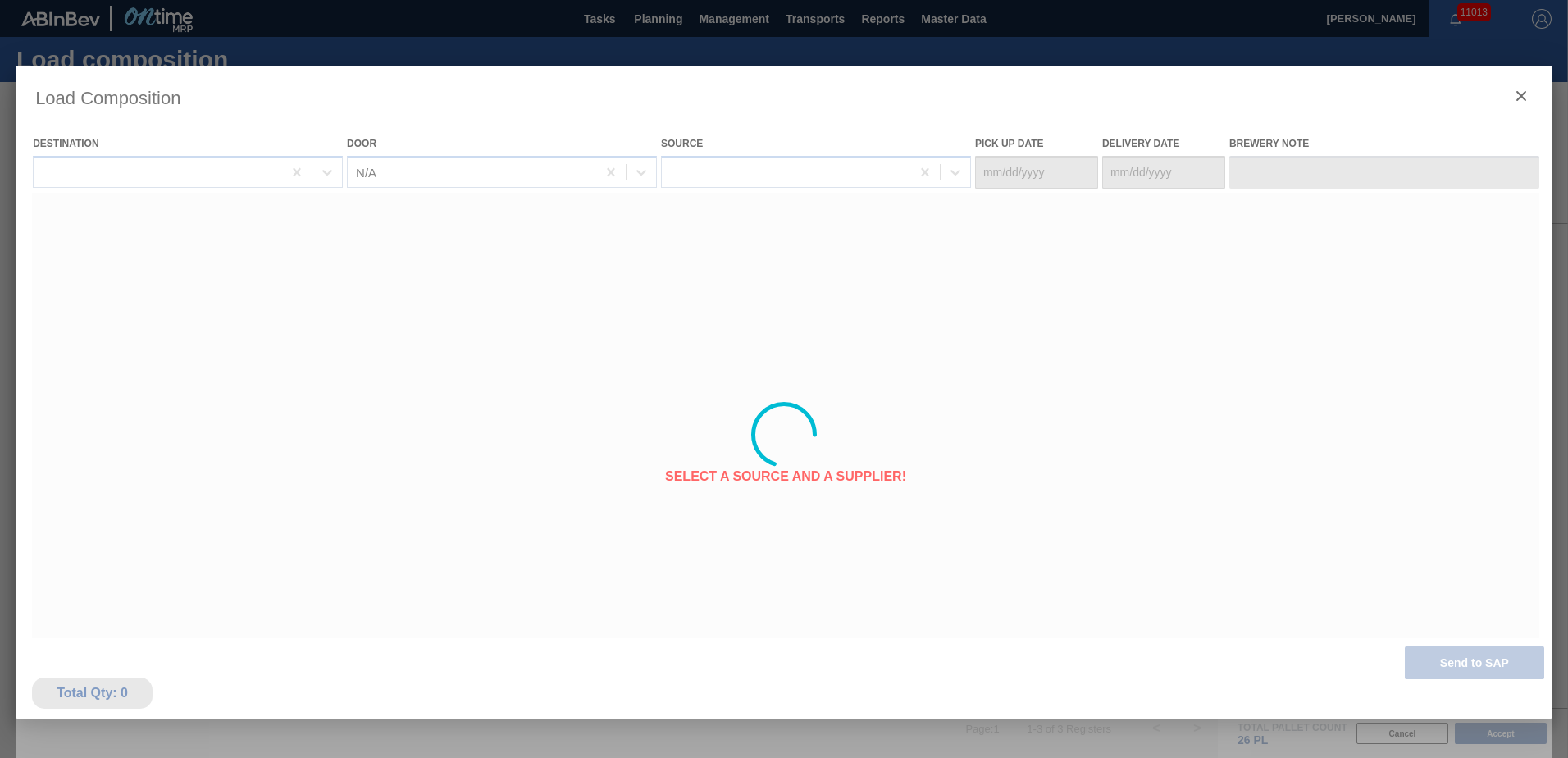
type Date "[DATE]"
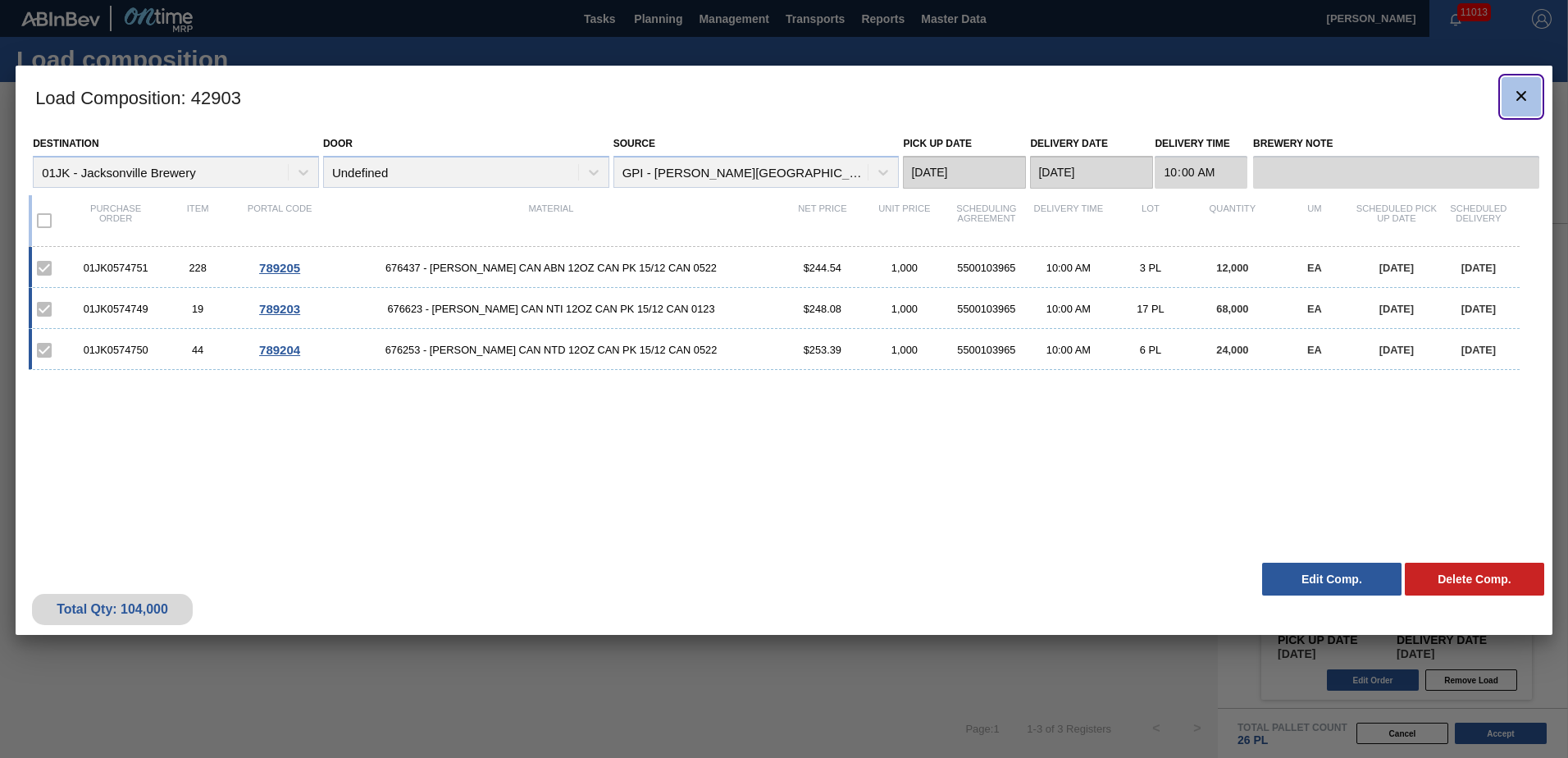
click at [1518, 94] on icon "botão de ícone" at bounding box center [1521, 95] width 19 height 19
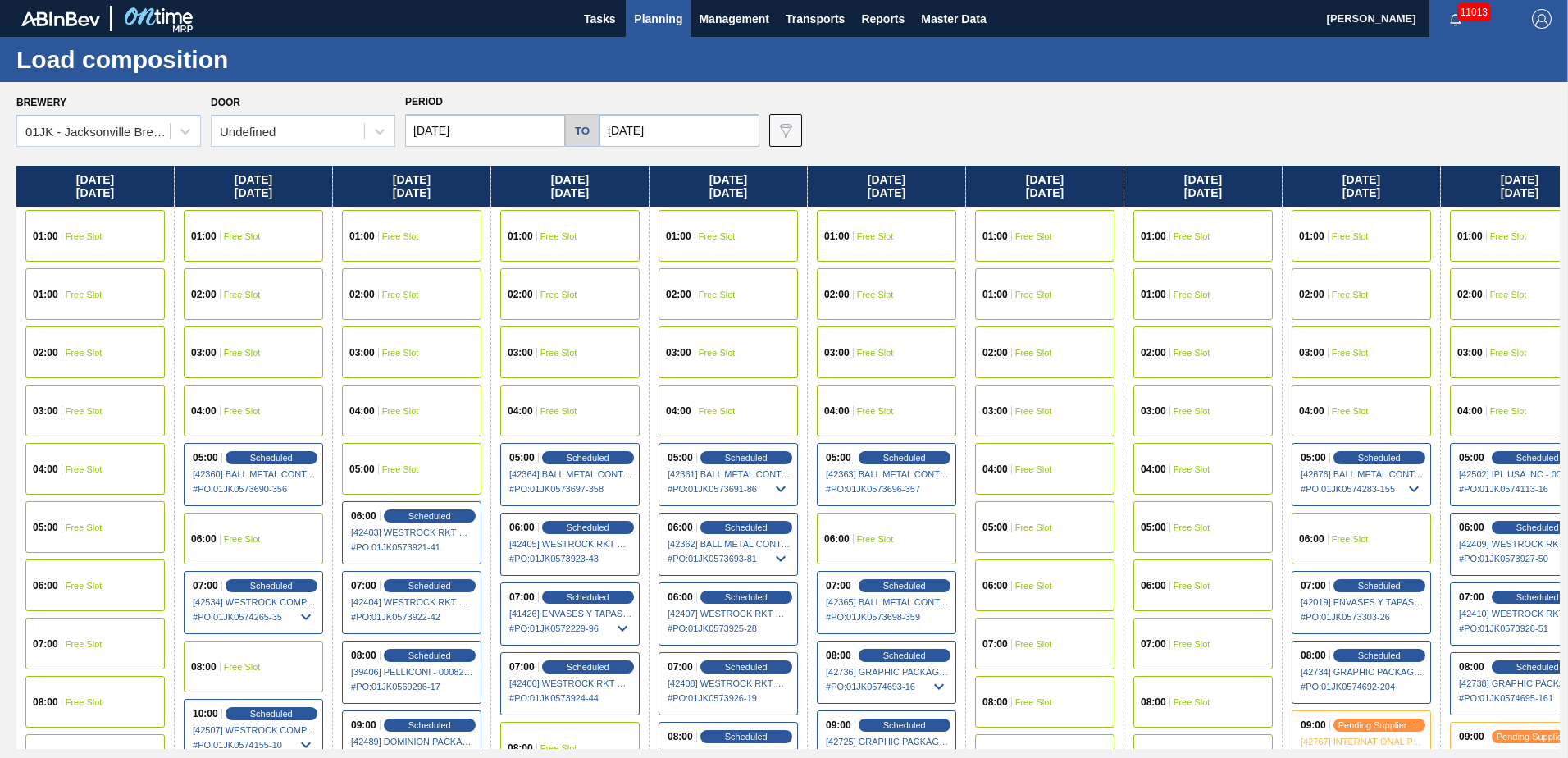
click at [723, 125] on input "[DATE]" at bounding box center [679, 130] width 160 height 32
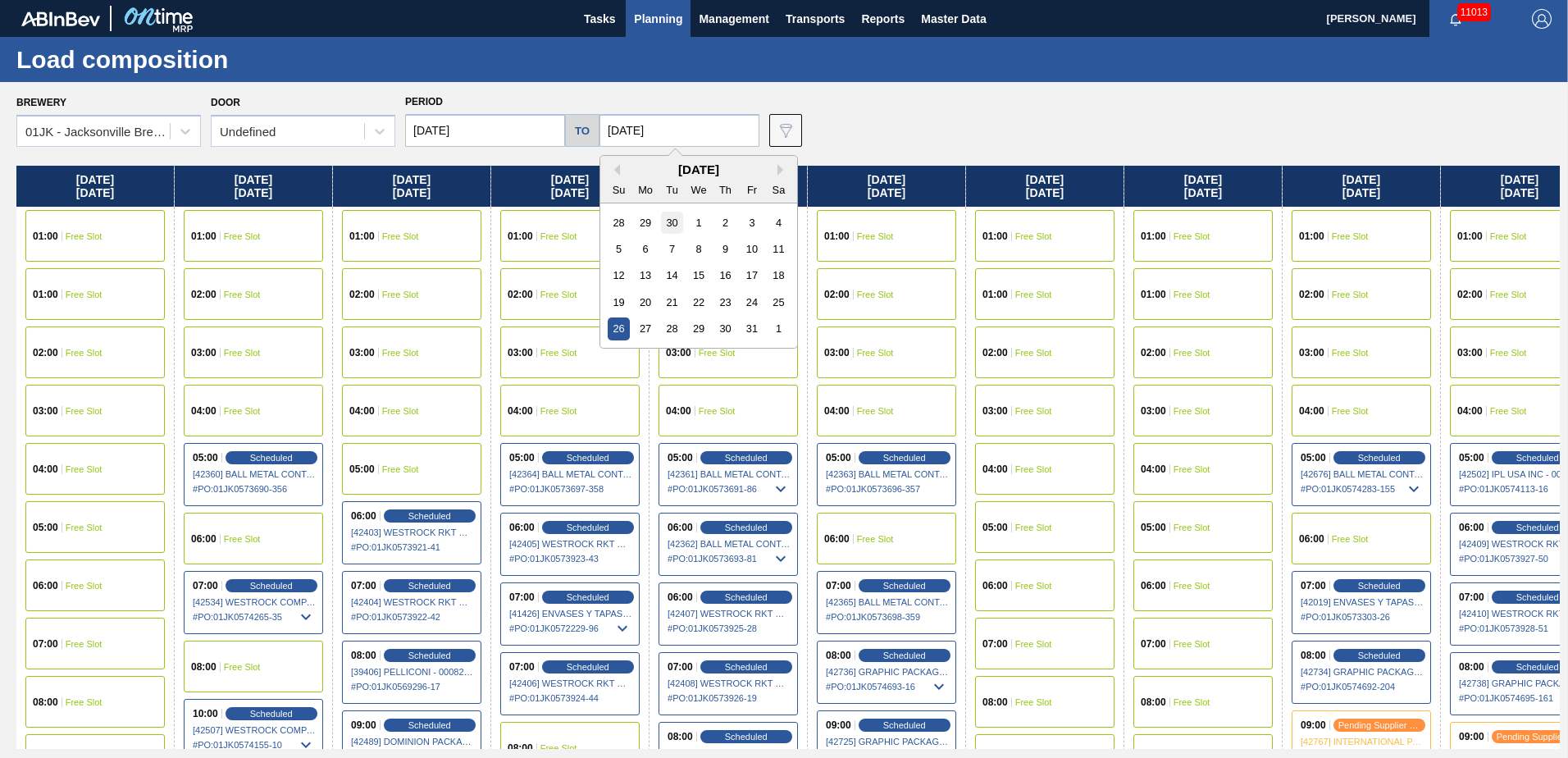
click at [674, 227] on div "30" at bounding box center [672, 223] width 22 height 22
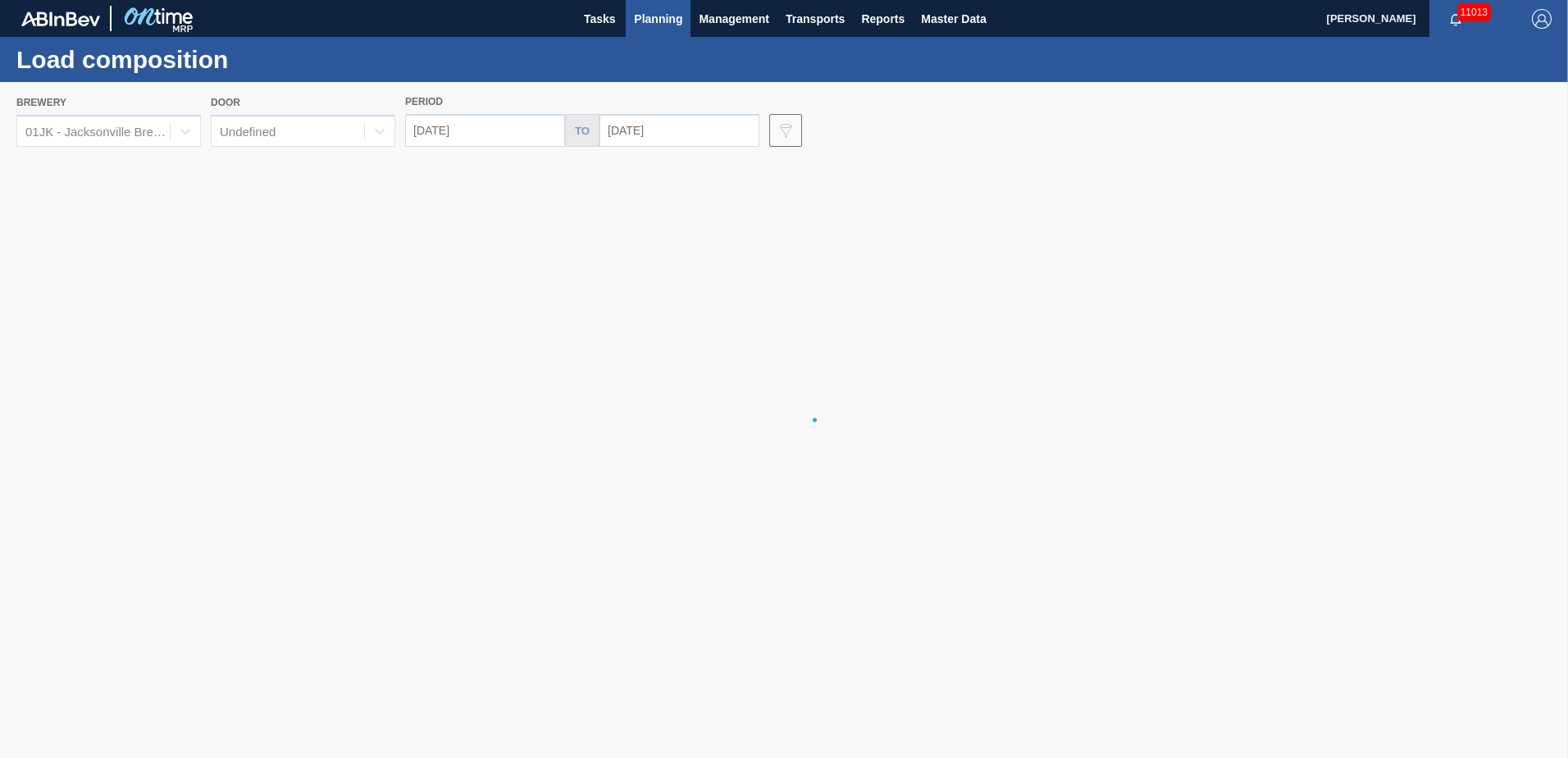
type input "[DATE]"
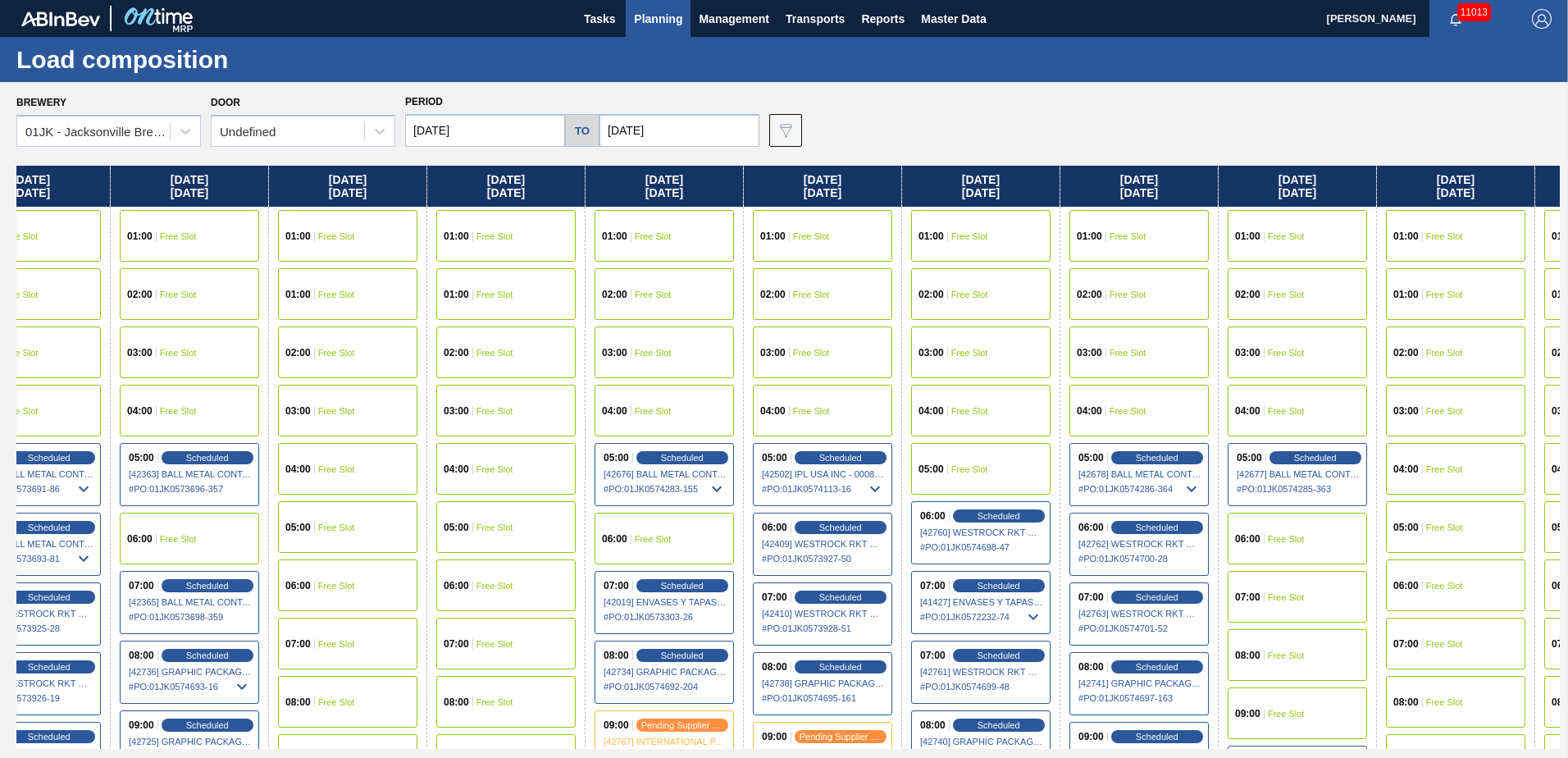
drag, startPoint x: 1266, startPoint y: 280, endPoint x: 573, endPoint y: 294, distance: 693.1
click at [555, 296] on div "[DATE] 01:00 Free Slot 01:00 Free Slot 02:00 Free Slot 03:00 Free Slot 04:00 Fr…" at bounding box center [788, 457] width 1543 height 583
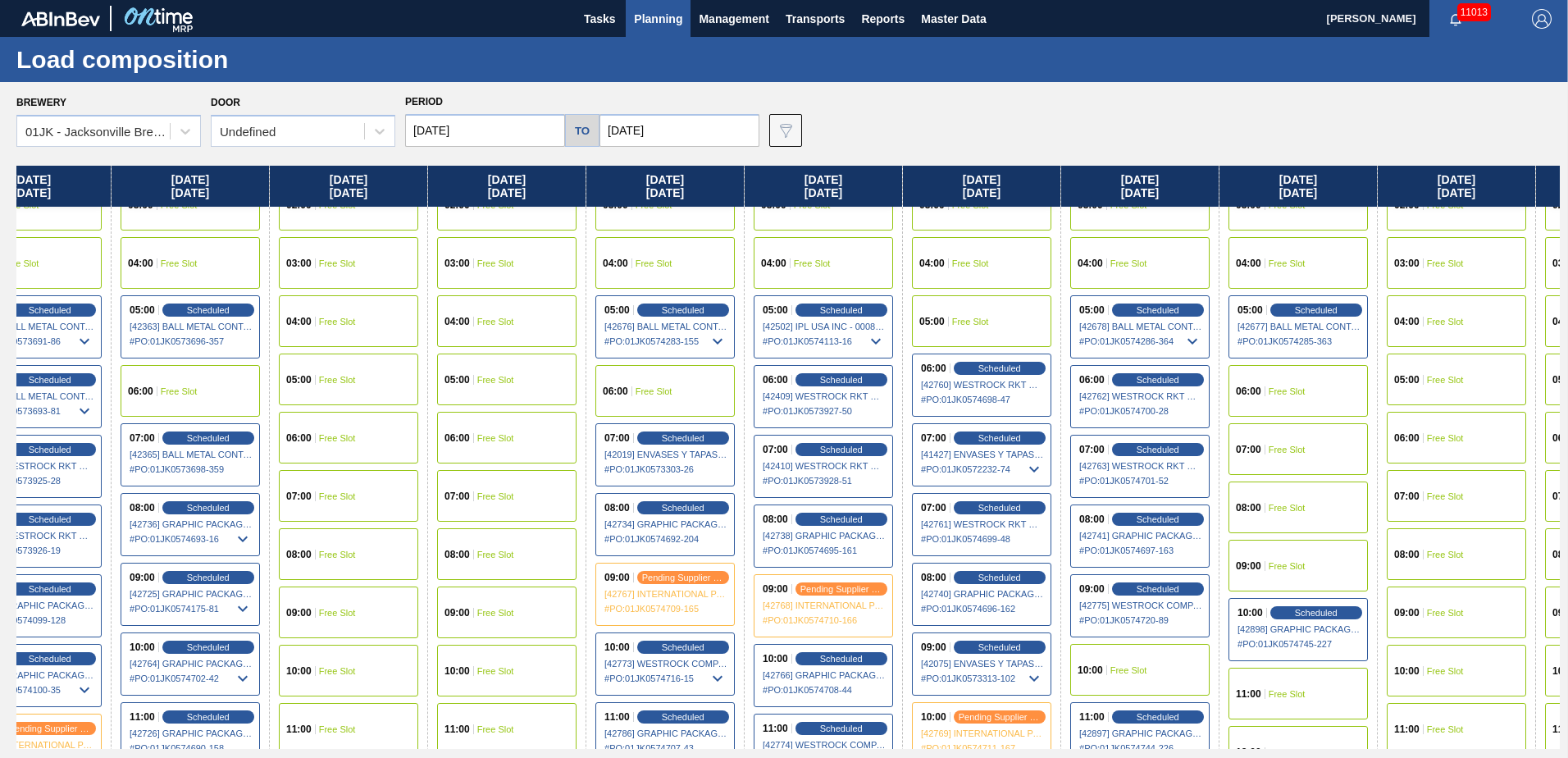
scroll to position [164, 696]
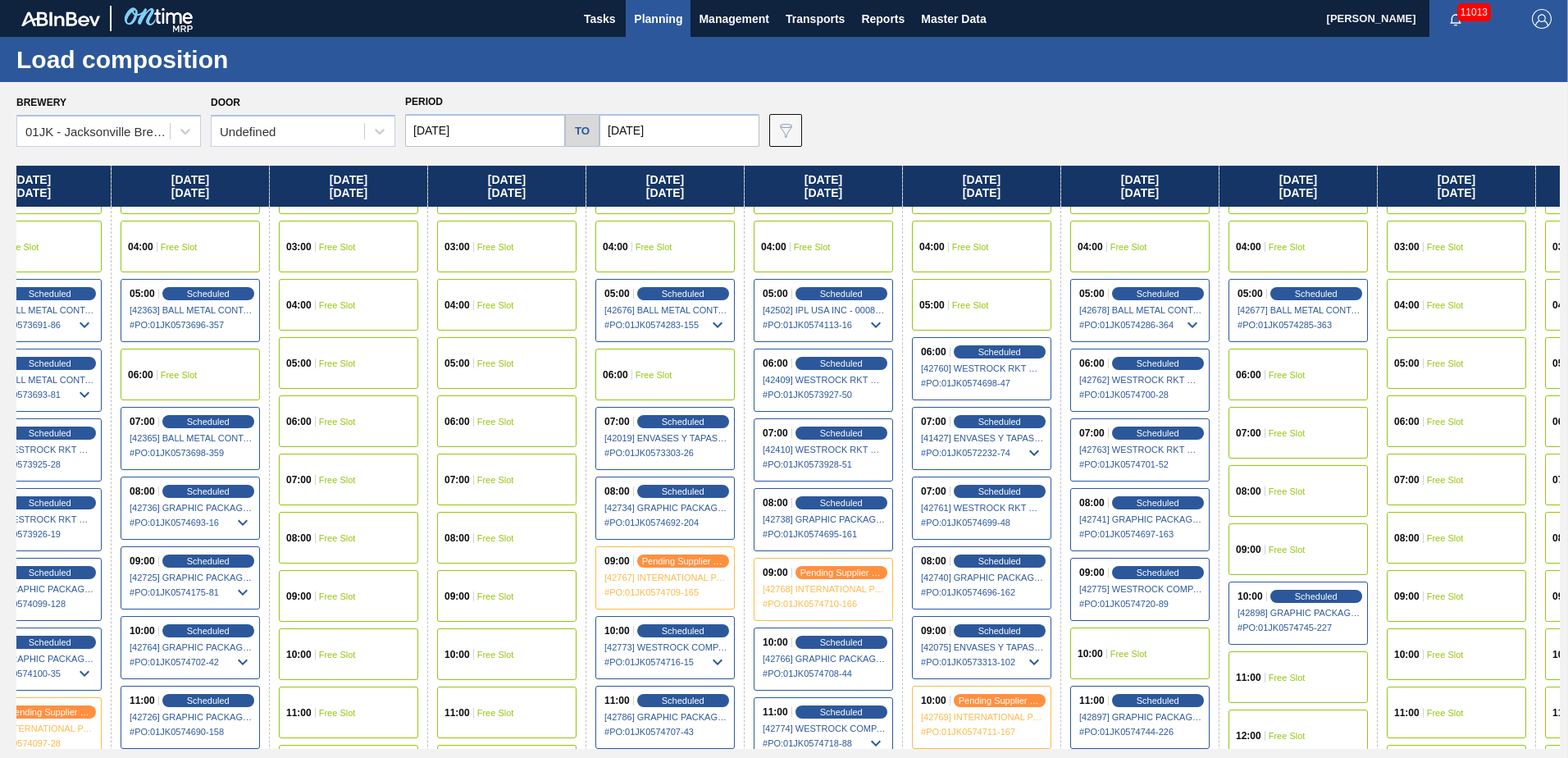
click at [1310, 370] on div "06:00 Free Slot" at bounding box center [1298, 375] width 140 height 52
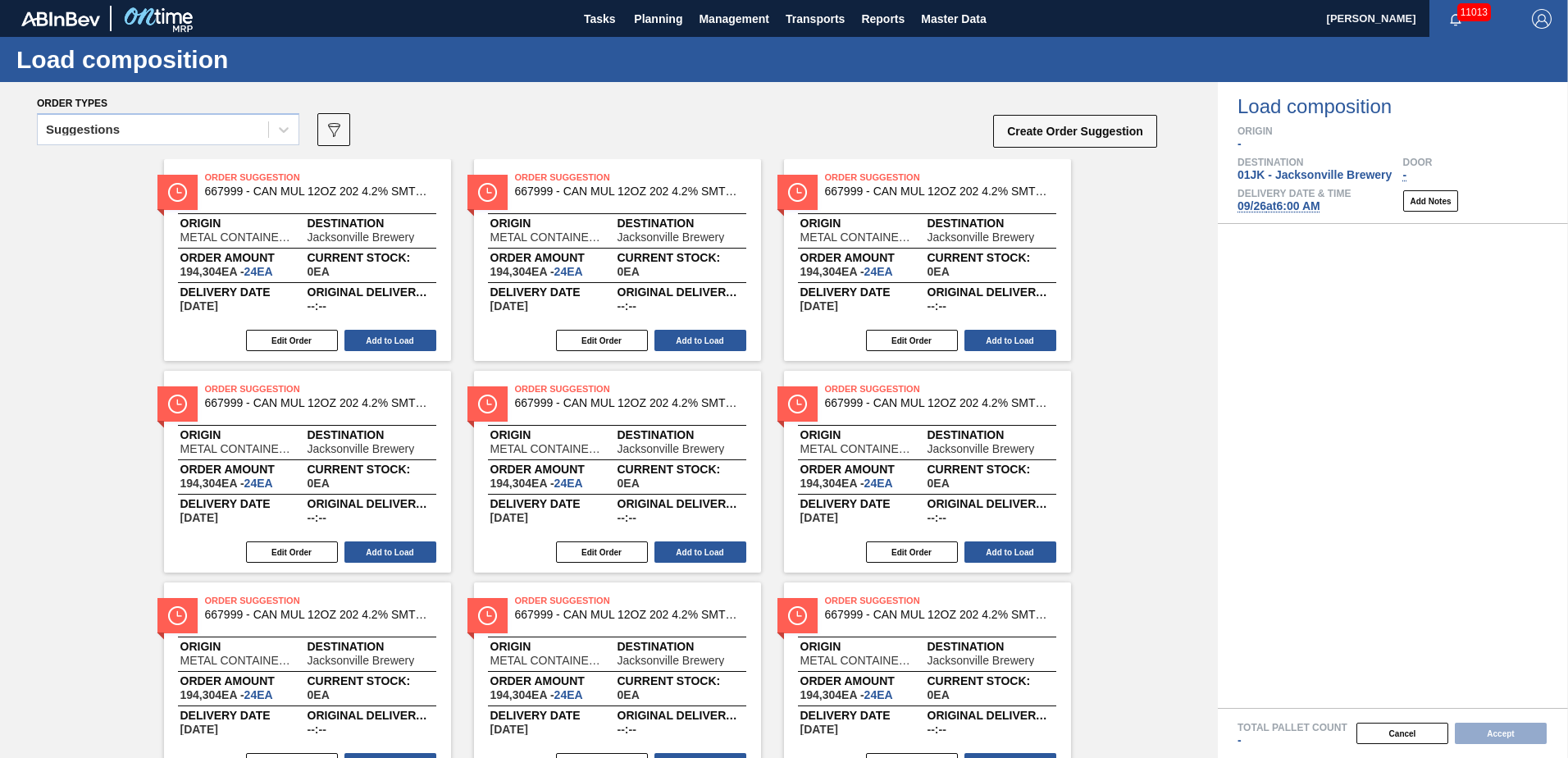
click at [135, 110] on div "Suggestions 089F7B8B-B2A5-4AFE-B5C0-19BA573D28AC Create Order Suggestion" at bounding box center [598, 134] width 1122 height 49
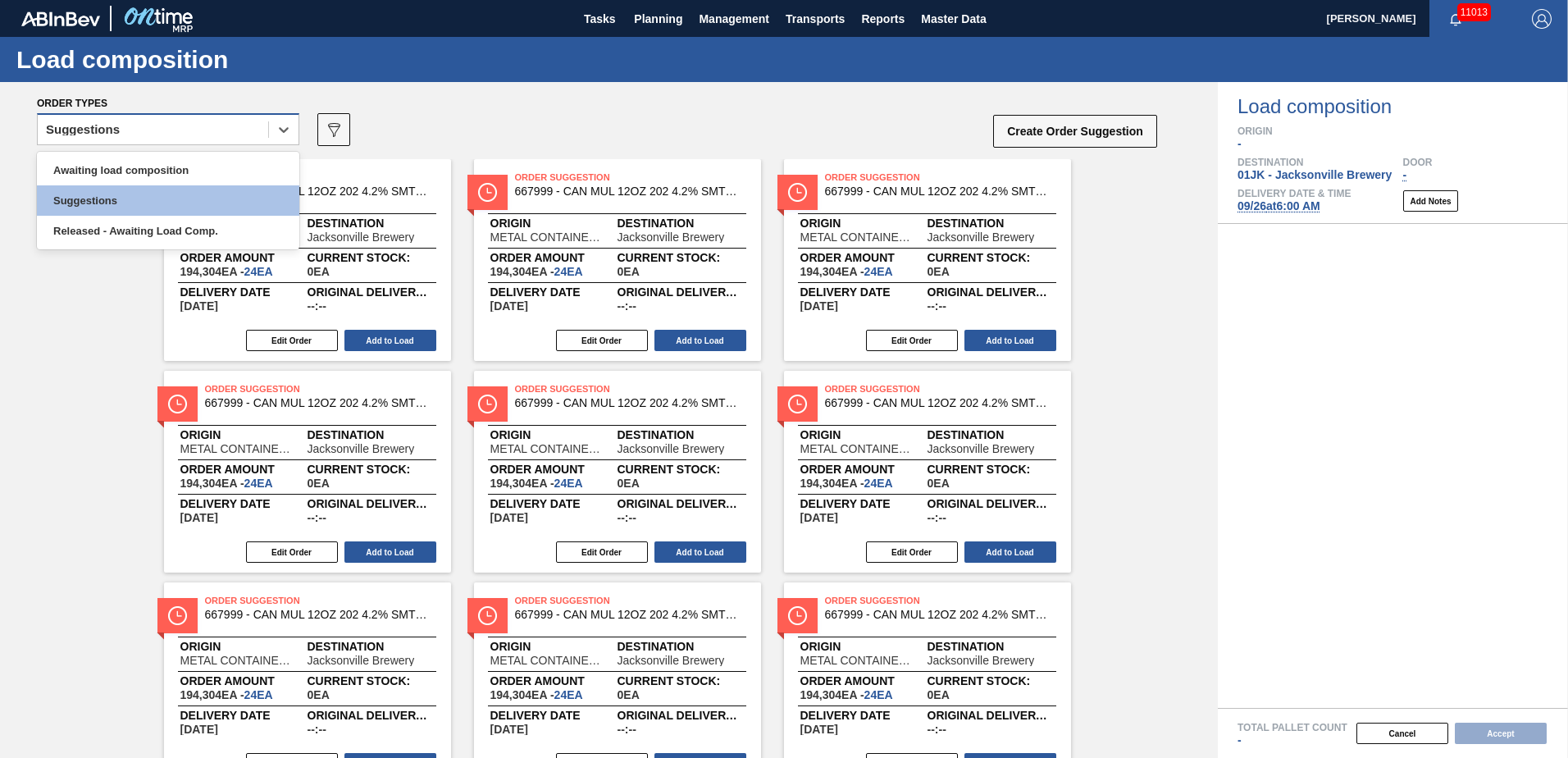
click at [137, 126] on div "Suggestions" at bounding box center [153, 130] width 230 height 24
click at [133, 171] on div "Awaiting load composition" at bounding box center [168, 170] width 263 height 31
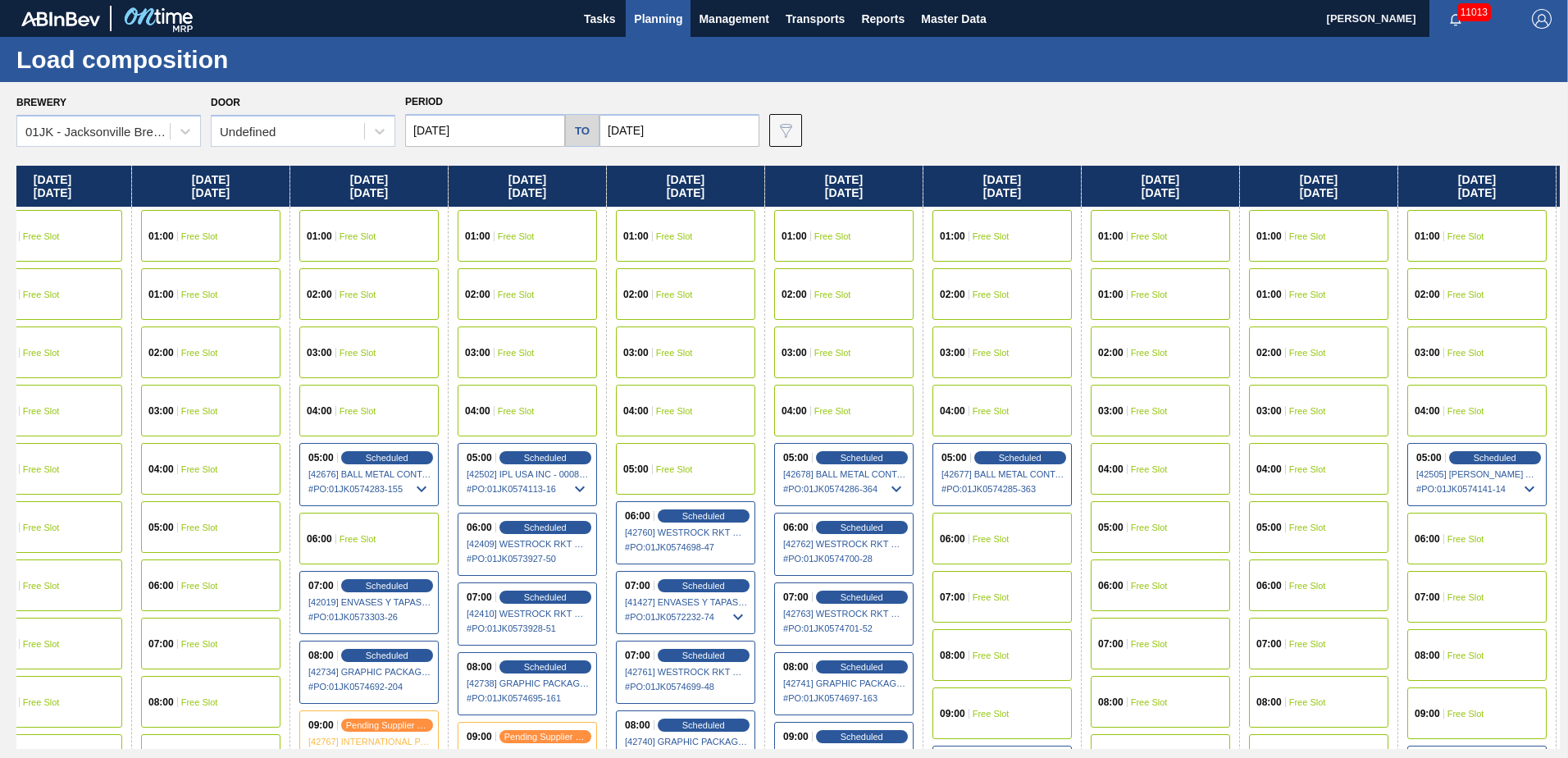
drag, startPoint x: 1437, startPoint y: 331, endPoint x: 430, endPoint y: 343, distance: 1007.1
click at [430, 343] on div "[DATE] 01:00 Free Slot 01:00 Free Slot 02:00 Free Slot 03:00 Free Slot 04:00 Fr…" at bounding box center [788, 457] width 1543 height 583
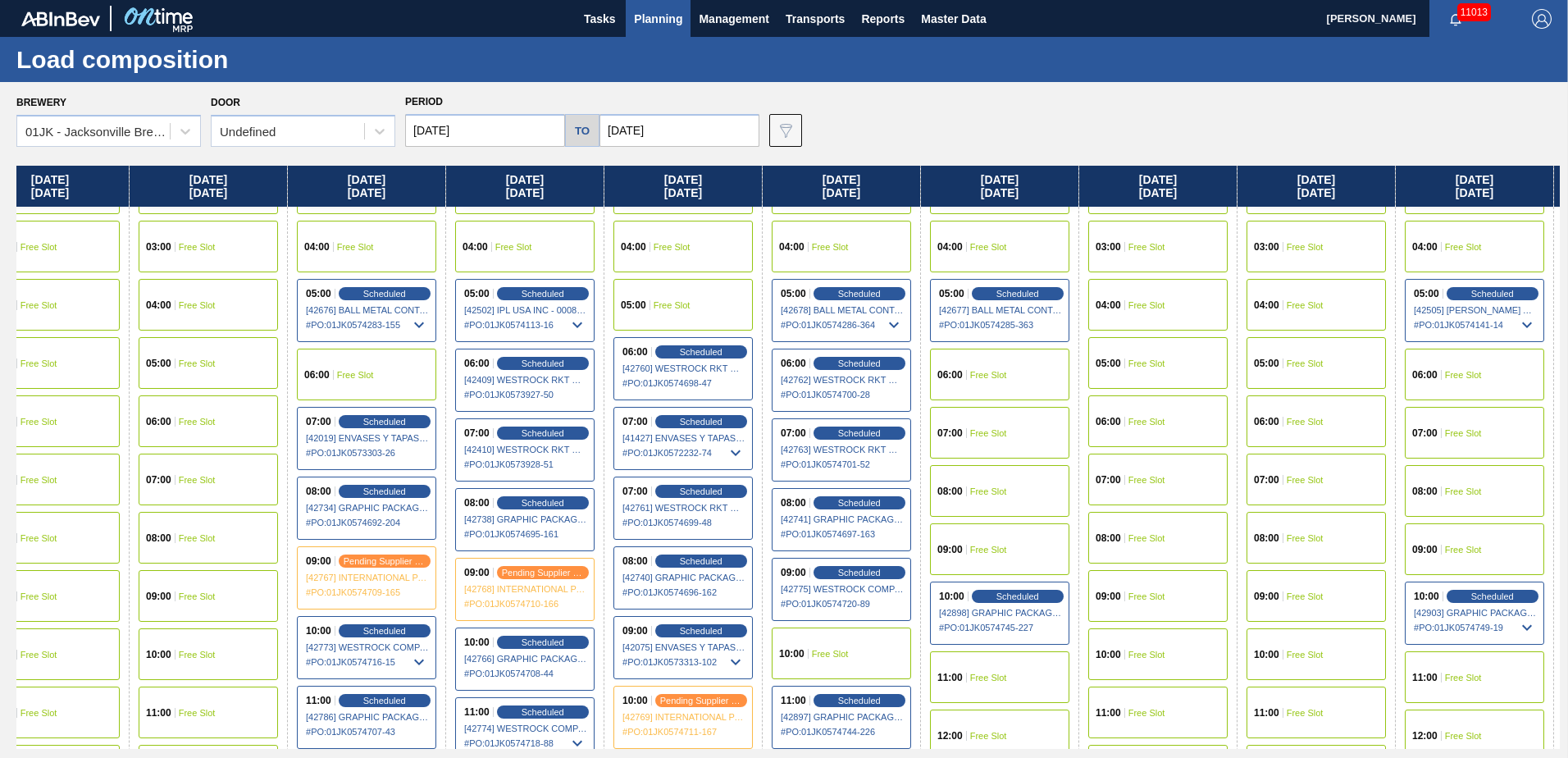
scroll to position [246, 994]
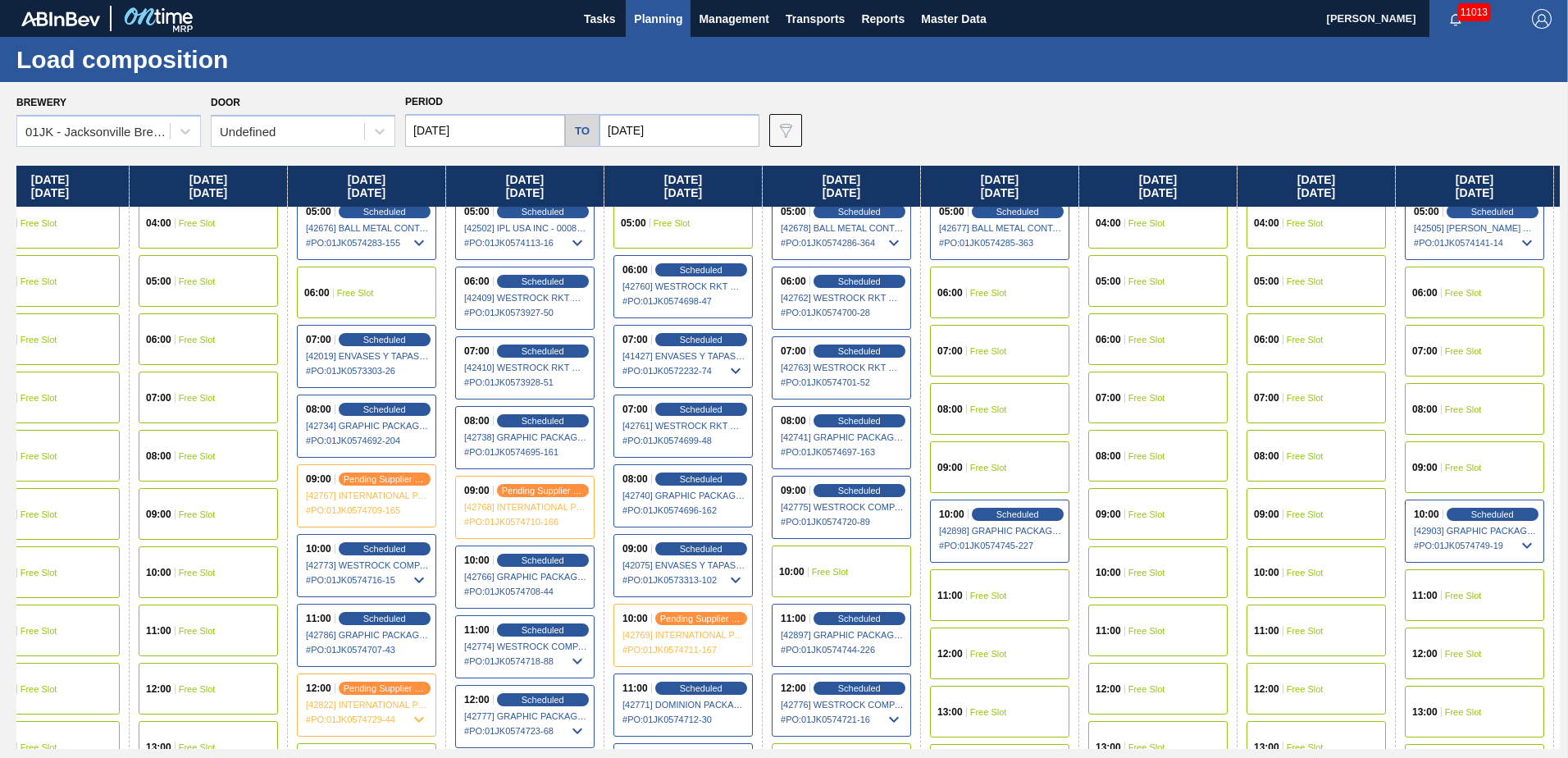
click at [984, 463] on span "Free Slot" at bounding box center [989, 467] width 37 height 10
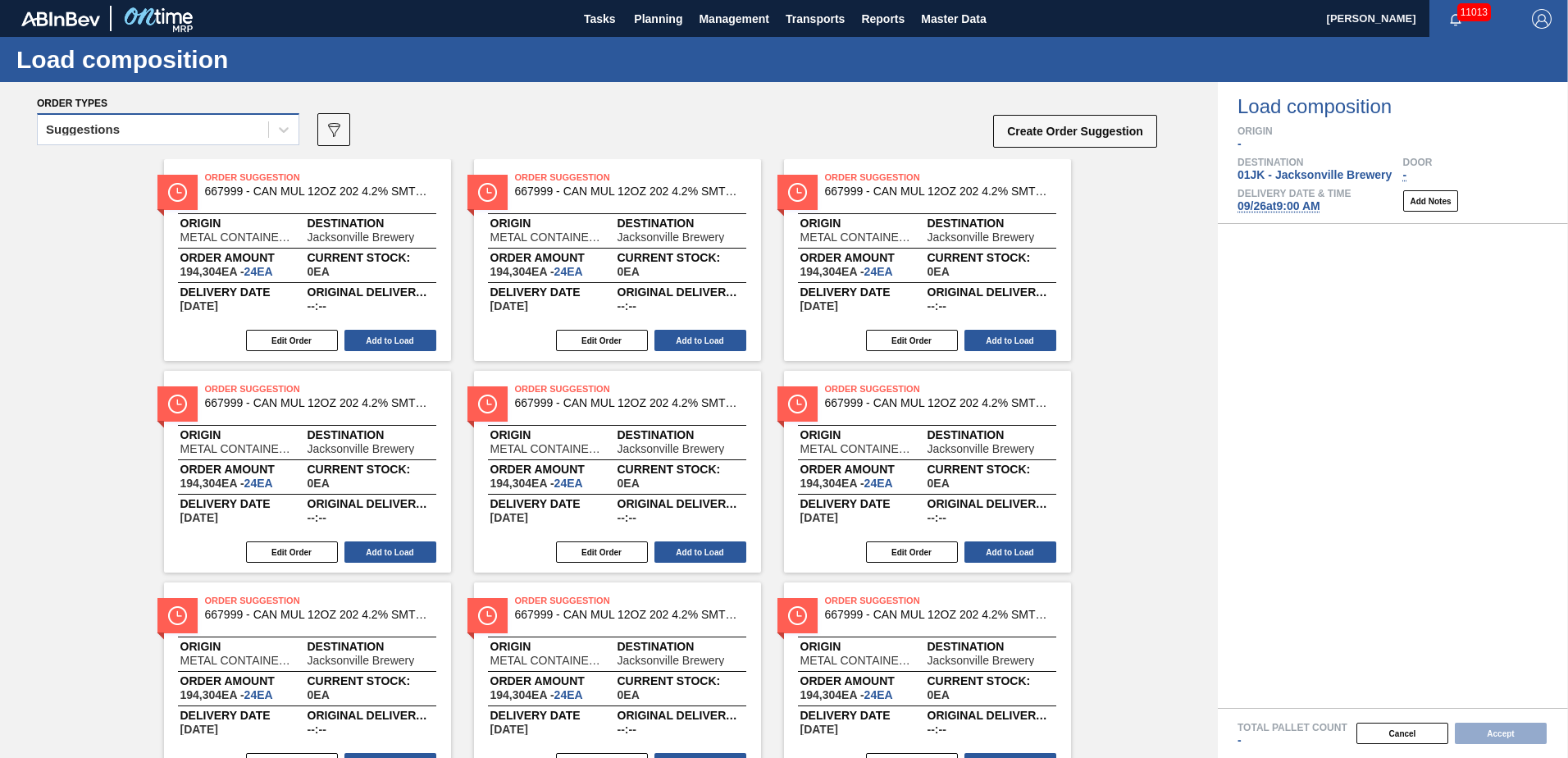
click at [265, 133] on div "Suggestions" at bounding box center [153, 130] width 230 height 24
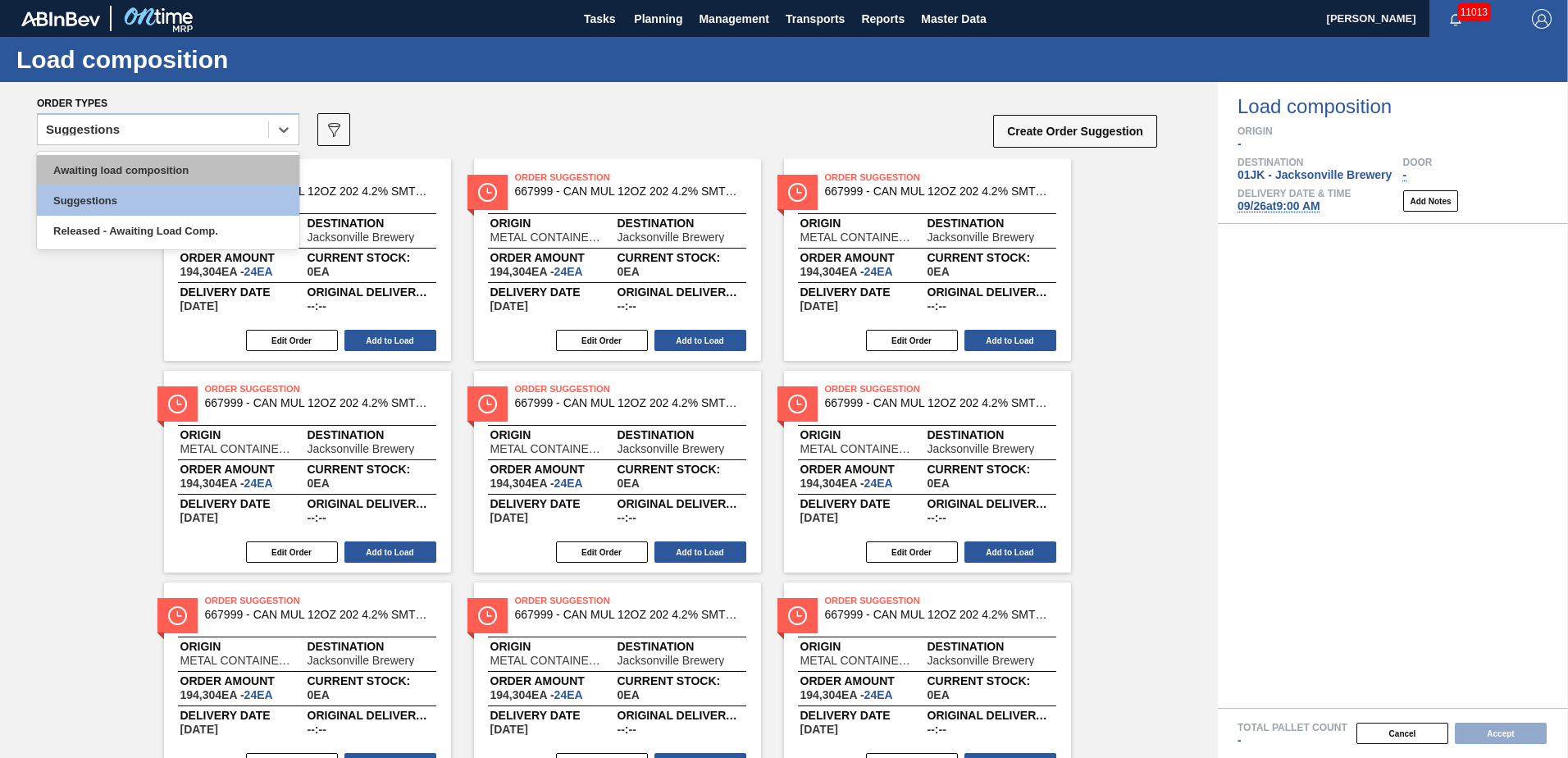
click at [244, 169] on div "Awaiting load composition" at bounding box center [168, 170] width 263 height 31
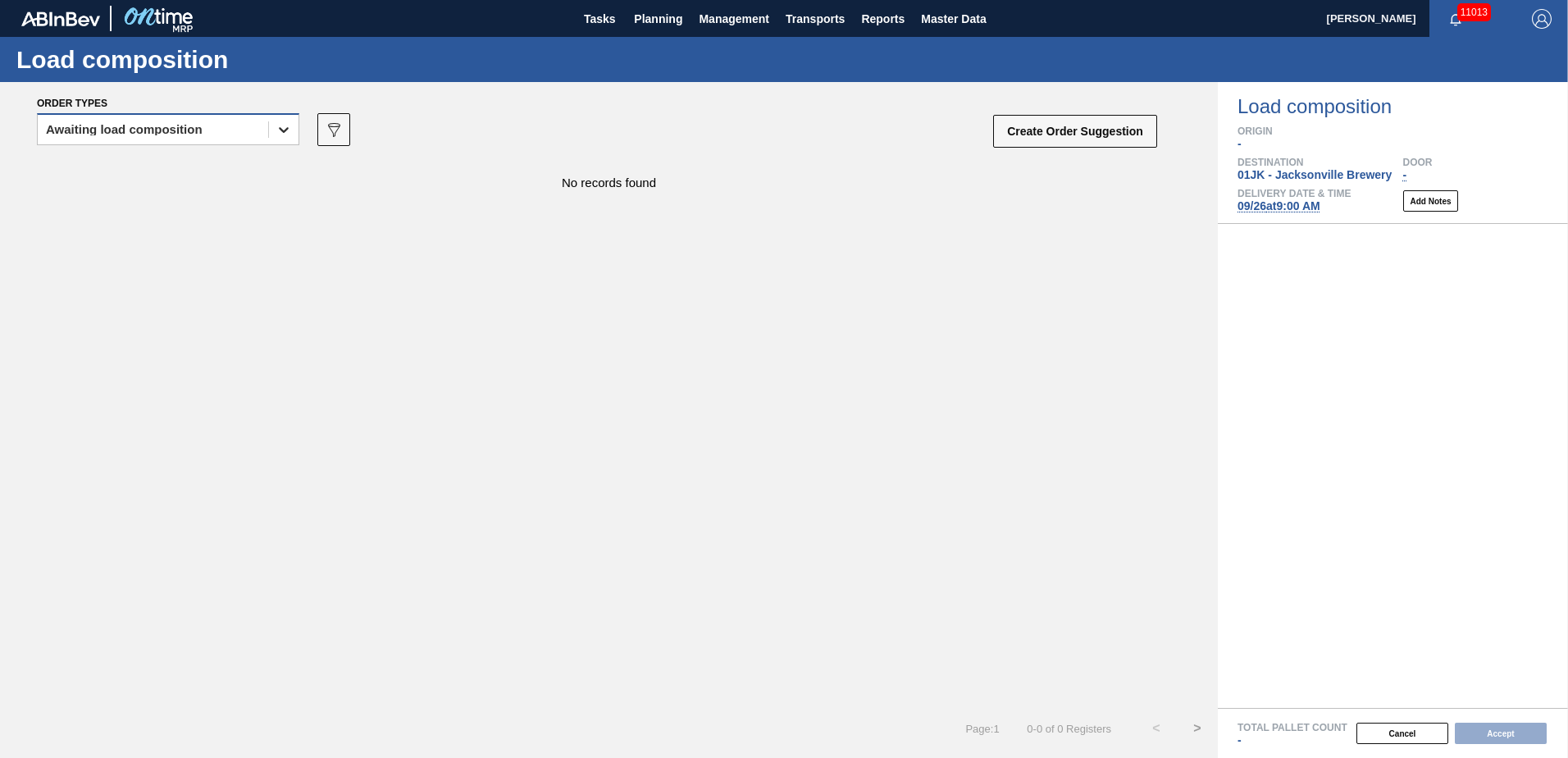
click at [287, 133] on icon at bounding box center [284, 130] width 17 height 17
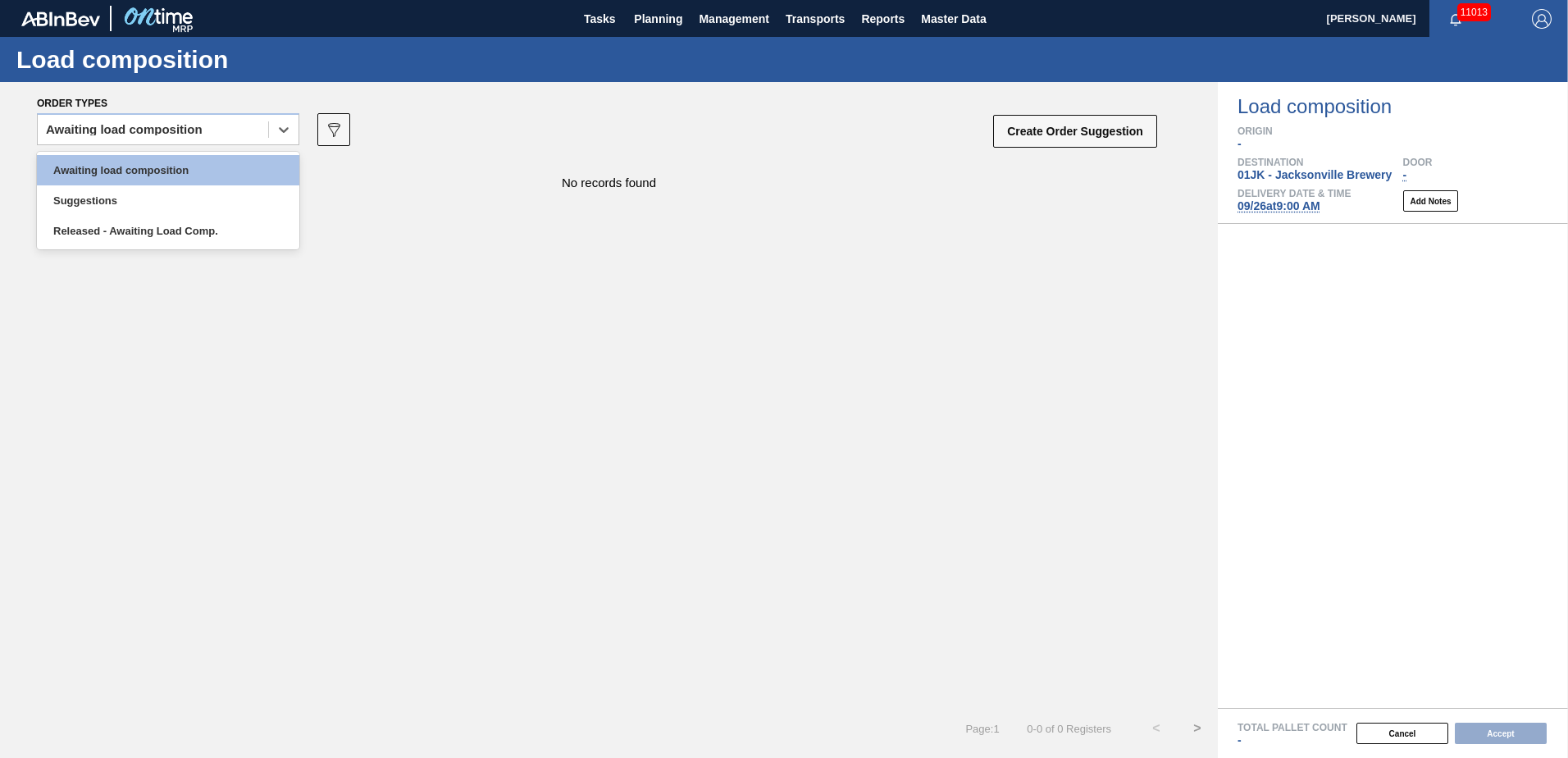
click at [267, 153] on div "Awaiting load composition Suggestions Released - Awaiting Load Comp." at bounding box center [168, 200] width 263 height 97
click at [263, 173] on div "Awaiting load composition" at bounding box center [168, 170] width 263 height 31
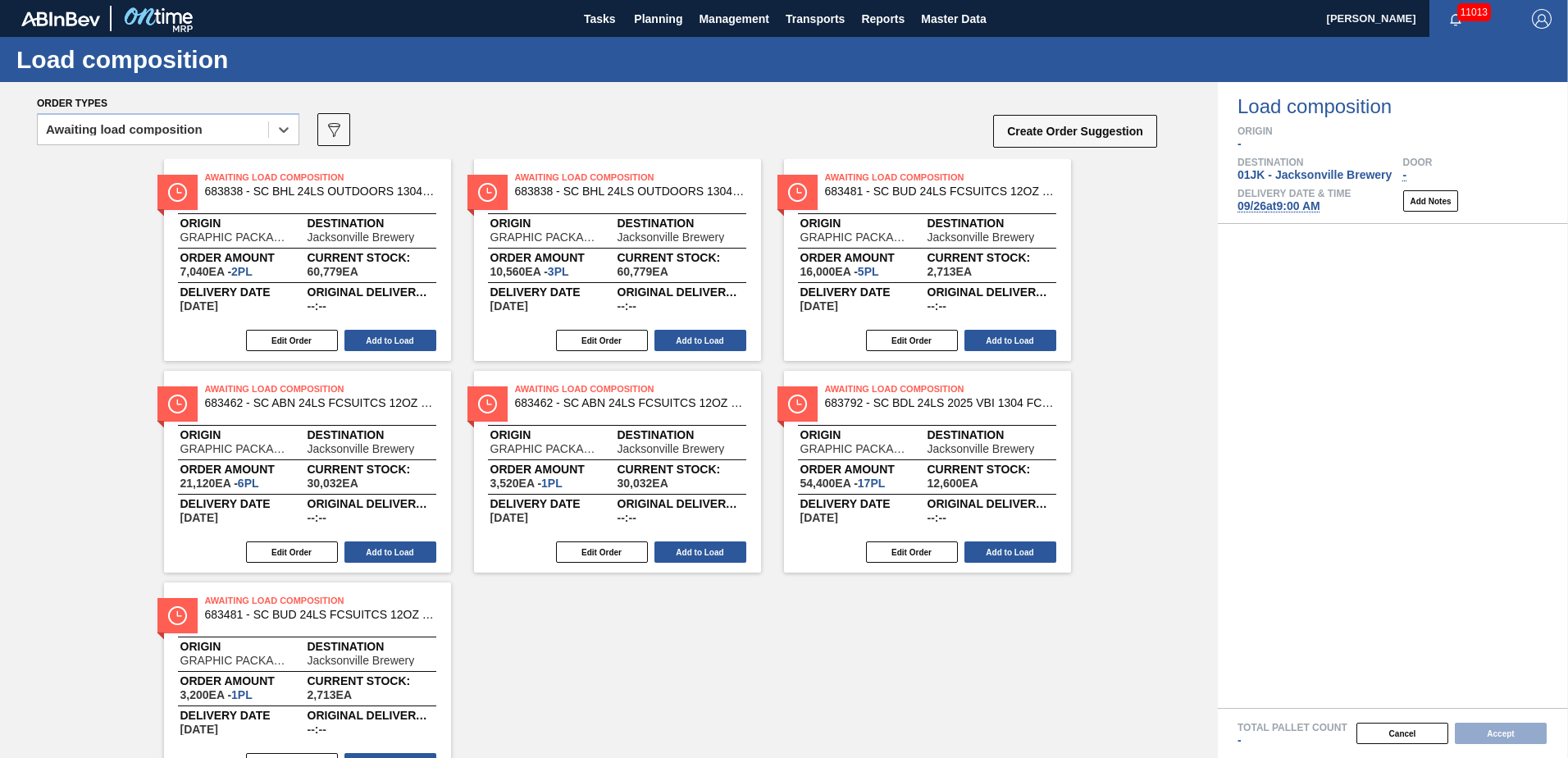
click at [1156, 292] on div "Awaiting Load Composition 683838 - SC BHL 24LS OUTDOORS 1304 FCSUITCS 12OZ Orig…" at bounding box center [609, 471] width 1217 height 625
click at [384, 553] on button "Add to Load" at bounding box center [389, 552] width 92 height 21
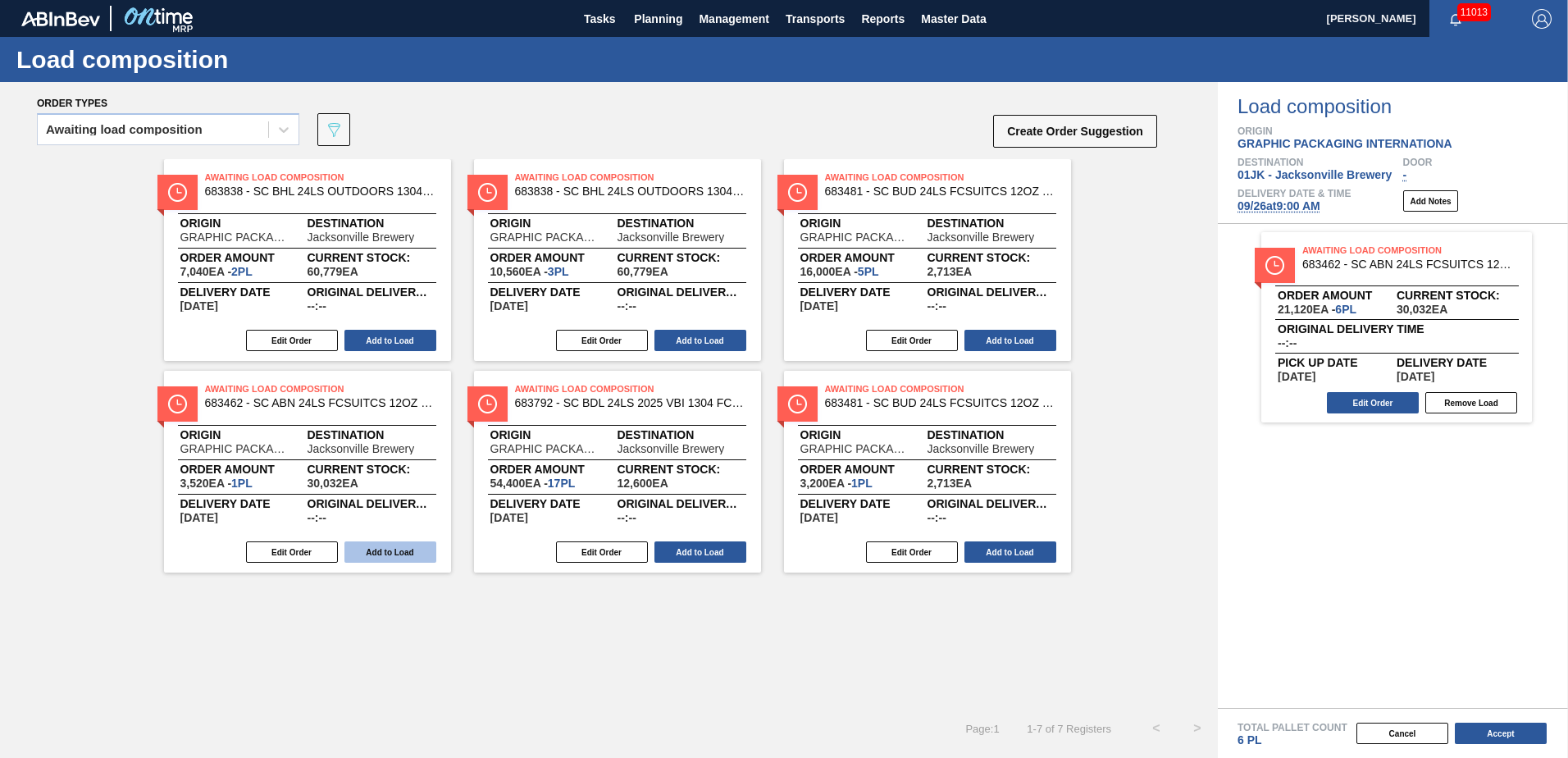
click at [412, 554] on button "Add to Load" at bounding box center [389, 552] width 92 height 21
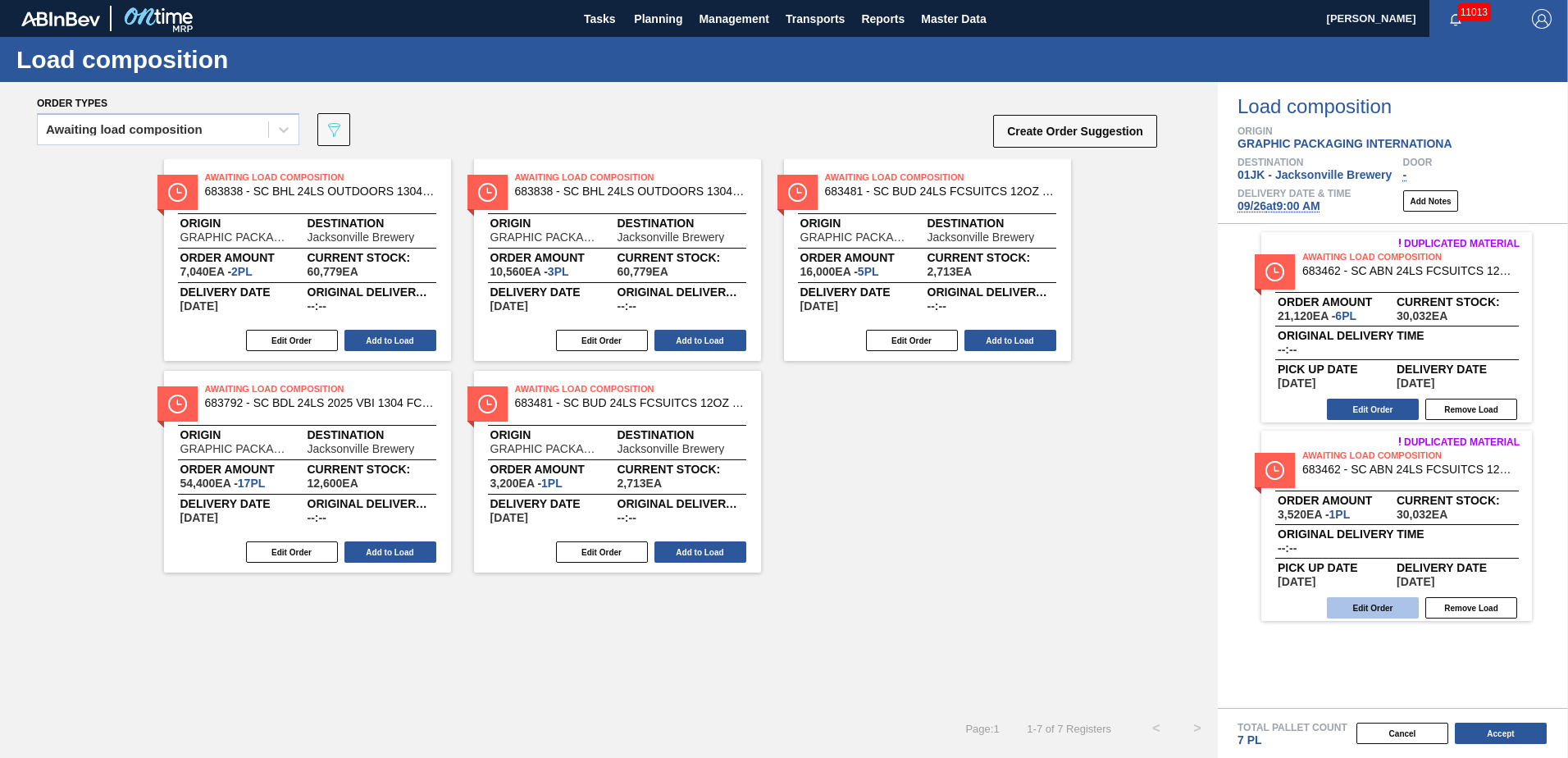
click at [1372, 604] on button "Edit Order" at bounding box center [1372, 607] width 92 height 21
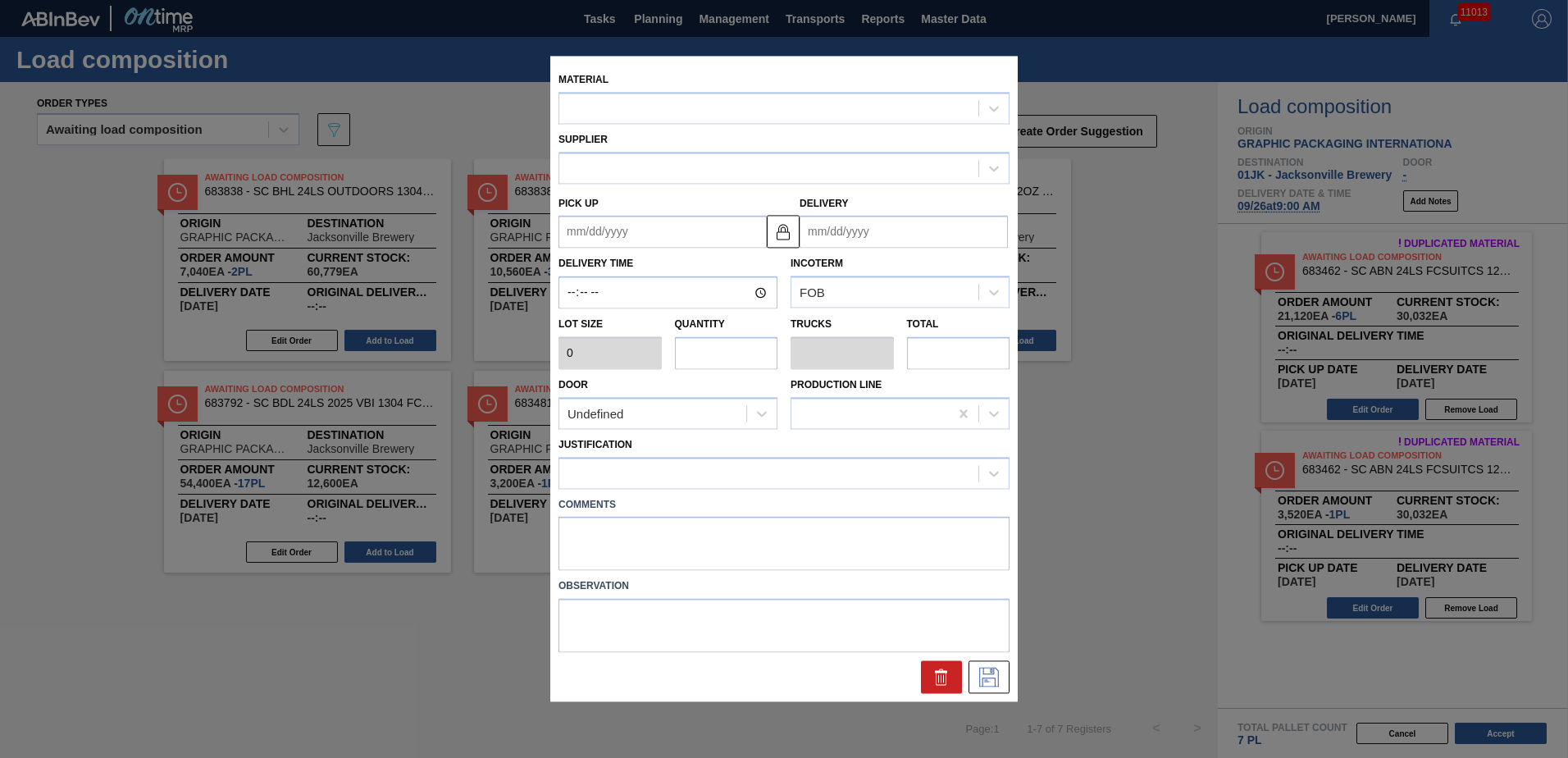
click at [710, 362] on input "text" at bounding box center [726, 352] width 104 height 32
type input "3,520"
type input "1"
type input "0.038"
type input "3,520"
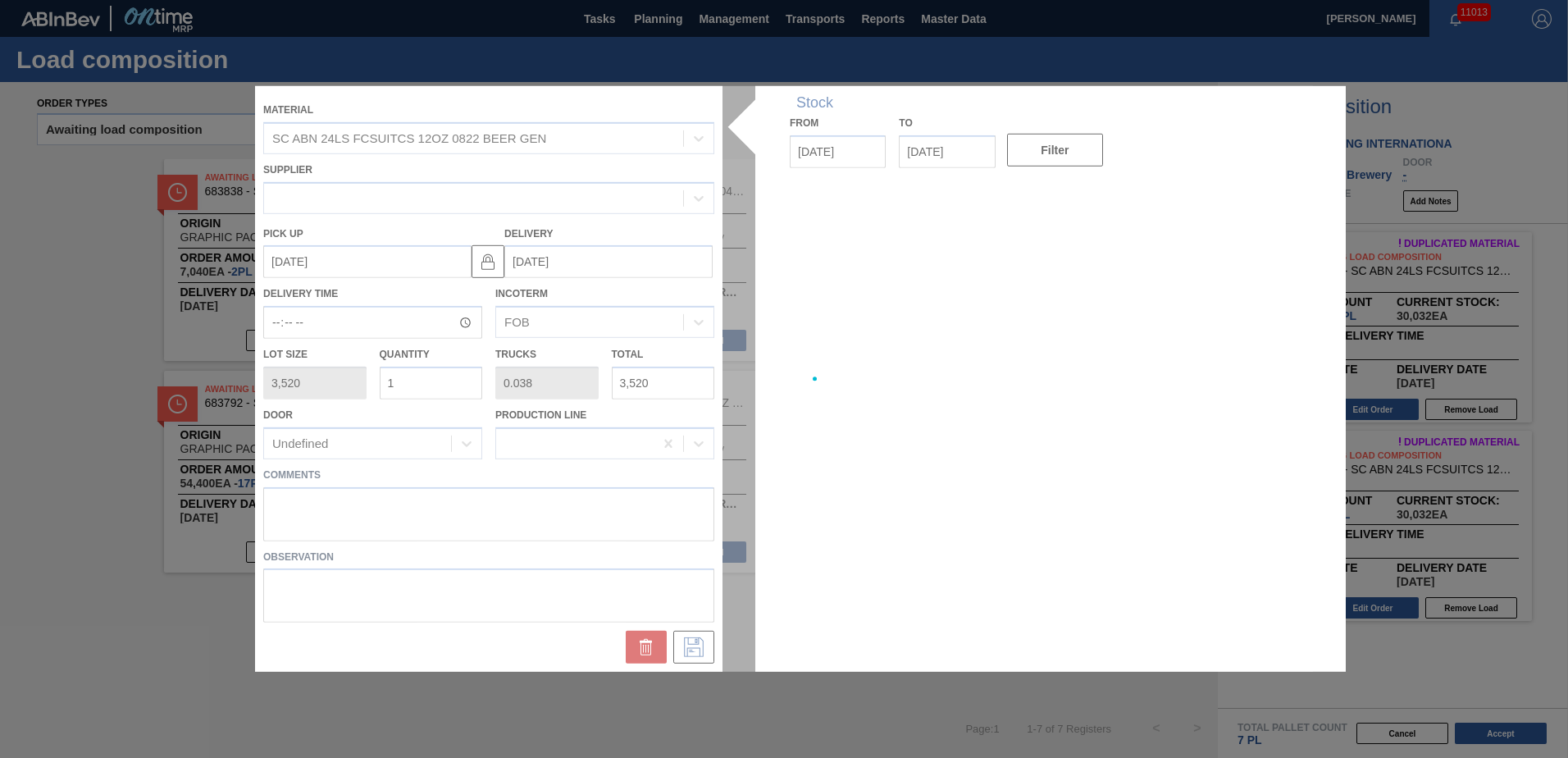
type up "[DATE]"
type input "[DATE]"
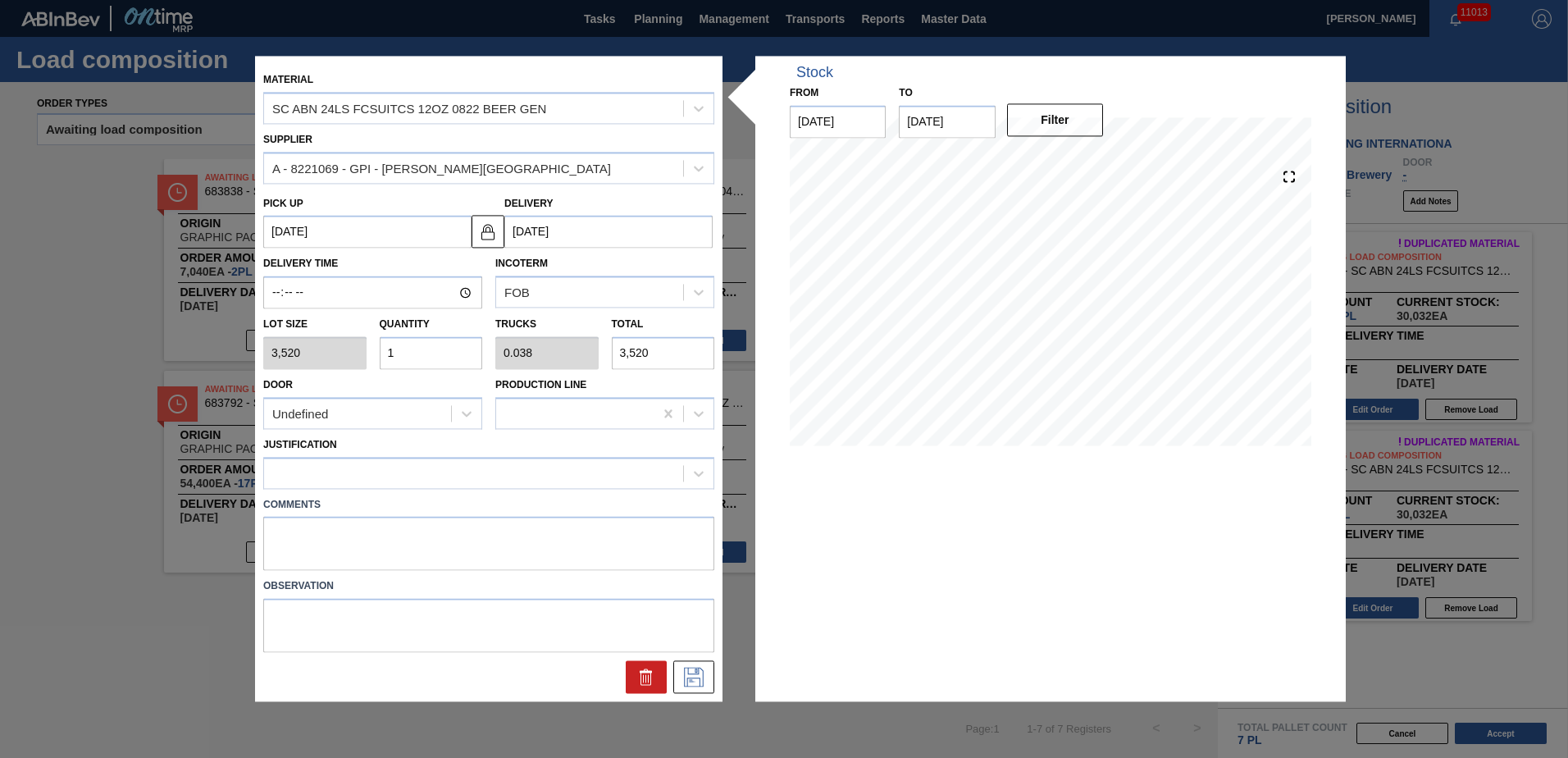
click at [429, 386] on div "Door Undefined" at bounding box center [373, 401] width 219 height 56
click at [422, 365] on input "1" at bounding box center [431, 352] width 104 height 32
click at [422, 363] on input "1" at bounding box center [431, 352] width 104 height 32
type input "0"
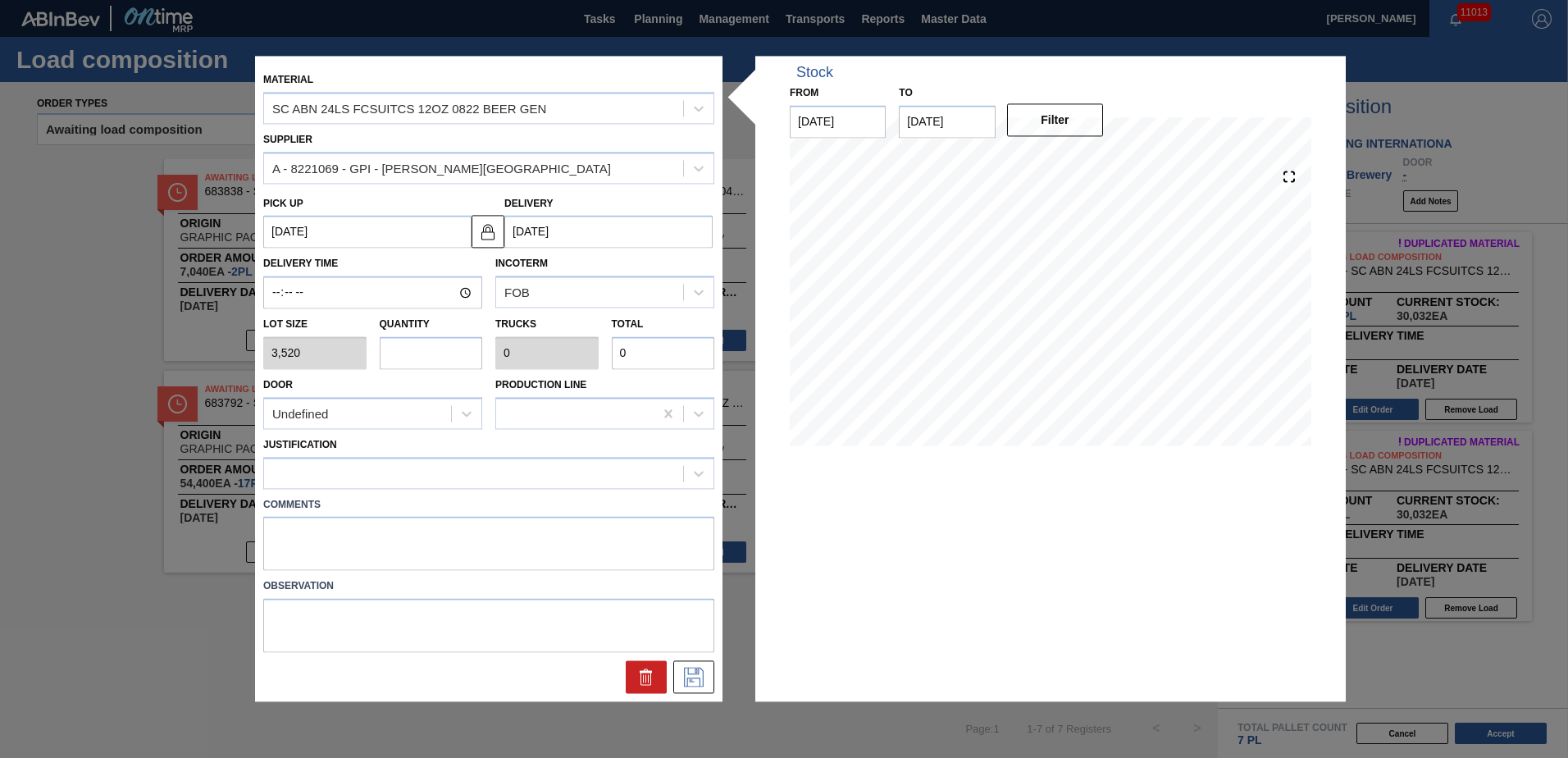
type input "3"
type input "0.115"
type input "10,560"
type input "3"
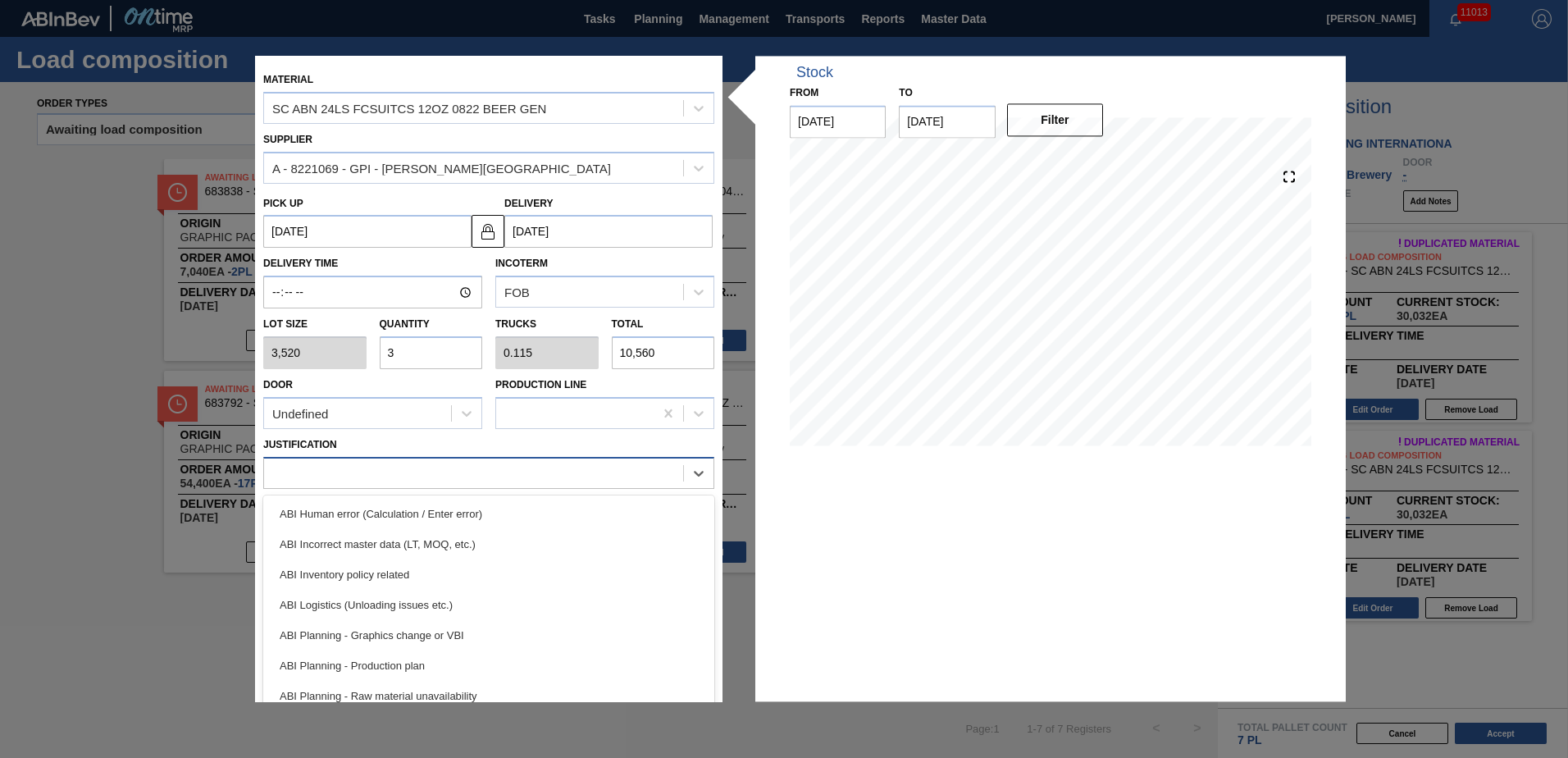
click at [285, 478] on div at bounding box center [473, 473] width 419 height 24
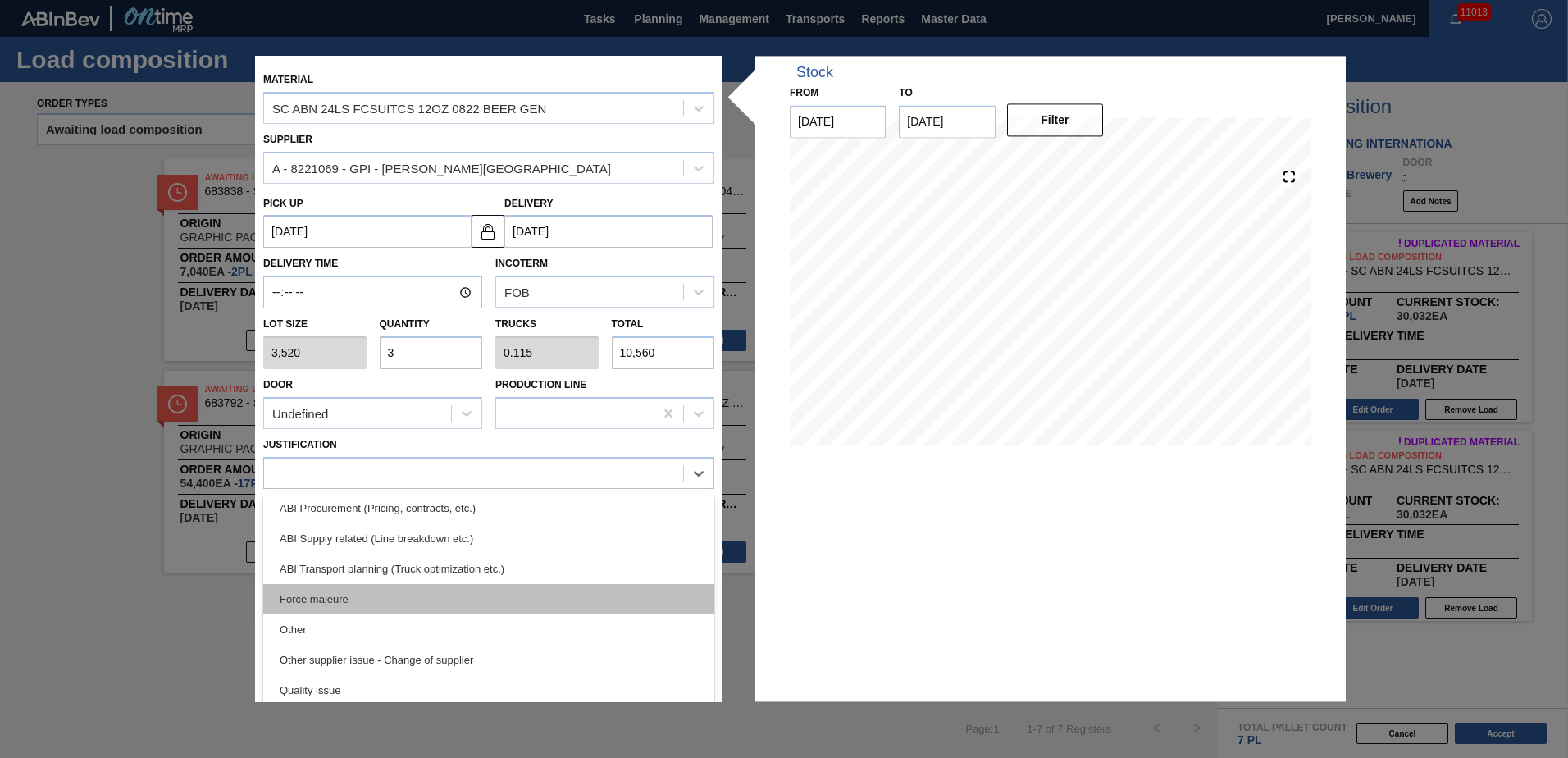
scroll to position [246, 0]
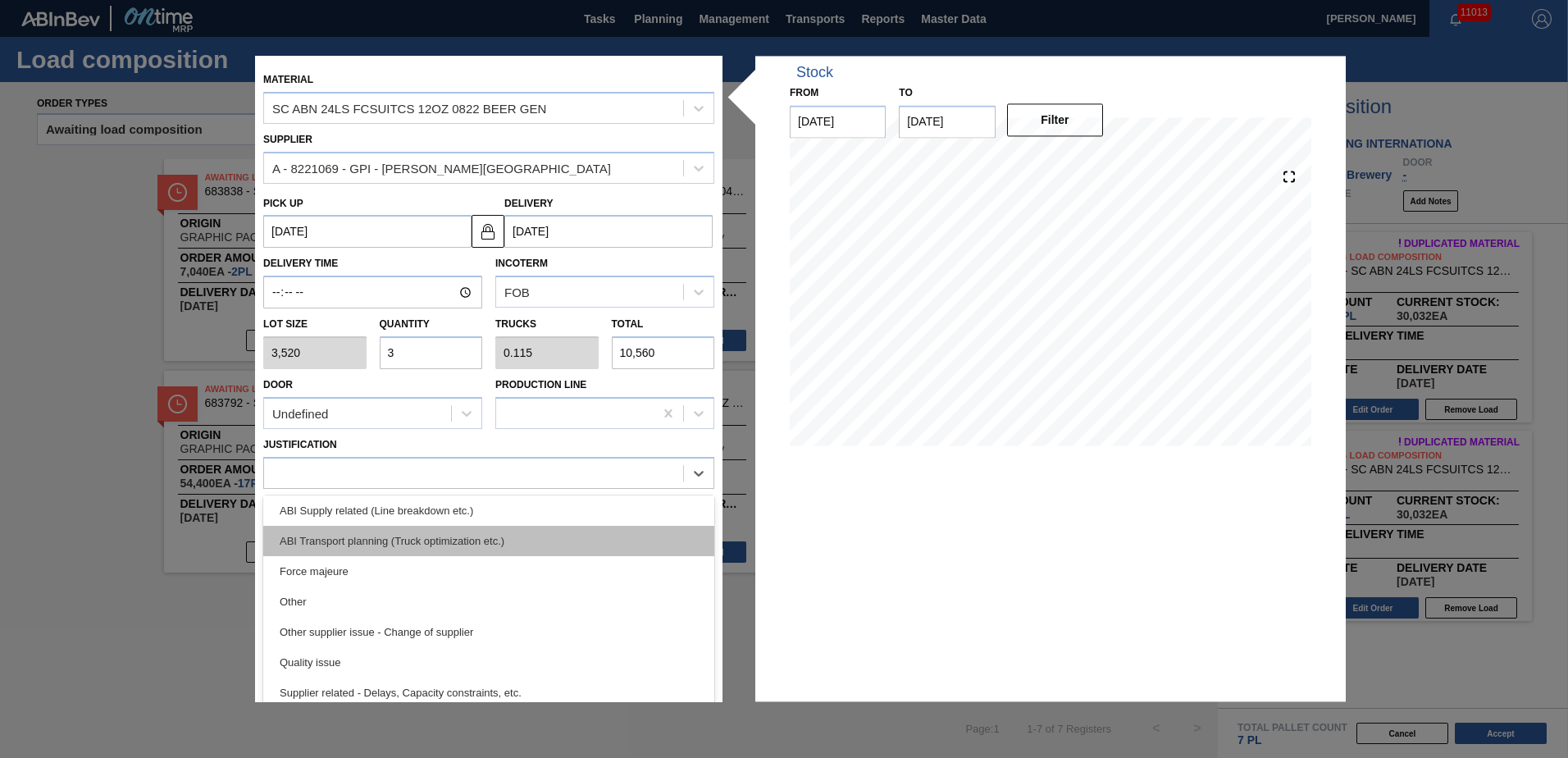
click at [439, 538] on div "ABI Transport planning (Truck optimization etc.)" at bounding box center [488, 541] width 451 height 31
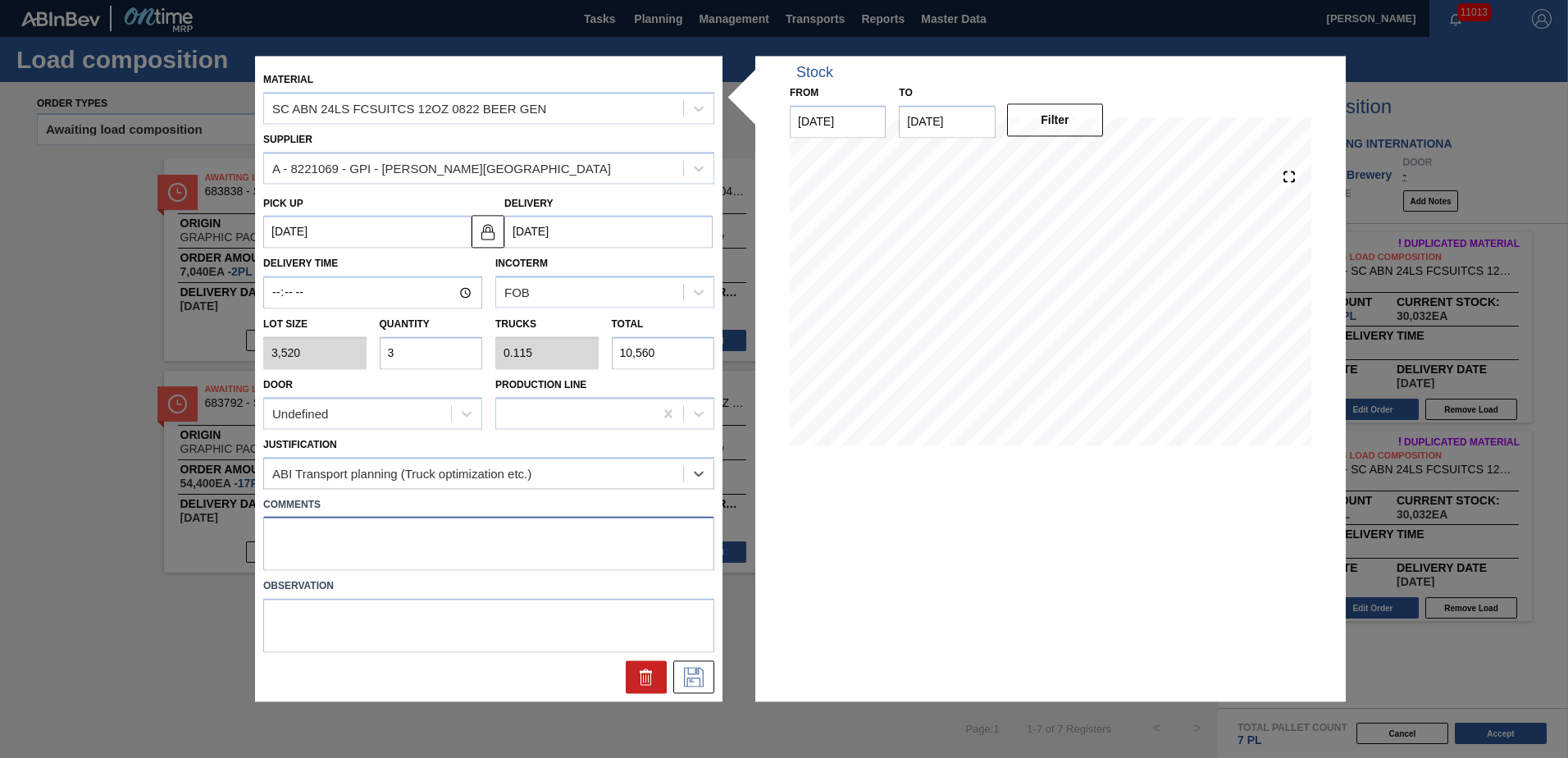
click at [412, 521] on textarea at bounding box center [488, 543] width 451 height 54
click at [596, 561] on textarea "TAIL, DROP" at bounding box center [488, 543] width 451 height 54
click at [594, 554] on textarea "TAIL, DROP" at bounding box center [488, 543] width 451 height 54
click at [591, 550] on textarea "TAIL, DROP" at bounding box center [488, 543] width 451 height 54
drag, startPoint x: 591, startPoint y: 550, endPoint x: 191, endPoint y: 530, distance: 400.5
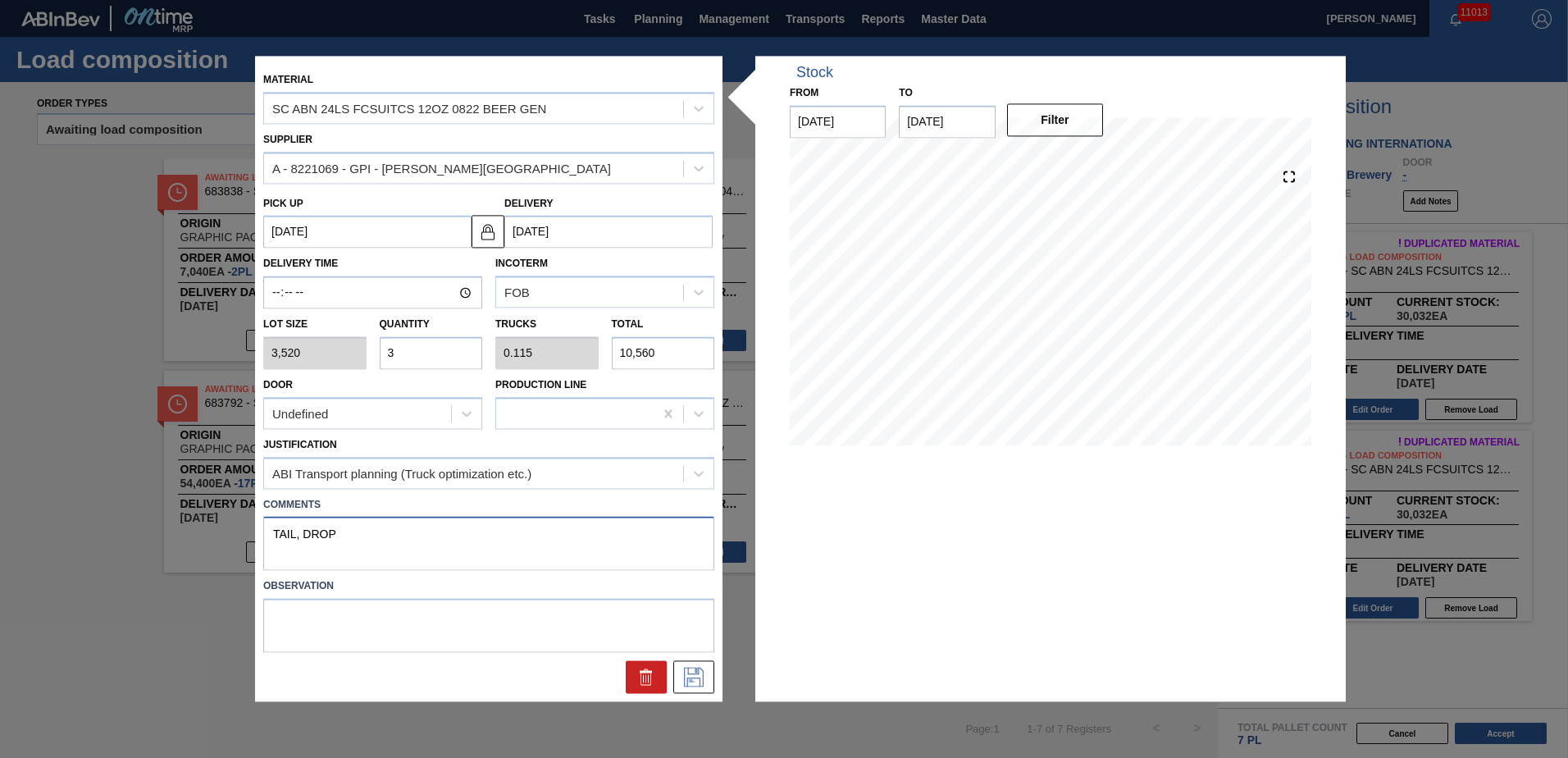
click at [191, 530] on div "Material SC ABN 24LS FCSUITCS 12OZ 0822 BEER GEN Supplier A - 8221069 - GPI - […" at bounding box center [784, 379] width 1568 height 758
type textarea "TAIL, DROP"
click at [686, 669] on icon at bounding box center [694, 677] width 26 height 19
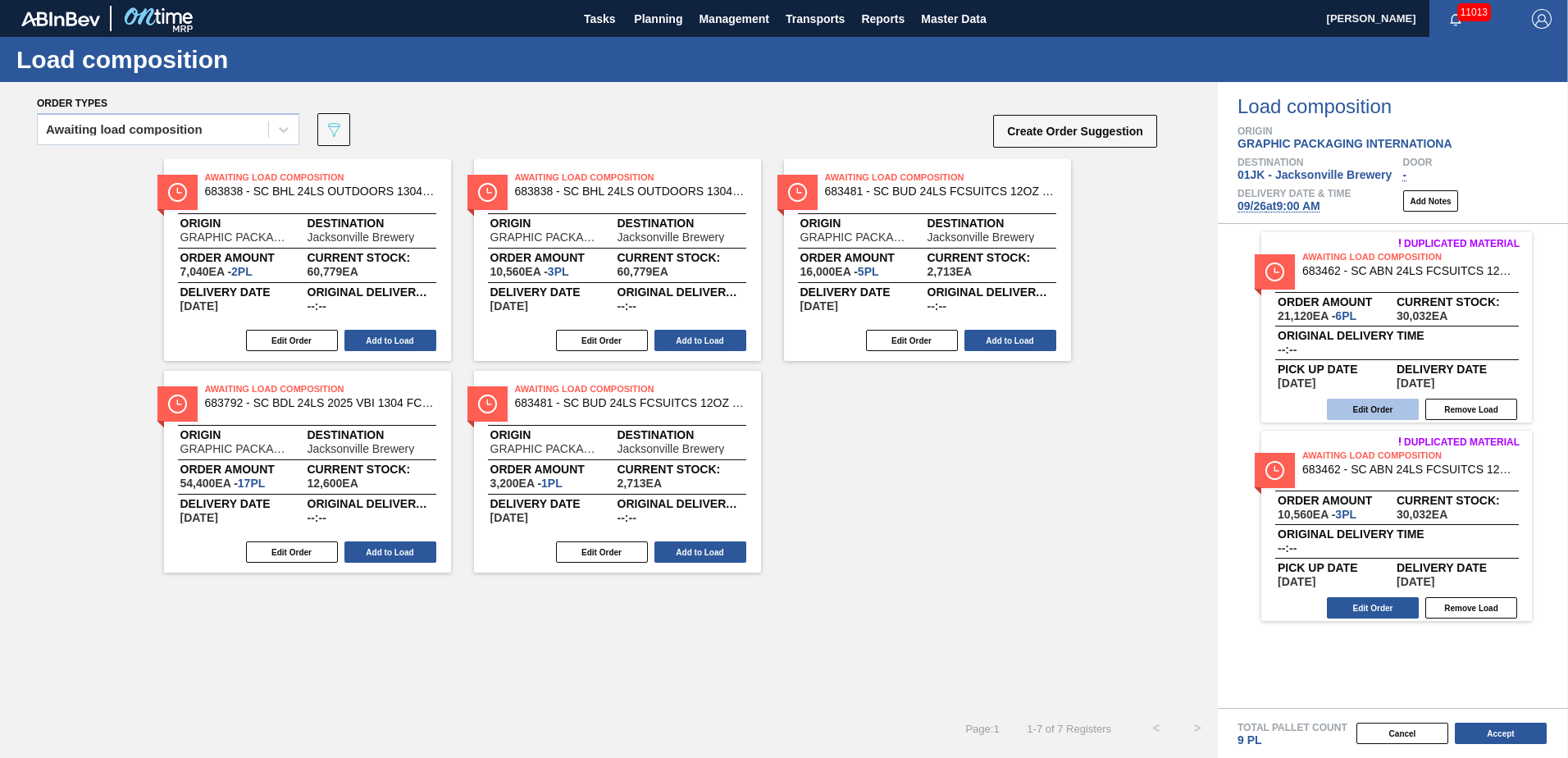
click at [1381, 401] on button "Edit Order" at bounding box center [1372, 409] width 92 height 21
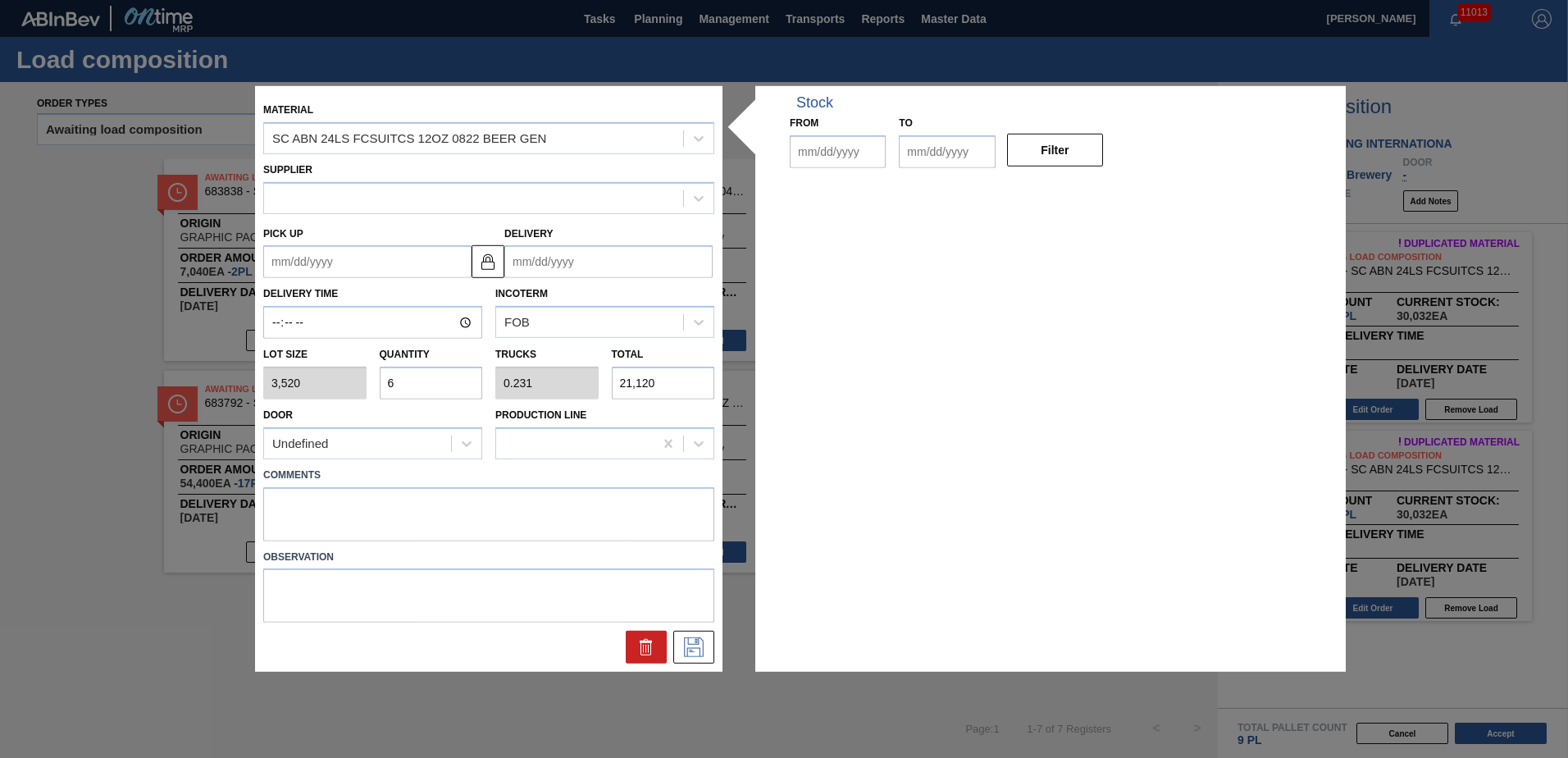
type input "3,520"
type input "6"
type input "0.231"
type input "21,120"
type up "[DATE]"
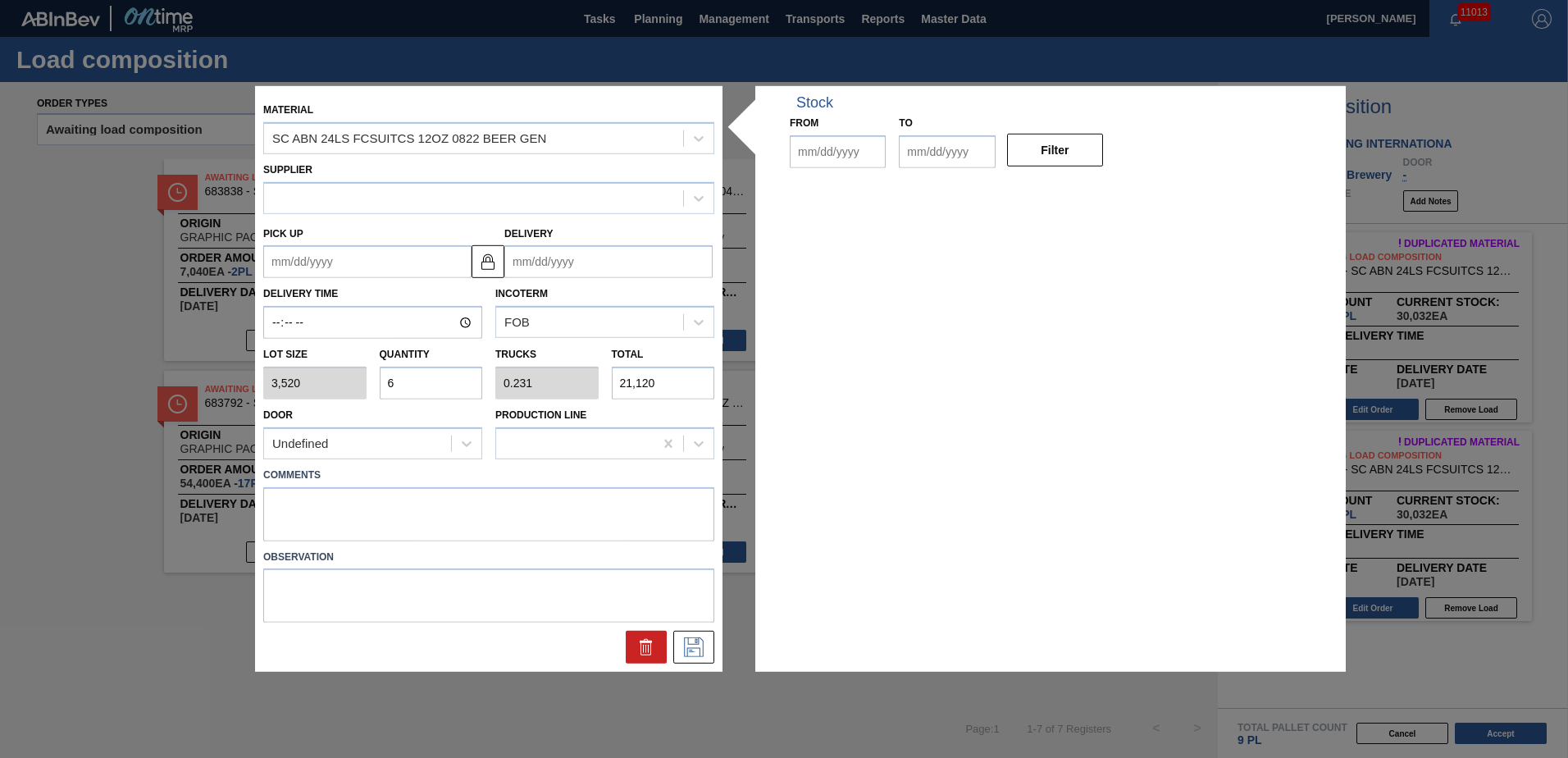
type input "[DATE]"
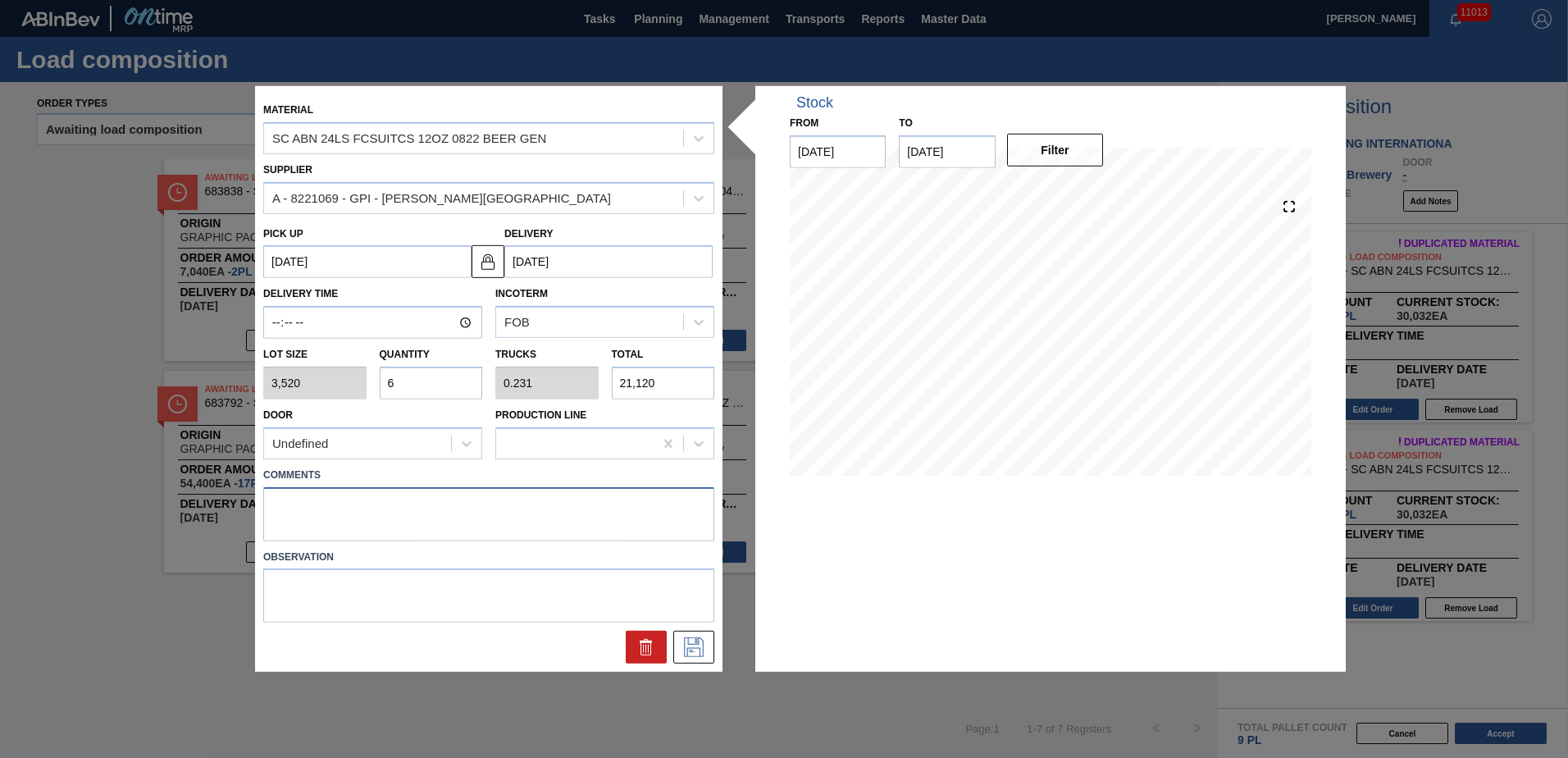
click at [420, 502] on textarea at bounding box center [488, 514] width 451 height 54
paste textarea "TAIL, DROP"
type textarea "TAIL, DROP"
click at [696, 653] on icon at bounding box center [694, 647] width 26 height 19
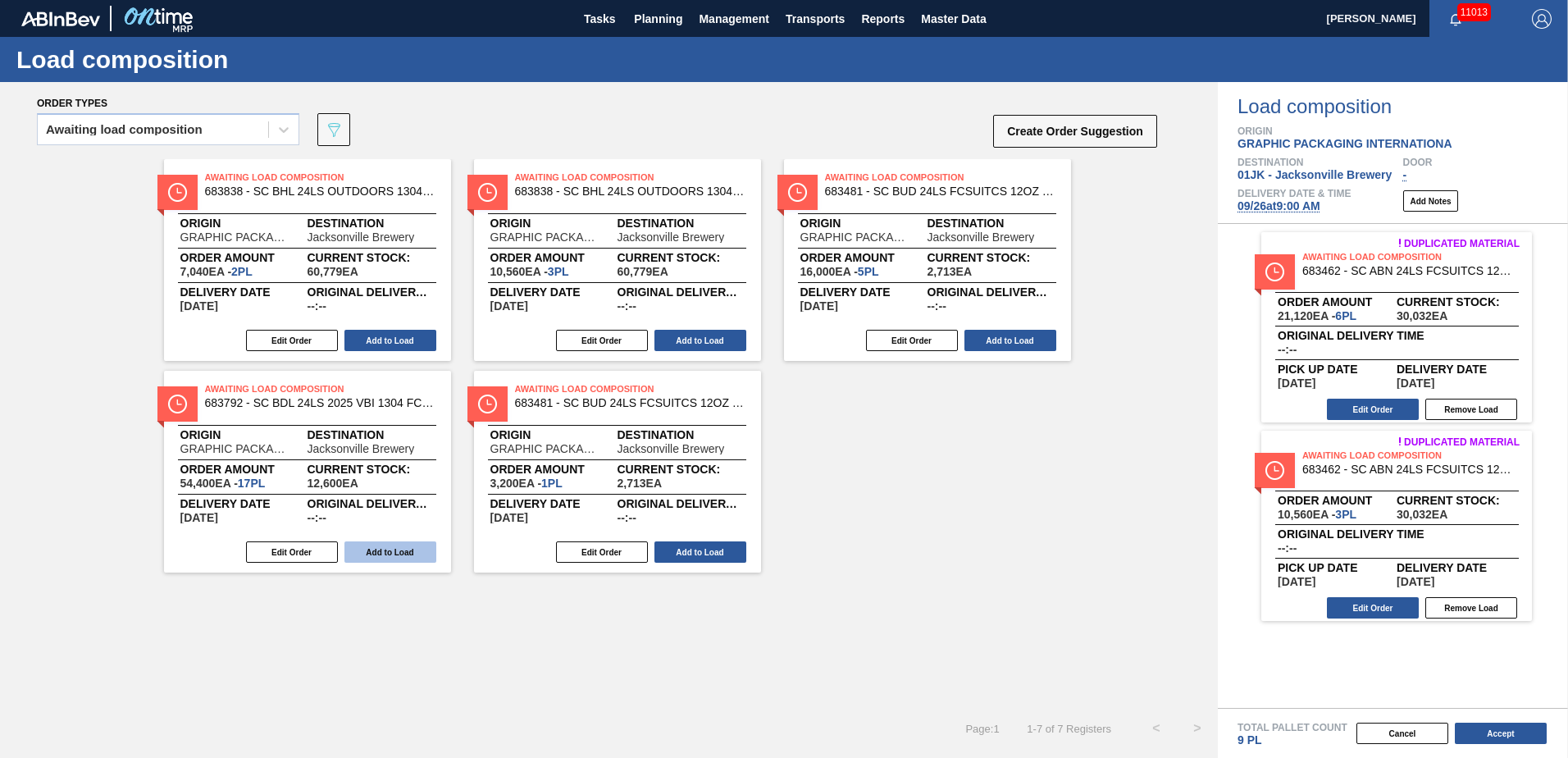
click at [362, 550] on button "Add to Load" at bounding box center [389, 552] width 92 height 21
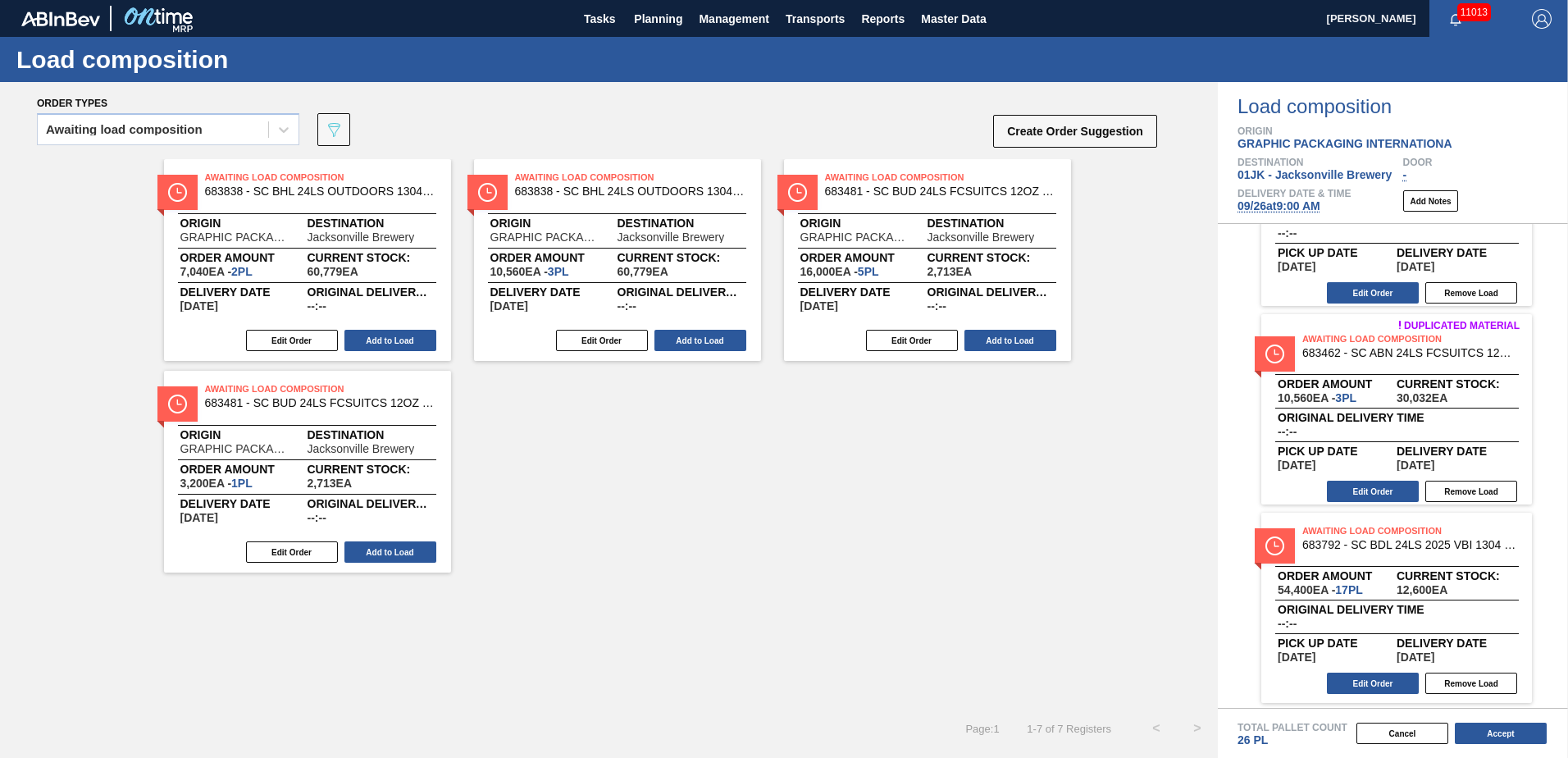
scroll to position [119, 0]
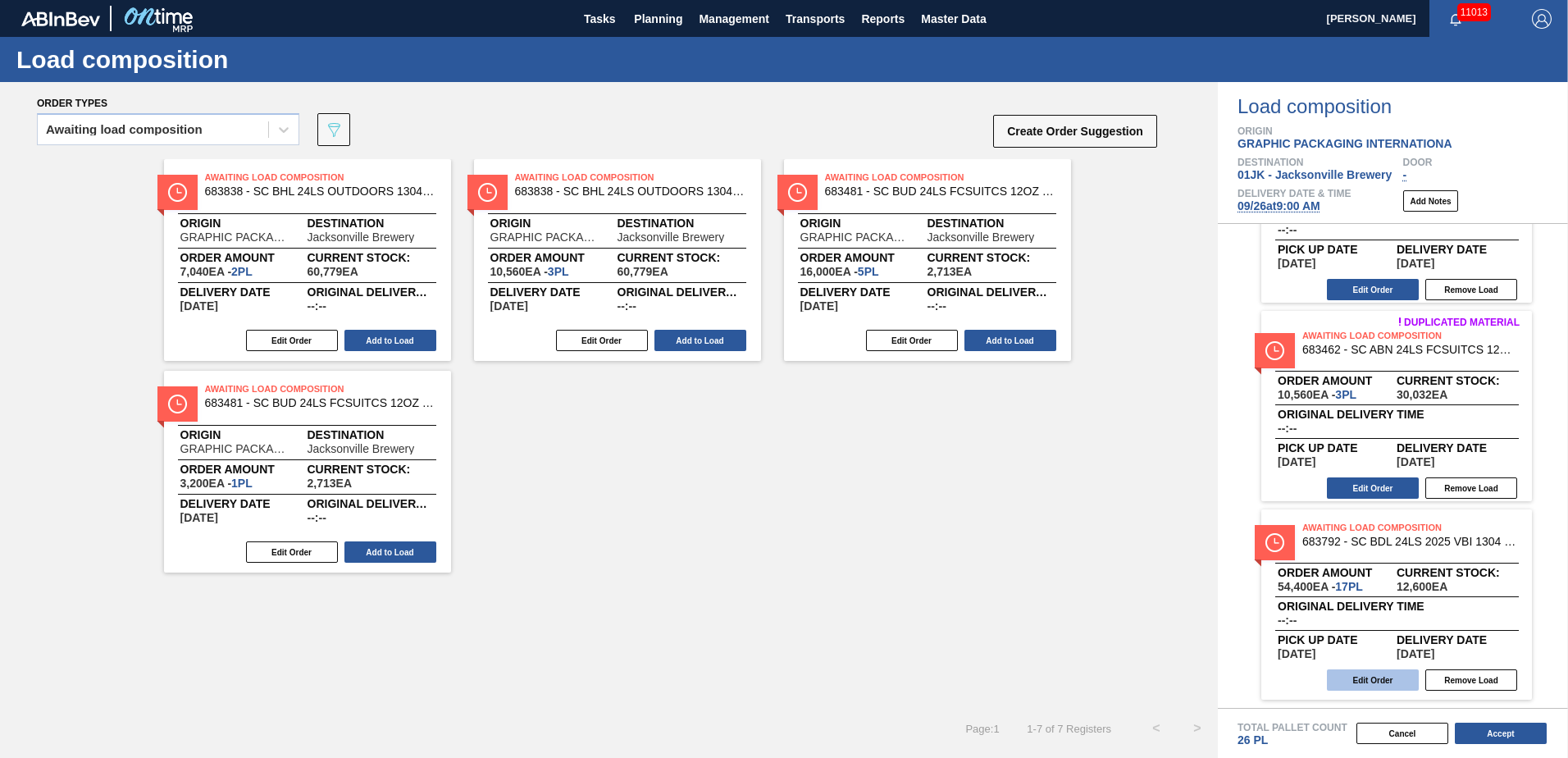
click at [1372, 673] on button "Edit Order" at bounding box center [1372, 679] width 92 height 21
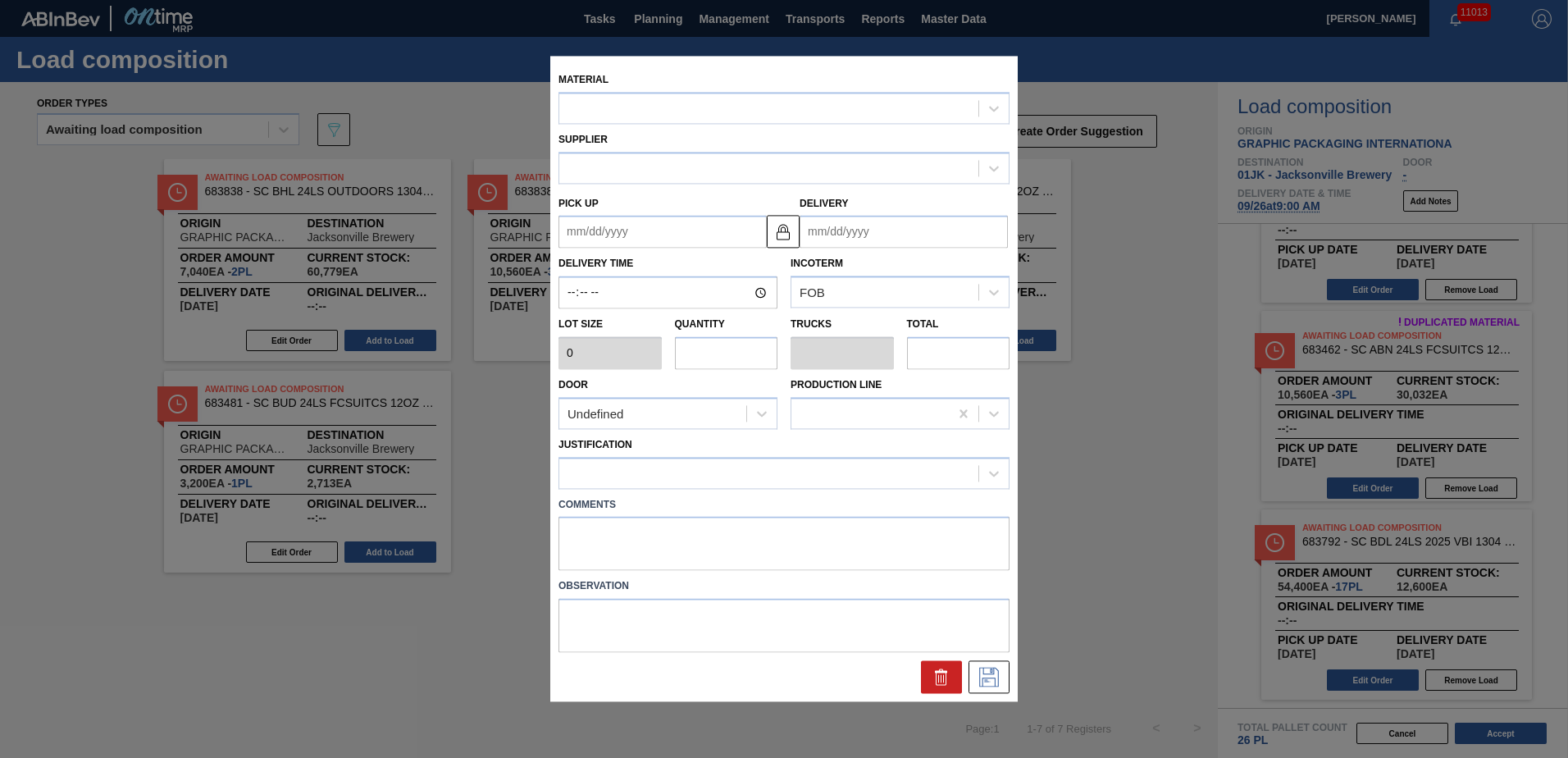
type input "3,200"
type input "17"
type input "0.654"
type input "54,400"
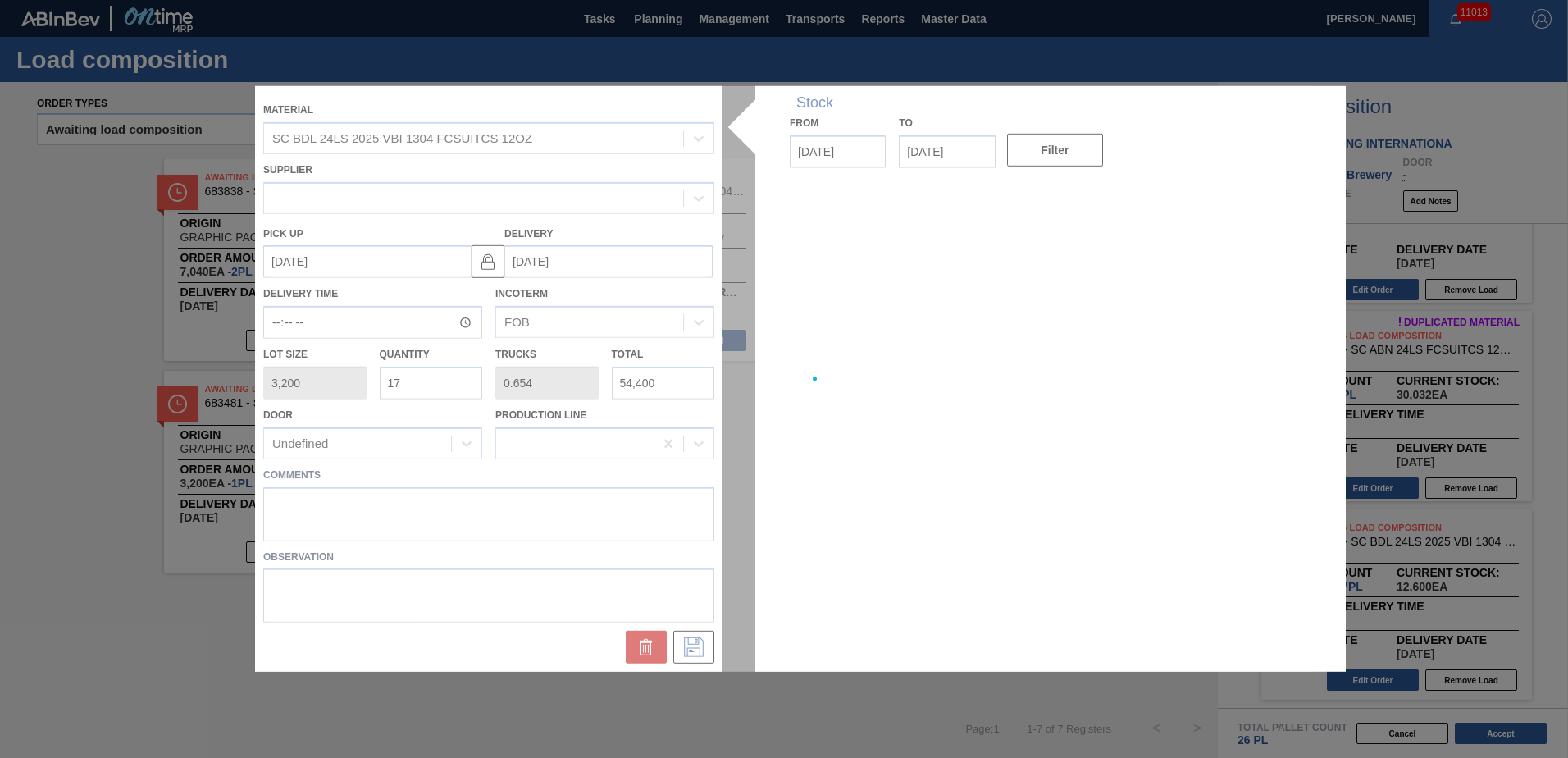
type up "[DATE]"
type input "[DATE]"
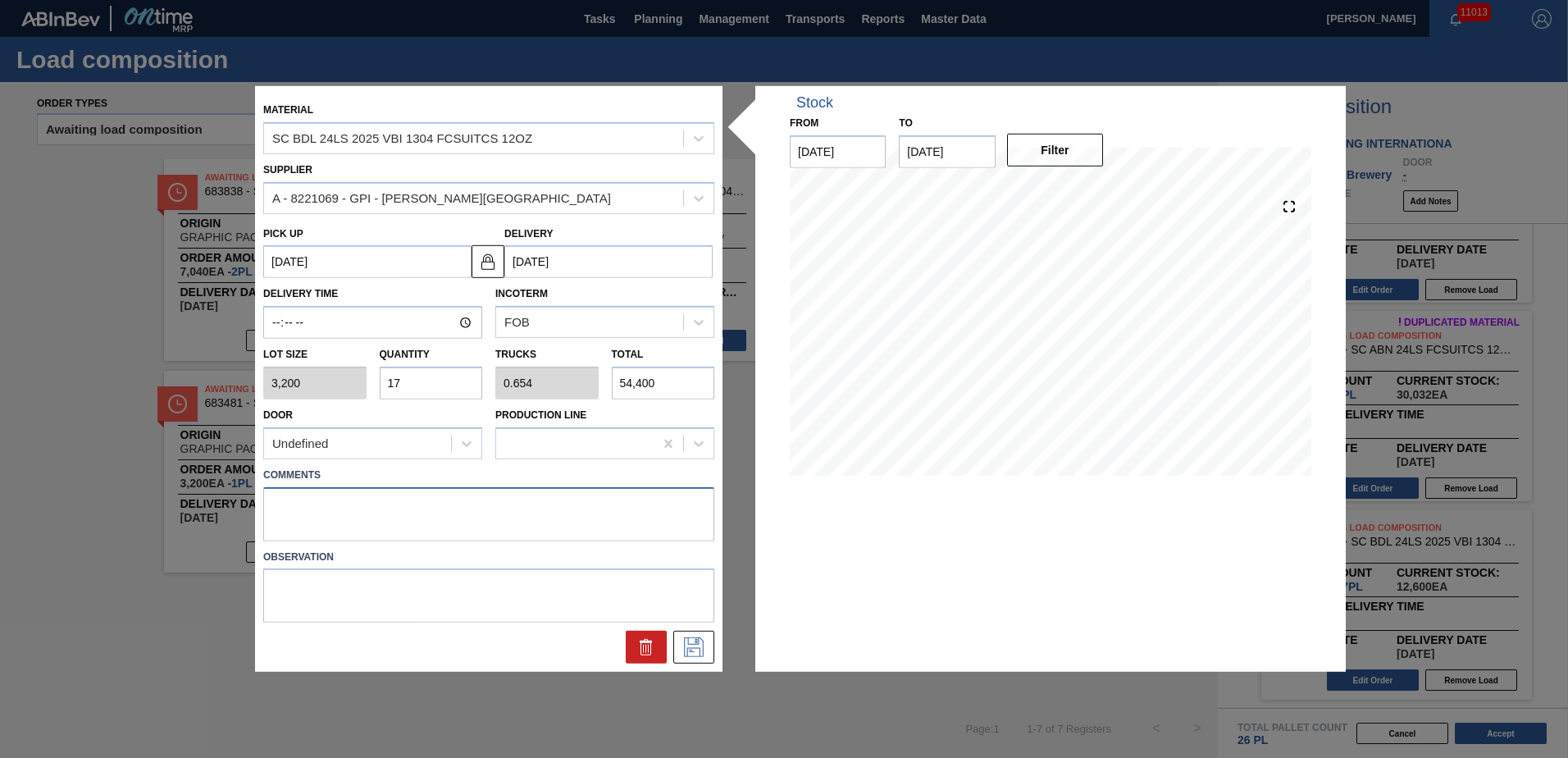
click at [623, 520] on textarea at bounding box center [488, 514] width 451 height 54
type textarea "NOSE, DROP"
click at [696, 644] on icon at bounding box center [694, 647] width 26 height 19
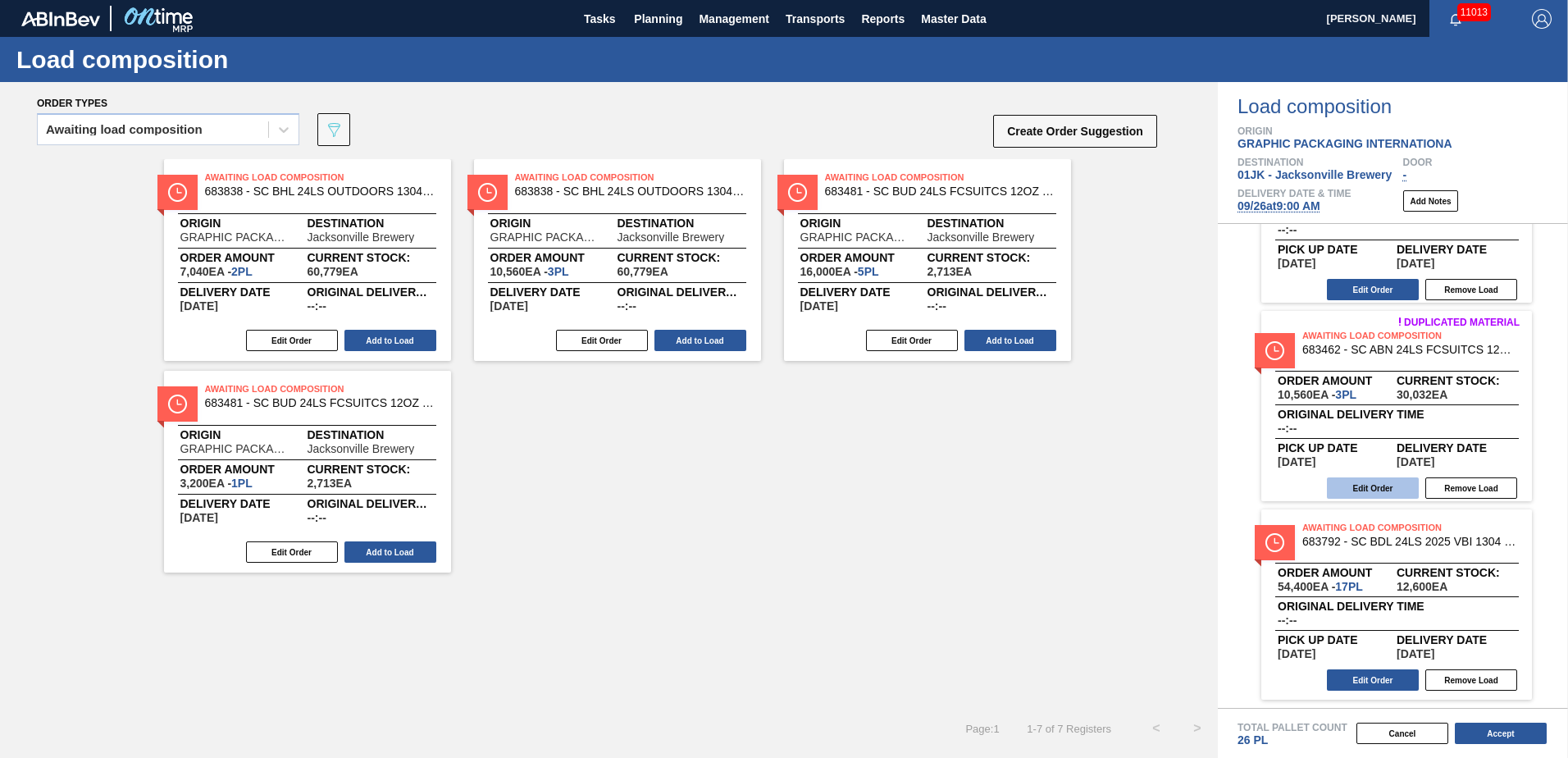
click at [1358, 480] on button "Edit Order" at bounding box center [1372, 488] width 92 height 21
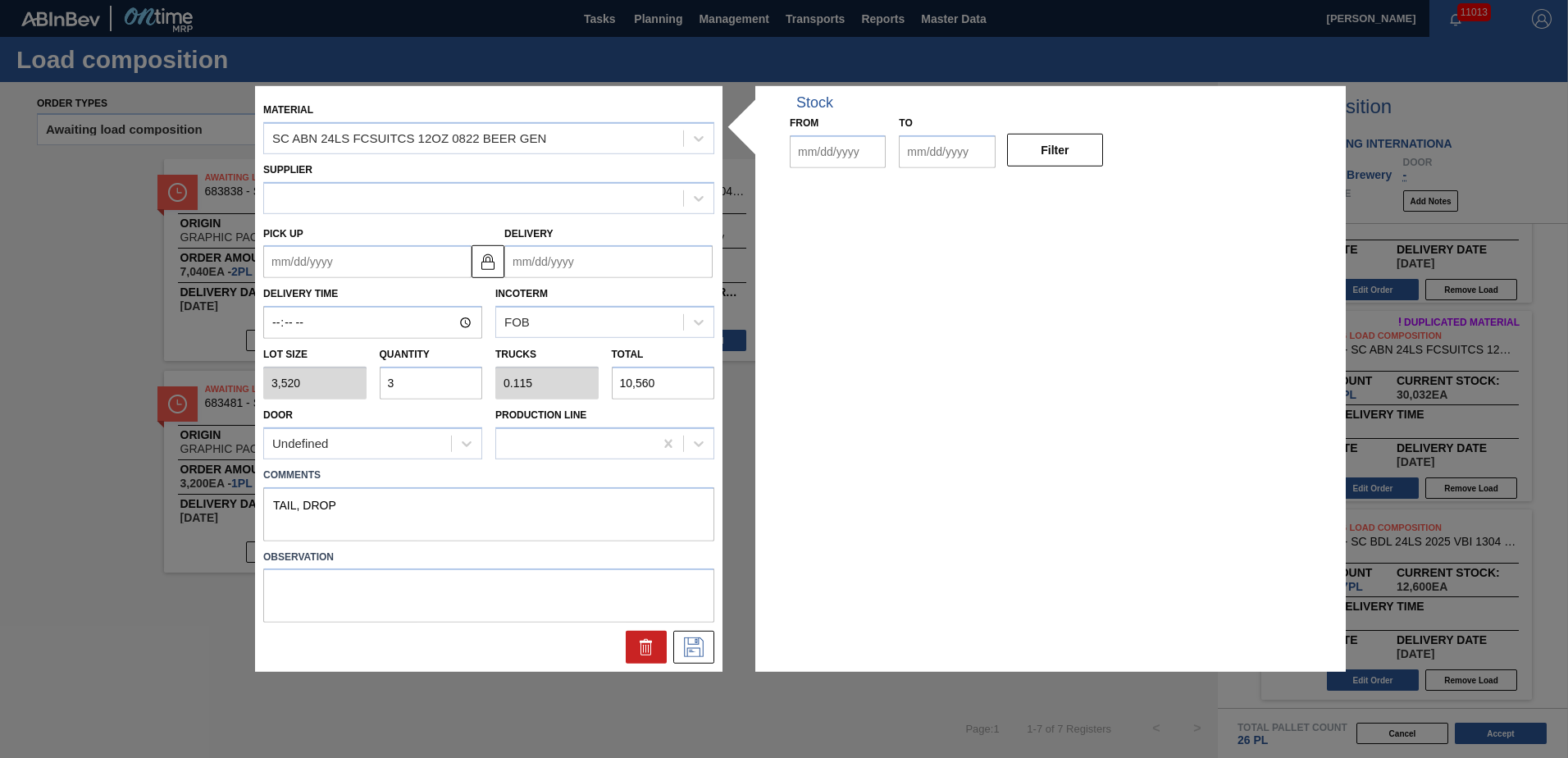
type input "3,520"
type input "3"
type input "0.115"
type input "10,560"
type textarea "TAIL, DROP"
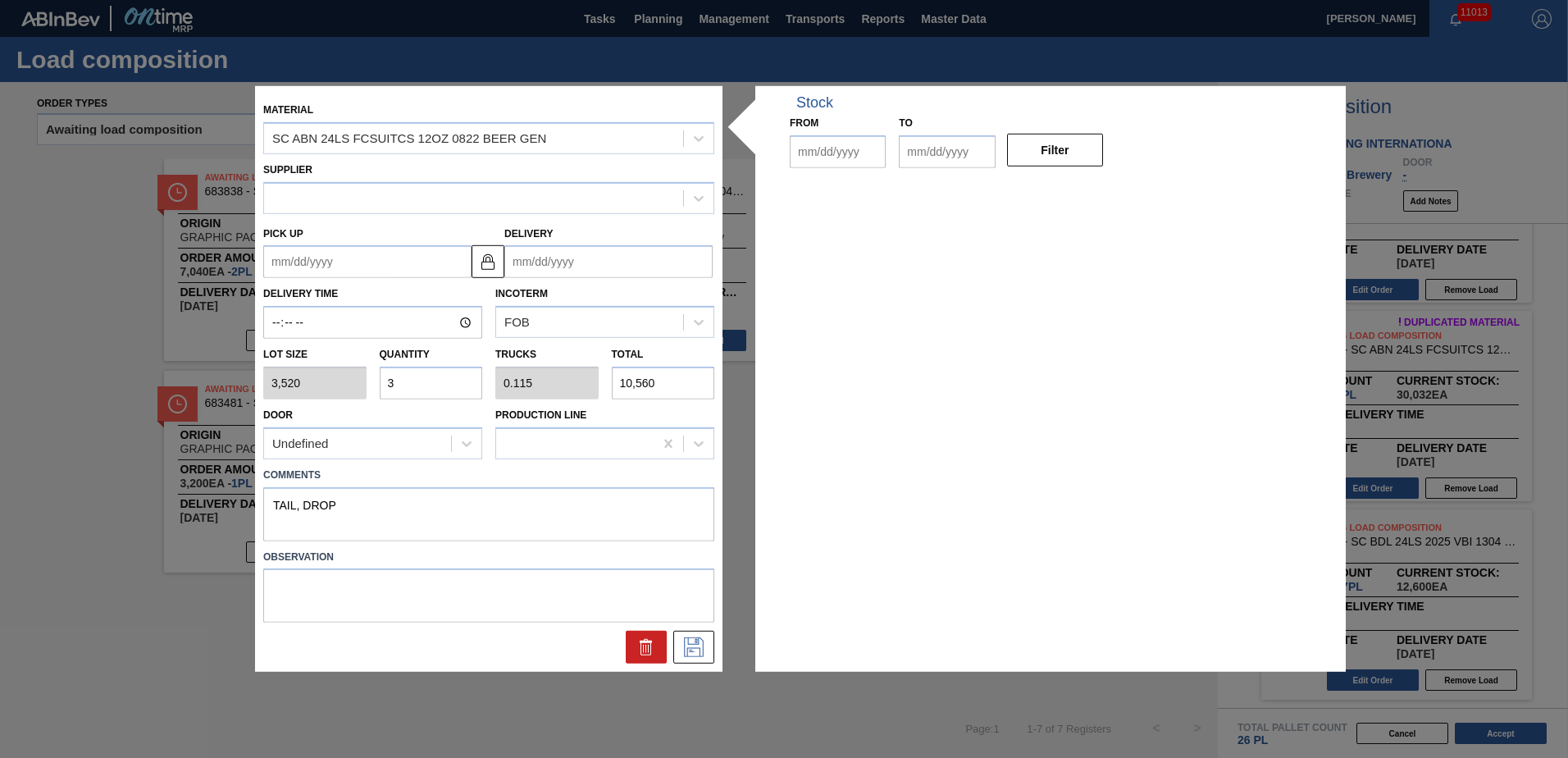
type up "[DATE]"
type input "[DATE]"
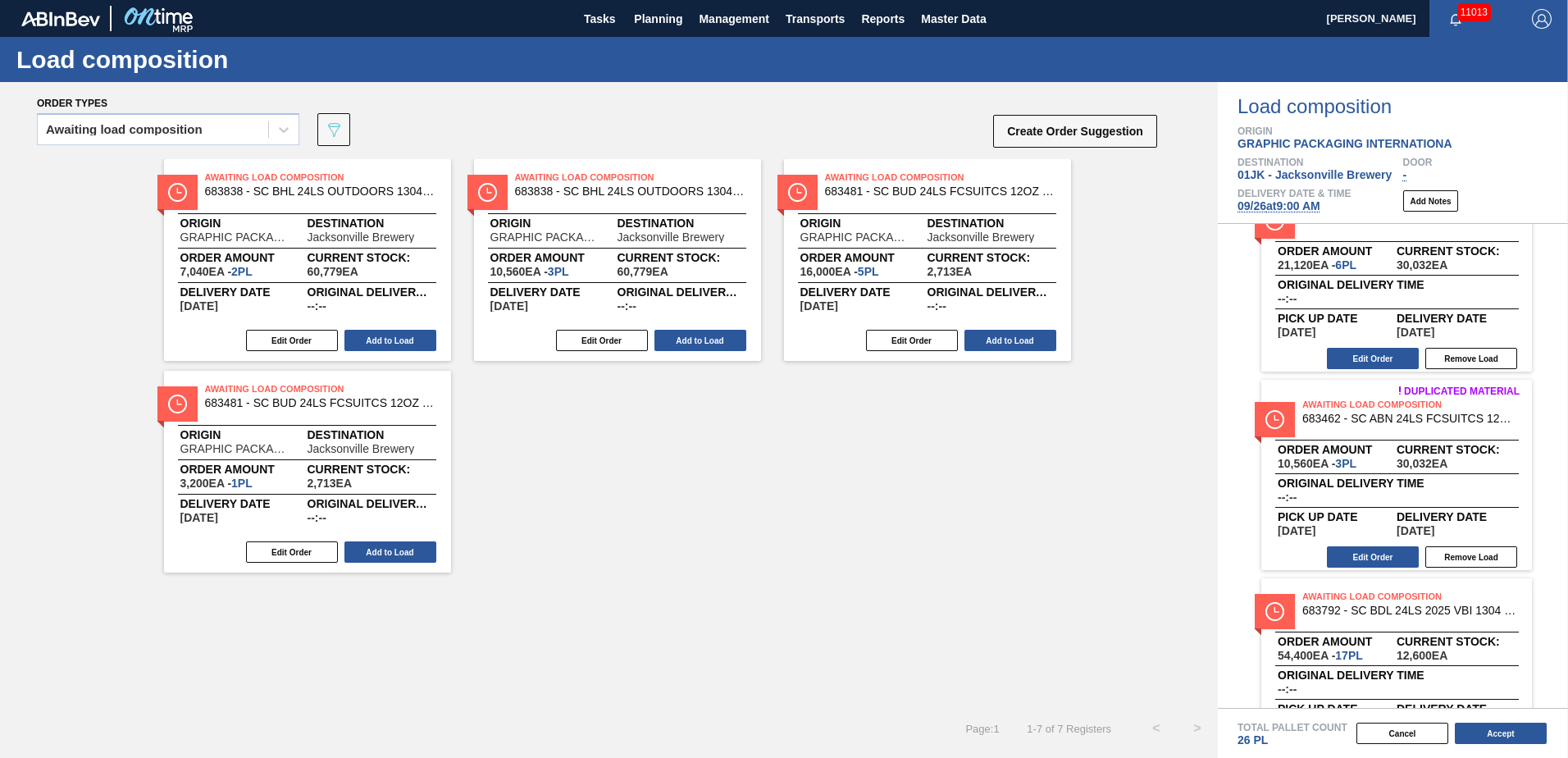
scroll to position [0, 0]
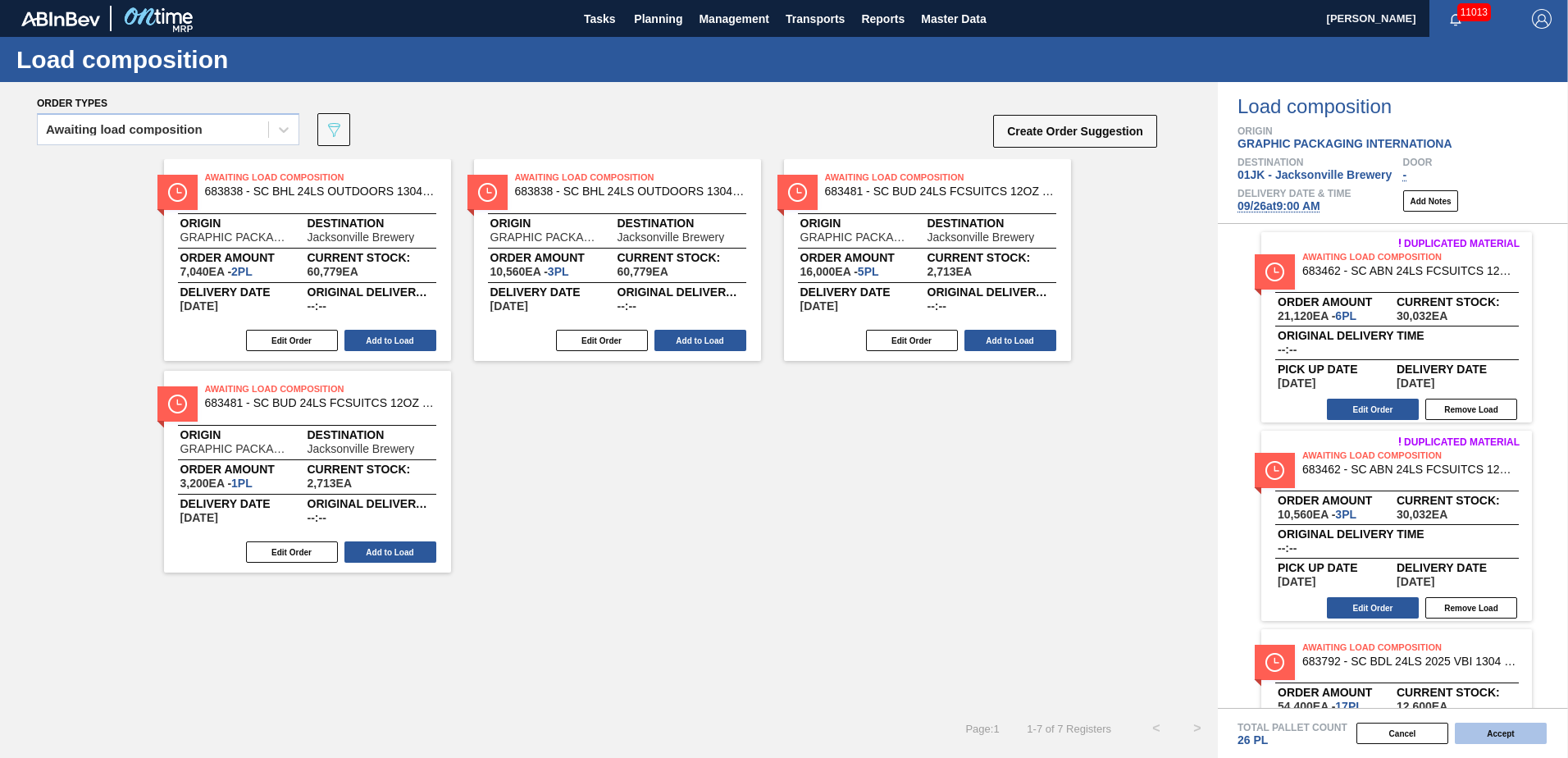
click at [1497, 727] on button "Accept" at bounding box center [1500, 733] width 92 height 21
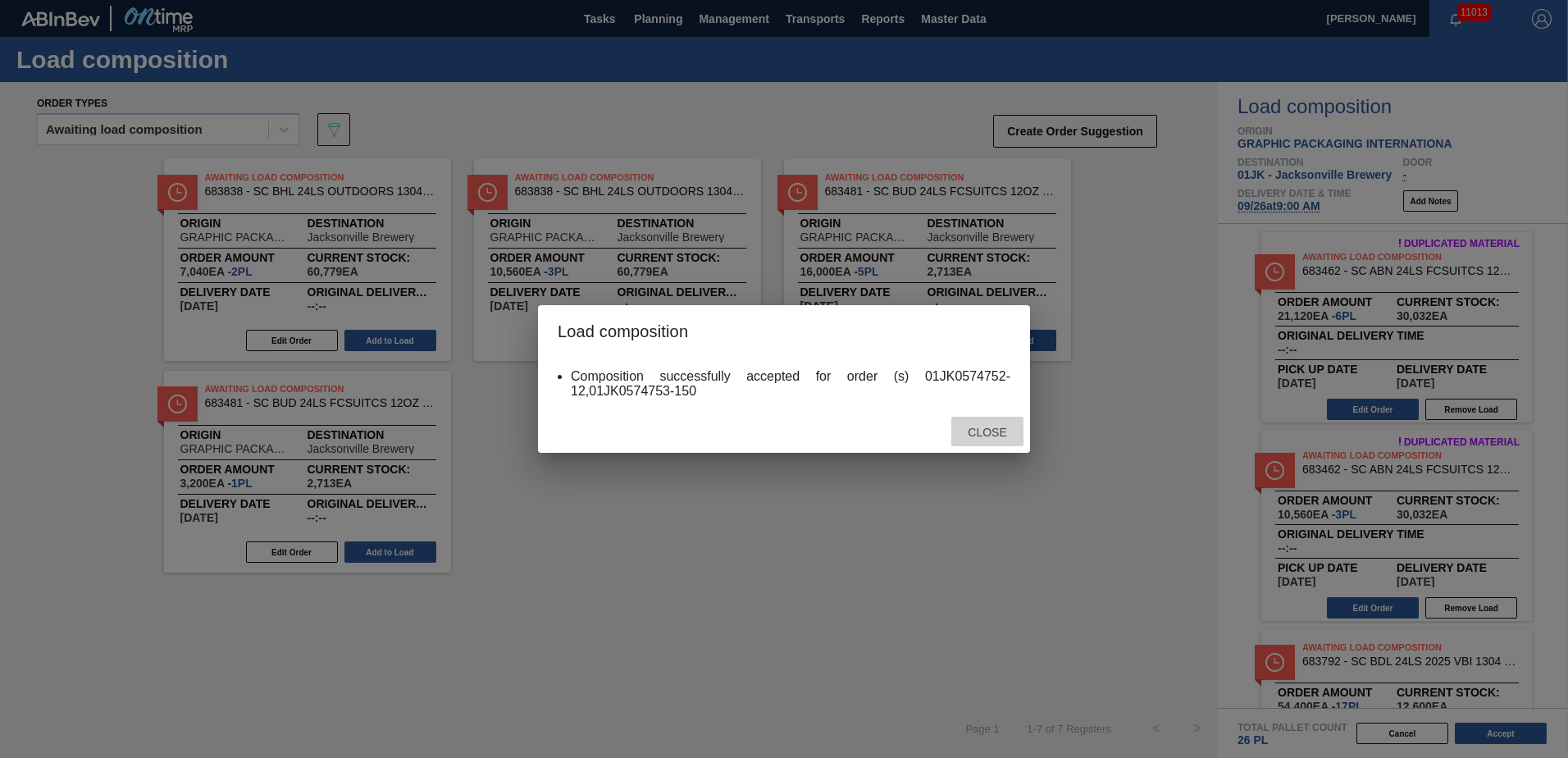
click at [1004, 430] on span "Close" at bounding box center [987, 432] width 65 height 13
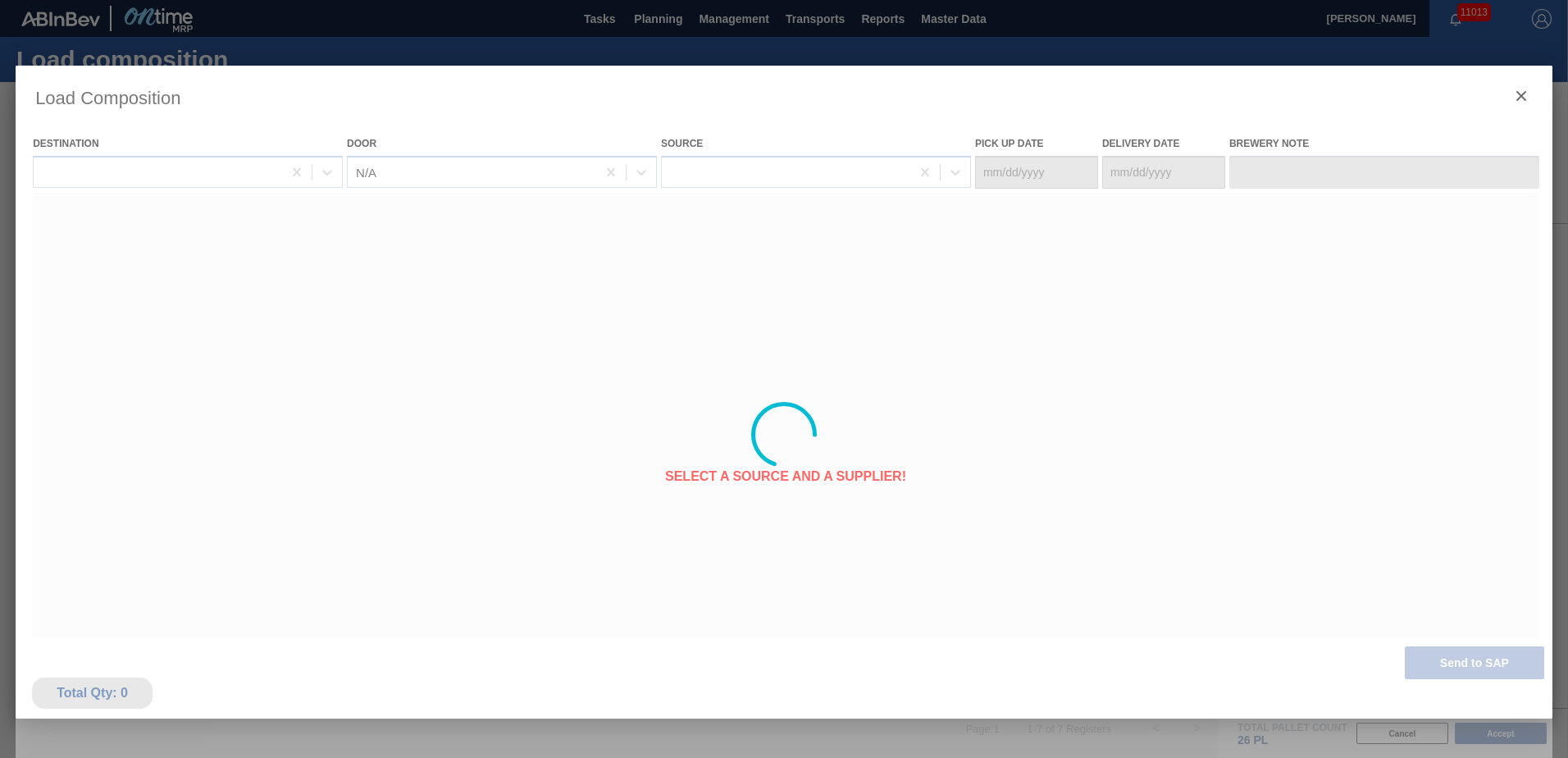
type Date "[DATE]"
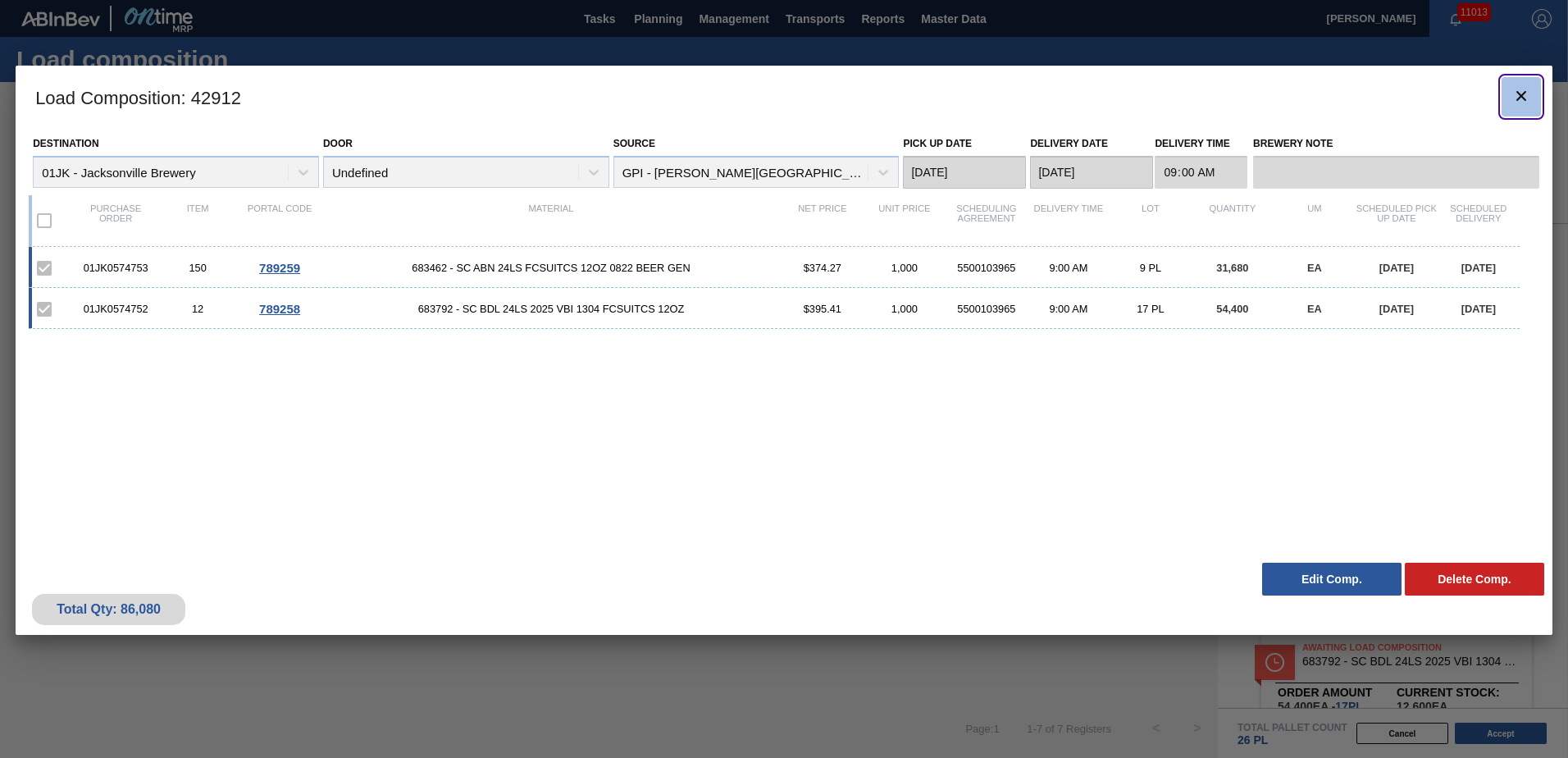
click at [1525, 97] on icon "botão de ícone" at bounding box center [1521, 95] width 19 height 19
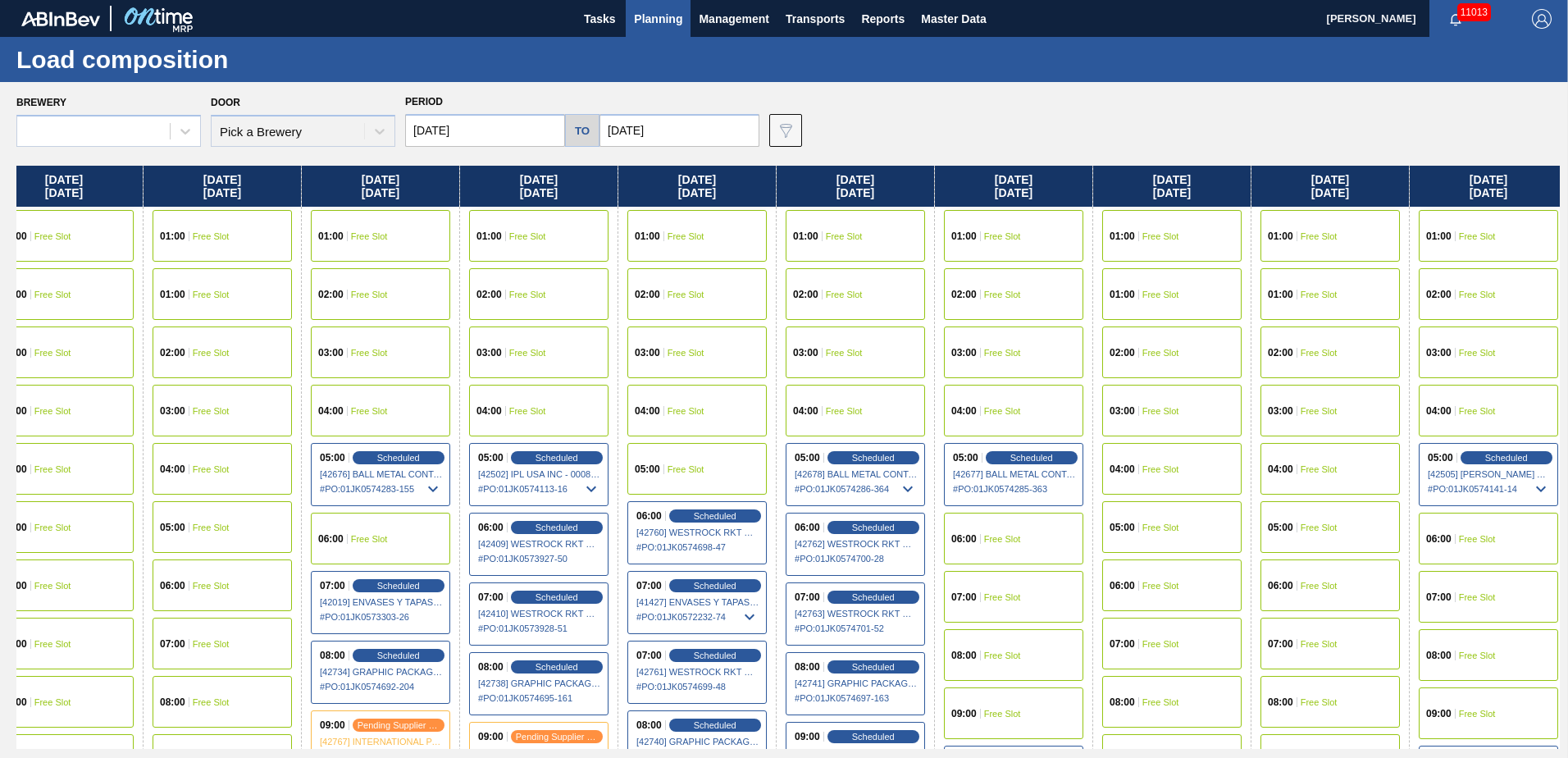
scroll to position [0, 1052]
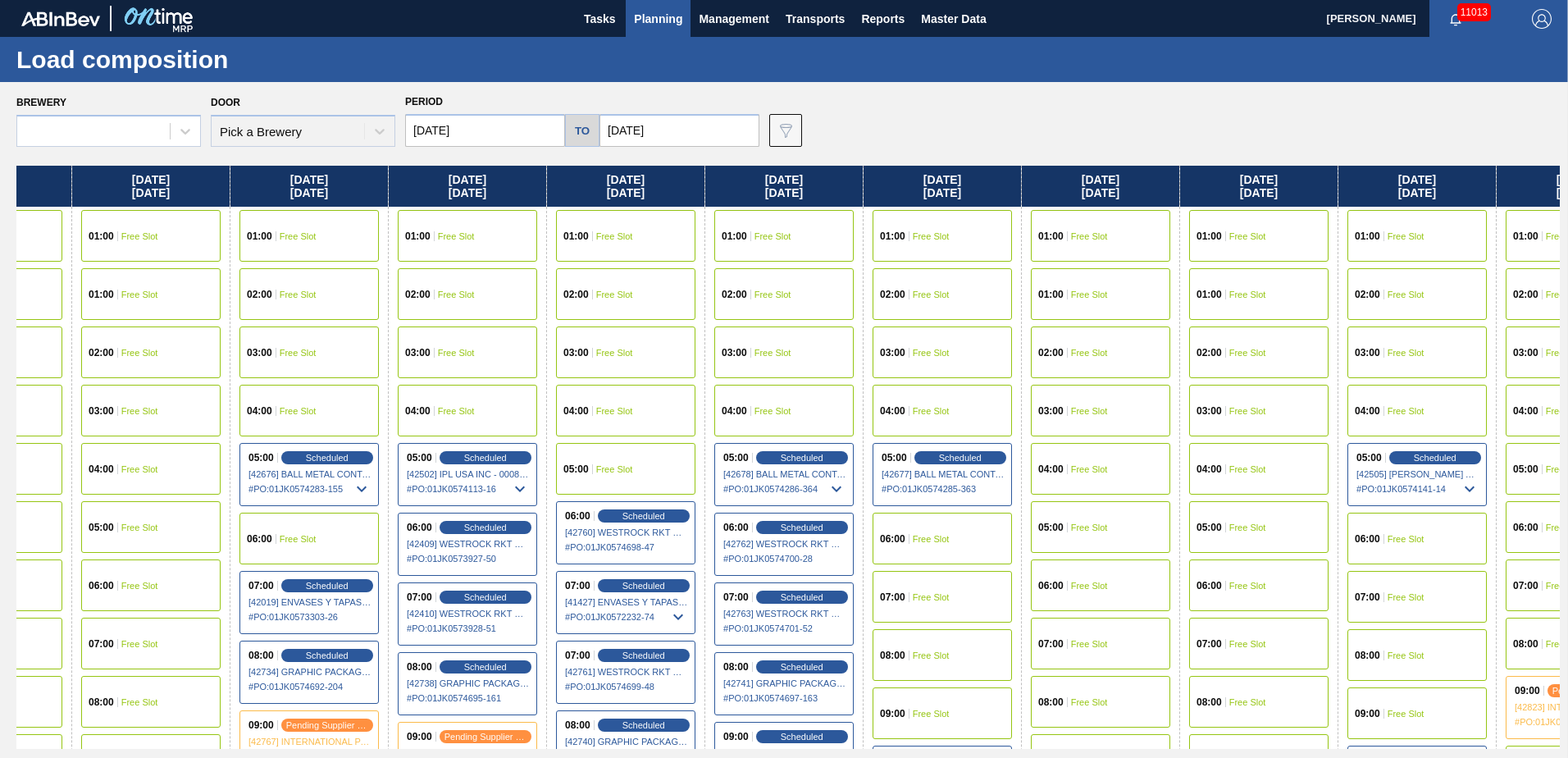
drag, startPoint x: 1290, startPoint y: 346, endPoint x: 229, endPoint y: 350, distance: 1061.0
click at [229, 354] on div "[DATE] 01:00 Free Slot 01:00 Free Slot 02:00 Free Slot 03:00 Free Slot 04:00 Fr…" at bounding box center [788, 457] width 1543 height 583
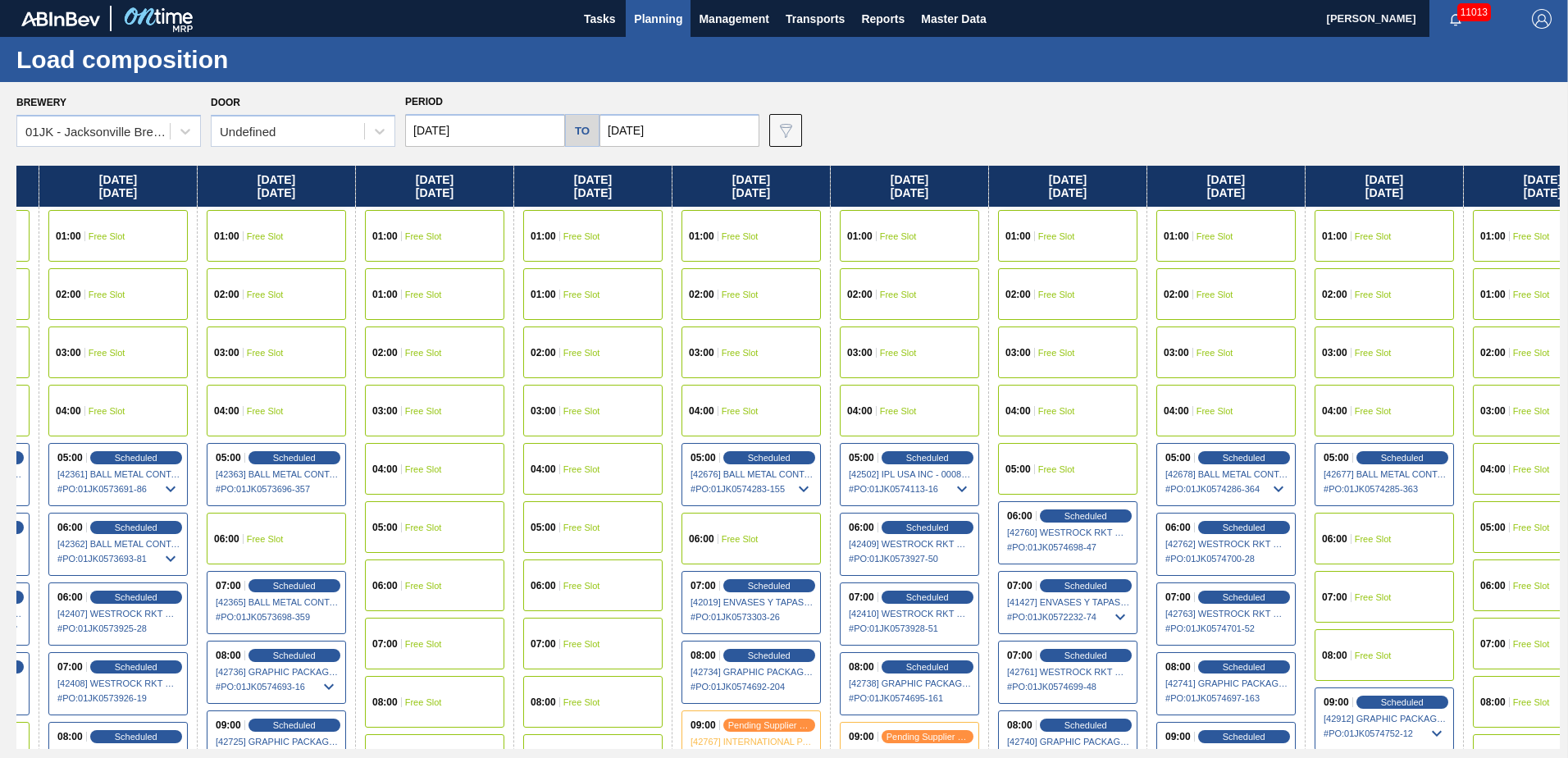
drag, startPoint x: 1198, startPoint y: 329, endPoint x: 574, endPoint y: 338, distance: 624.1
click at [572, 339] on div "[DATE] 01:00 Free Slot 01:00 Free Slot 02:00 Free Slot 03:00 Free Slot 04:00 Fr…" at bounding box center [788, 457] width 1543 height 583
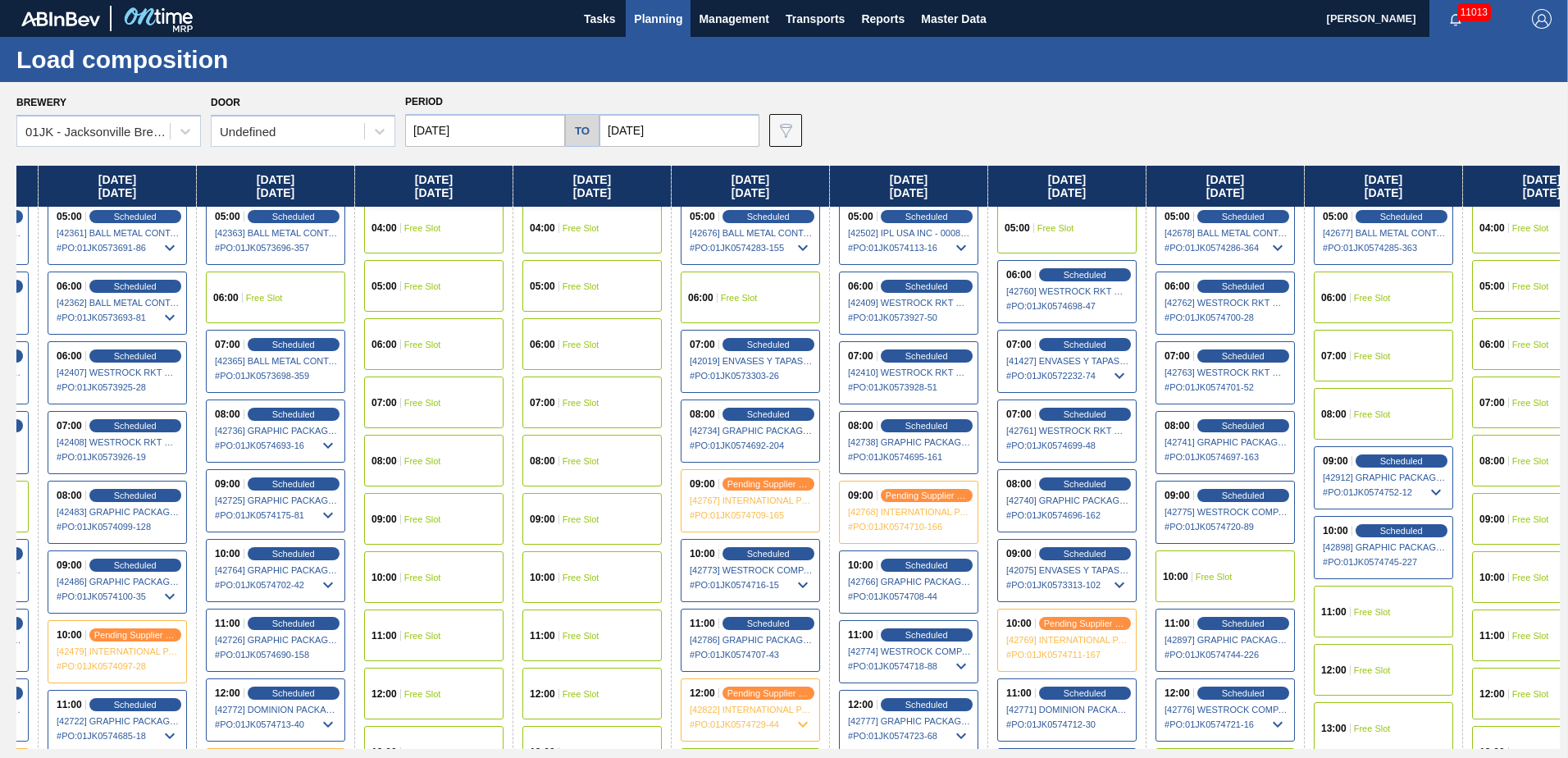
scroll to position [246, 611]
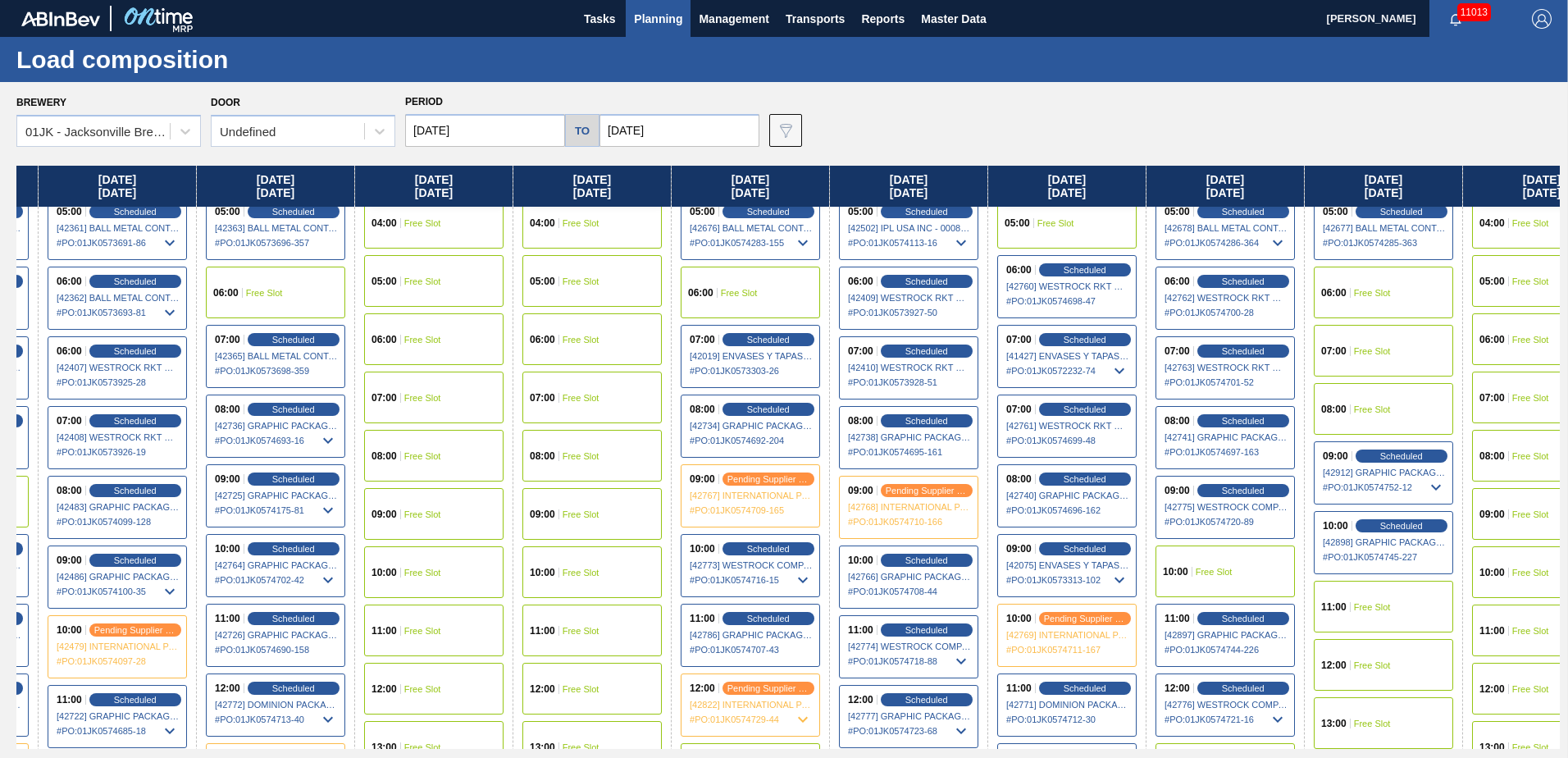
click at [1348, 422] on div "08:00 Free Slot" at bounding box center [1383, 409] width 140 height 52
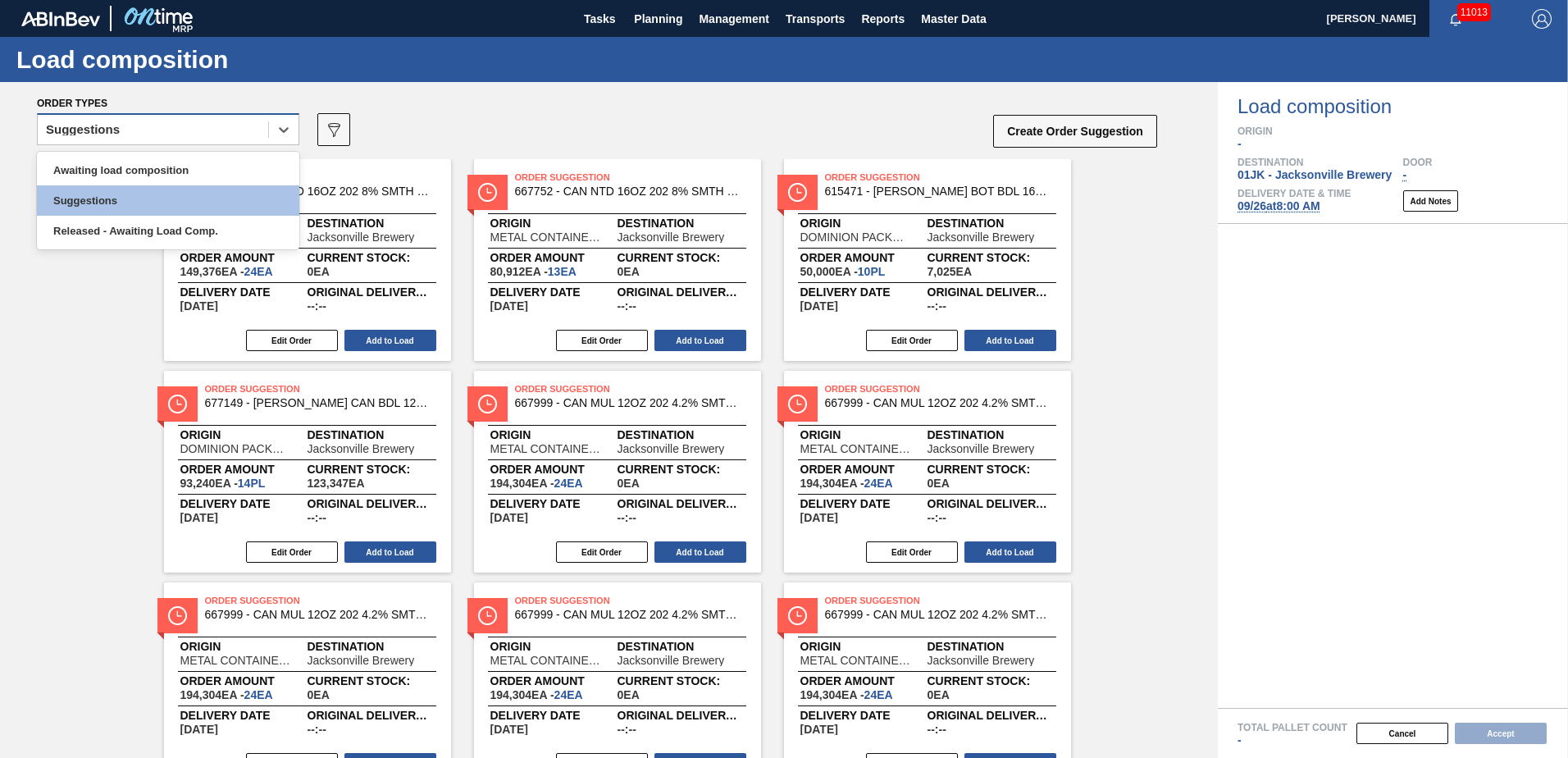
click at [222, 130] on div "Suggestions" at bounding box center [153, 130] width 230 height 24
click at [159, 170] on div "Awaiting load composition" at bounding box center [168, 170] width 263 height 31
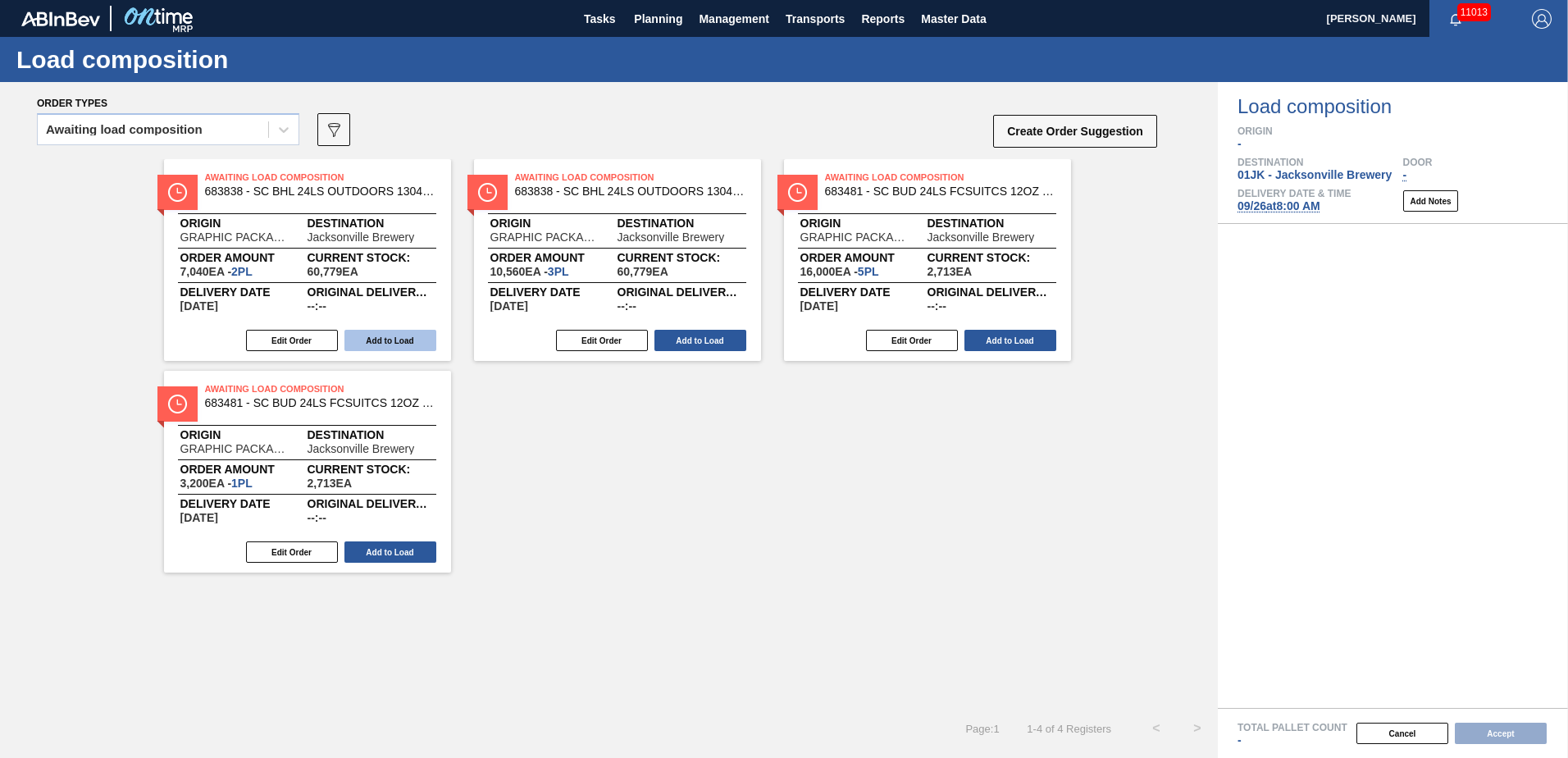
click at [376, 342] on button "Add to Load" at bounding box center [389, 340] width 92 height 21
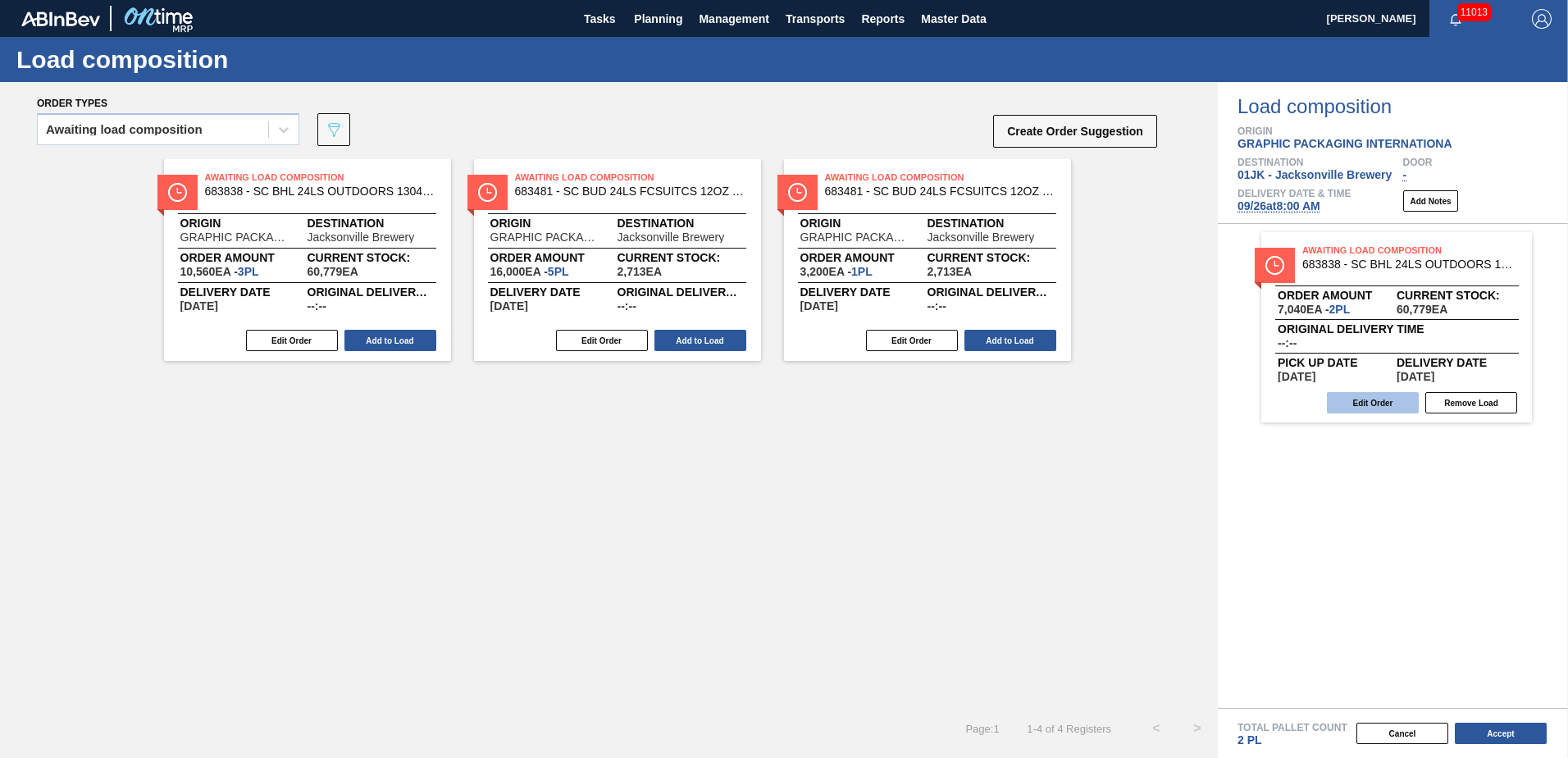
click at [1365, 405] on button "Edit Order" at bounding box center [1372, 403] width 92 height 21
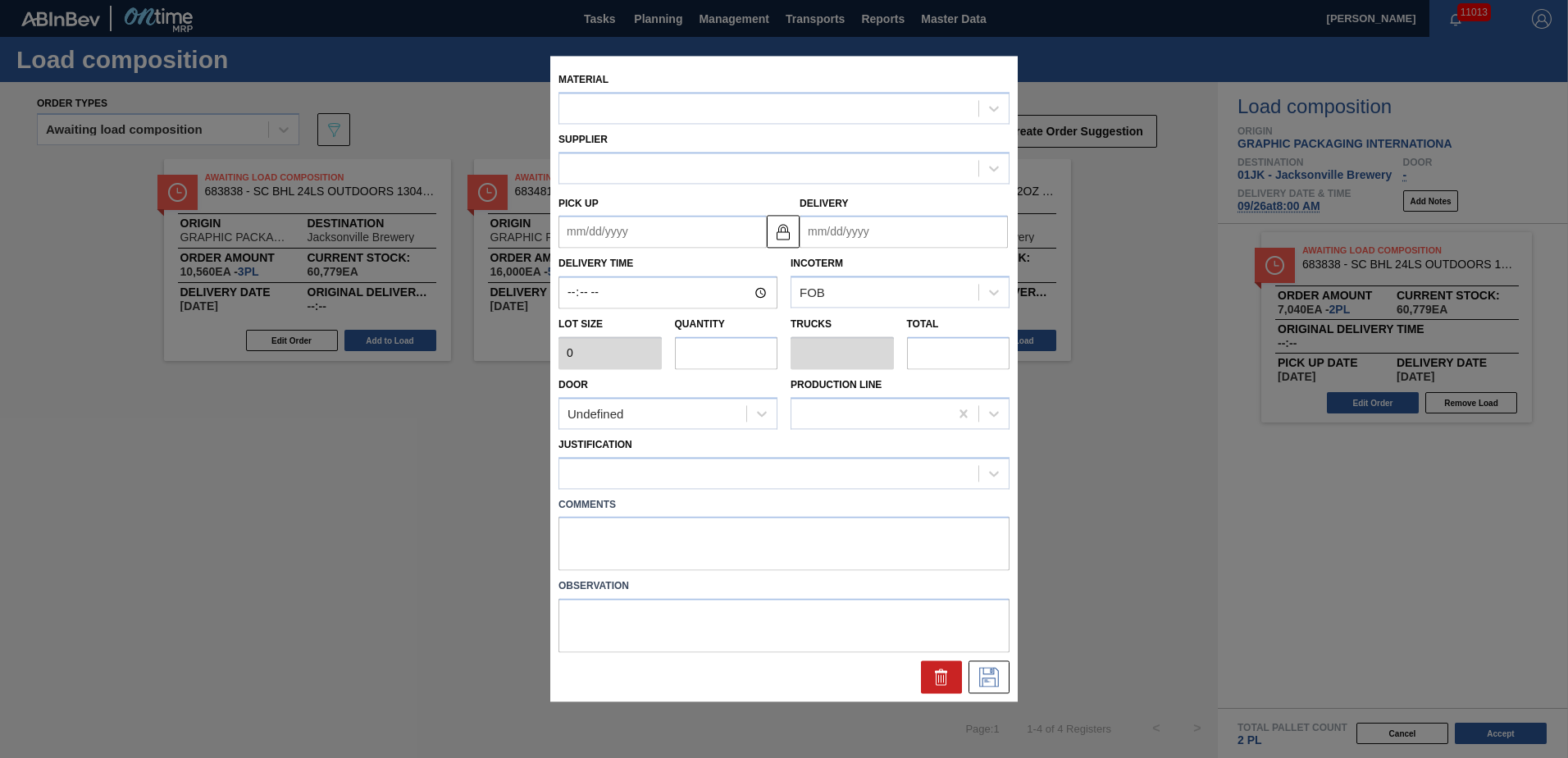
click at [703, 355] on input "text" at bounding box center [726, 352] width 104 height 32
type input "3,520"
type input "2"
type input "0.077"
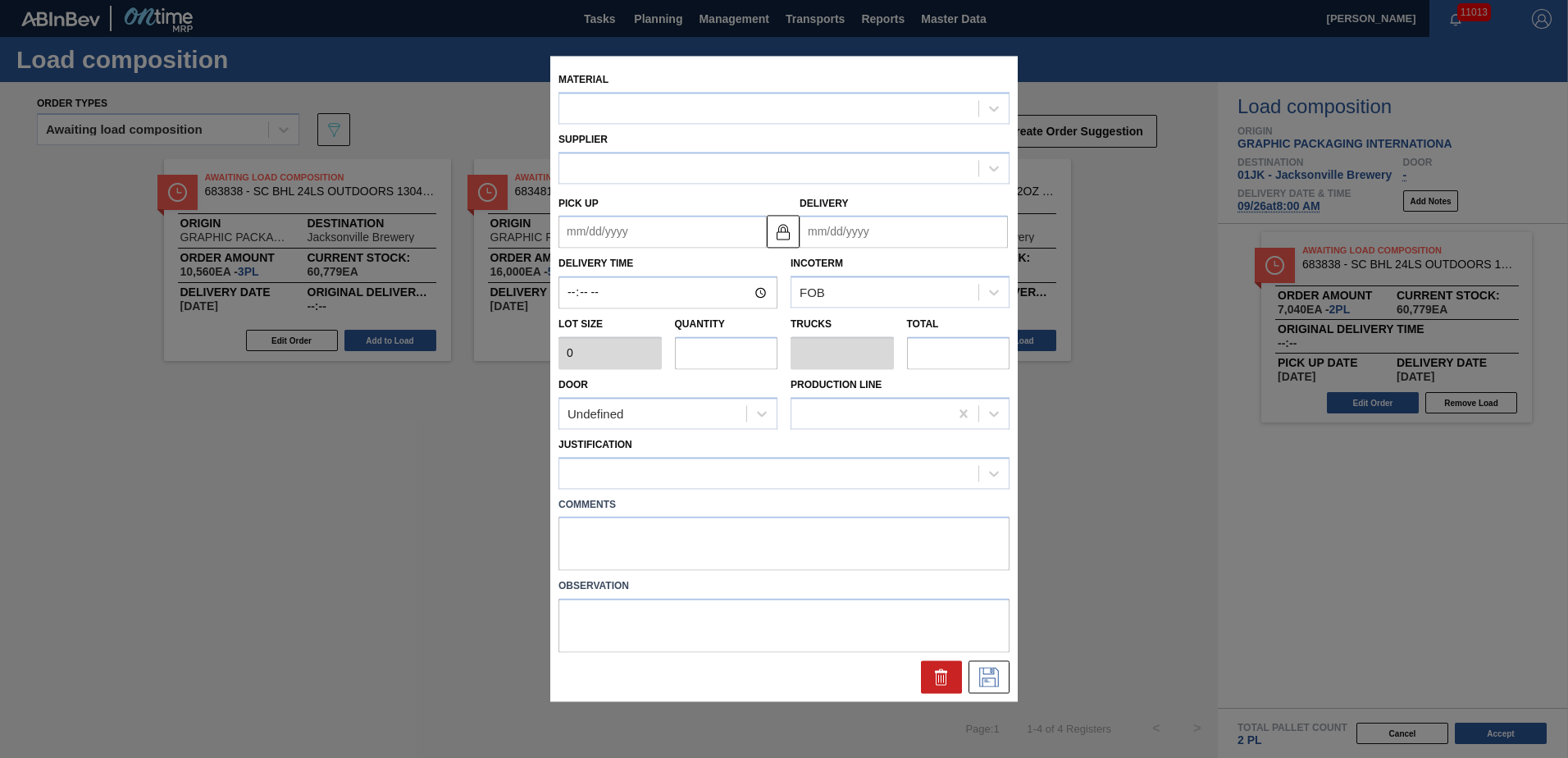
type input "7,040"
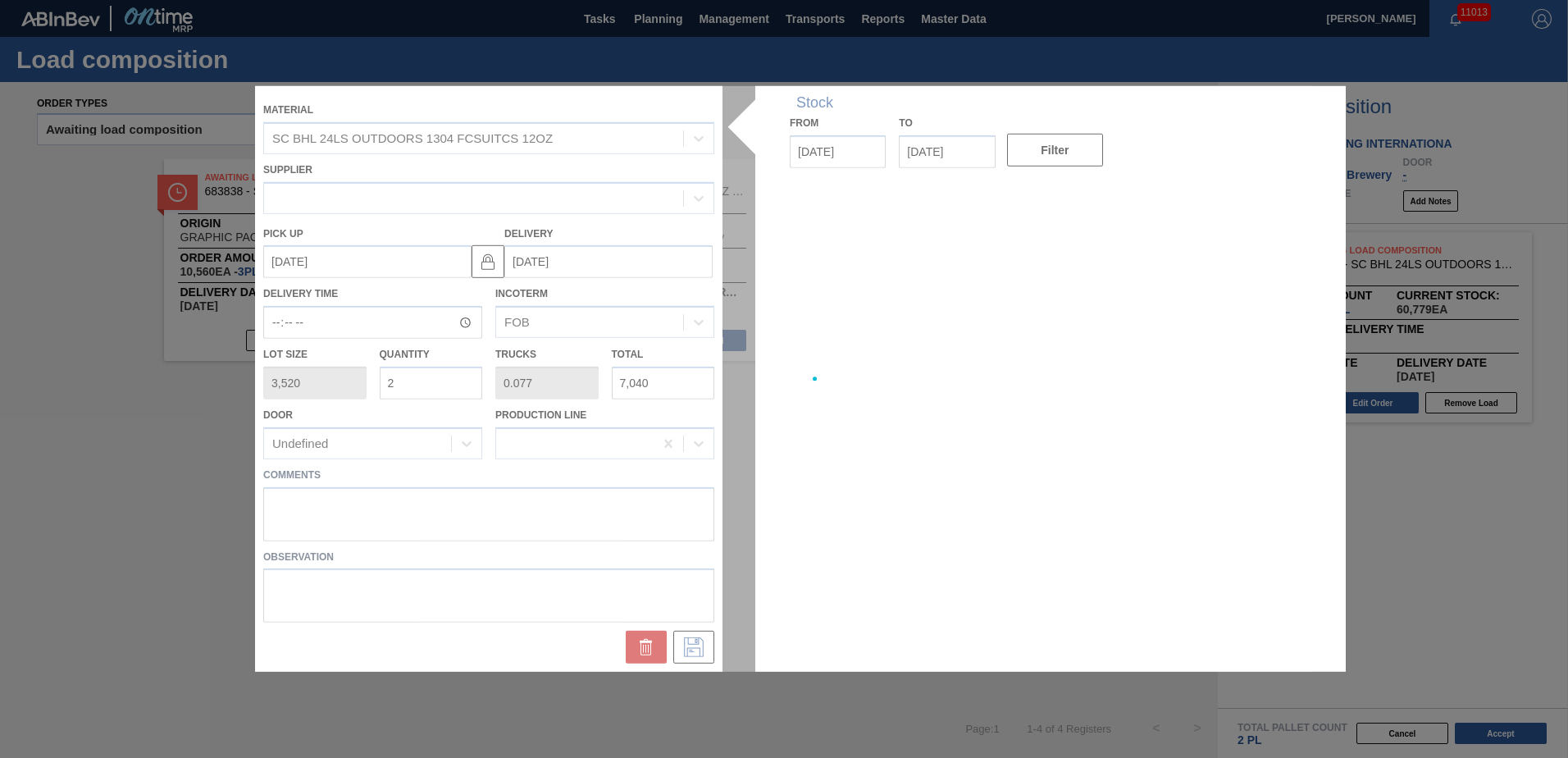
type up "[DATE]"
type input "[DATE]"
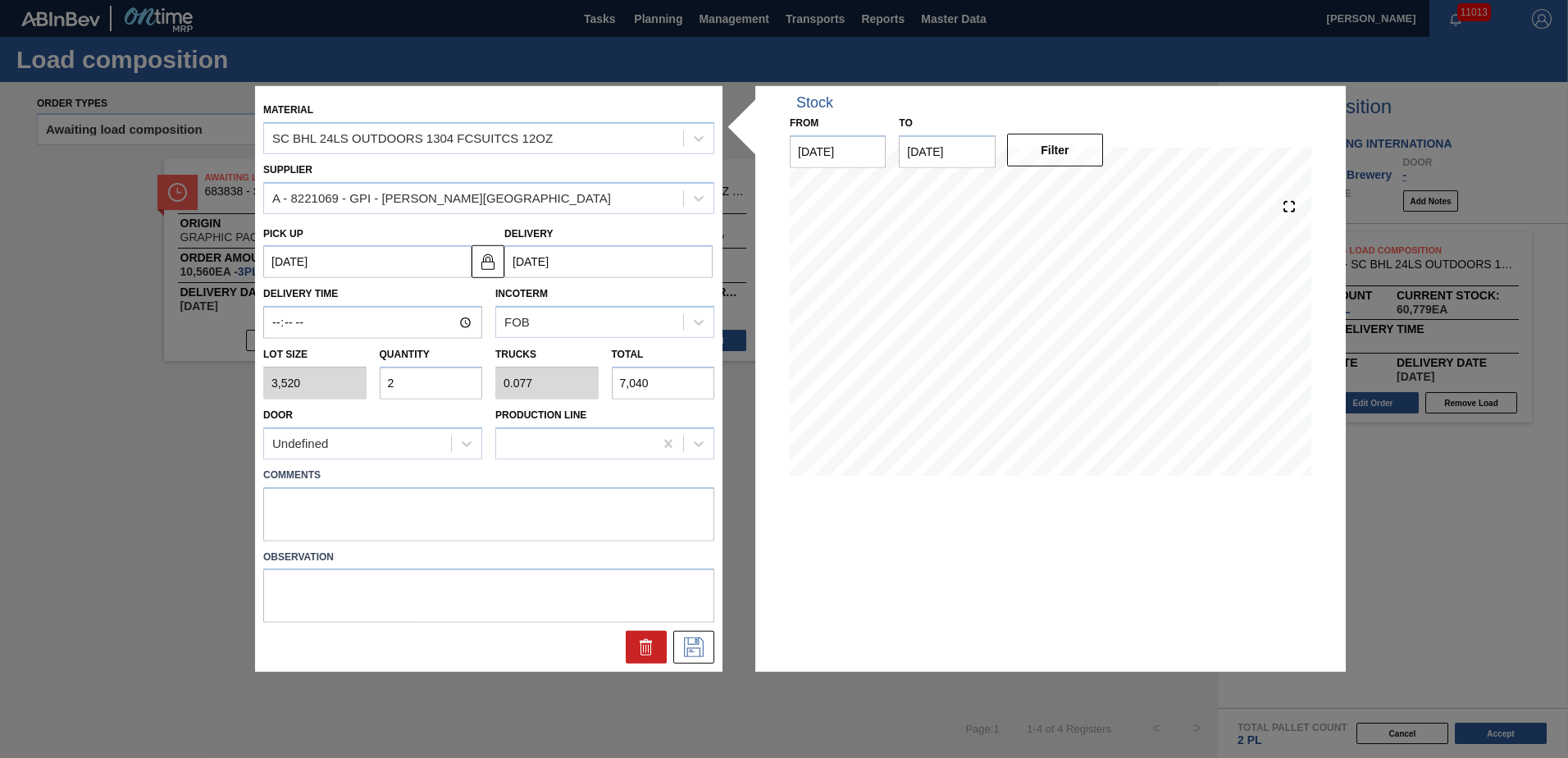
type input "0"
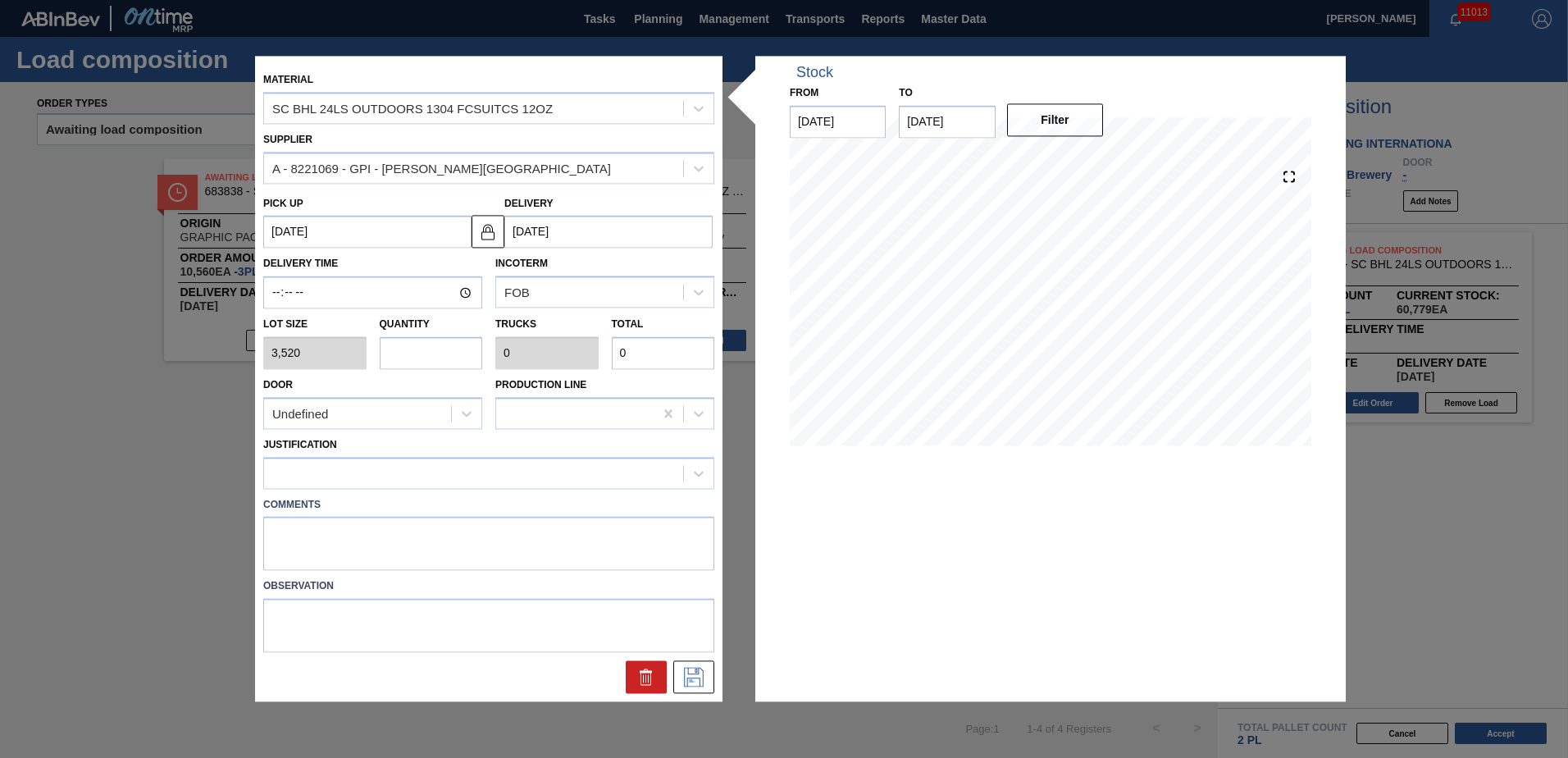
drag, startPoint x: 421, startPoint y: 338, endPoint x: 421, endPoint y: 349, distance: 11.0
click at [421, 338] on input "text" at bounding box center [431, 352] width 104 height 32
type input "2"
type input "0.077"
type input "7,040"
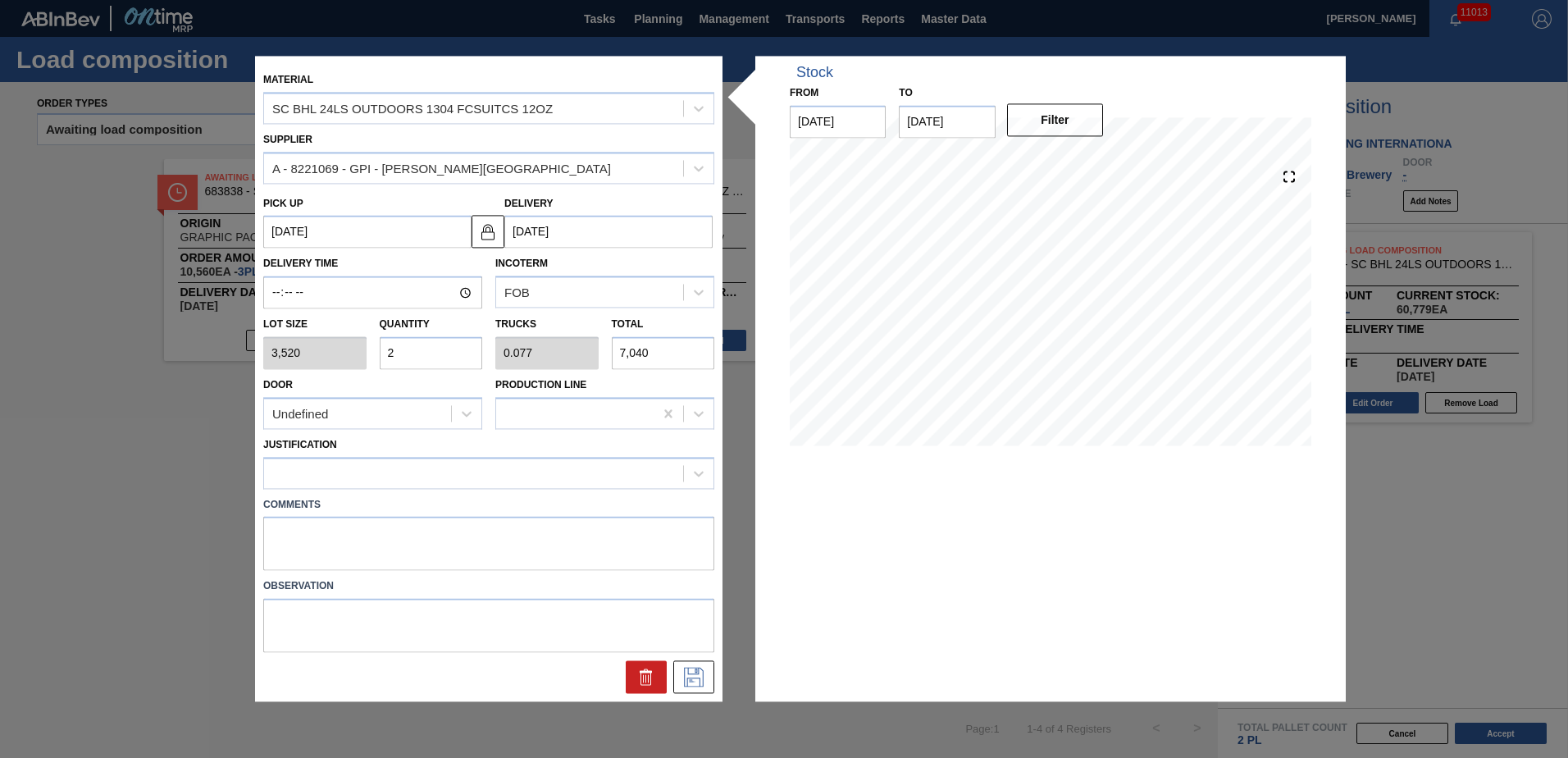
type input "26"
type input "1"
type input "91,520"
type input "26"
click at [394, 481] on div at bounding box center [473, 473] width 419 height 24
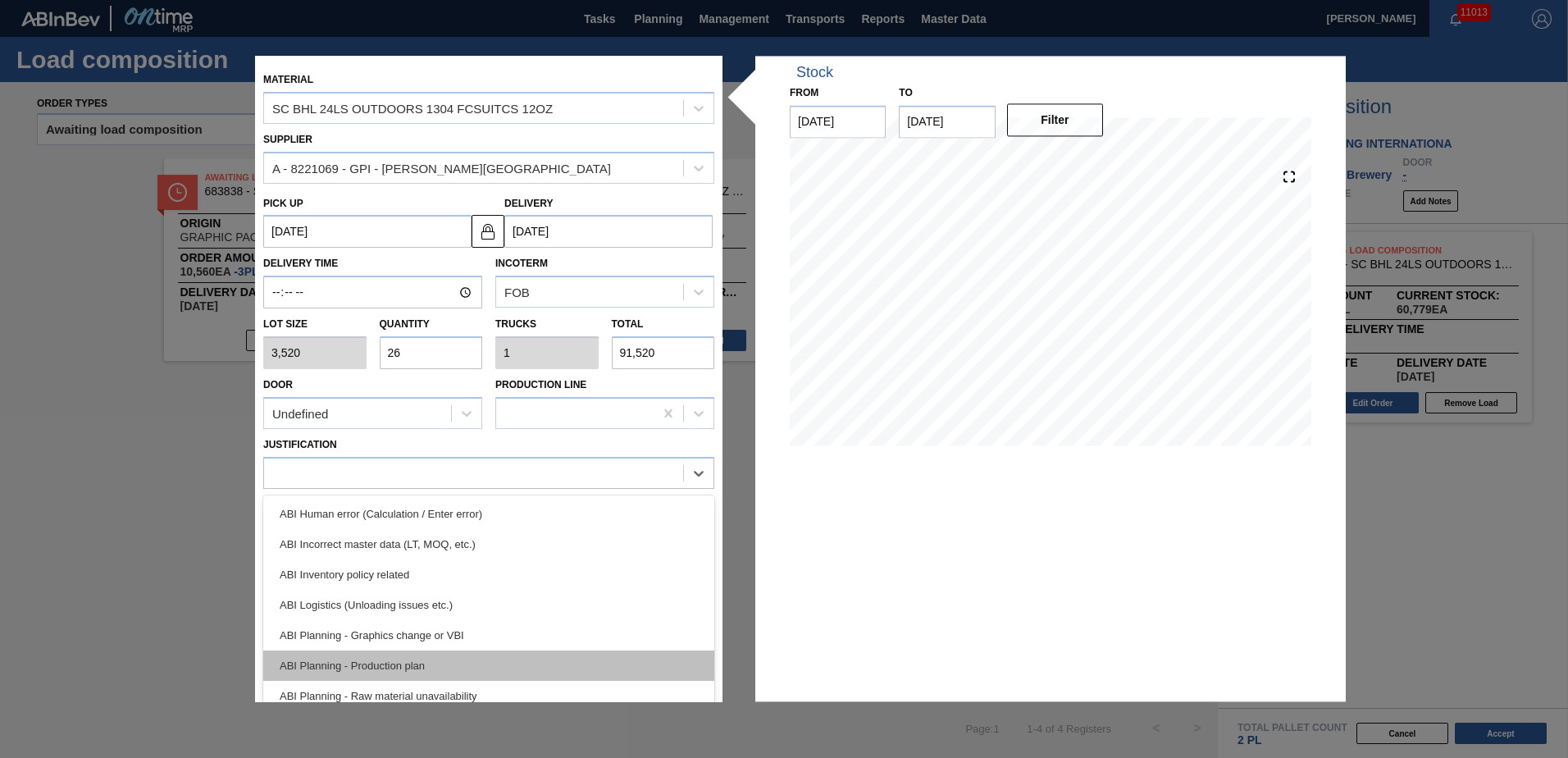
click at [423, 661] on div "ABI Planning - Production plan" at bounding box center [488, 665] width 451 height 31
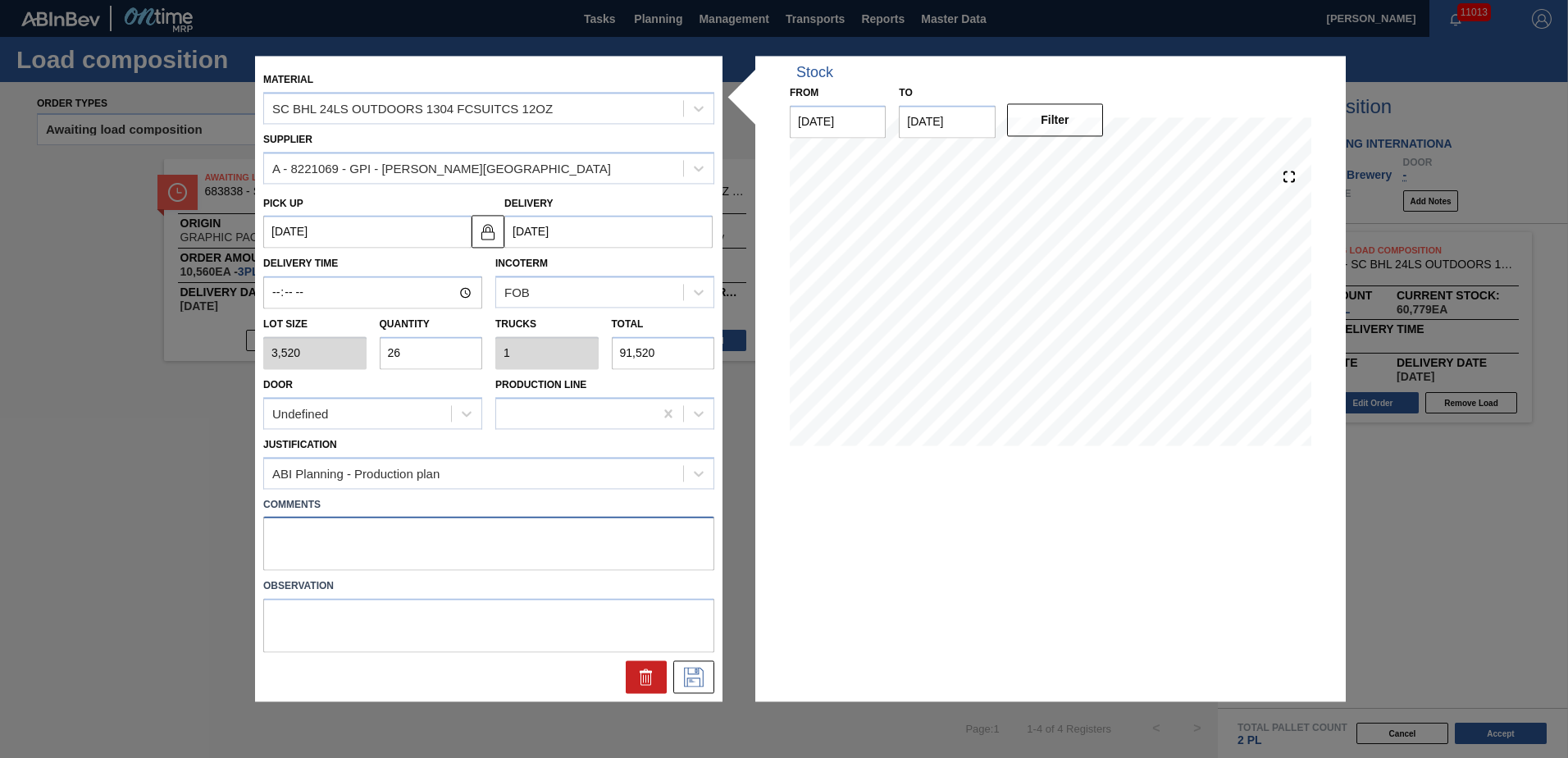
click at [405, 545] on textarea at bounding box center [488, 543] width 451 height 54
type textarea "DROP"
click at [698, 678] on icon at bounding box center [693, 677] width 19 height 19
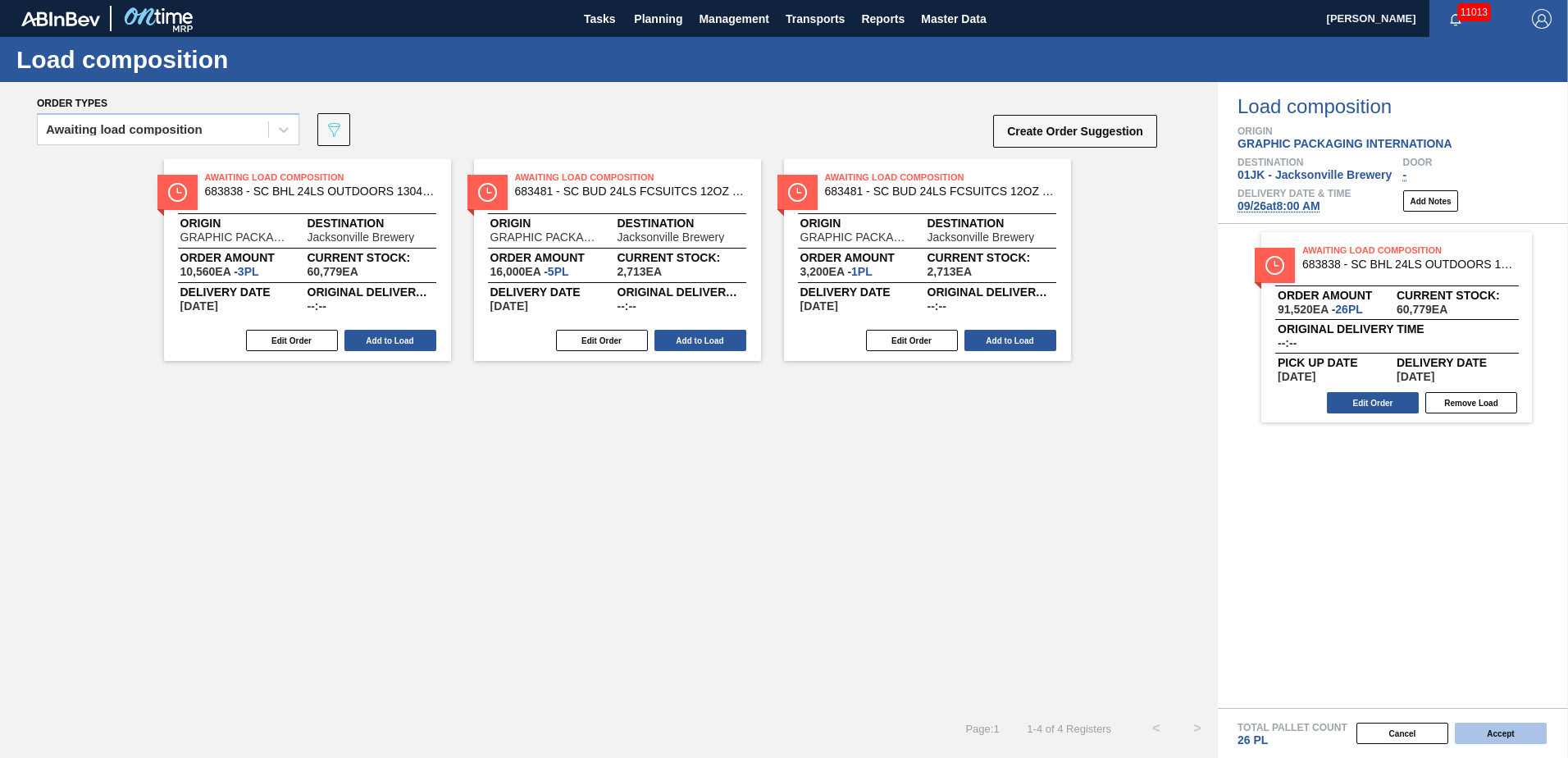
click at [1509, 732] on button "Accept" at bounding box center [1500, 733] width 92 height 21
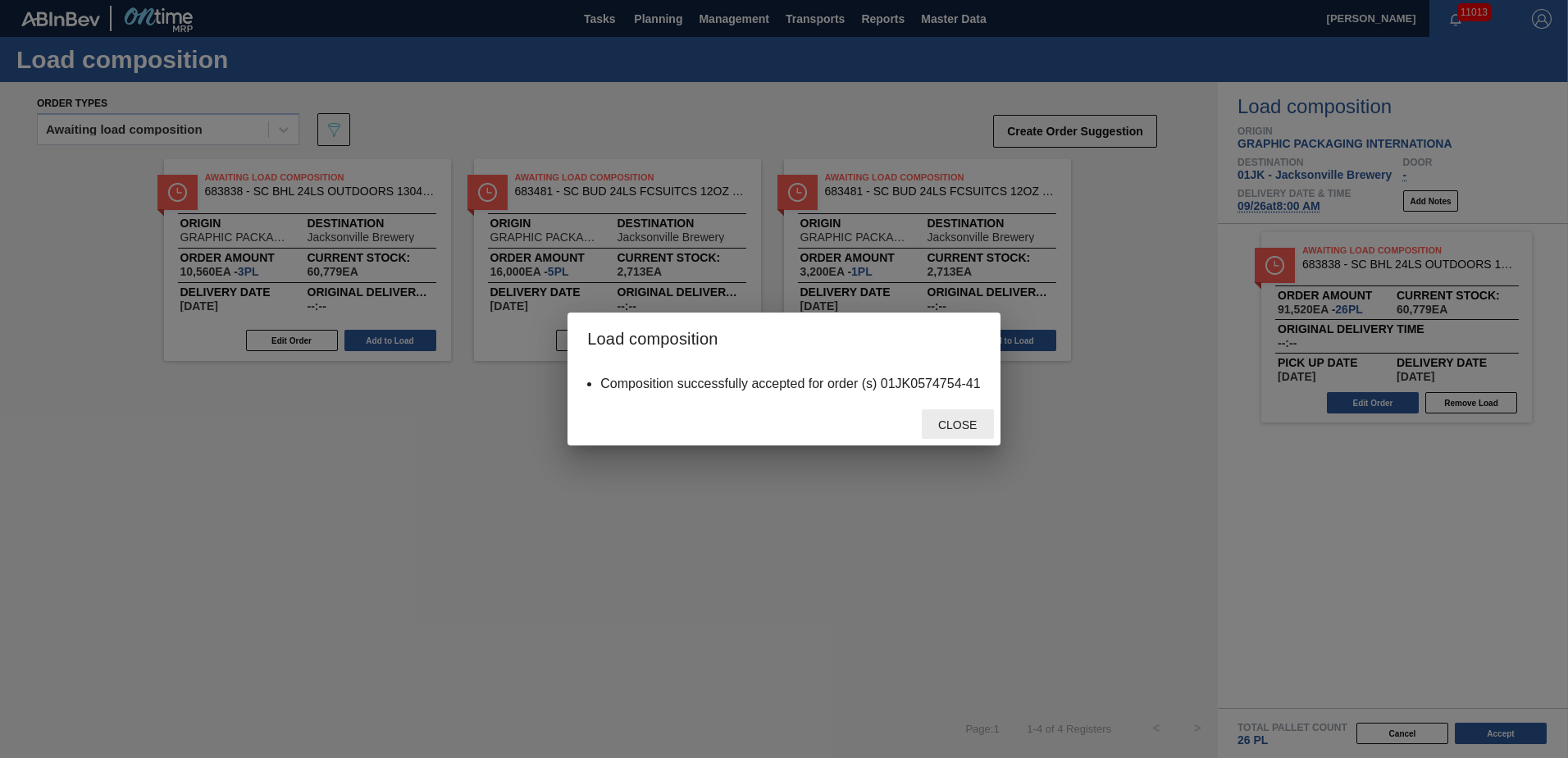
click at [965, 419] on span "Close" at bounding box center [957, 425] width 65 height 13
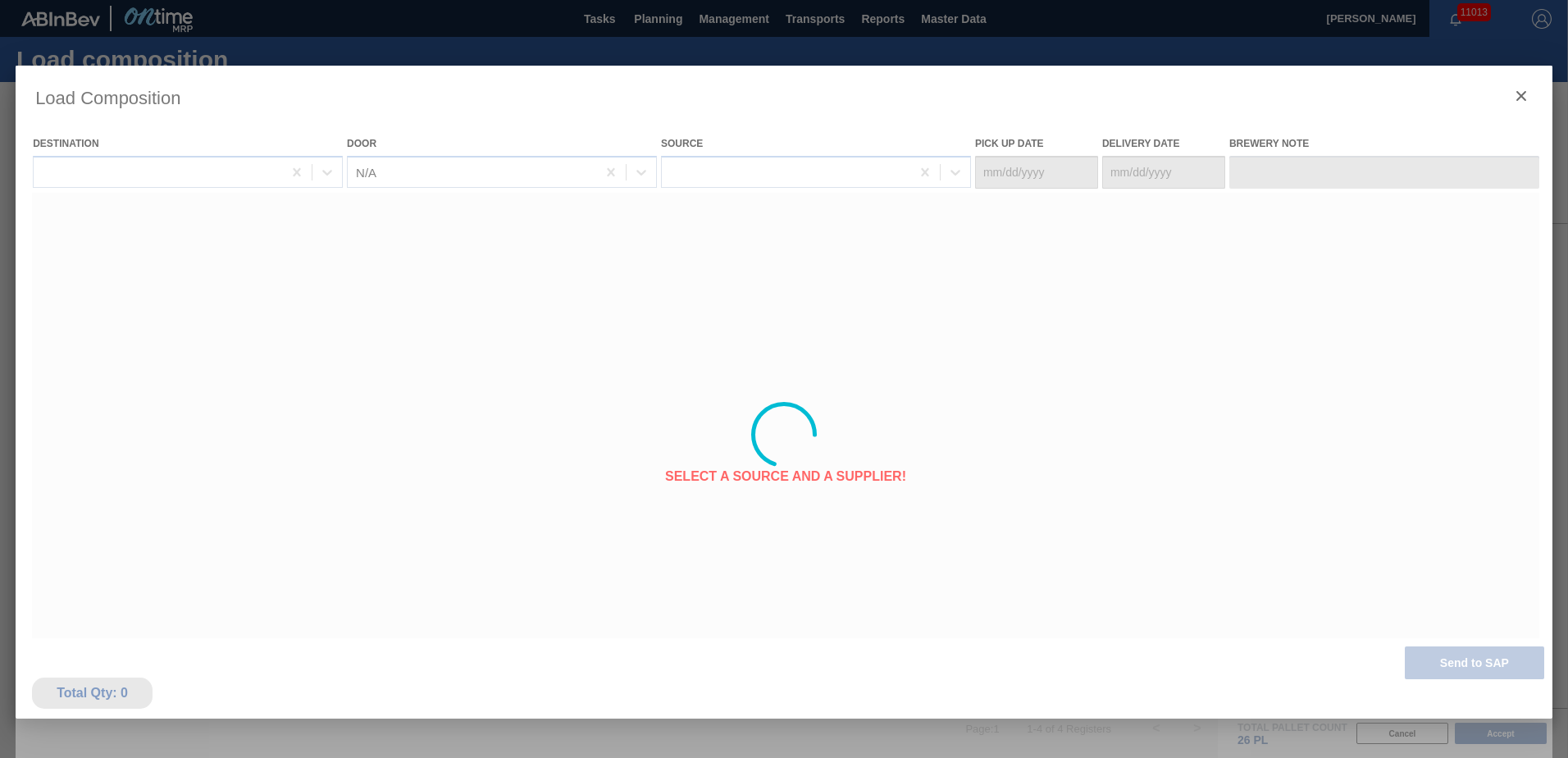
type Date "[DATE]"
